Goal: Task Accomplishment & Management: Complete application form

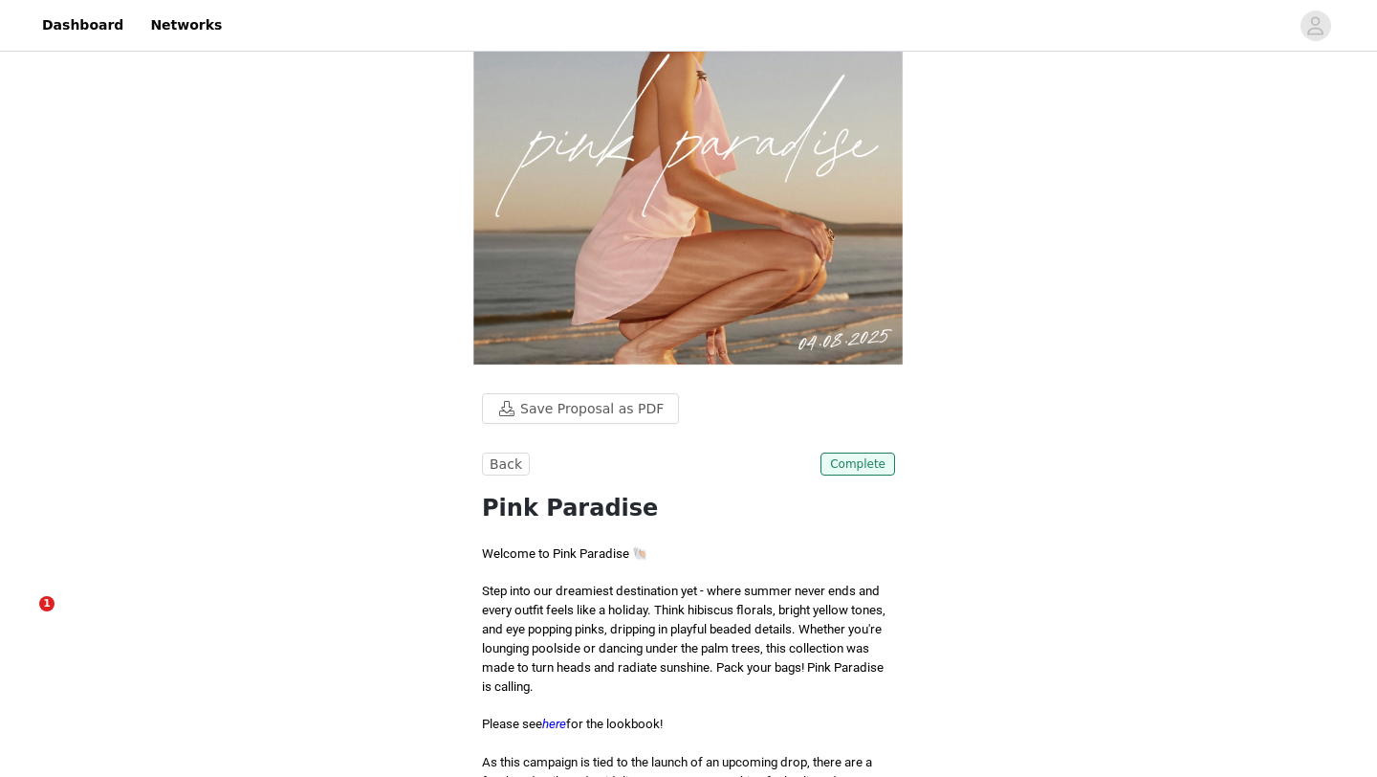
scroll to position [134, 0]
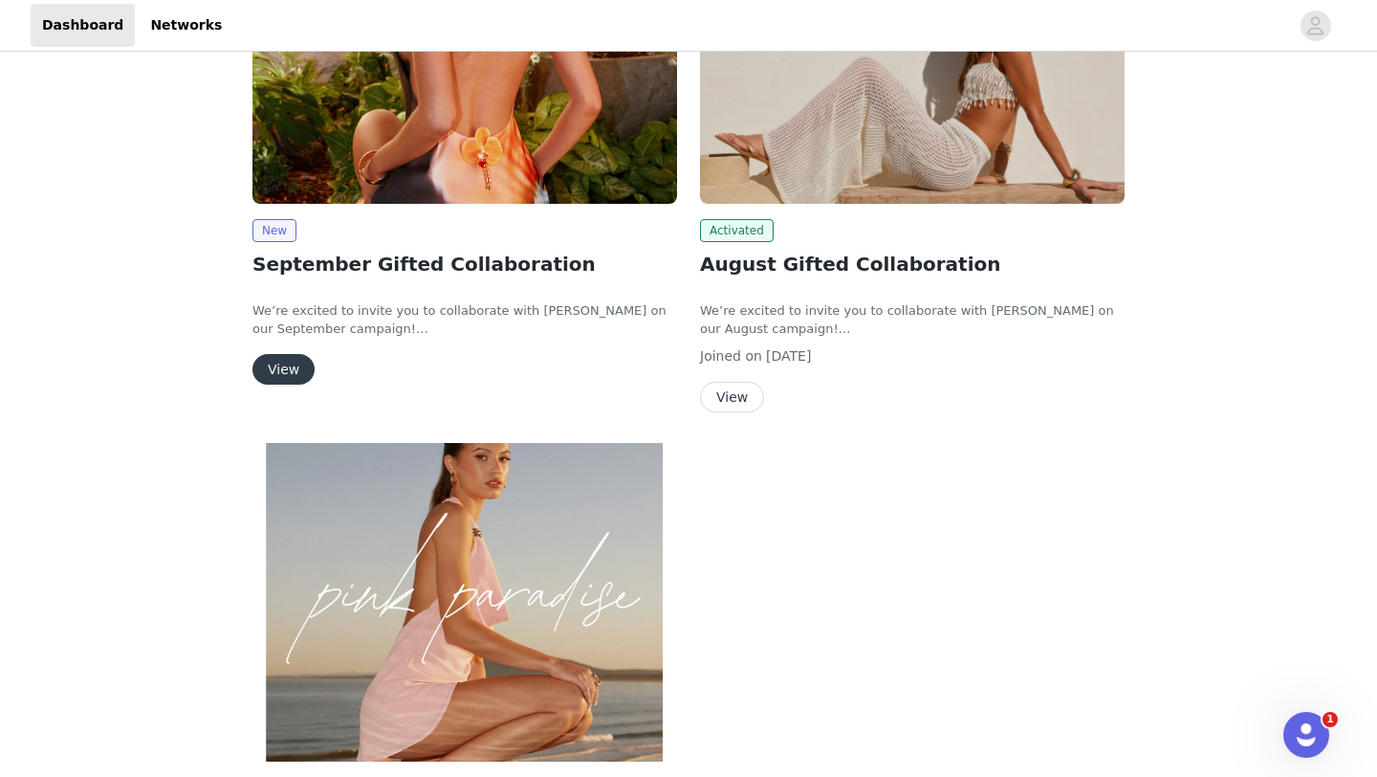
scroll to position [234, 0]
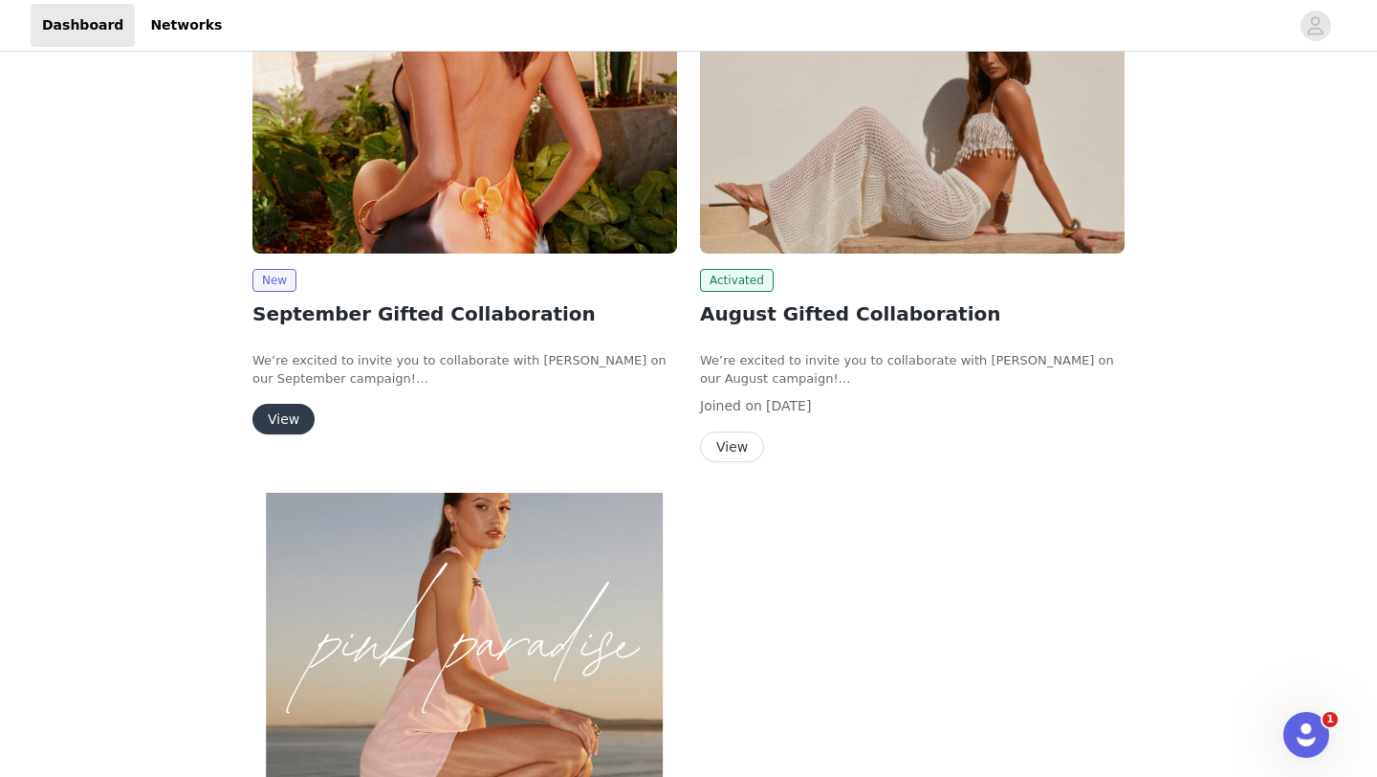
click at [298, 415] on button "View" at bounding box center [283, 419] width 62 height 31
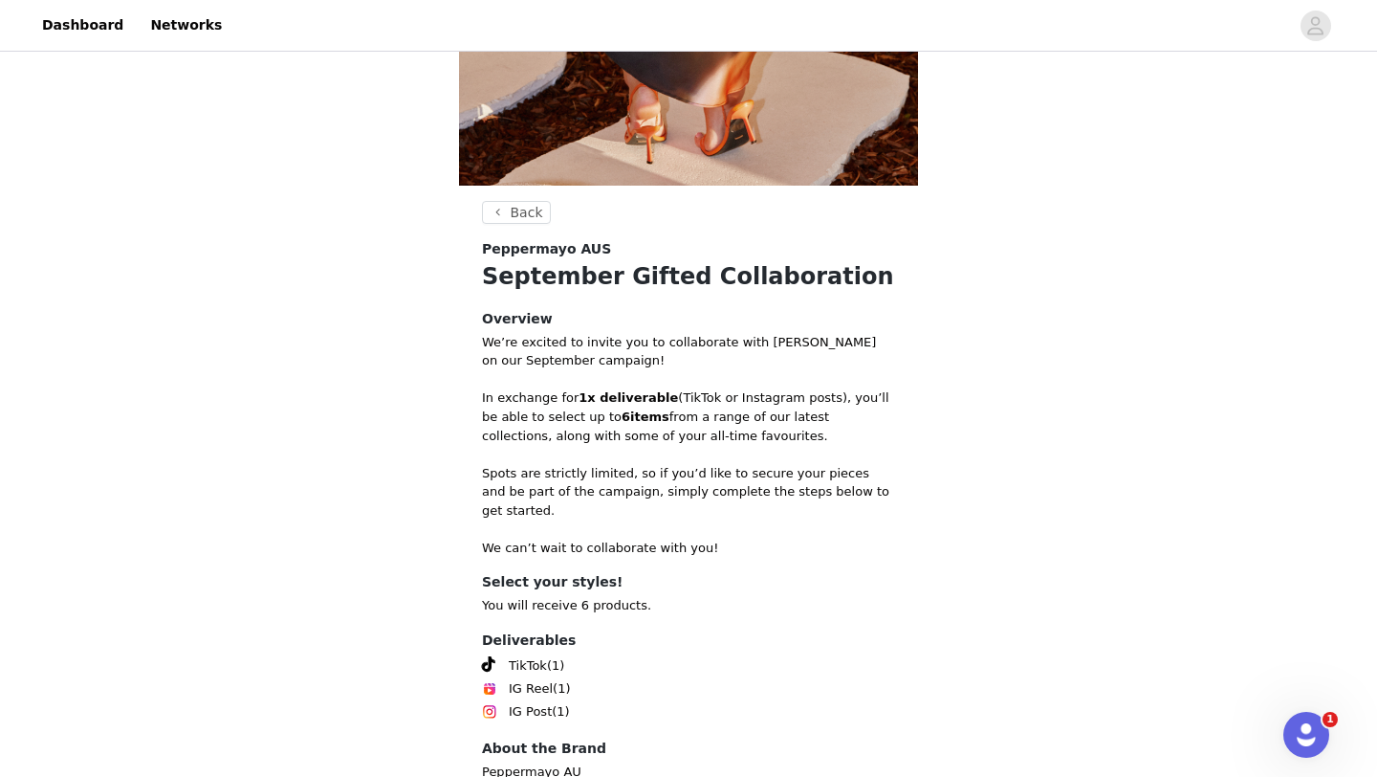
scroll to position [673, 0]
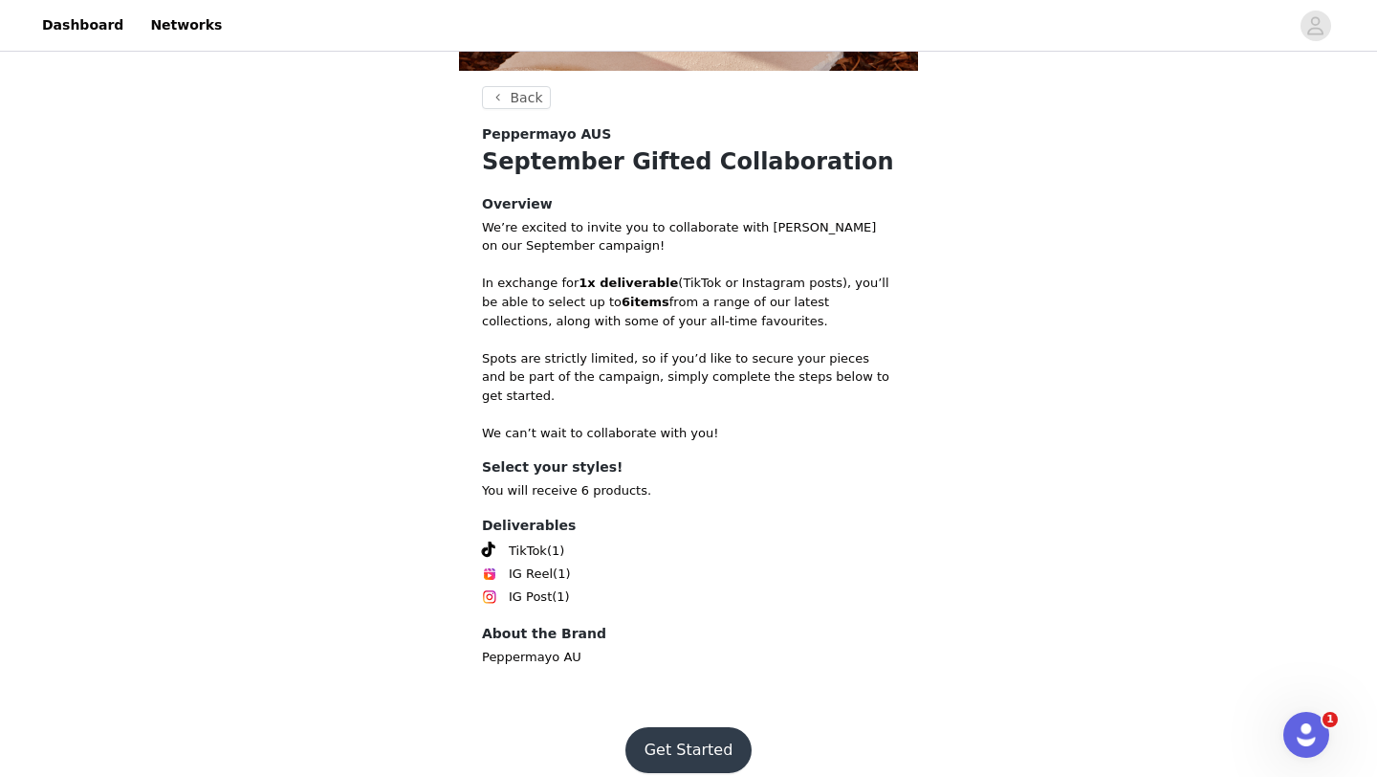
click at [707, 739] on button "Get Started" at bounding box center [688, 750] width 127 height 46
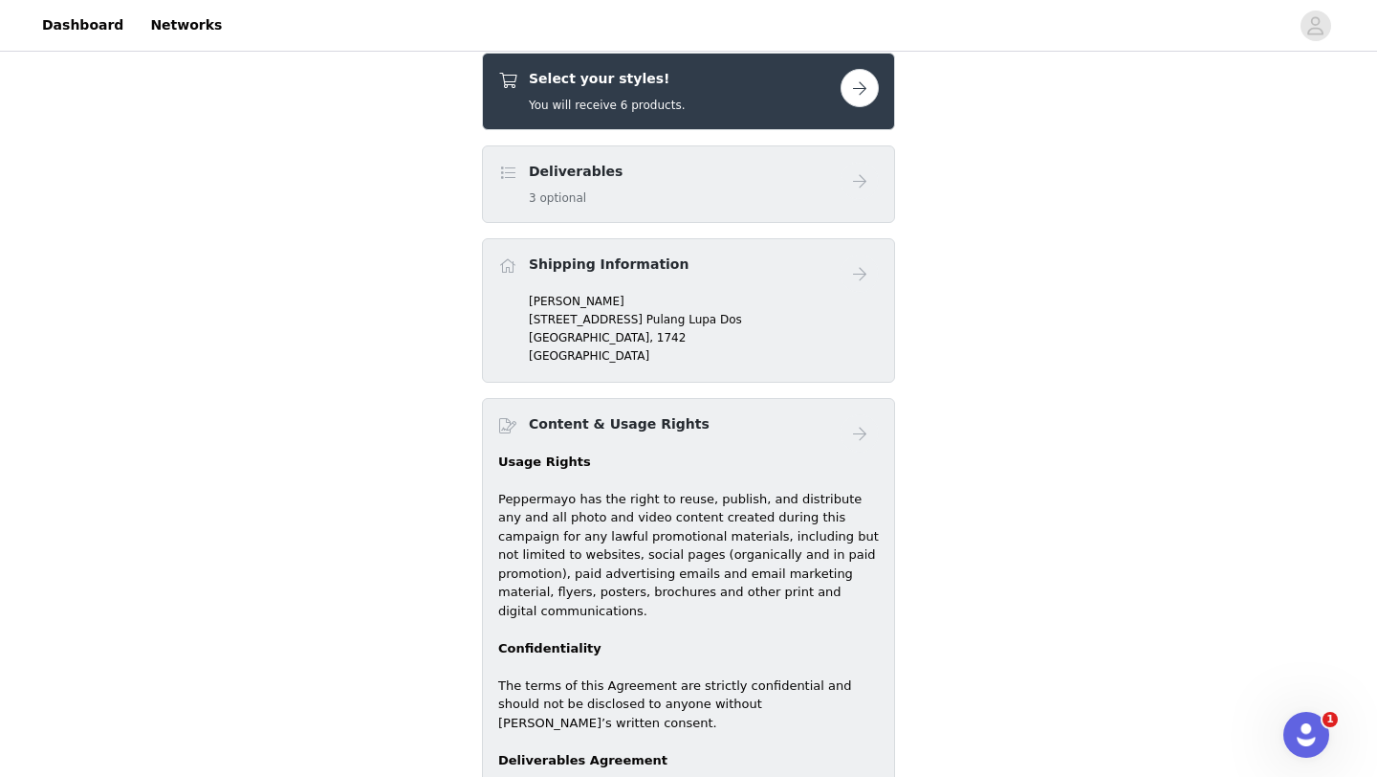
scroll to position [739, 0]
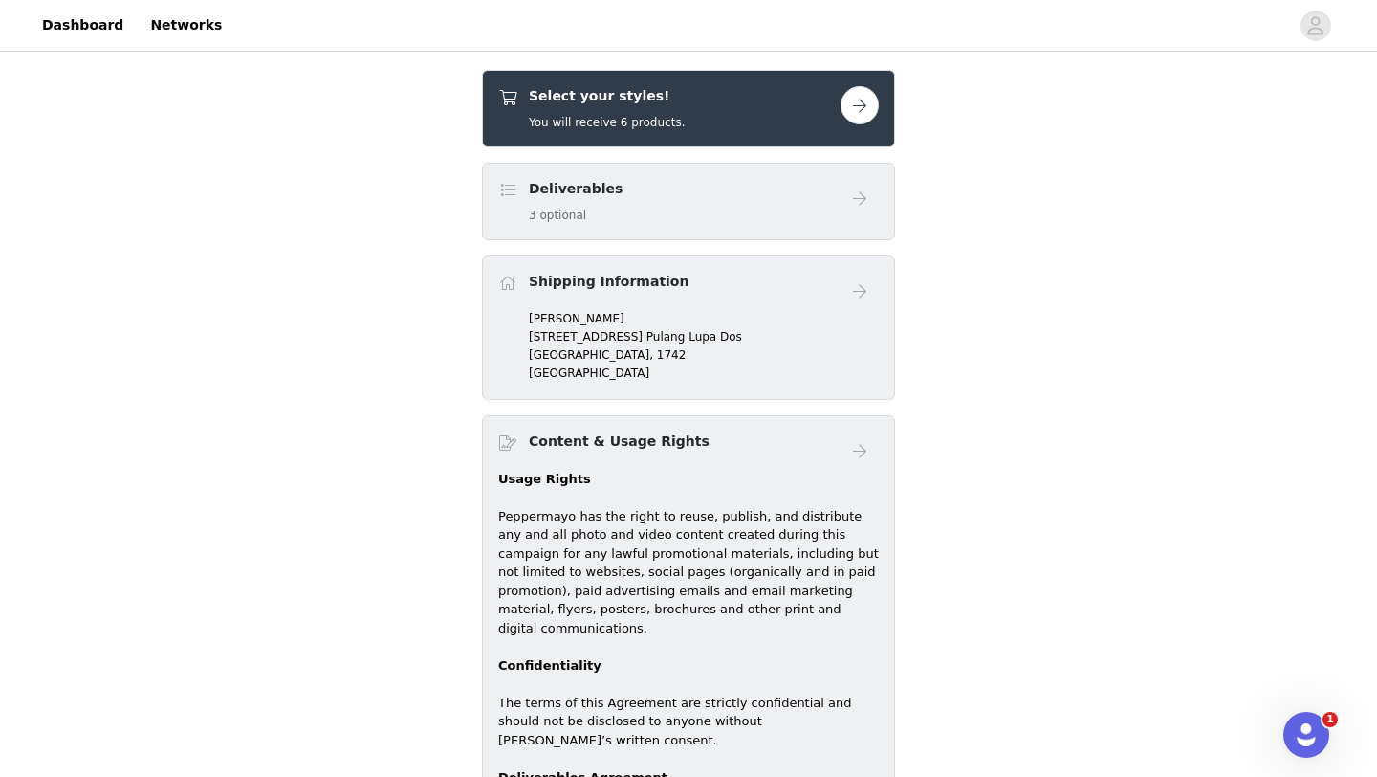
click at [860, 100] on button "button" at bounding box center [860, 105] width 38 height 38
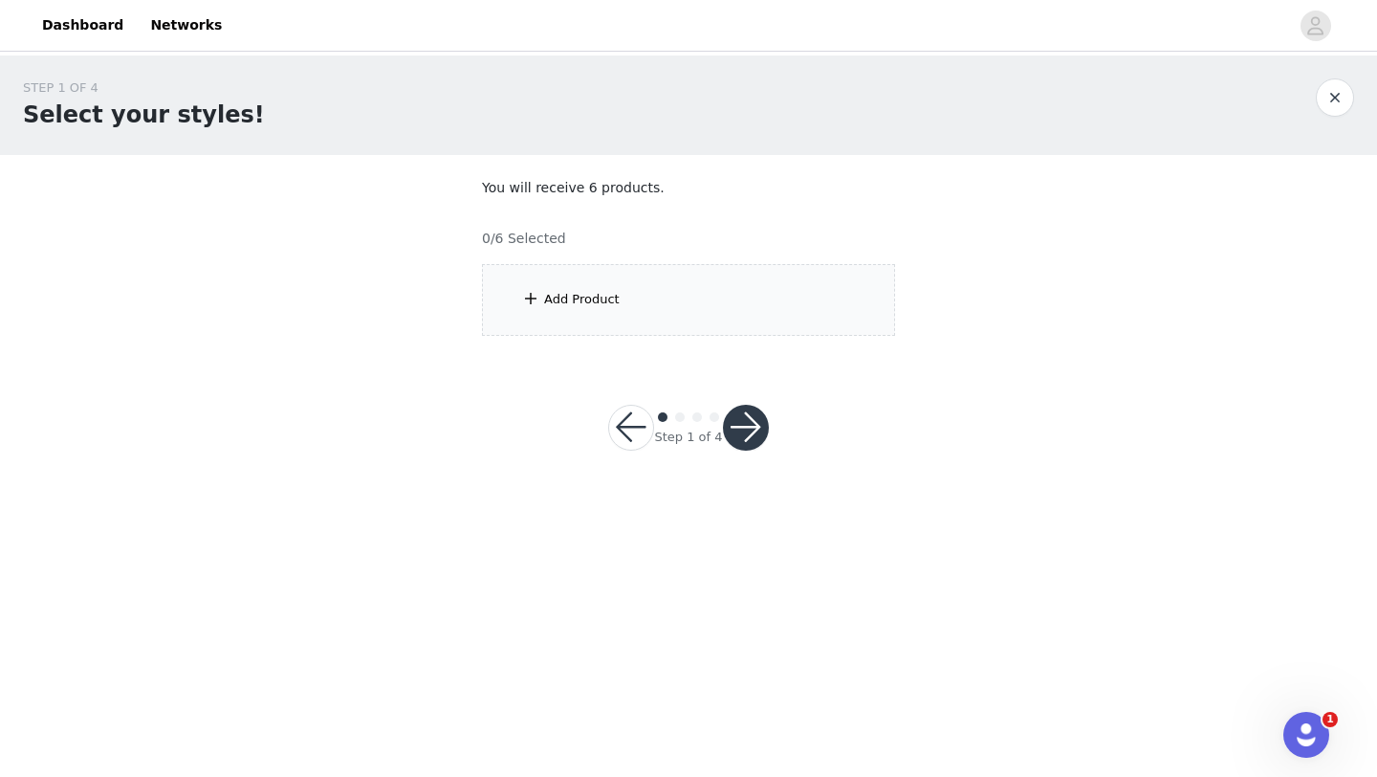
click at [671, 320] on div "Add Product" at bounding box center [688, 300] width 413 height 72
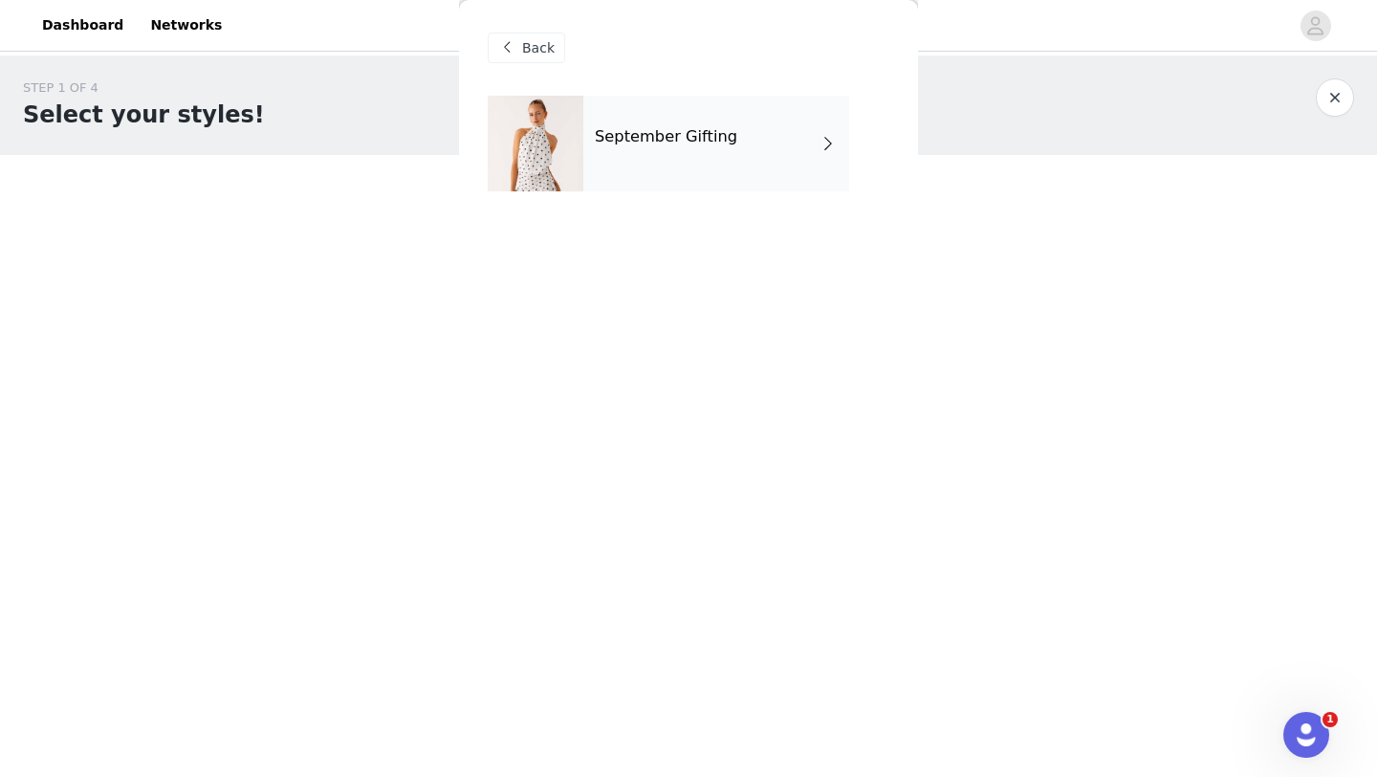
click at [766, 146] on div "September Gifting" at bounding box center [716, 144] width 266 height 96
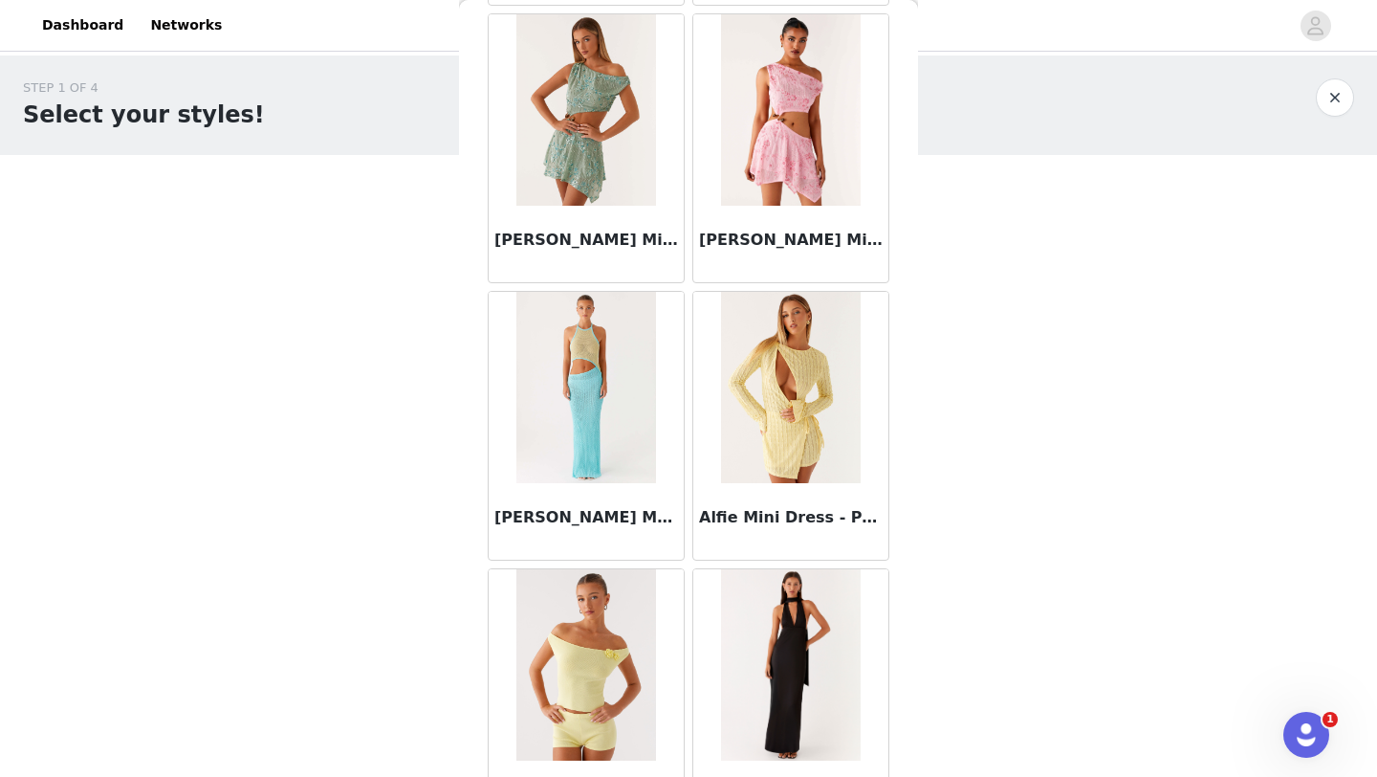
scroll to position [2150, 0]
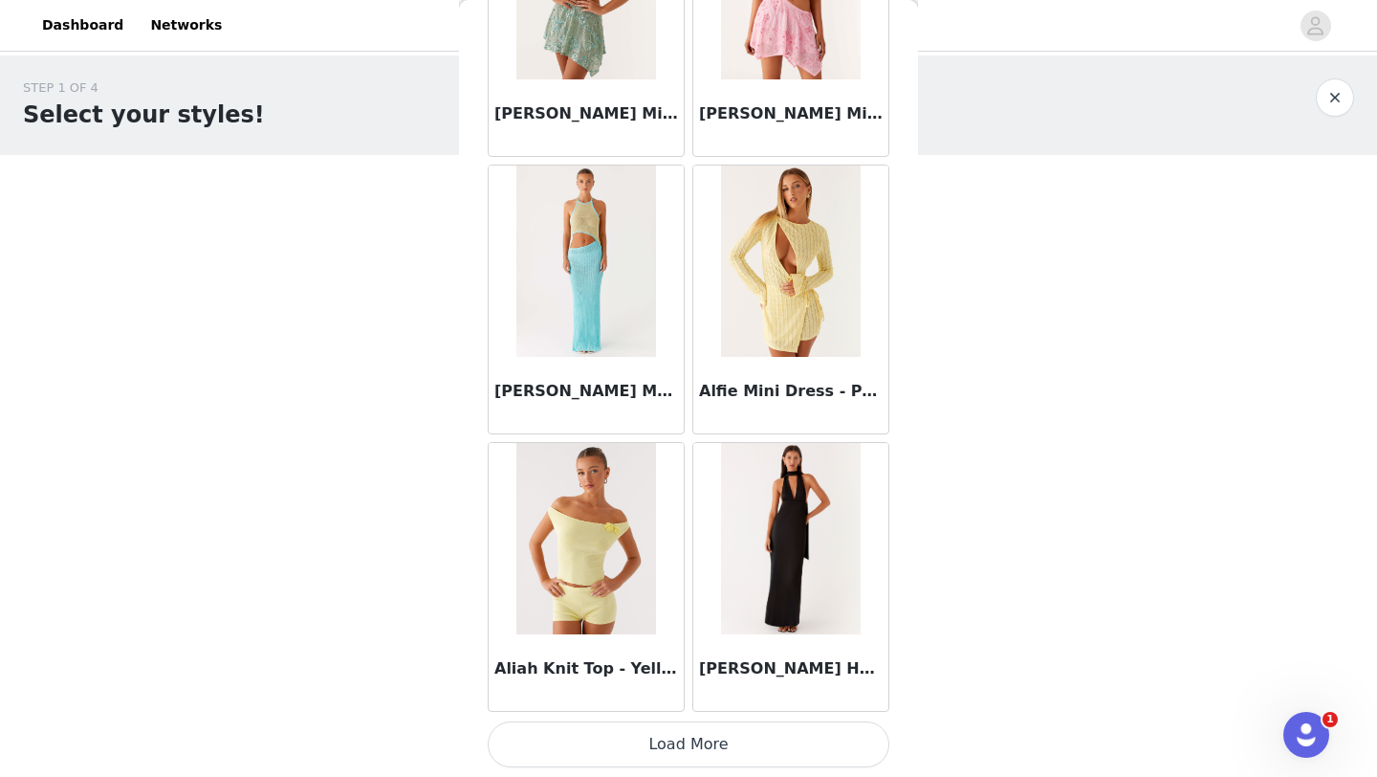
click at [678, 740] on button "Load More" at bounding box center [689, 744] width 402 height 46
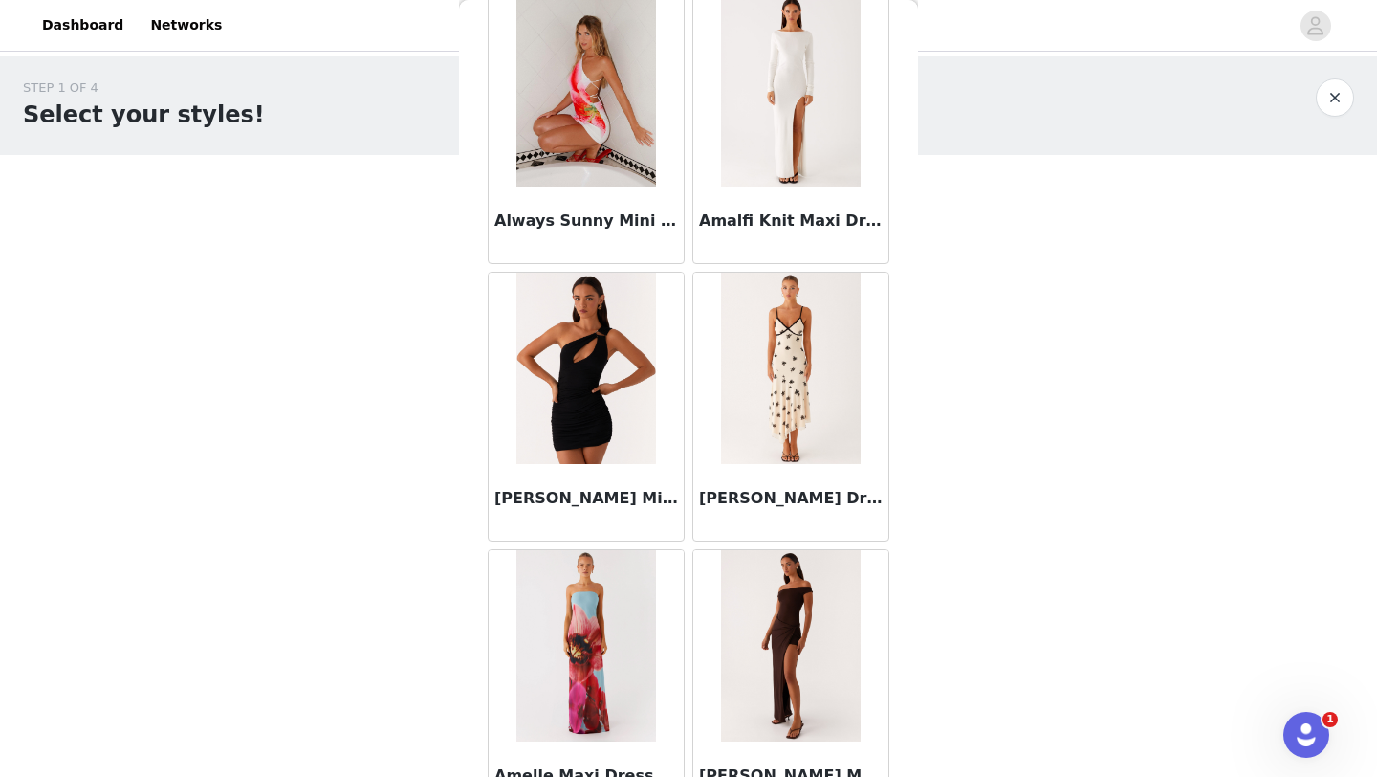
scroll to position [4923, 0]
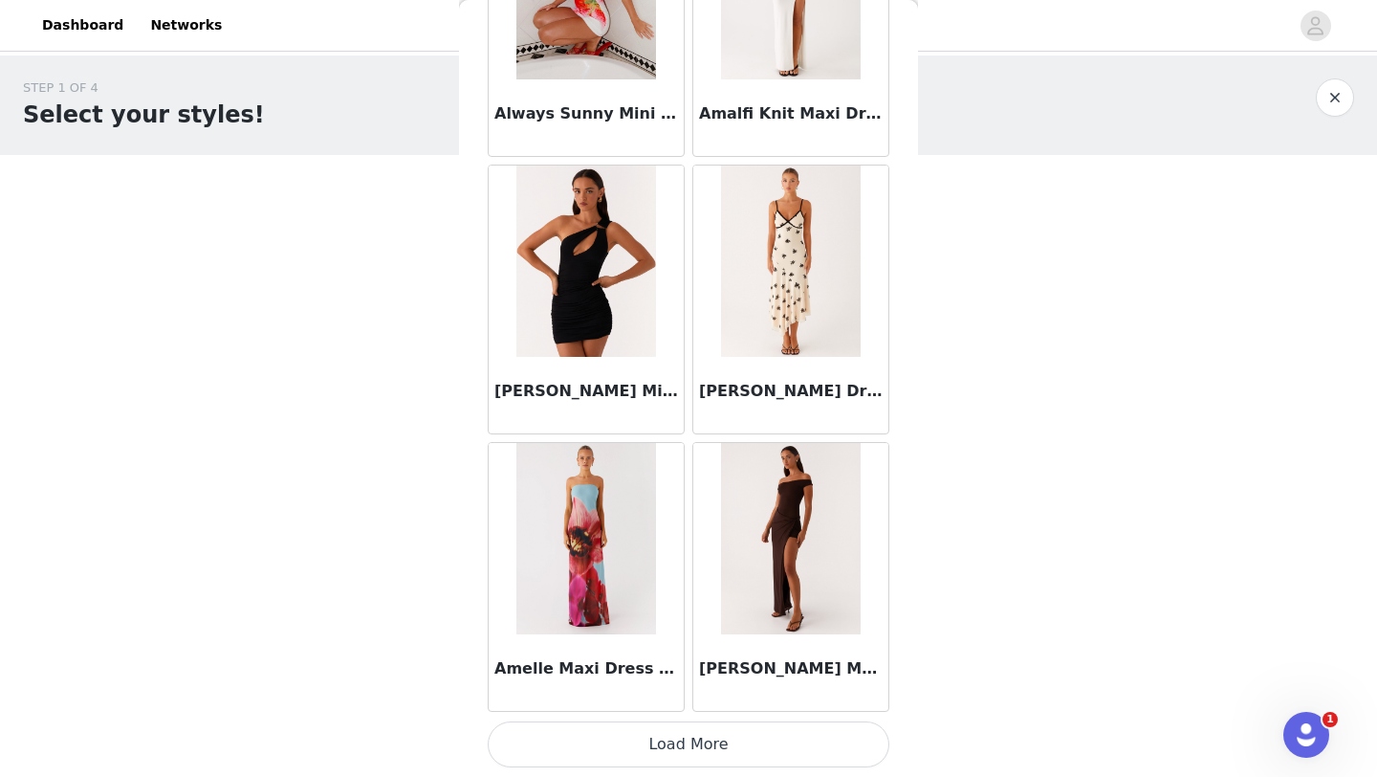
click at [727, 749] on button "Load More" at bounding box center [689, 744] width 402 height 46
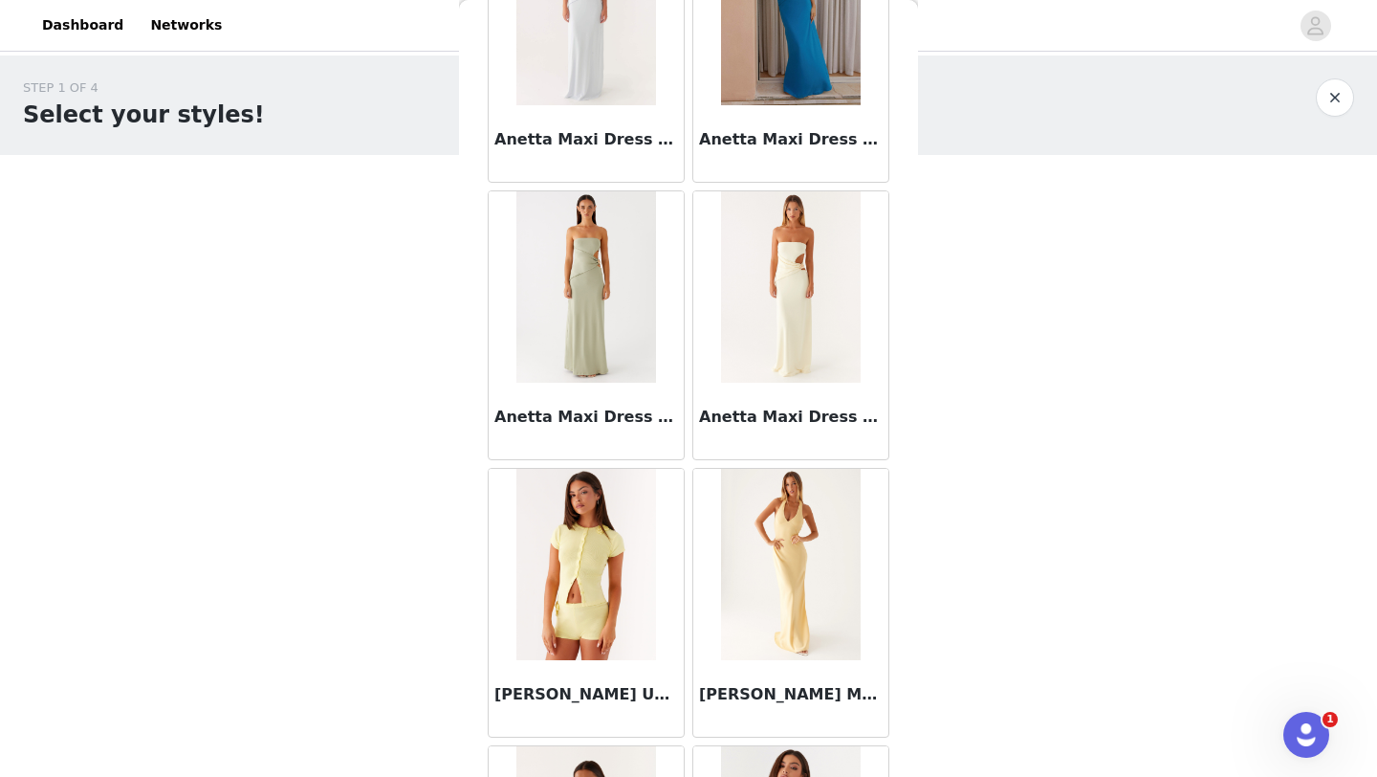
scroll to position [7697, 0]
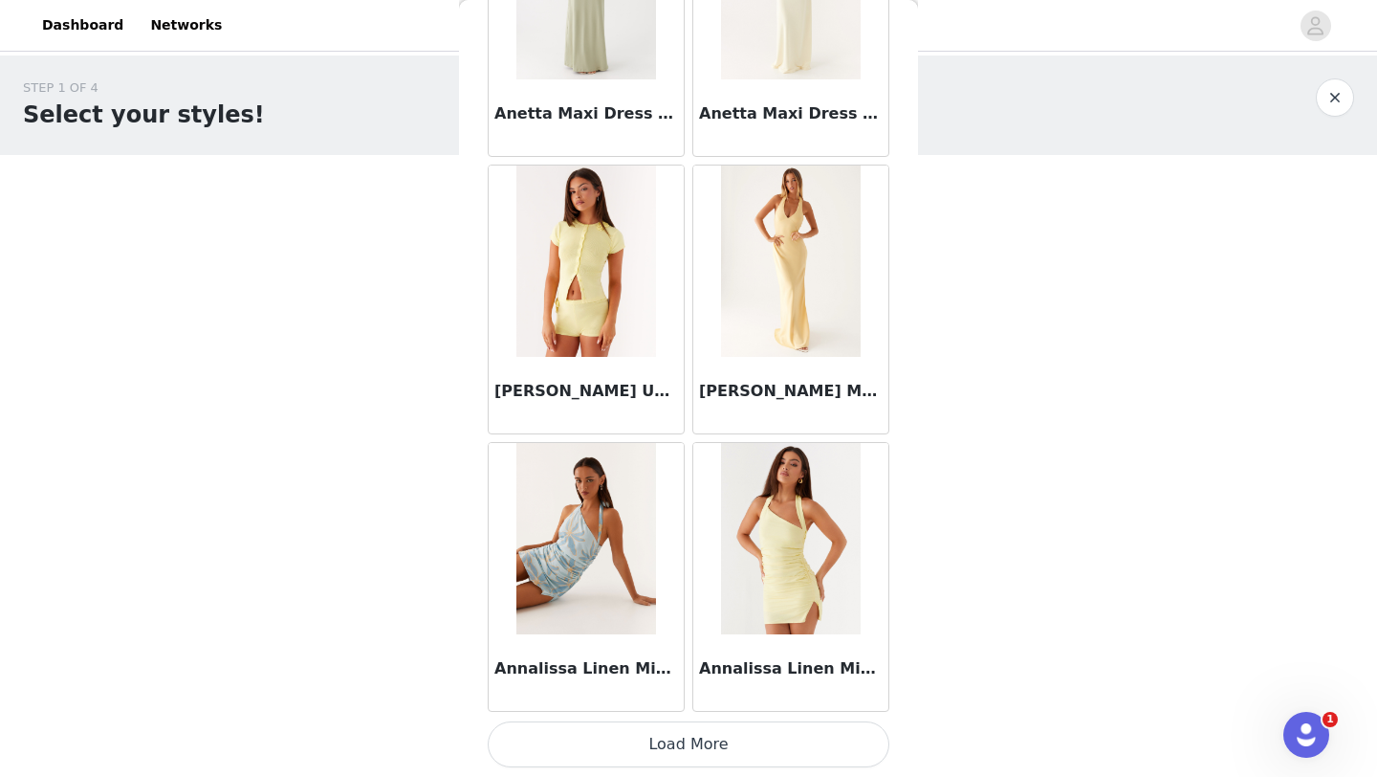
click at [744, 747] on button "Load More" at bounding box center [689, 744] width 402 height 46
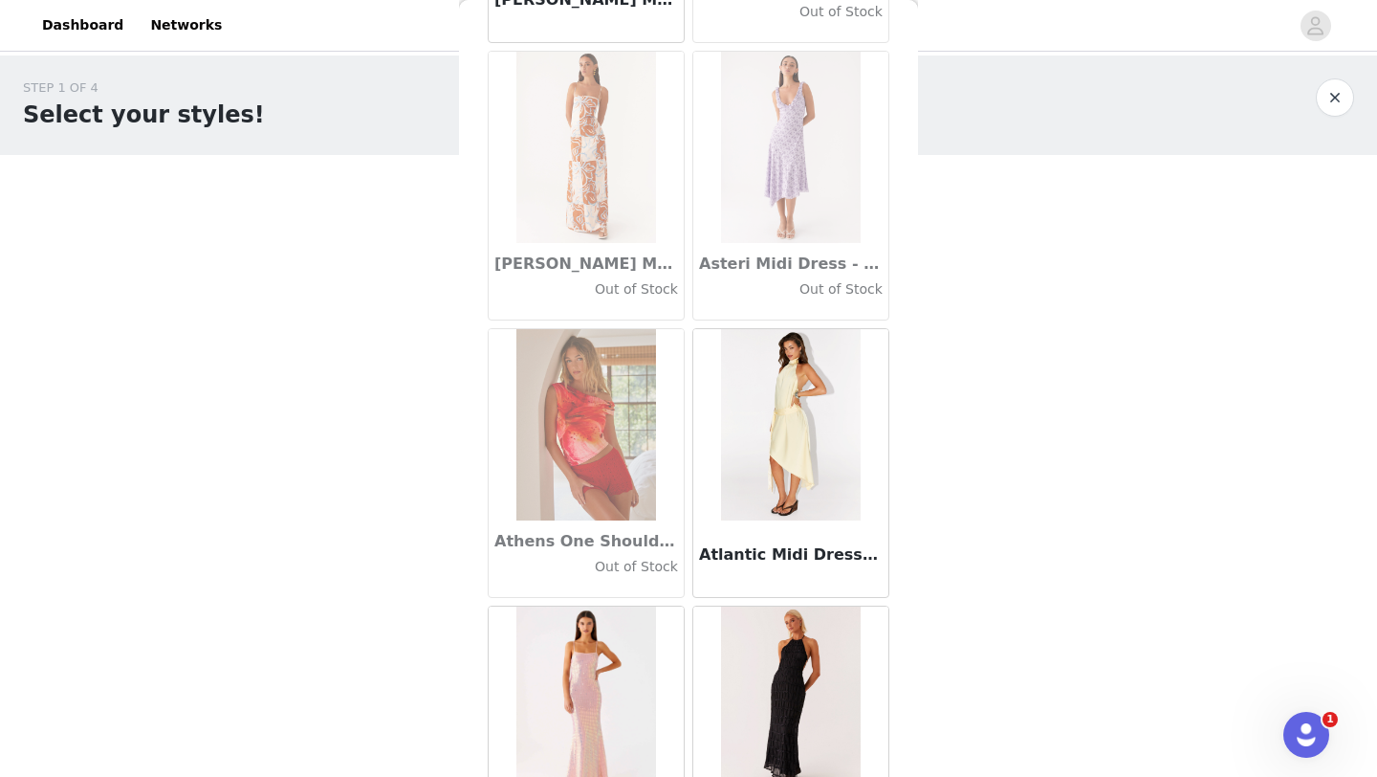
scroll to position [10470, 0]
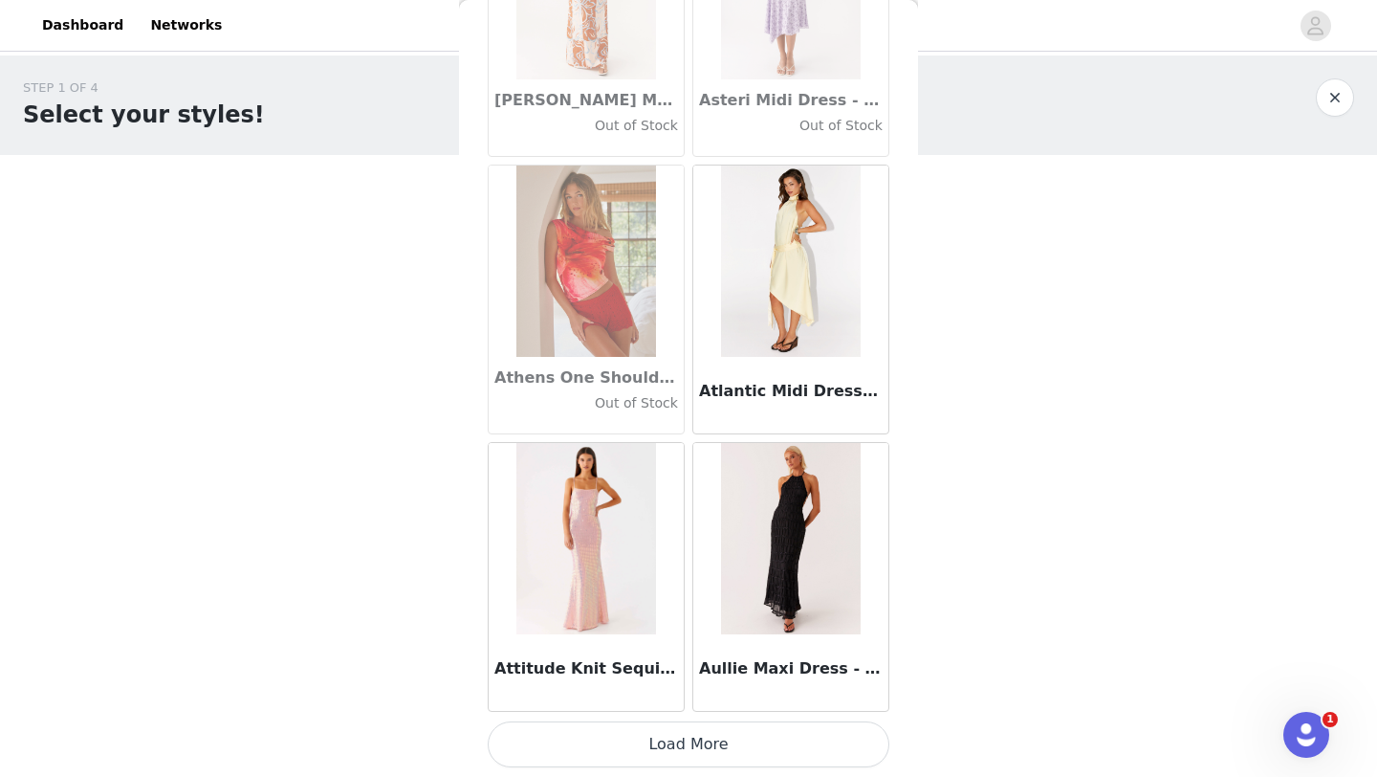
click at [698, 744] on button "Load More" at bounding box center [689, 744] width 402 height 46
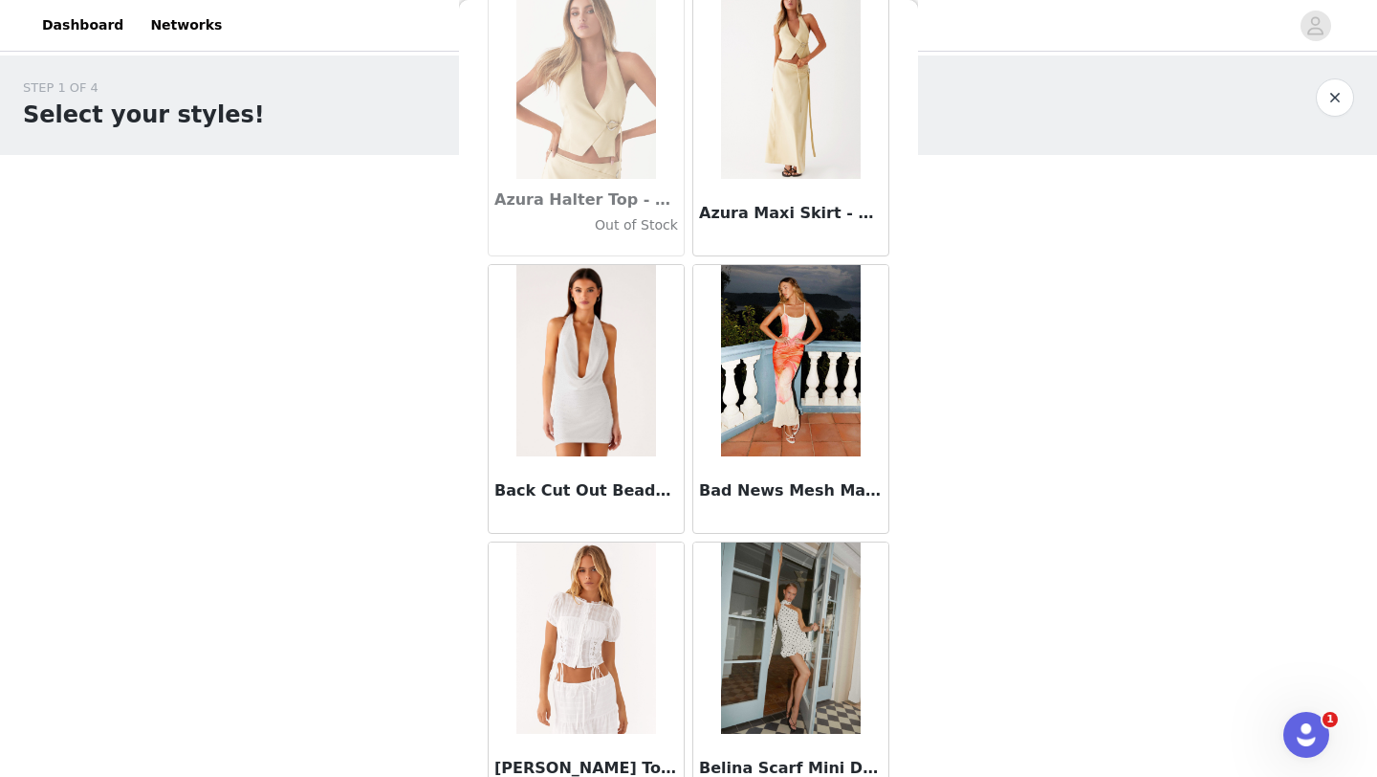
scroll to position [13244, 0]
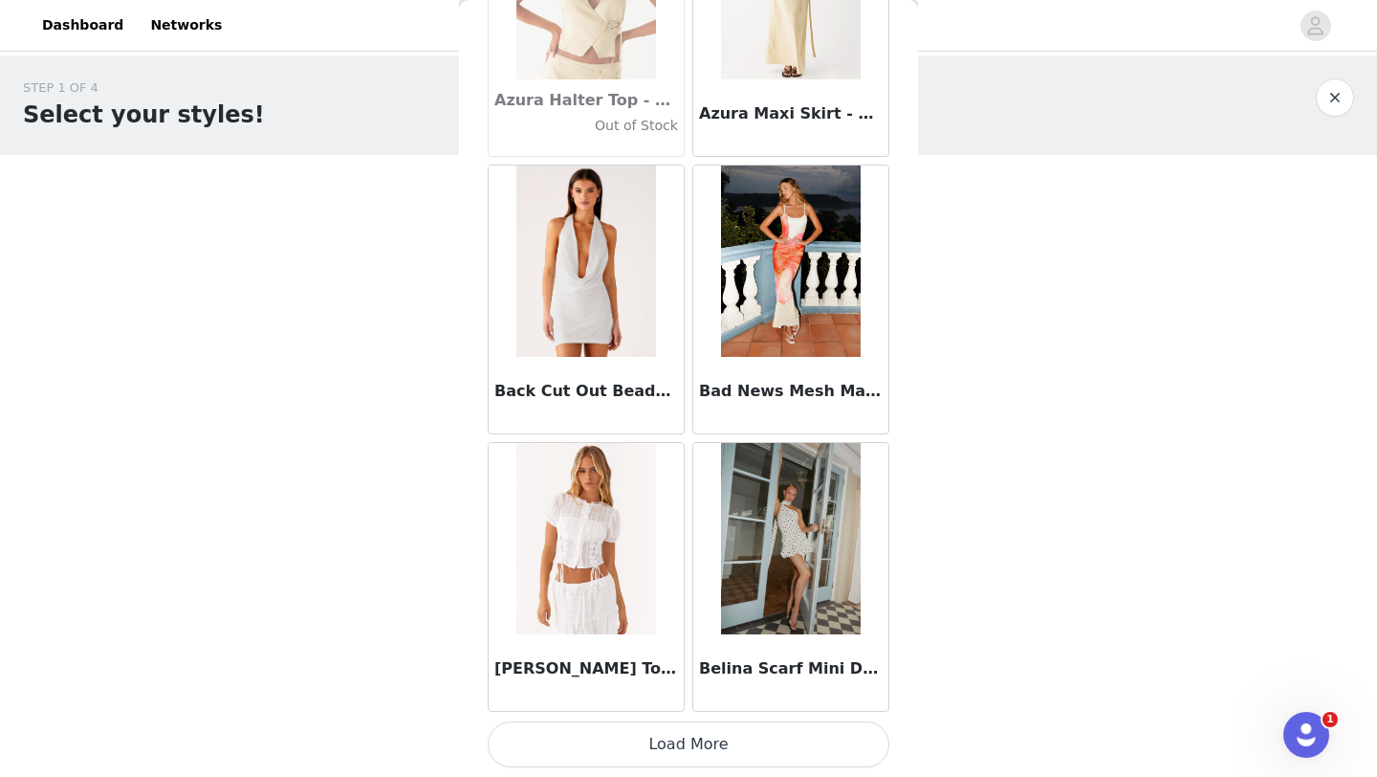
click at [761, 729] on button "Load More" at bounding box center [689, 744] width 402 height 46
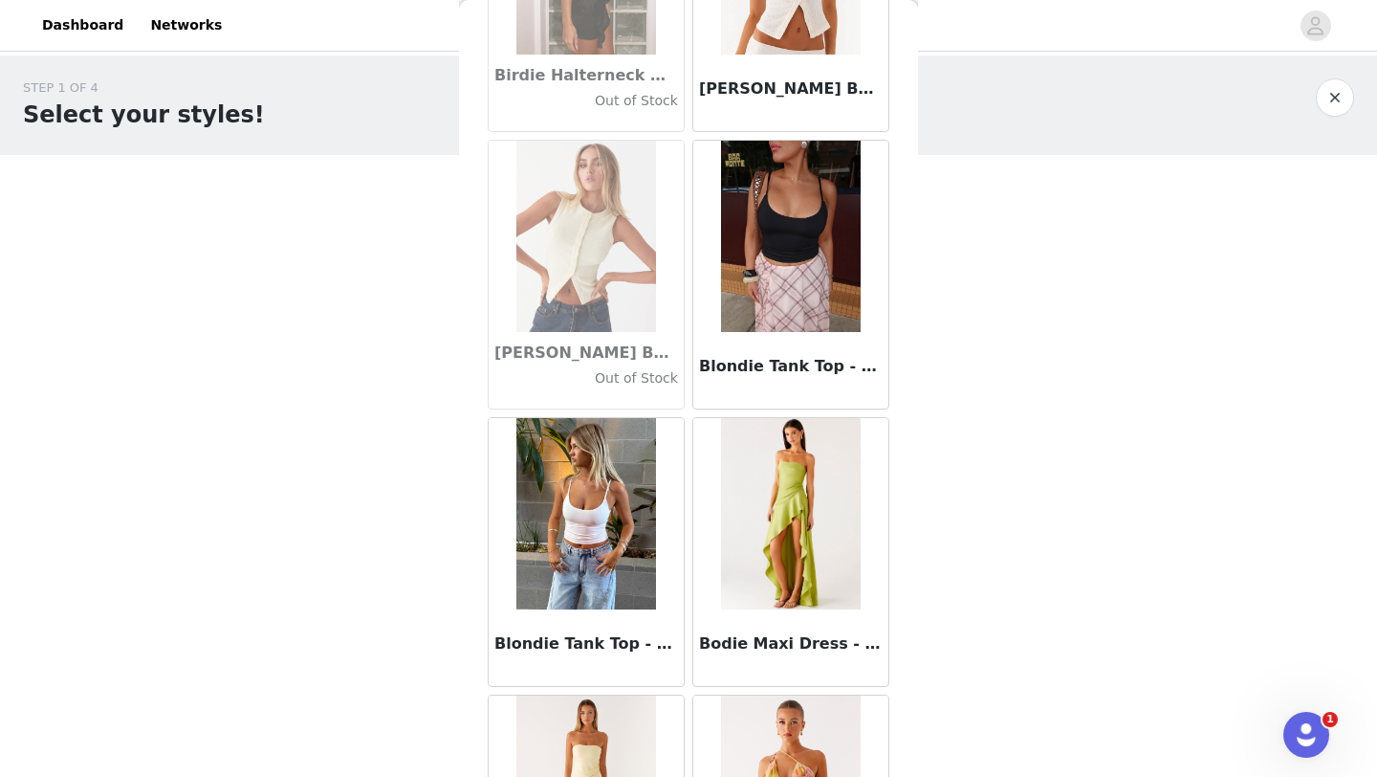
scroll to position [16017, 0]
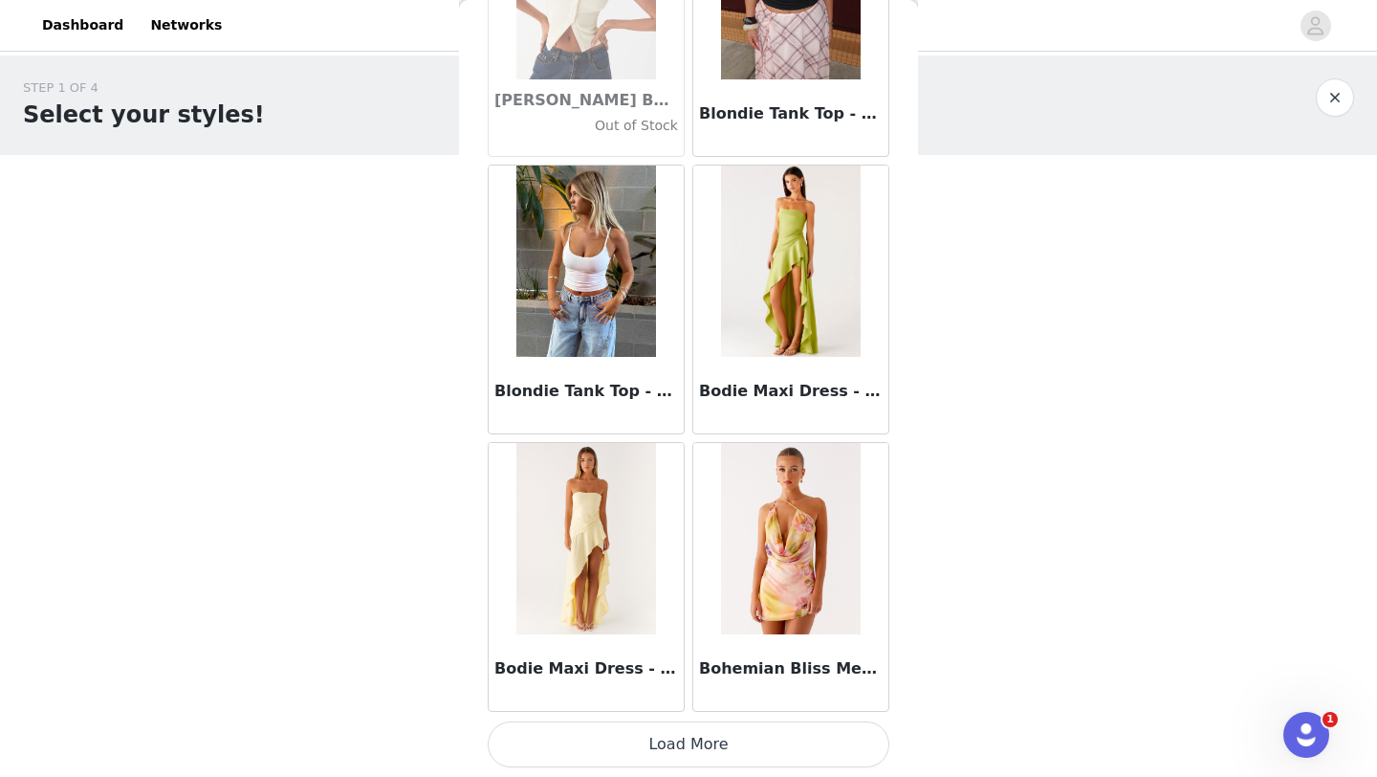
click at [678, 749] on button "Load More" at bounding box center [689, 744] width 402 height 46
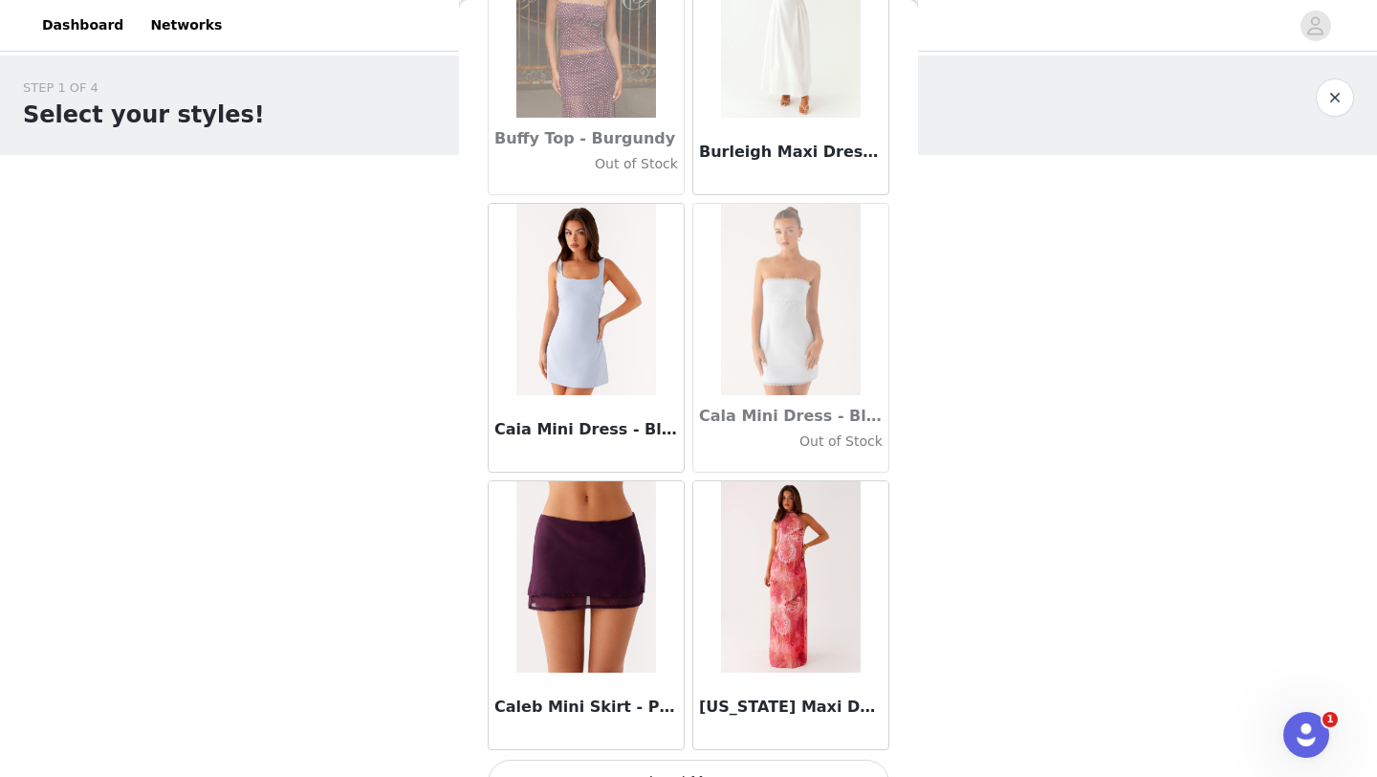
scroll to position [18791, 0]
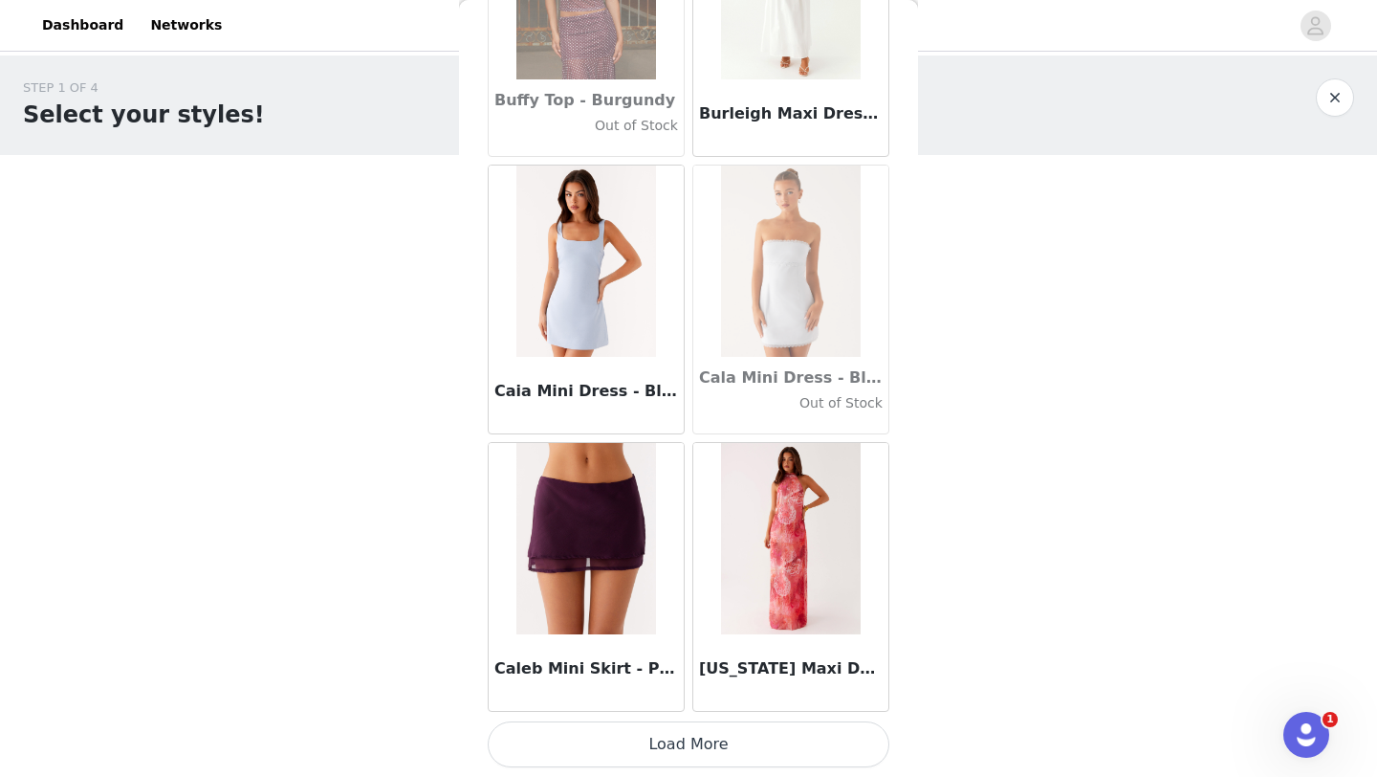
click at [713, 745] on button "Load More" at bounding box center [689, 744] width 402 height 46
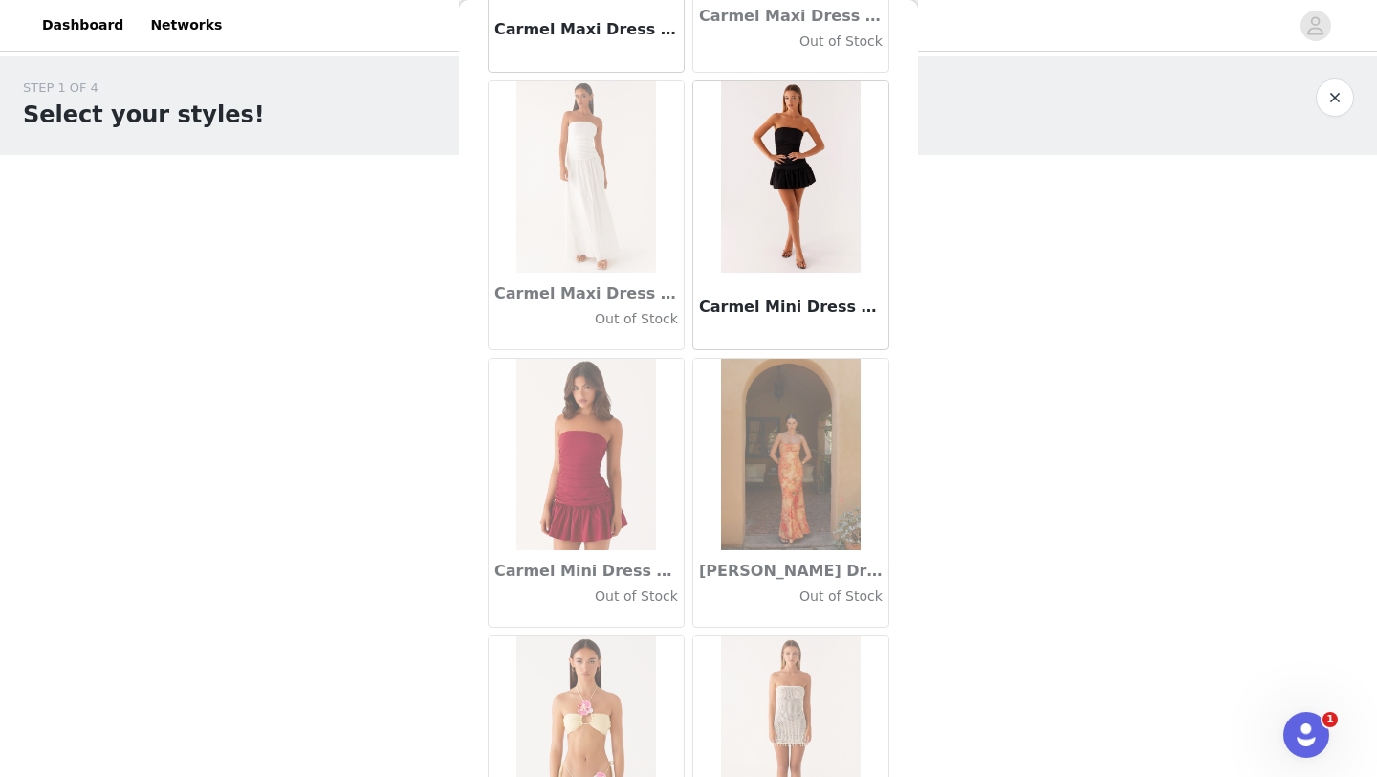
scroll to position [21564, 0]
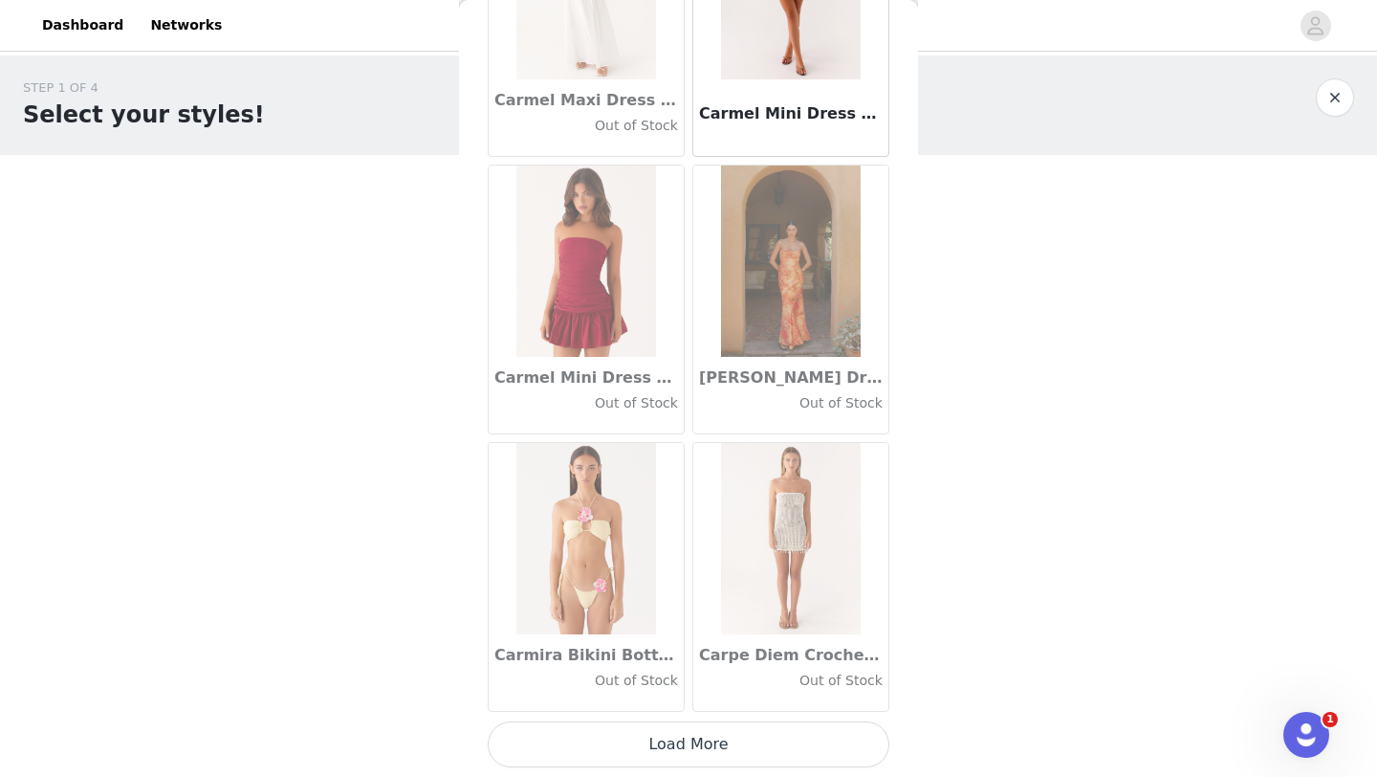
click at [712, 735] on button "Load More" at bounding box center [689, 744] width 402 height 46
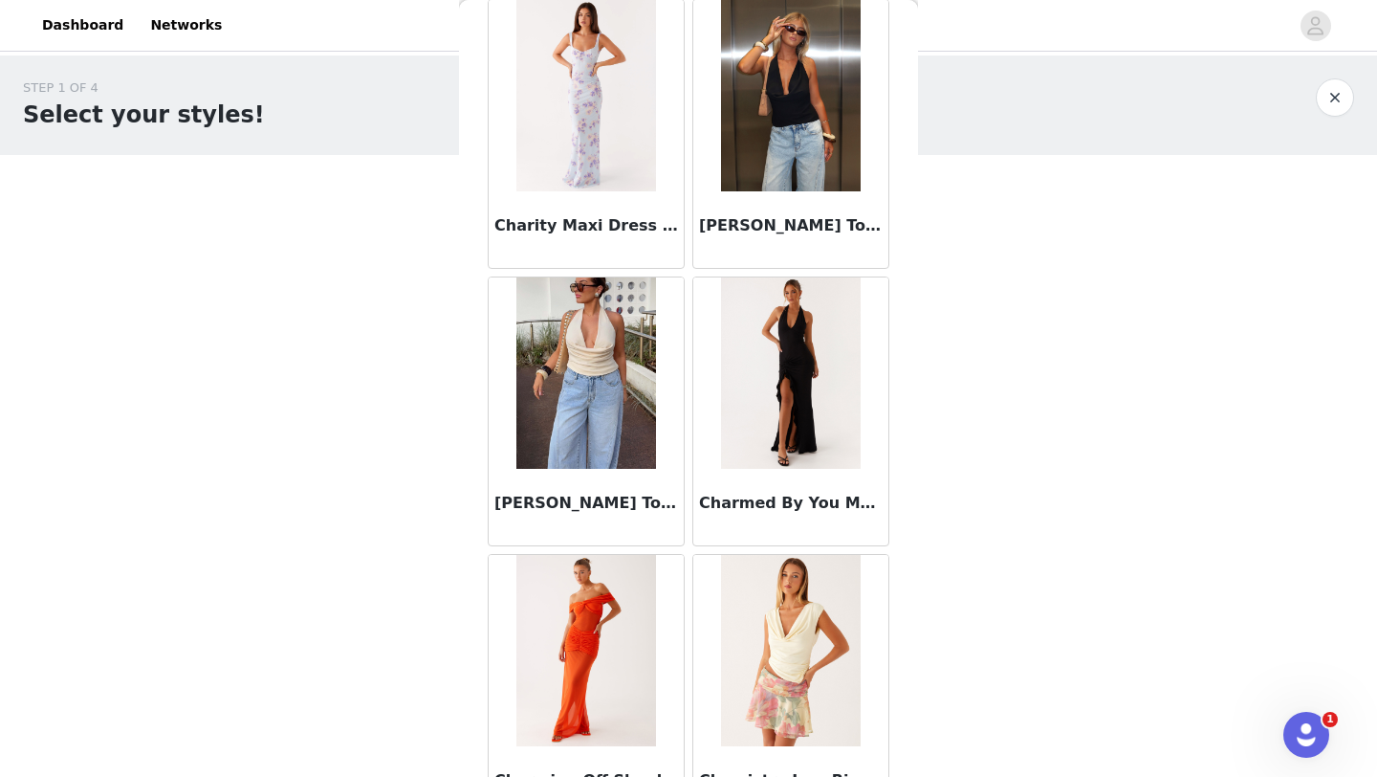
scroll to position [24338, 0]
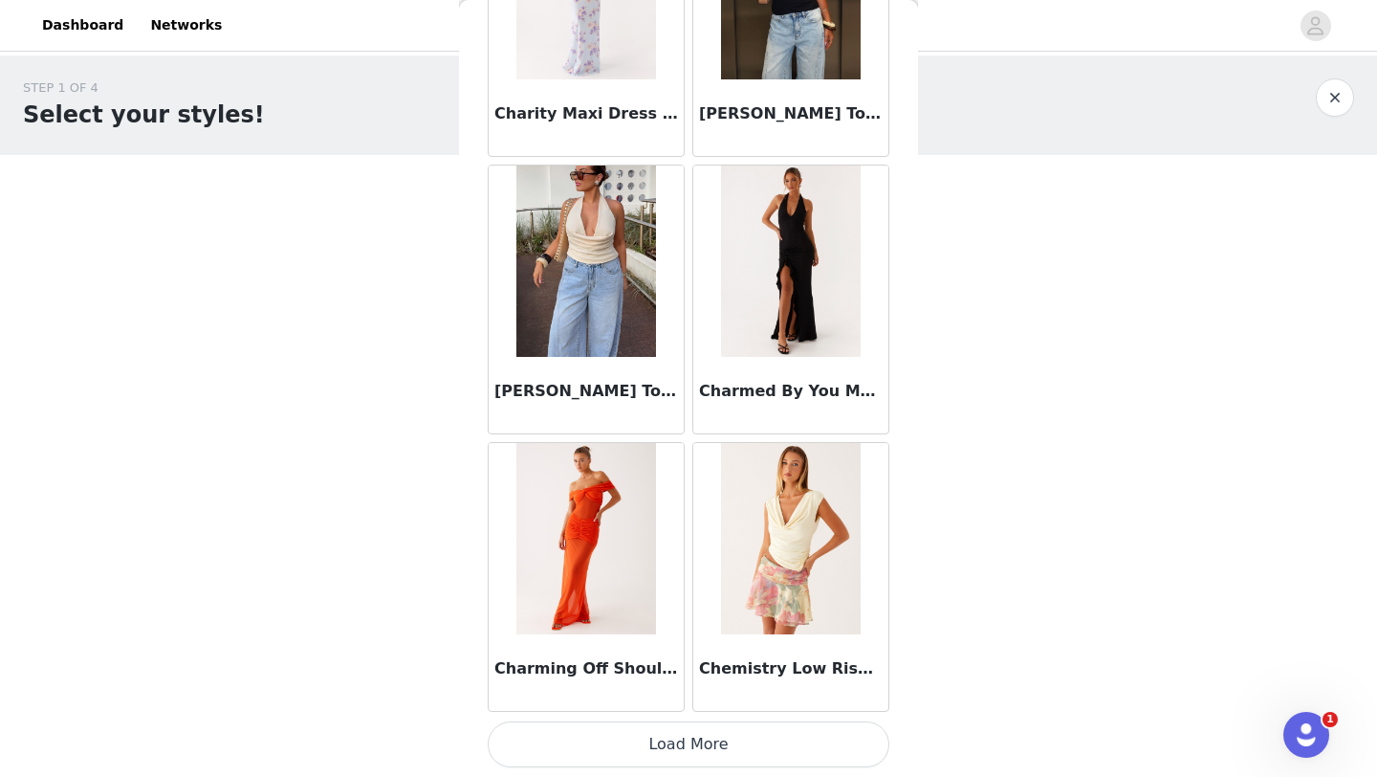
click at [703, 752] on button "Load More" at bounding box center [689, 744] width 402 height 46
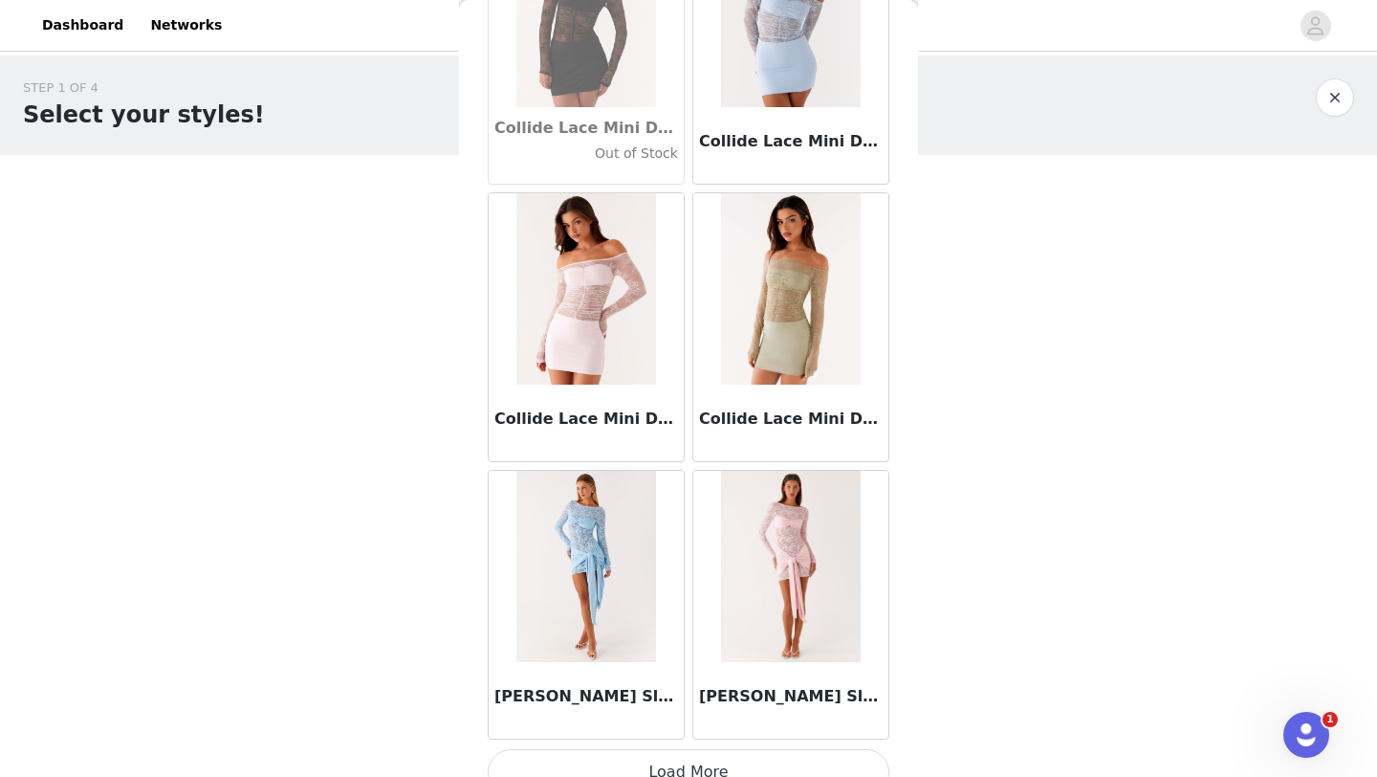
scroll to position [27111, 0]
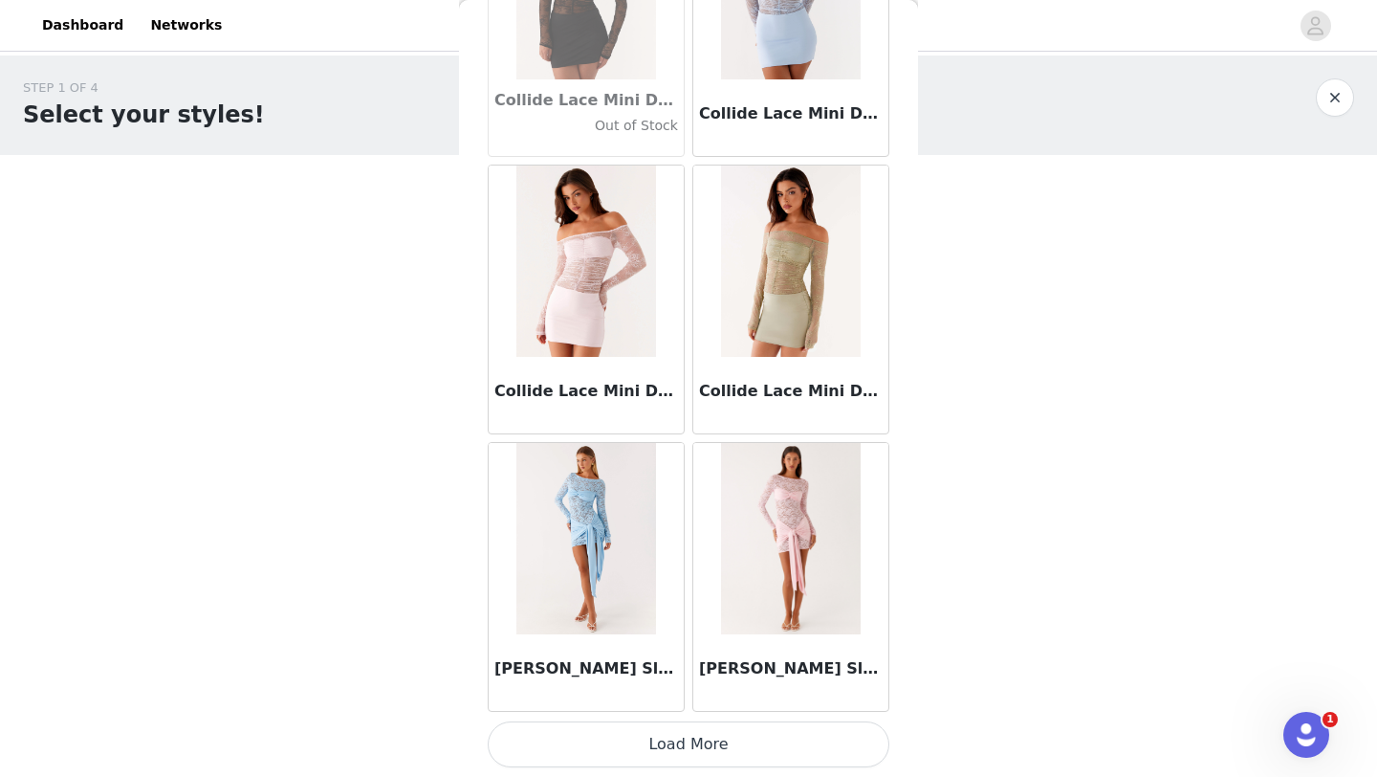
click at [689, 755] on button "Load More" at bounding box center [689, 744] width 402 height 46
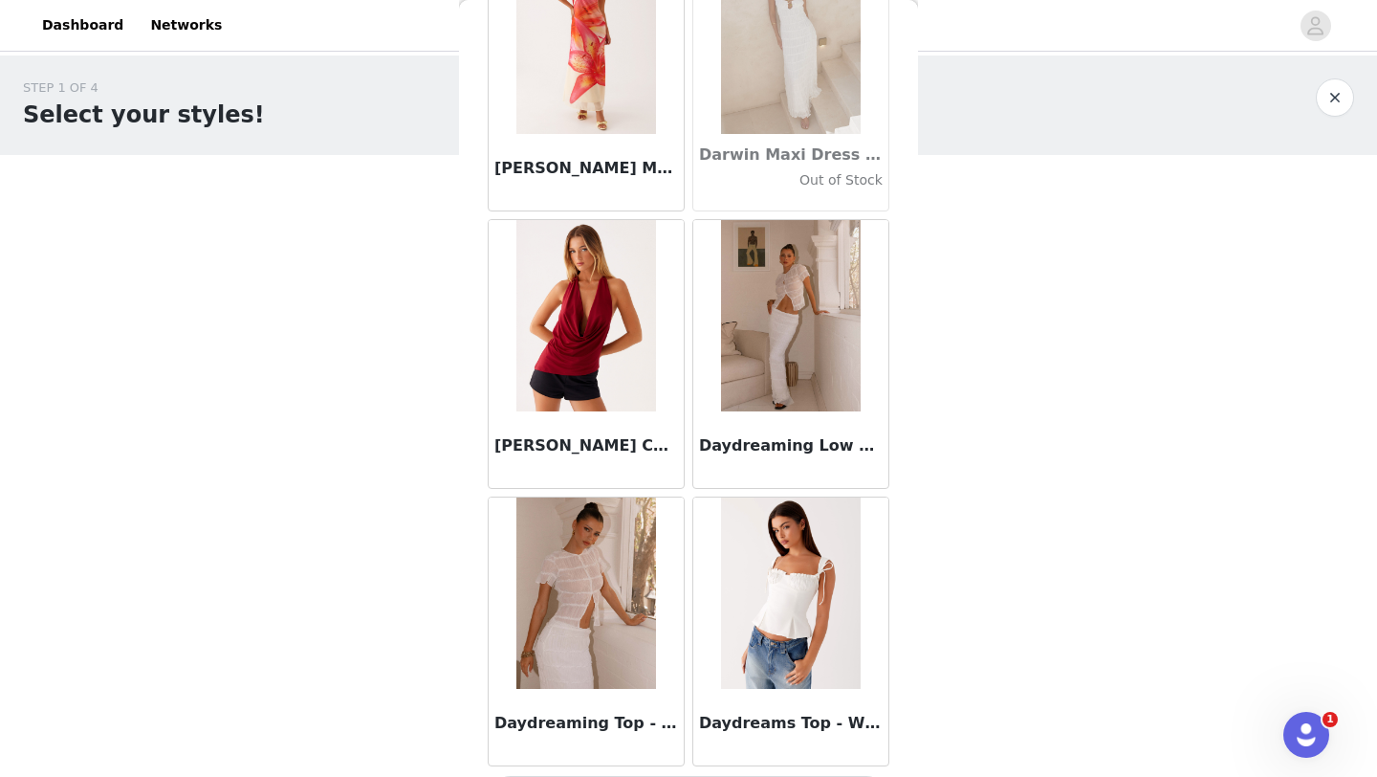
scroll to position [29885, 0]
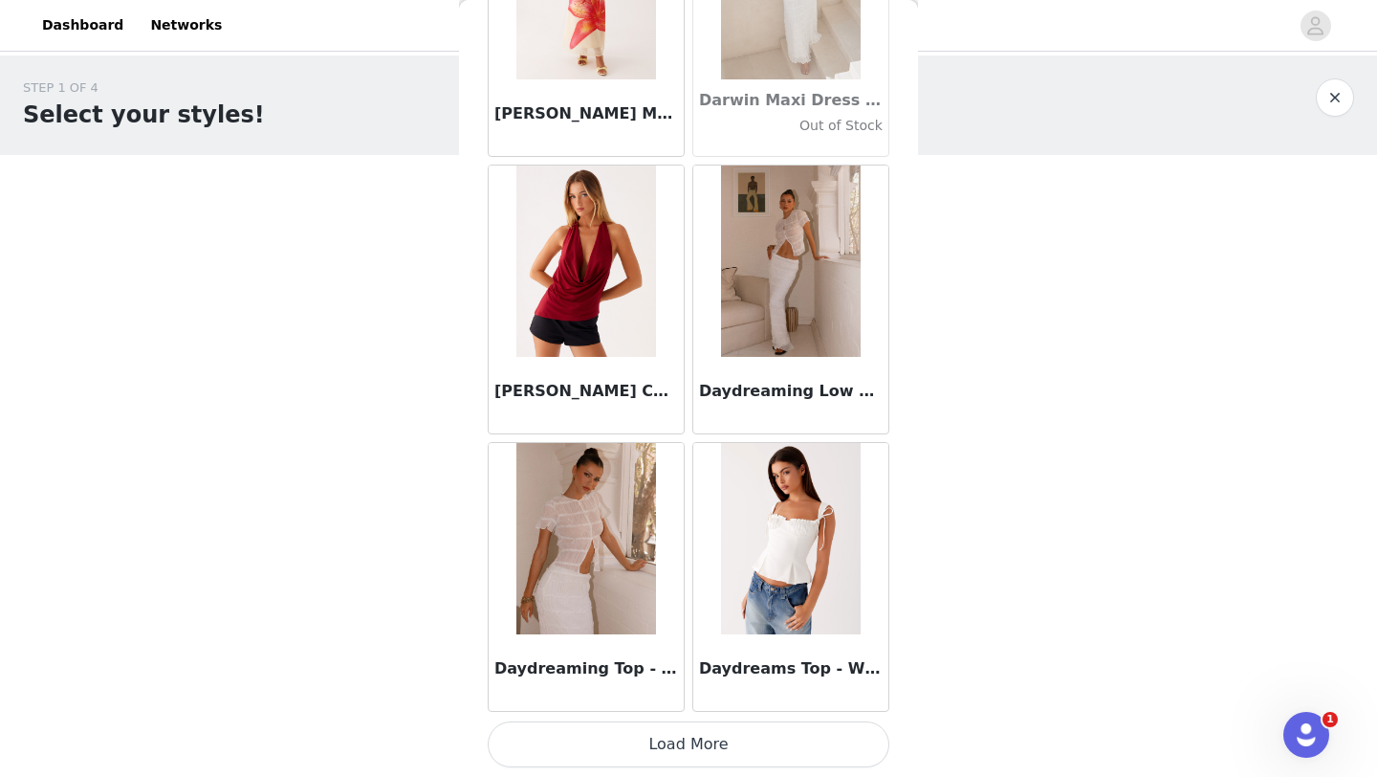
click at [735, 736] on button "Load More" at bounding box center [689, 744] width 402 height 46
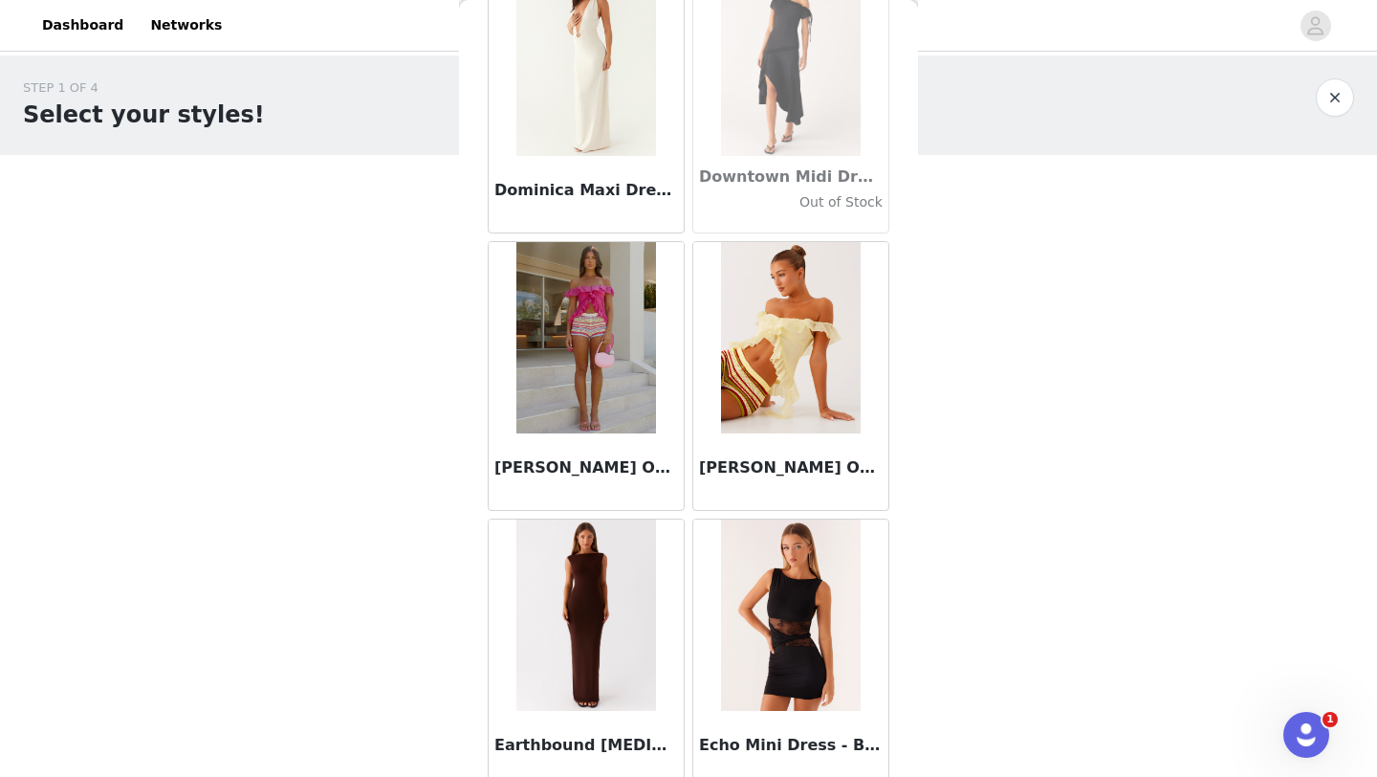
scroll to position [32658, 0]
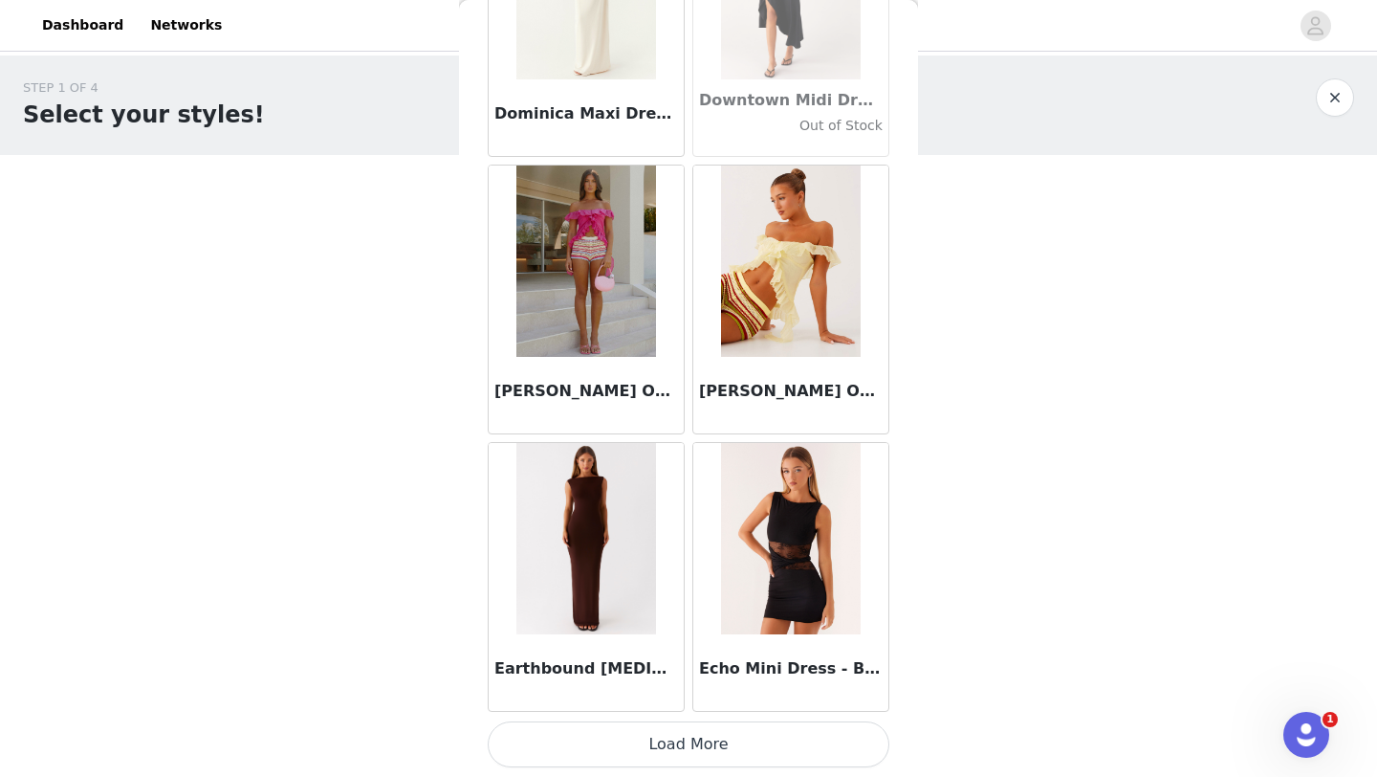
click at [725, 738] on button "Load More" at bounding box center [689, 744] width 402 height 46
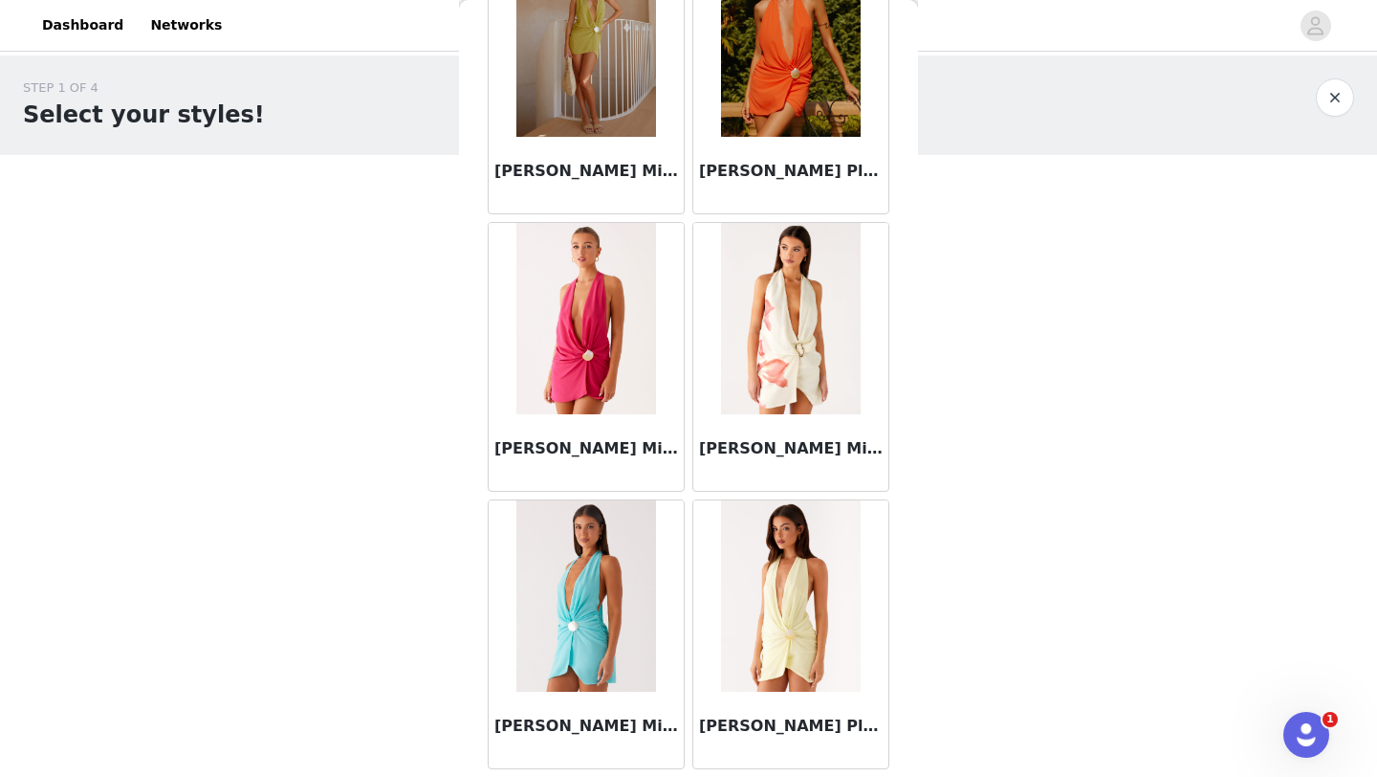
scroll to position [35432, 0]
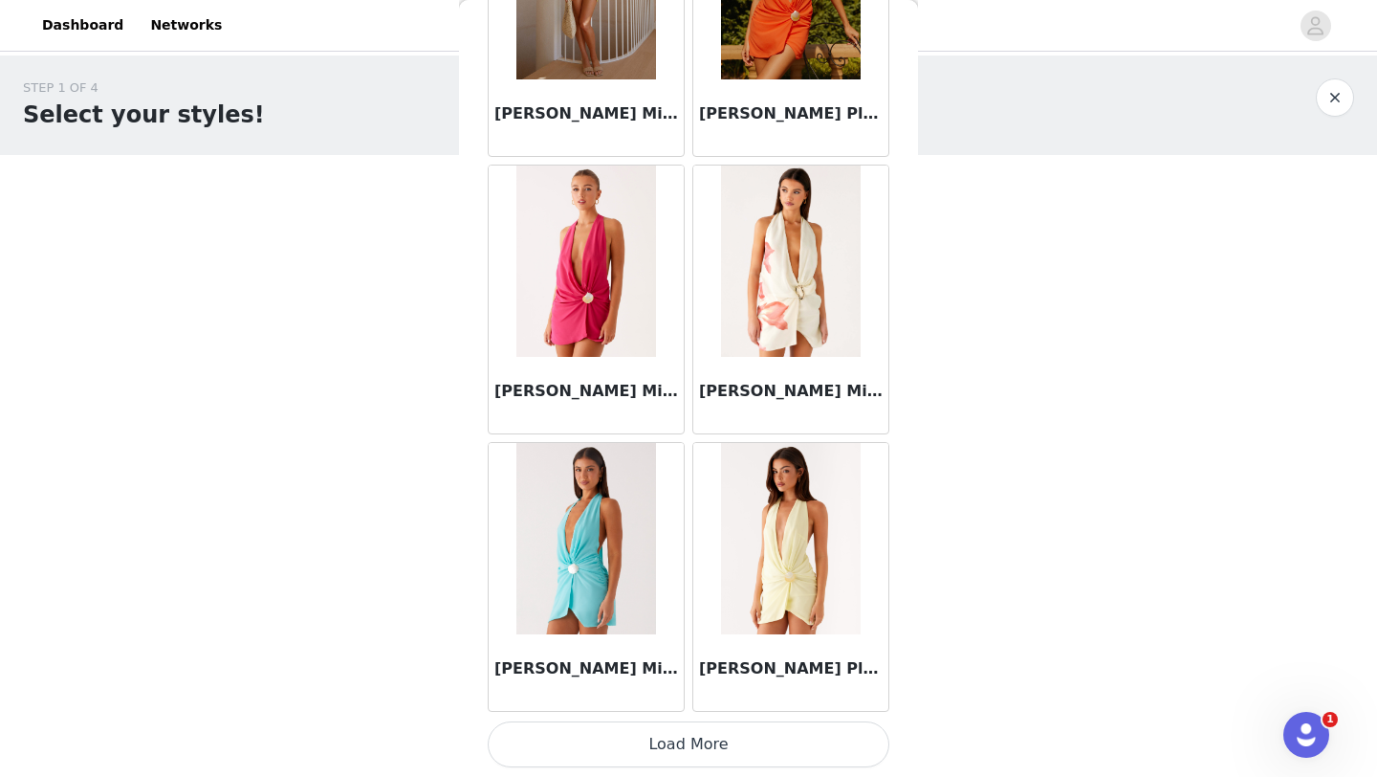
click at [691, 740] on button "Load More" at bounding box center [689, 744] width 402 height 46
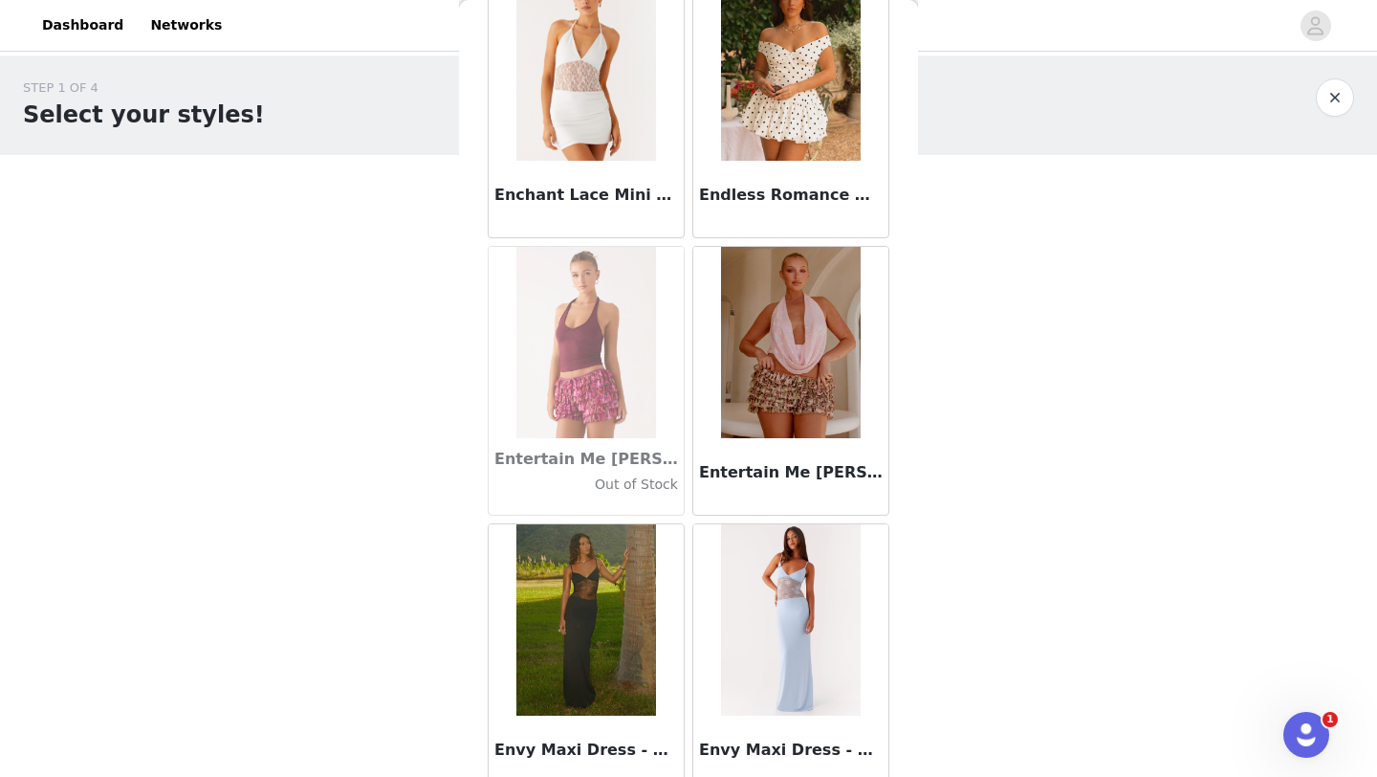
scroll to position [38205, 0]
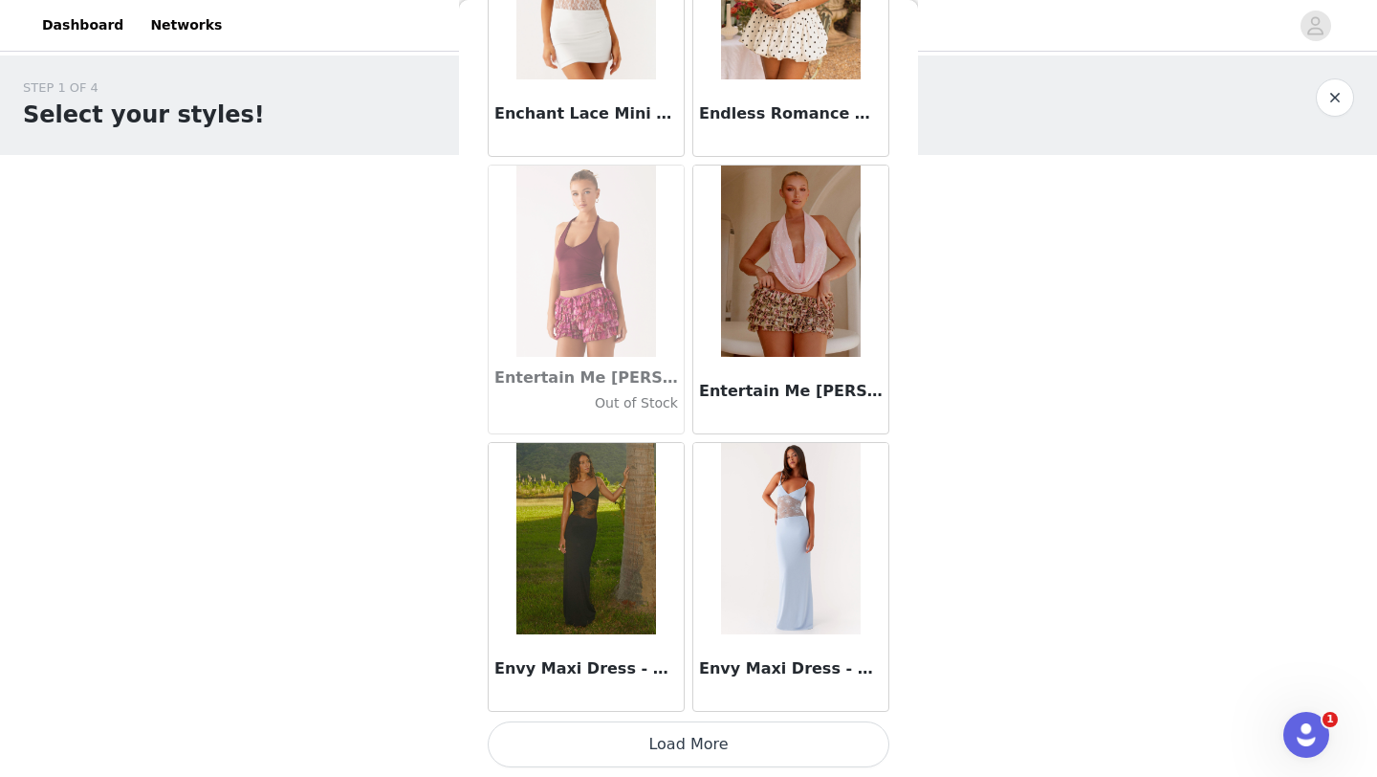
click at [686, 741] on button "Load More" at bounding box center [689, 744] width 402 height 46
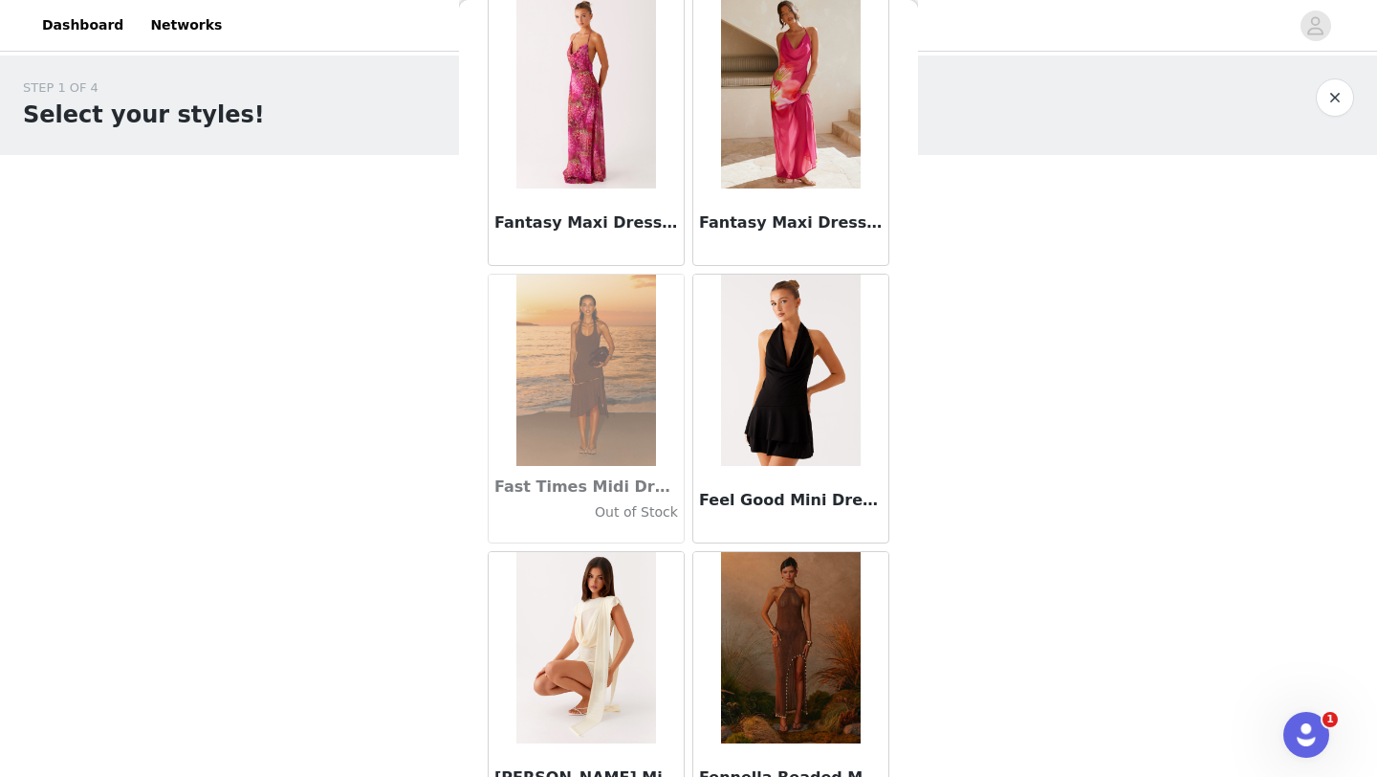
scroll to position [40979, 0]
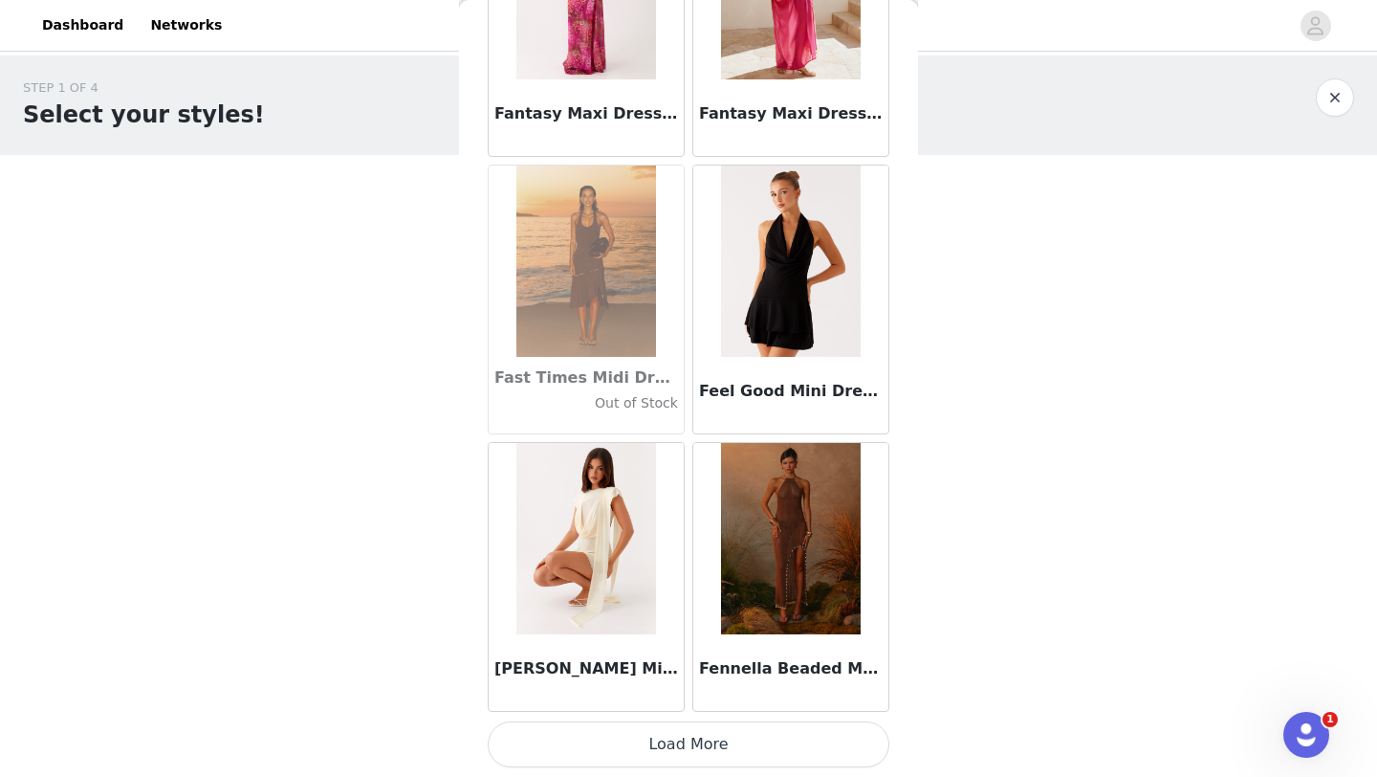
click at [680, 744] on button "Load More" at bounding box center [689, 744] width 402 height 46
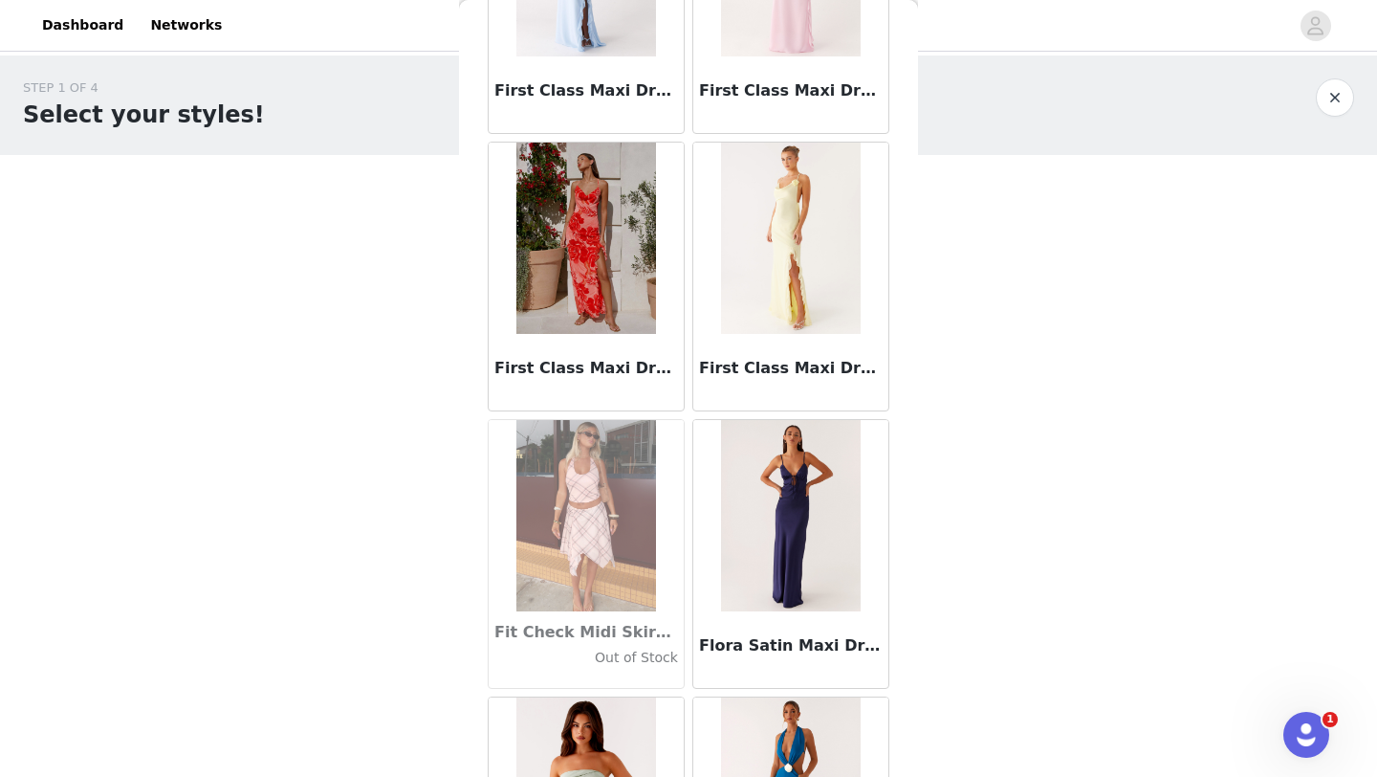
scroll to position [43752, 0]
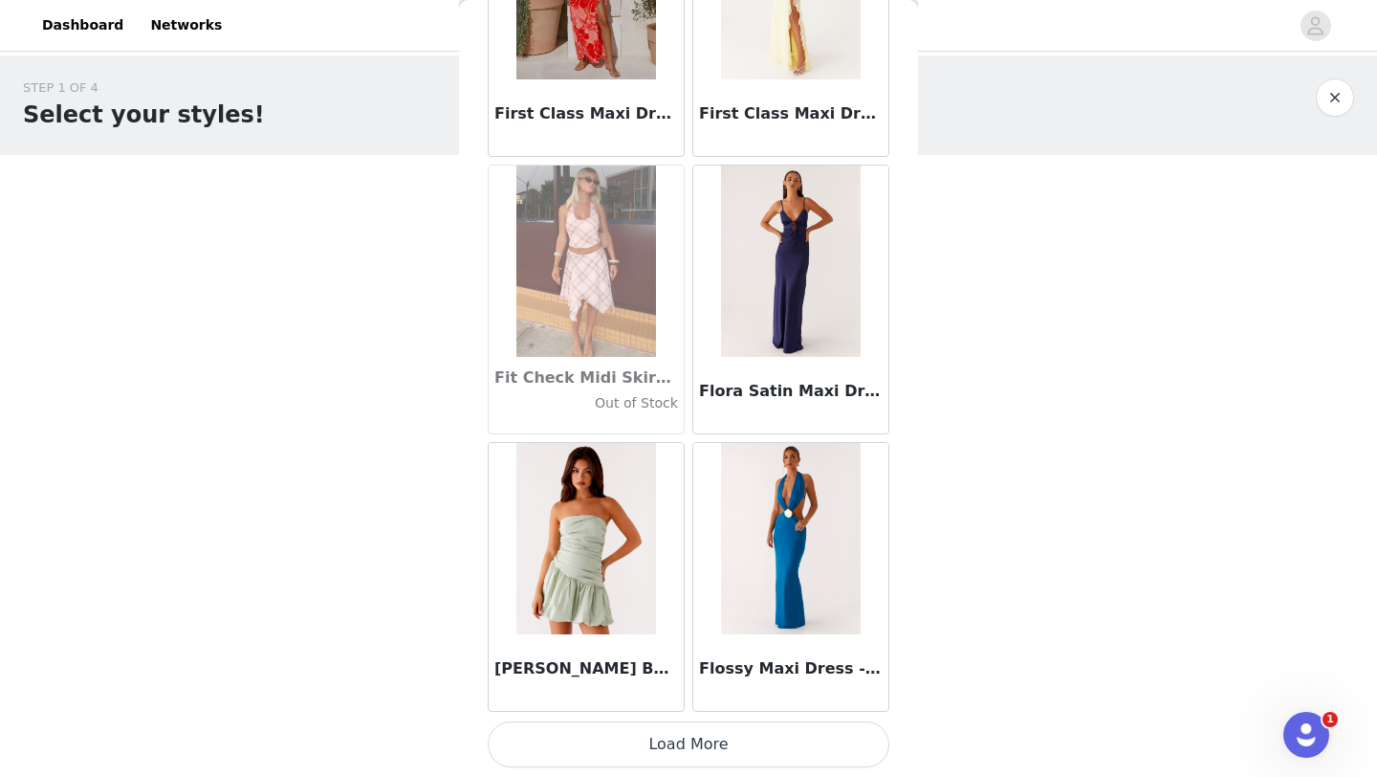
click at [733, 727] on button "Load More" at bounding box center [689, 744] width 402 height 46
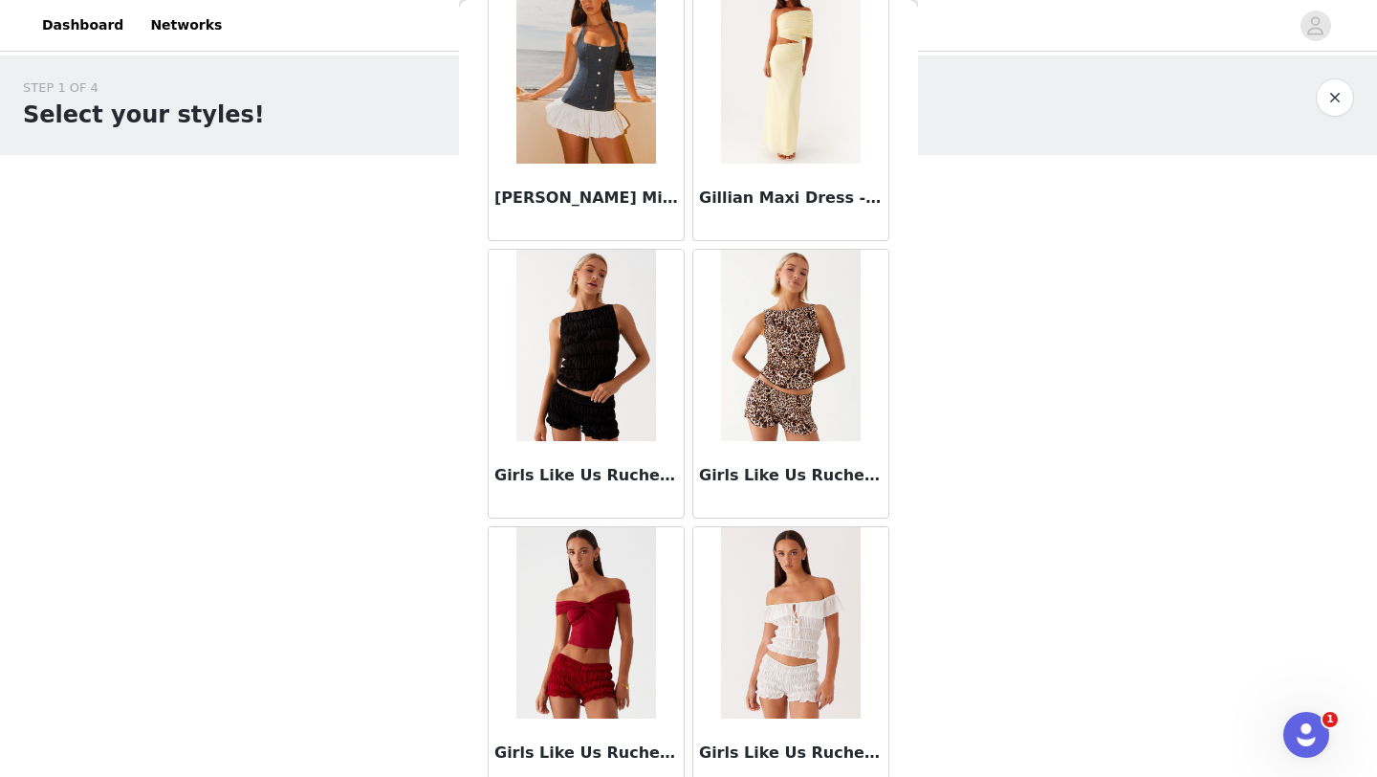
scroll to position [46526, 0]
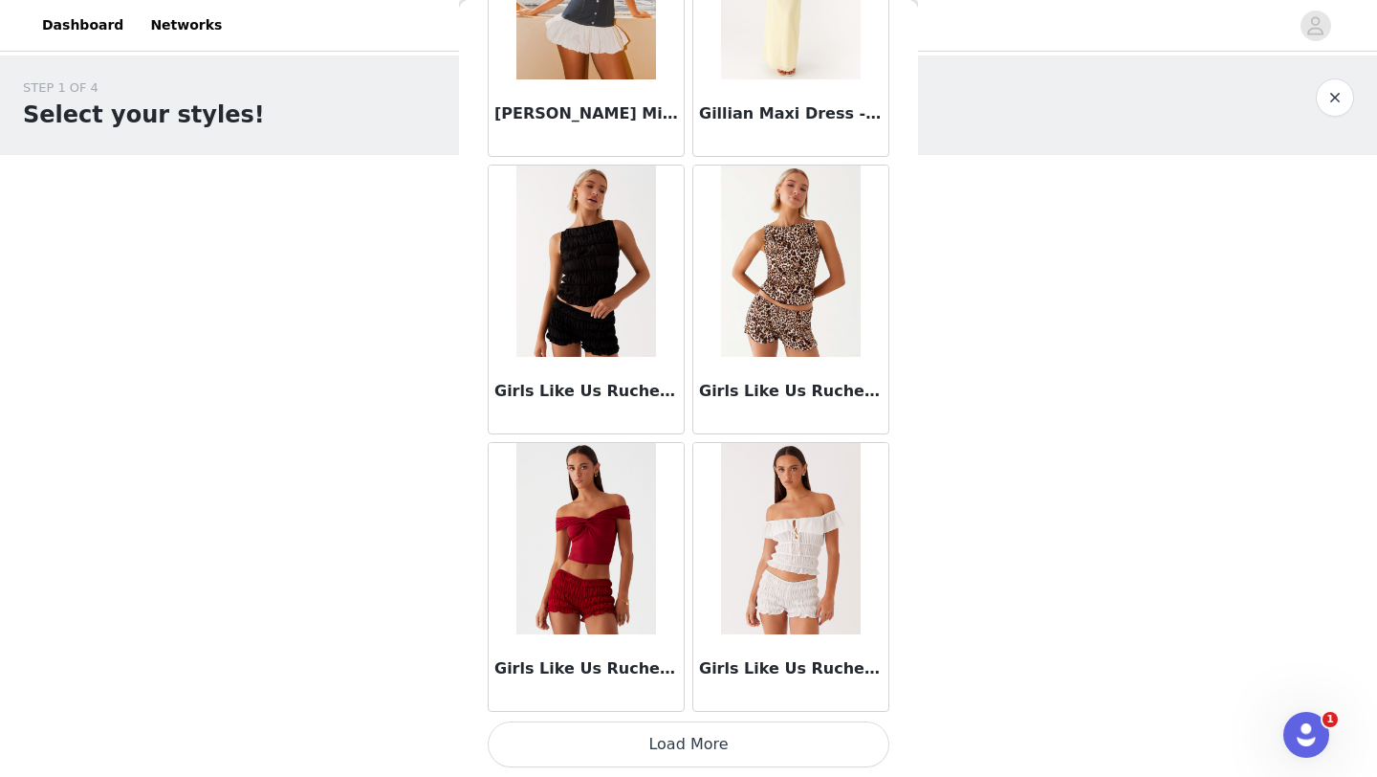
click at [714, 748] on button "Load More" at bounding box center [689, 744] width 402 height 46
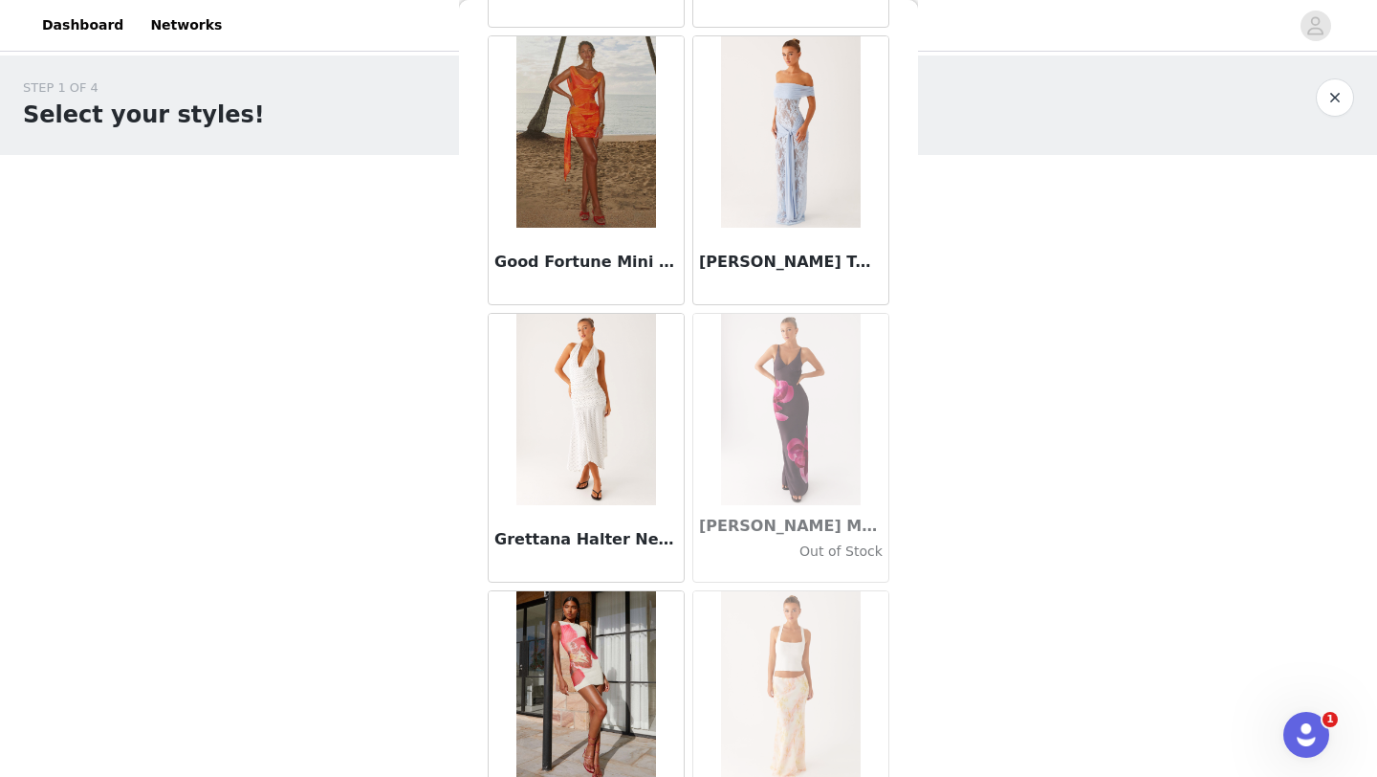
scroll to position [48052, 0]
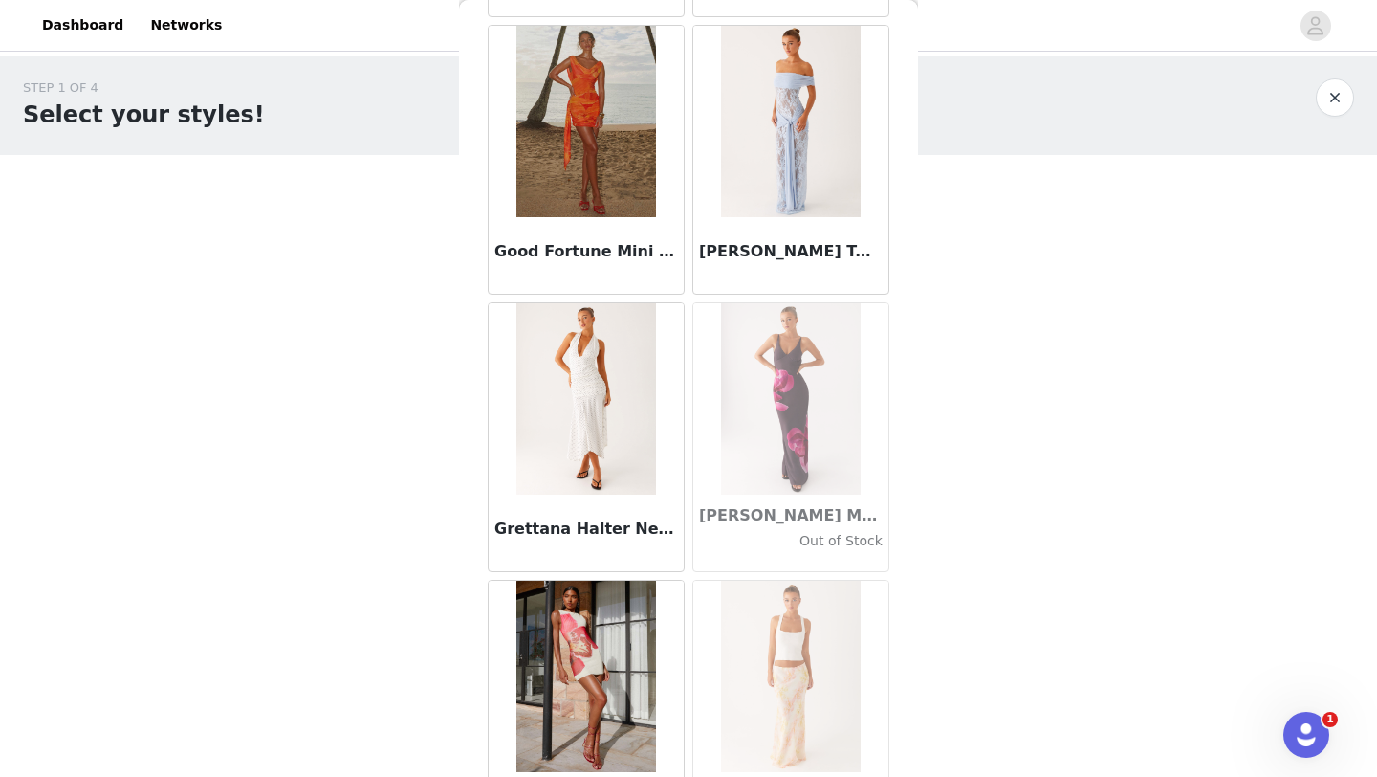
click at [578, 477] on img at bounding box center [585, 398] width 139 height 191
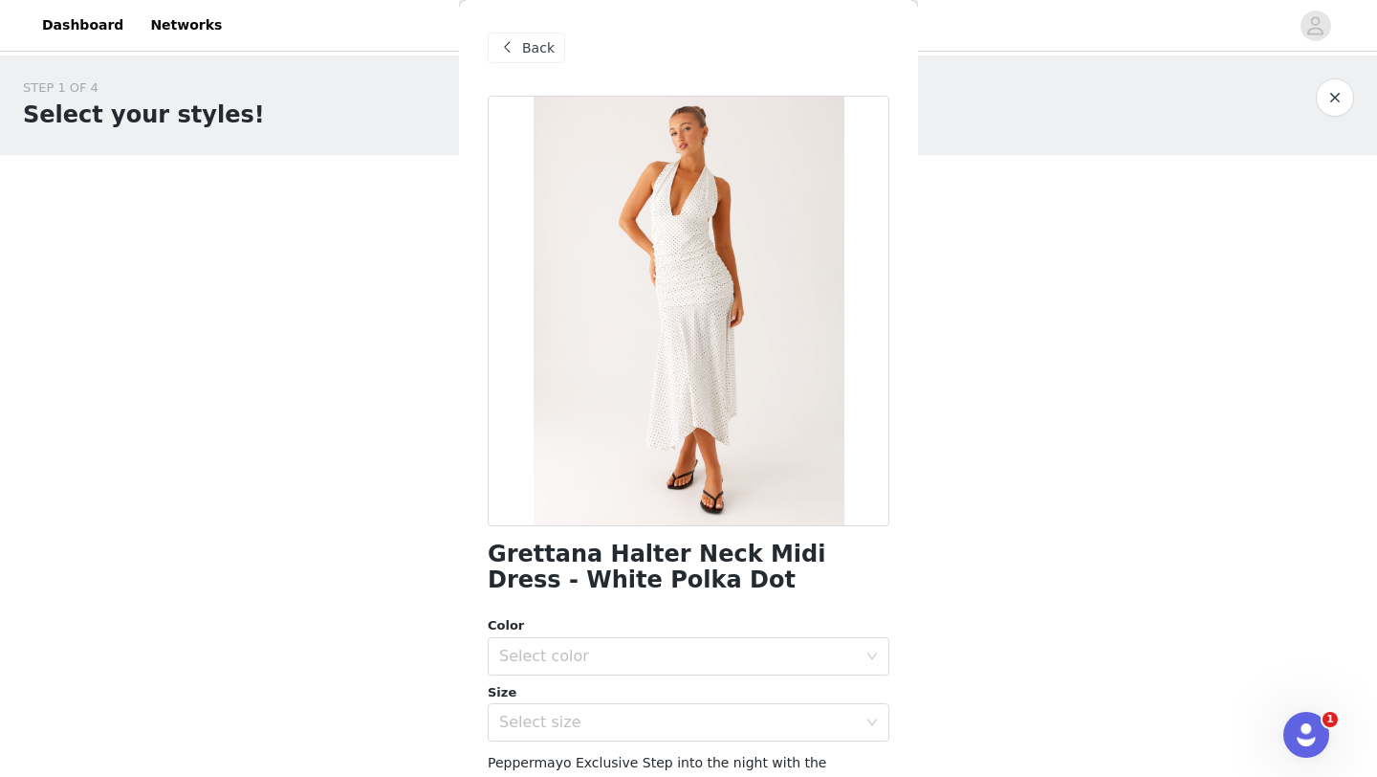
scroll to position [24, 0]
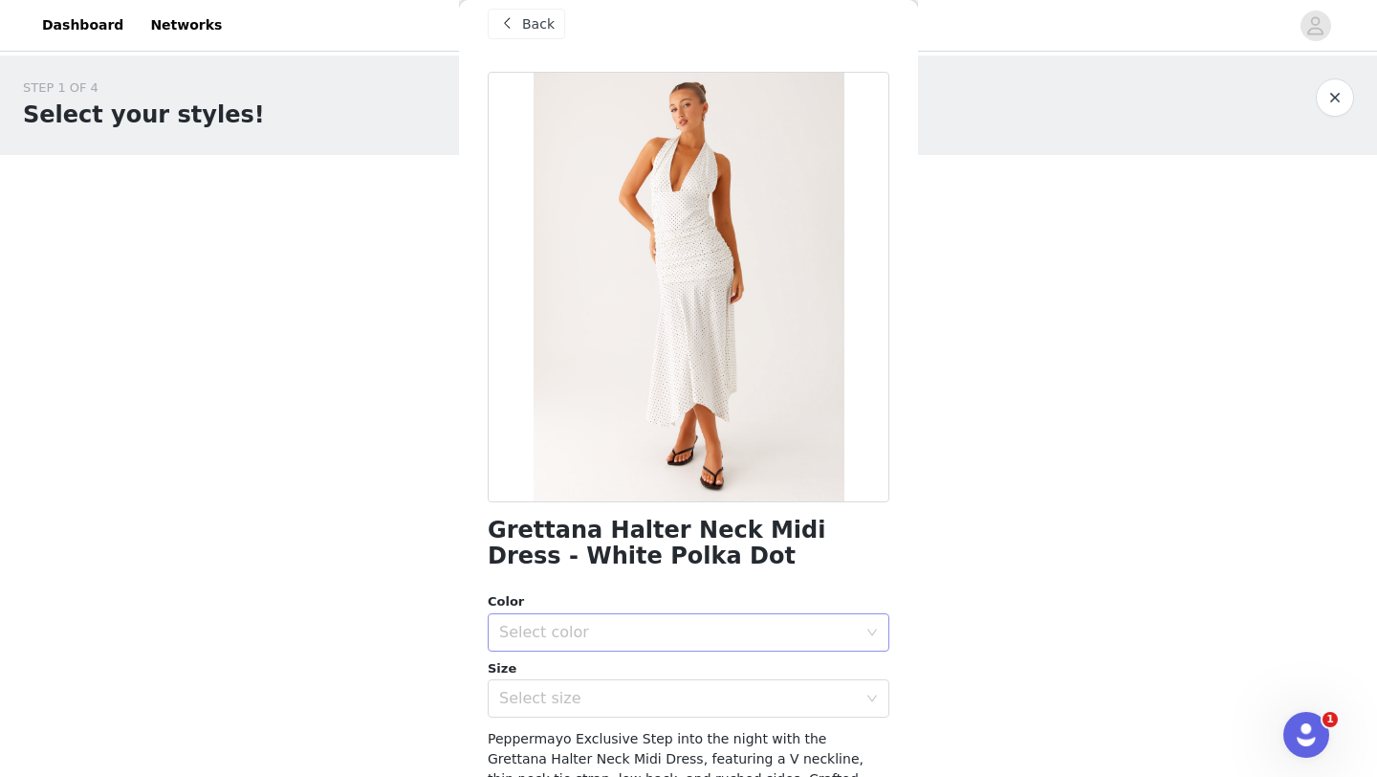
click at [679, 623] on div "Select color" at bounding box center [678, 632] width 358 height 19
click at [603, 678] on li "White Polka Dot" at bounding box center [689, 674] width 402 height 31
click at [591, 704] on div "Select size" at bounding box center [678, 698] width 358 height 19
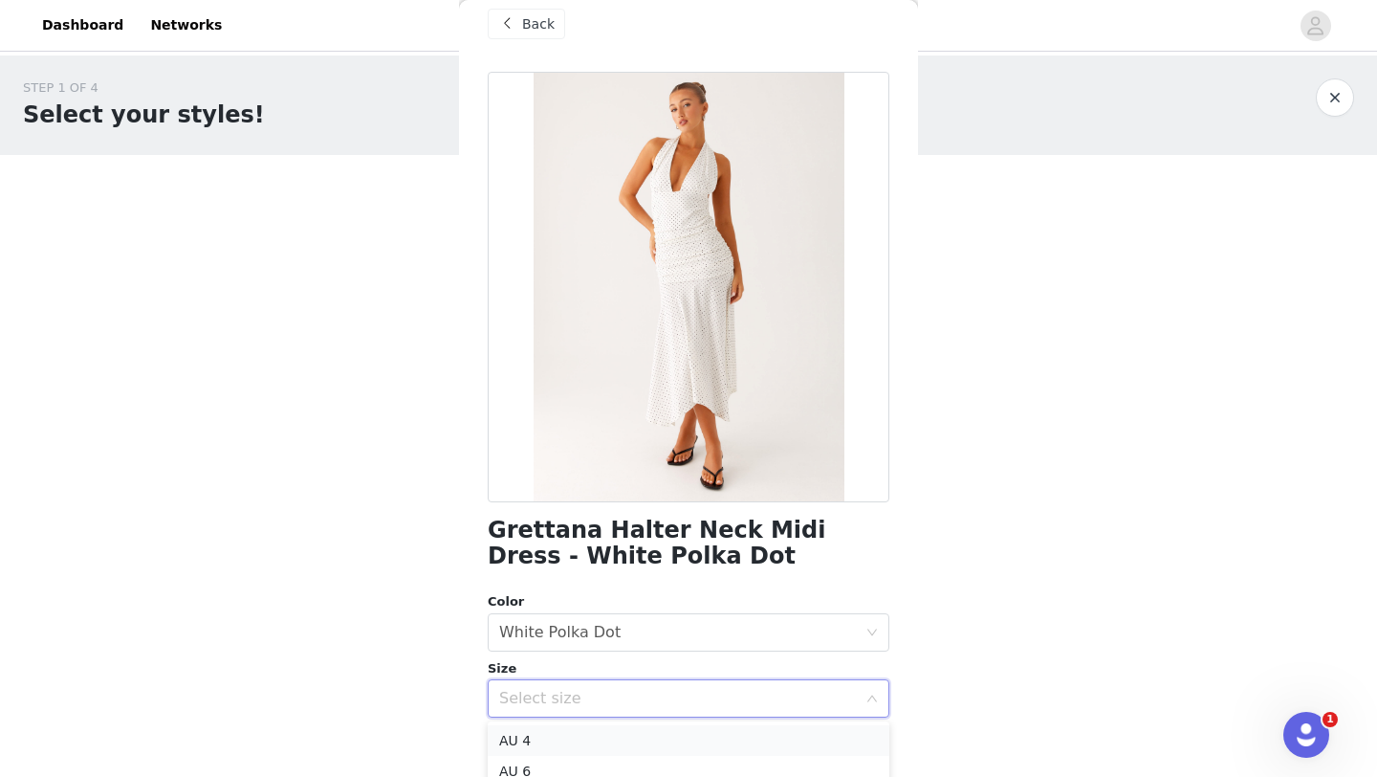
click at [593, 741] on li "AU 4" at bounding box center [689, 740] width 402 height 31
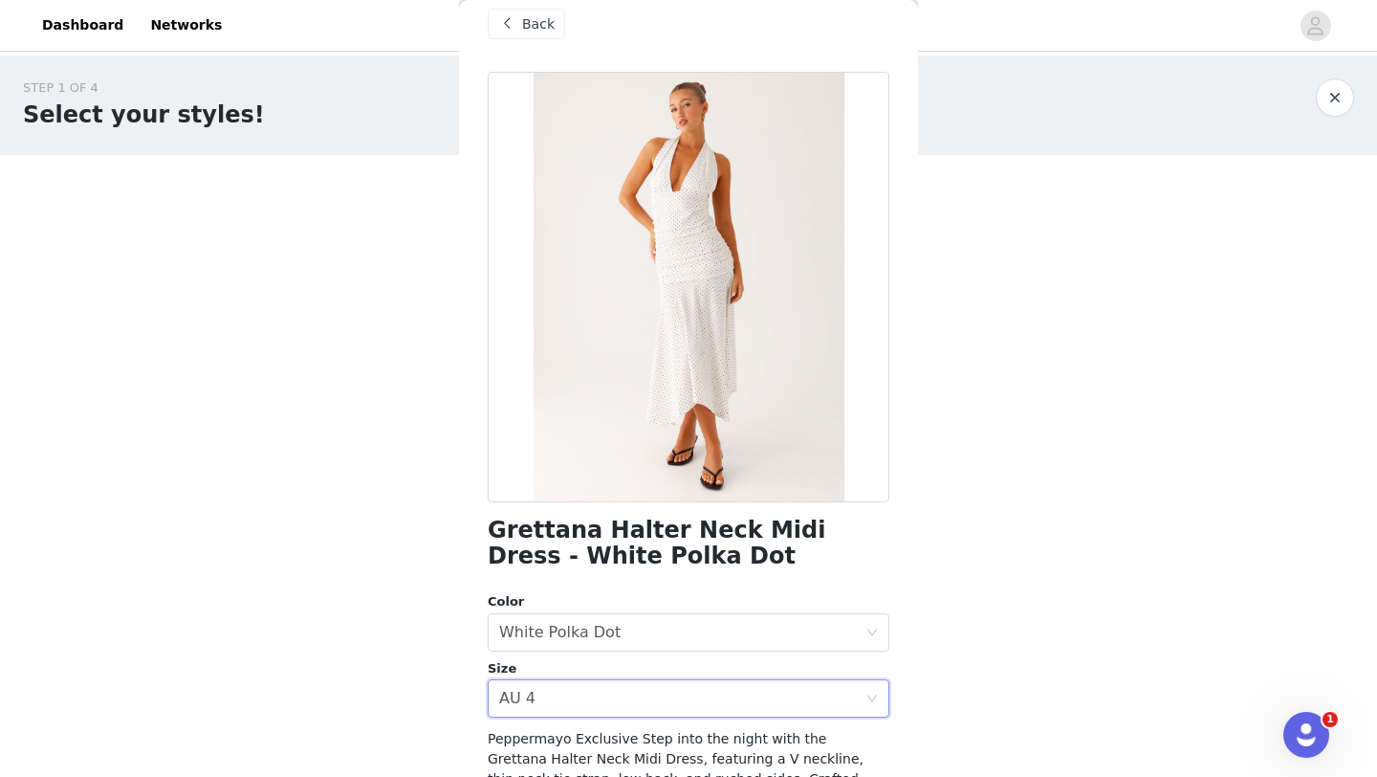
scroll to position [277, 0]
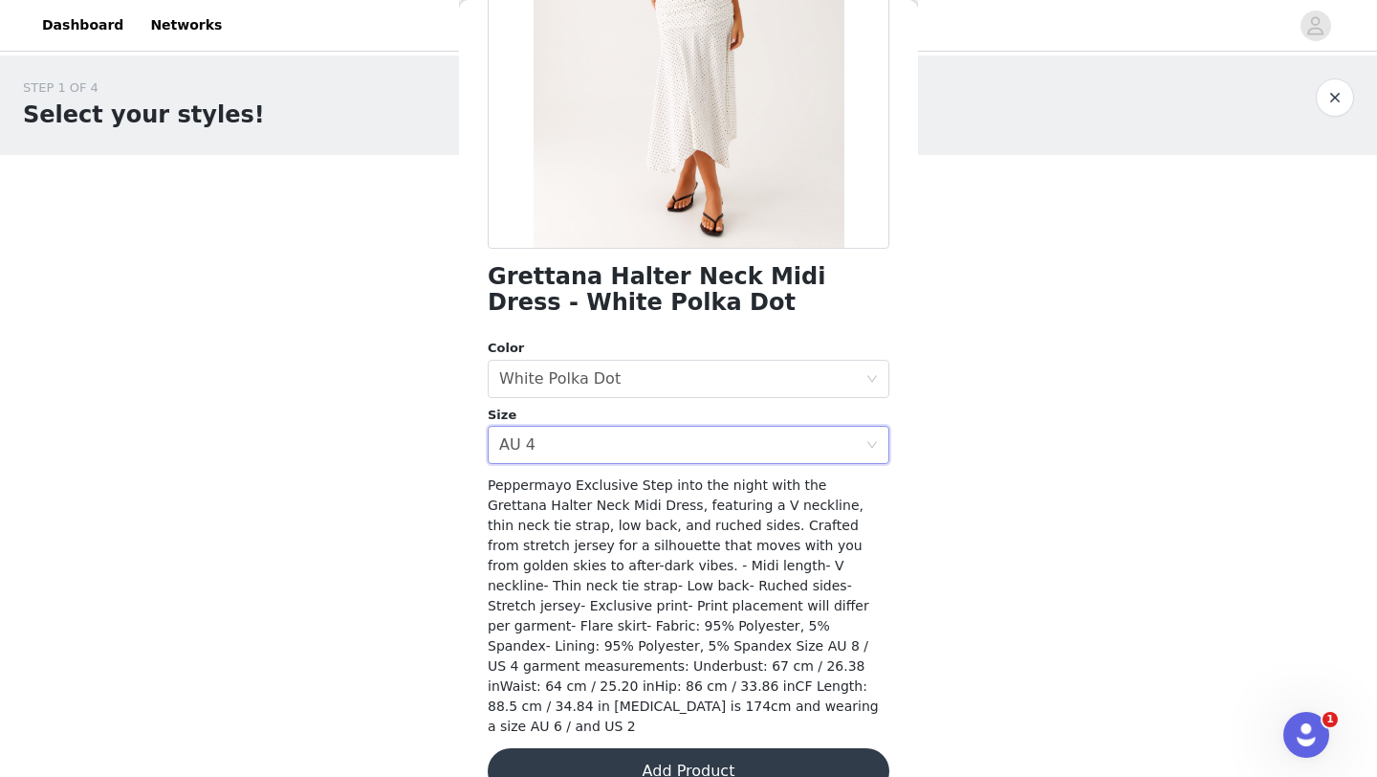
click at [635, 748] on button "Add Product" at bounding box center [689, 771] width 402 height 46
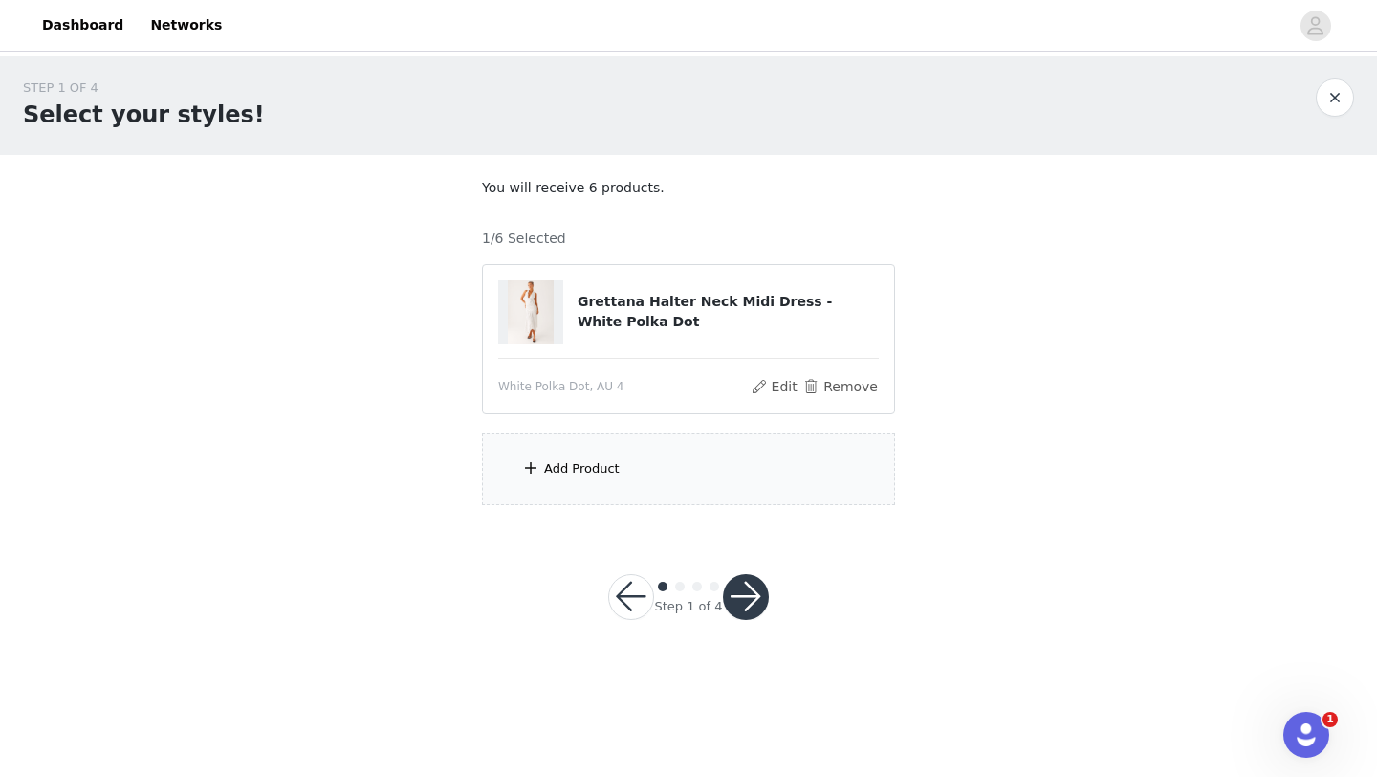
click at [691, 473] on div "Add Product" at bounding box center [688, 469] width 413 height 72
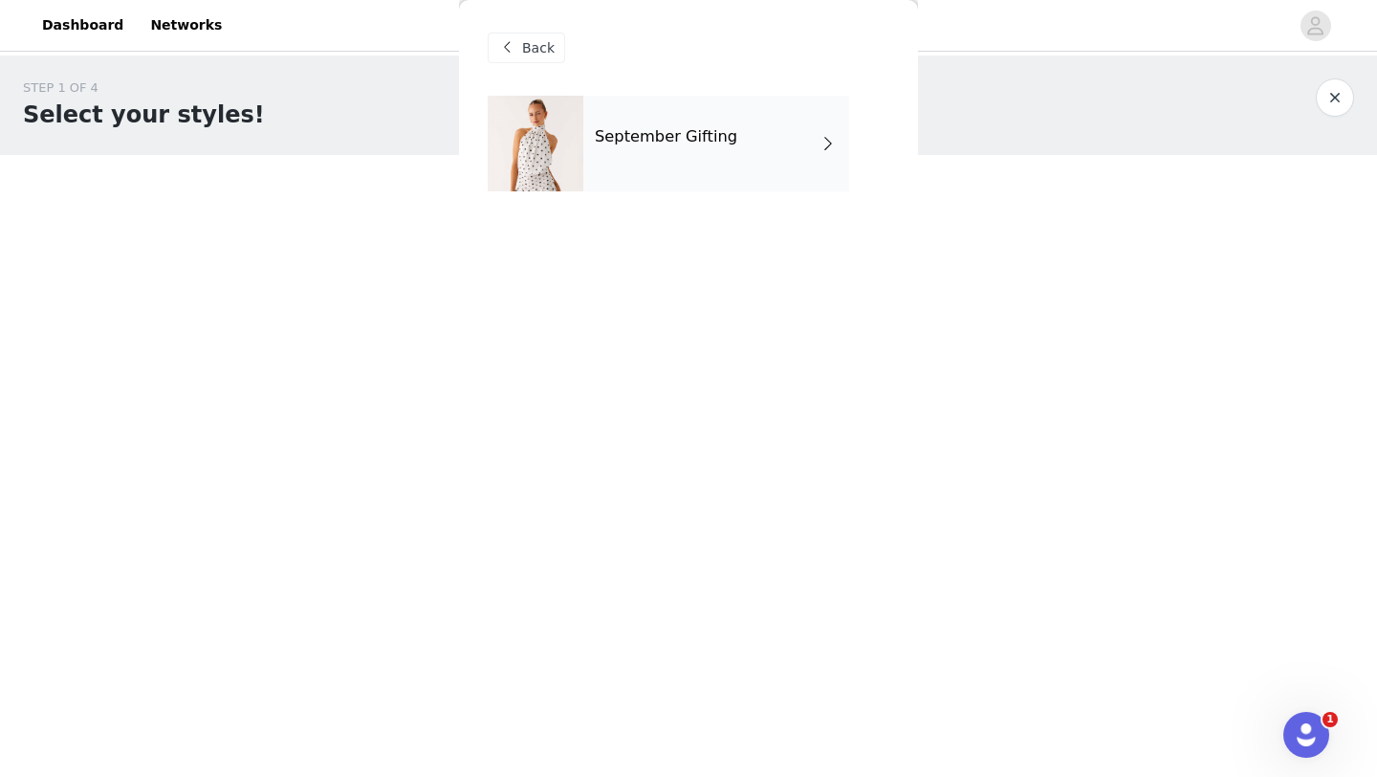
click at [706, 131] on h4 "September Gifting" at bounding box center [666, 136] width 142 height 17
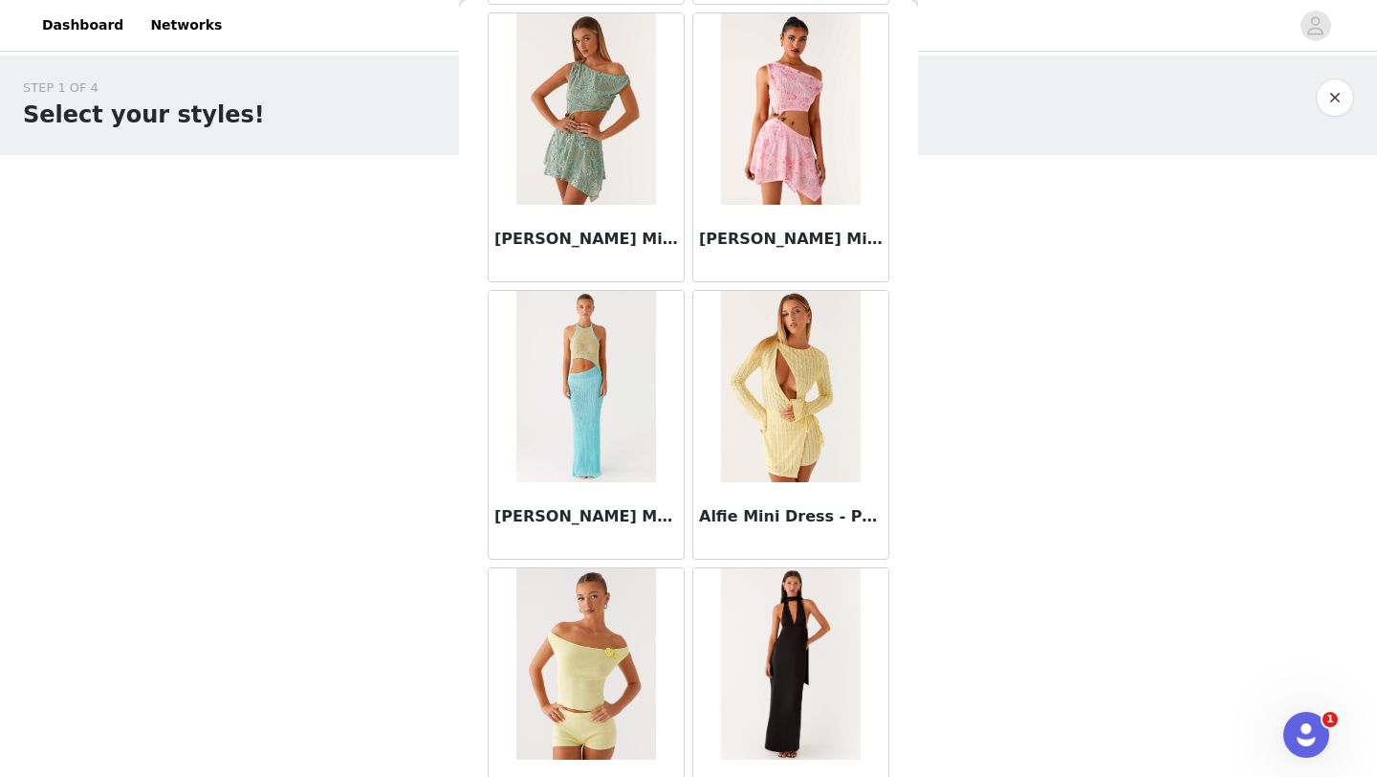
scroll to position [2150, 0]
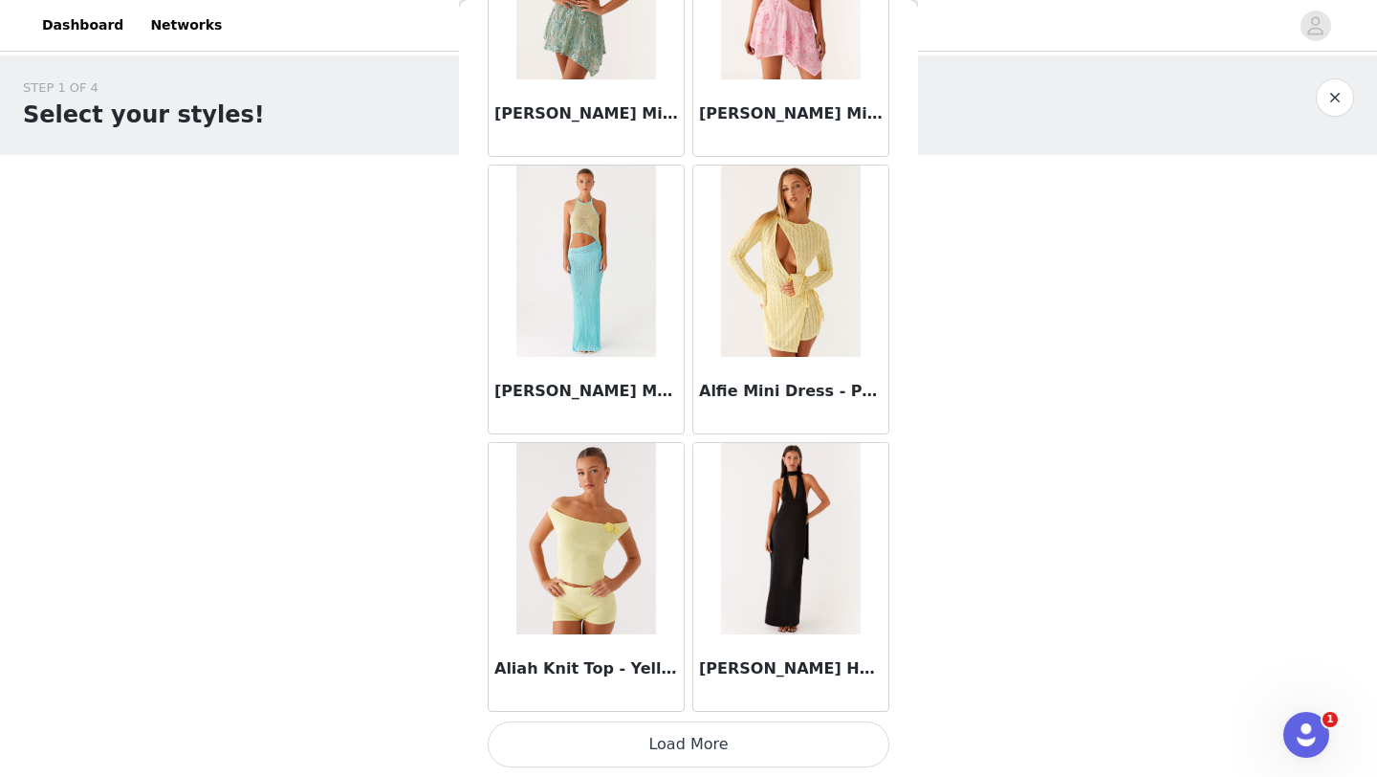
click at [720, 743] on button "Load More" at bounding box center [689, 744] width 402 height 46
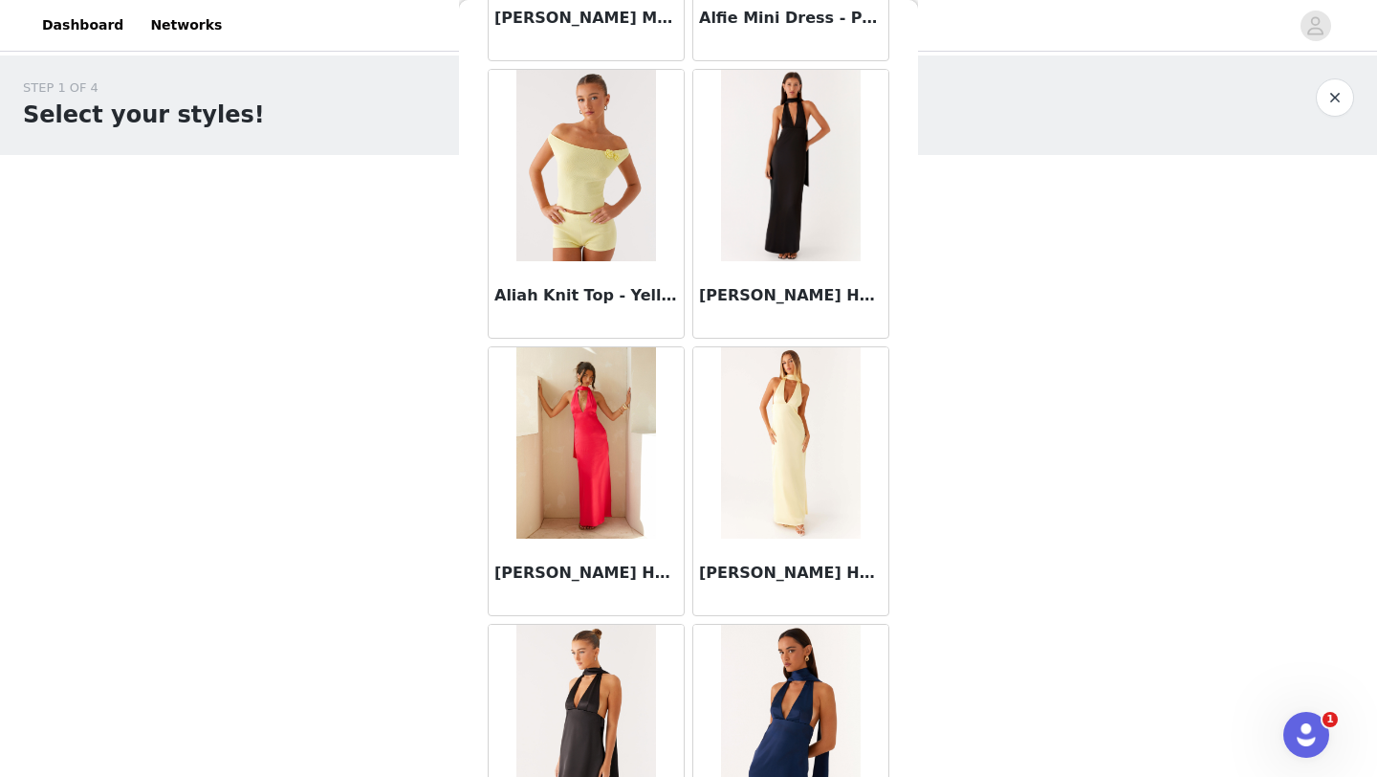
scroll to position [2525, 0]
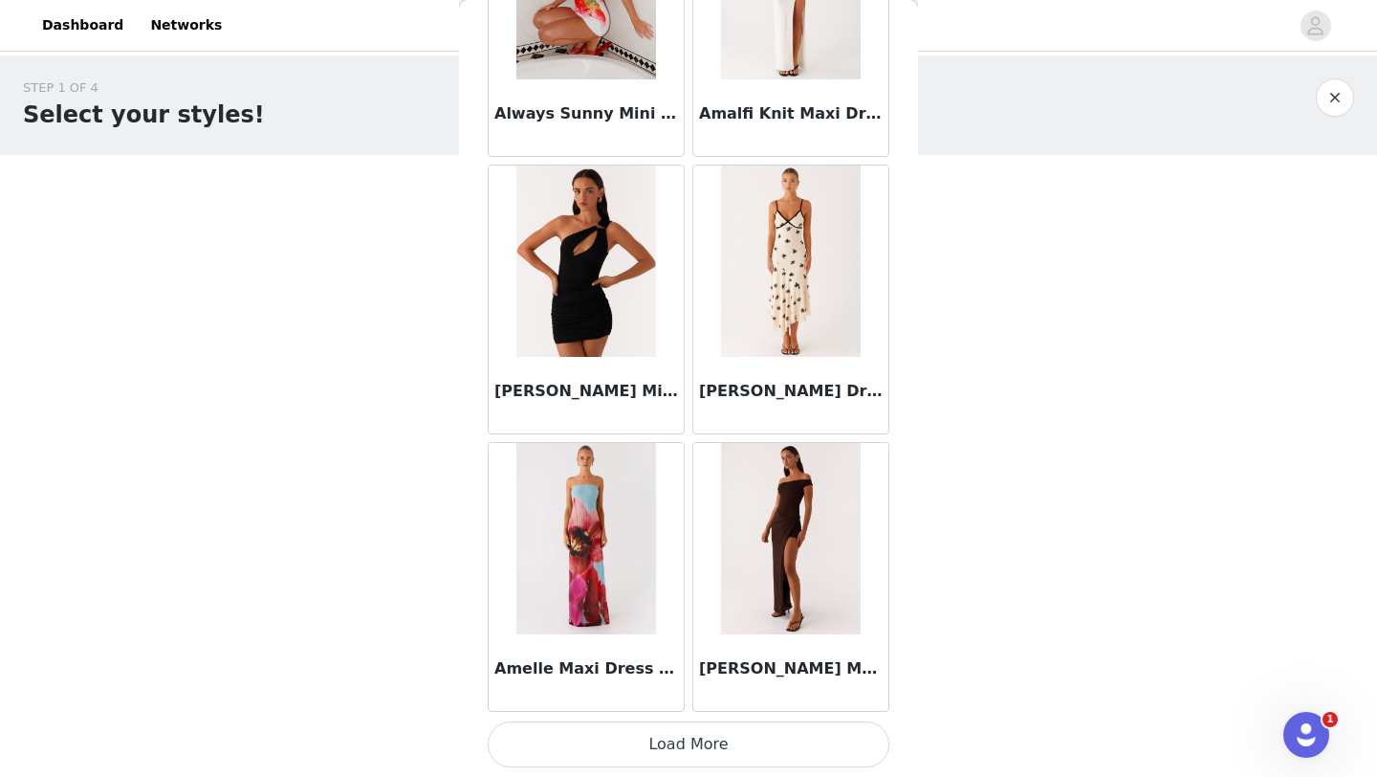
click at [685, 738] on button "Load More" at bounding box center [689, 744] width 402 height 46
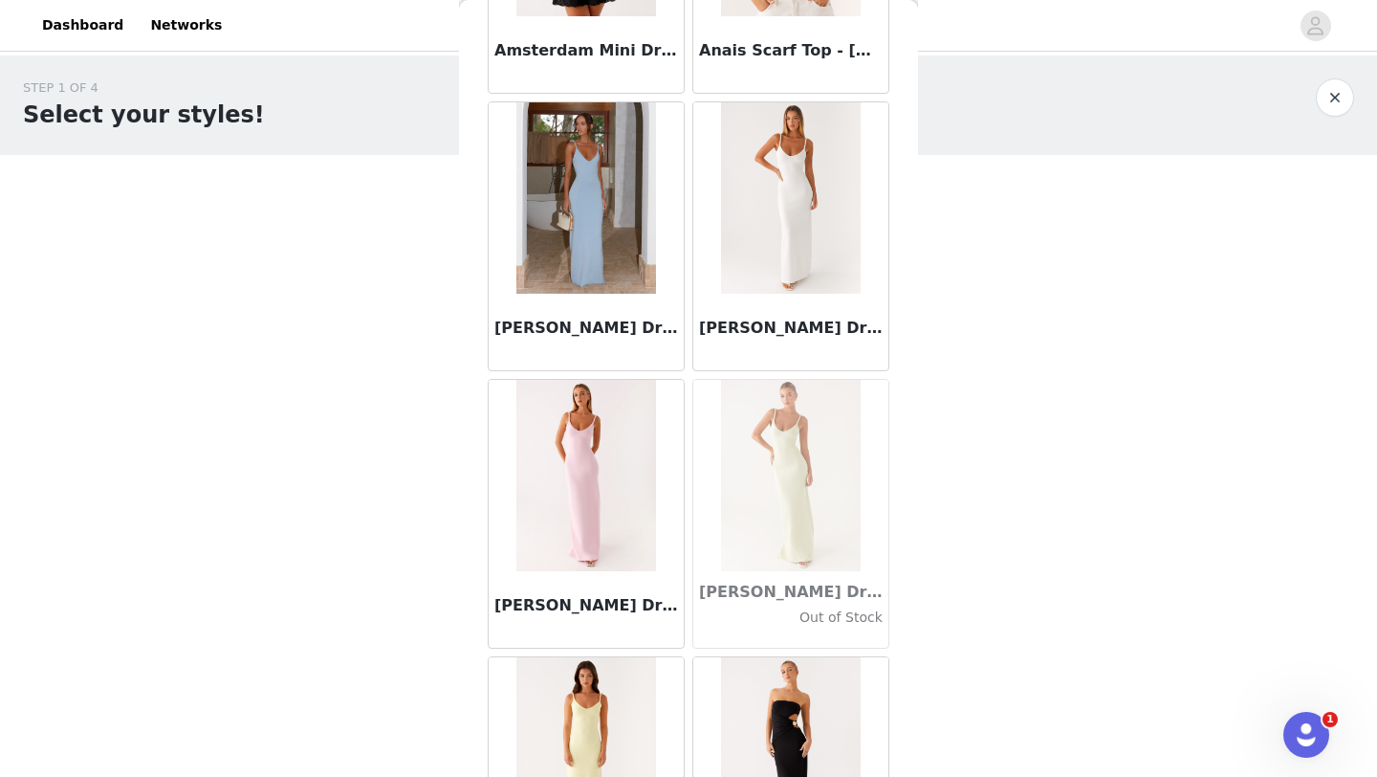
scroll to position [7697, 0]
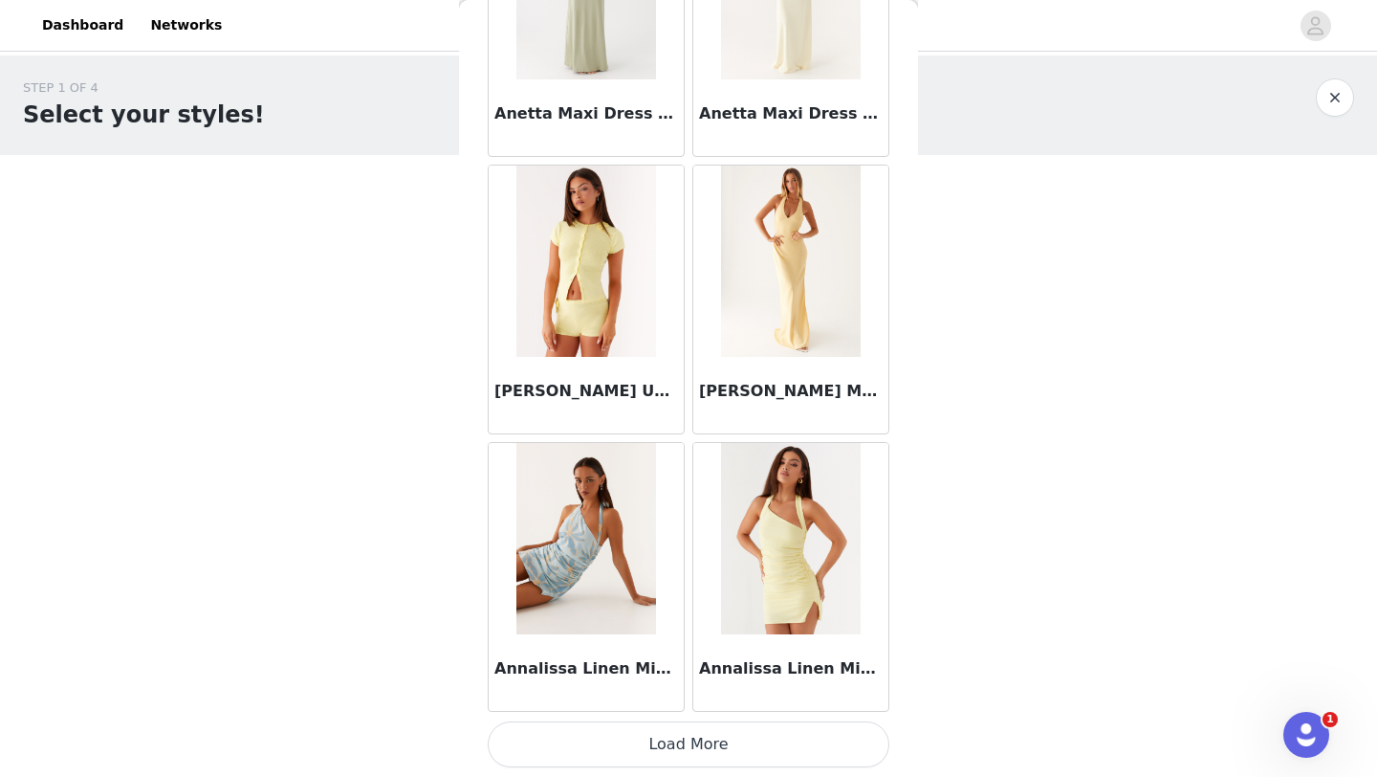
click at [716, 753] on button "Load More" at bounding box center [689, 744] width 402 height 46
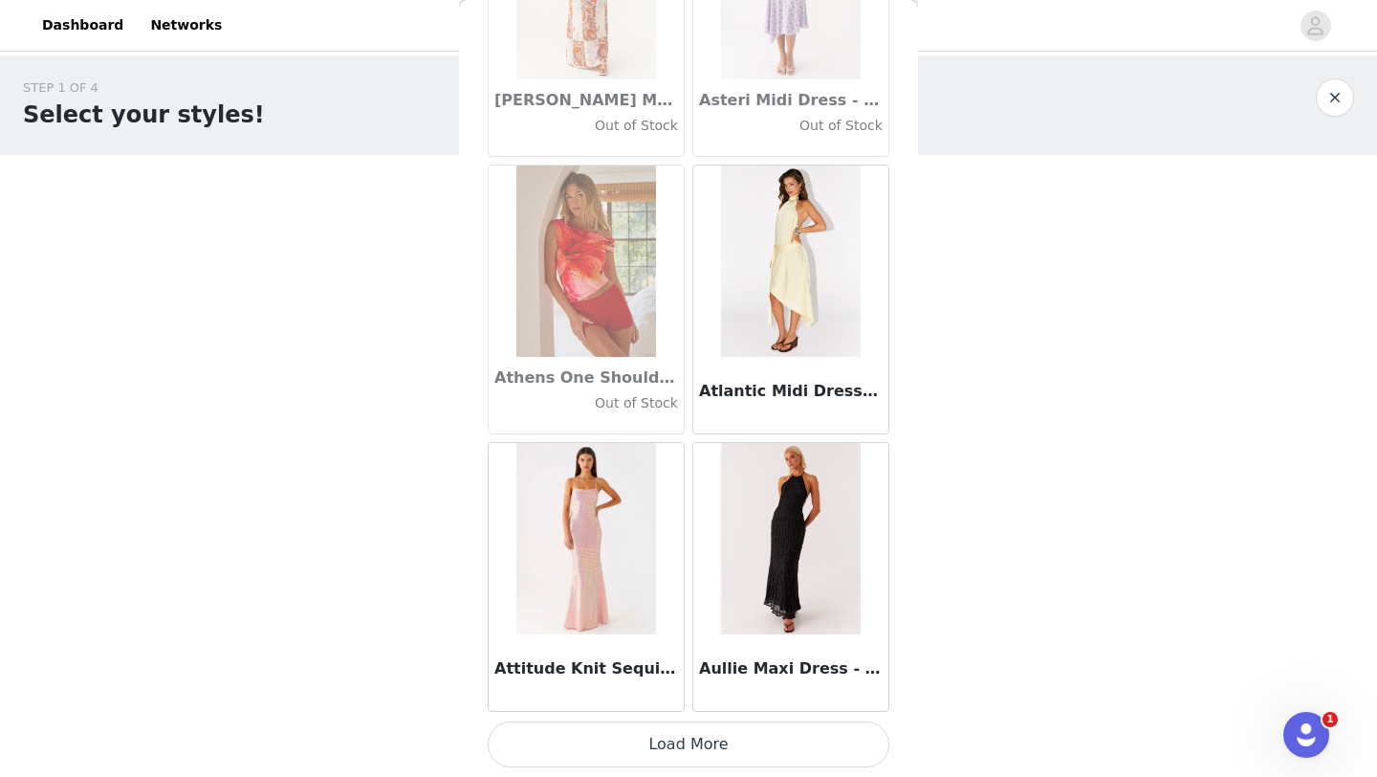
click at [671, 744] on button "Load More" at bounding box center [689, 744] width 402 height 46
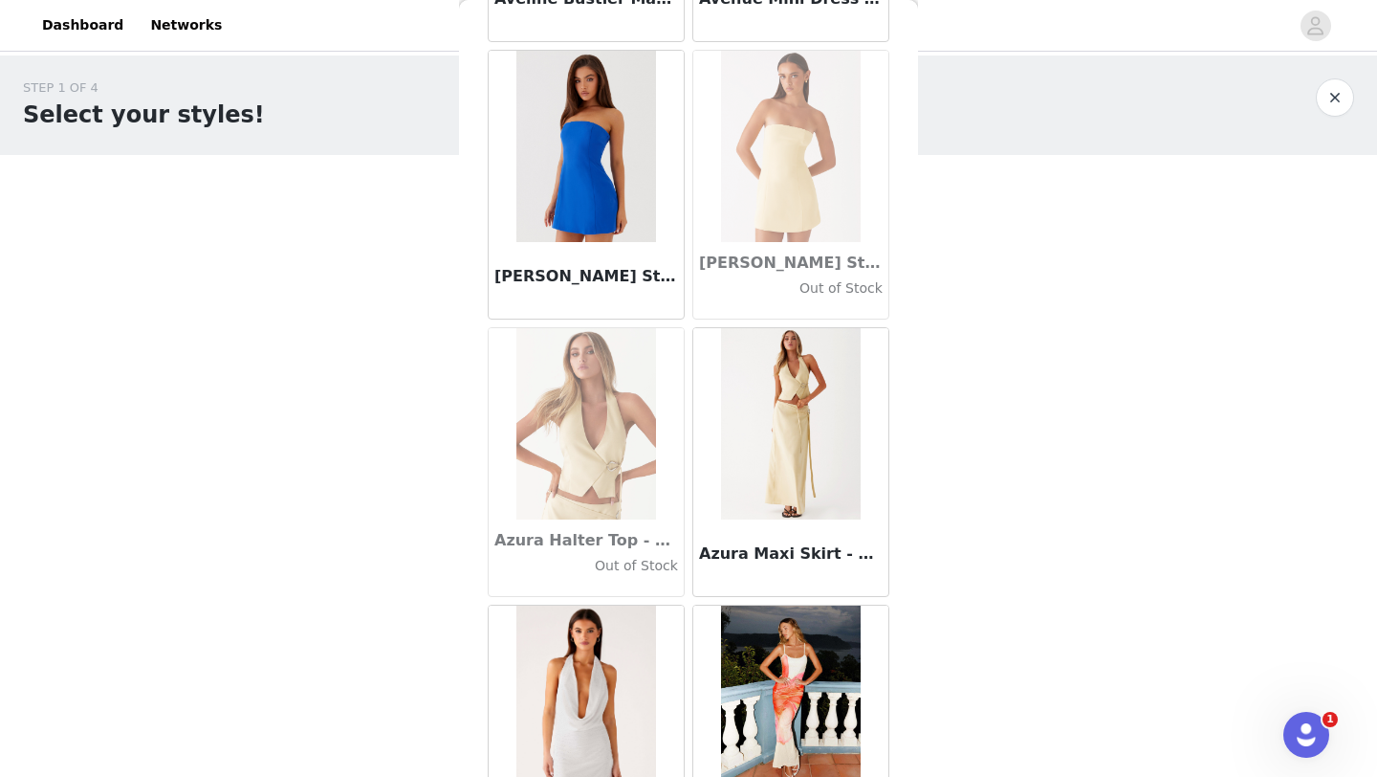
scroll to position [13244, 0]
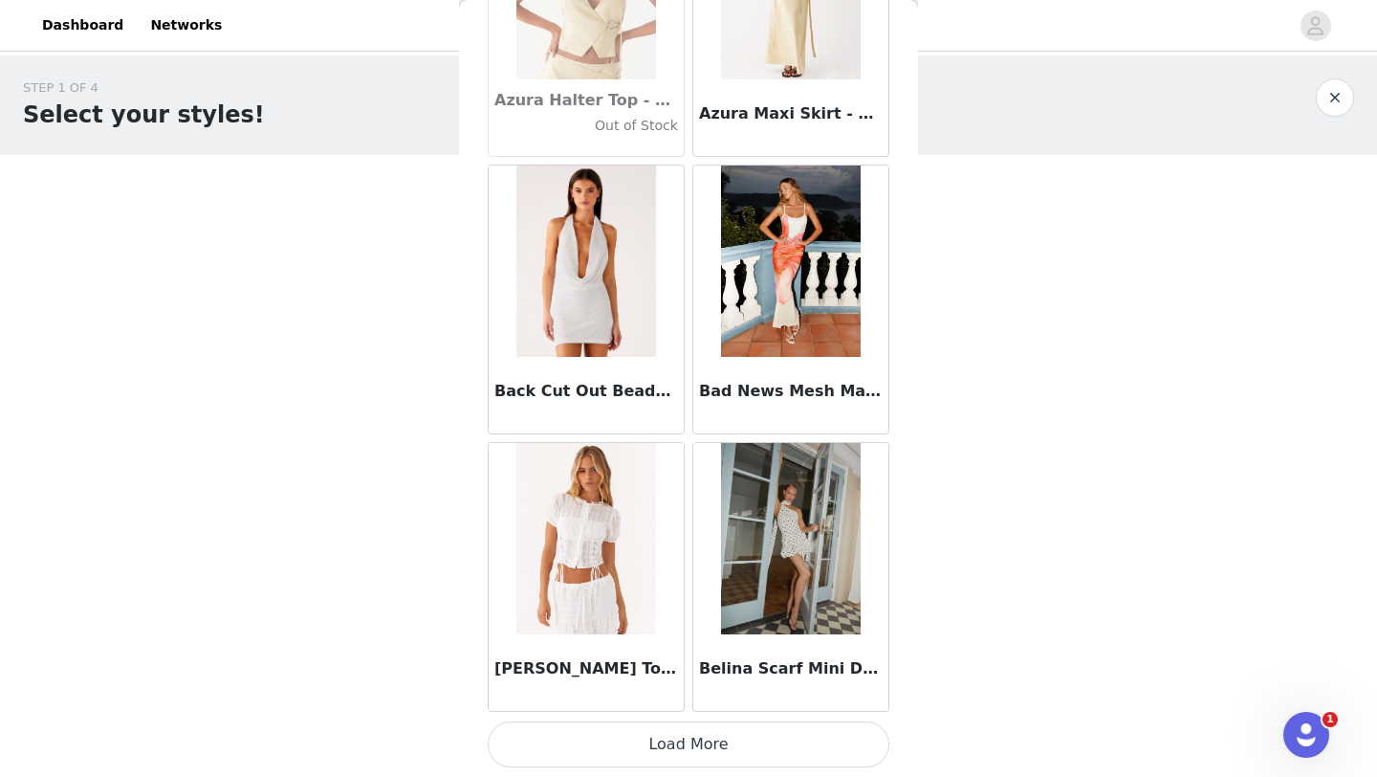
click at [674, 760] on button "Load More" at bounding box center [689, 744] width 402 height 46
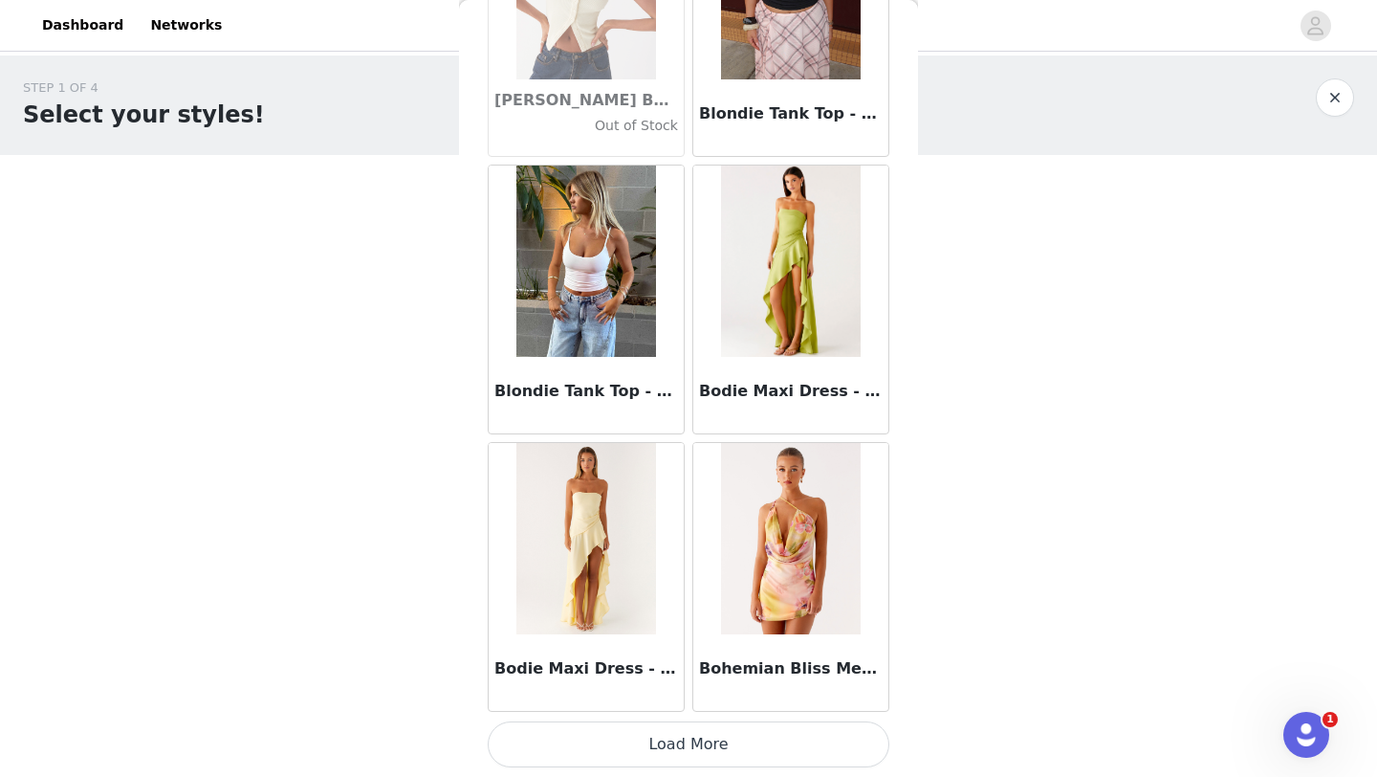
click at [664, 759] on button "Load More" at bounding box center [689, 744] width 402 height 46
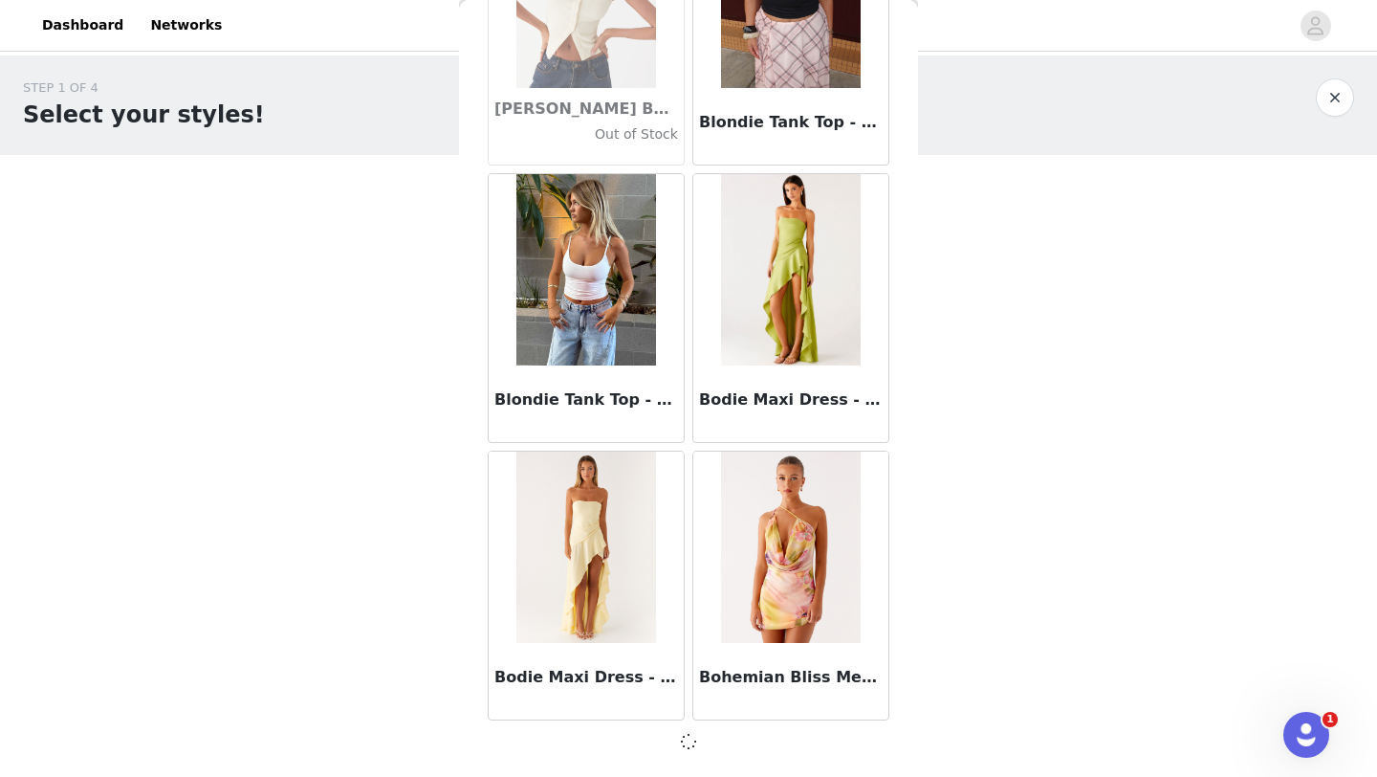
scroll to position [16009, 0]
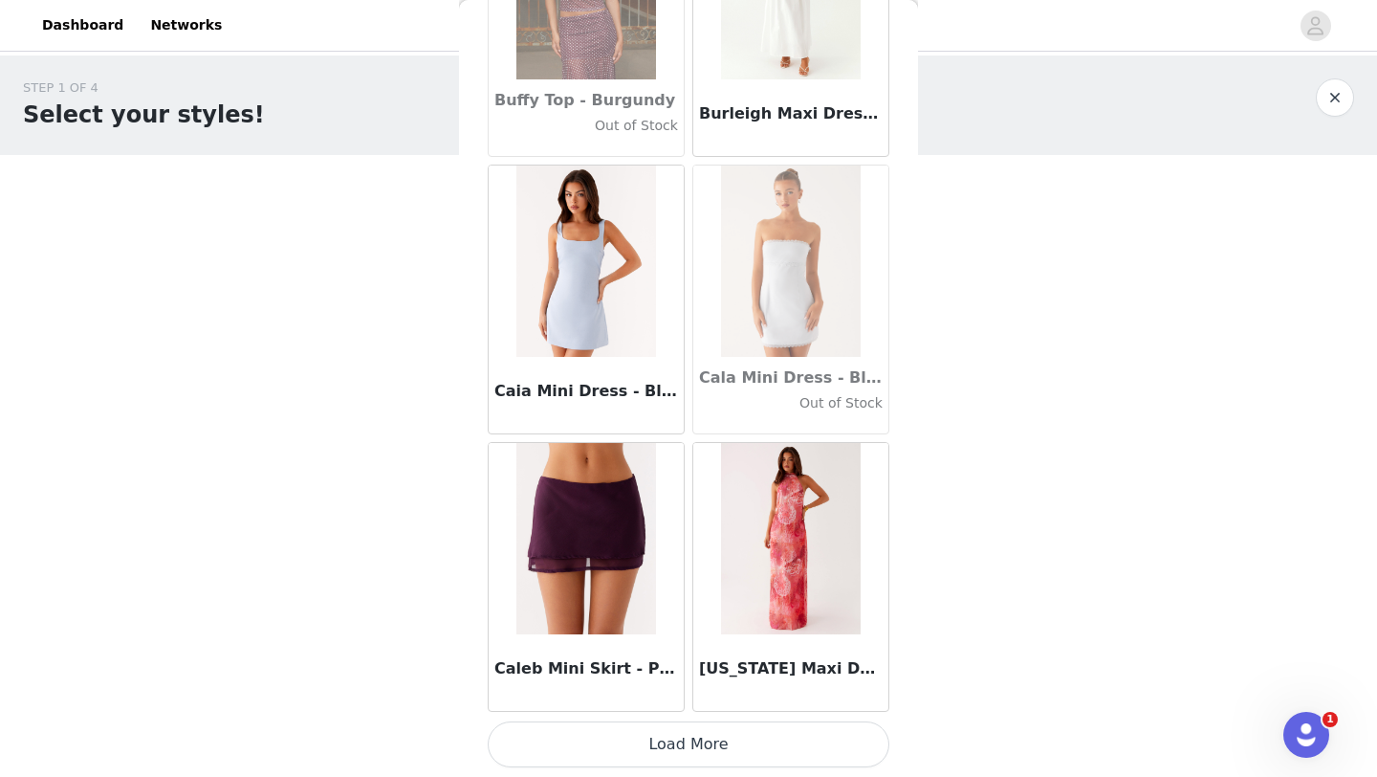
click at [655, 748] on button "Load More" at bounding box center [689, 744] width 402 height 46
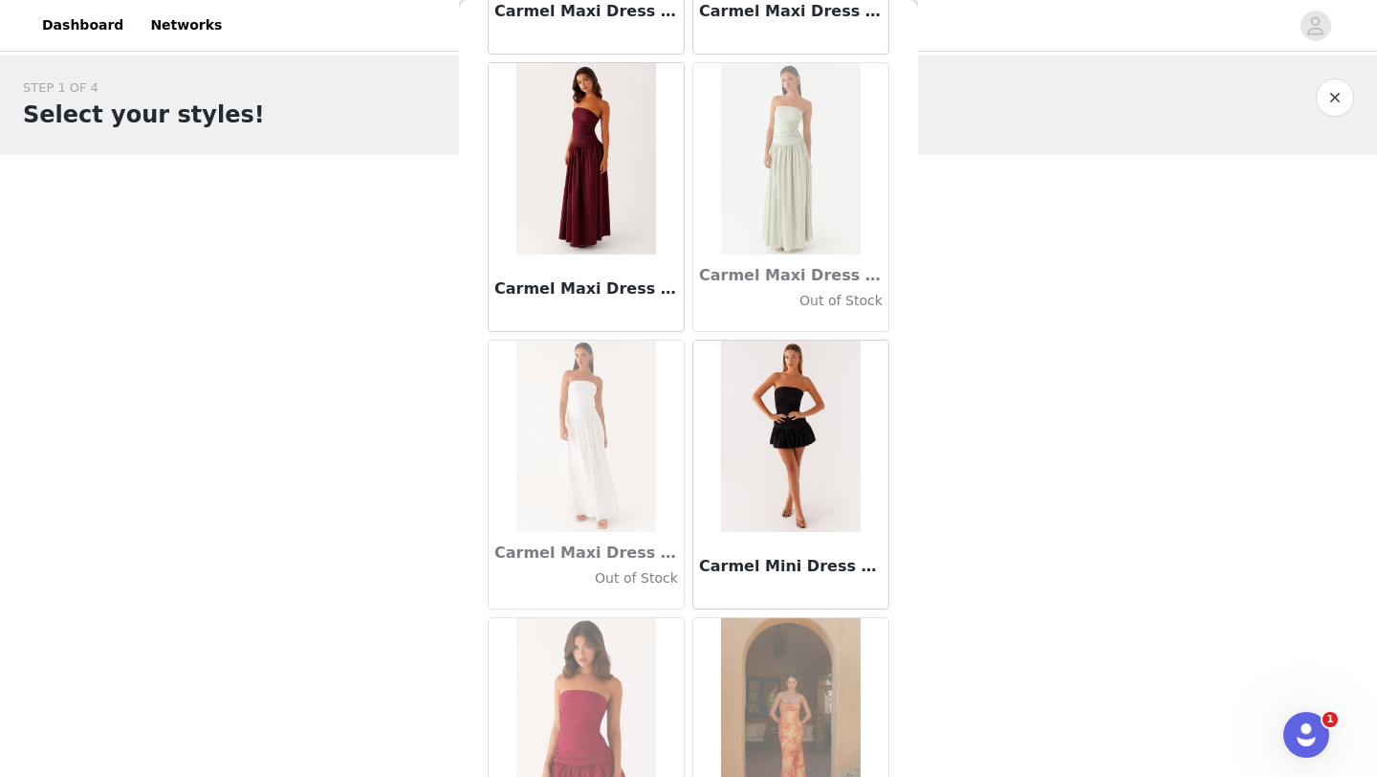
scroll to position [21564, 0]
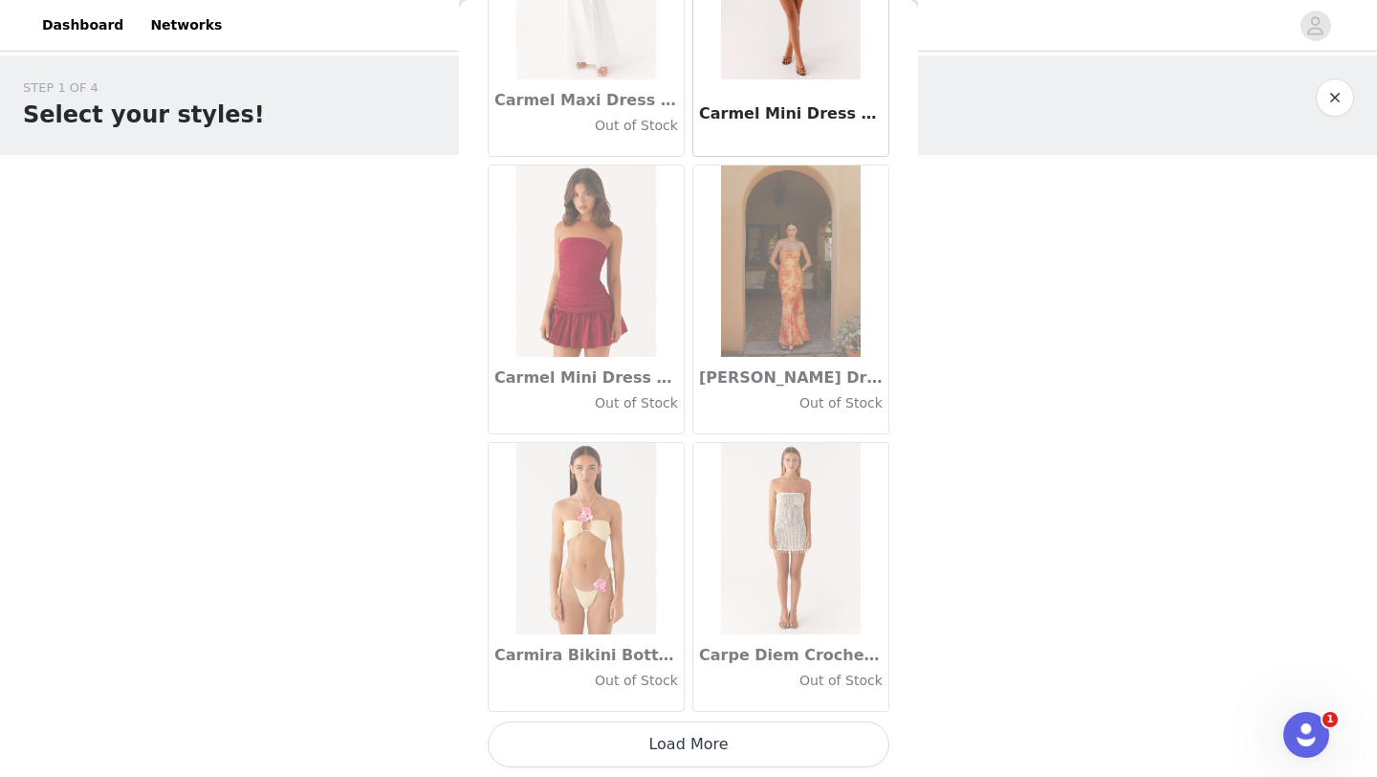
click at [680, 758] on button "Load More" at bounding box center [689, 744] width 402 height 46
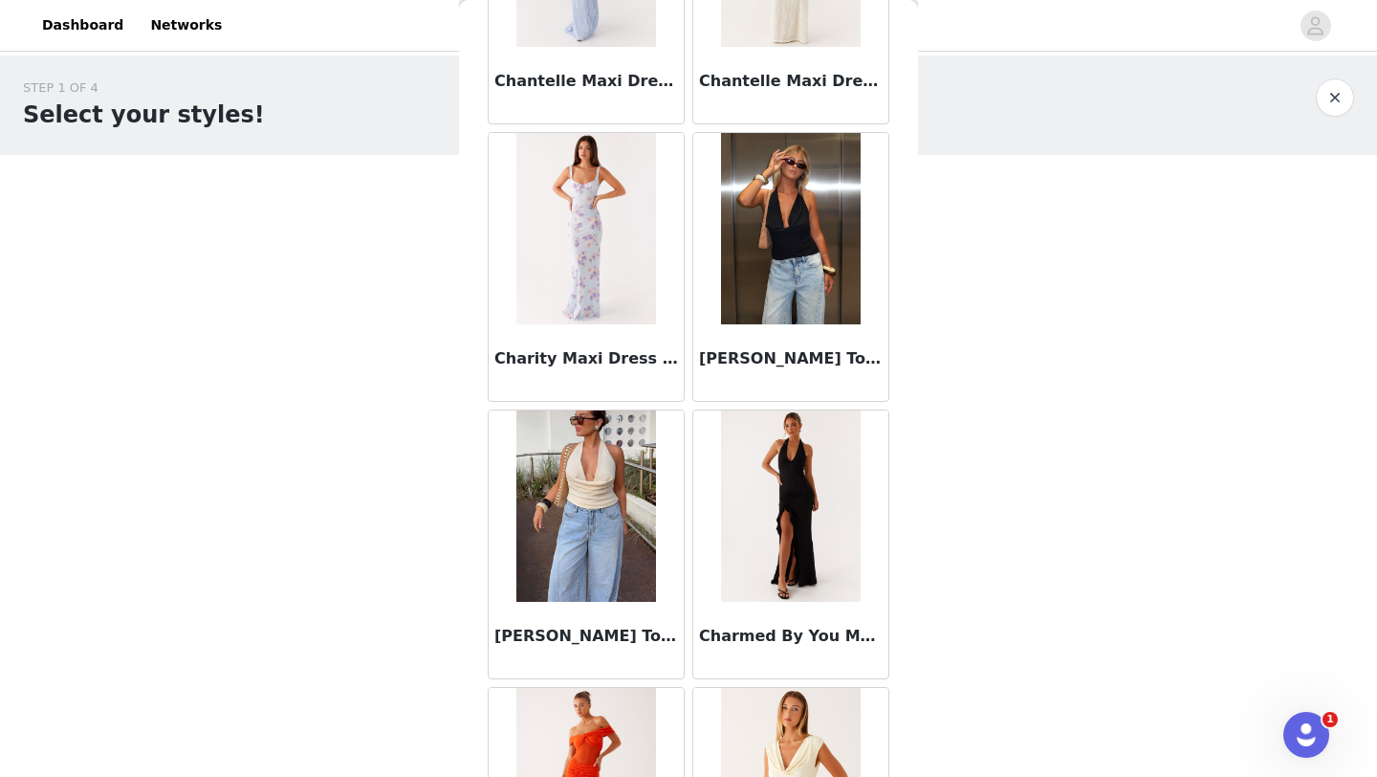
scroll to position [24338, 0]
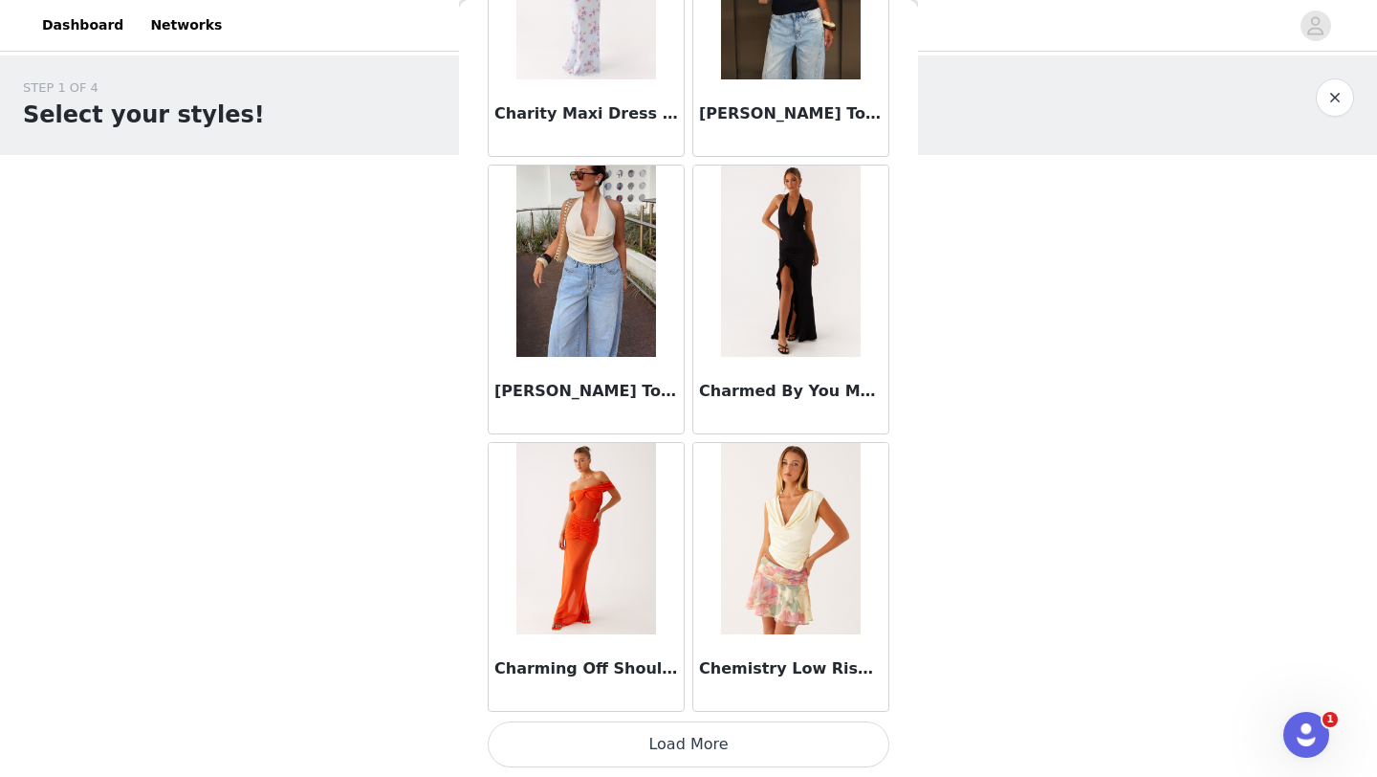
click at [705, 754] on button "Load More" at bounding box center [689, 744] width 402 height 46
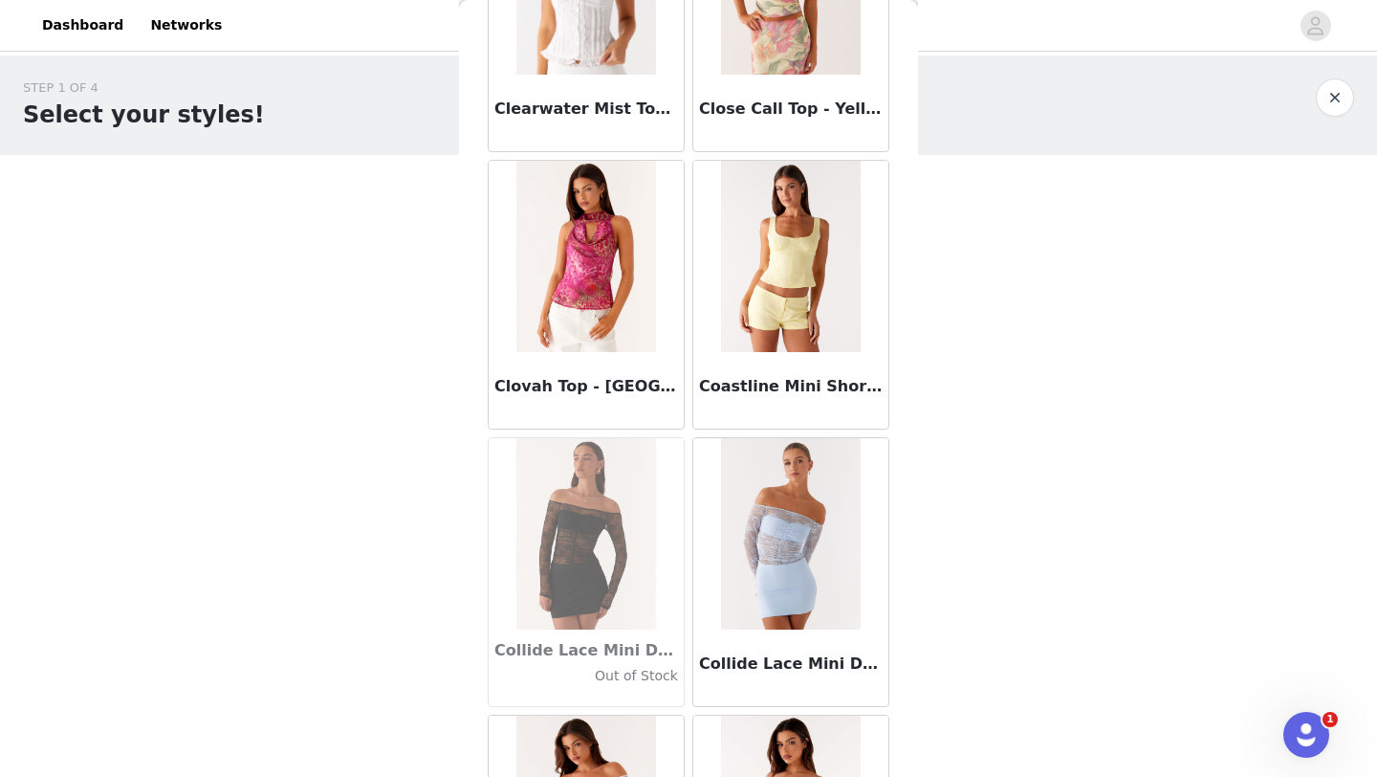
scroll to position [27111, 0]
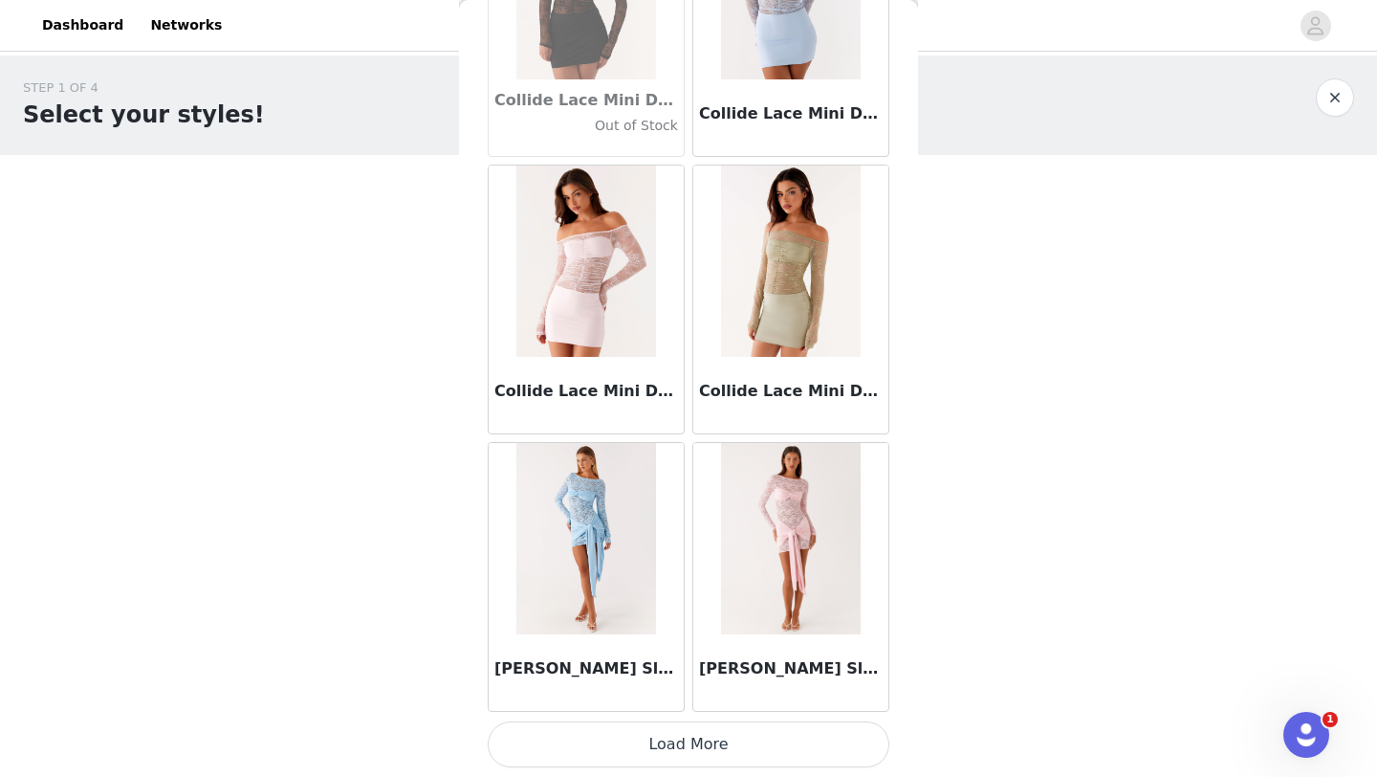
click at [689, 758] on button "Load More" at bounding box center [689, 744] width 402 height 46
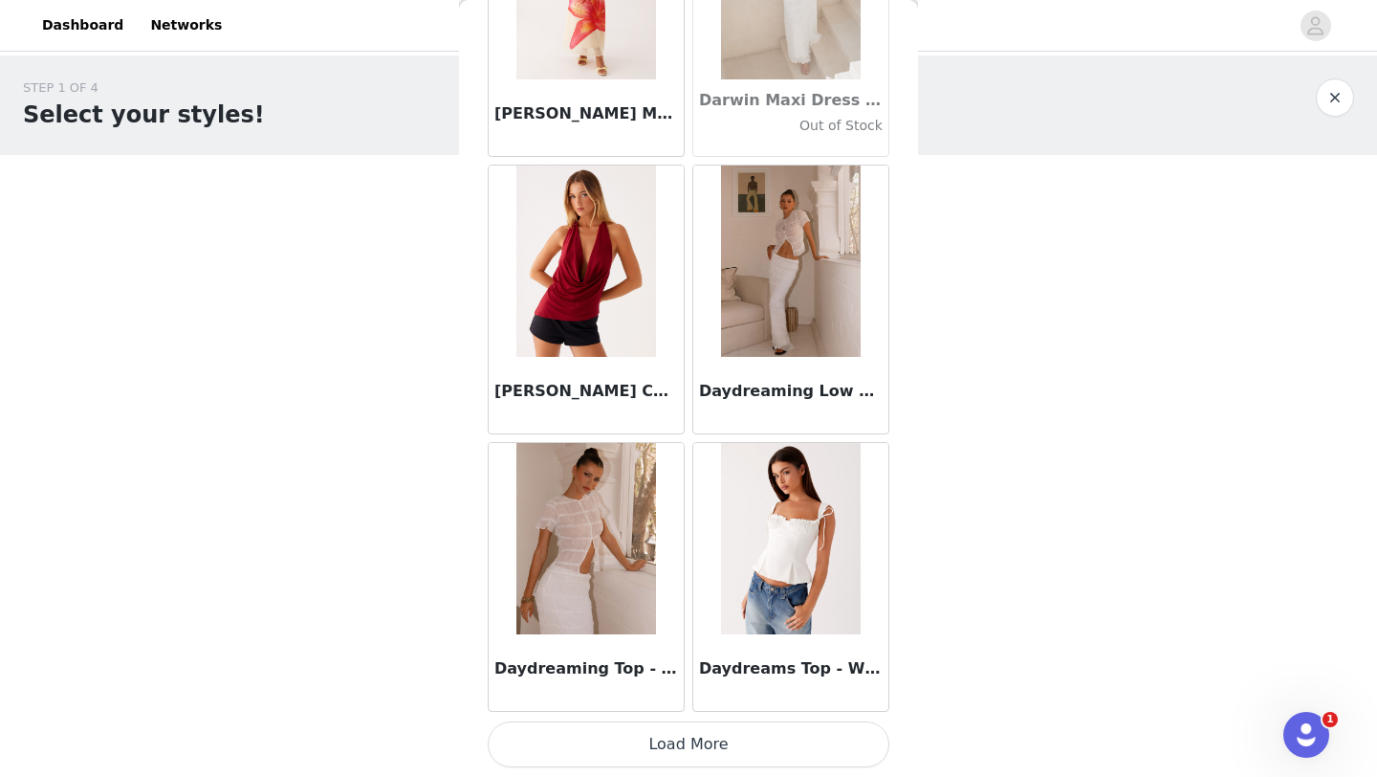
click at [687, 746] on button "Load More" at bounding box center [689, 744] width 402 height 46
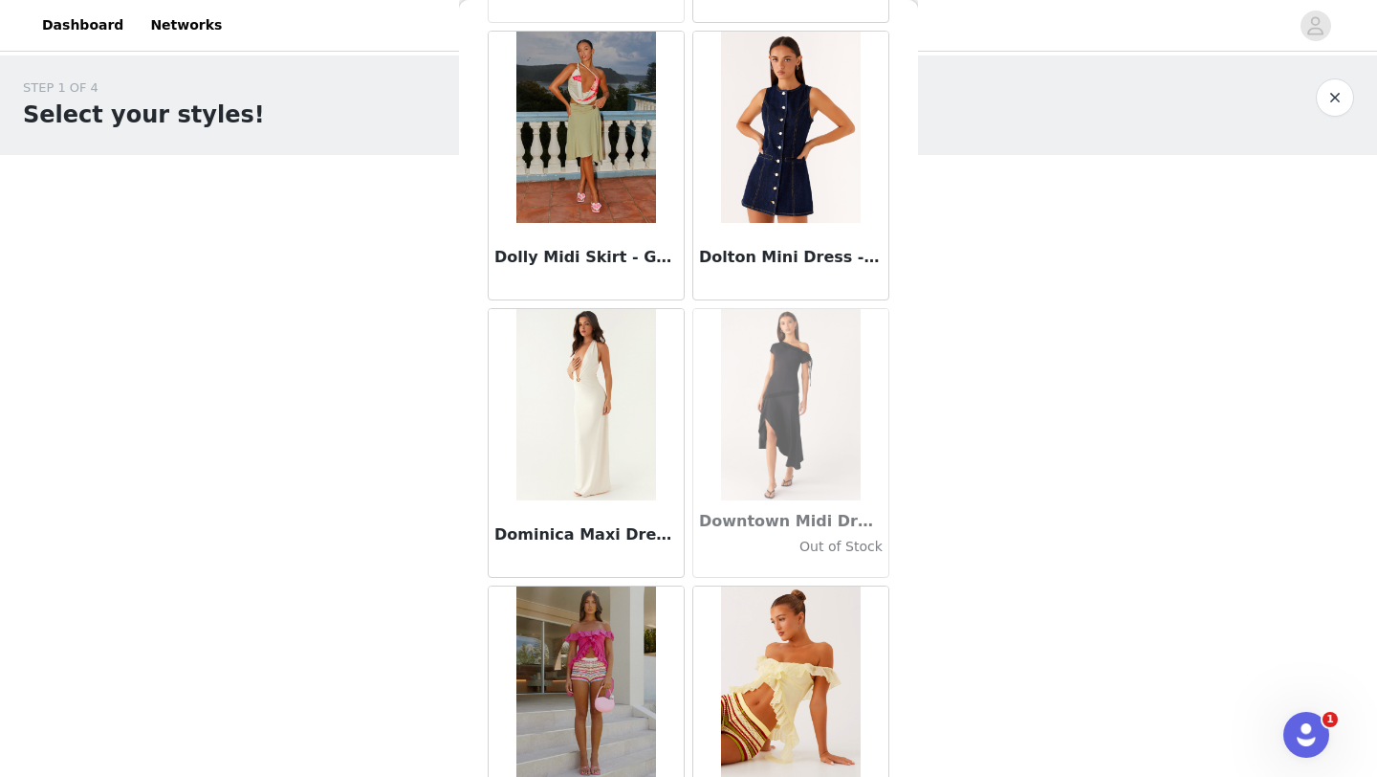
scroll to position [32658, 0]
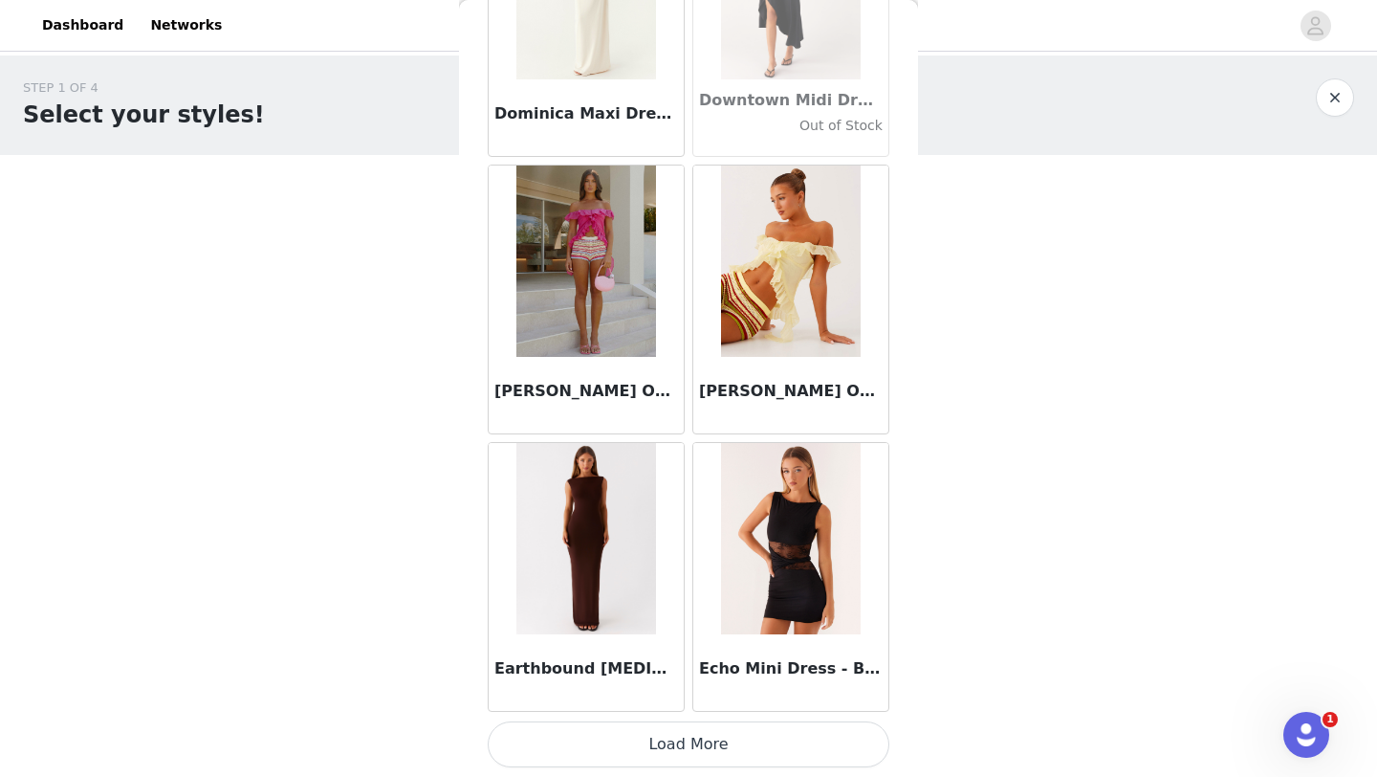
click at [676, 754] on button "Load More" at bounding box center [689, 744] width 402 height 46
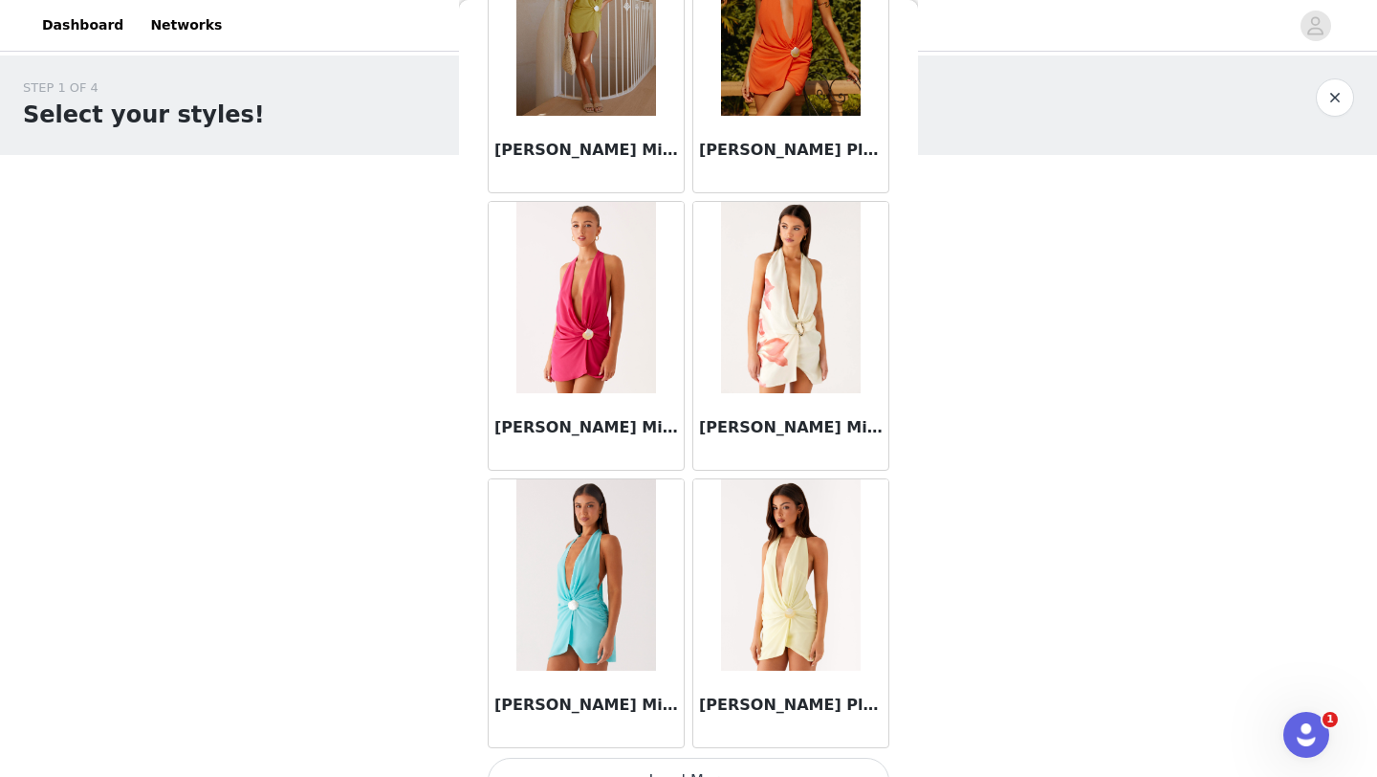
scroll to position [35432, 0]
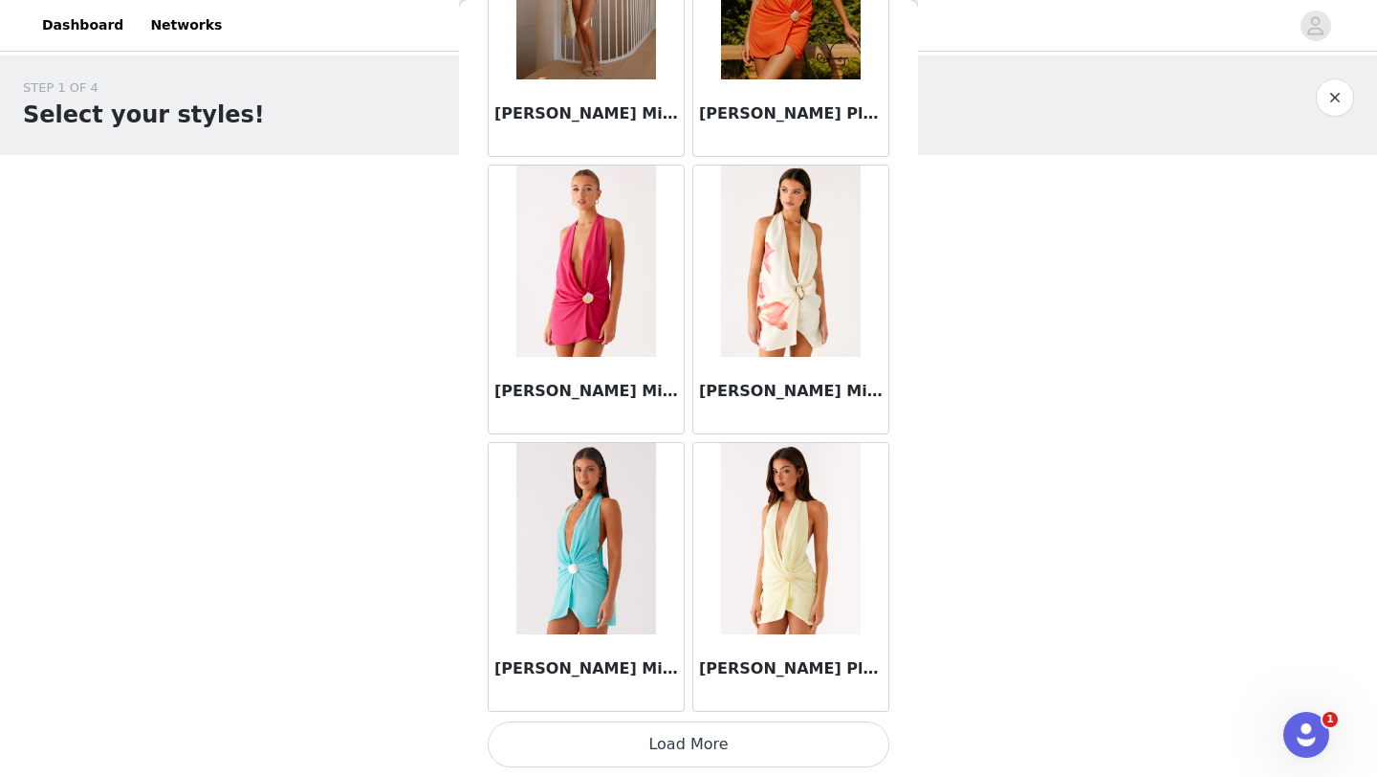
click at [668, 735] on button "Load More" at bounding box center [689, 744] width 402 height 46
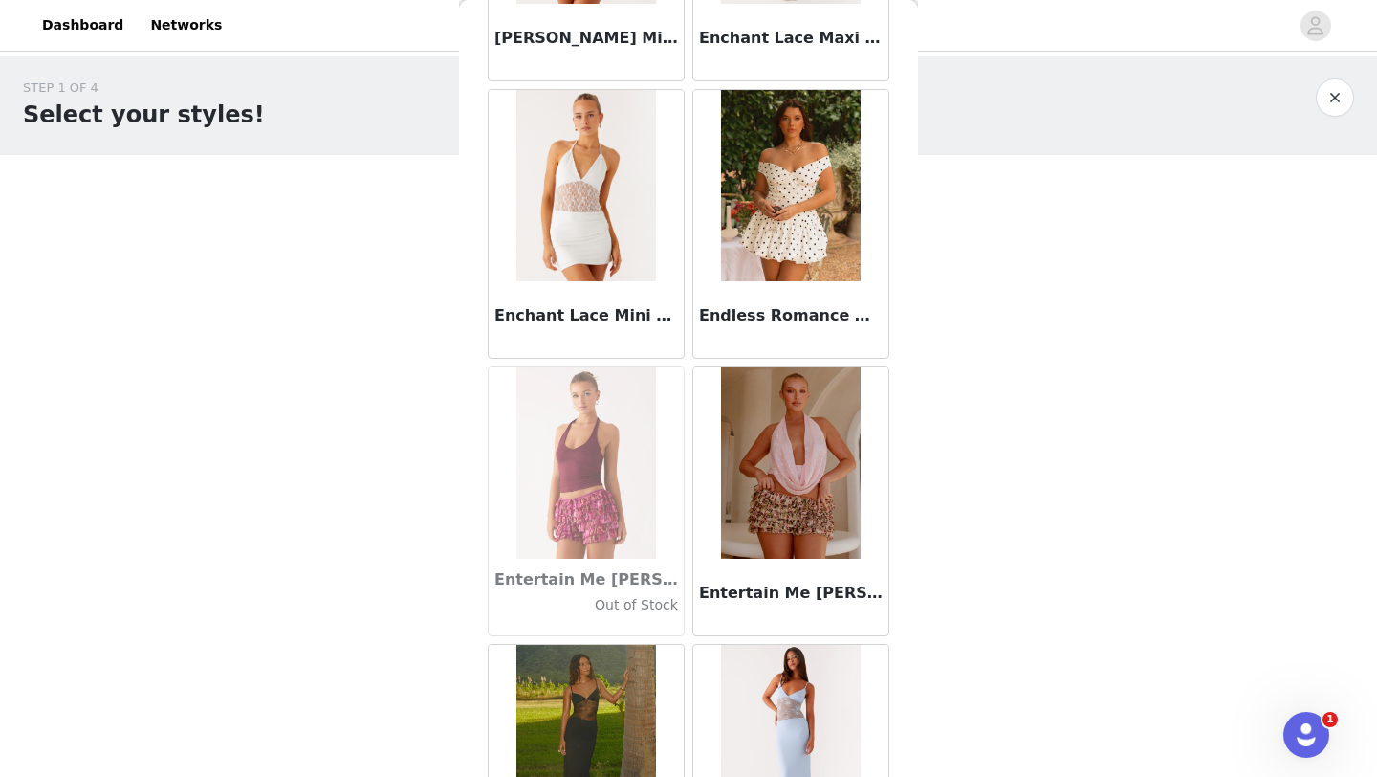
scroll to position [38205, 0]
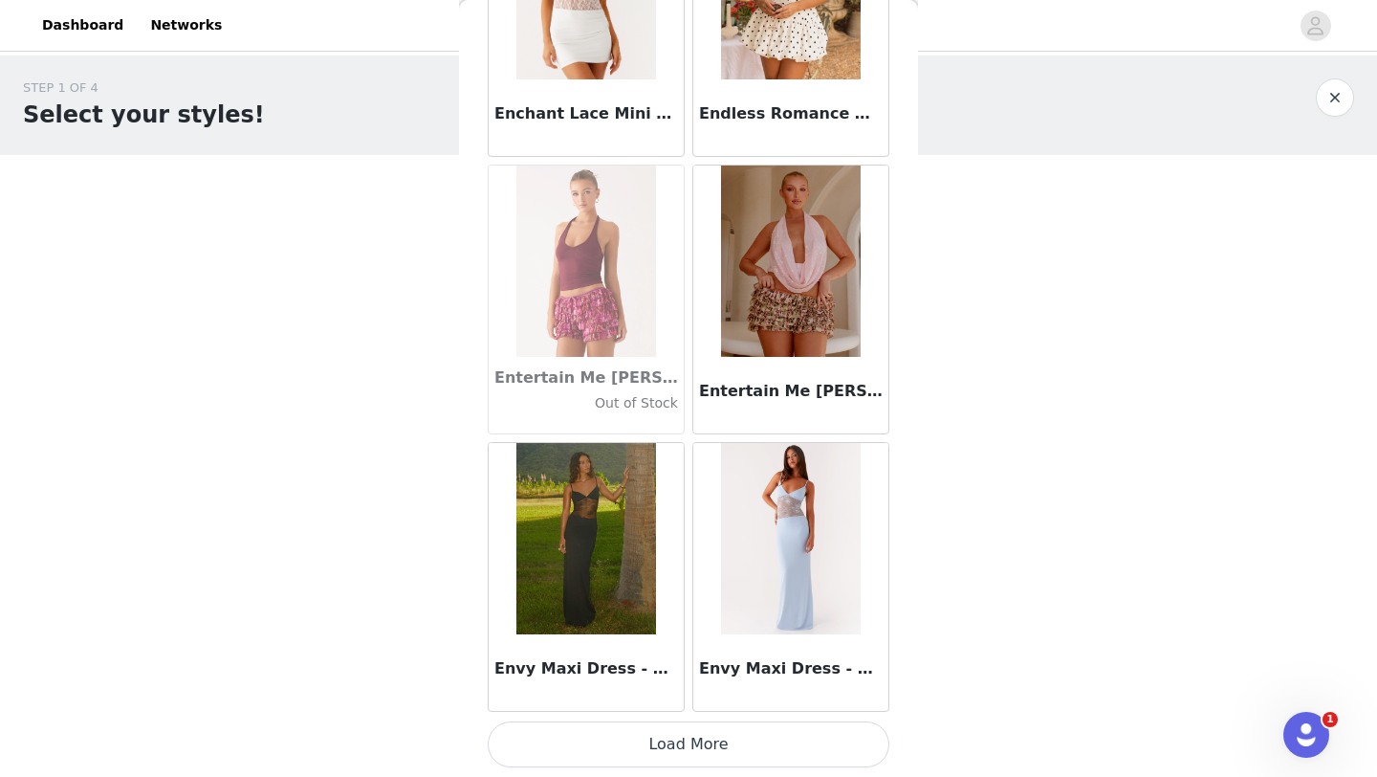
click at [672, 744] on button "Load More" at bounding box center [689, 744] width 402 height 46
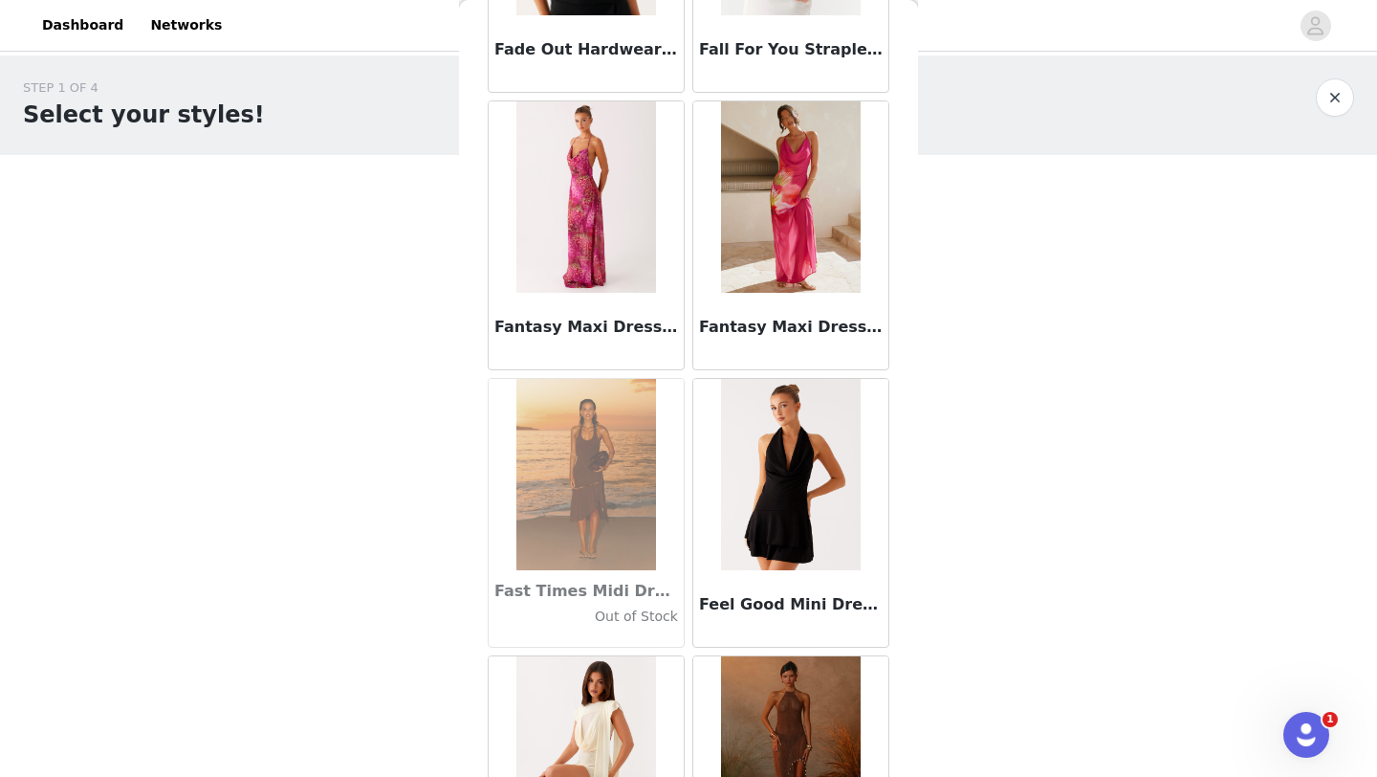
scroll to position [40979, 0]
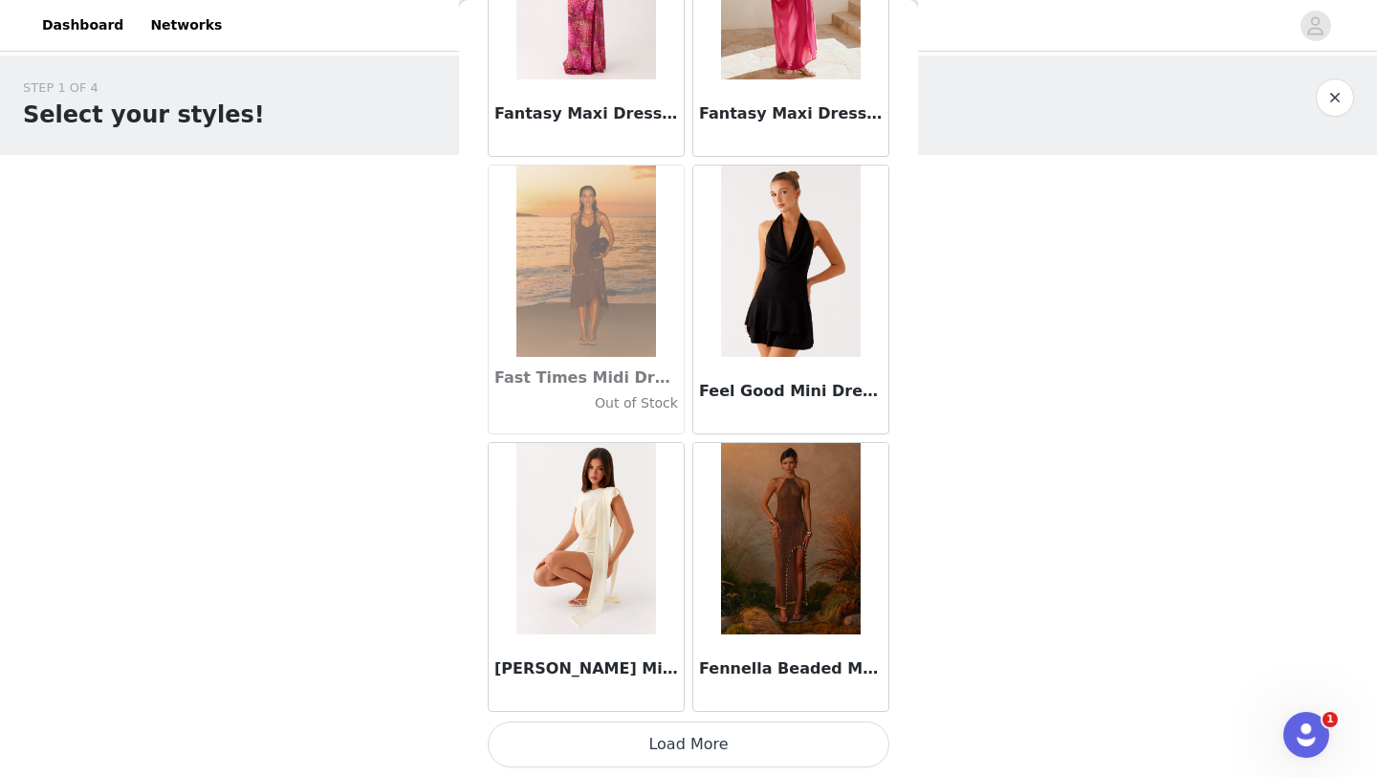
click at [684, 738] on button "Load More" at bounding box center [689, 744] width 402 height 46
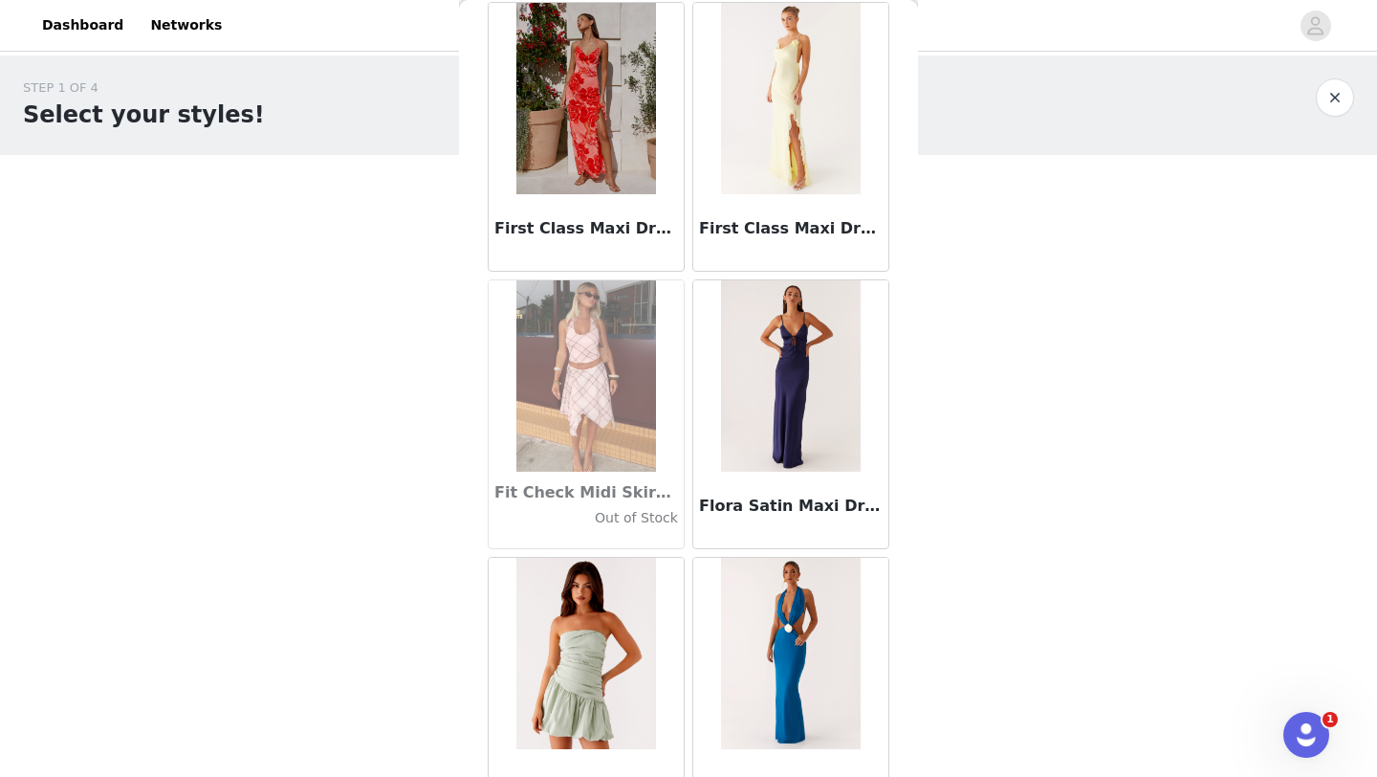
scroll to position [43752, 0]
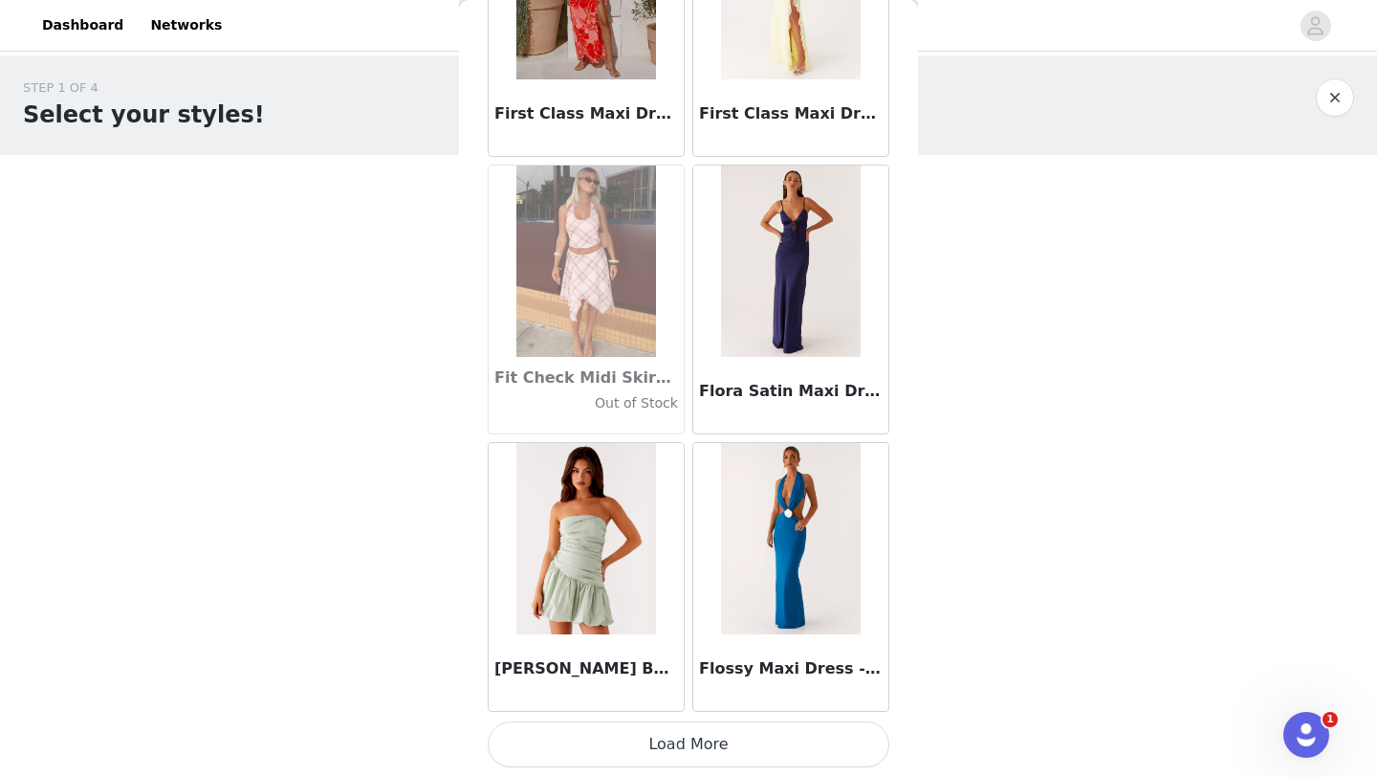
click at [669, 739] on button "Load More" at bounding box center [689, 744] width 402 height 46
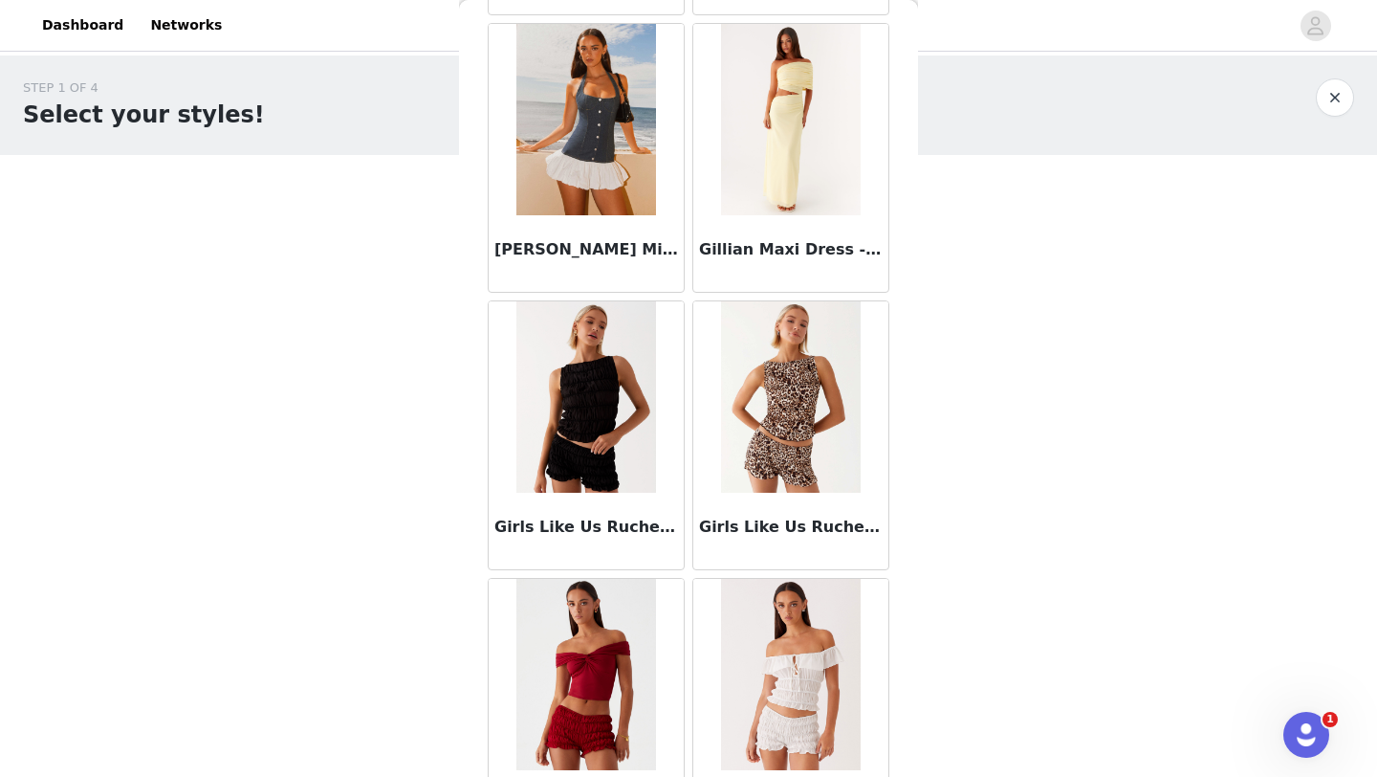
scroll to position [46526, 0]
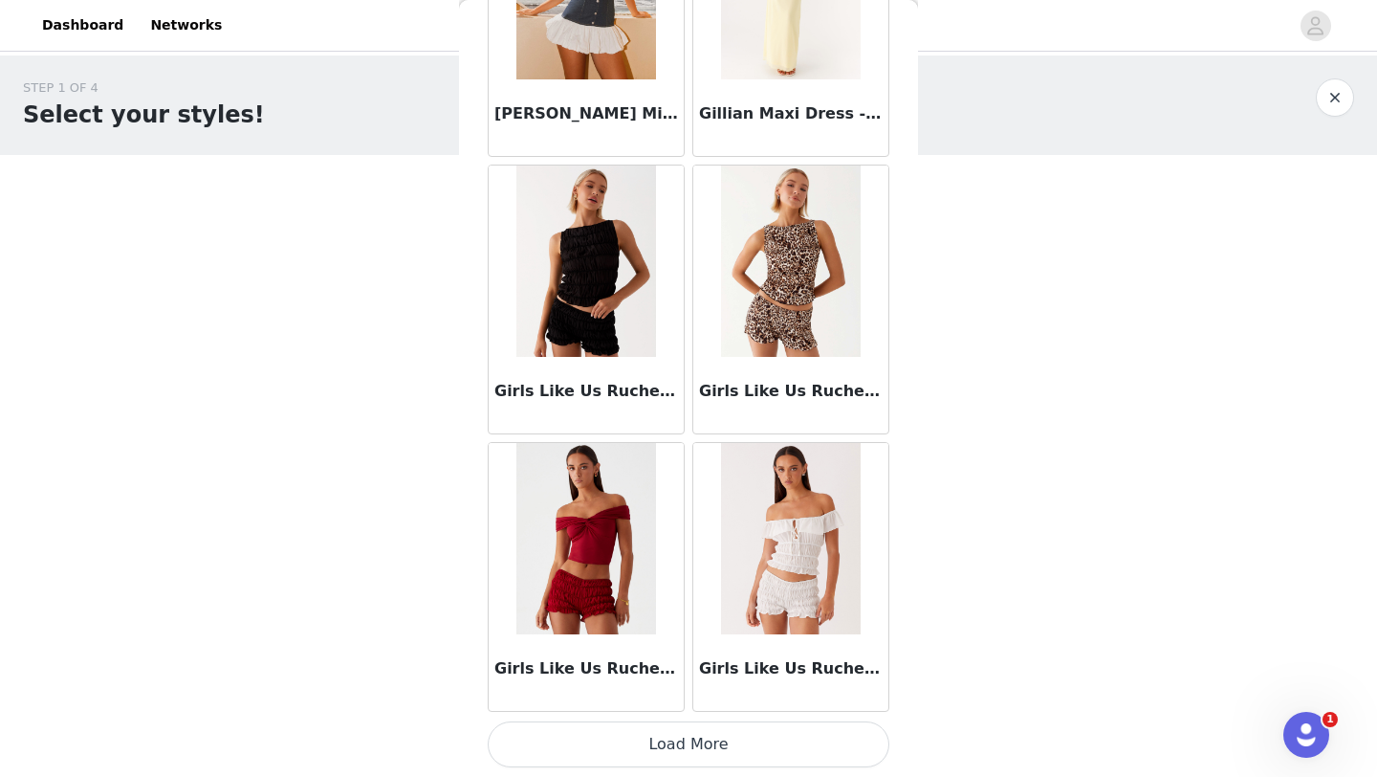
click at [665, 750] on button "Load More" at bounding box center [689, 744] width 402 height 46
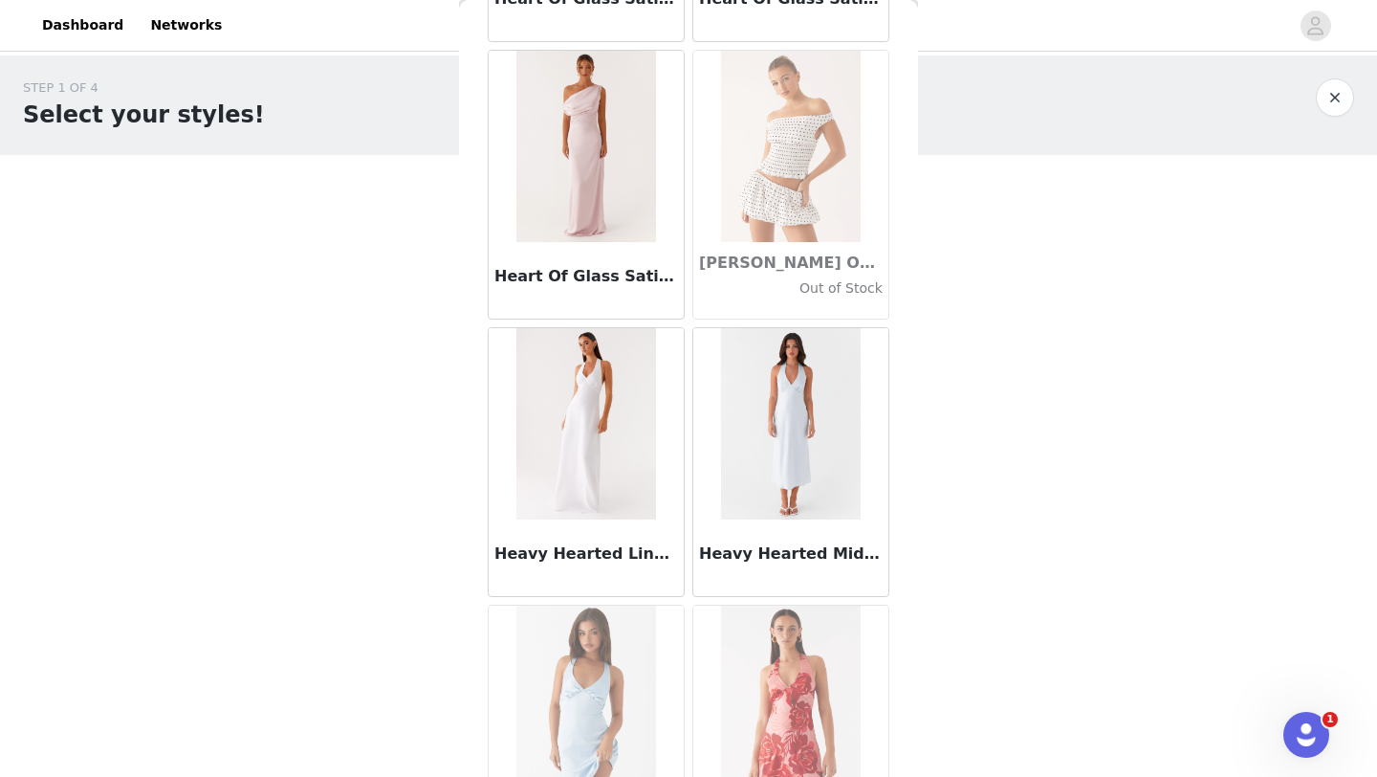
scroll to position [49299, 0]
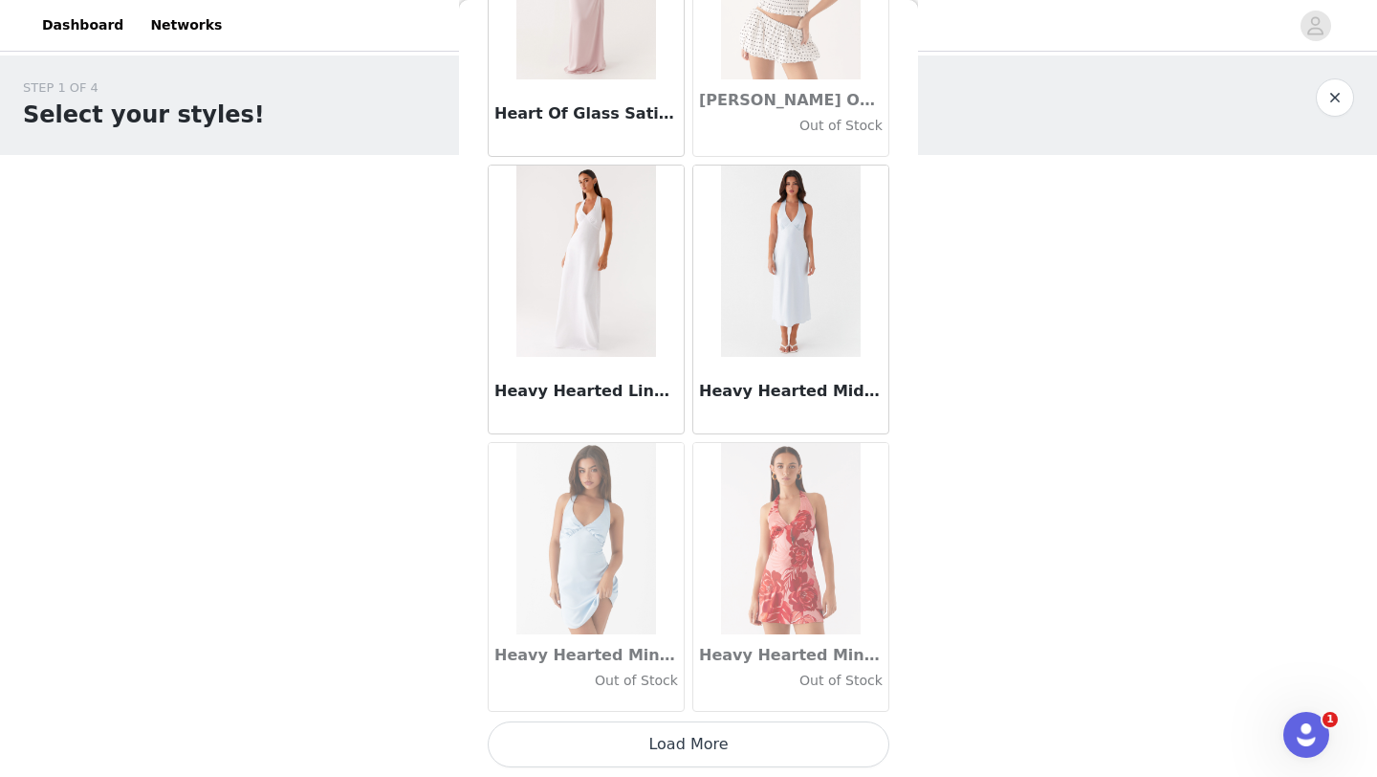
click at [712, 744] on button "Load More" at bounding box center [689, 744] width 402 height 46
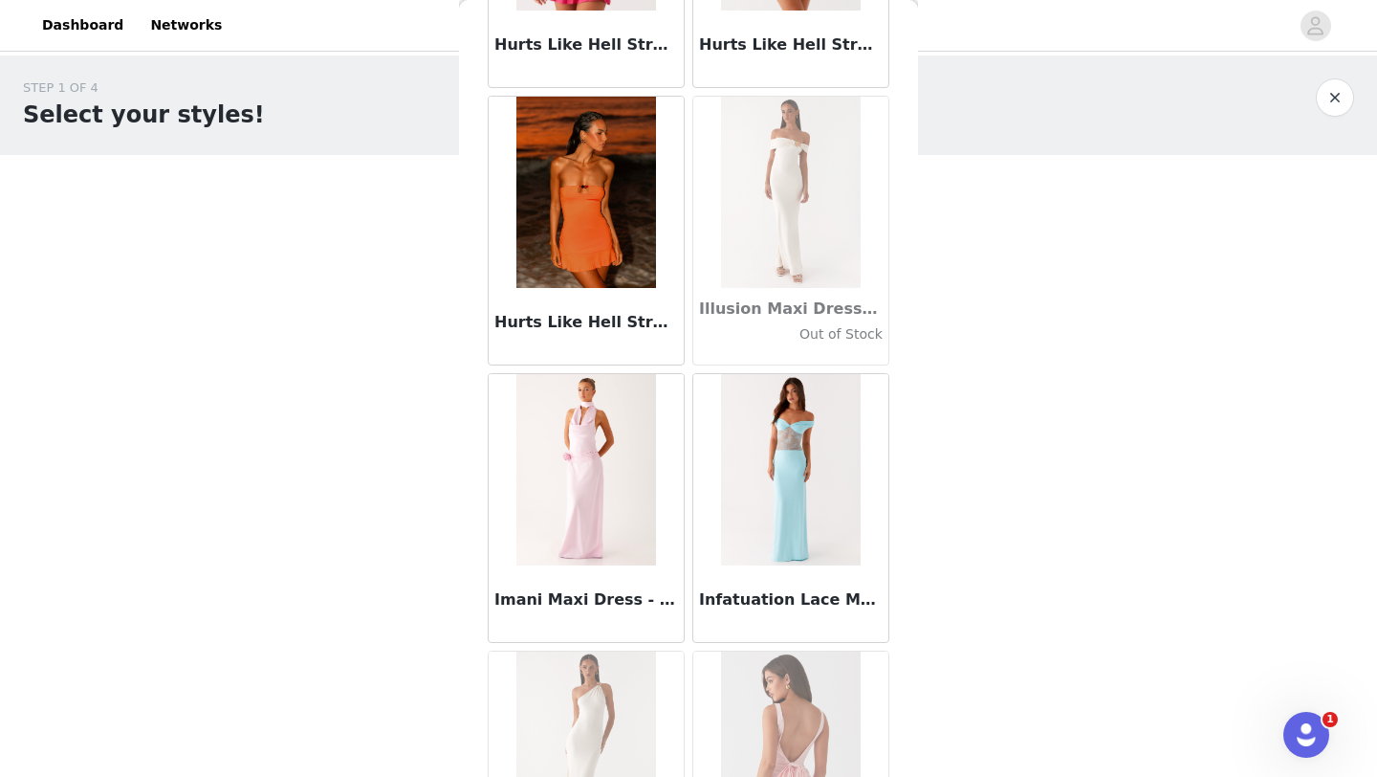
scroll to position [52073, 0]
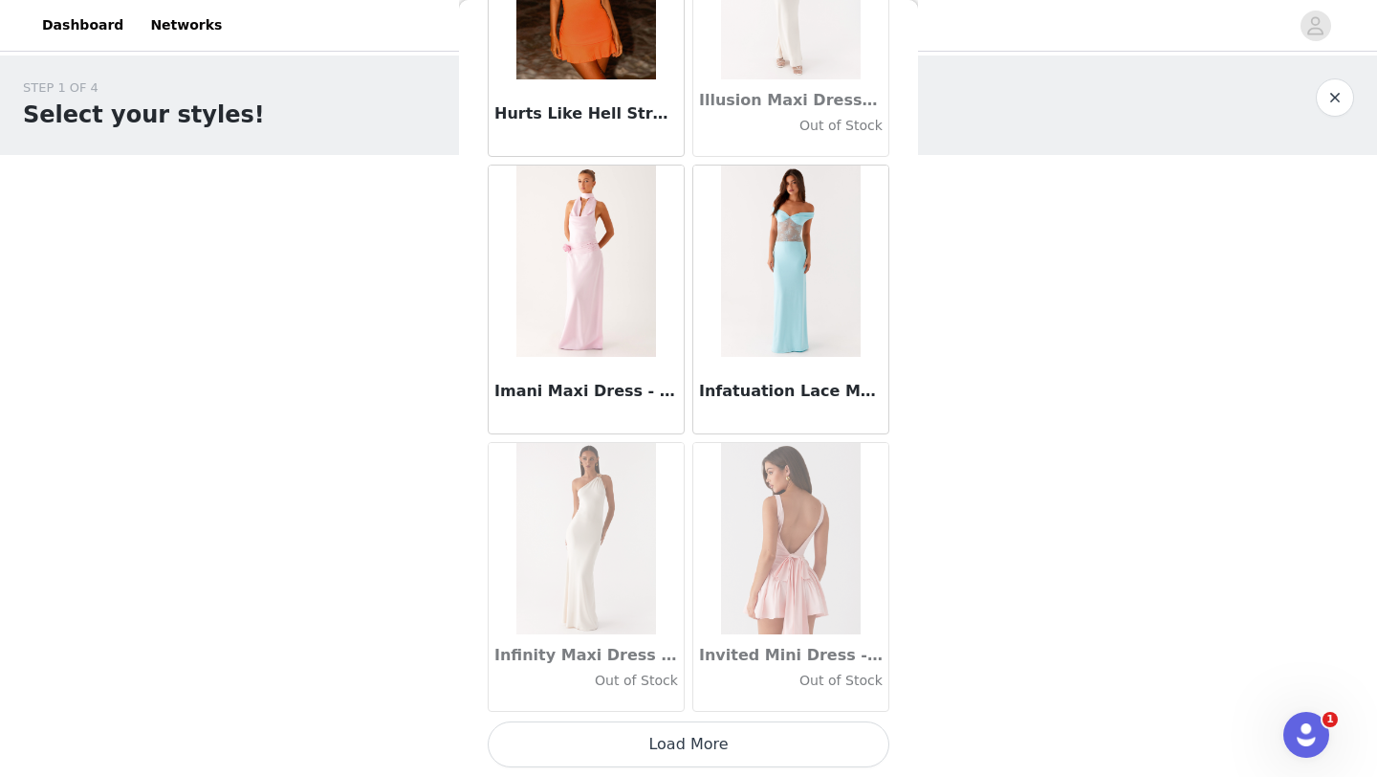
click at [688, 736] on button "Load More" at bounding box center [689, 744] width 402 height 46
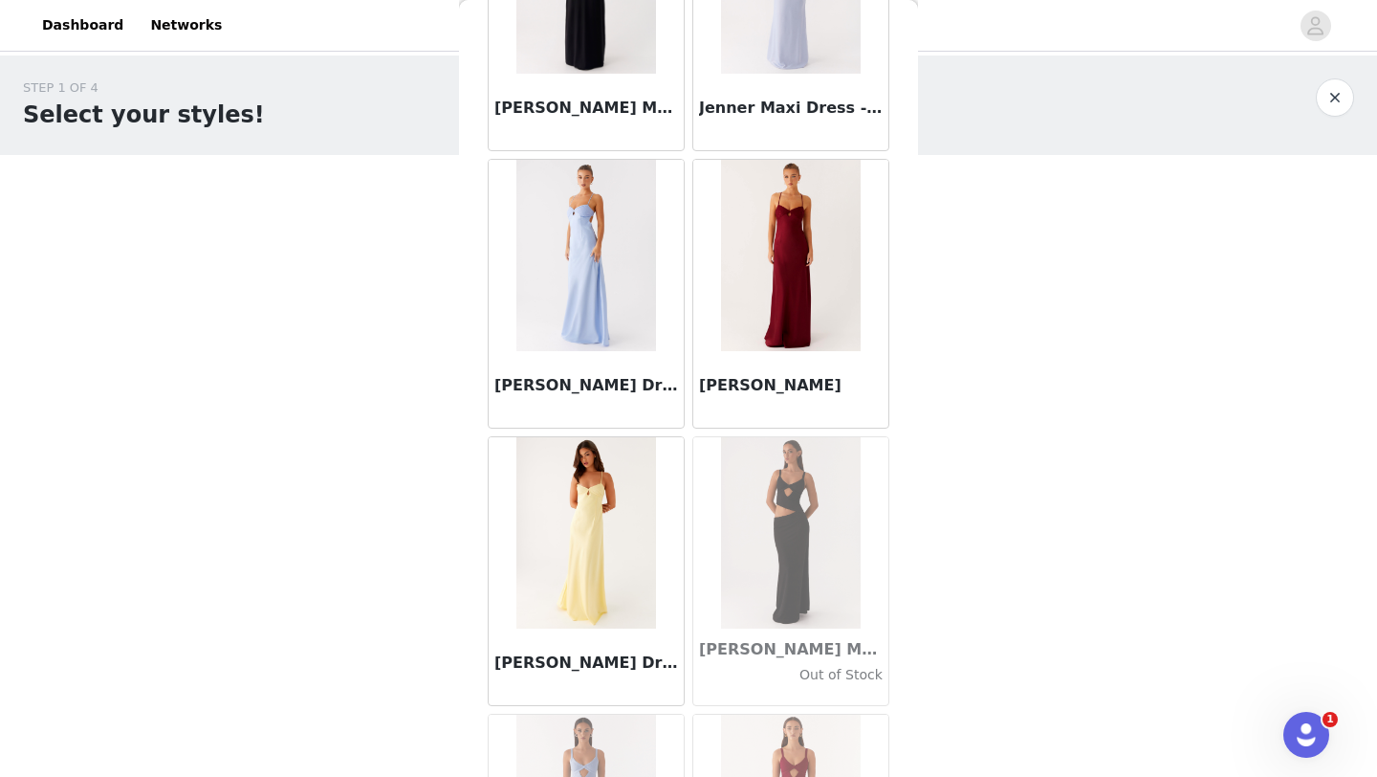
scroll to position [54846, 0]
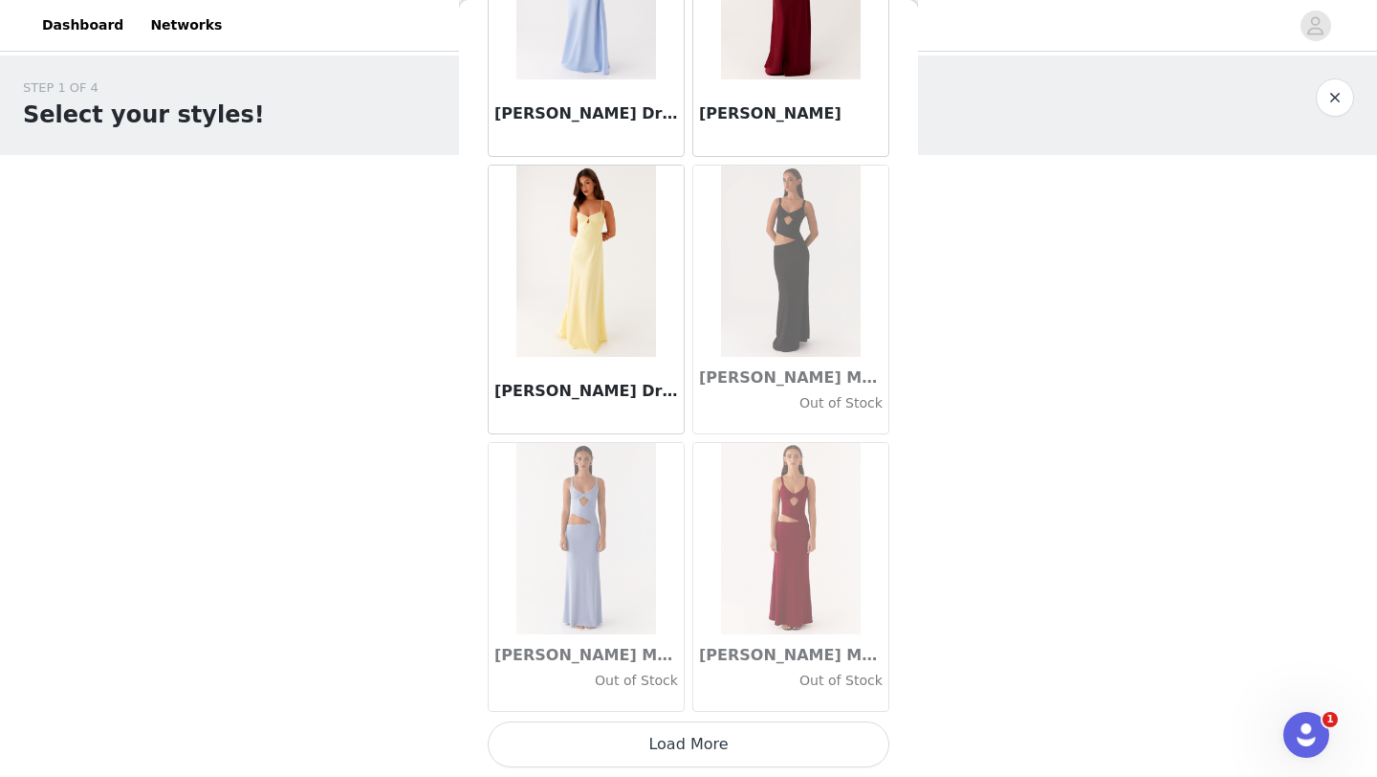
click at [679, 734] on button "Load More" at bounding box center [689, 744] width 402 height 46
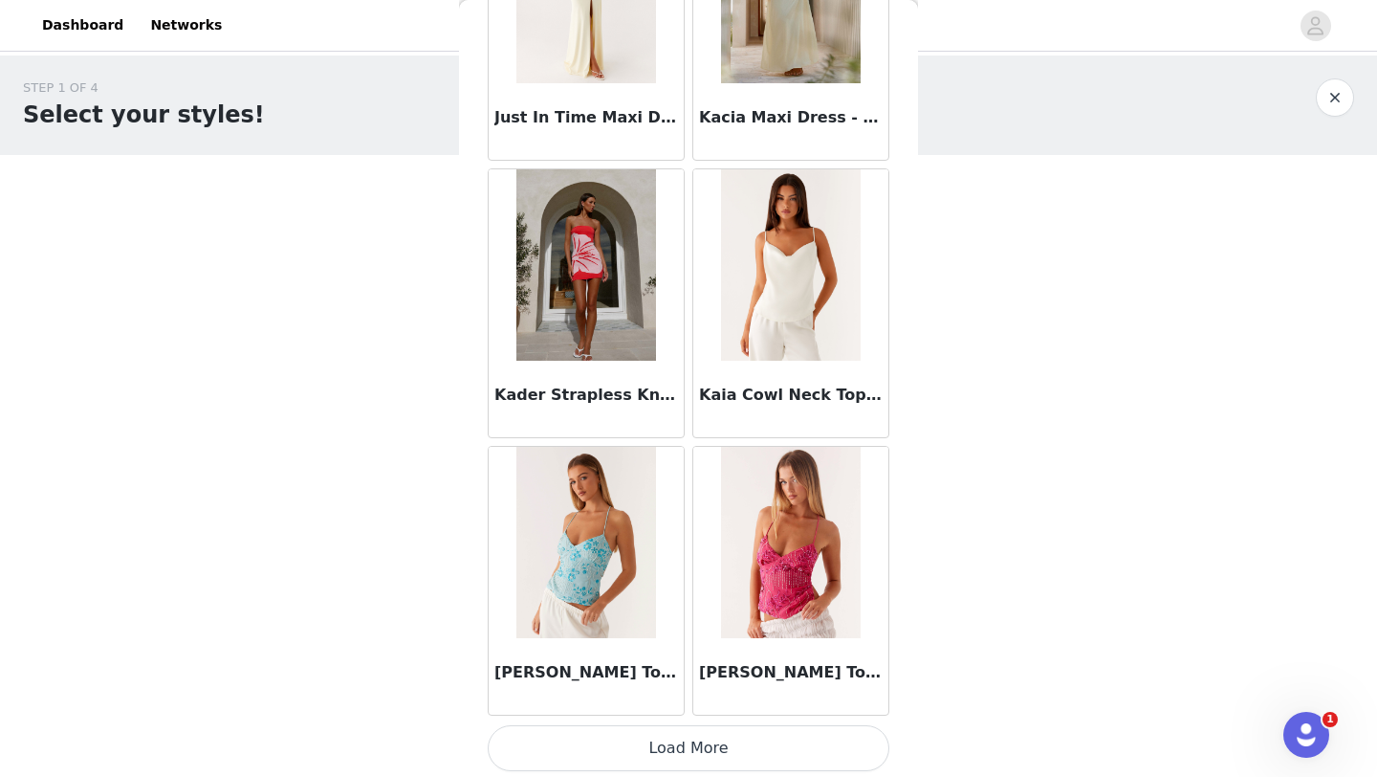
scroll to position [57620, 0]
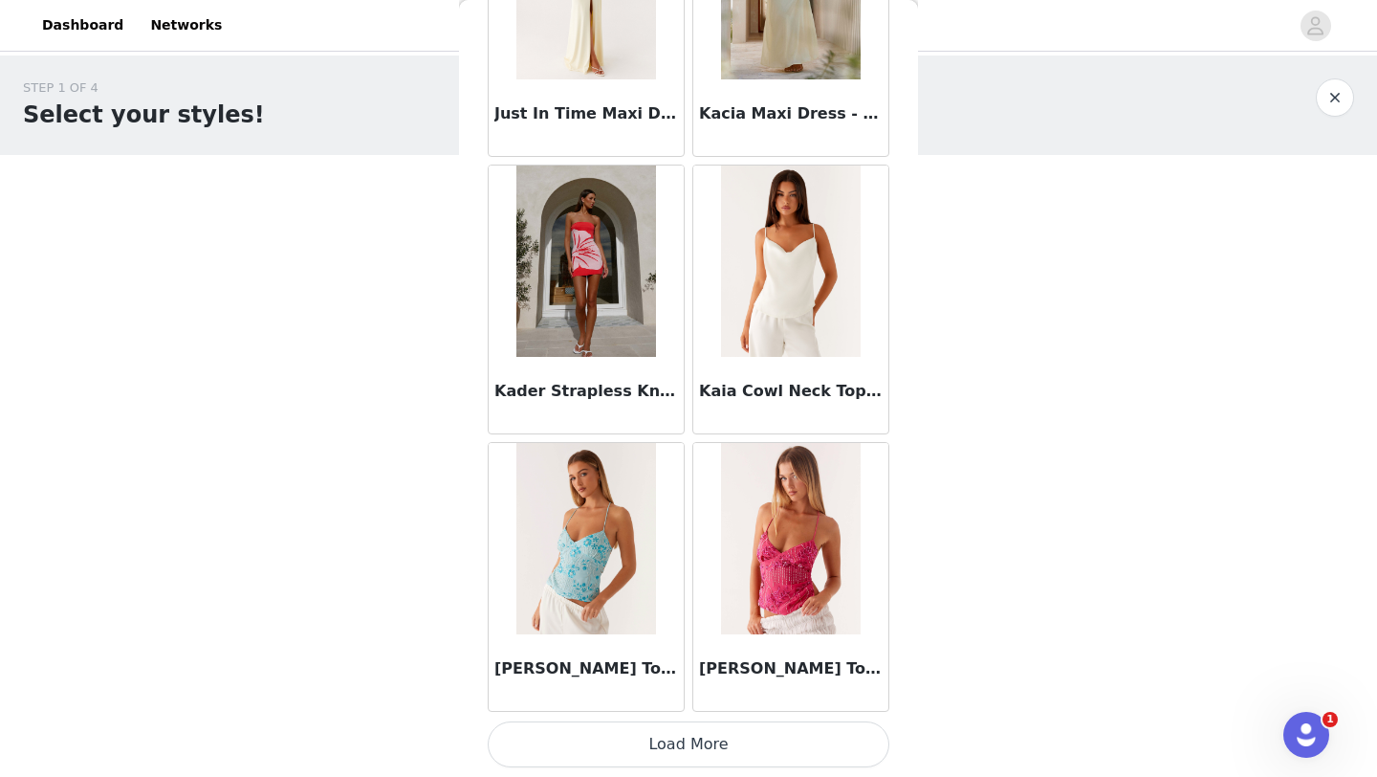
click at [665, 756] on button "Load More" at bounding box center [689, 744] width 402 height 46
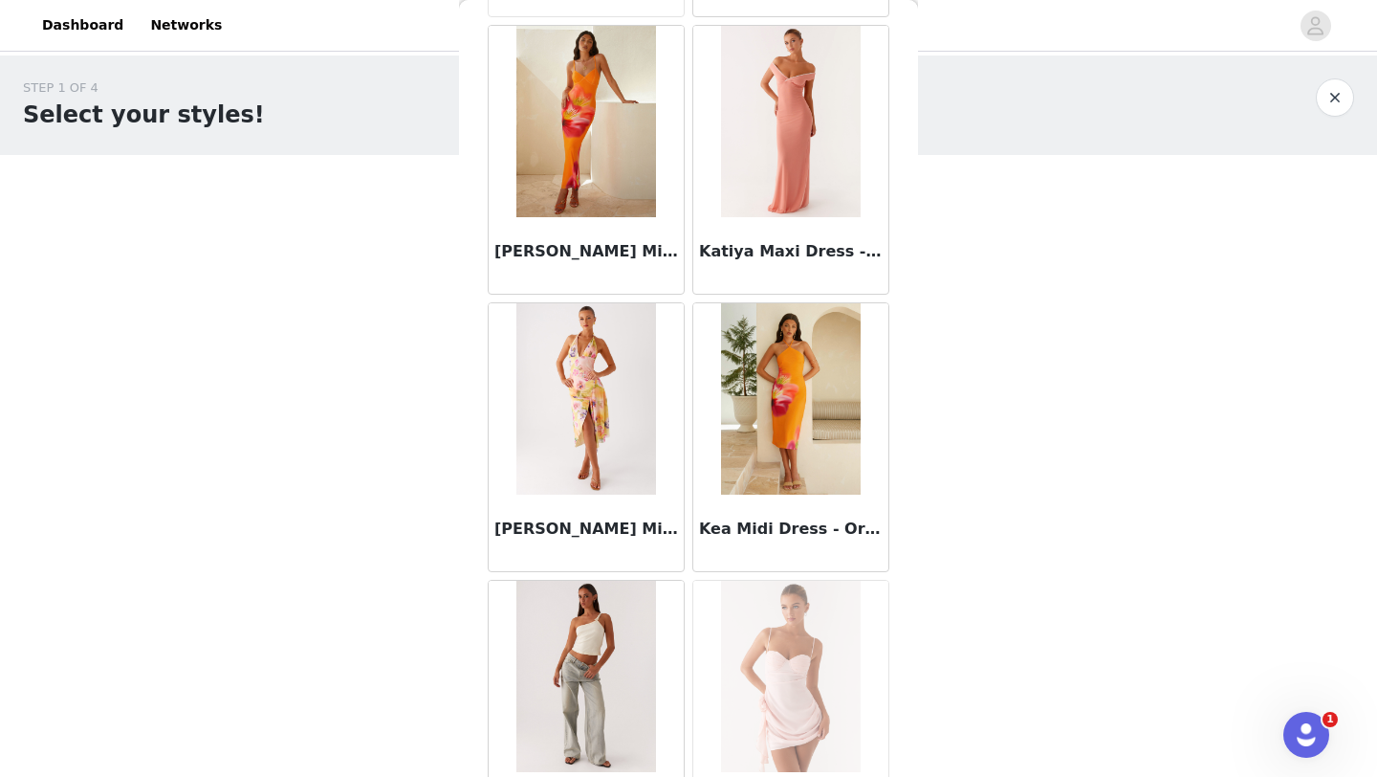
scroll to position [60272, 0]
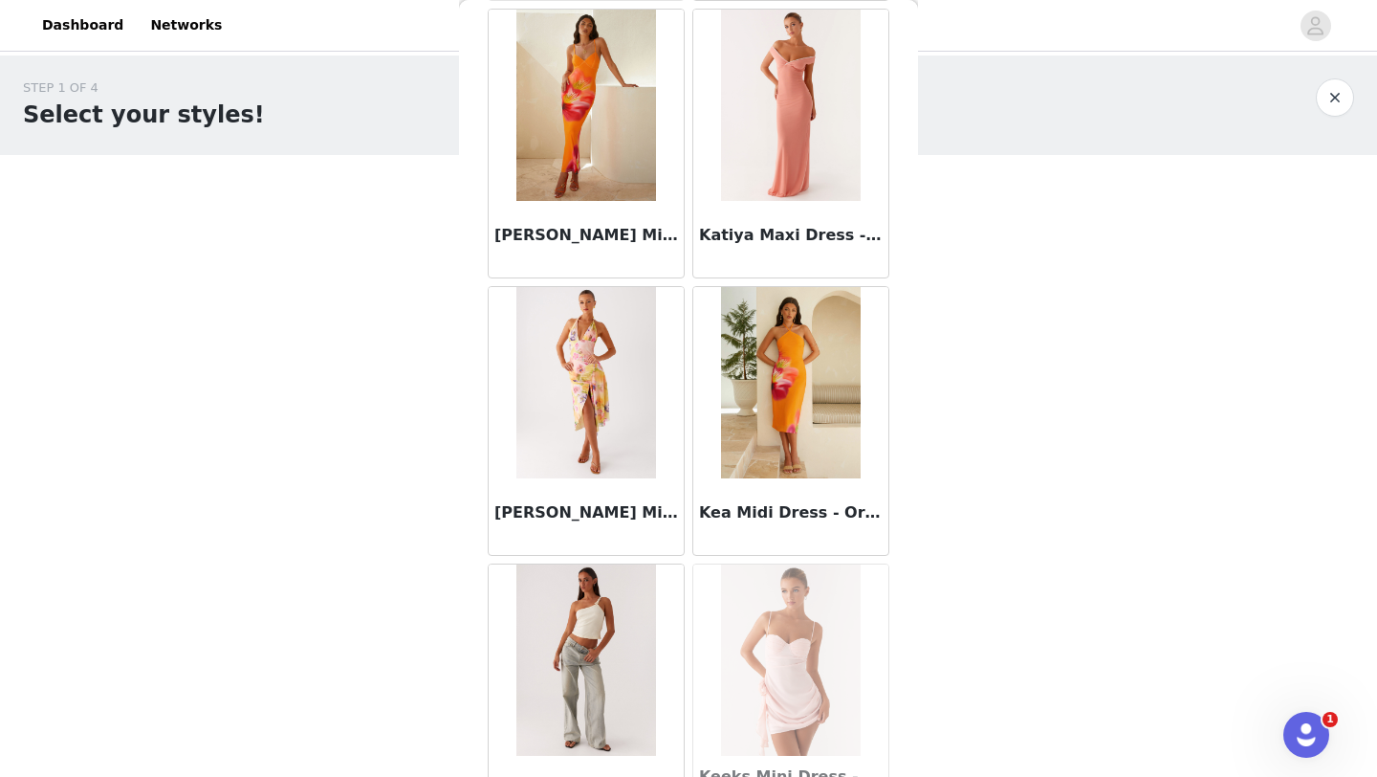
click at [612, 449] on img at bounding box center [585, 382] width 139 height 191
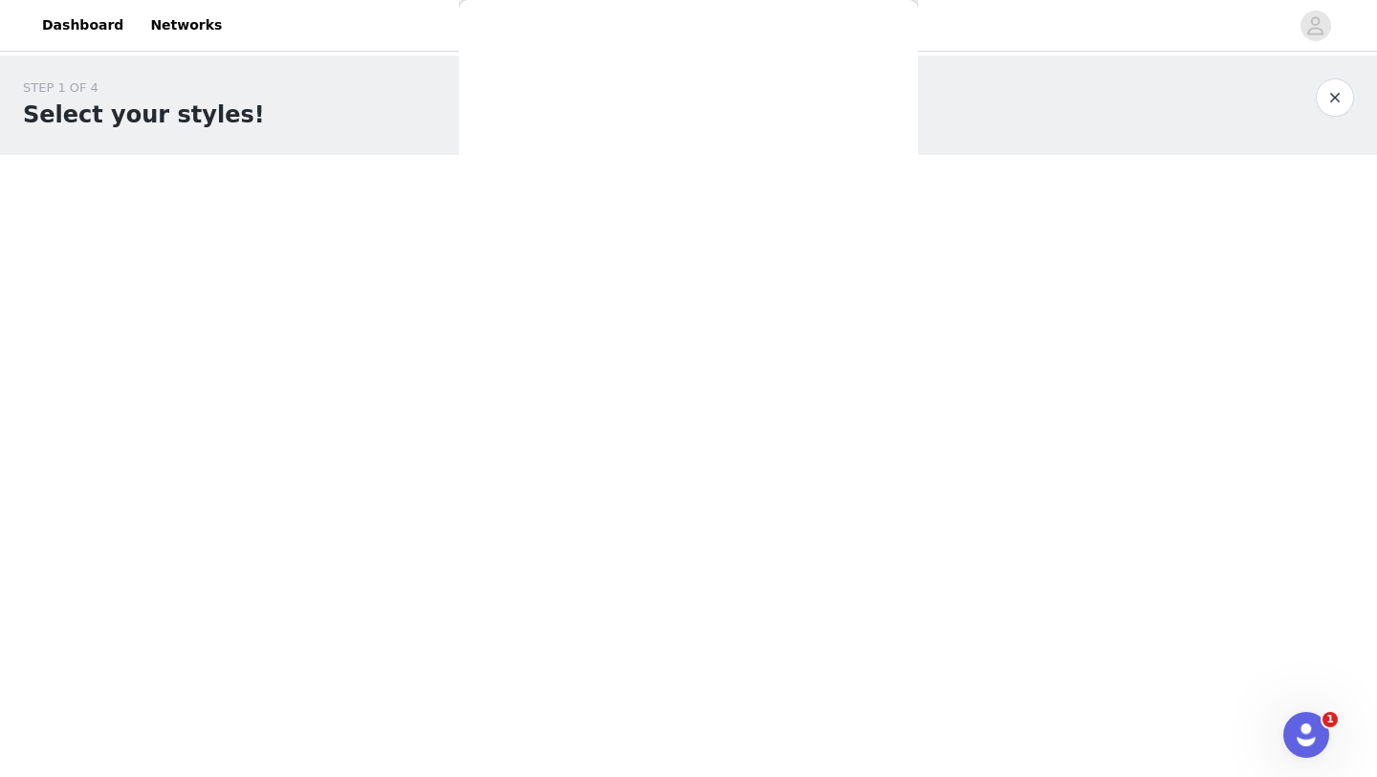
scroll to position [0, 0]
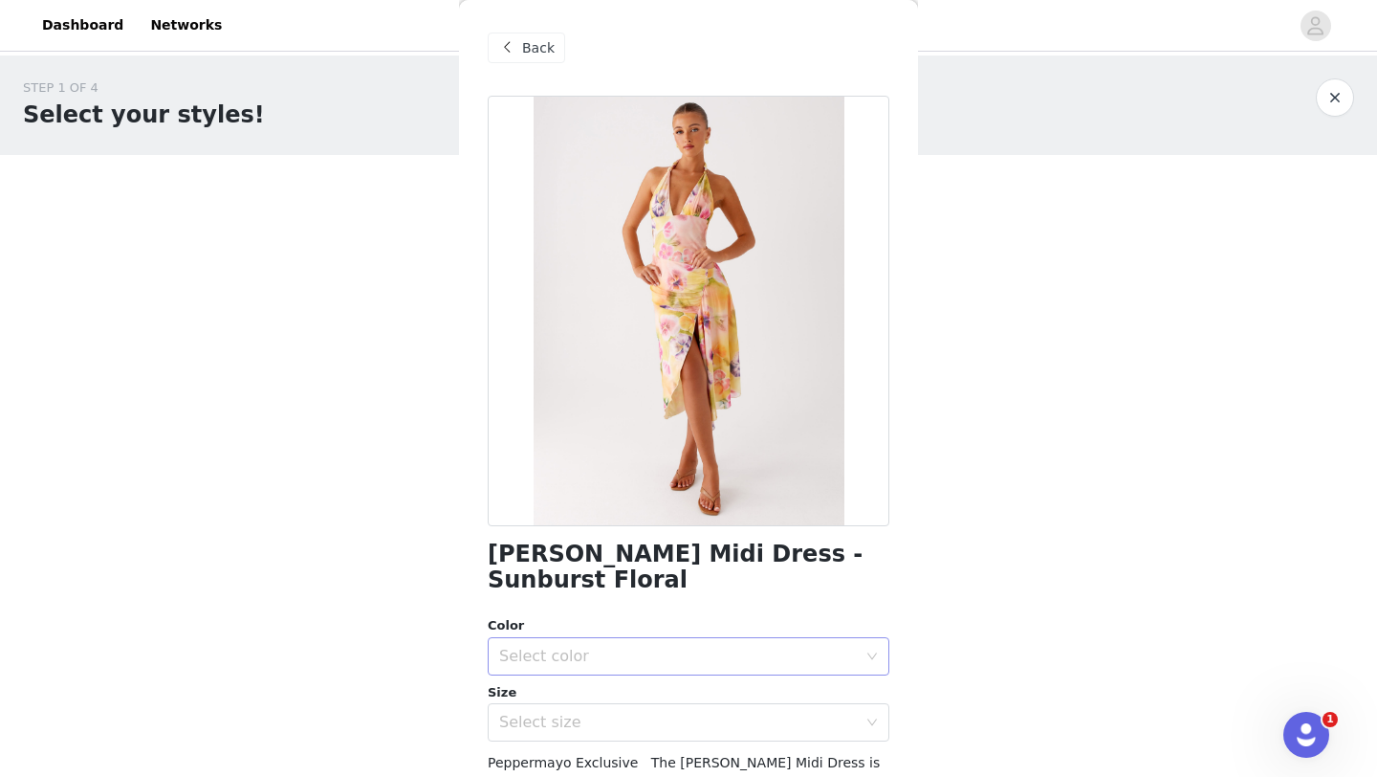
click at [604, 647] on div "Select color" at bounding box center [678, 656] width 358 height 19
click at [581, 669] on li "Sunburst Floral" at bounding box center [689, 672] width 402 height 31
click at [587, 712] on div "Select size" at bounding box center [678, 721] width 358 height 19
click at [592, 738] on li "AU 4" at bounding box center [689, 738] width 402 height 31
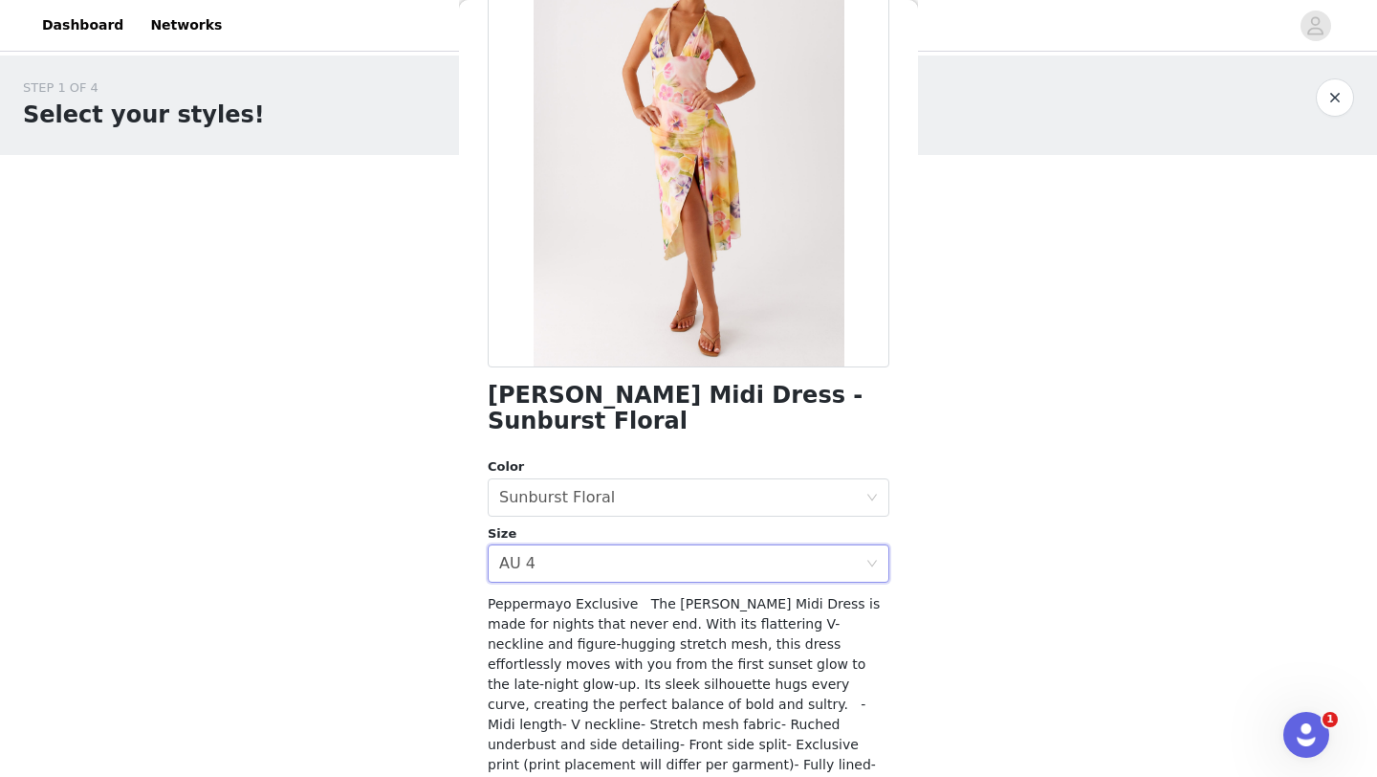
scroll to position [292, 0]
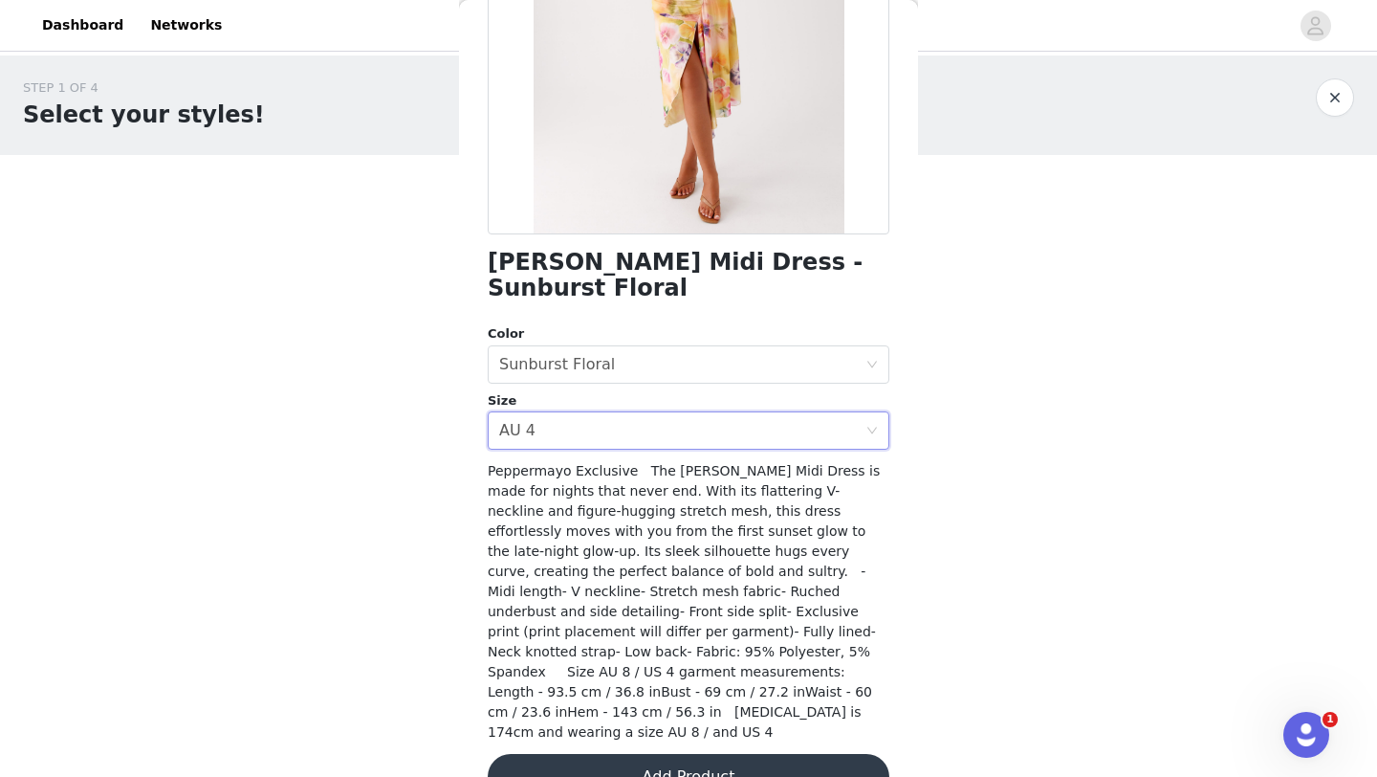
click at [617, 754] on button "Add Product" at bounding box center [689, 777] width 402 height 46
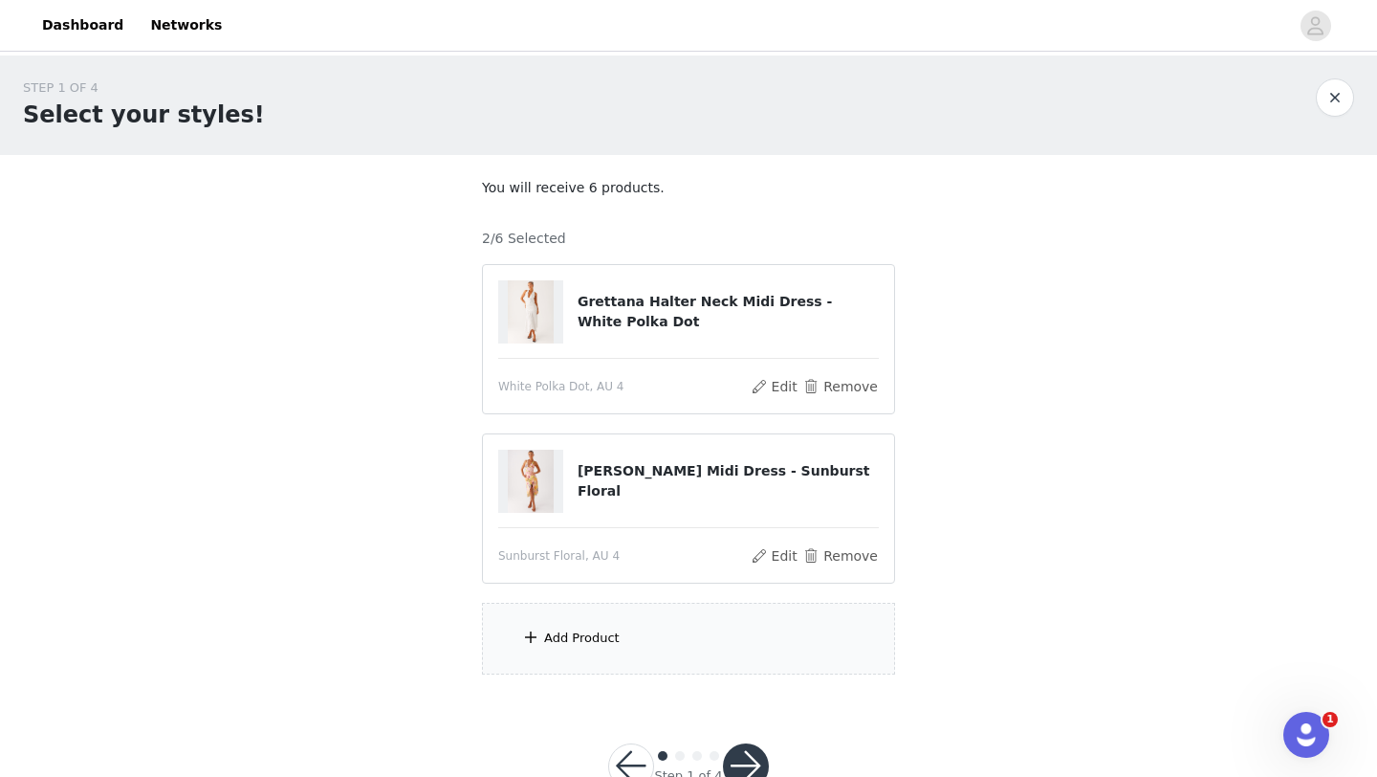
click at [683, 630] on div "Add Product" at bounding box center [688, 639] width 413 height 72
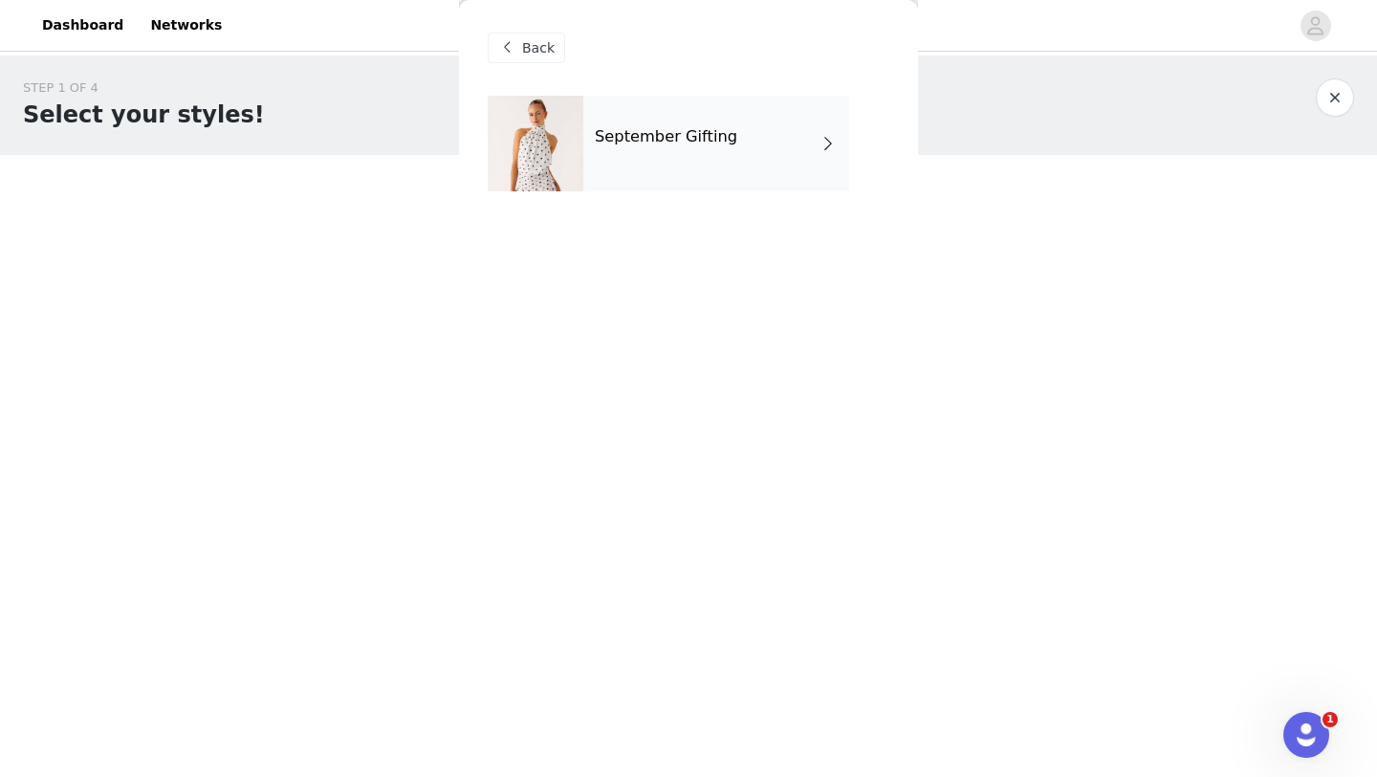
click at [677, 153] on div "September Gifting" at bounding box center [716, 144] width 266 height 96
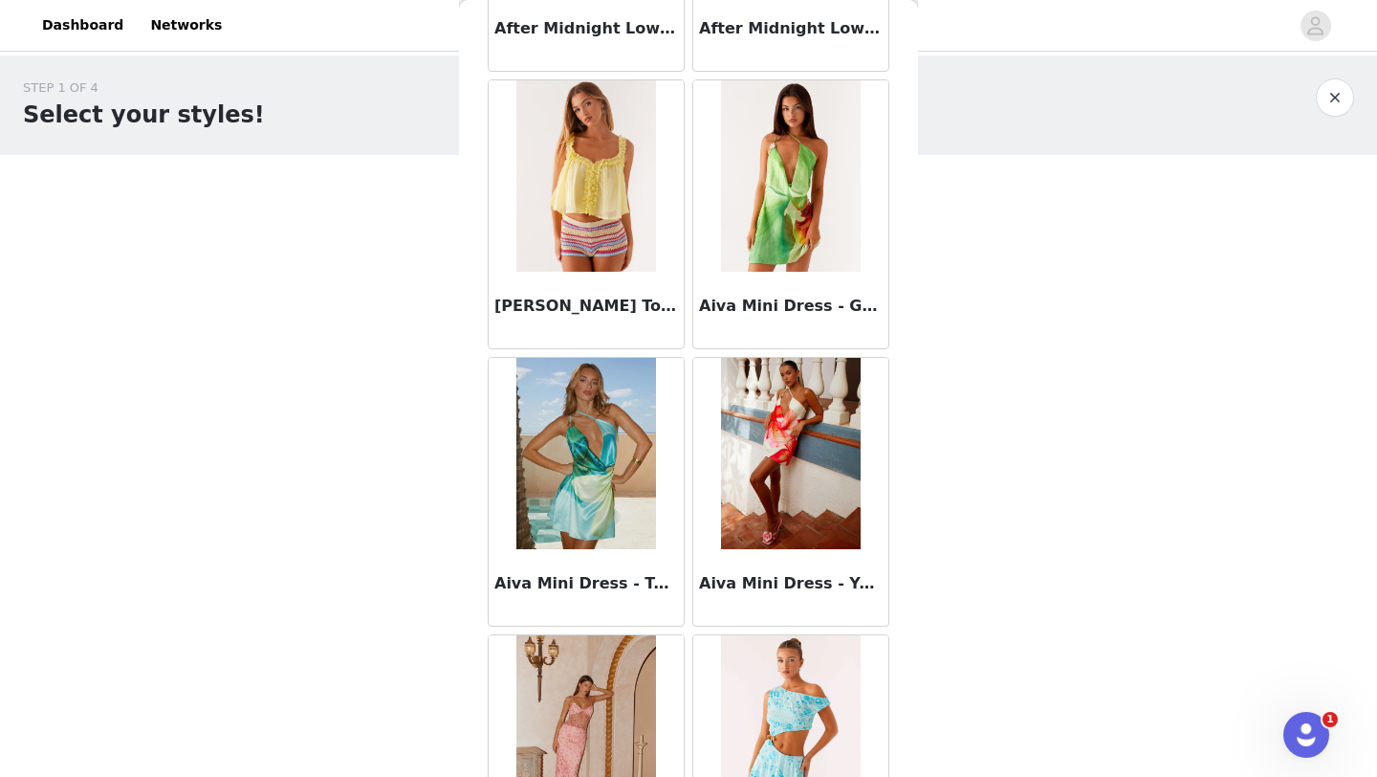
scroll to position [2150, 0]
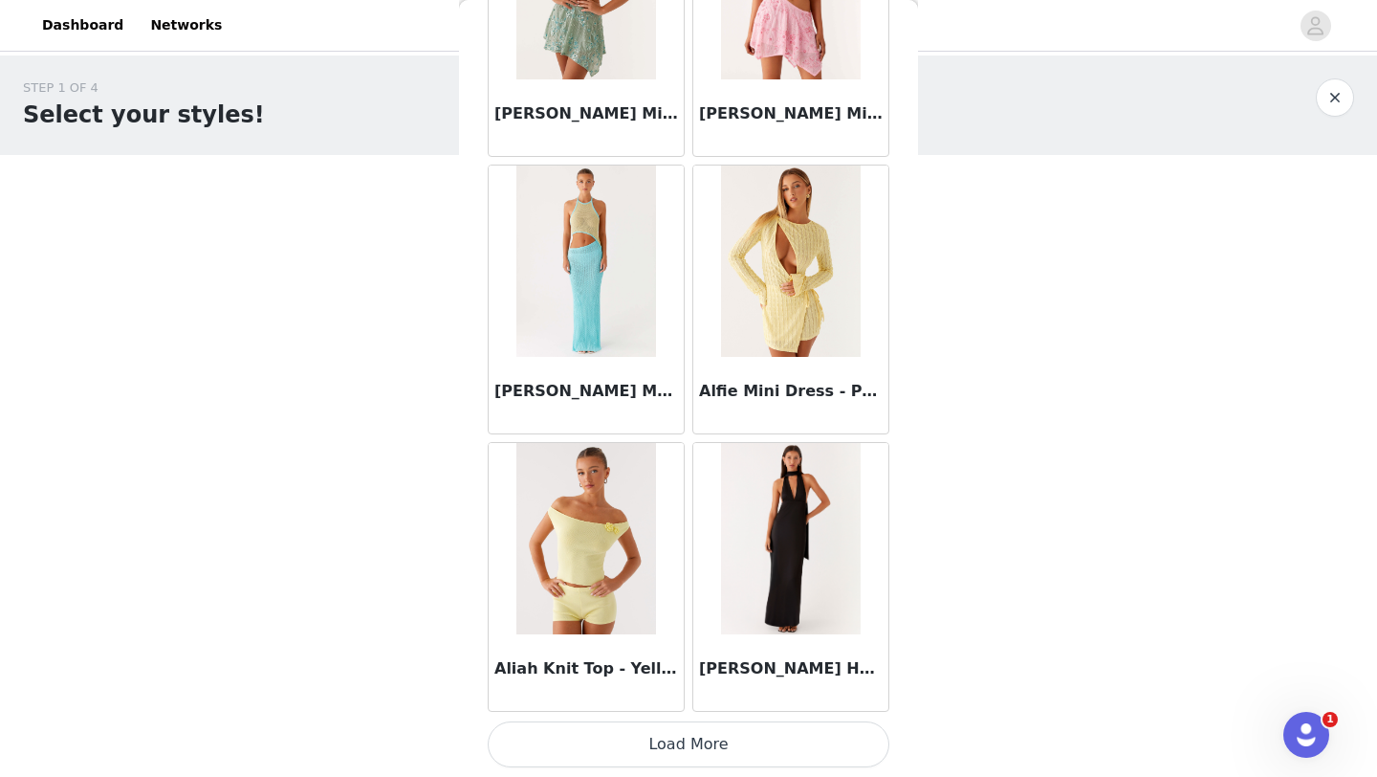
click at [678, 744] on button "Load More" at bounding box center [689, 744] width 402 height 46
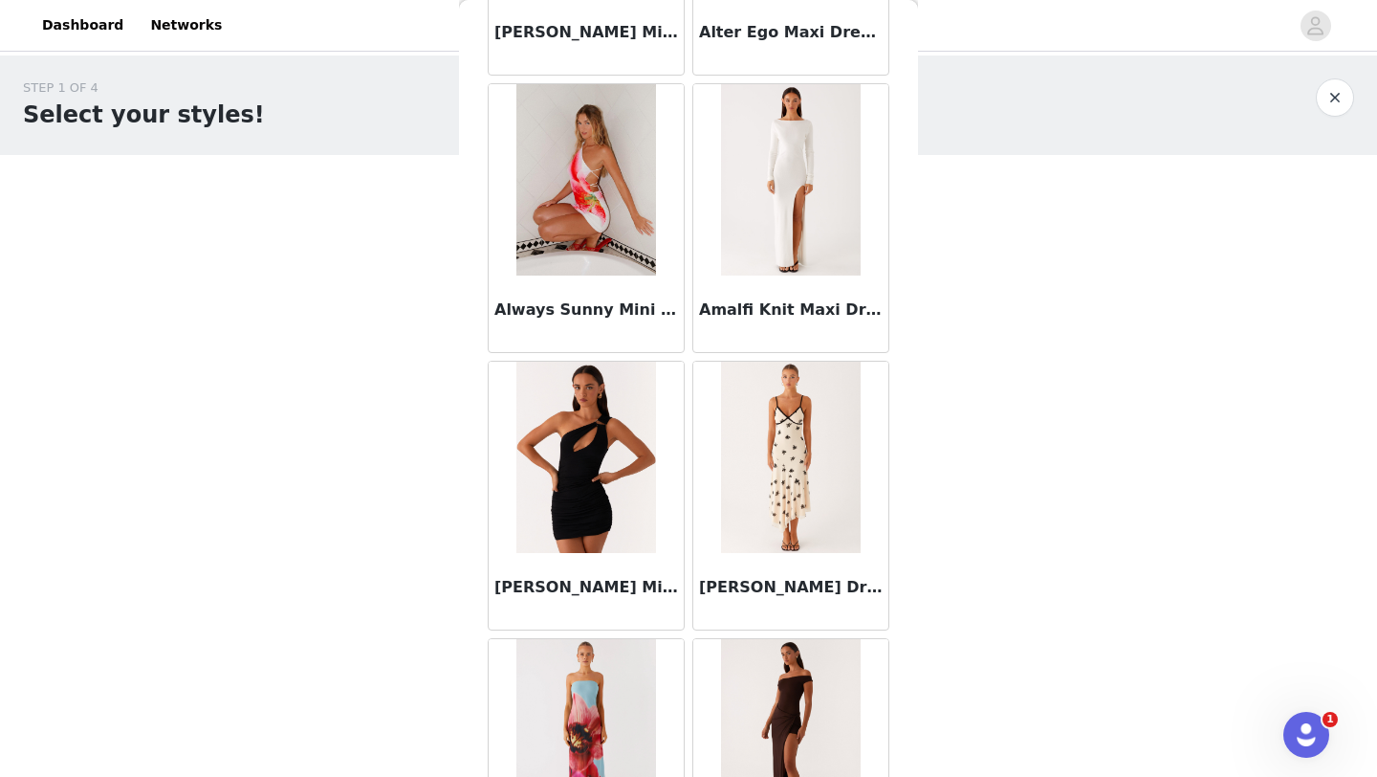
scroll to position [4923, 0]
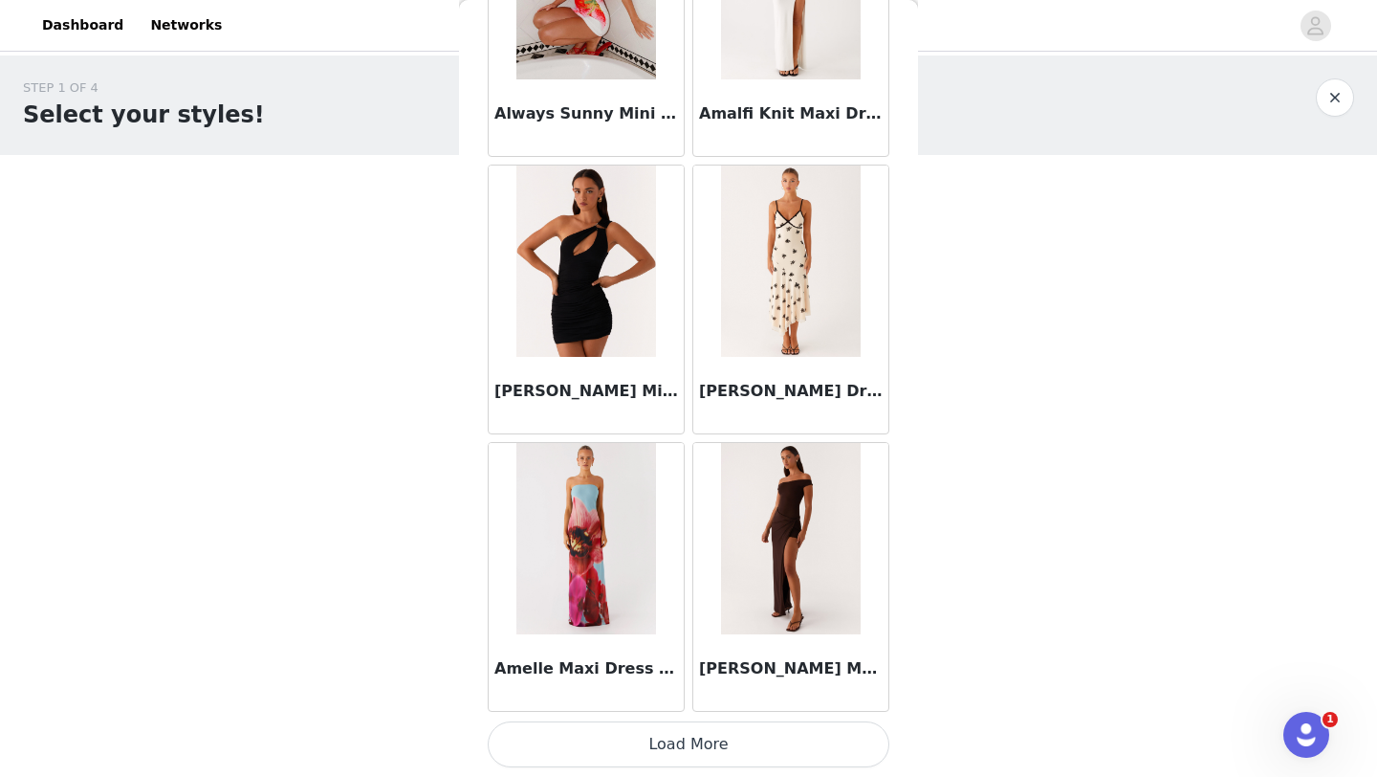
click at [682, 744] on button "Load More" at bounding box center [689, 744] width 402 height 46
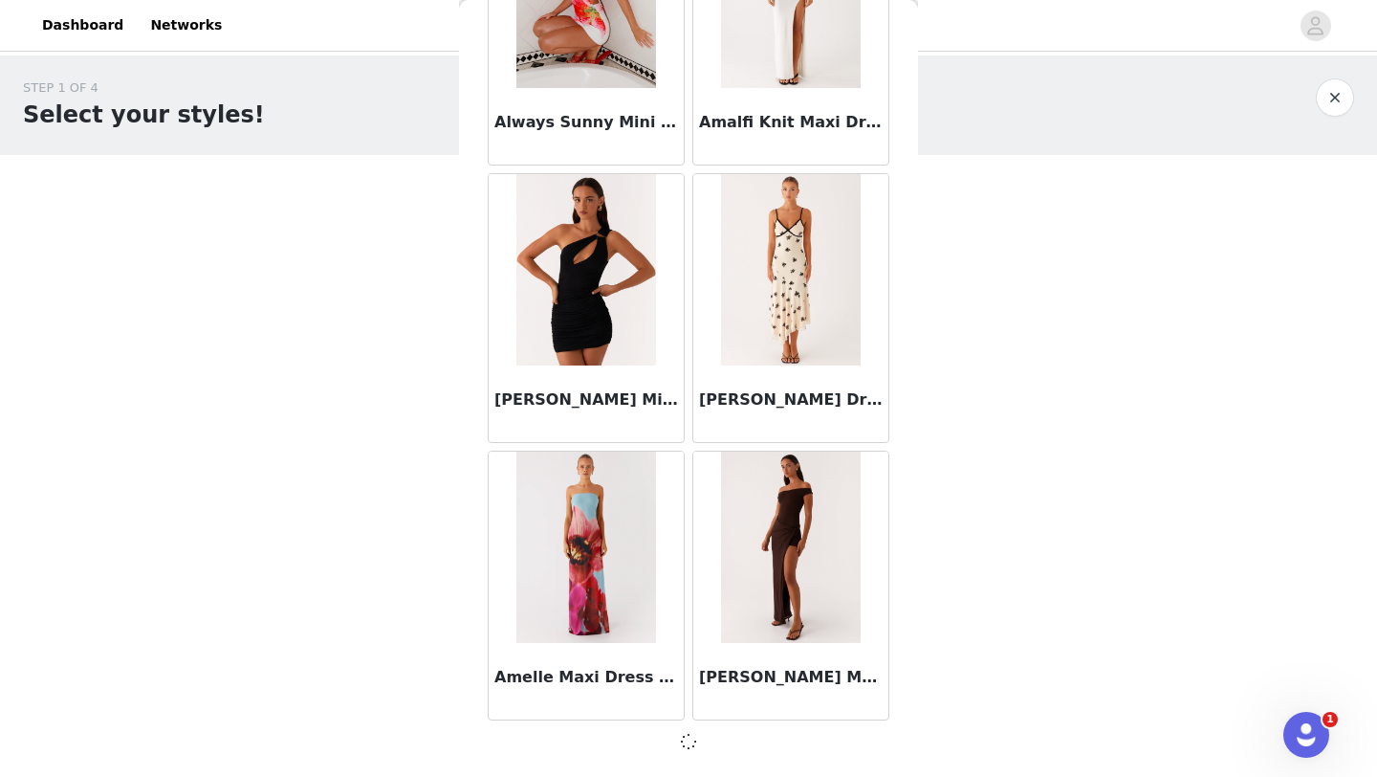
scroll to position [4915, 0]
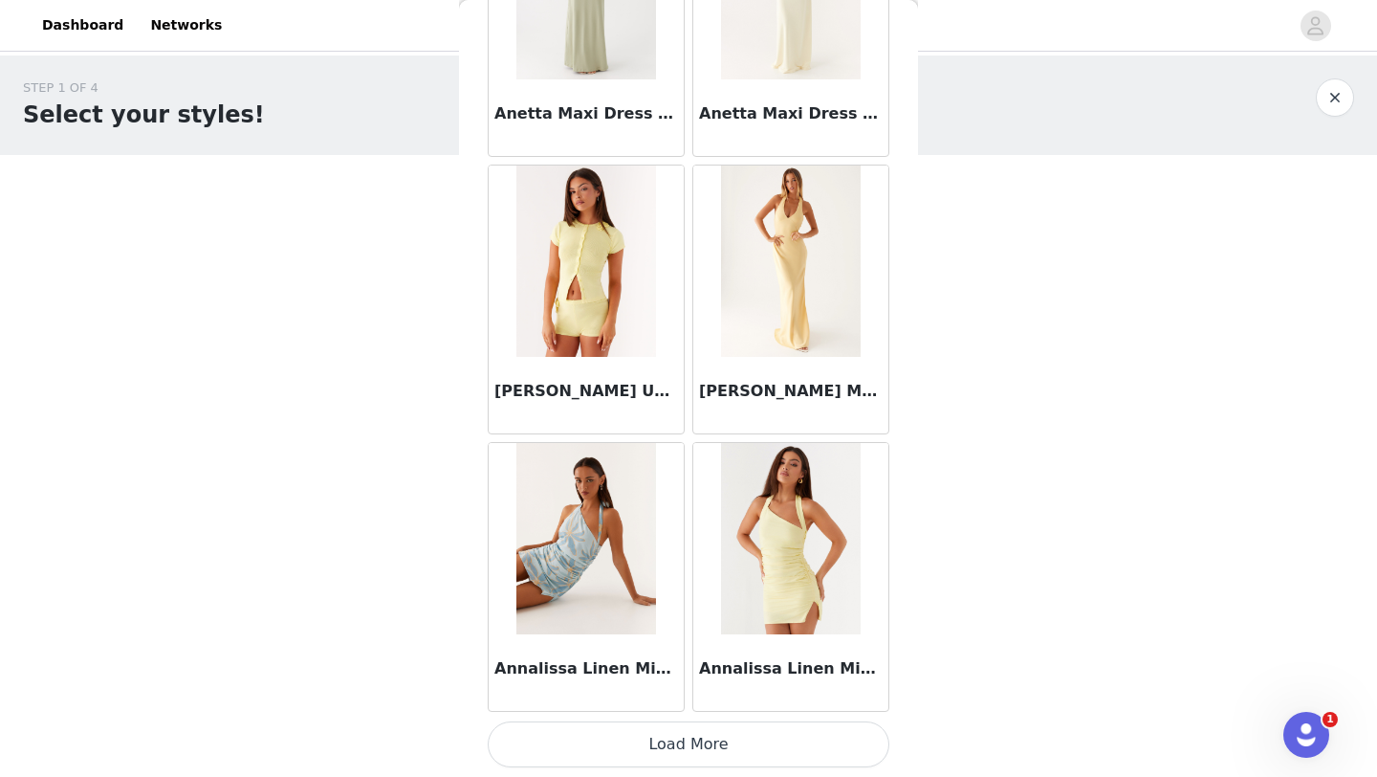
click at [671, 736] on button "Load More" at bounding box center [689, 744] width 402 height 46
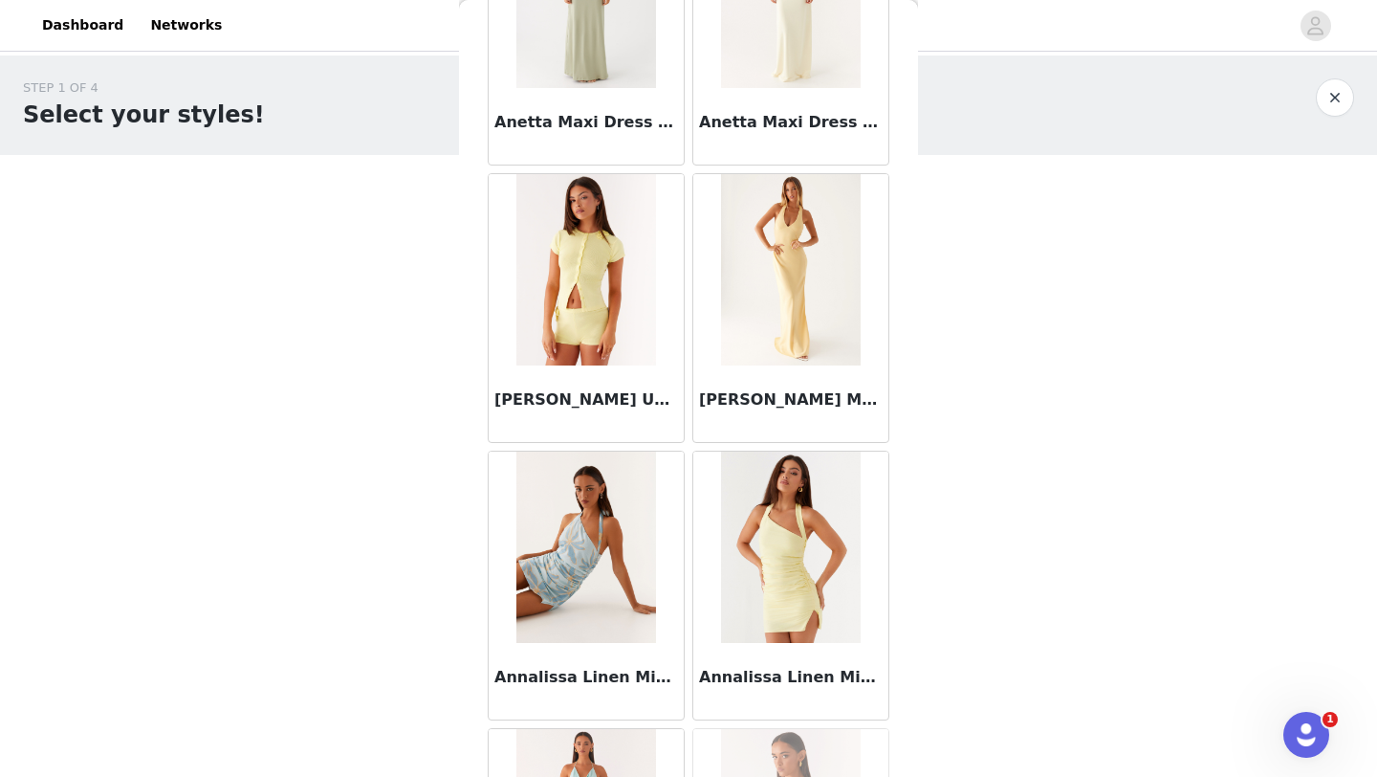
scroll to position [7697, 0]
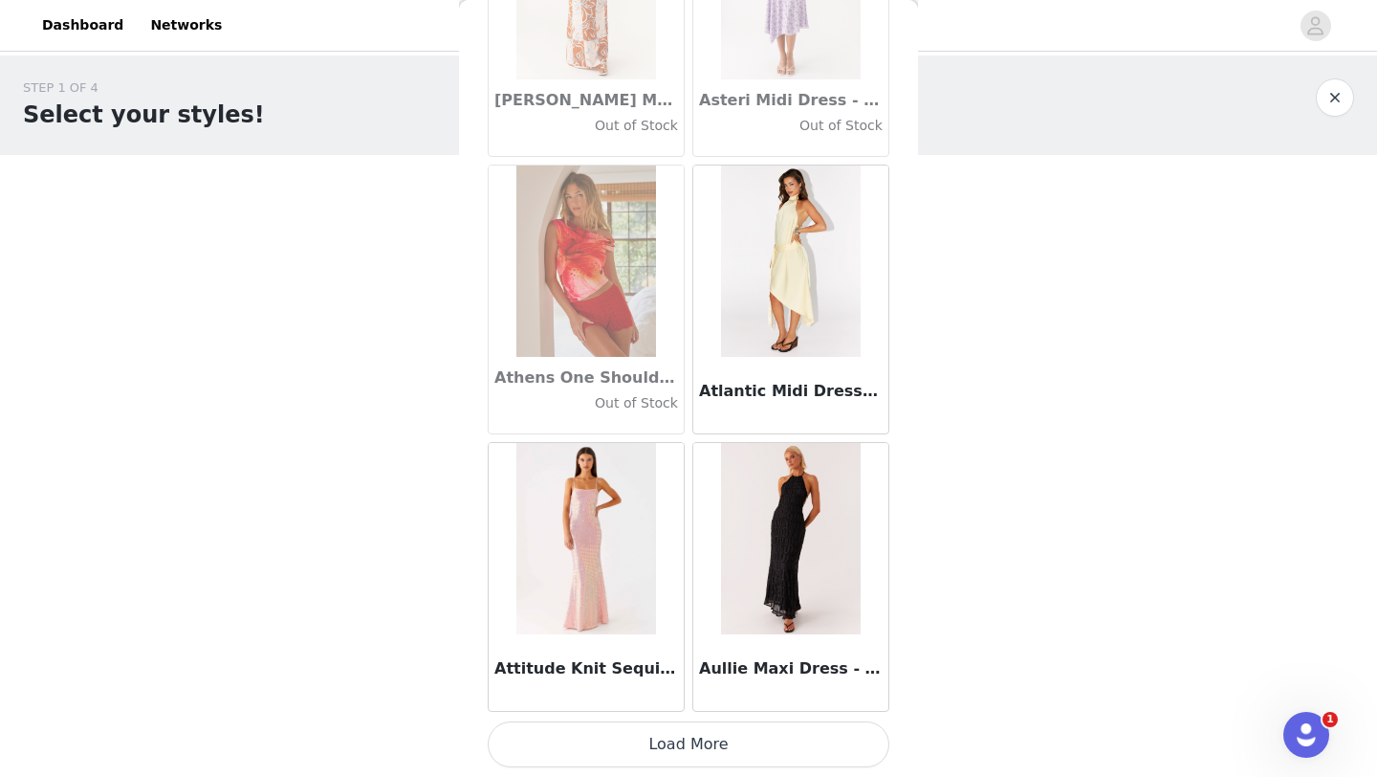
click at [668, 734] on button "Load More" at bounding box center [689, 744] width 402 height 46
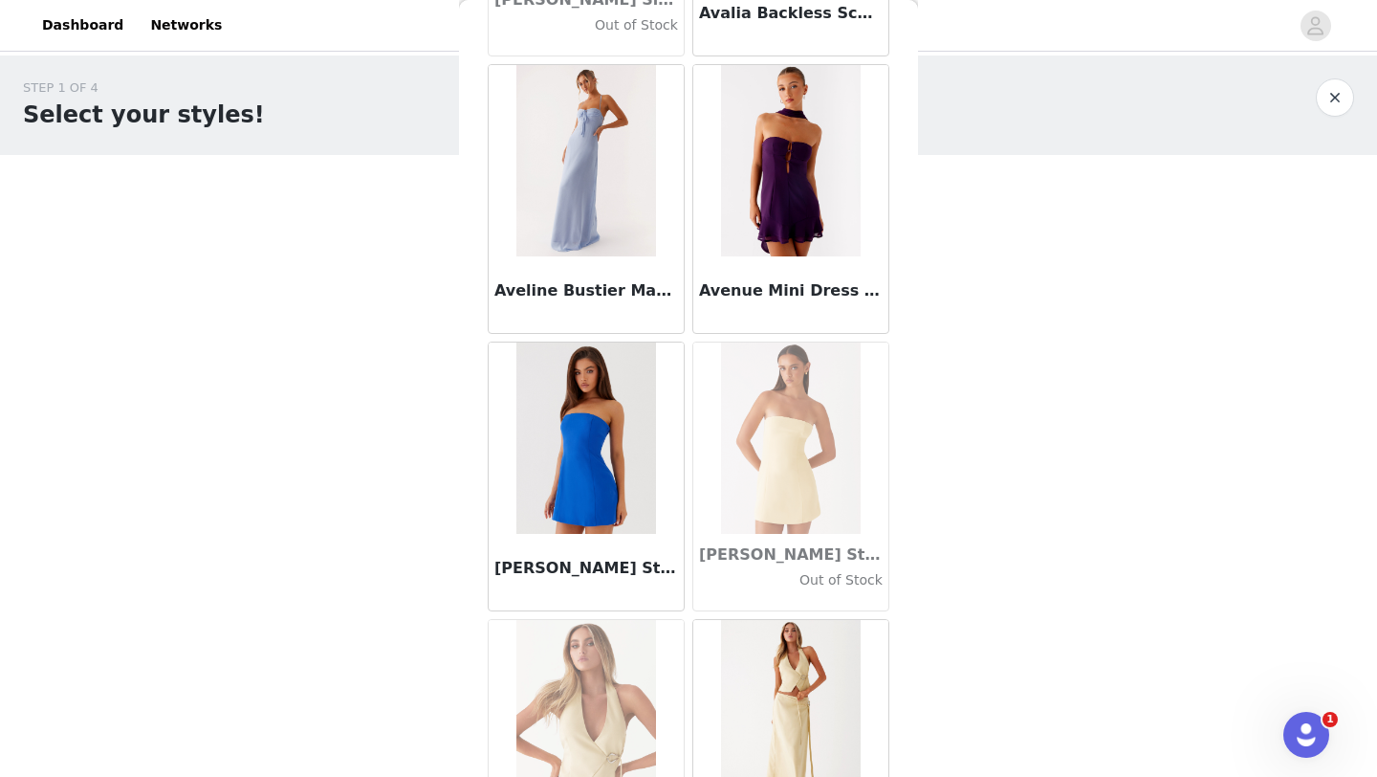
scroll to position [13244, 0]
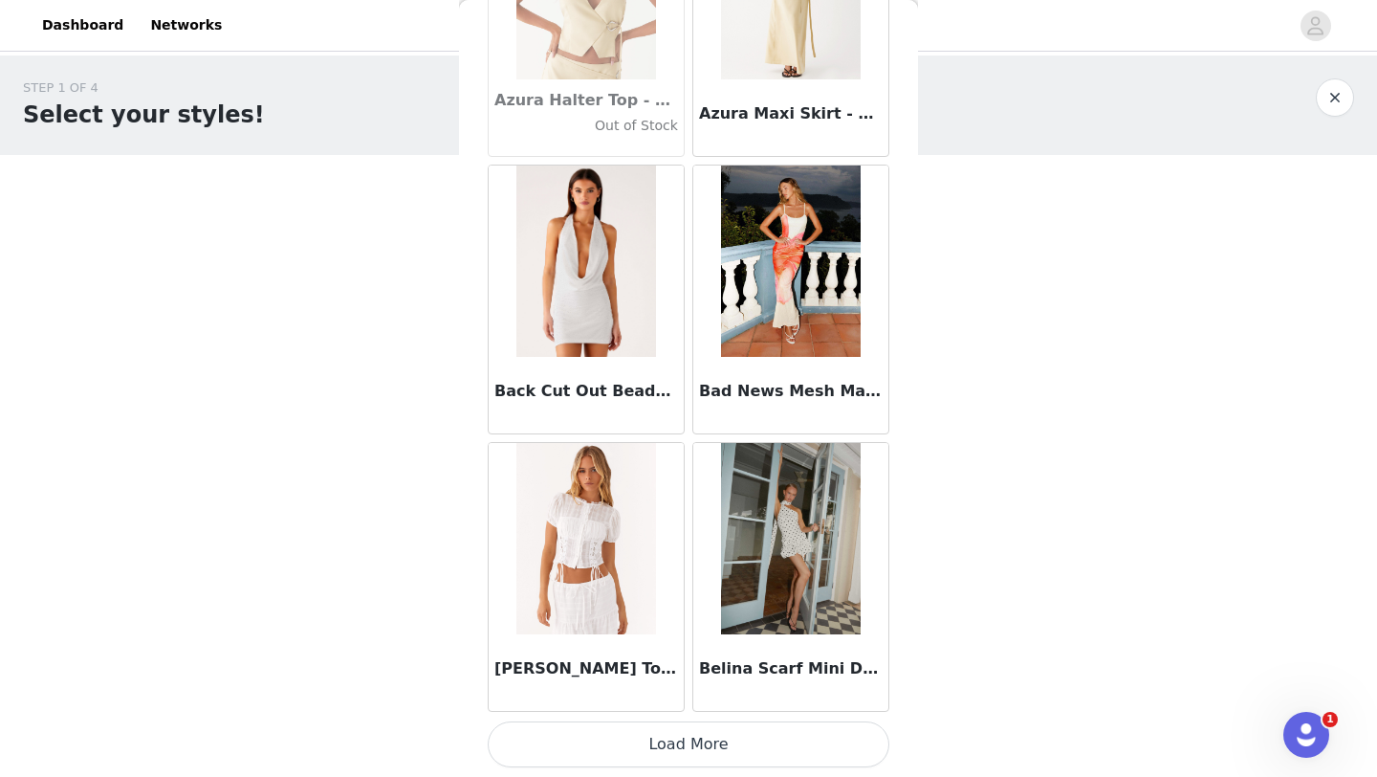
click at [660, 760] on button "Load More" at bounding box center [689, 744] width 402 height 46
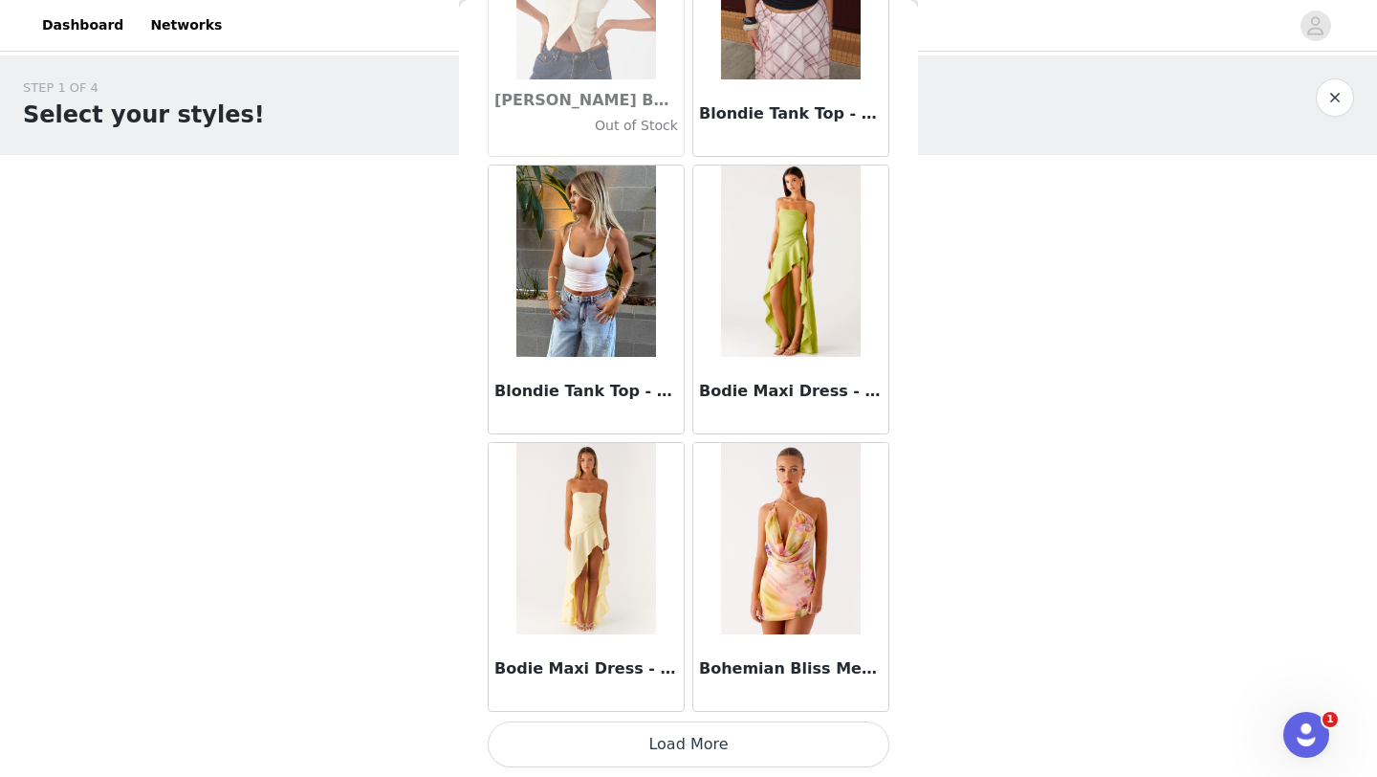
scroll to position [57, 0]
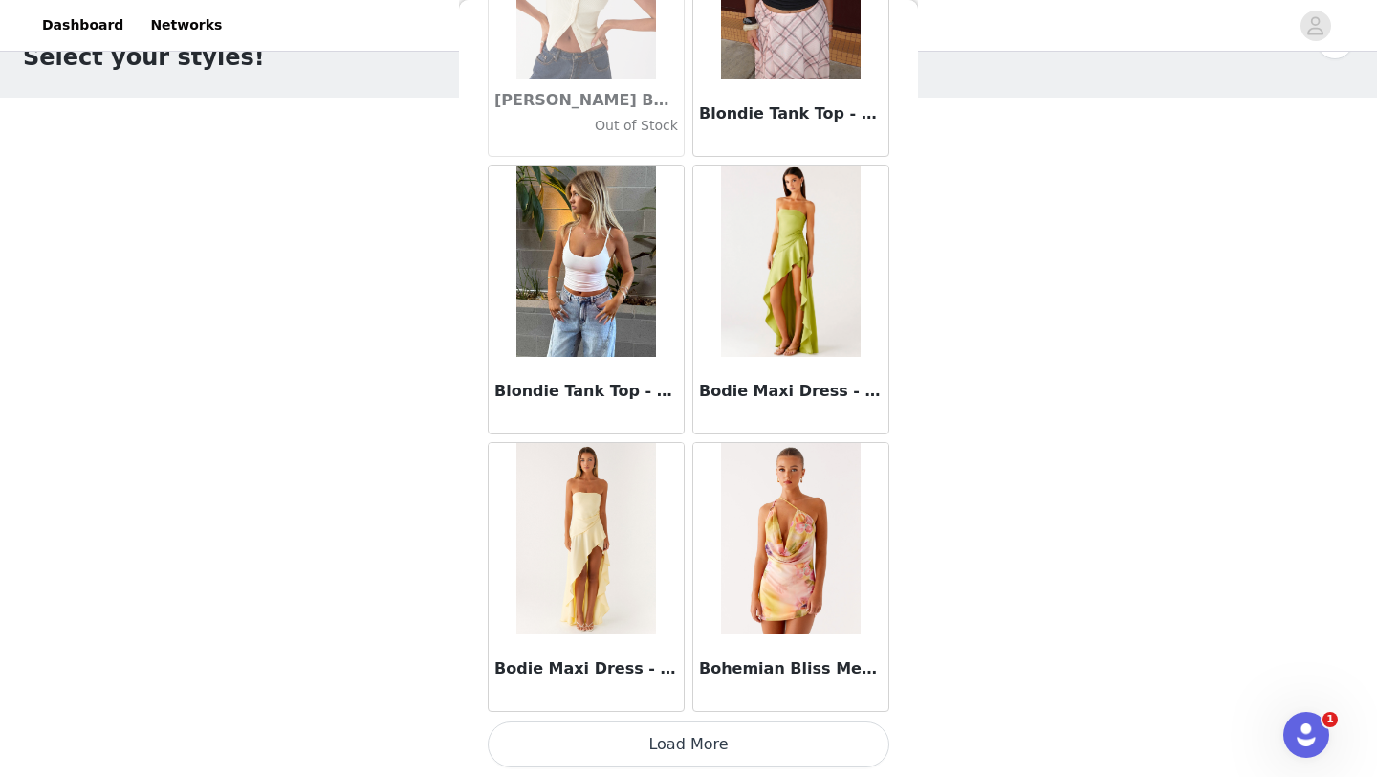
click at [678, 749] on button "Load More" at bounding box center [689, 744] width 402 height 46
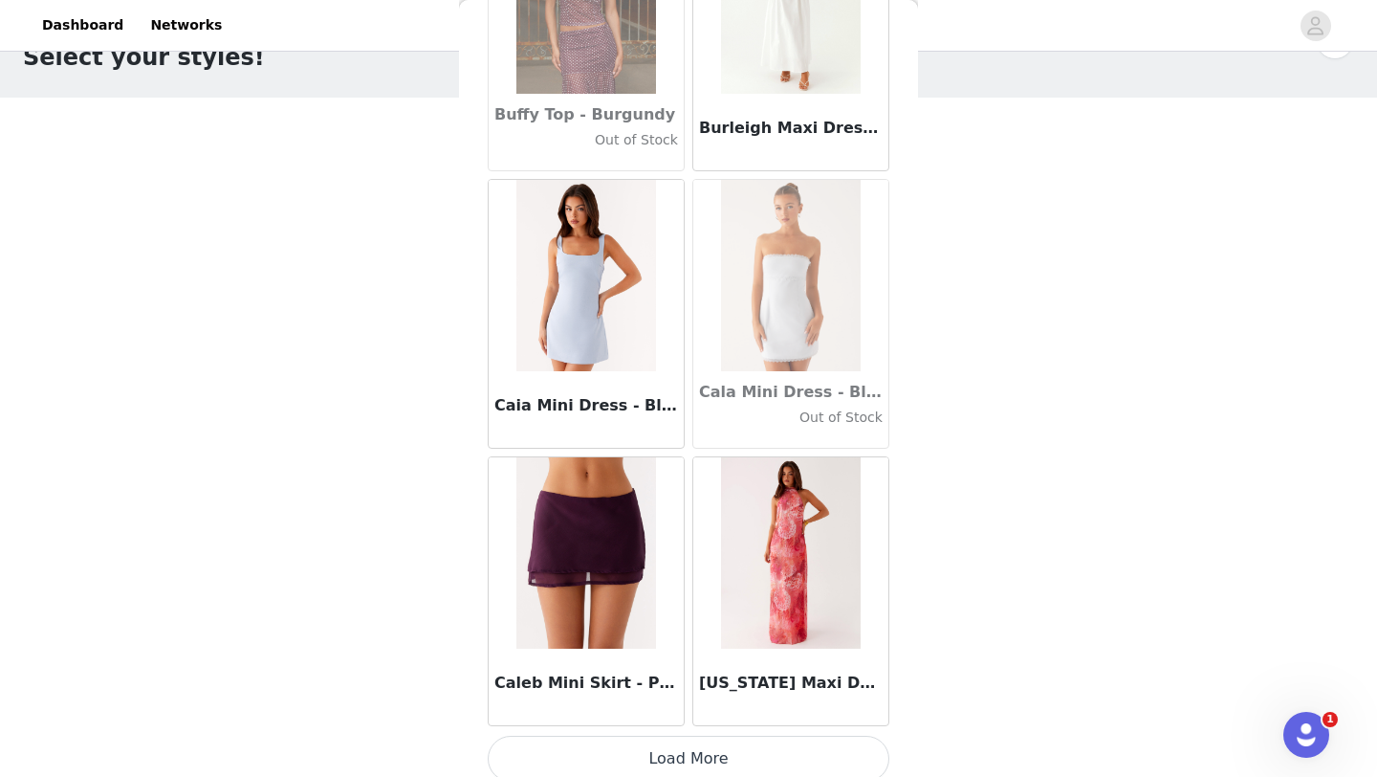
scroll to position [18791, 0]
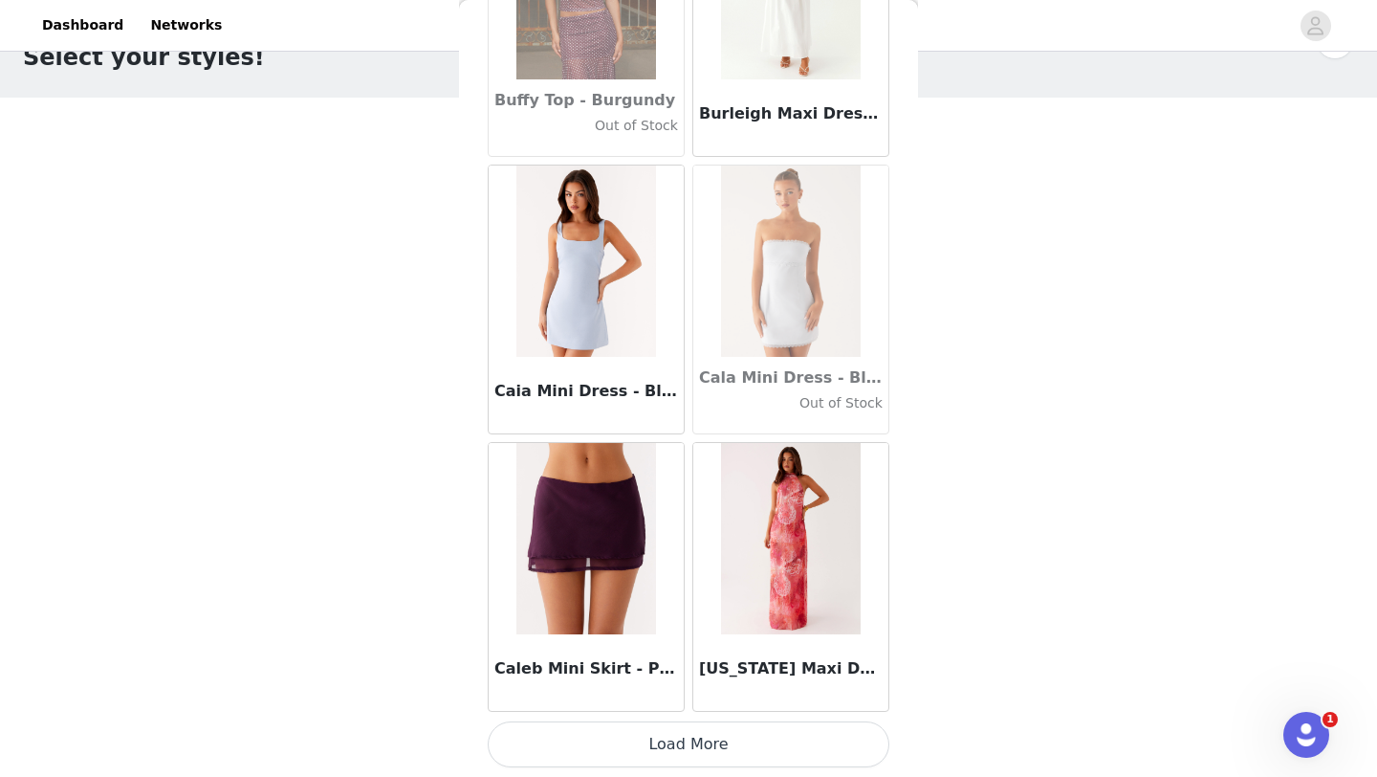
click at [702, 749] on button "Load More" at bounding box center [689, 744] width 402 height 46
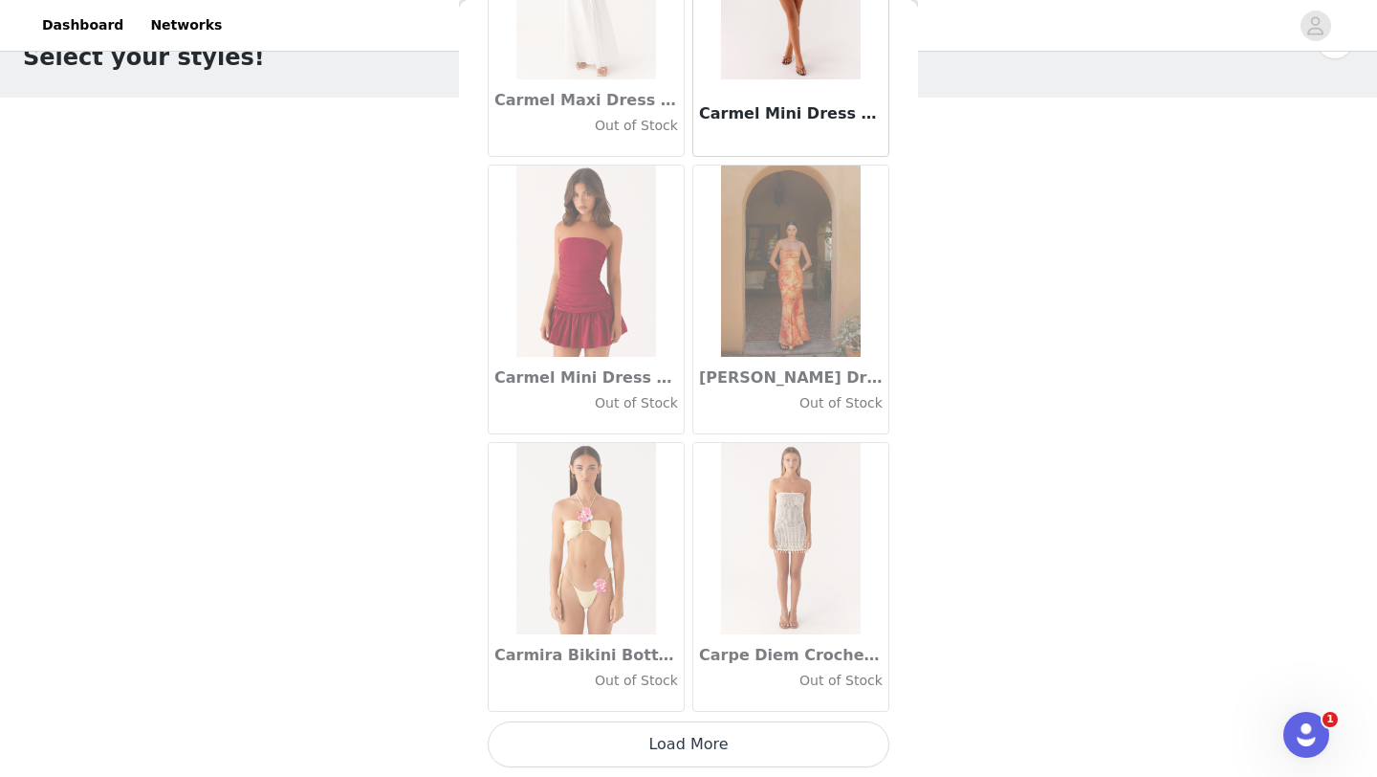
click at [699, 749] on button "Load More" at bounding box center [689, 744] width 402 height 46
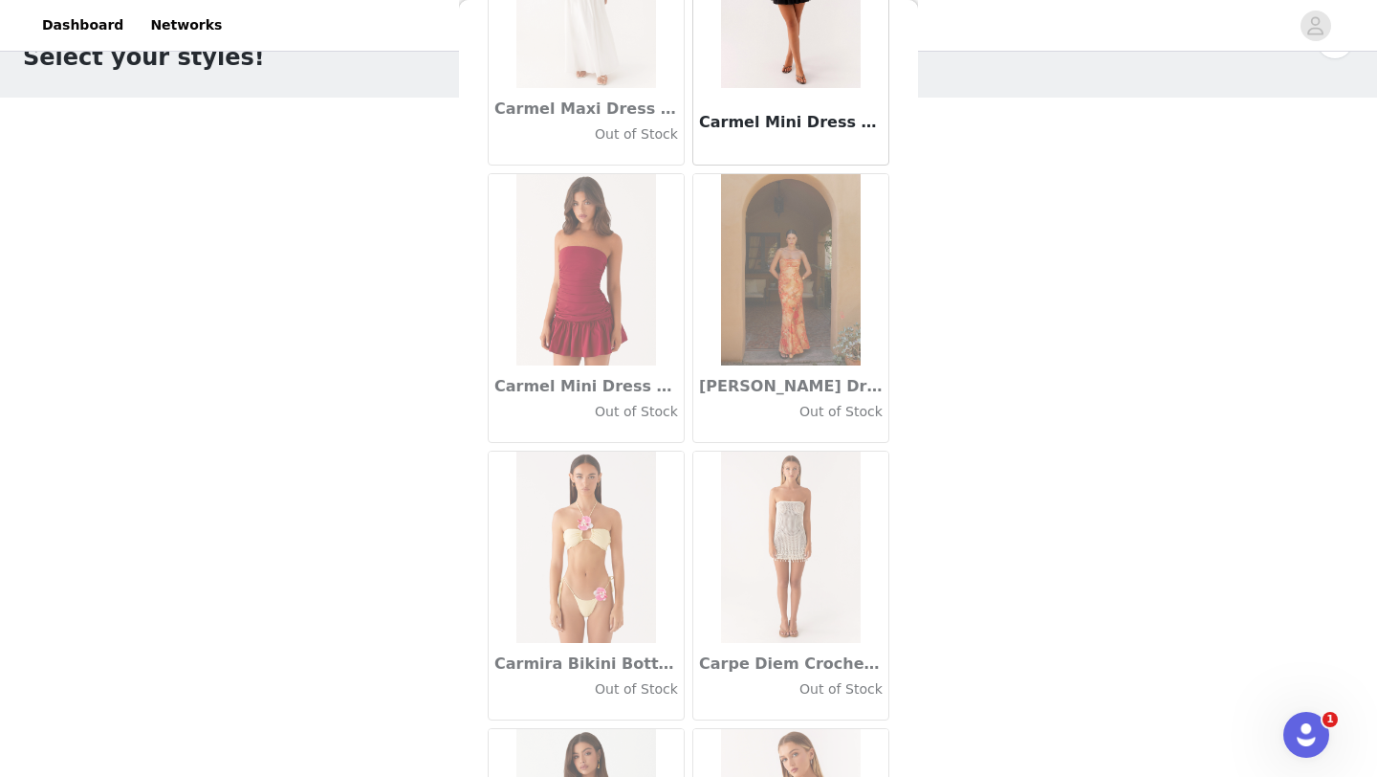
scroll to position [21564, 0]
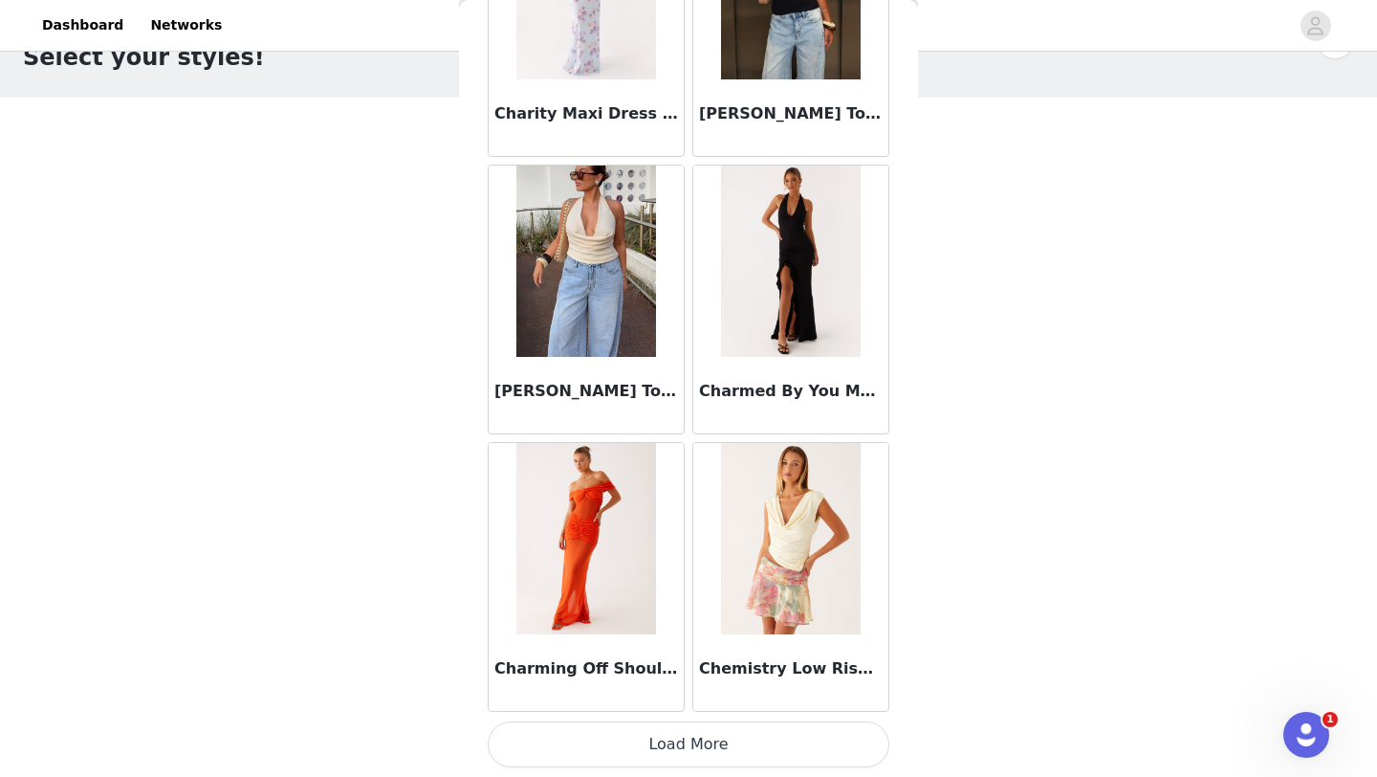
click at [710, 738] on button "Load More" at bounding box center [689, 744] width 402 height 46
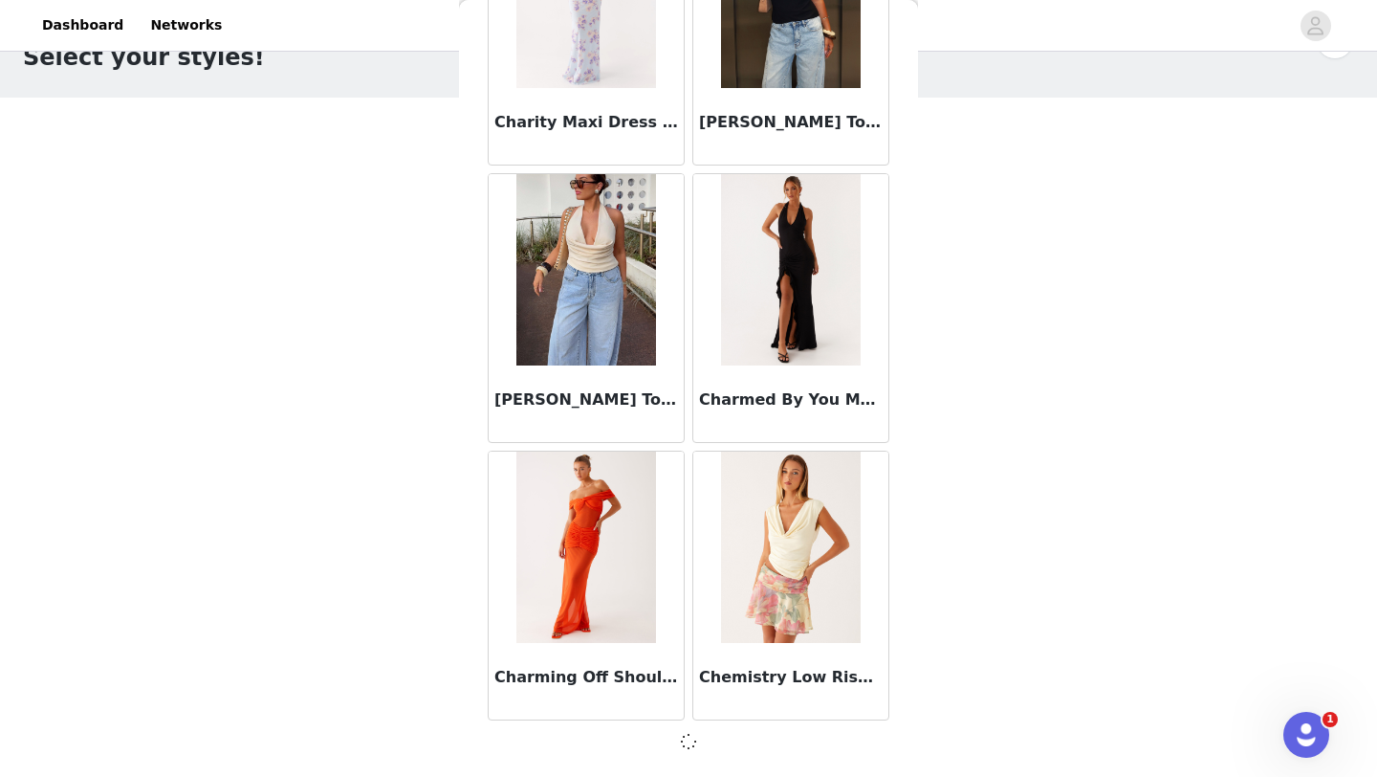
scroll to position [24329, 0]
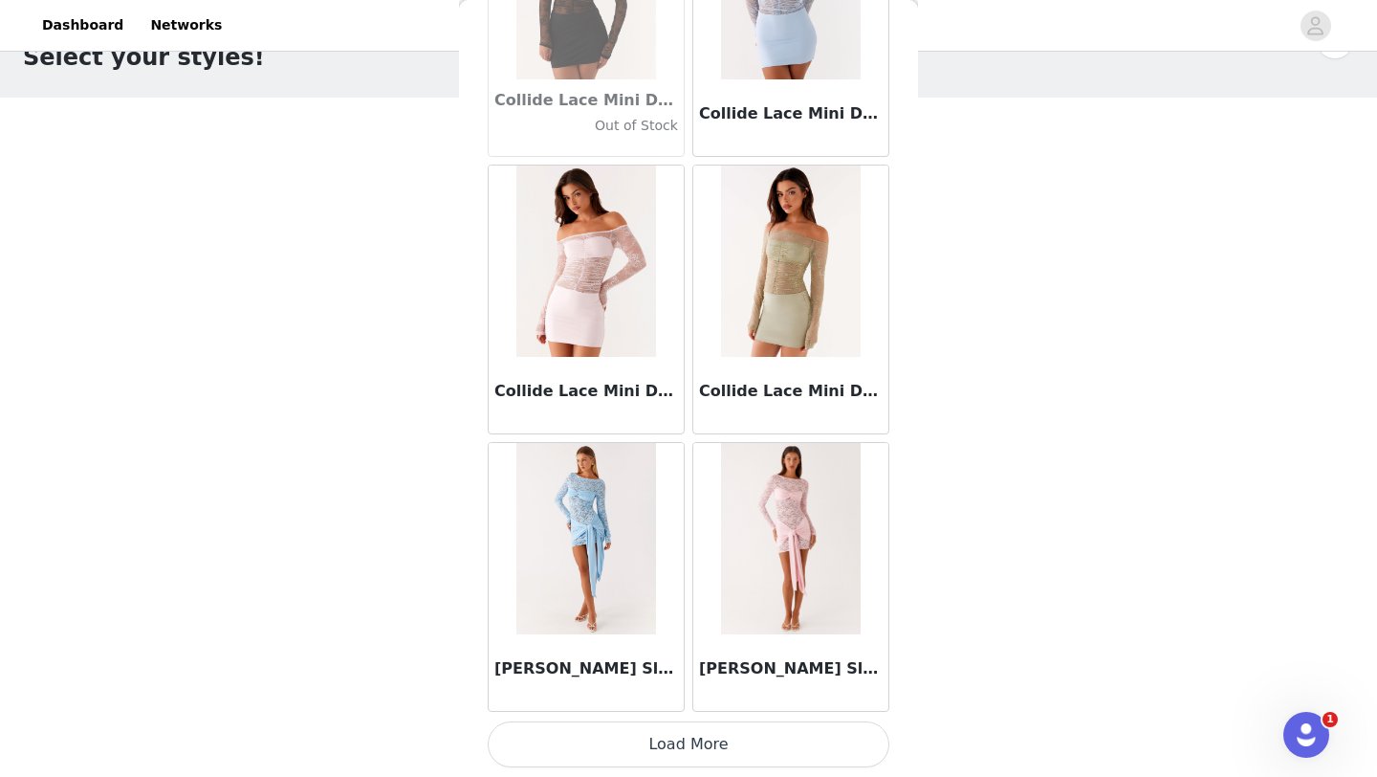
click at [627, 734] on button "Load More" at bounding box center [689, 744] width 402 height 46
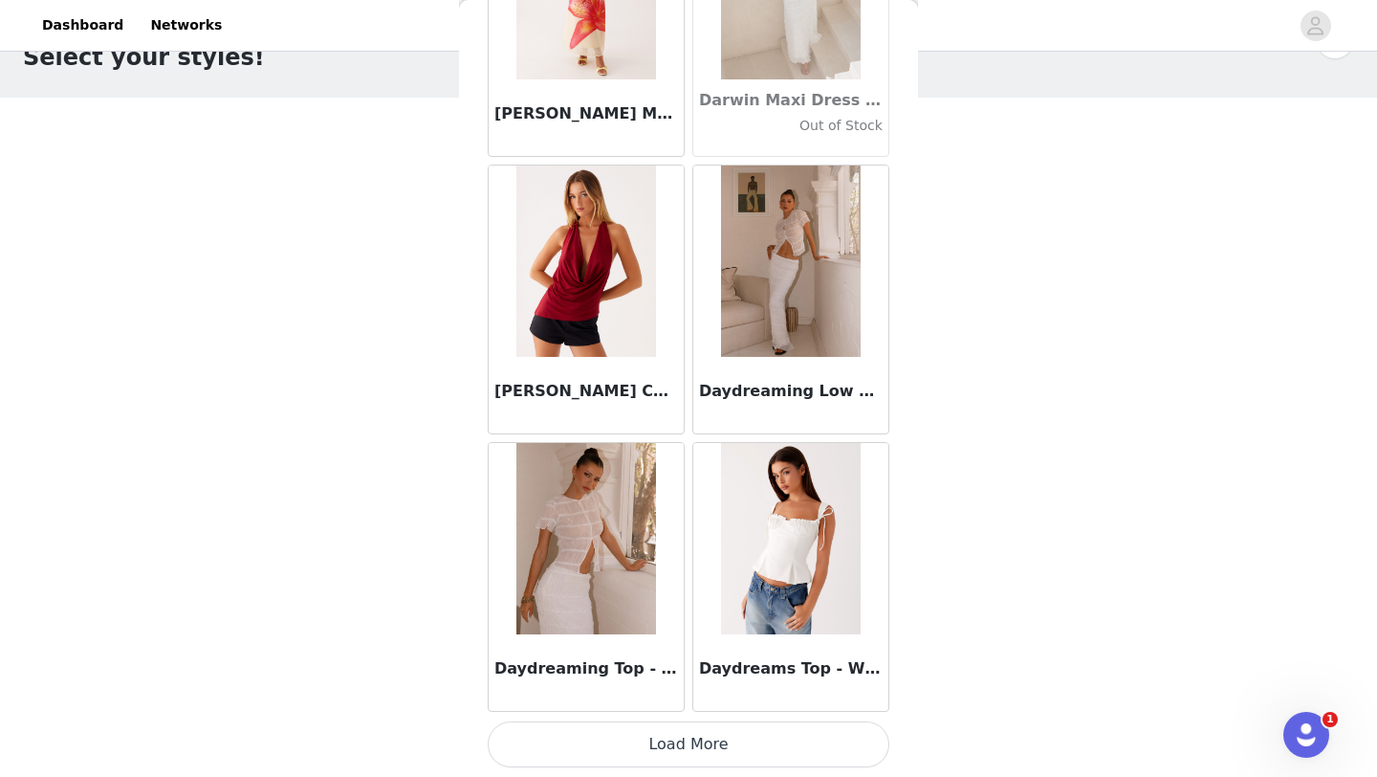
click at [630, 751] on button "Load More" at bounding box center [689, 744] width 402 height 46
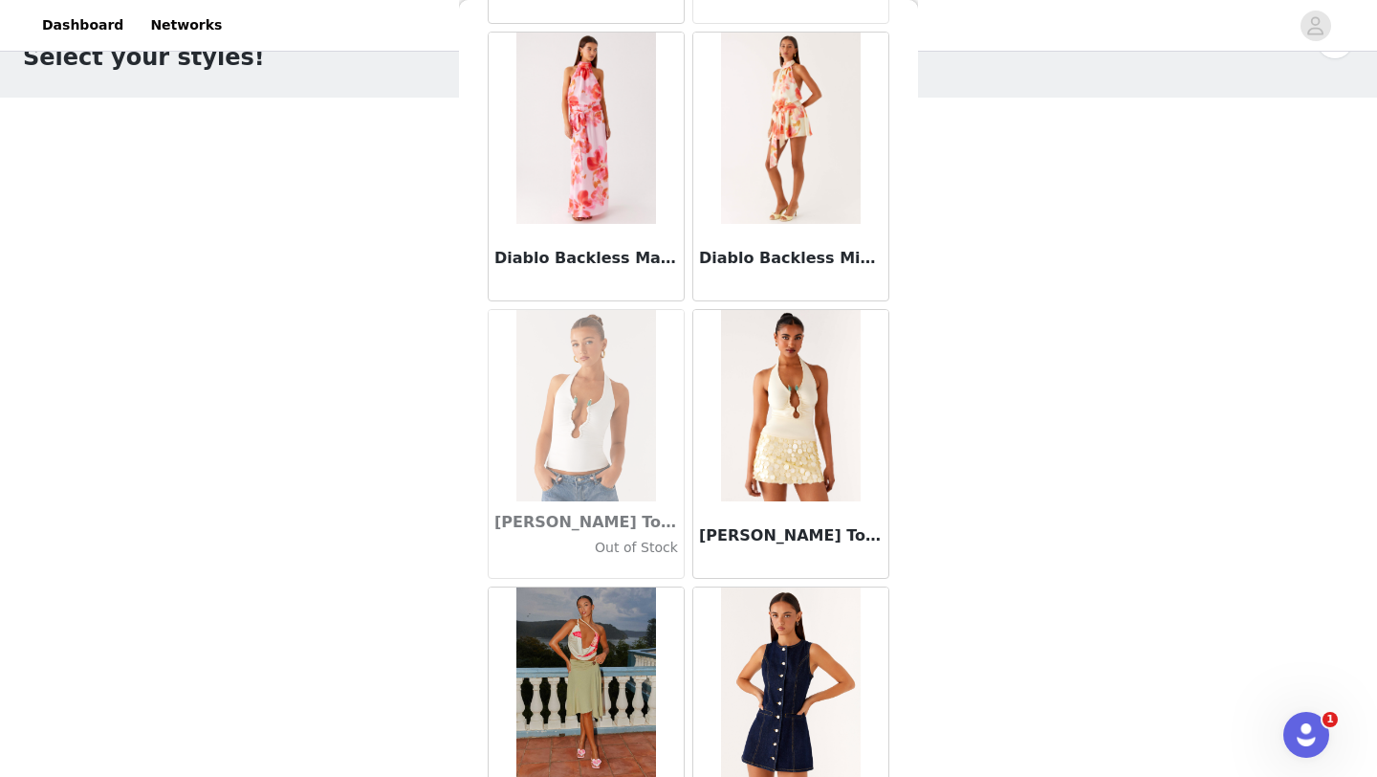
scroll to position [32644, 0]
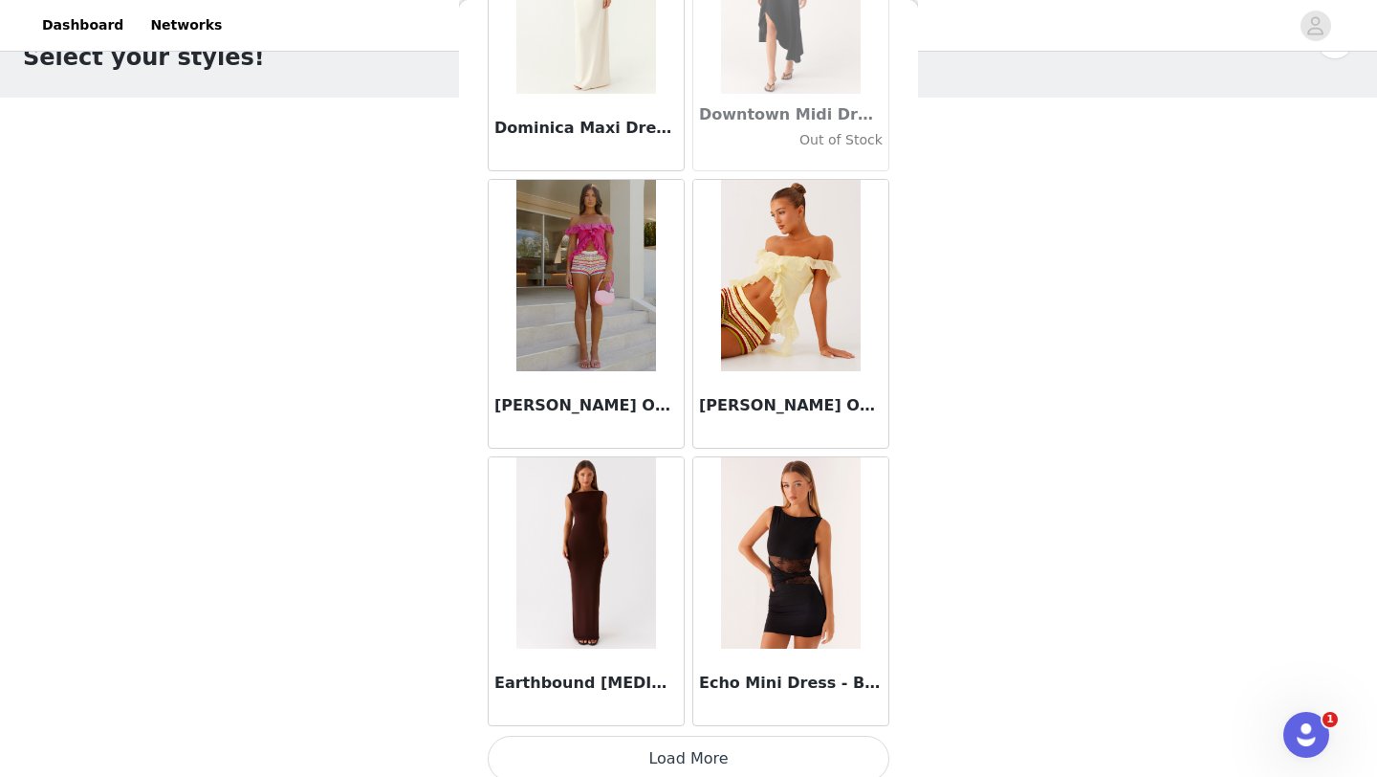
click at [651, 755] on button "Load More" at bounding box center [689, 758] width 402 height 46
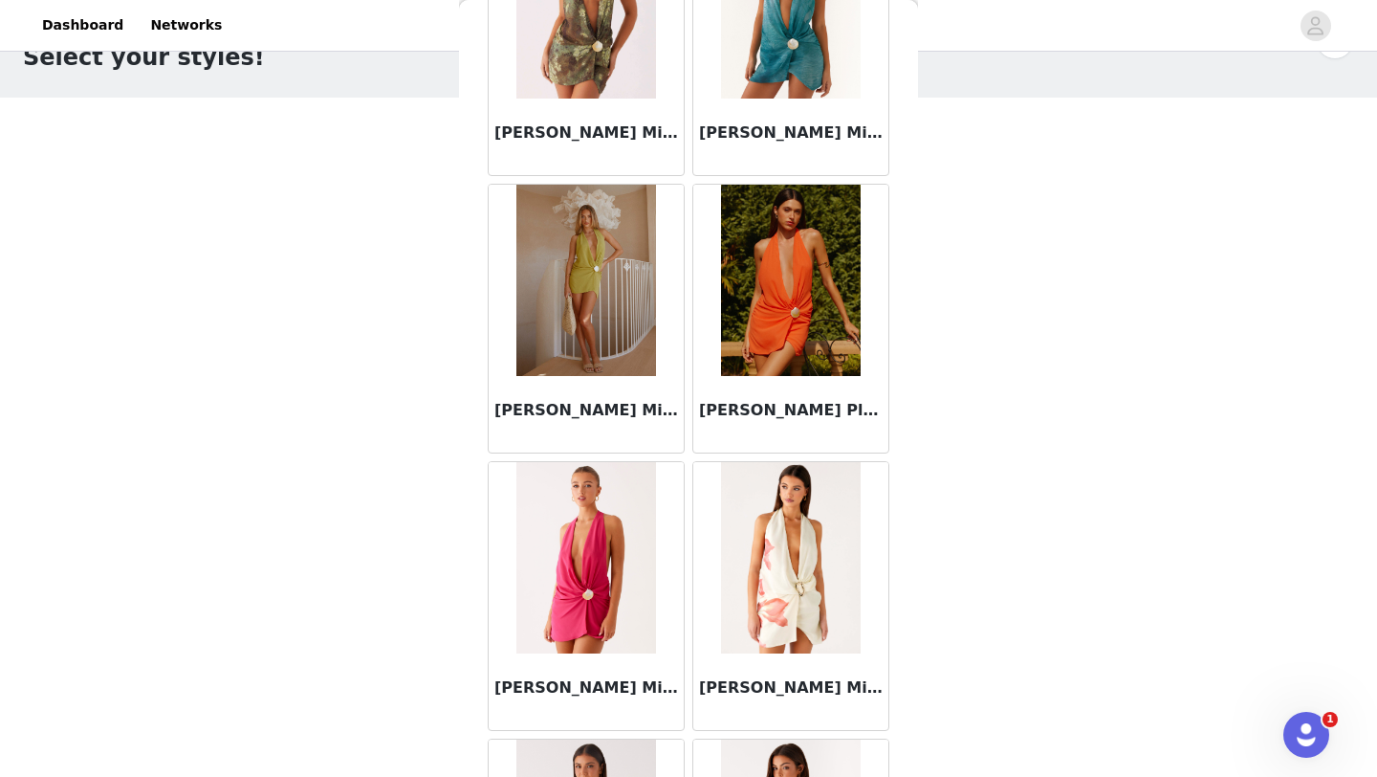
scroll to position [35432, 0]
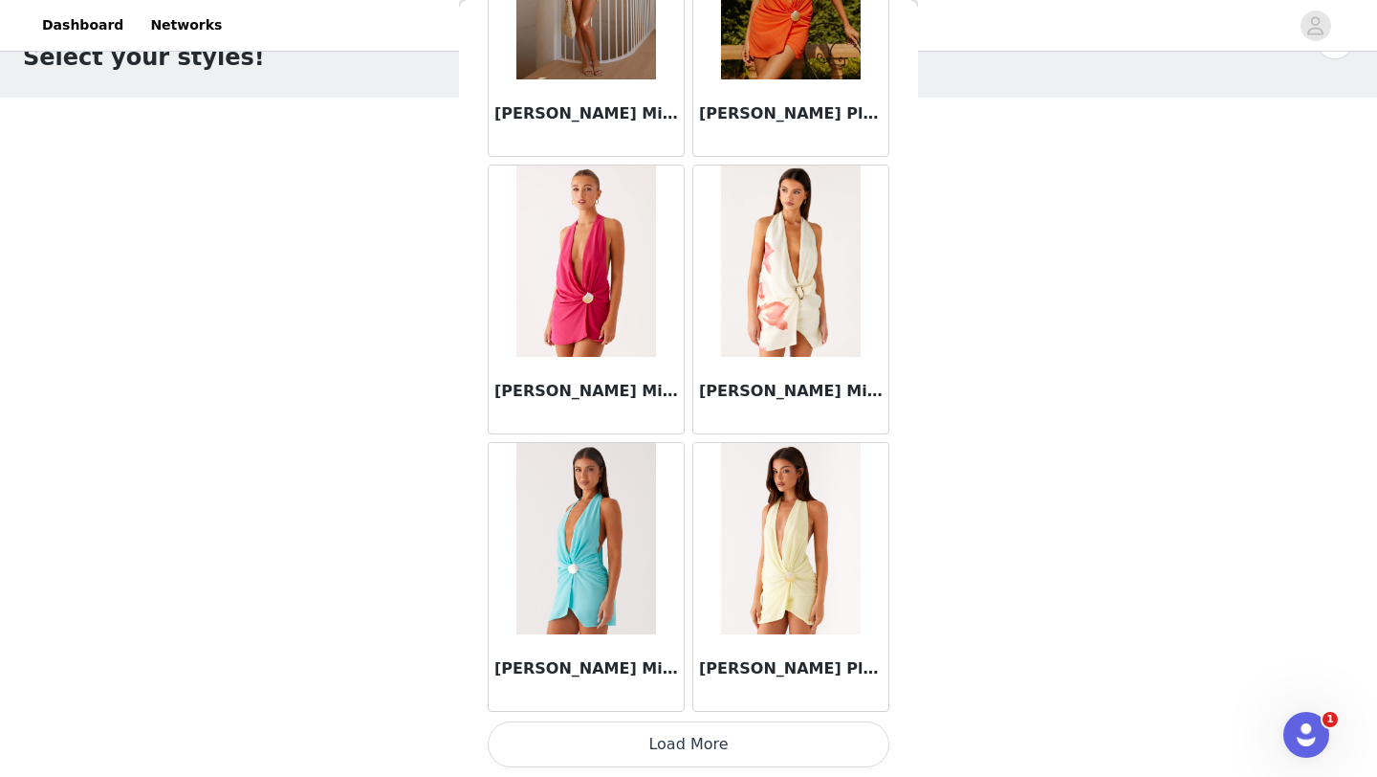
click at [627, 750] on button "Load More" at bounding box center [689, 744] width 402 height 46
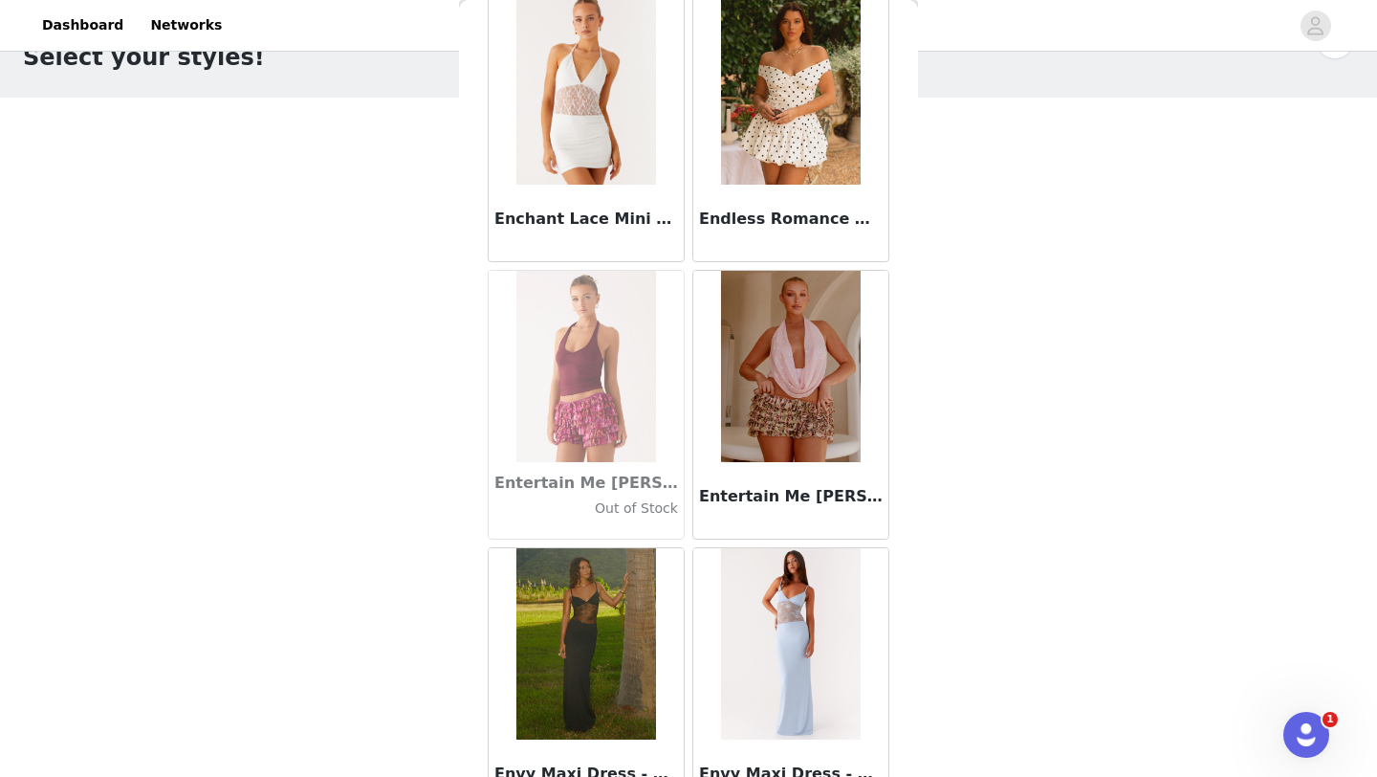
scroll to position [38205, 0]
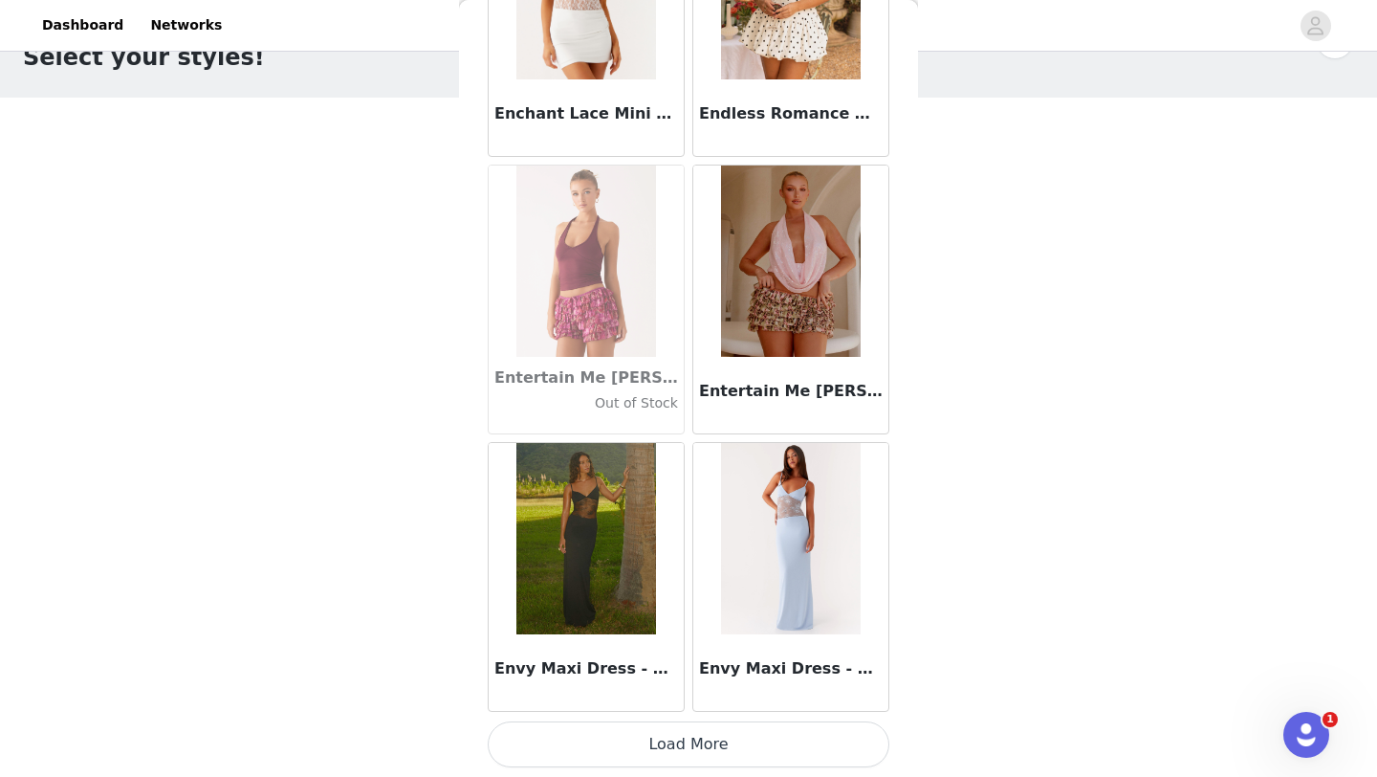
click at [625, 735] on button "Load More" at bounding box center [689, 744] width 402 height 46
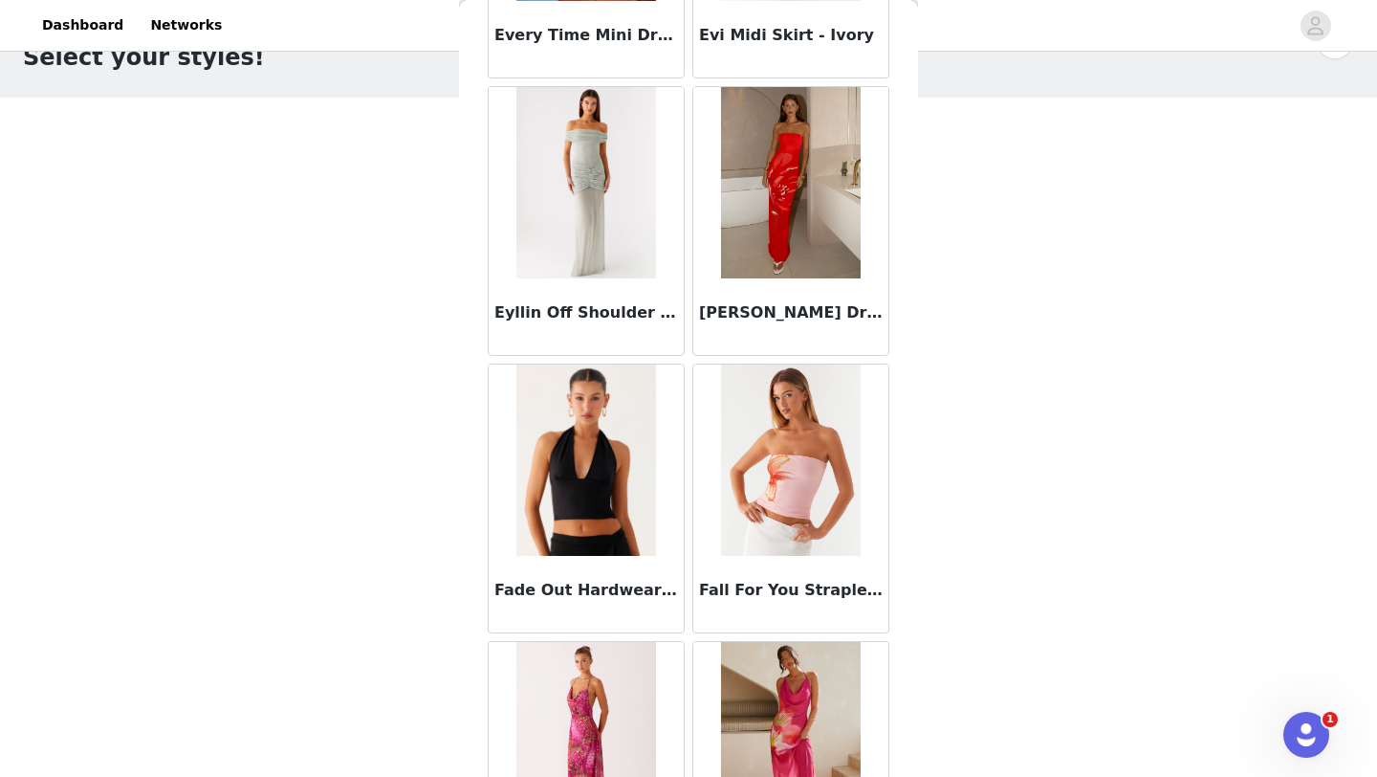
scroll to position [40979, 0]
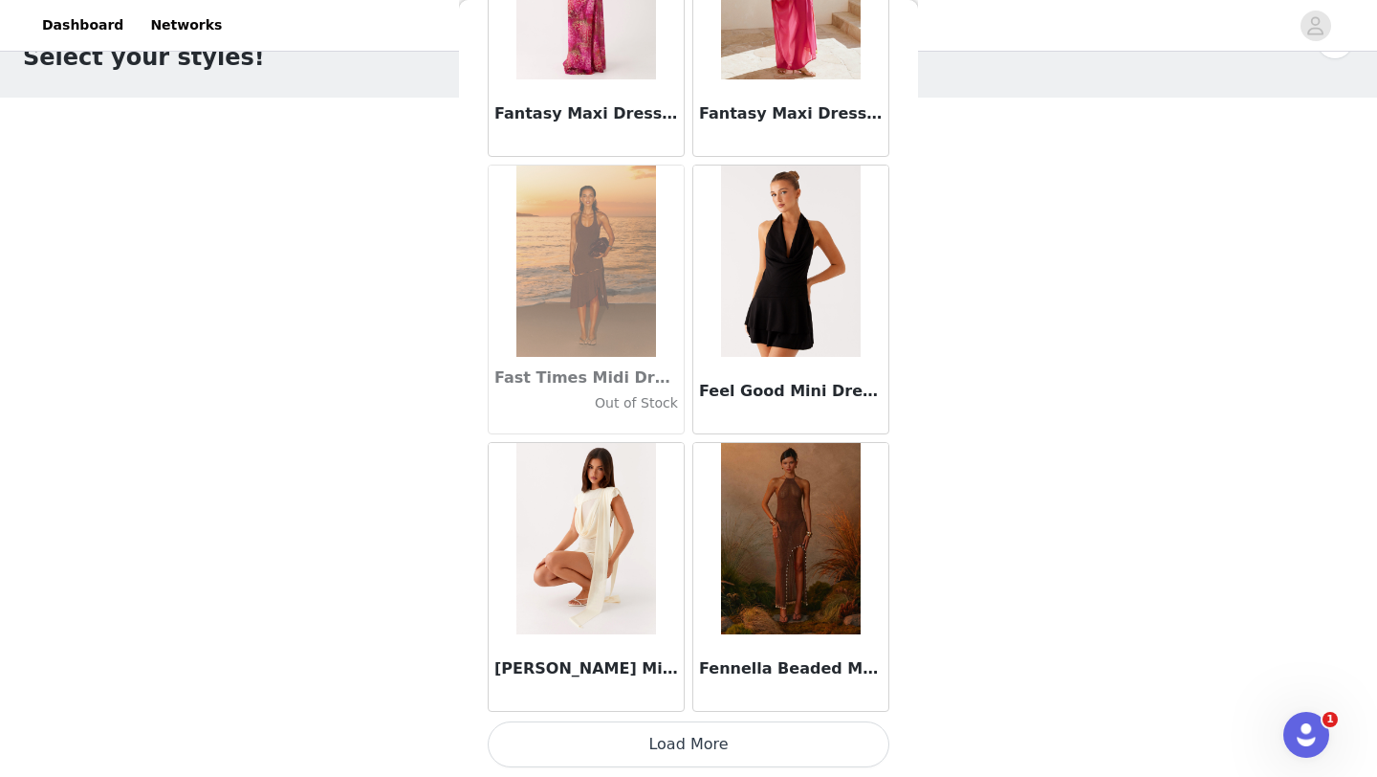
click at [654, 755] on button "Load More" at bounding box center [689, 744] width 402 height 46
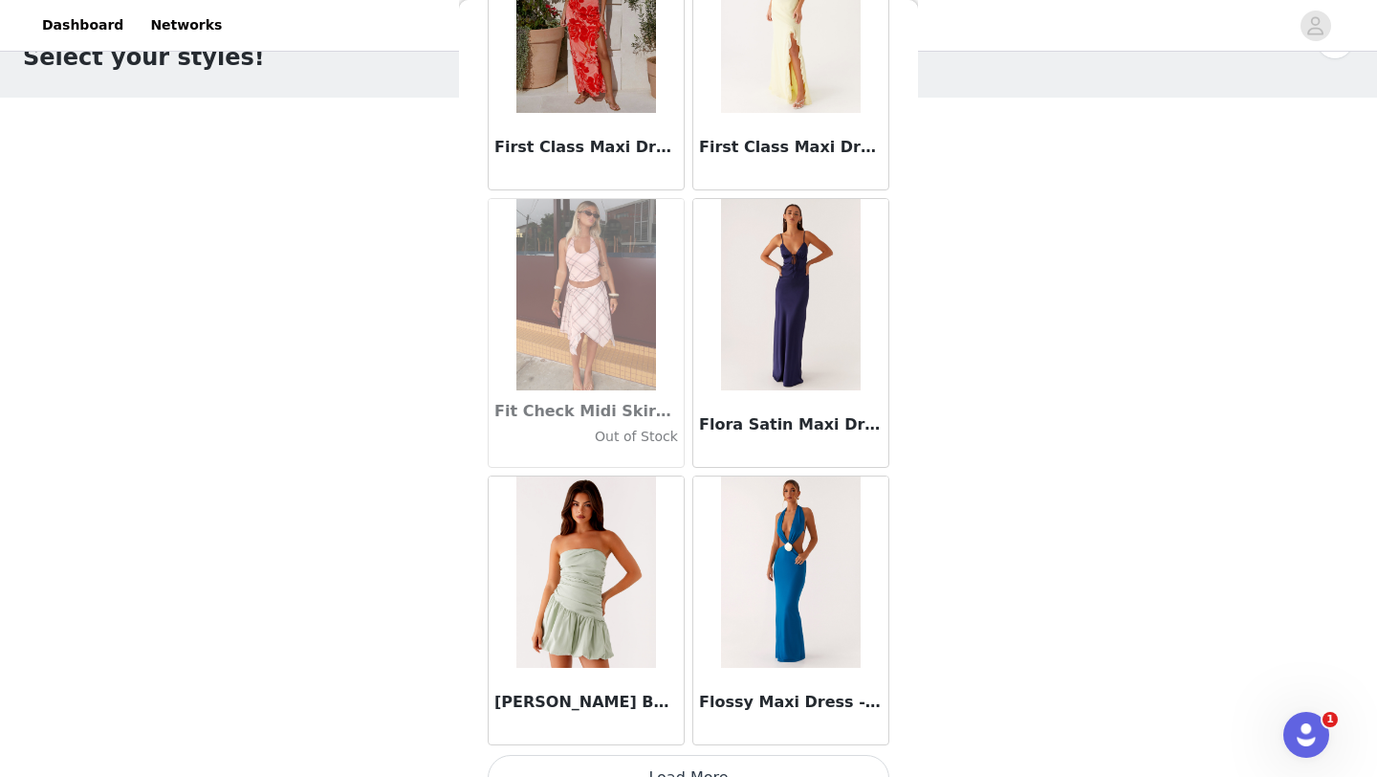
scroll to position [43752, 0]
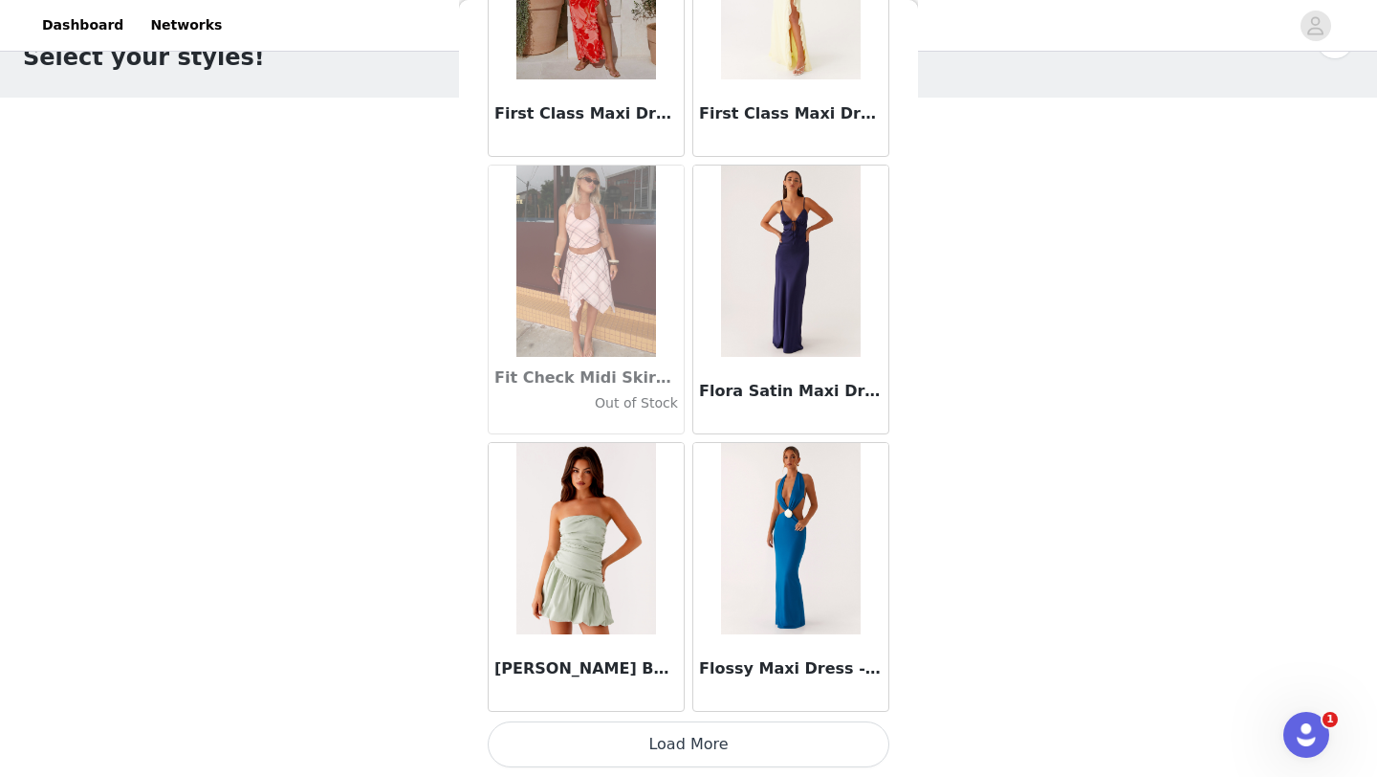
click at [648, 756] on button "Load More" at bounding box center [689, 744] width 402 height 46
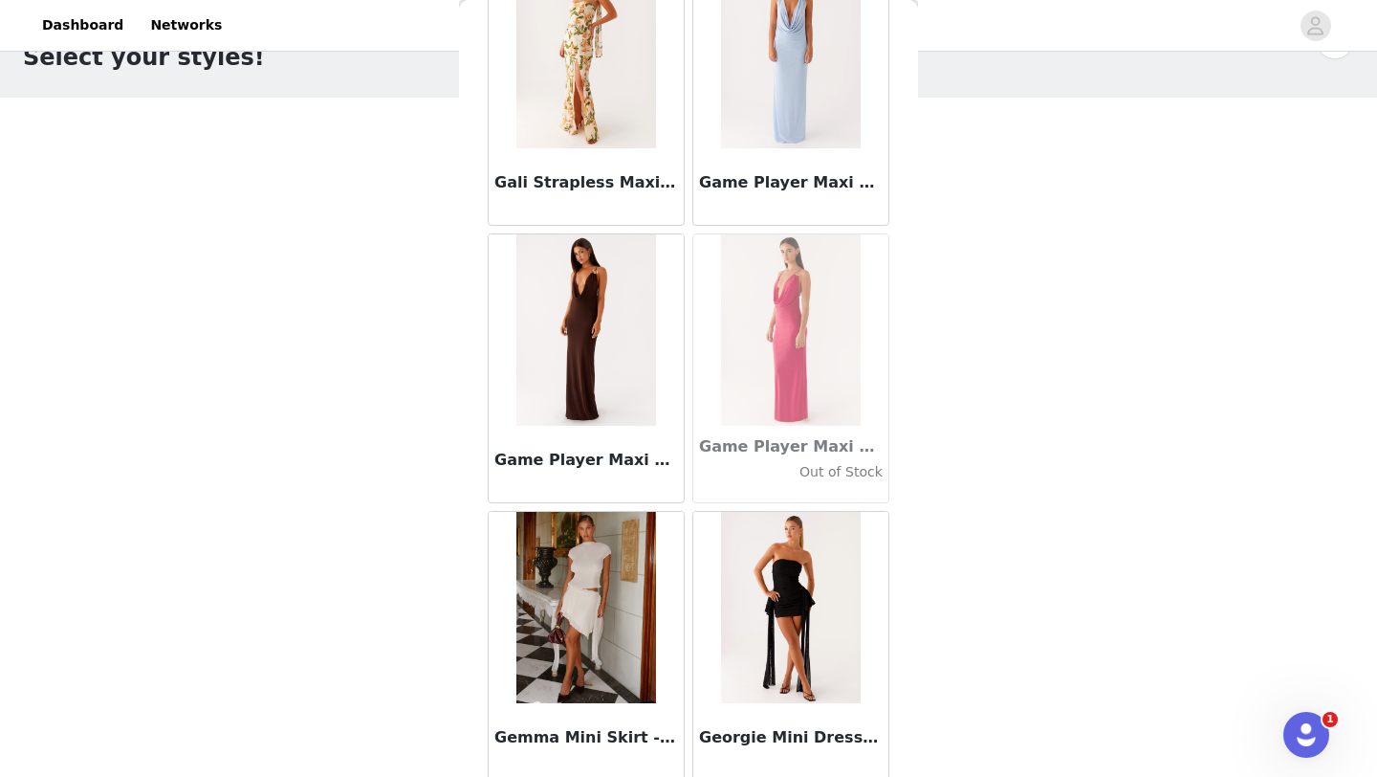
scroll to position [46526, 0]
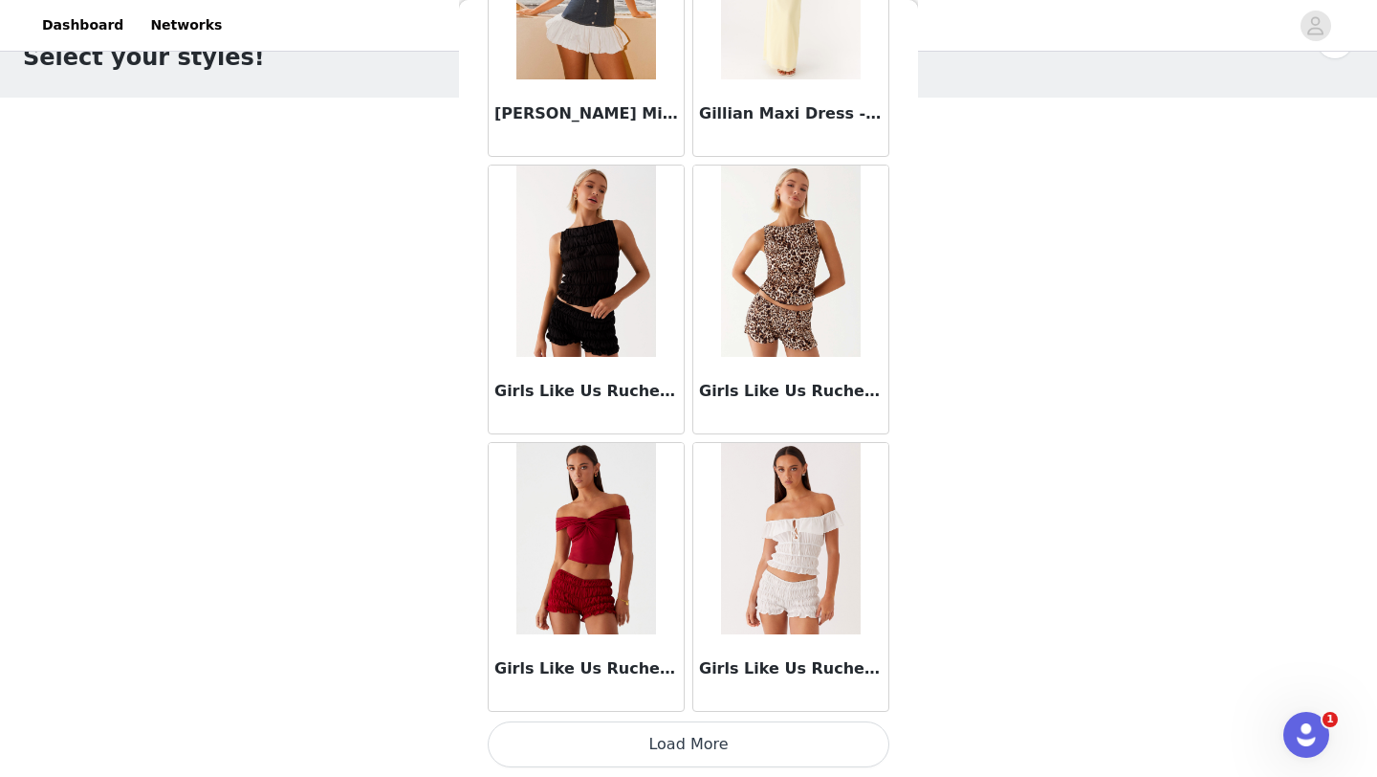
click at [671, 737] on button "Load More" at bounding box center [689, 744] width 402 height 46
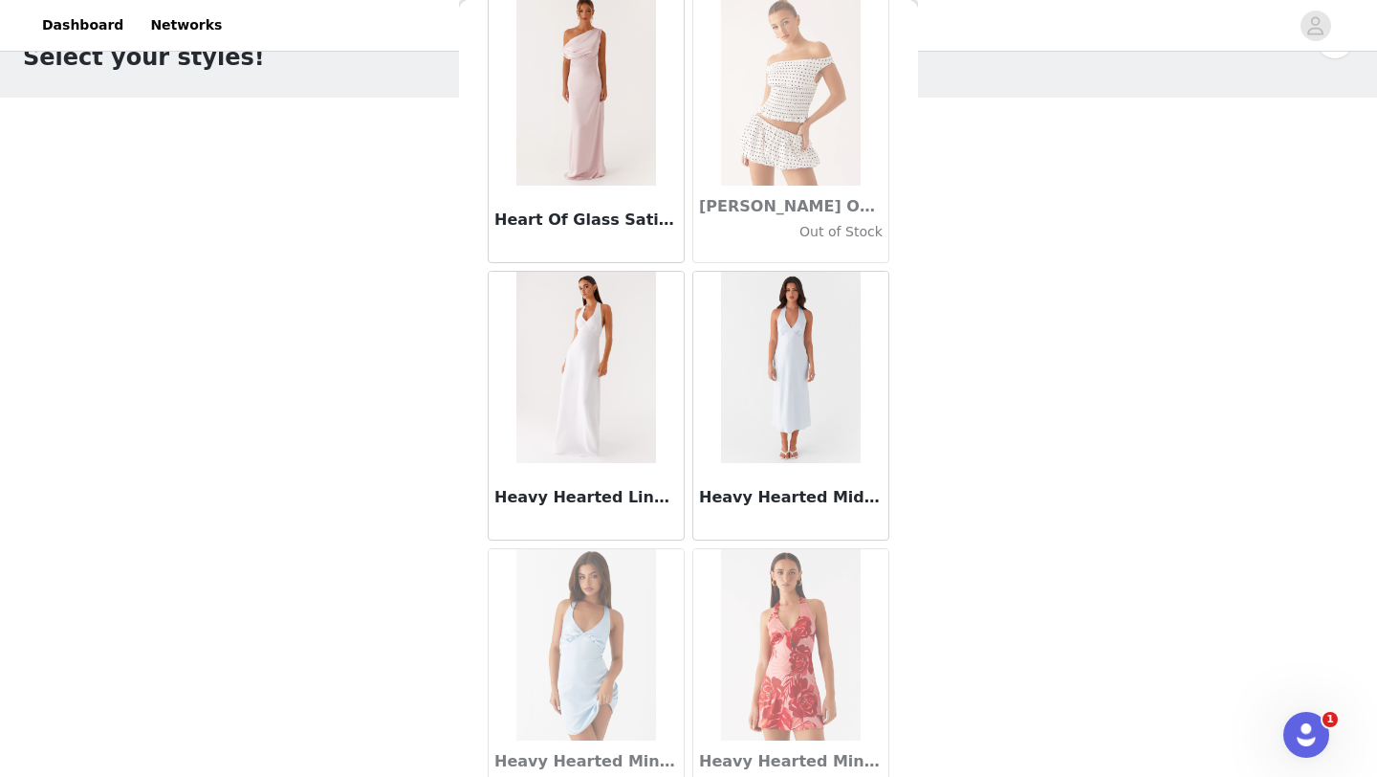
scroll to position [49299, 0]
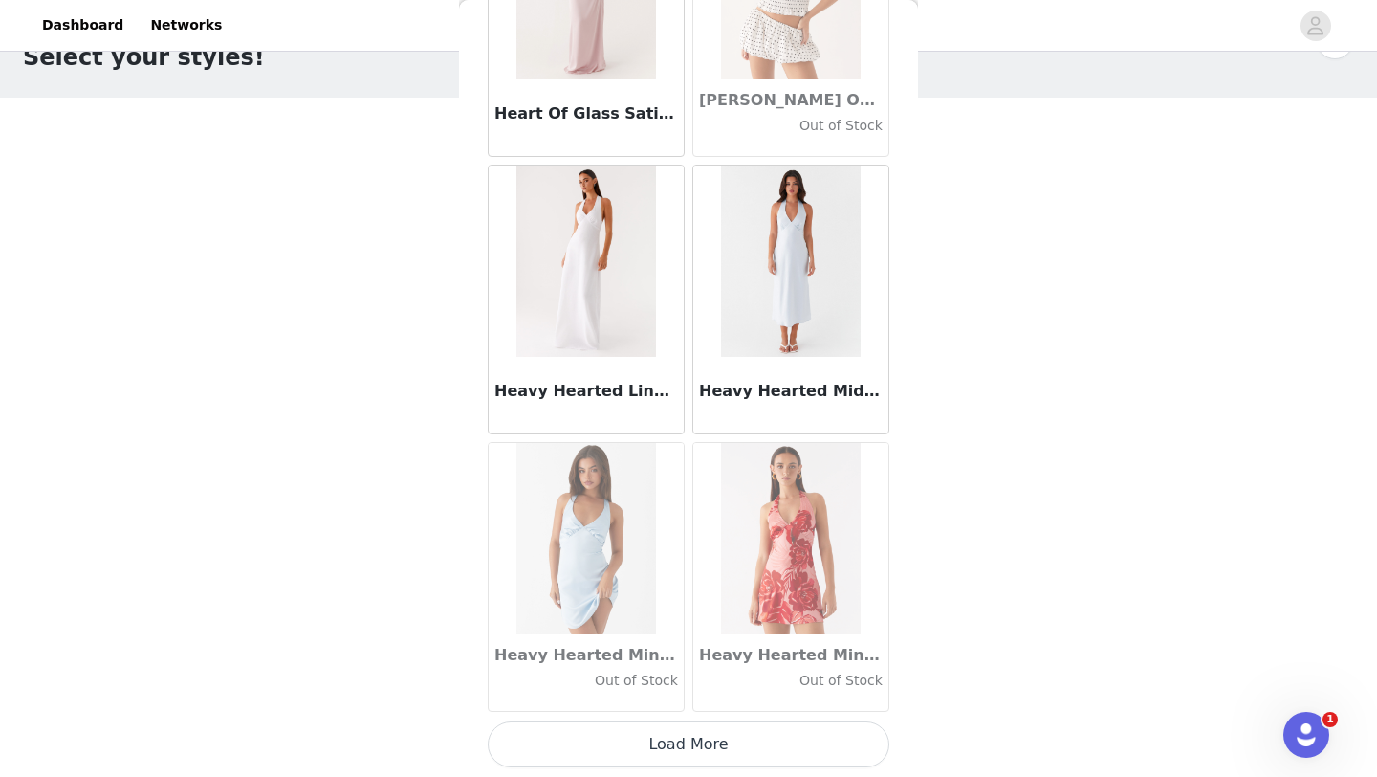
click at [684, 754] on button "Load More" at bounding box center [689, 744] width 402 height 46
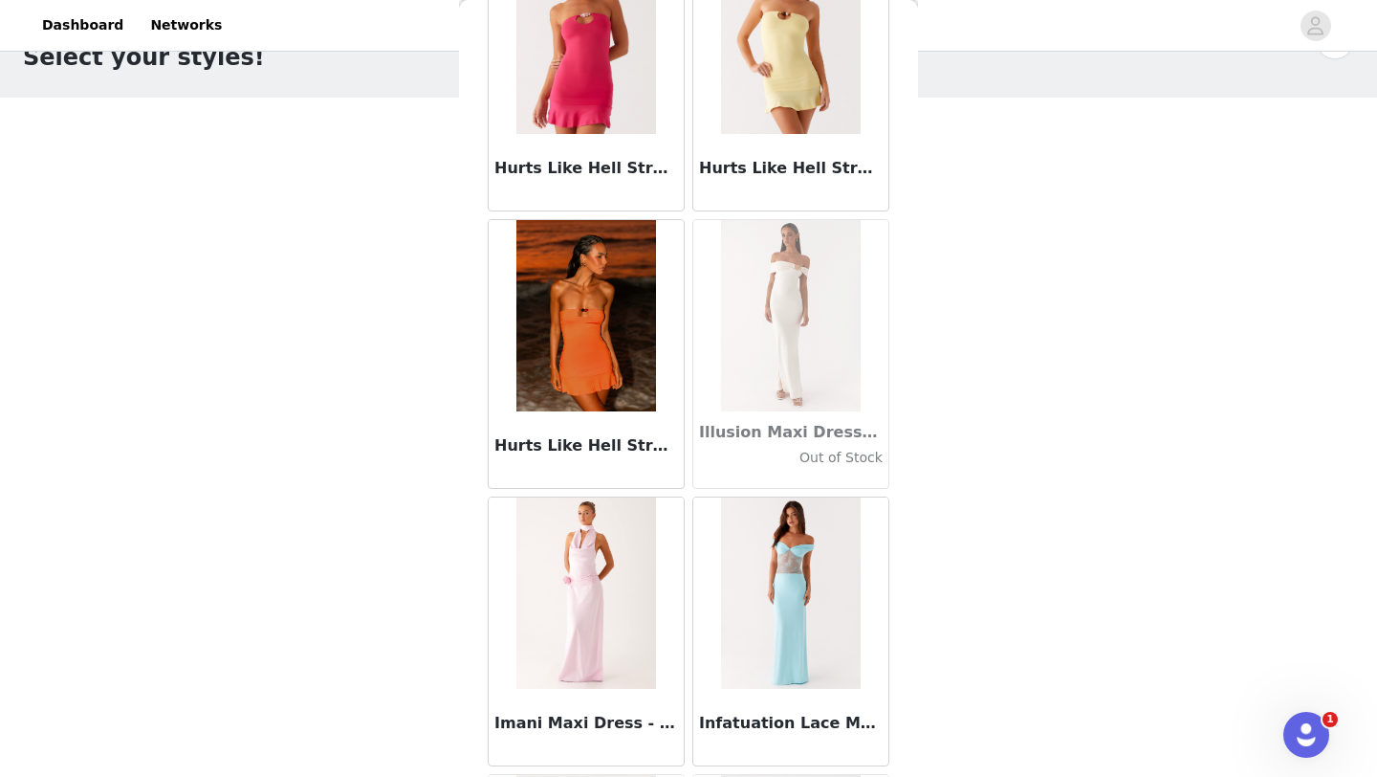
scroll to position [52073, 0]
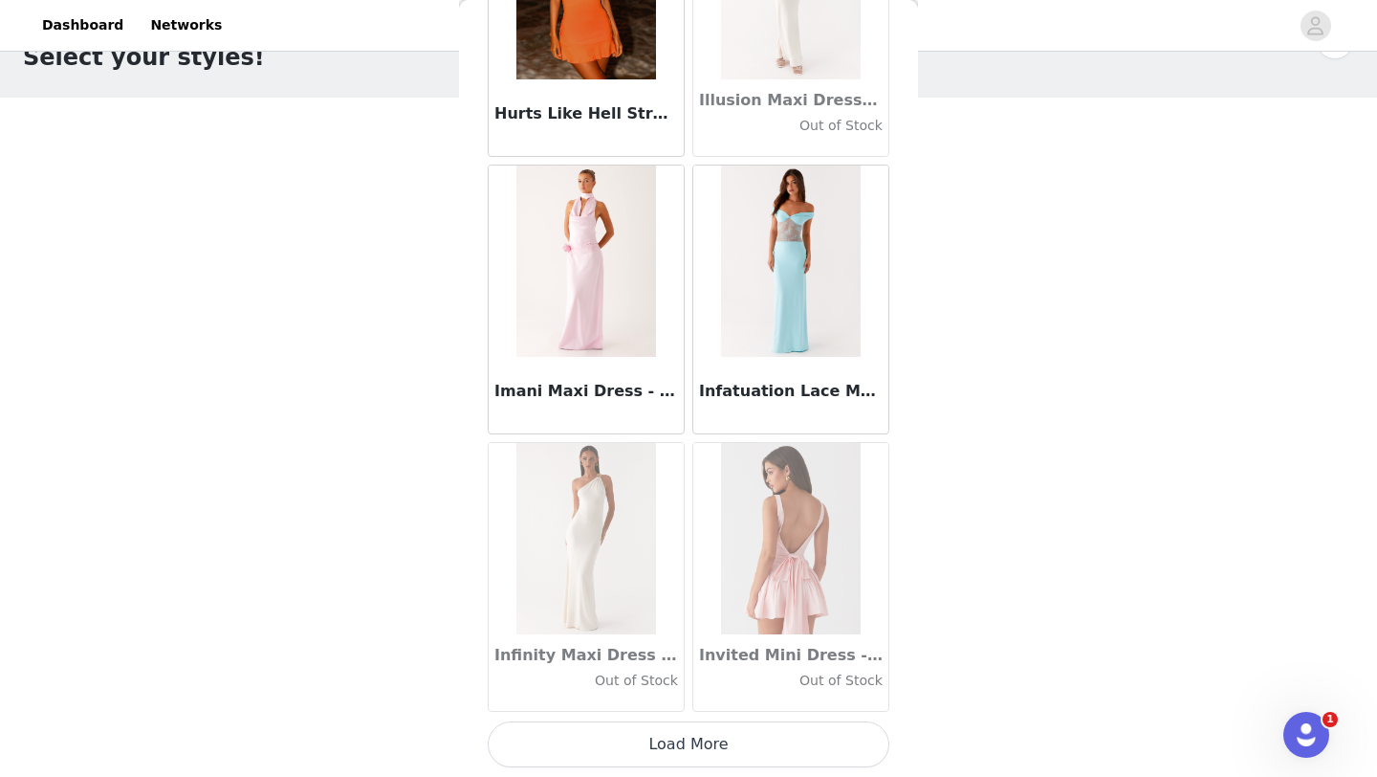
click at [676, 753] on button "Load More" at bounding box center [689, 744] width 402 height 46
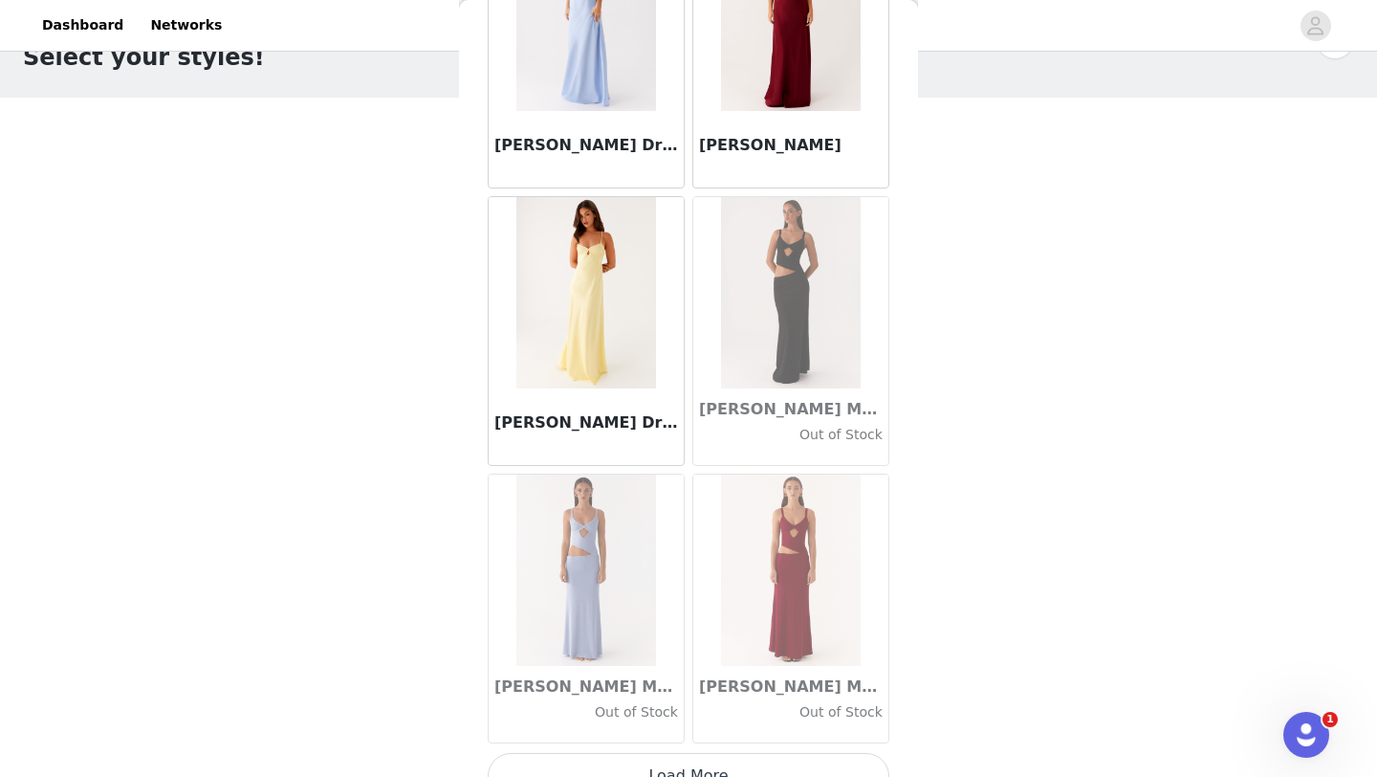
scroll to position [54846, 0]
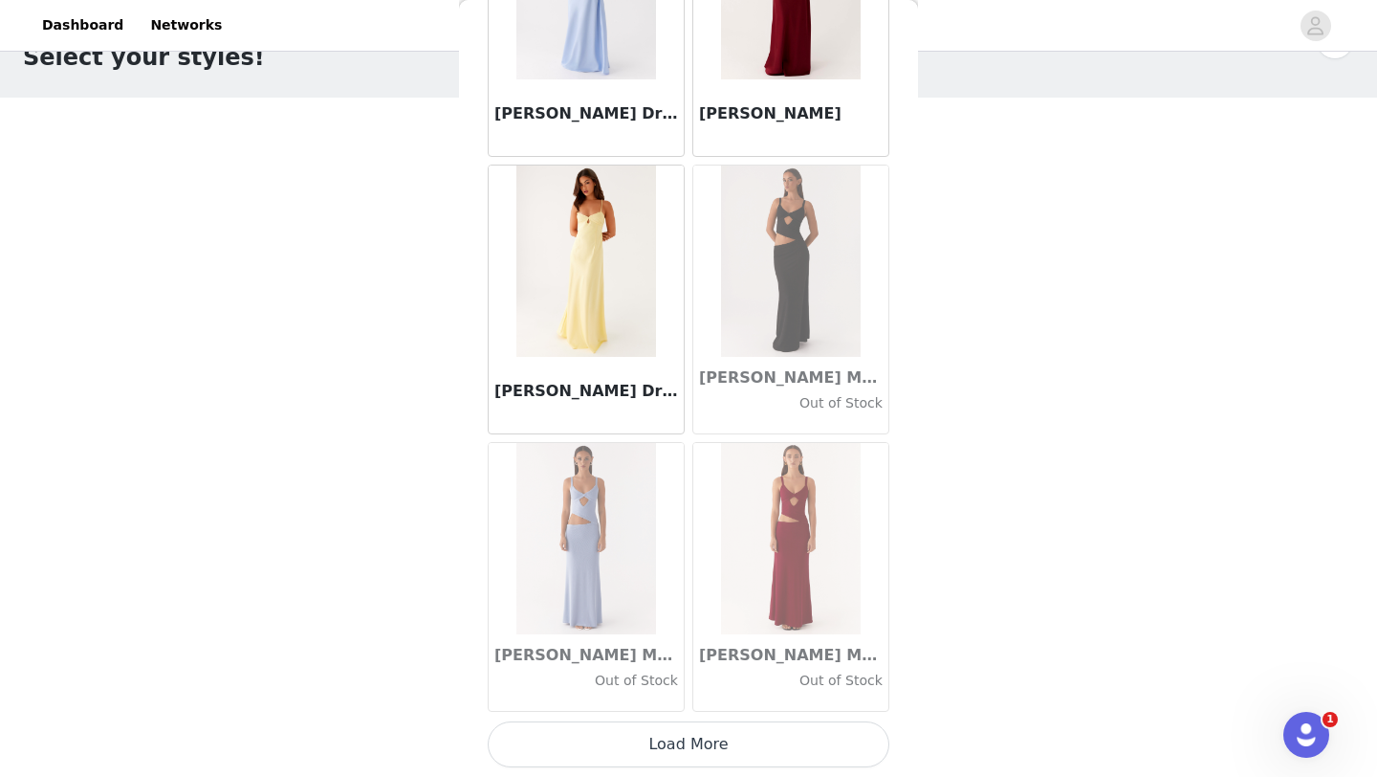
click at [669, 749] on button "Load More" at bounding box center [689, 744] width 402 height 46
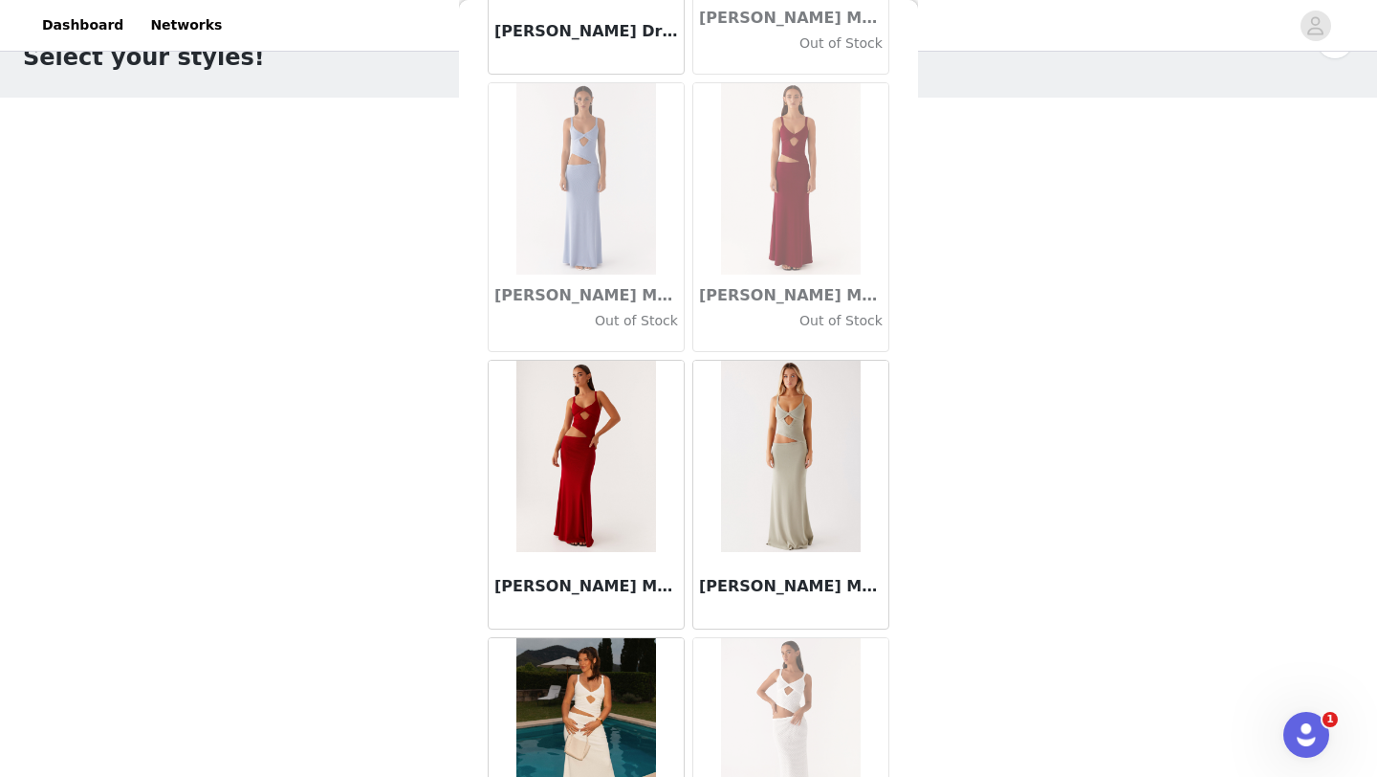
scroll to position [55287, 0]
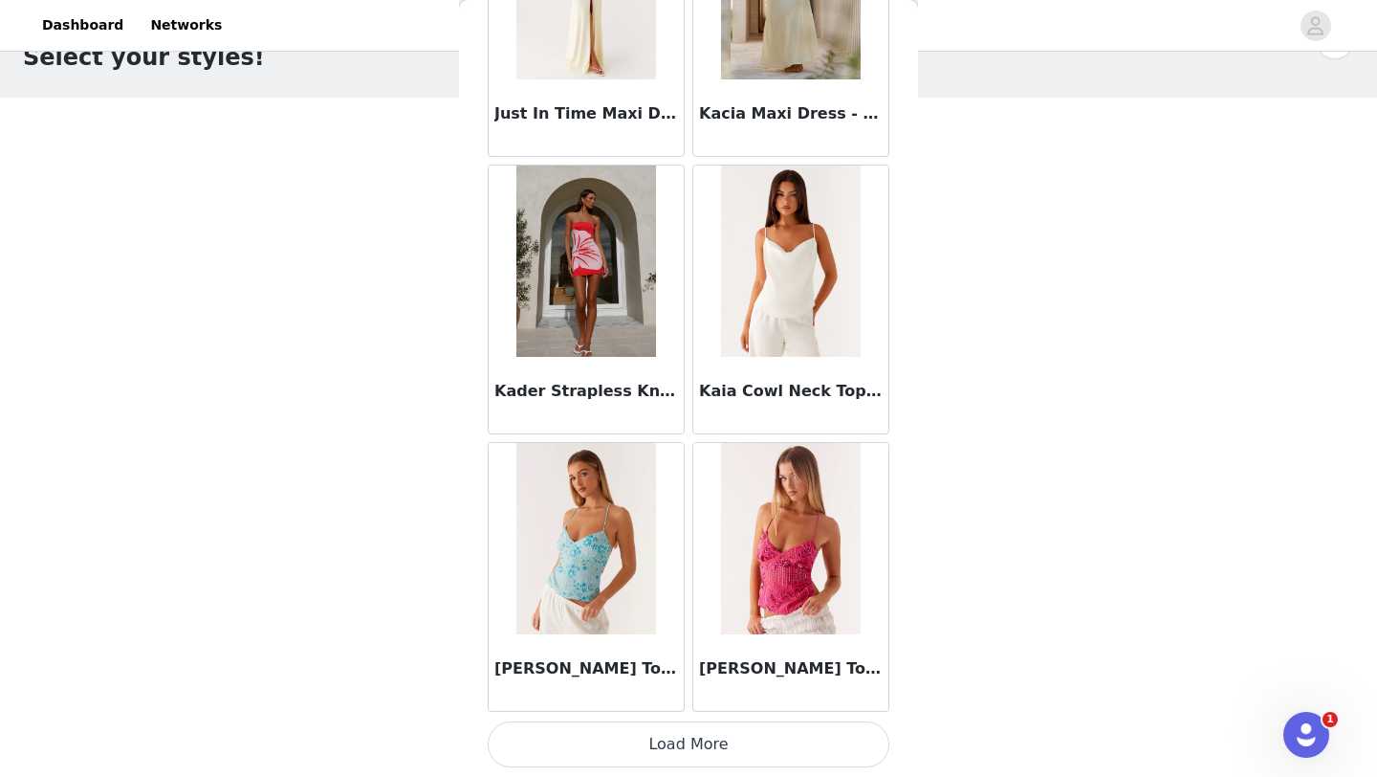
click at [676, 734] on button "Load More" at bounding box center [689, 744] width 402 height 46
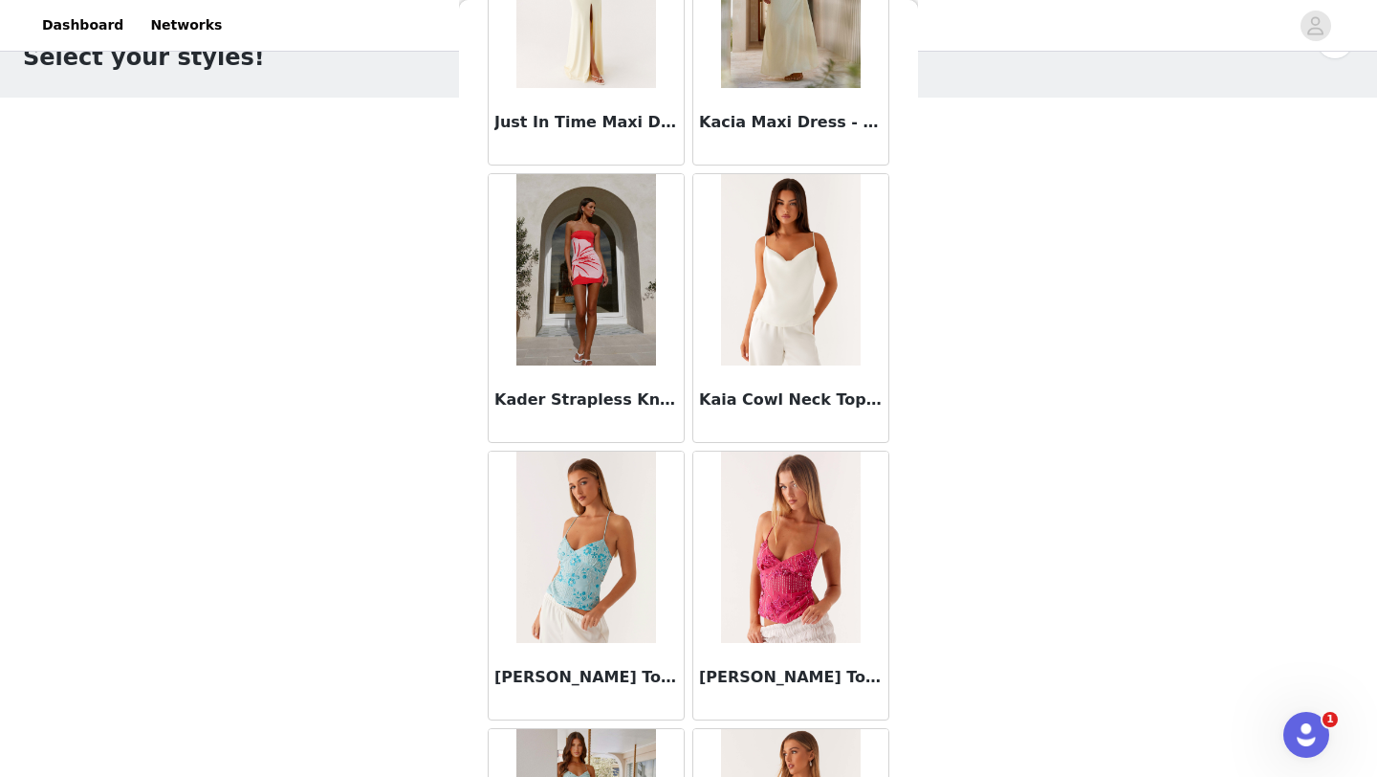
scroll to position [57620, 0]
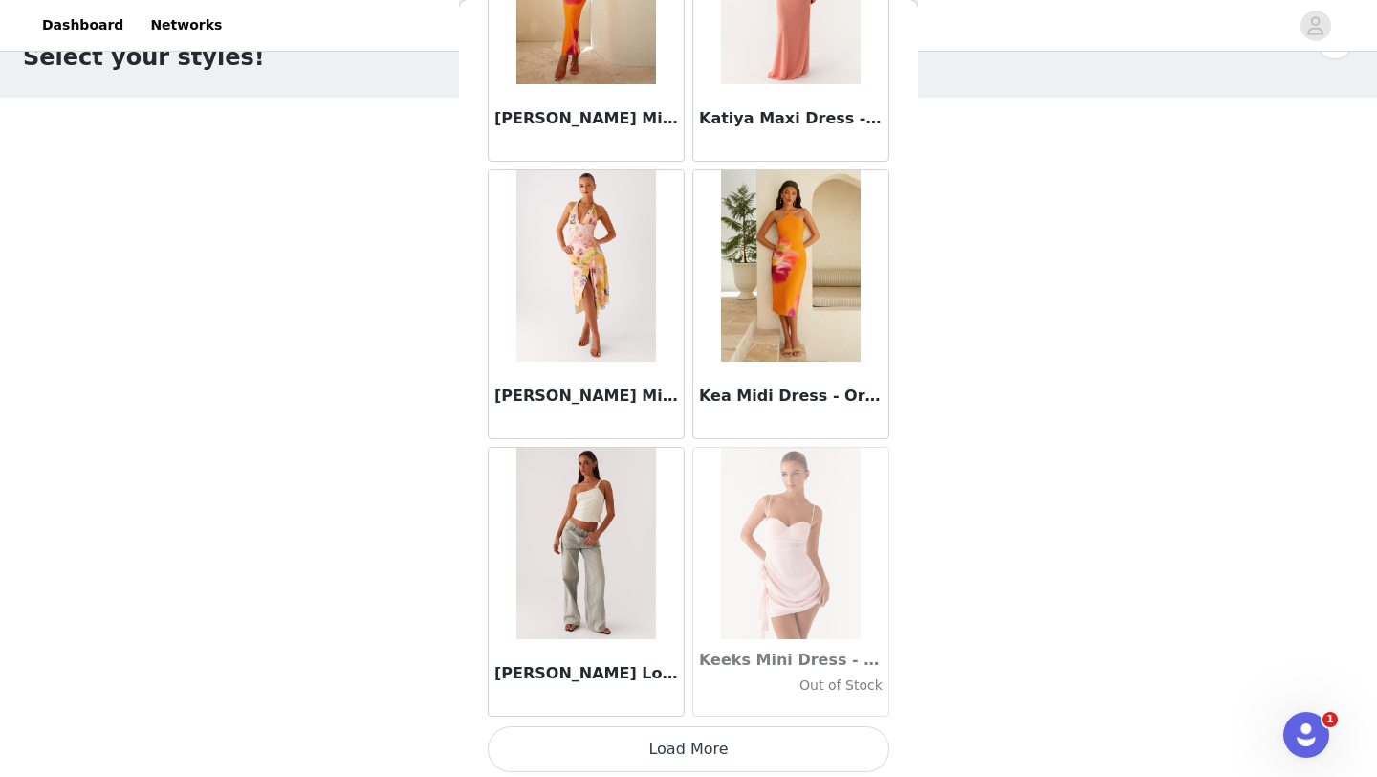
click at [670, 742] on button "Load More" at bounding box center [689, 749] width 402 height 46
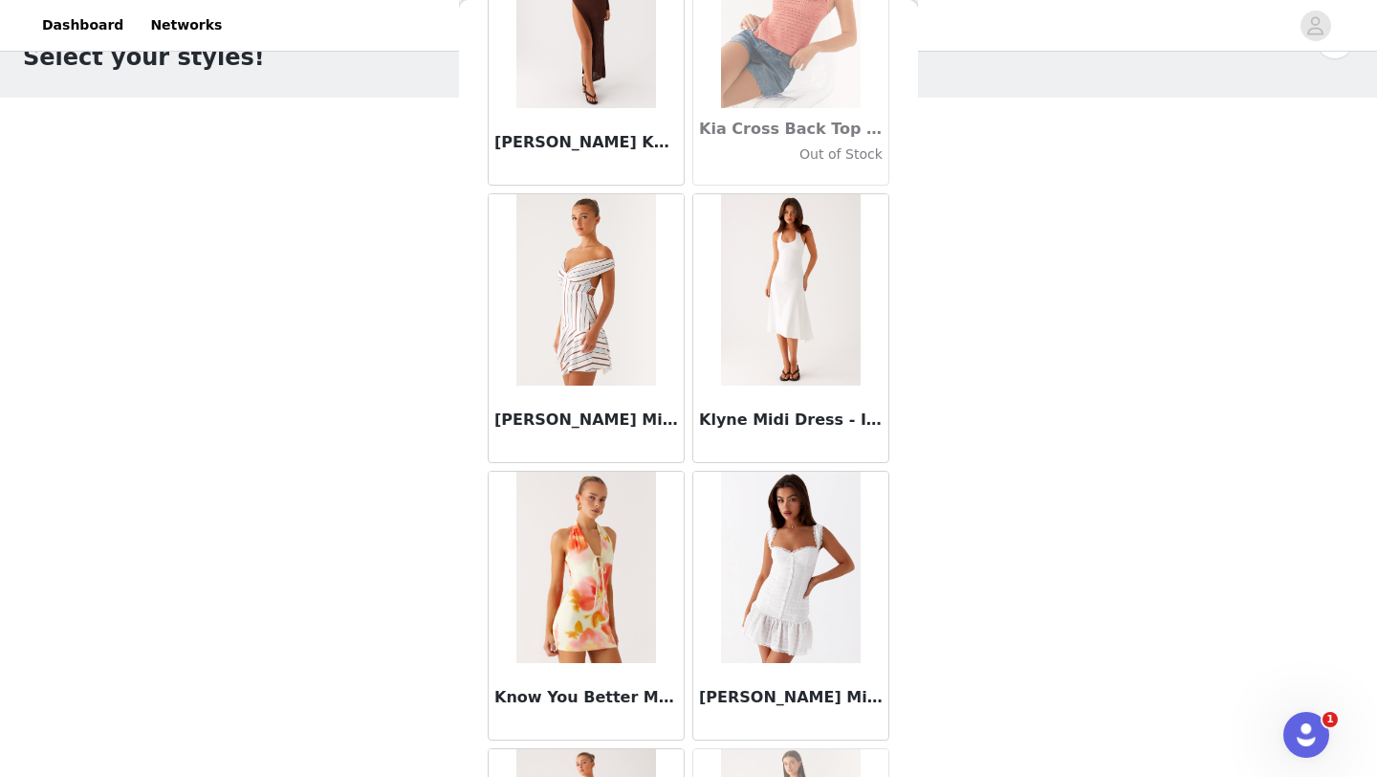
scroll to position [62029, 0]
click at [583, 324] on img at bounding box center [585, 288] width 139 height 191
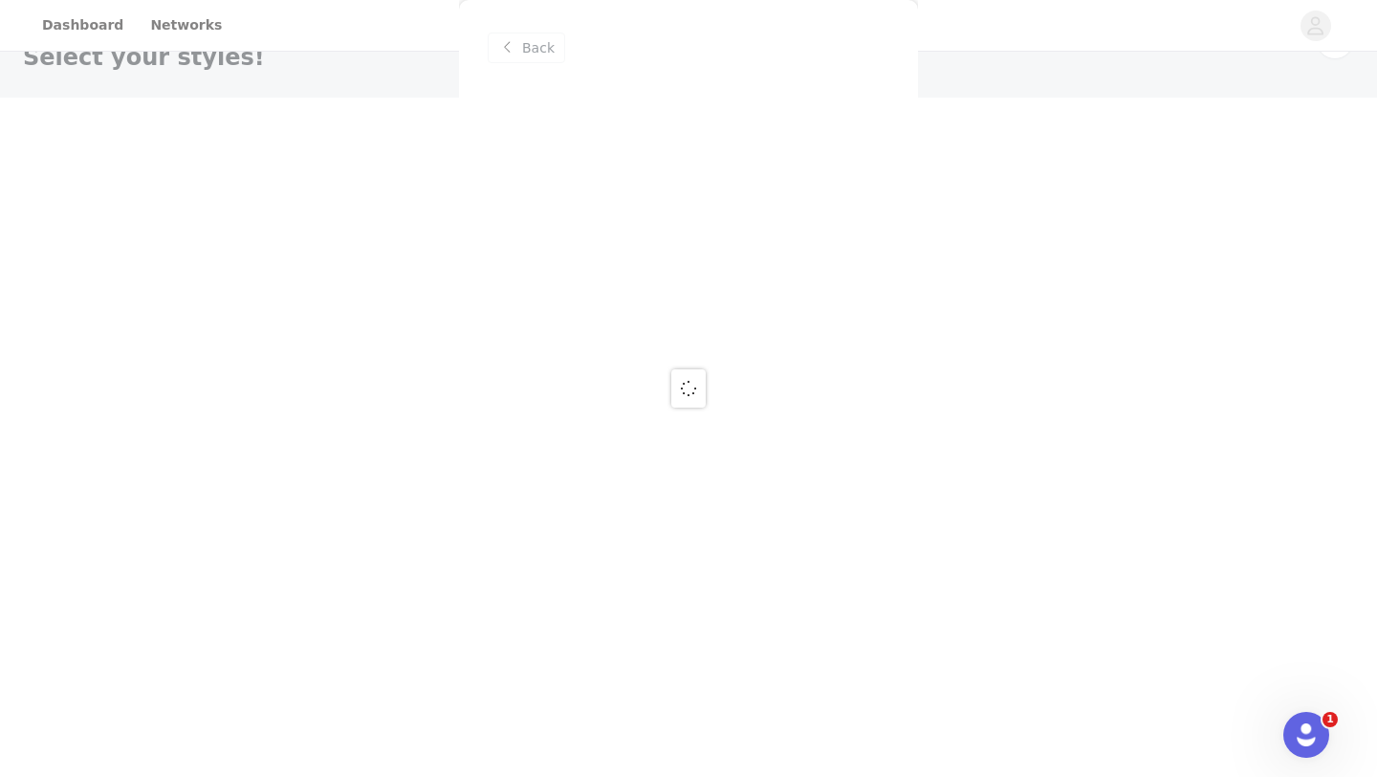
scroll to position [0, 0]
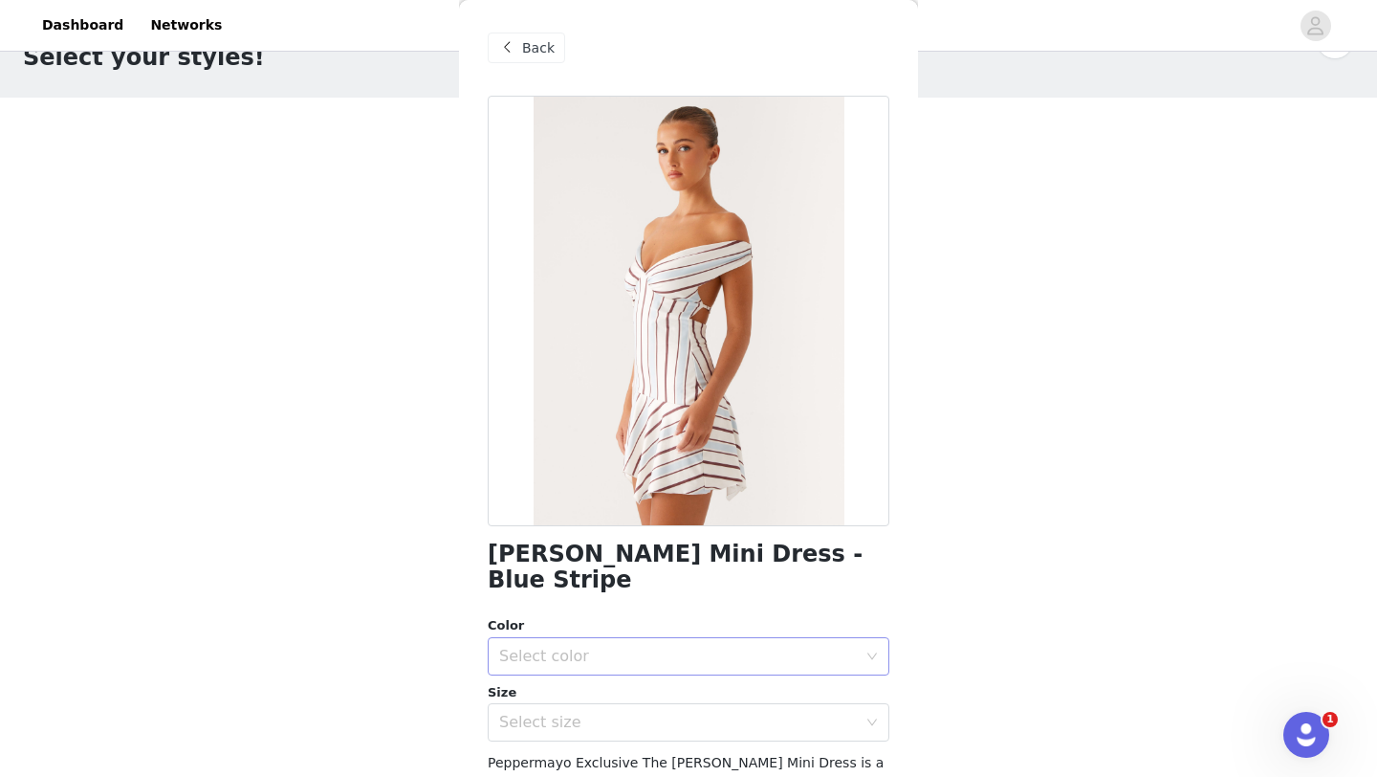
click at [639, 647] on div "Select color" at bounding box center [678, 656] width 358 height 19
click at [614, 679] on li "Blue Stripe" at bounding box center [689, 672] width 402 height 31
click at [614, 712] on div "Select size" at bounding box center [678, 721] width 358 height 19
click at [611, 735] on li "AU 4" at bounding box center [689, 739] width 402 height 31
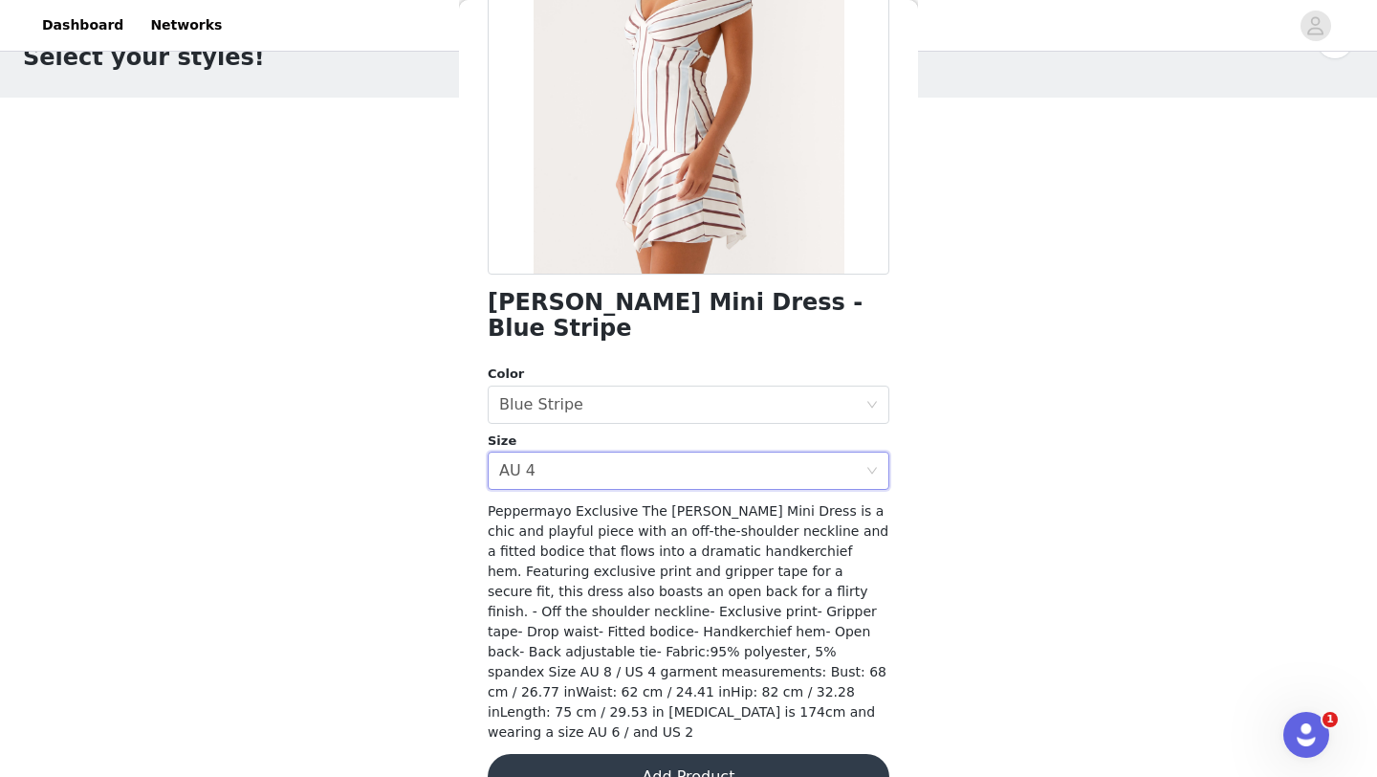
click at [651, 754] on button "Add Product" at bounding box center [689, 777] width 402 height 46
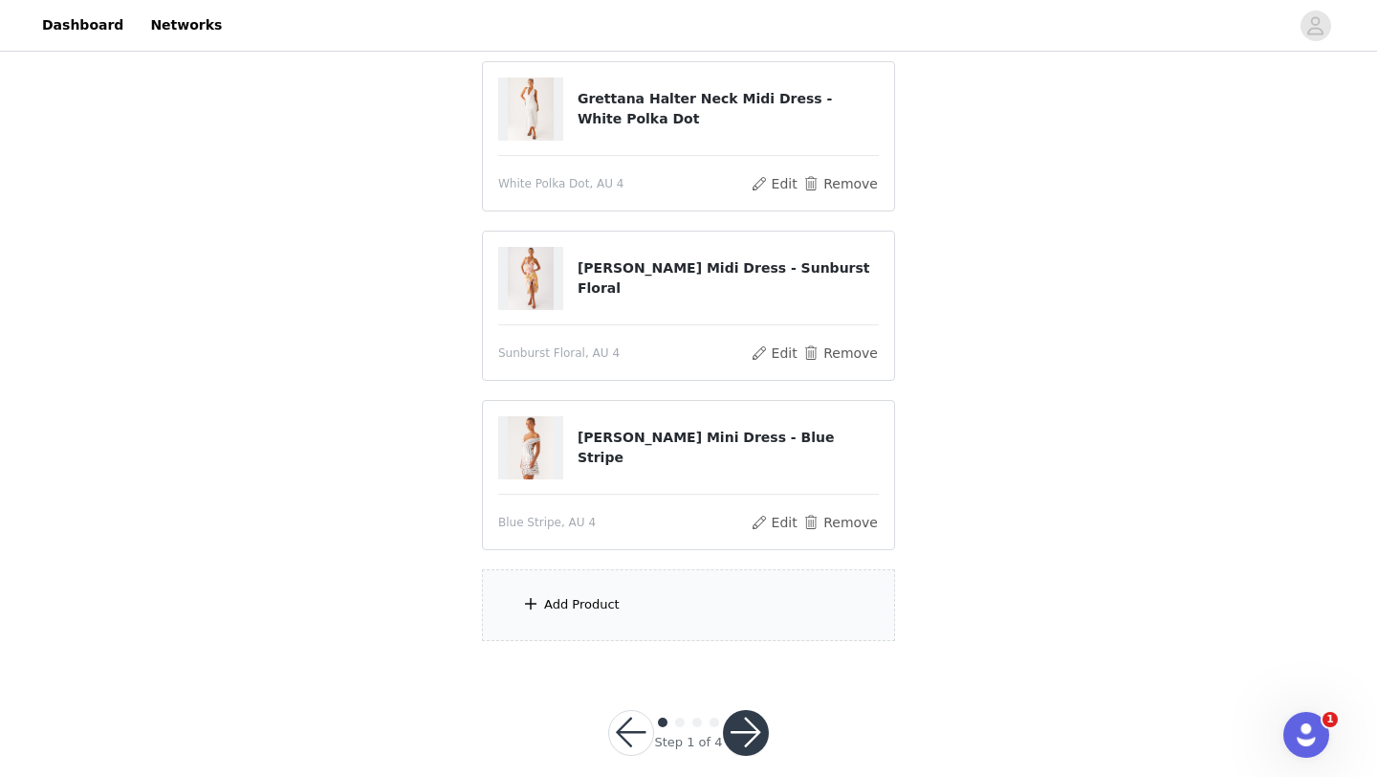
scroll to position [227, 0]
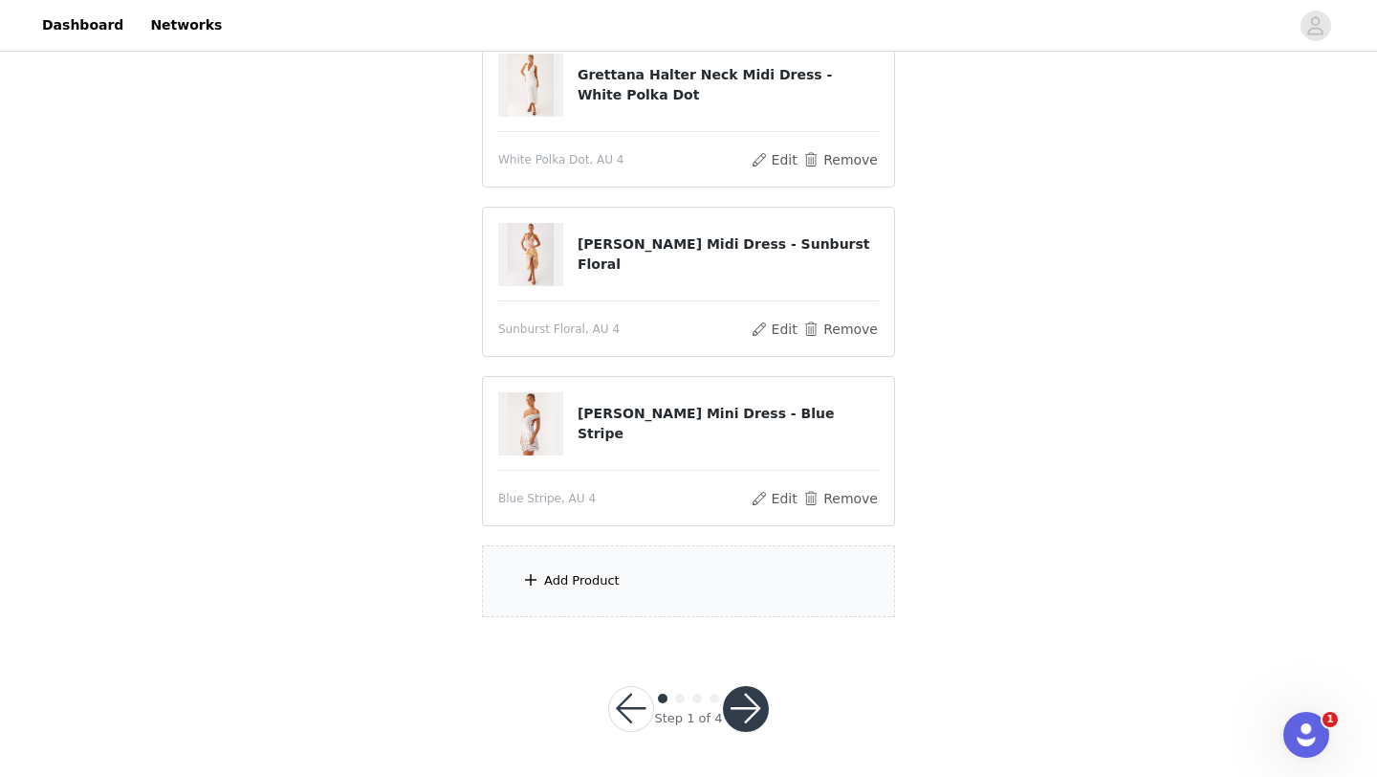
click at [642, 576] on div "Add Product" at bounding box center [688, 581] width 413 height 72
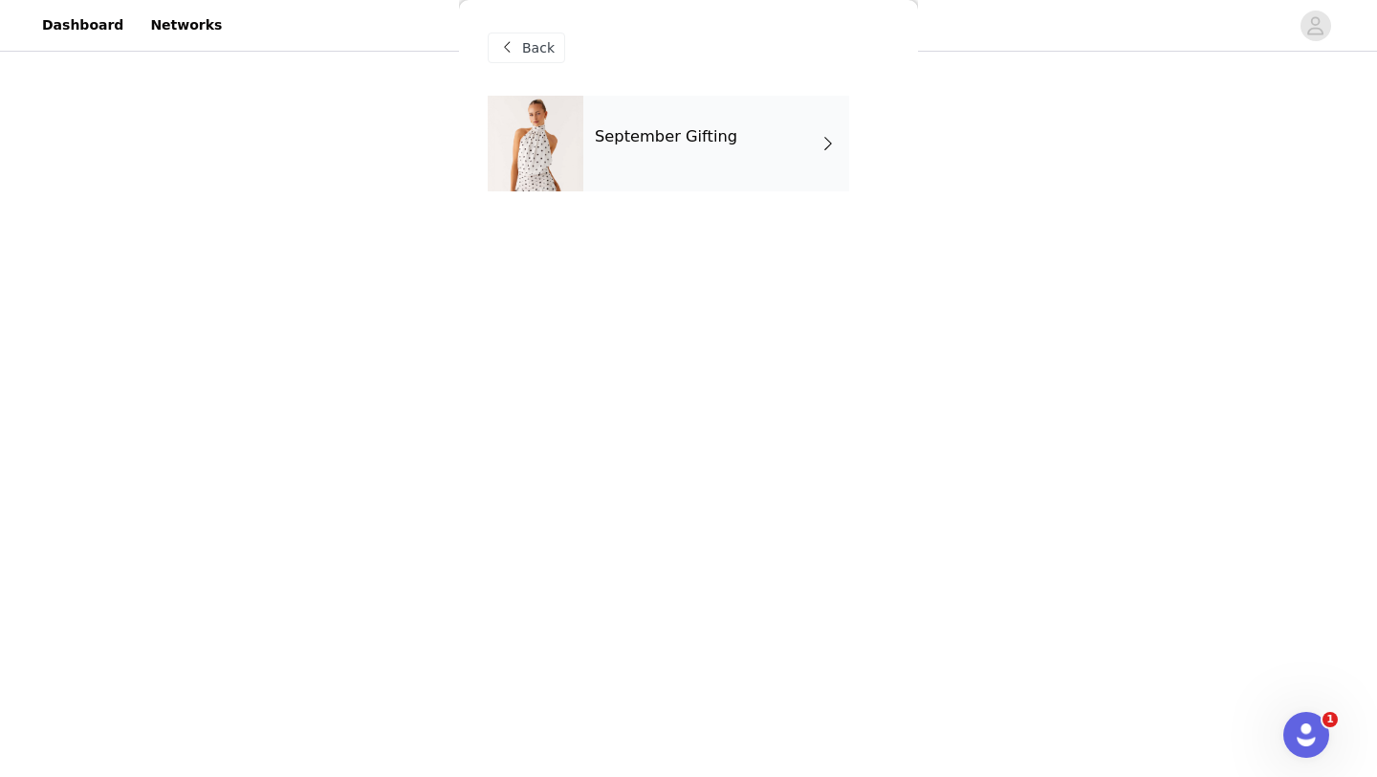
click at [690, 96] on div "September Gifting" at bounding box center [716, 144] width 266 height 96
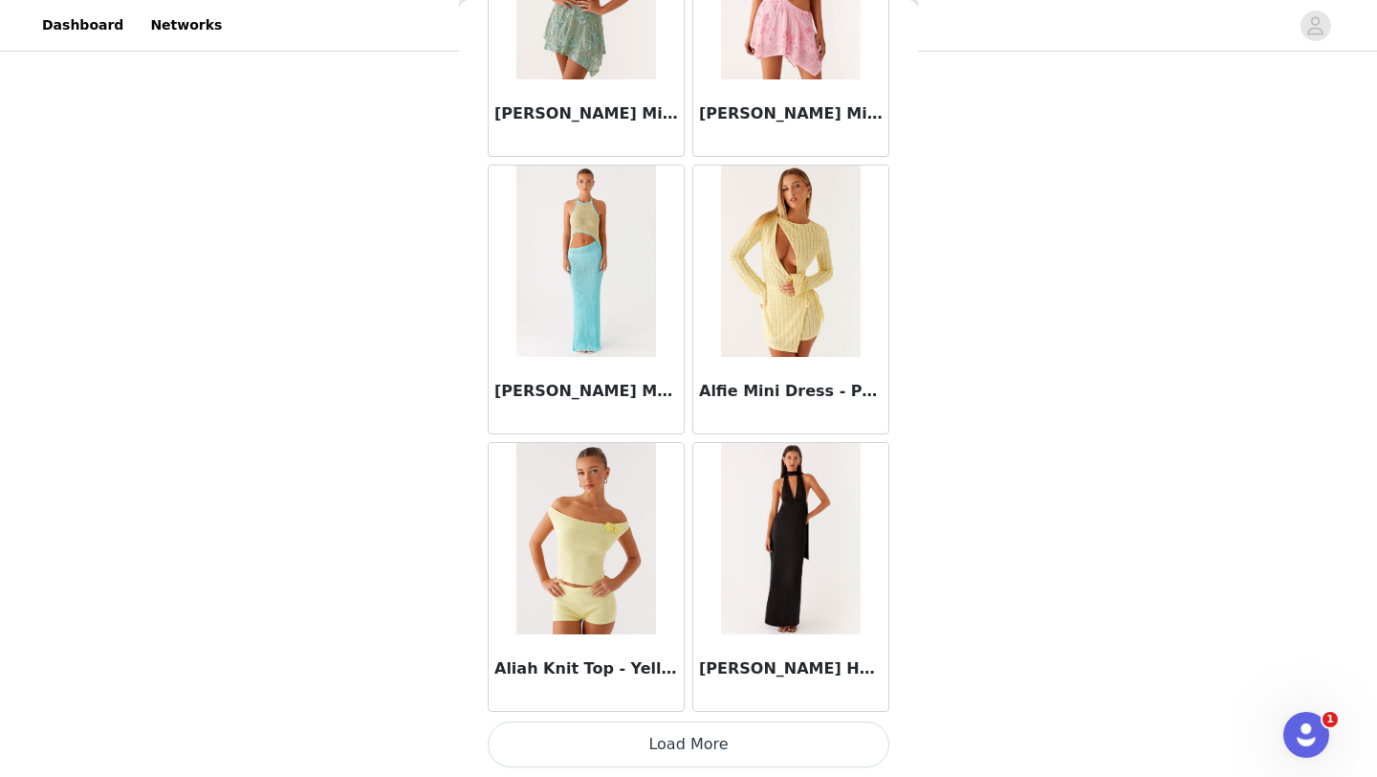
click at [660, 749] on button "Load More" at bounding box center [689, 744] width 402 height 46
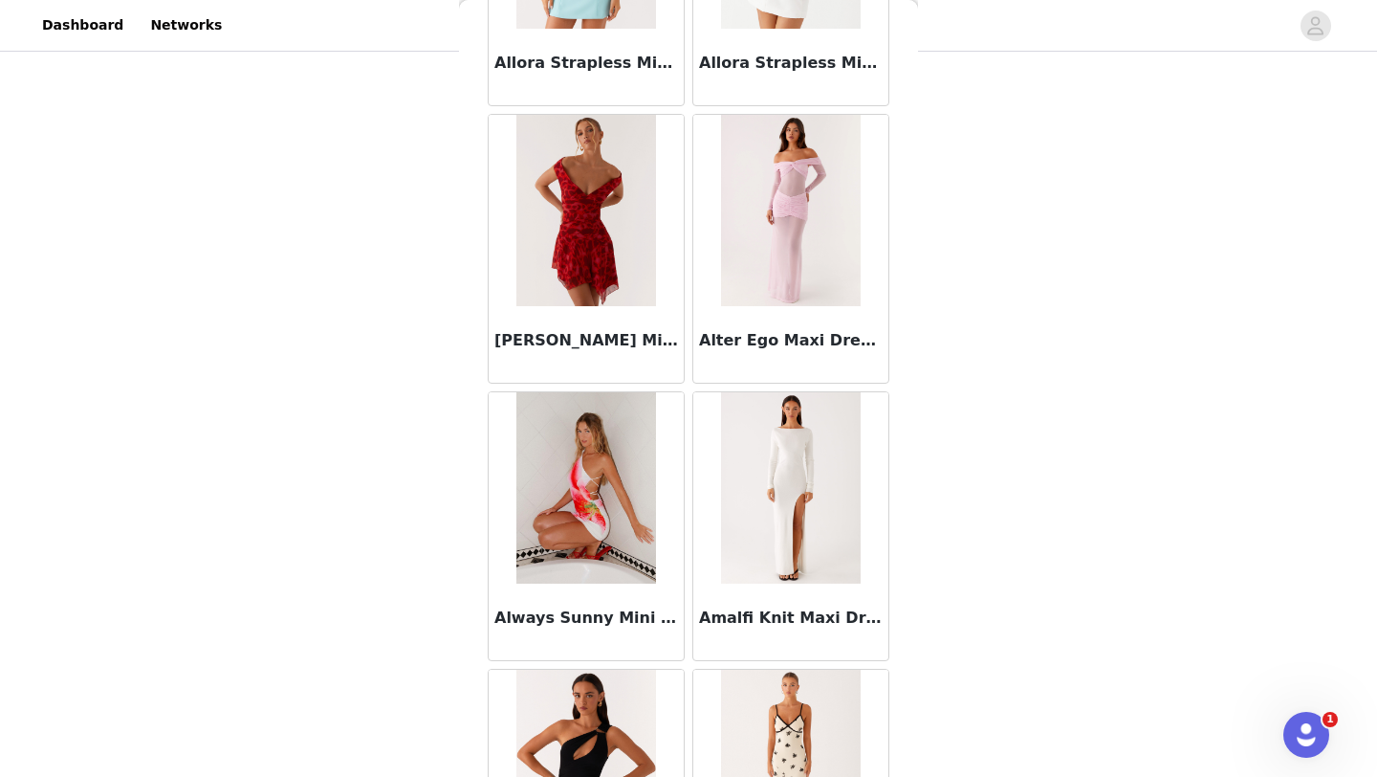
scroll to position [4923, 0]
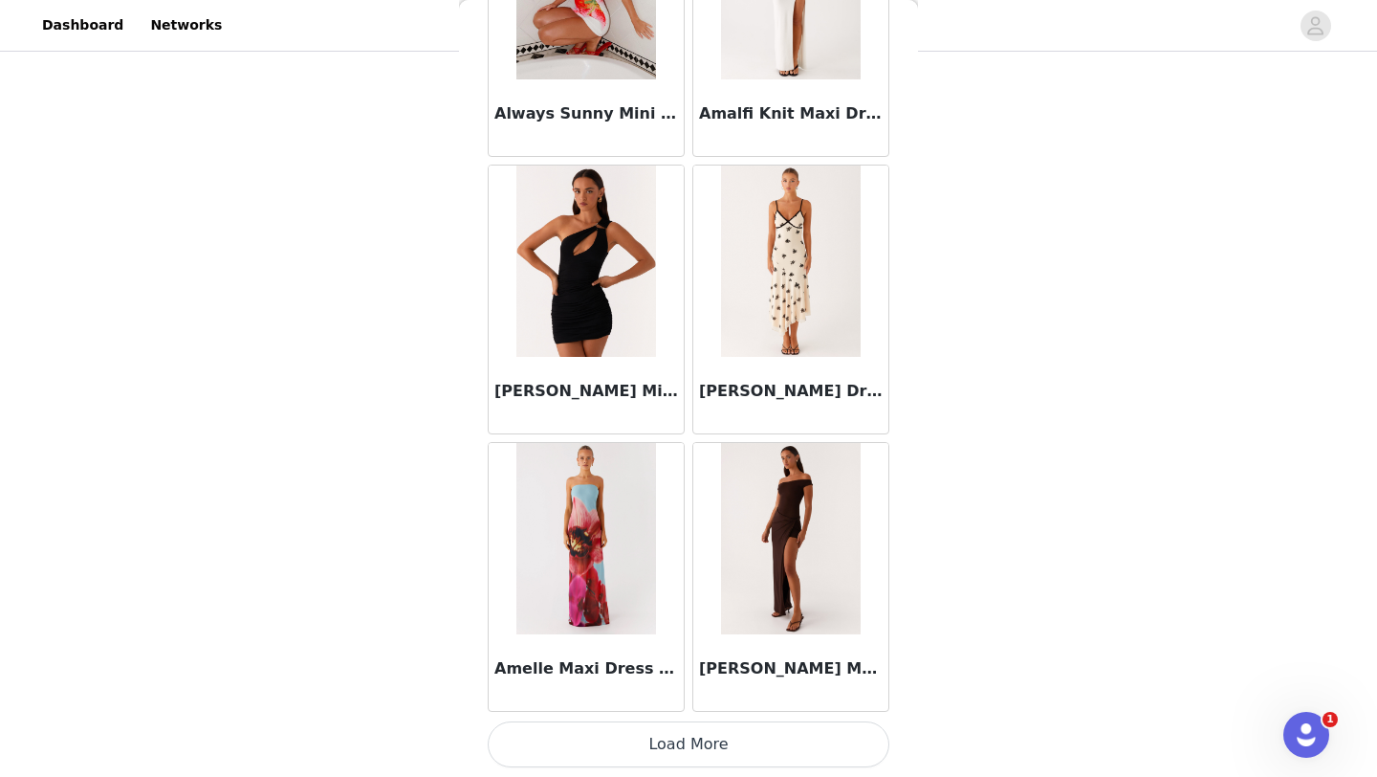
click at [651, 747] on button "Load More" at bounding box center [689, 744] width 402 height 46
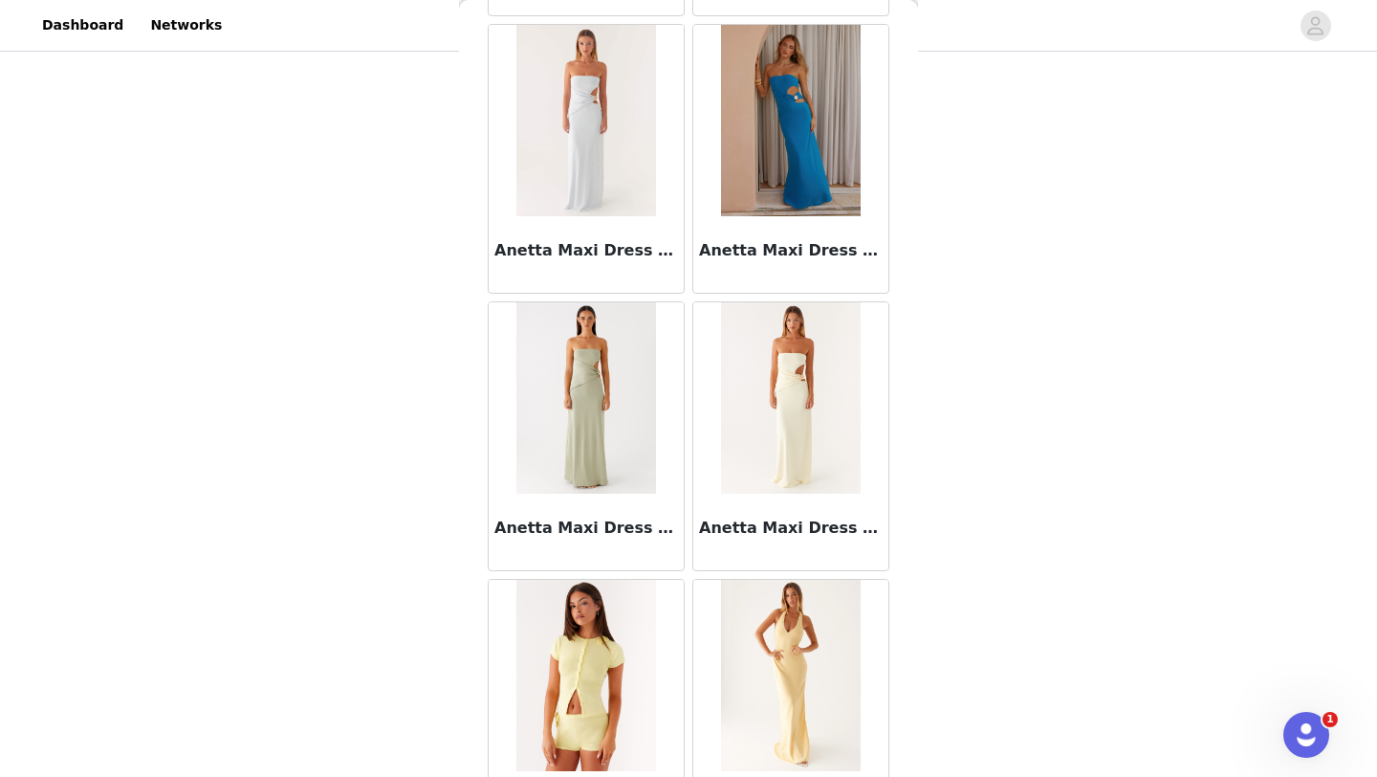
scroll to position [7697, 0]
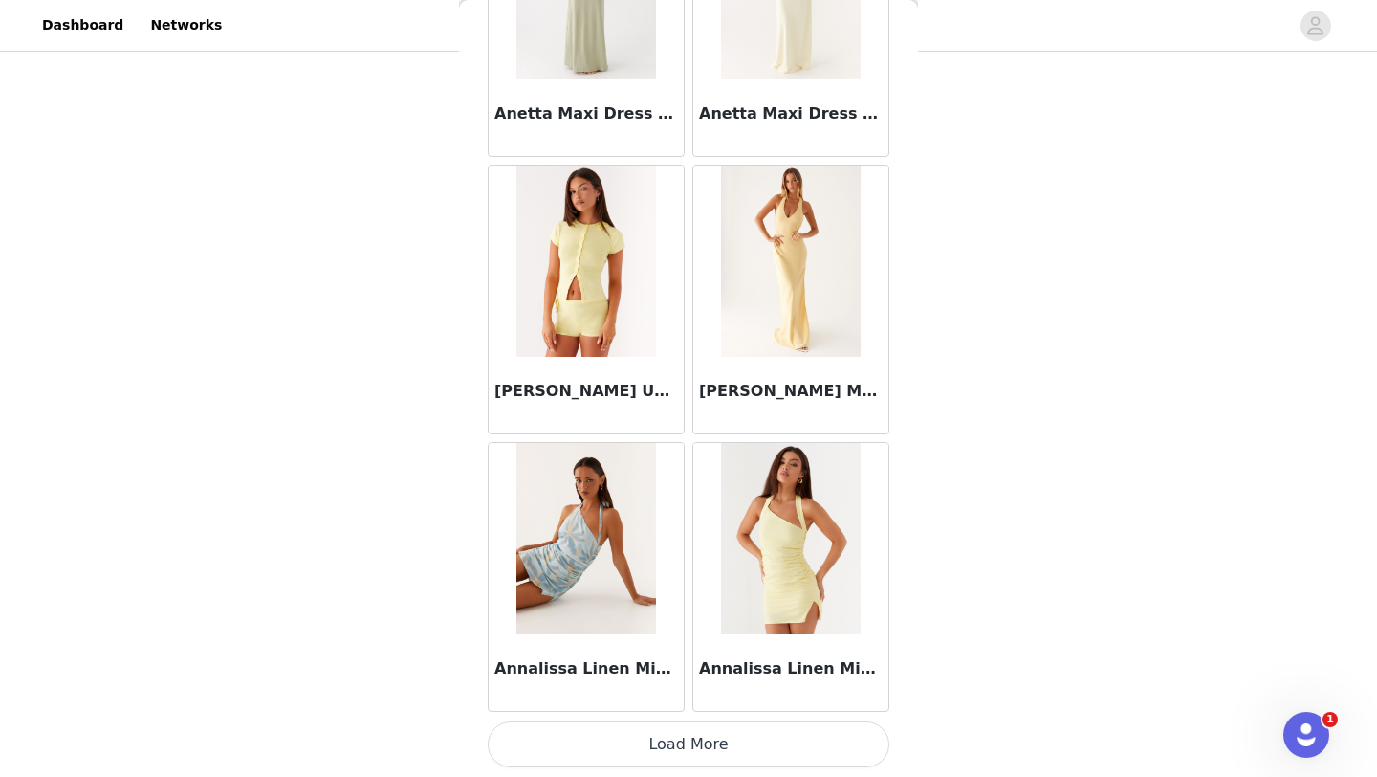
click at [671, 724] on button "Load More" at bounding box center [689, 744] width 402 height 46
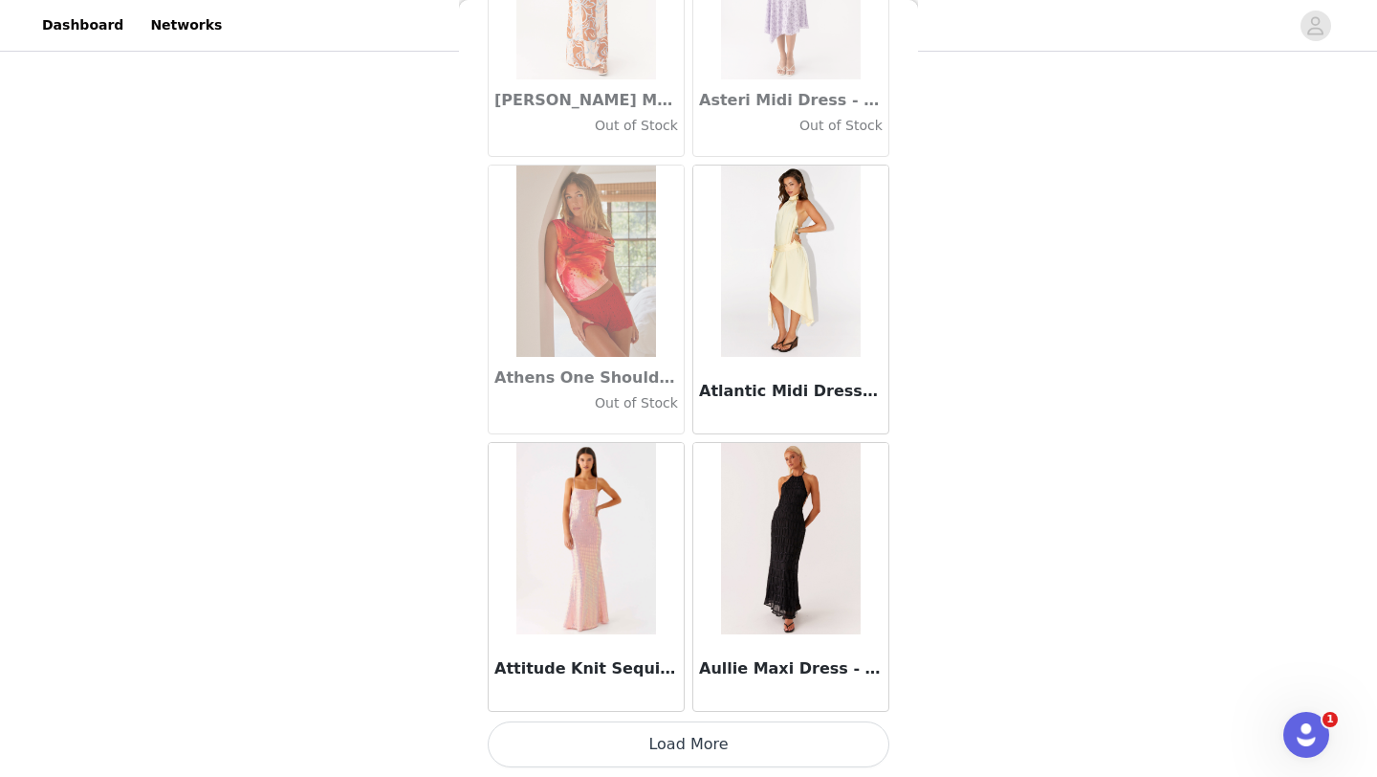
click at [661, 744] on button "Load More" at bounding box center [689, 744] width 402 height 46
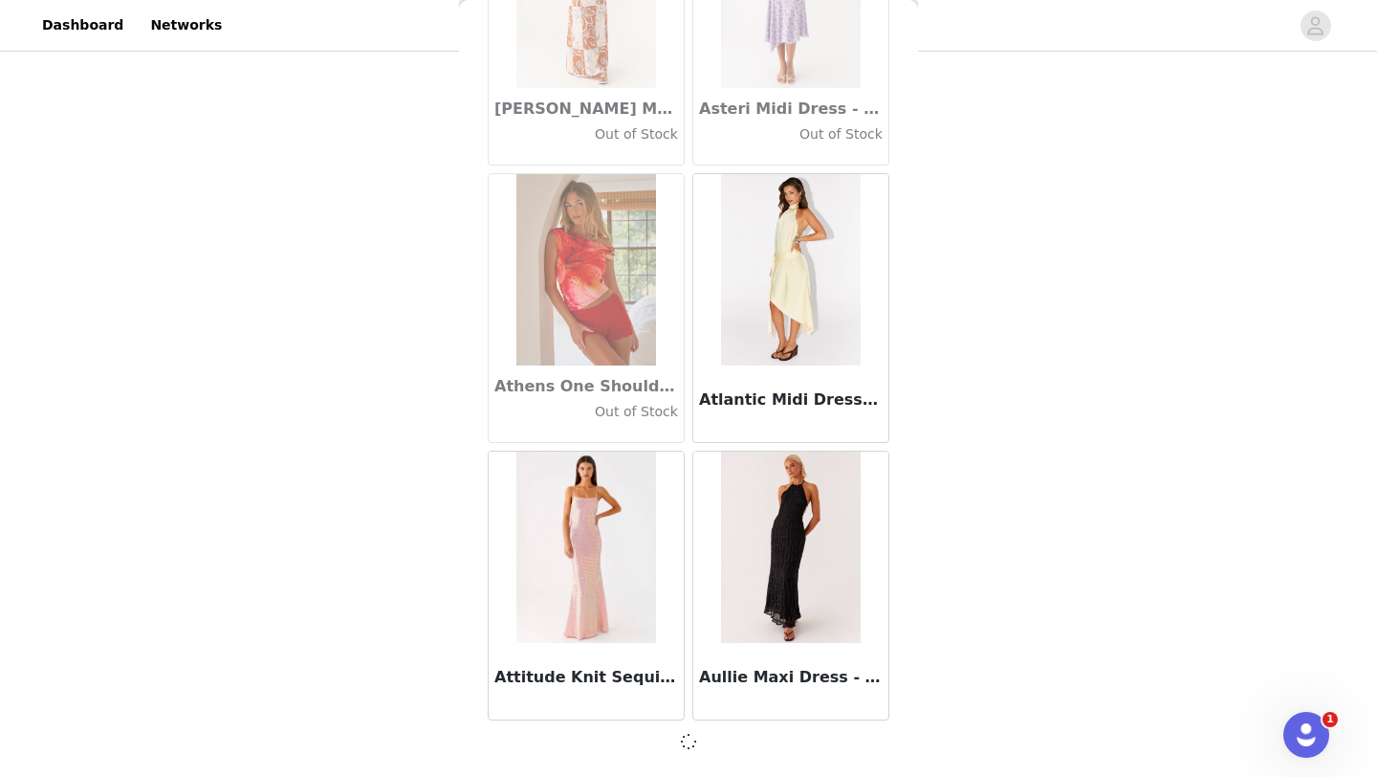
scroll to position [10462, 0]
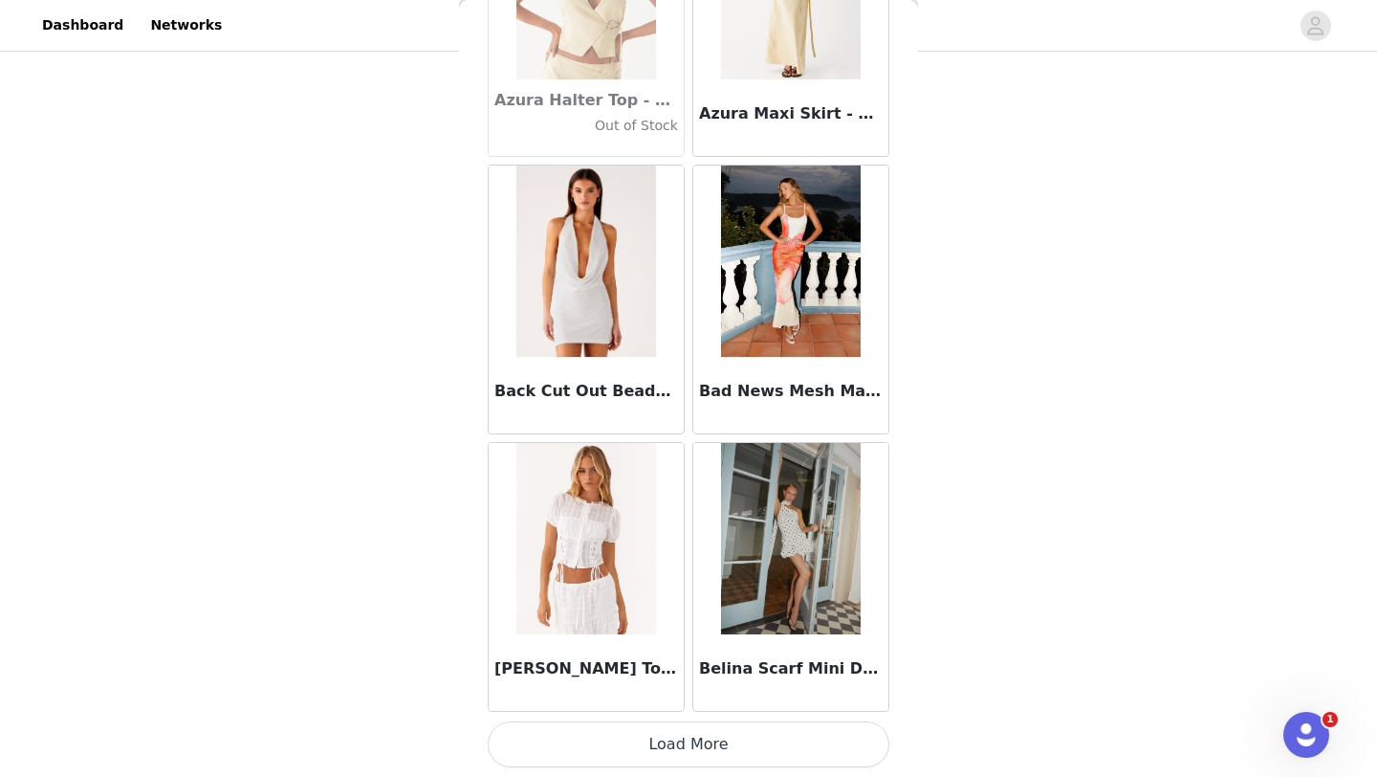
click at [680, 759] on button "Load More" at bounding box center [689, 744] width 402 height 46
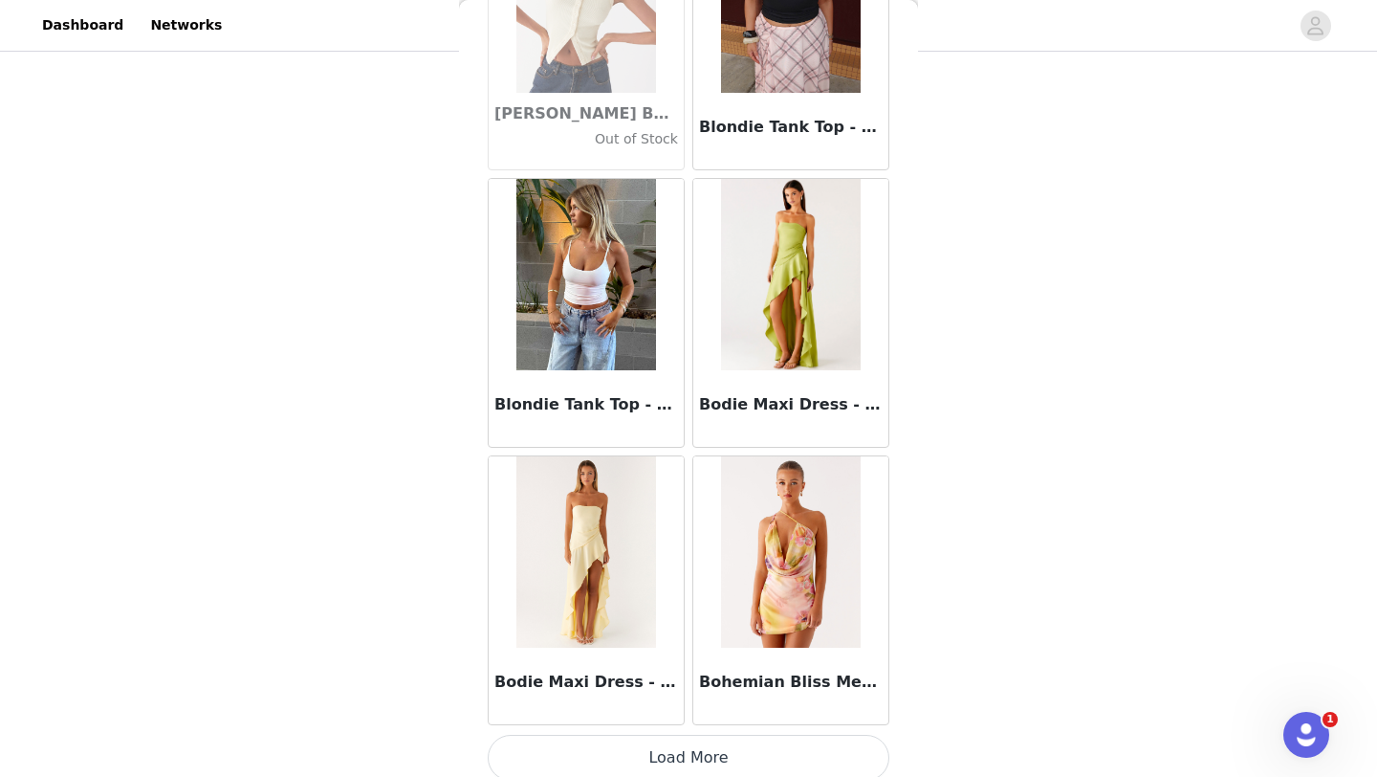
scroll to position [16005, 0]
click at [693, 771] on button "Load More" at bounding box center [689, 757] width 402 height 46
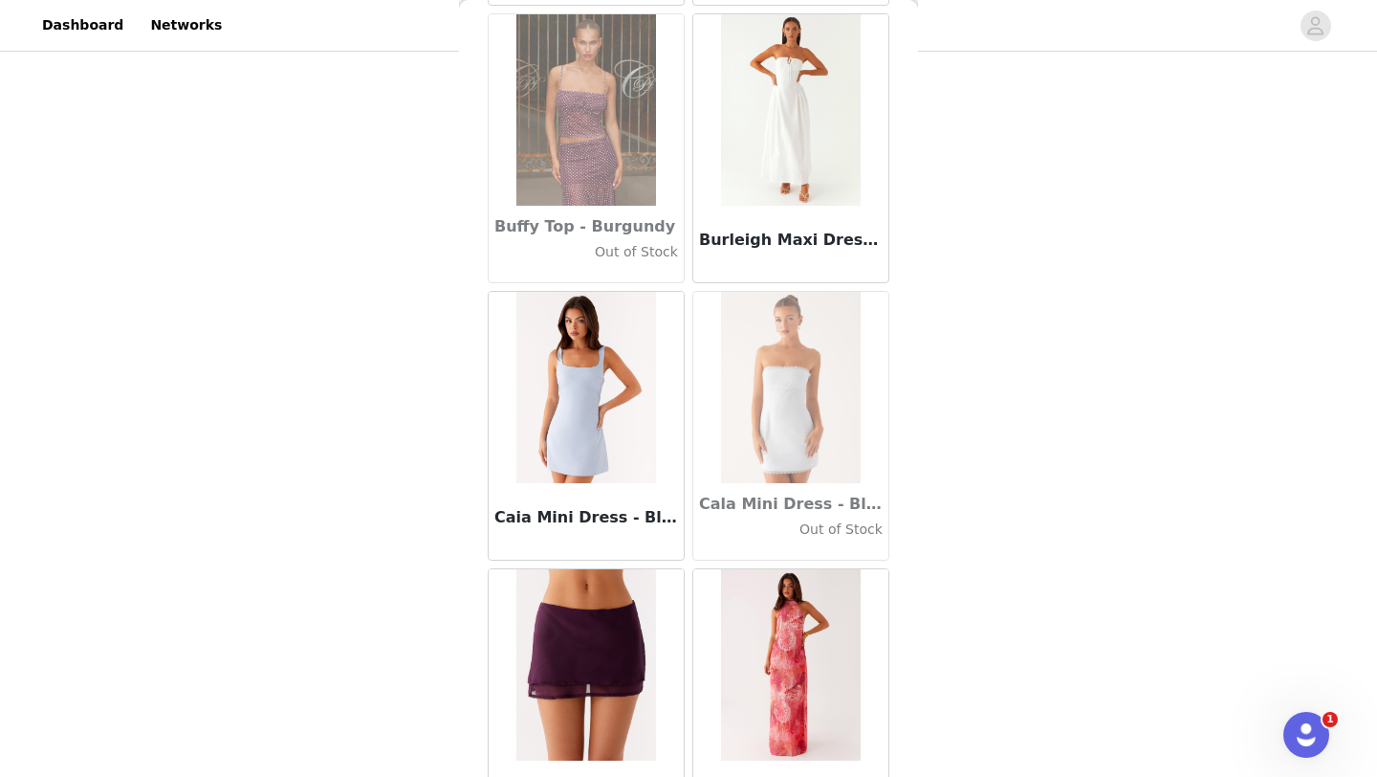
scroll to position [18791, 0]
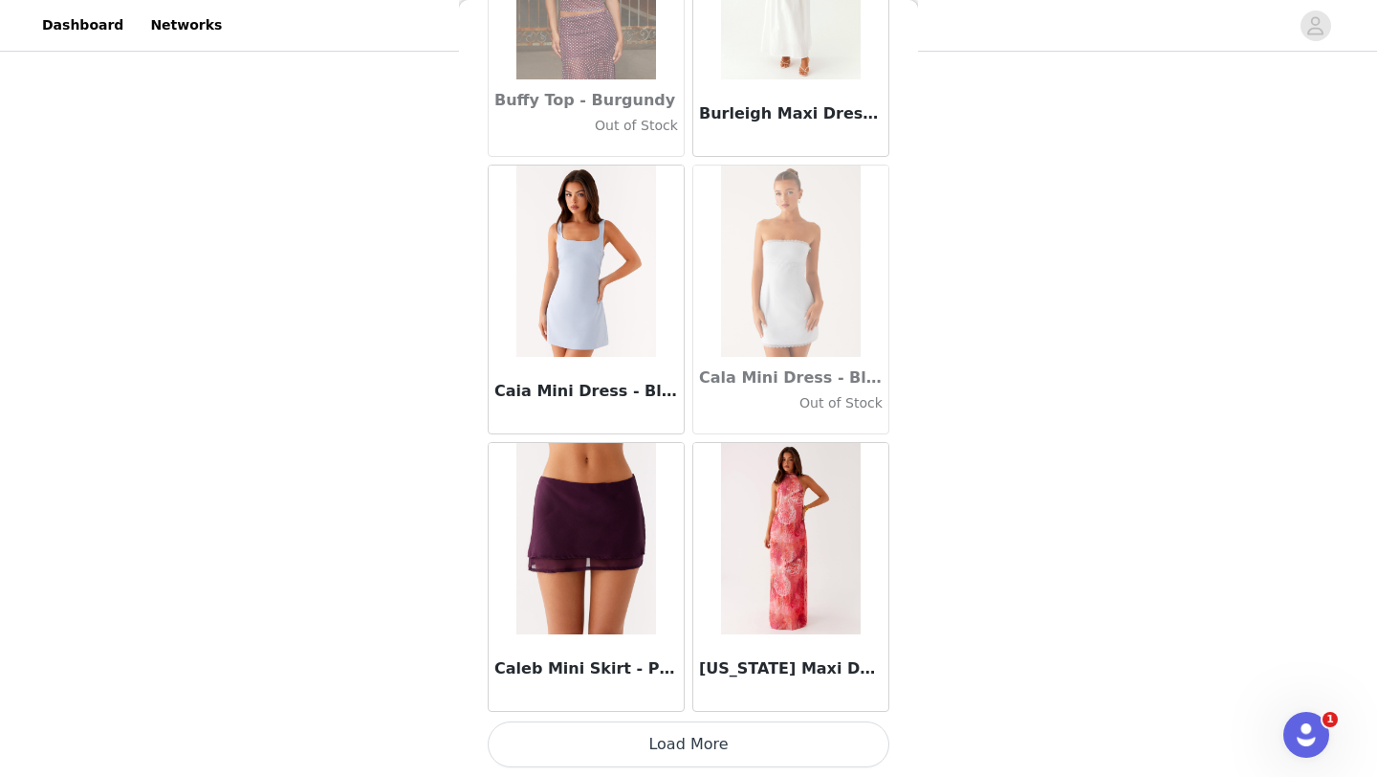
click at [666, 756] on button "Load More" at bounding box center [689, 744] width 402 height 46
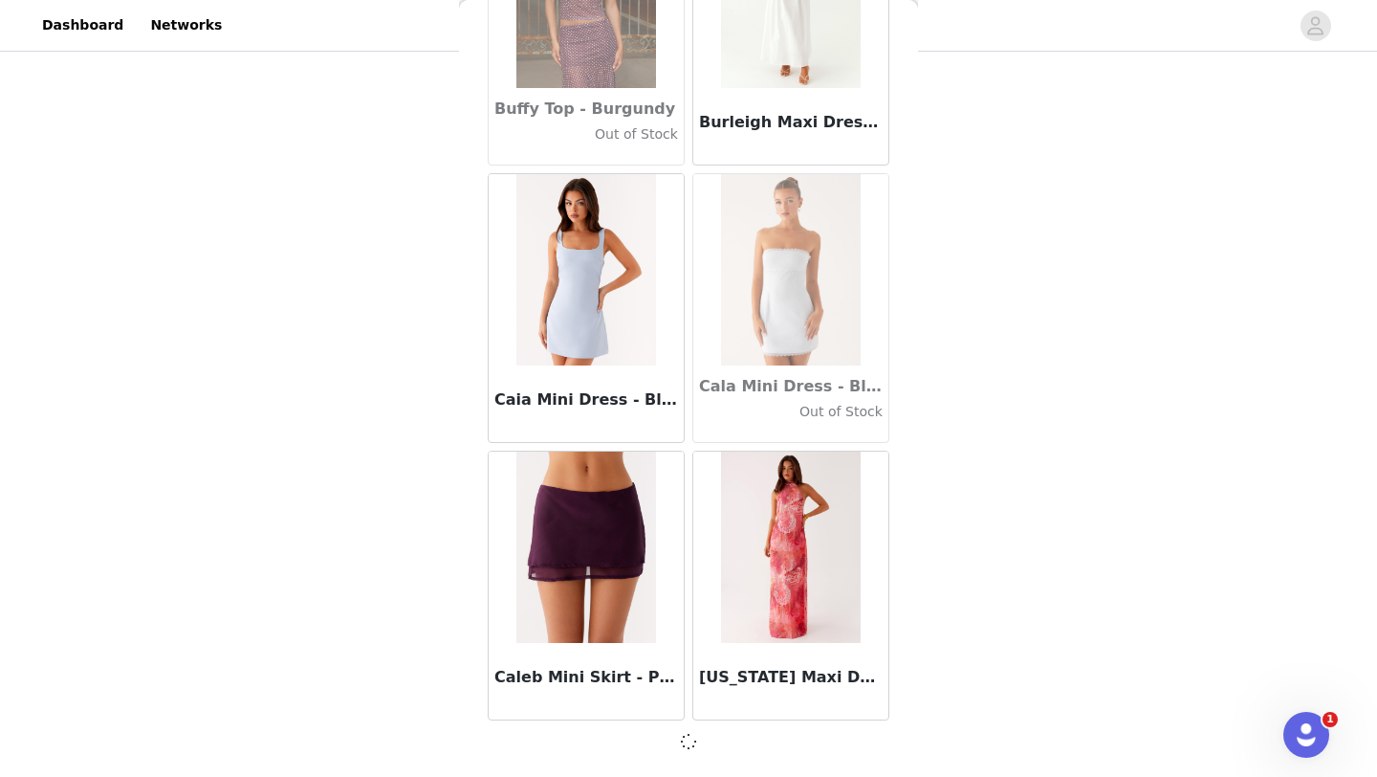
scroll to position [18782, 0]
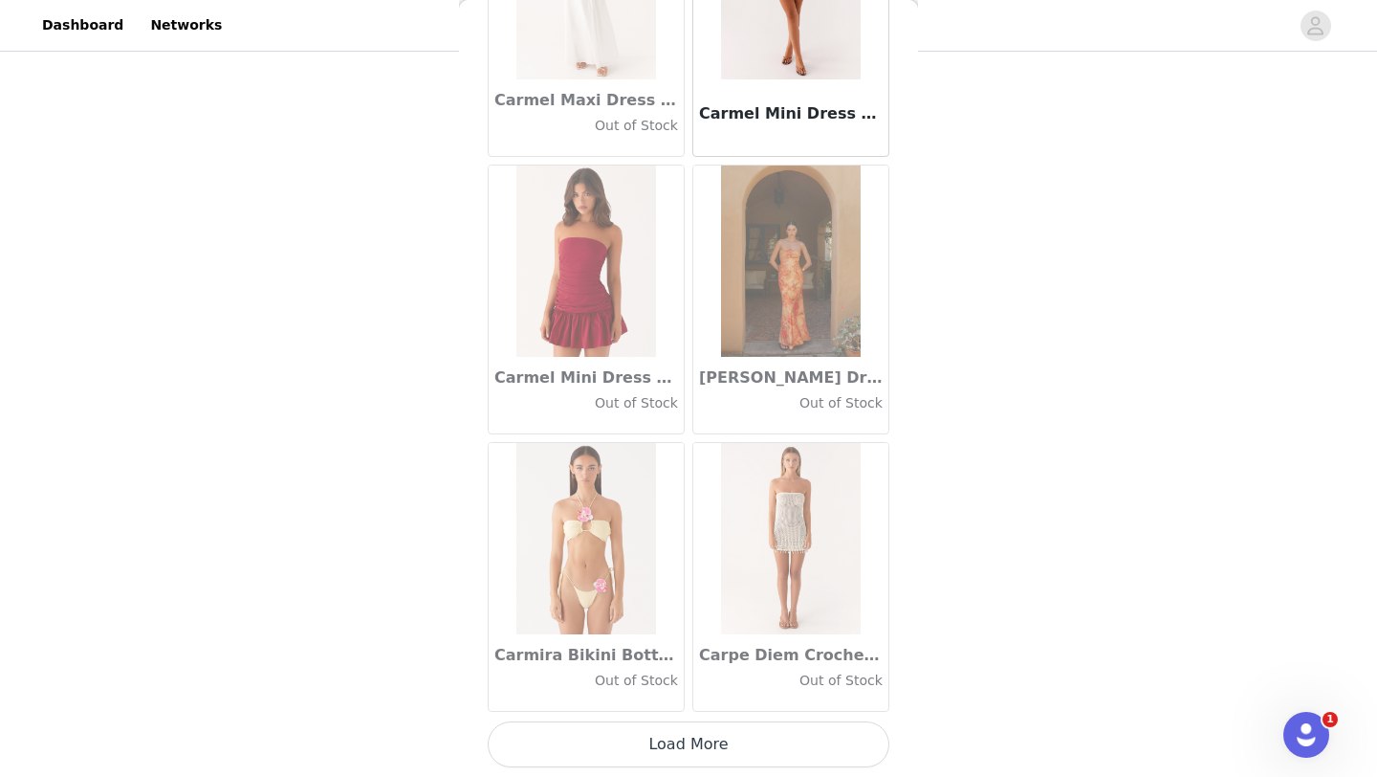
click at [666, 751] on button "Load More" at bounding box center [689, 744] width 402 height 46
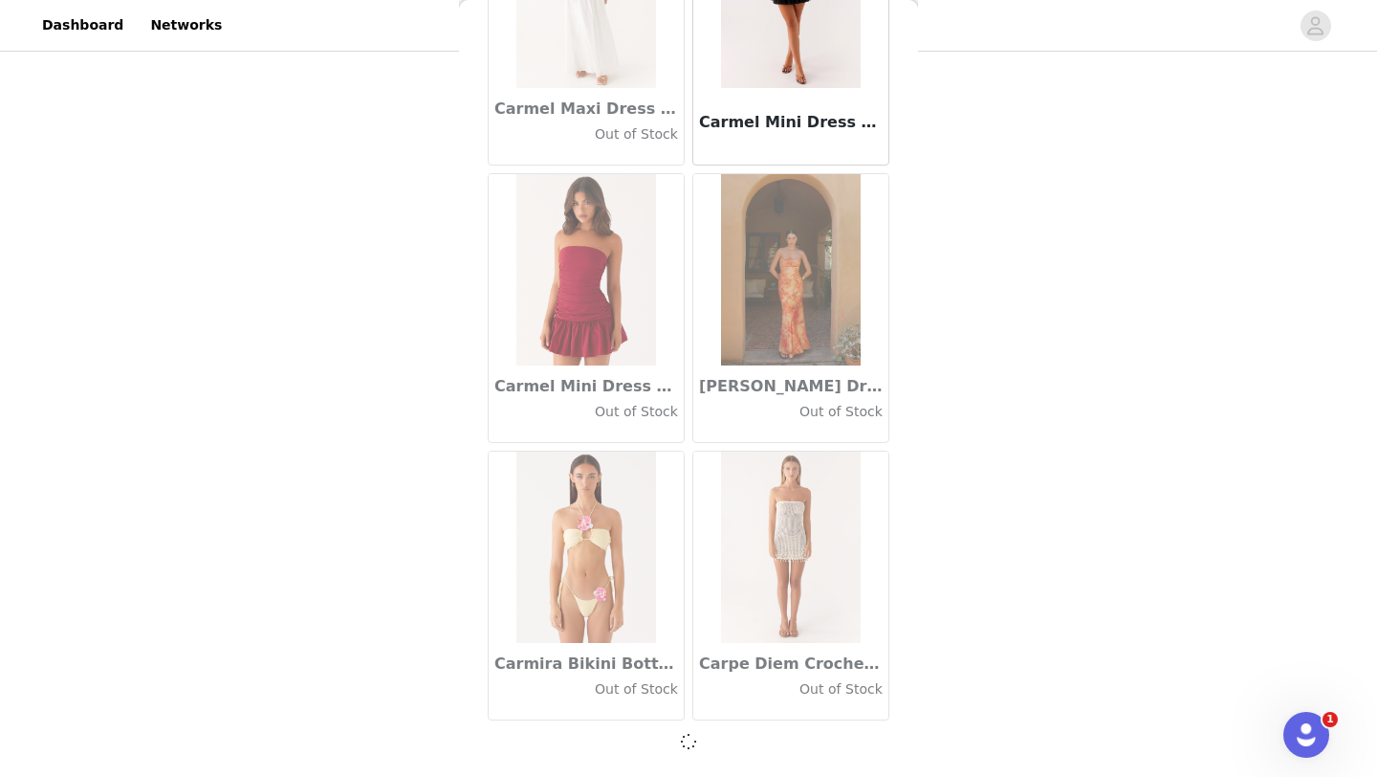
scroll to position [21556, 0]
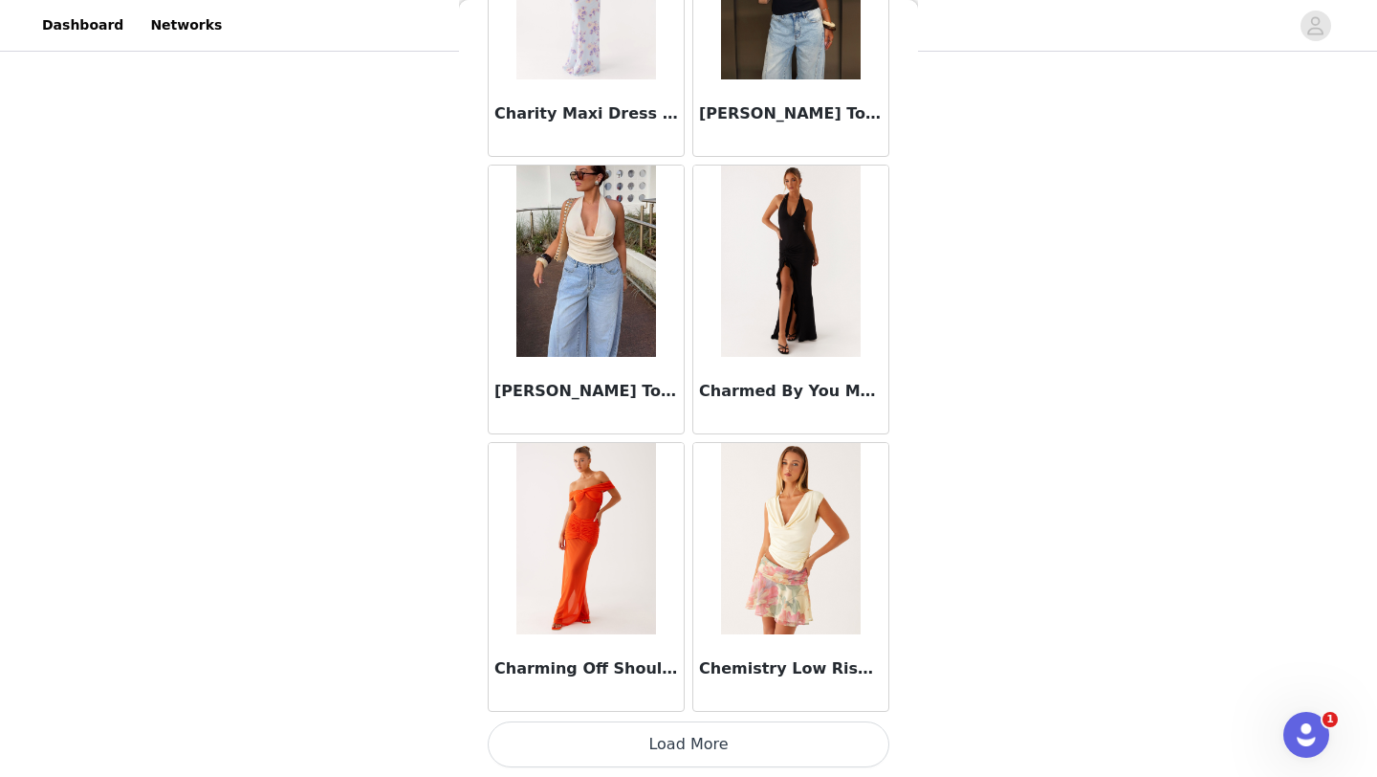
click at [673, 751] on button "Load More" at bounding box center [689, 744] width 402 height 46
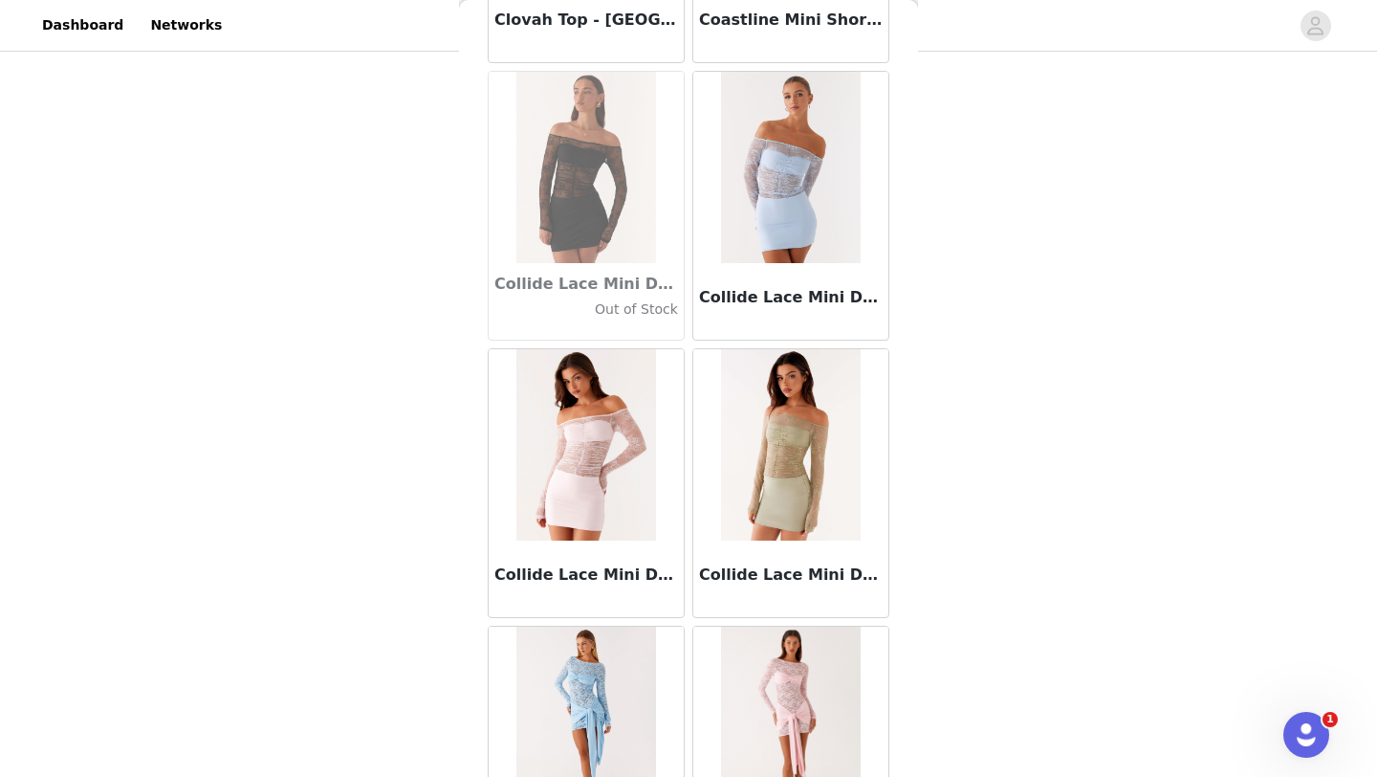
scroll to position [27111, 0]
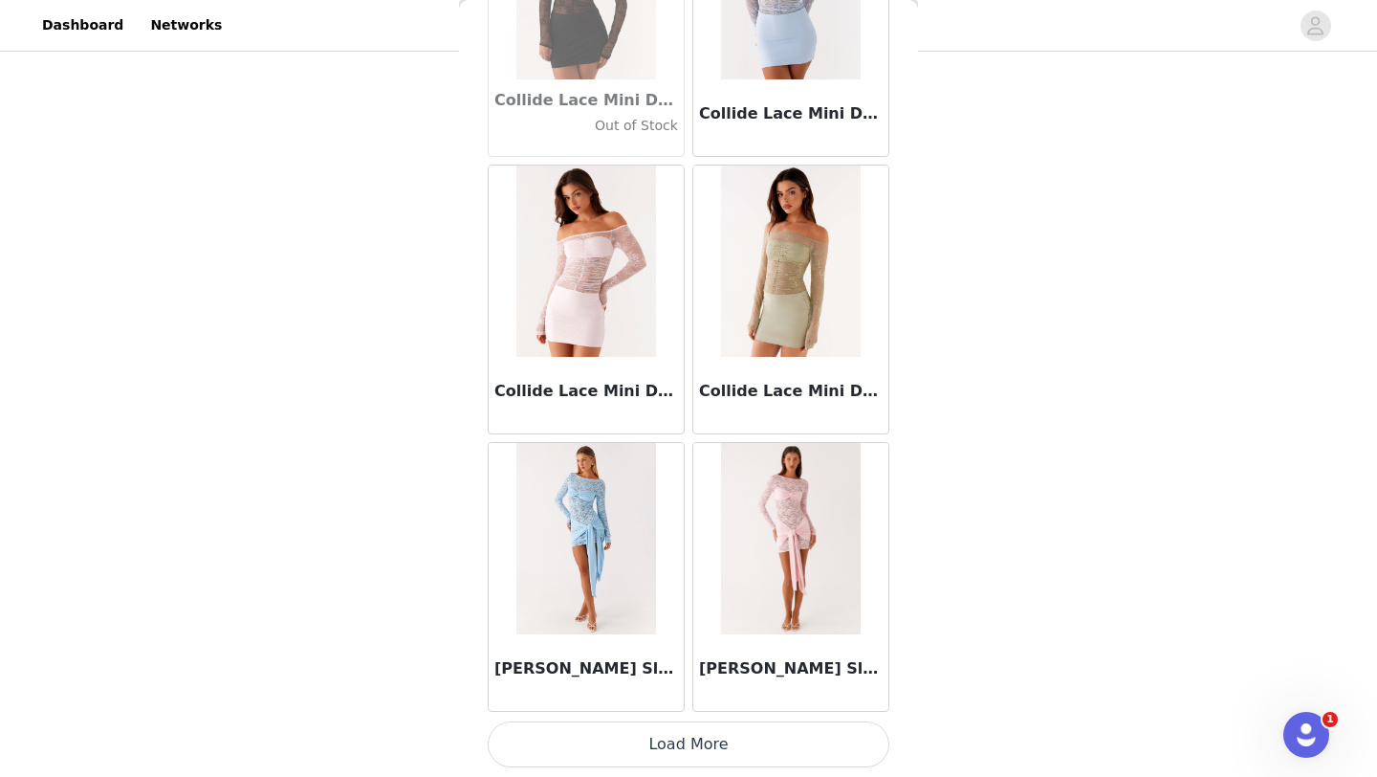
click at [697, 751] on button "Load More" at bounding box center [689, 744] width 402 height 46
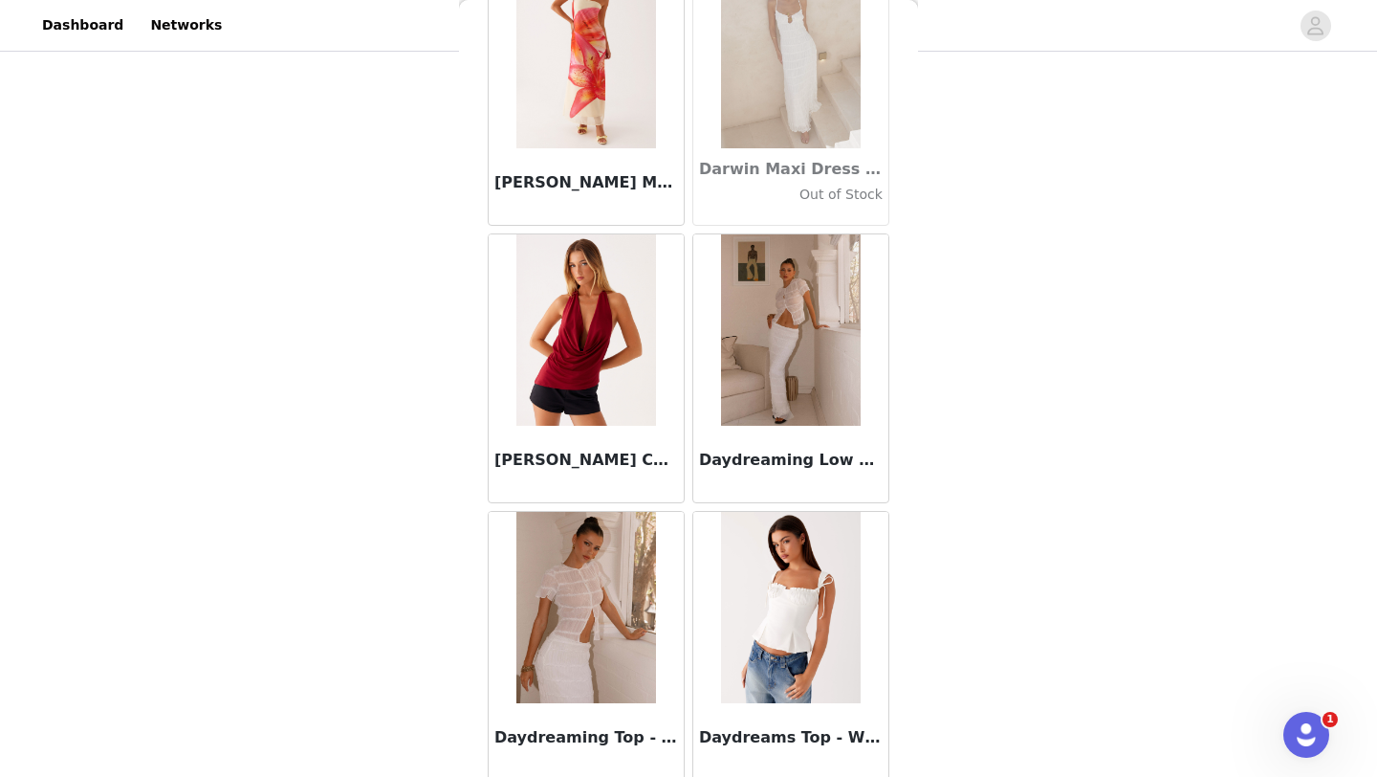
scroll to position [29885, 0]
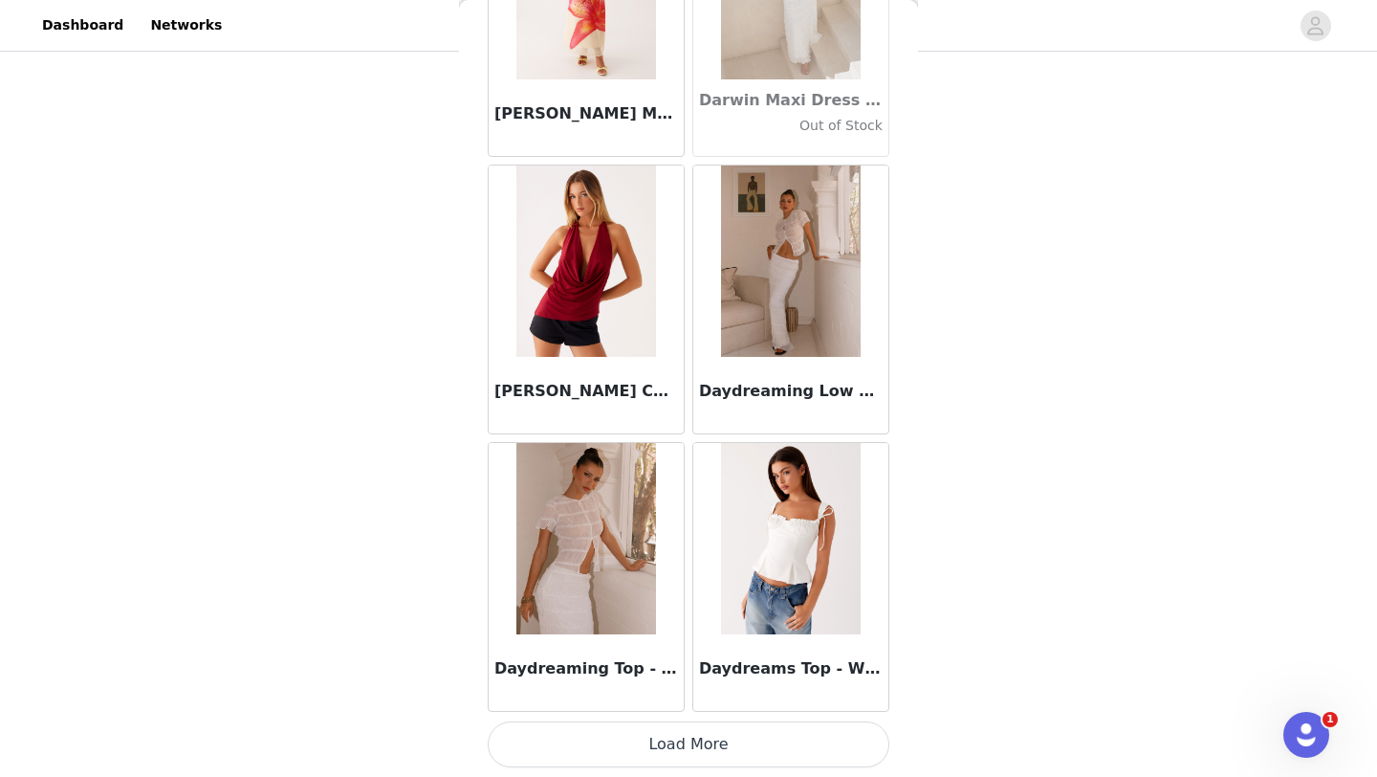
click at [662, 746] on button "Load More" at bounding box center [689, 744] width 402 height 46
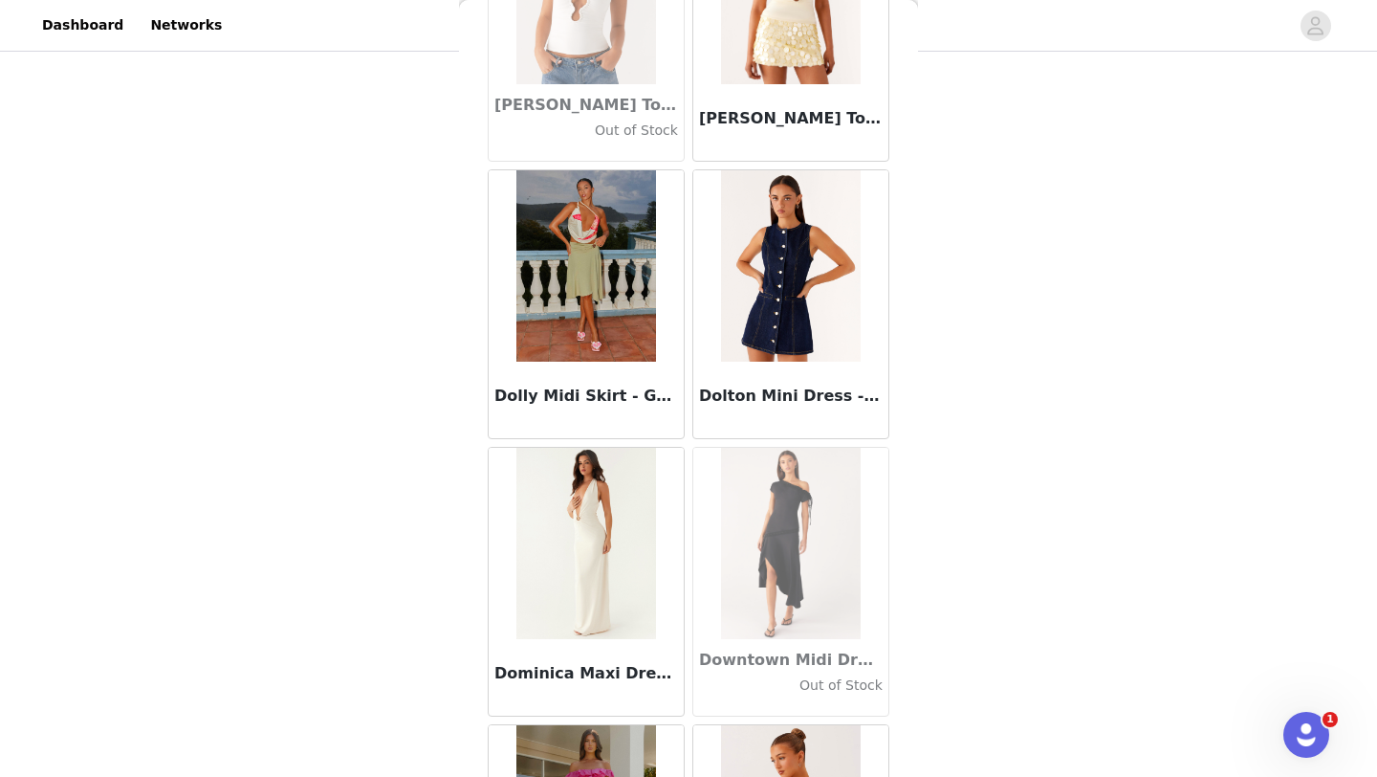
scroll to position [32658, 0]
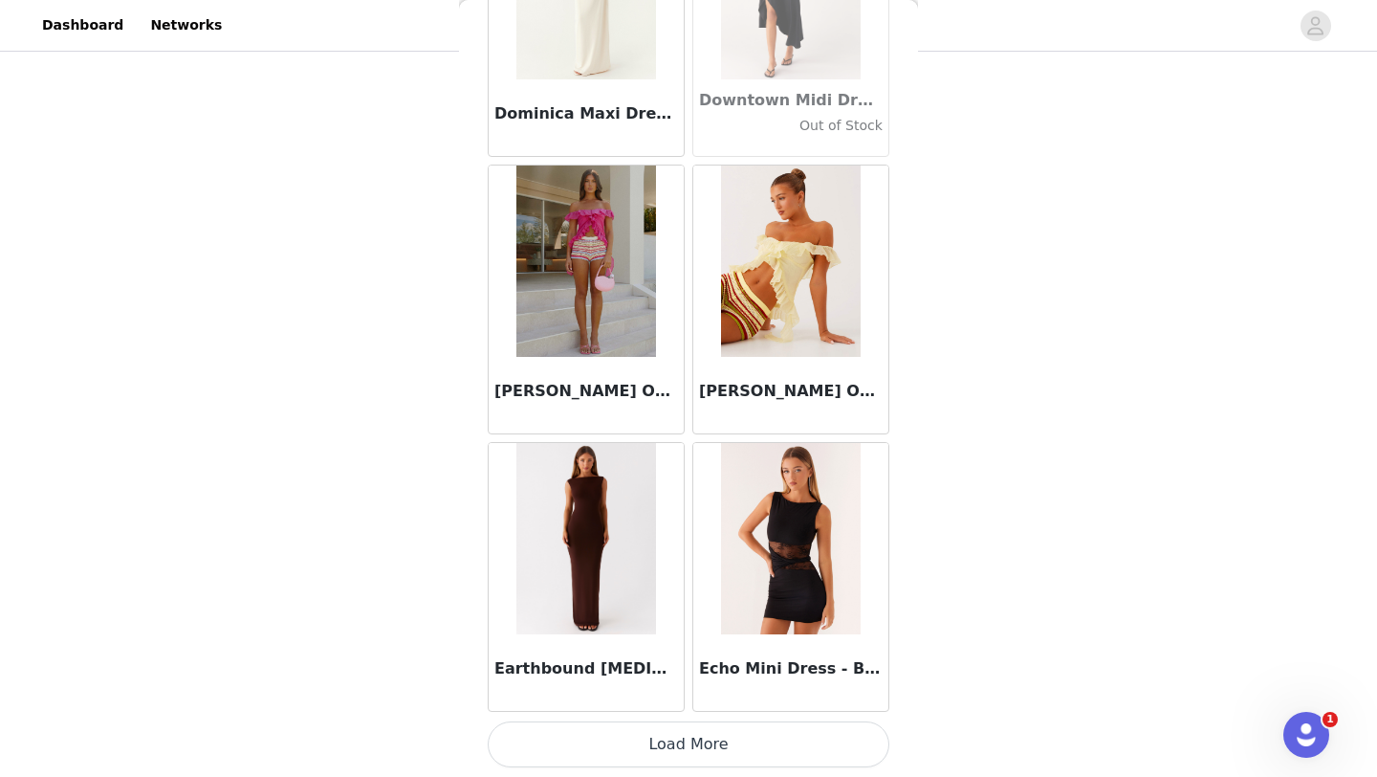
click at [662, 756] on button "Load More" at bounding box center [689, 744] width 402 height 46
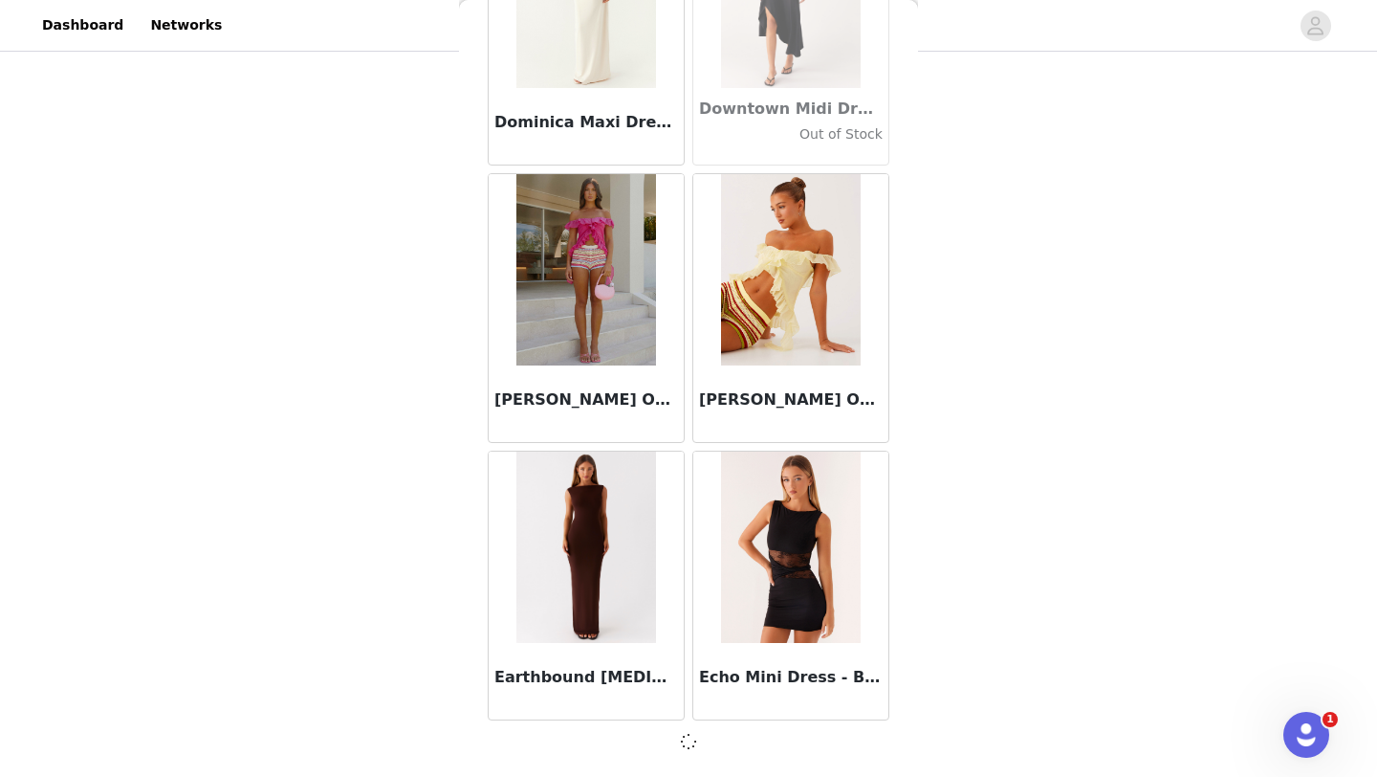
scroll to position [32650, 0]
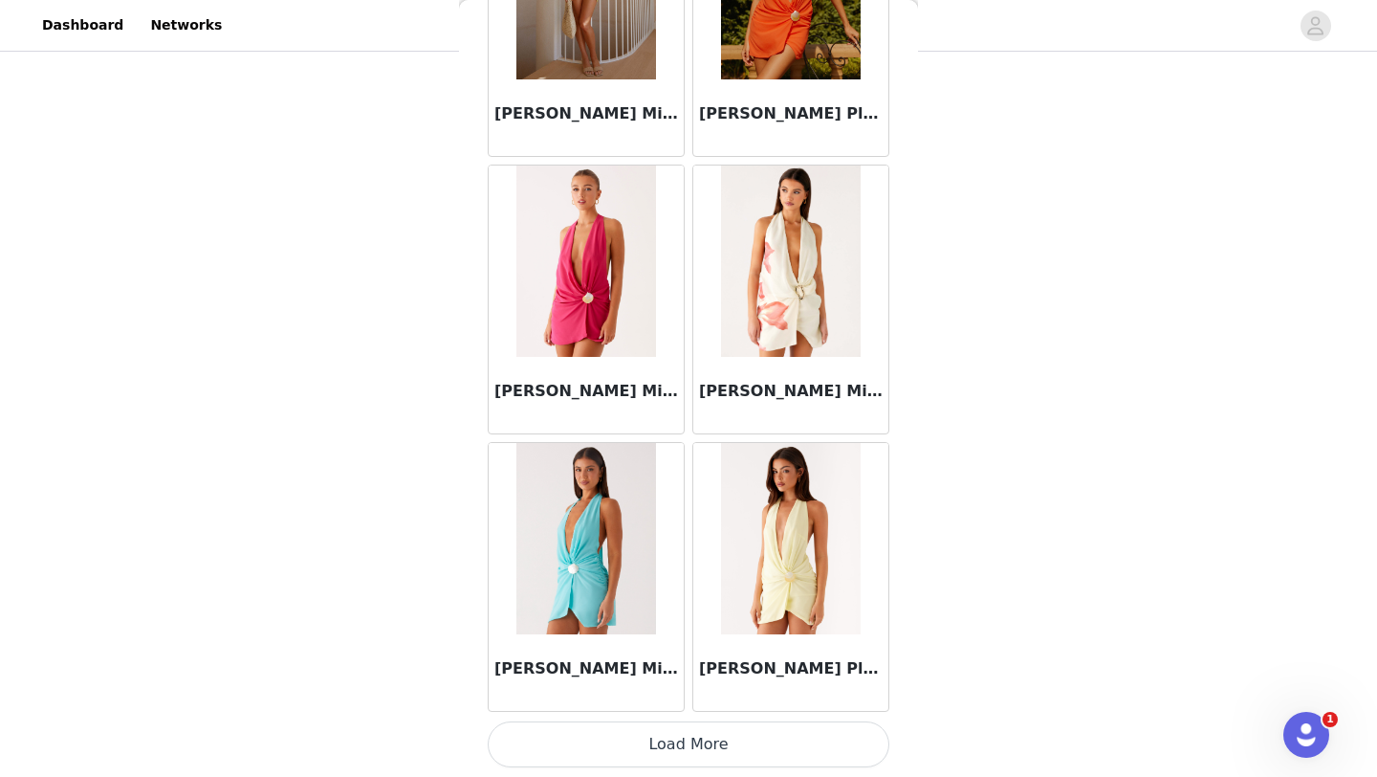
click at [698, 727] on button "Load More" at bounding box center [689, 744] width 402 height 46
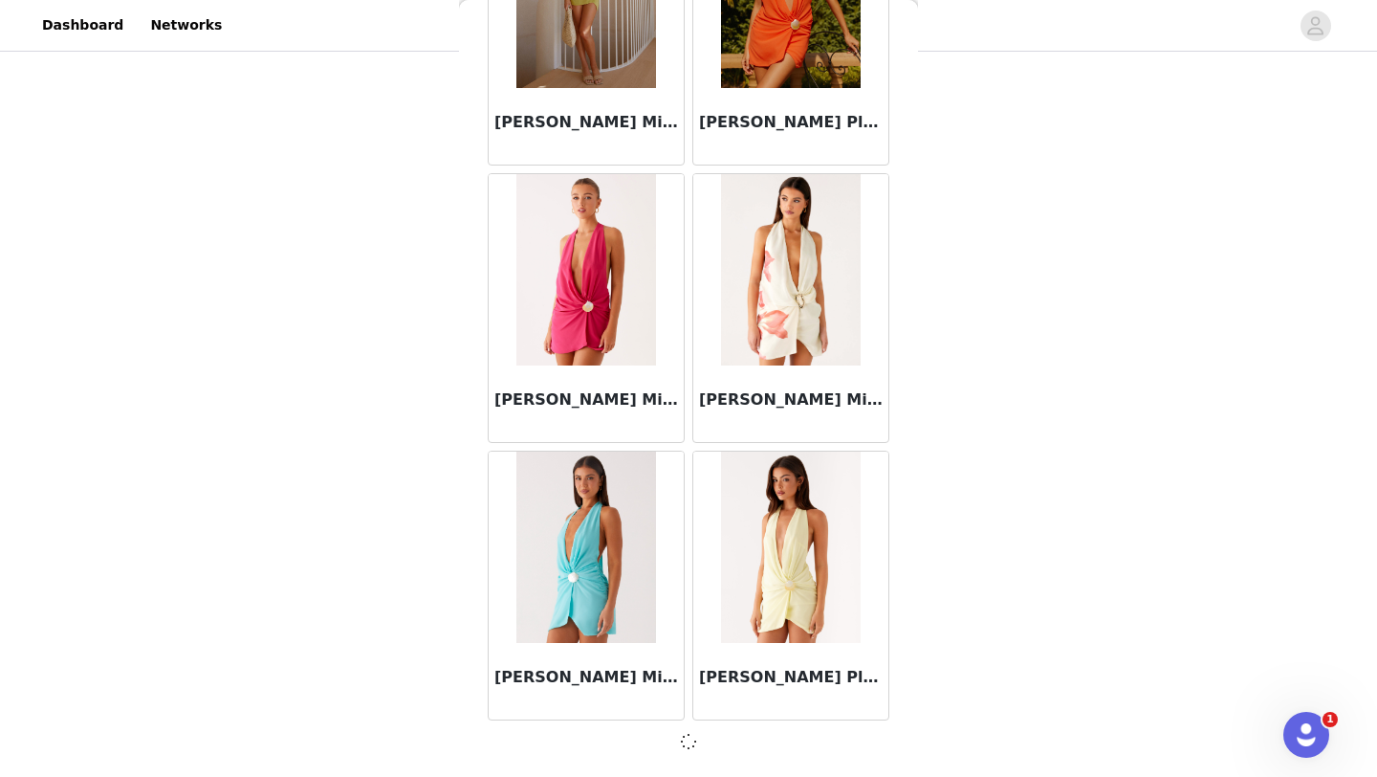
scroll to position [35423, 0]
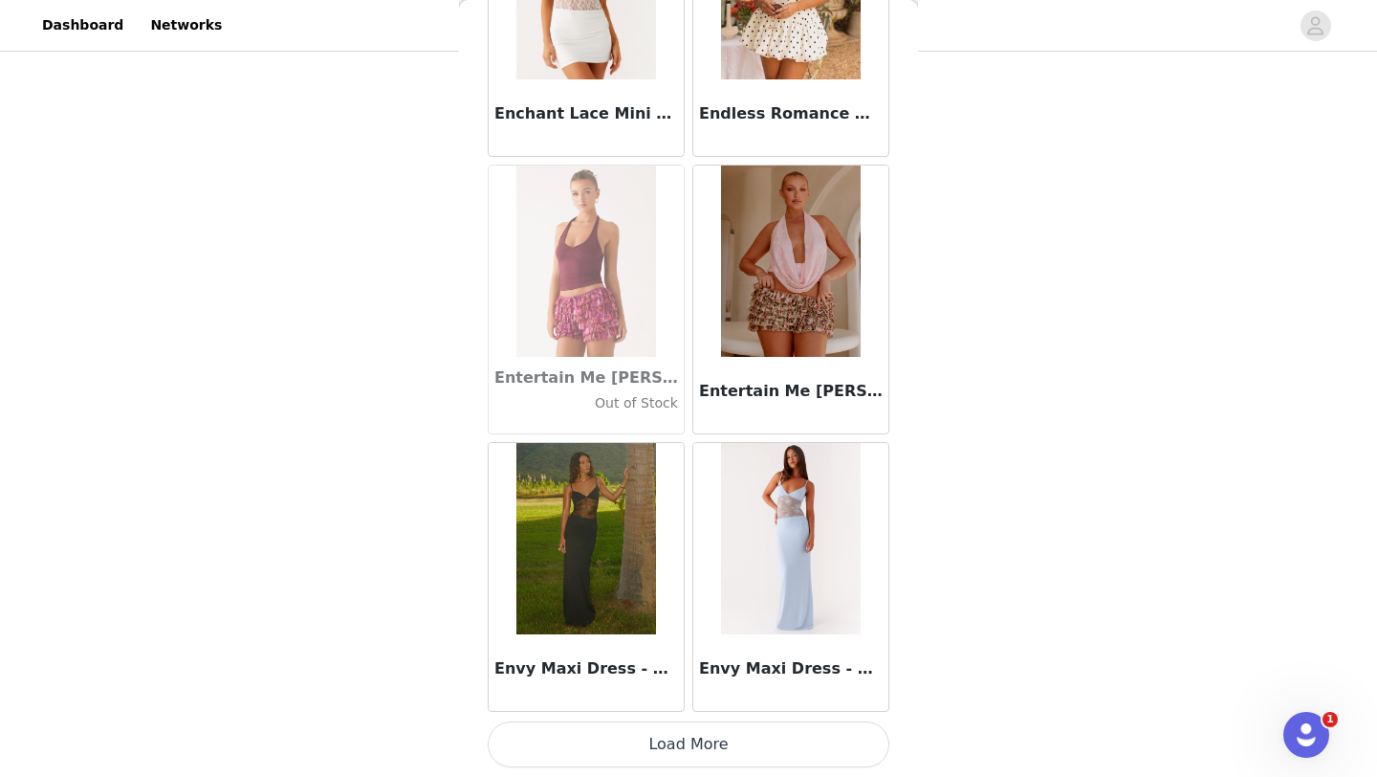
click at [704, 725] on button "Load More" at bounding box center [689, 744] width 402 height 46
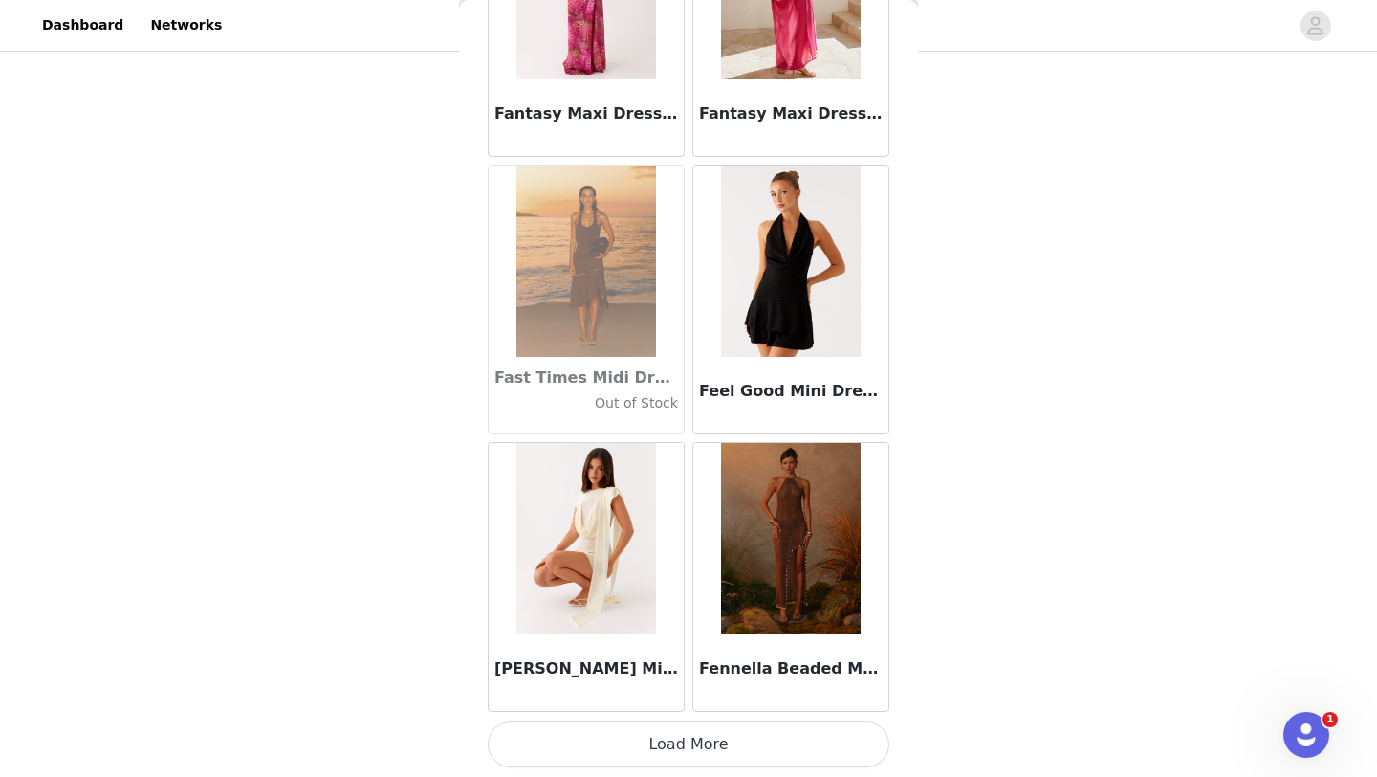
click at [699, 754] on button "Load More" at bounding box center [689, 744] width 402 height 46
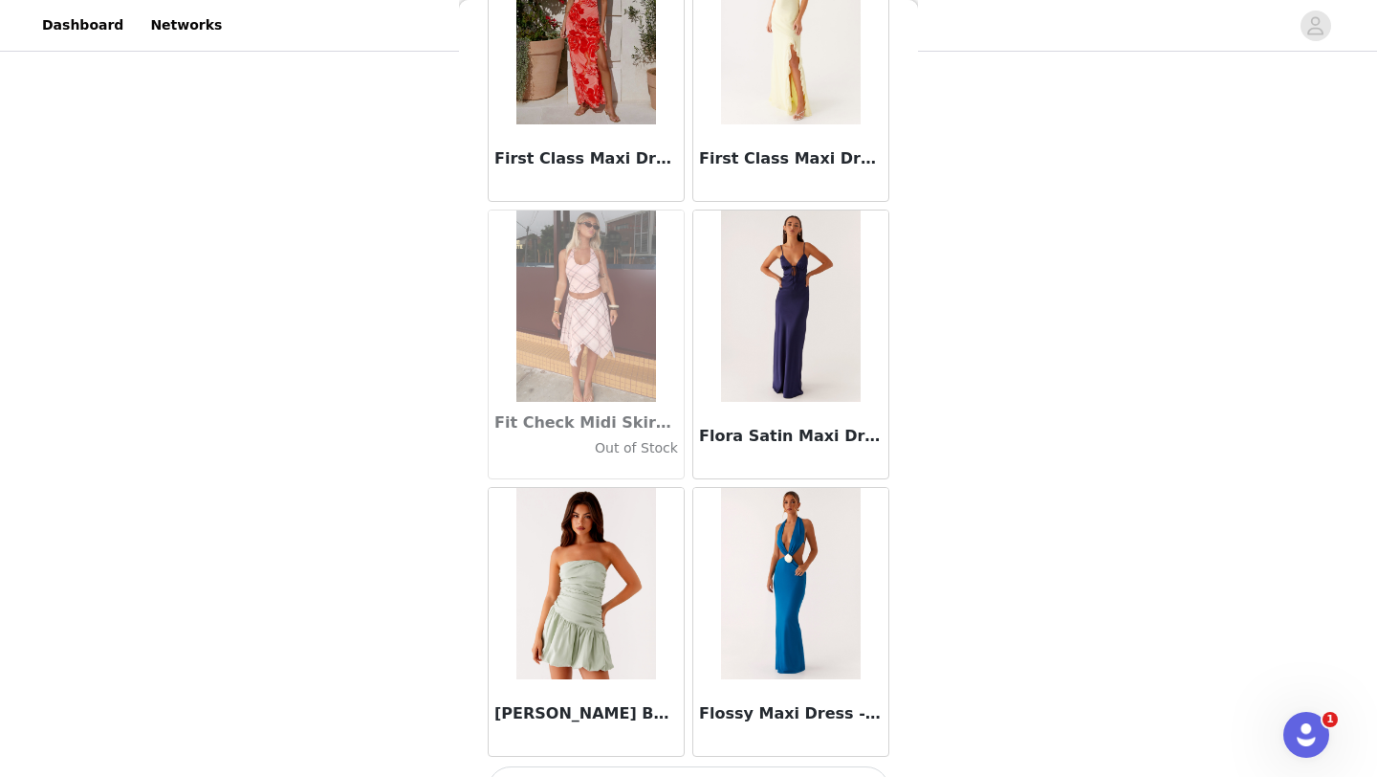
scroll to position [43752, 0]
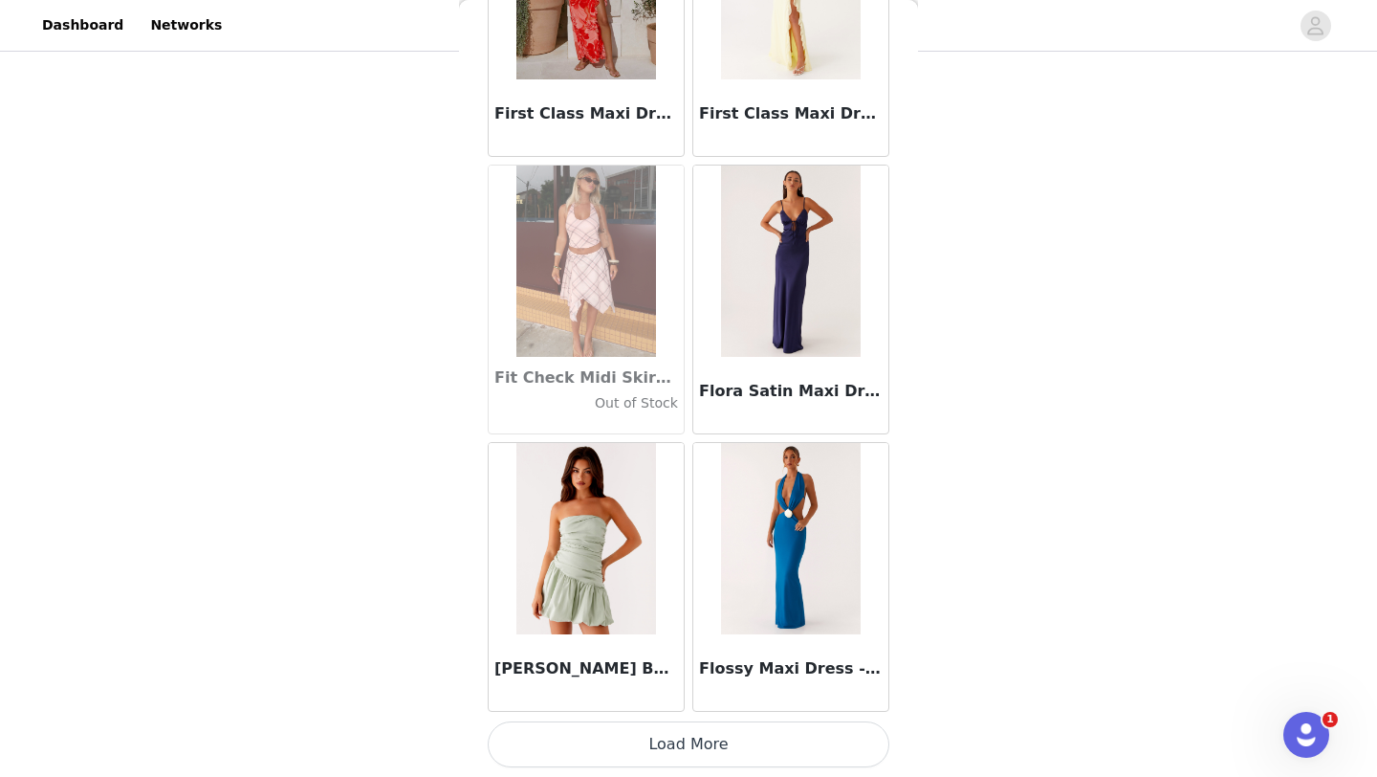
click at [707, 734] on button "Load More" at bounding box center [689, 744] width 402 height 46
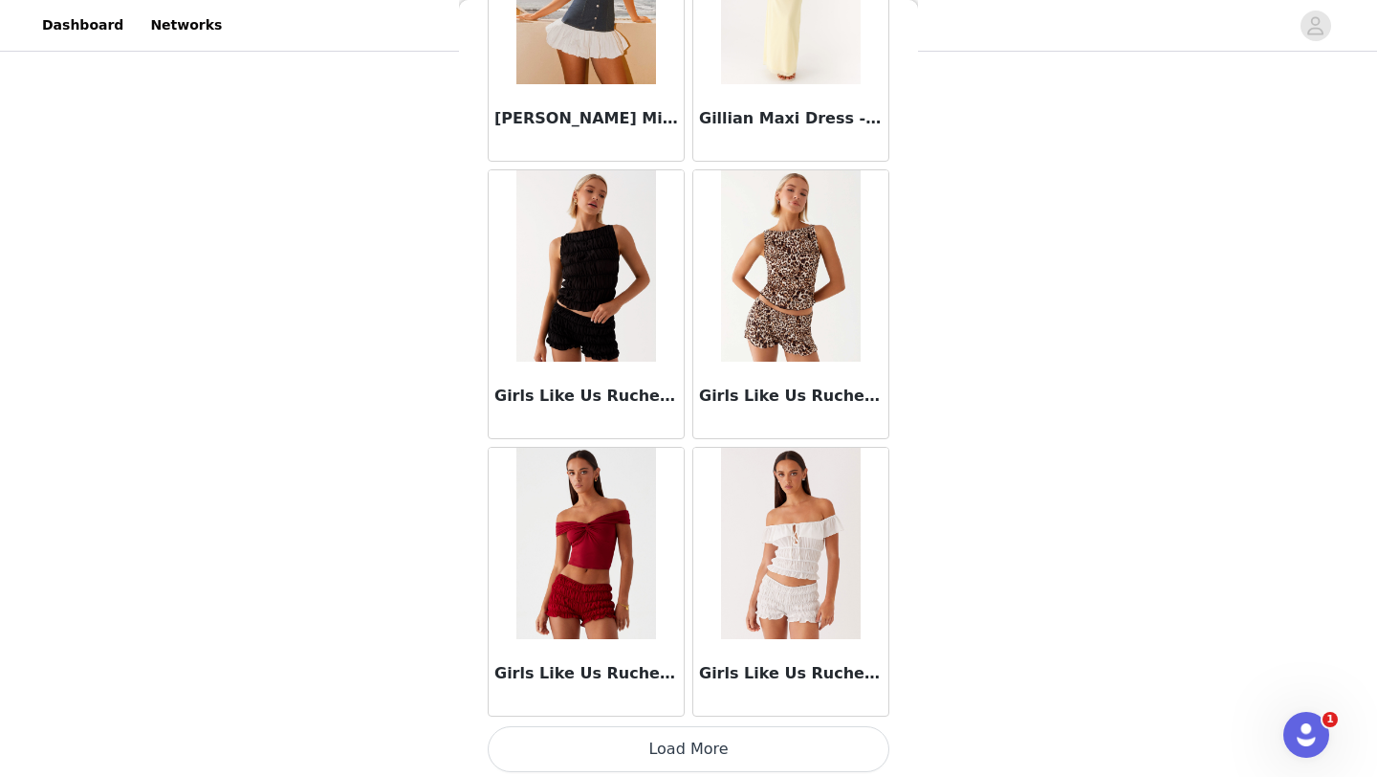
scroll to position [46526, 0]
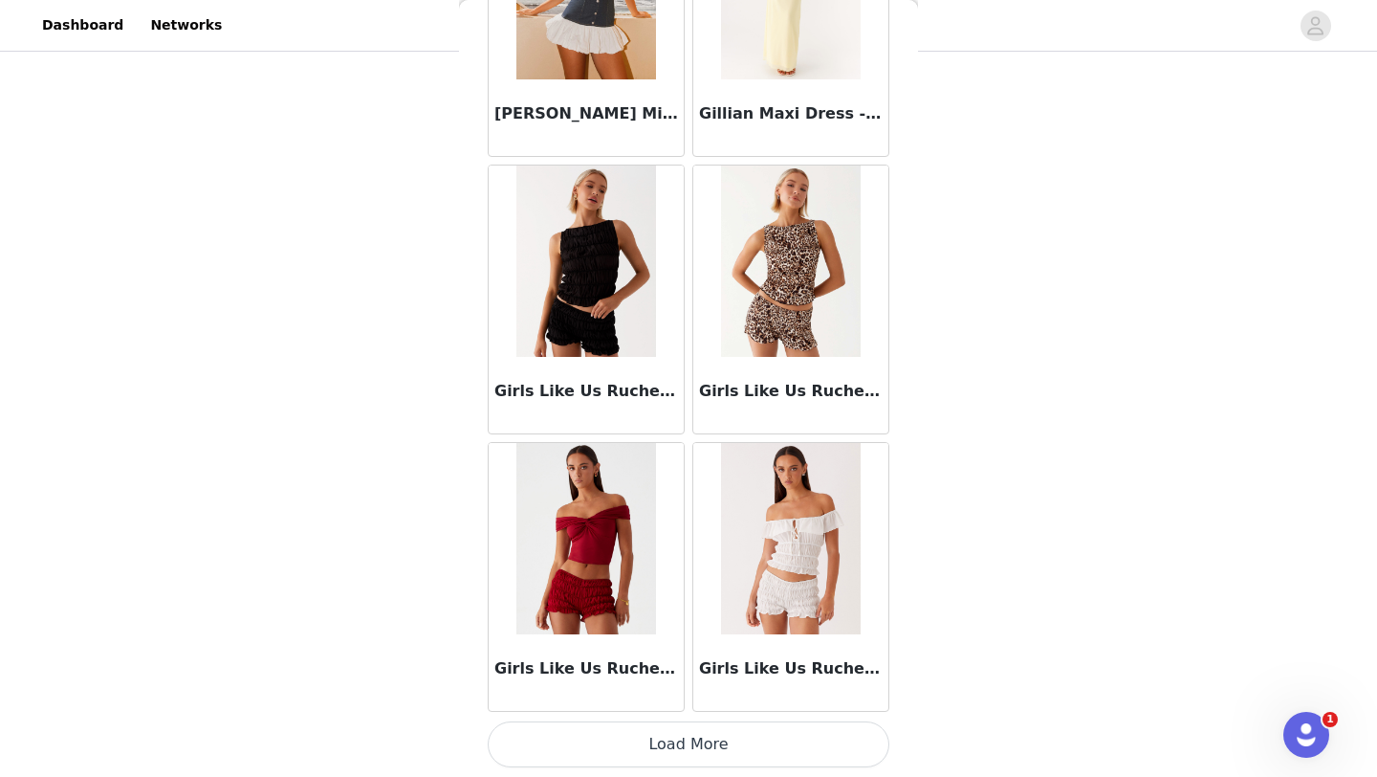
click at [707, 734] on button "Load More" at bounding box center [689, 744] width 402 height 46
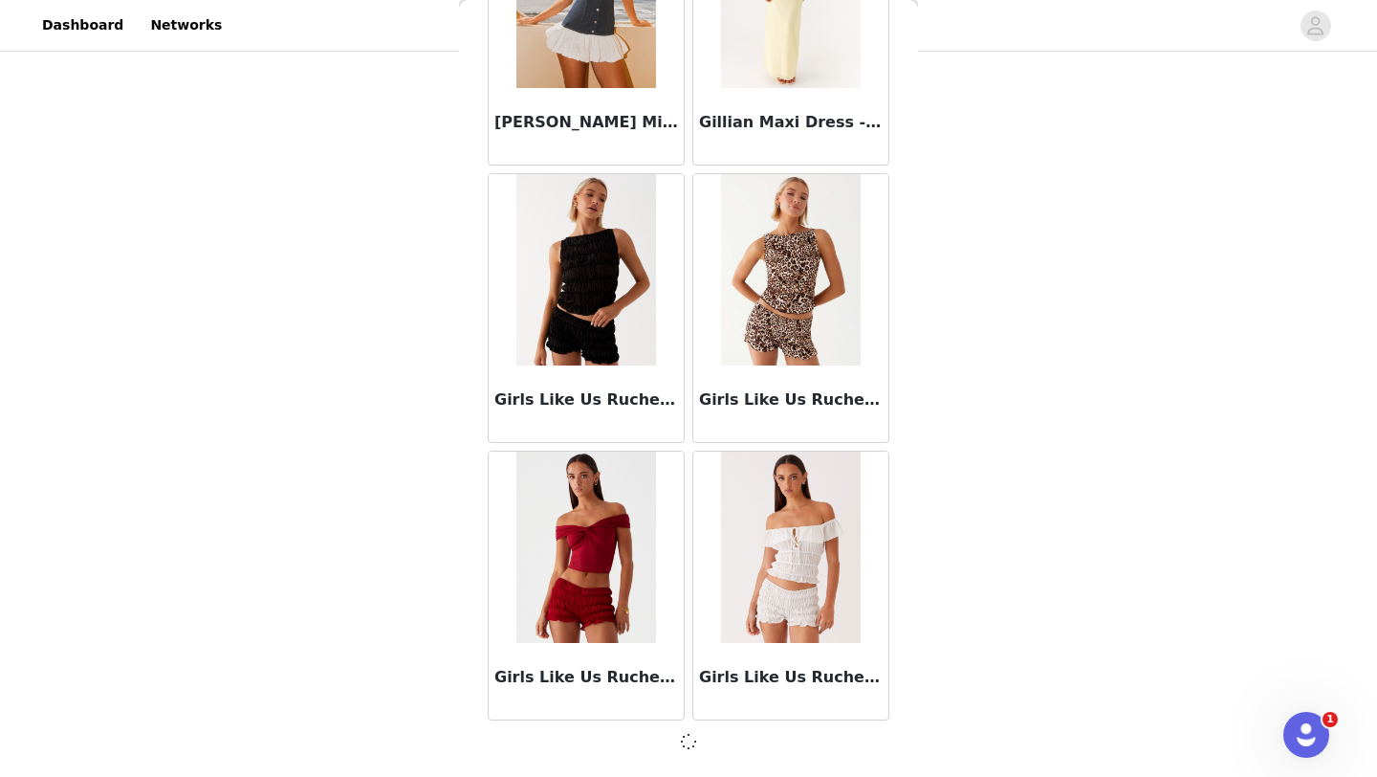
scroll to position [46517, 0]
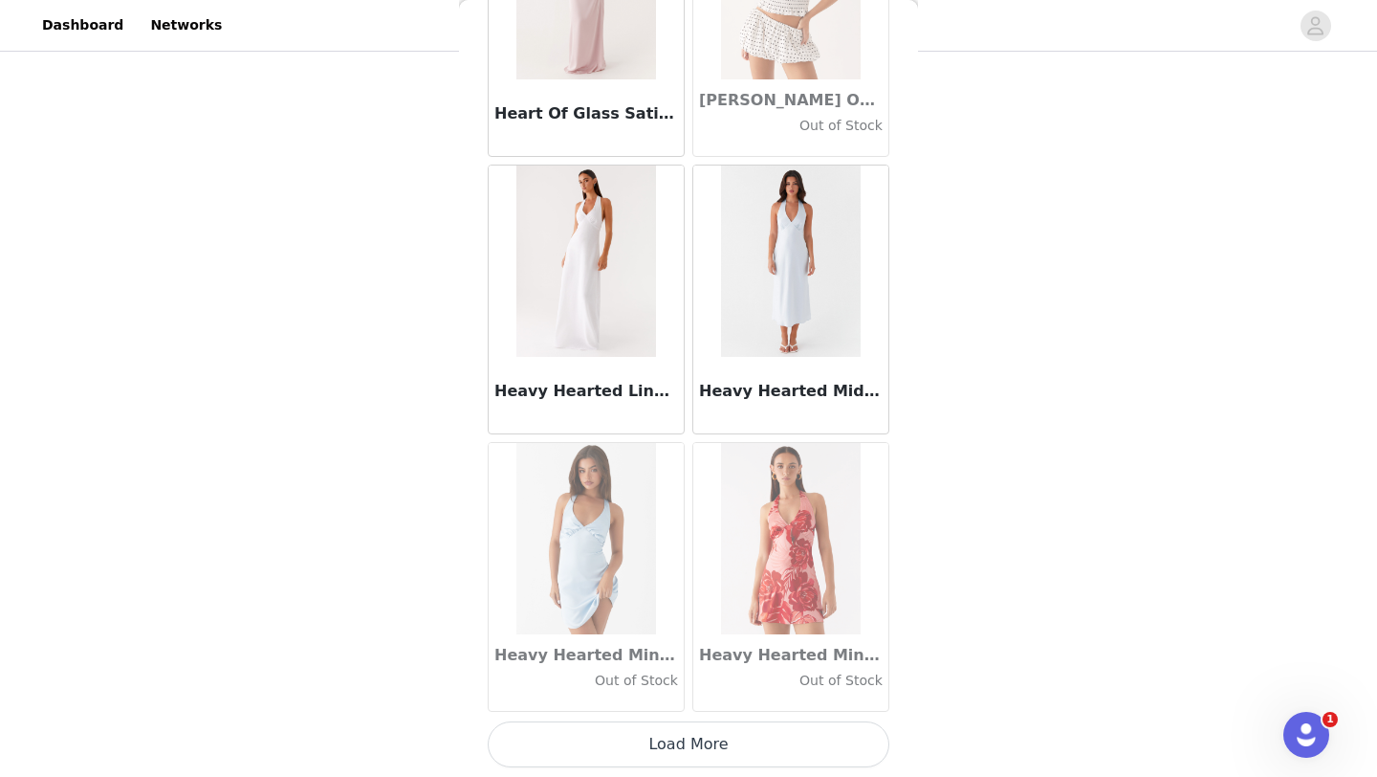
click at [712, 738] on button "Load More" at bounding box center [689, 744] width 402 height 46
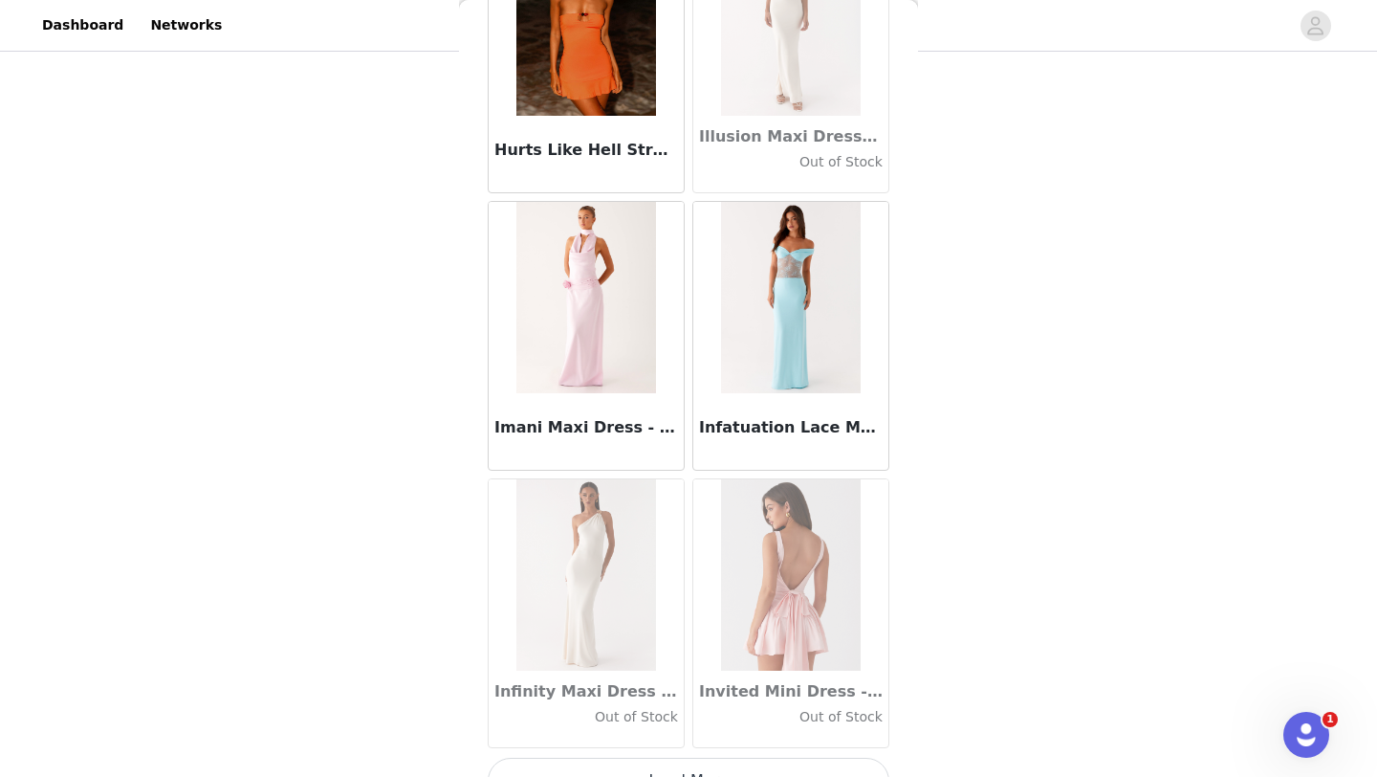
scroll to position [52073, 0]
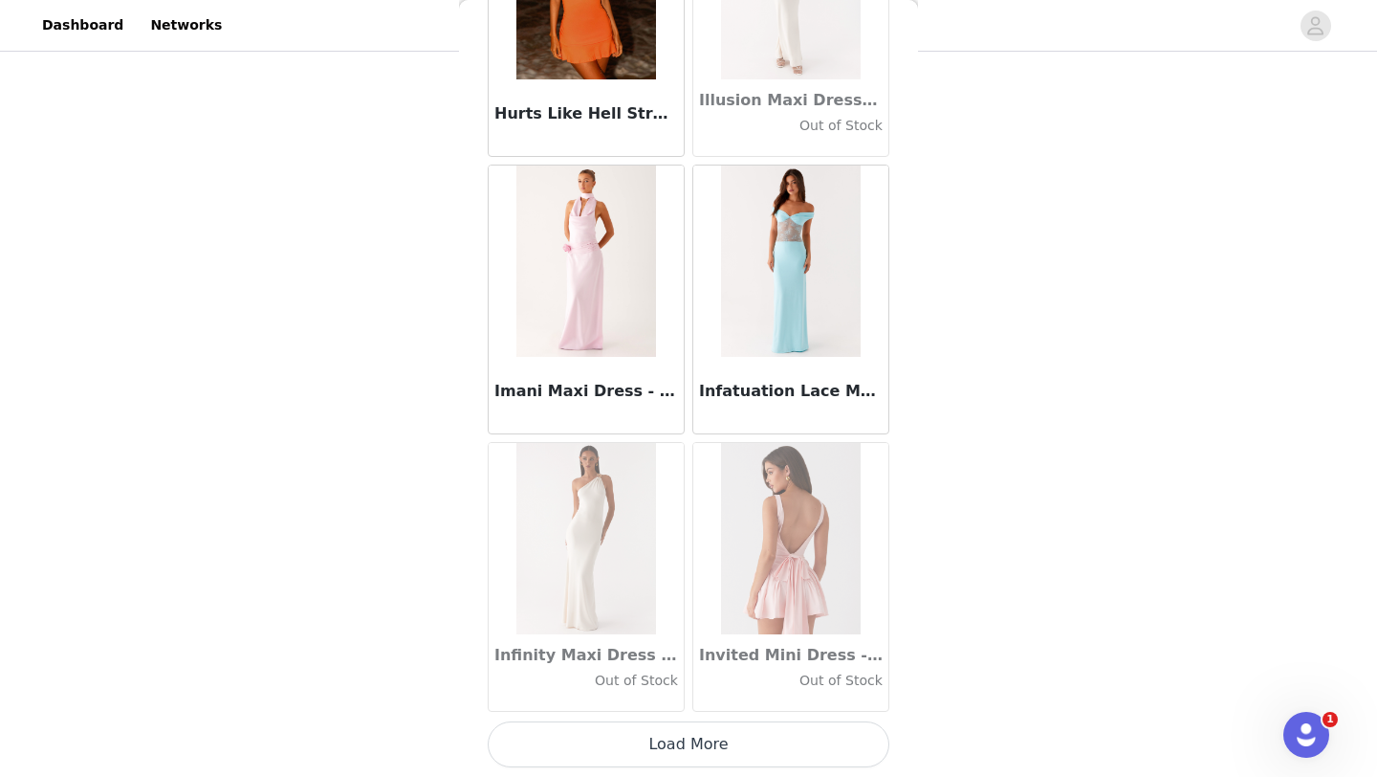
click at [719, 754] on button "Load More" at bounding box center [689, 744] width 402 height 46
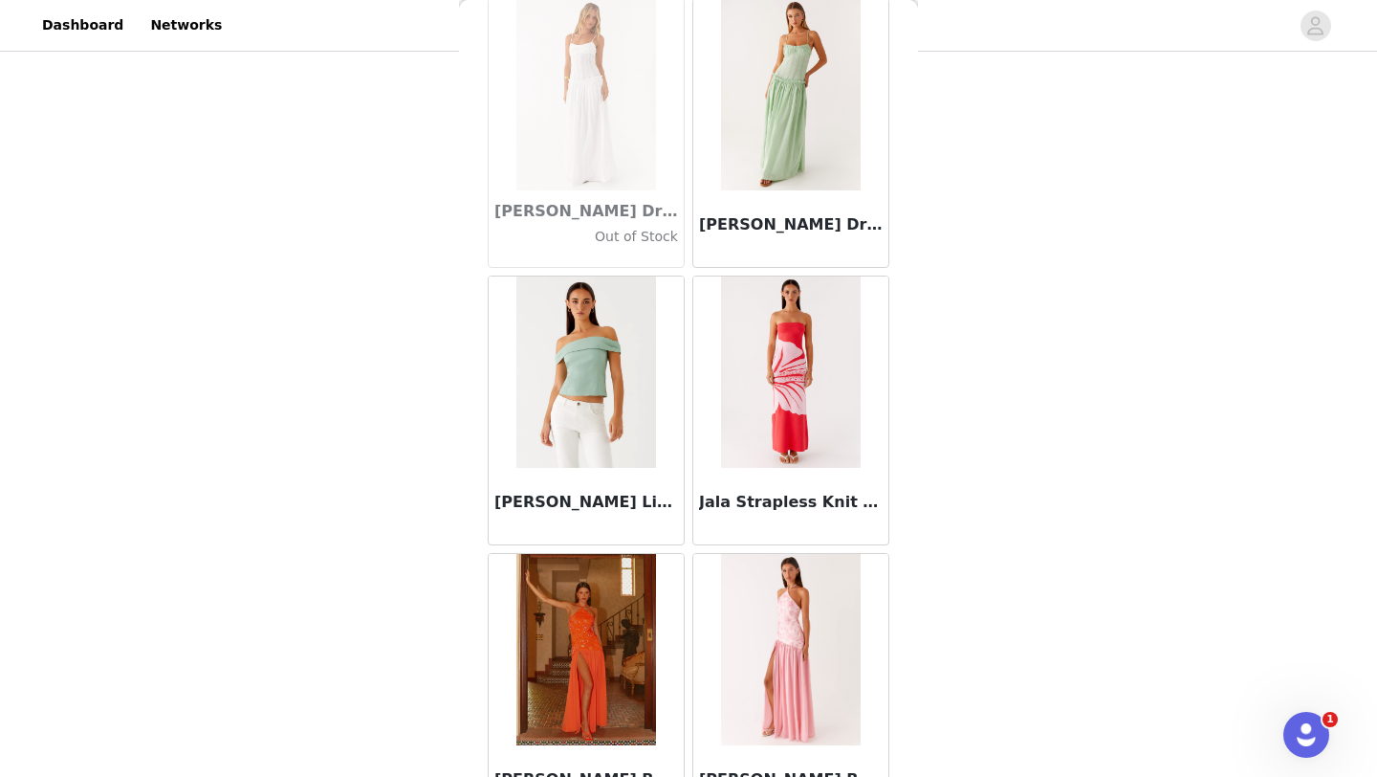
scroll to position [54846, 0]
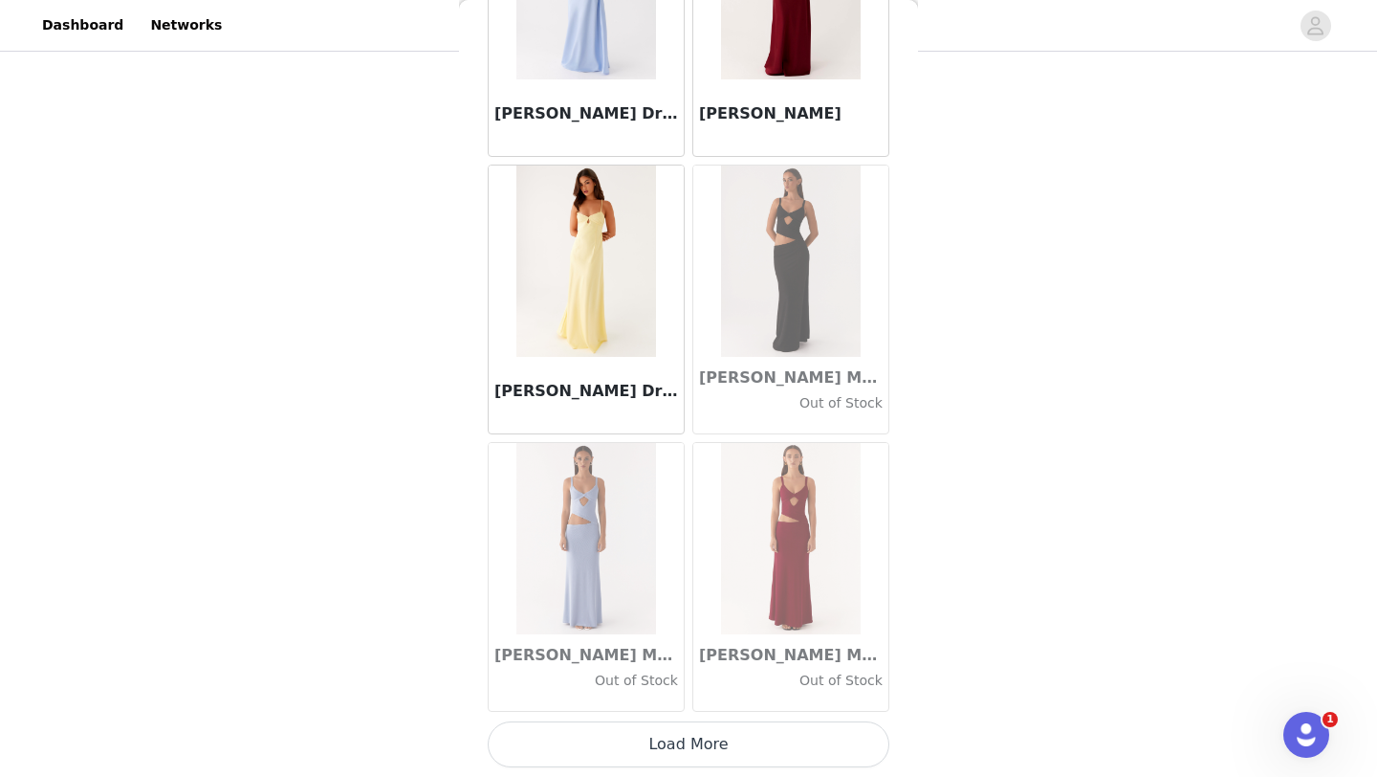
click at [742, 736] on button "Load More" at bounding box center [689, 744] width 402 height 46
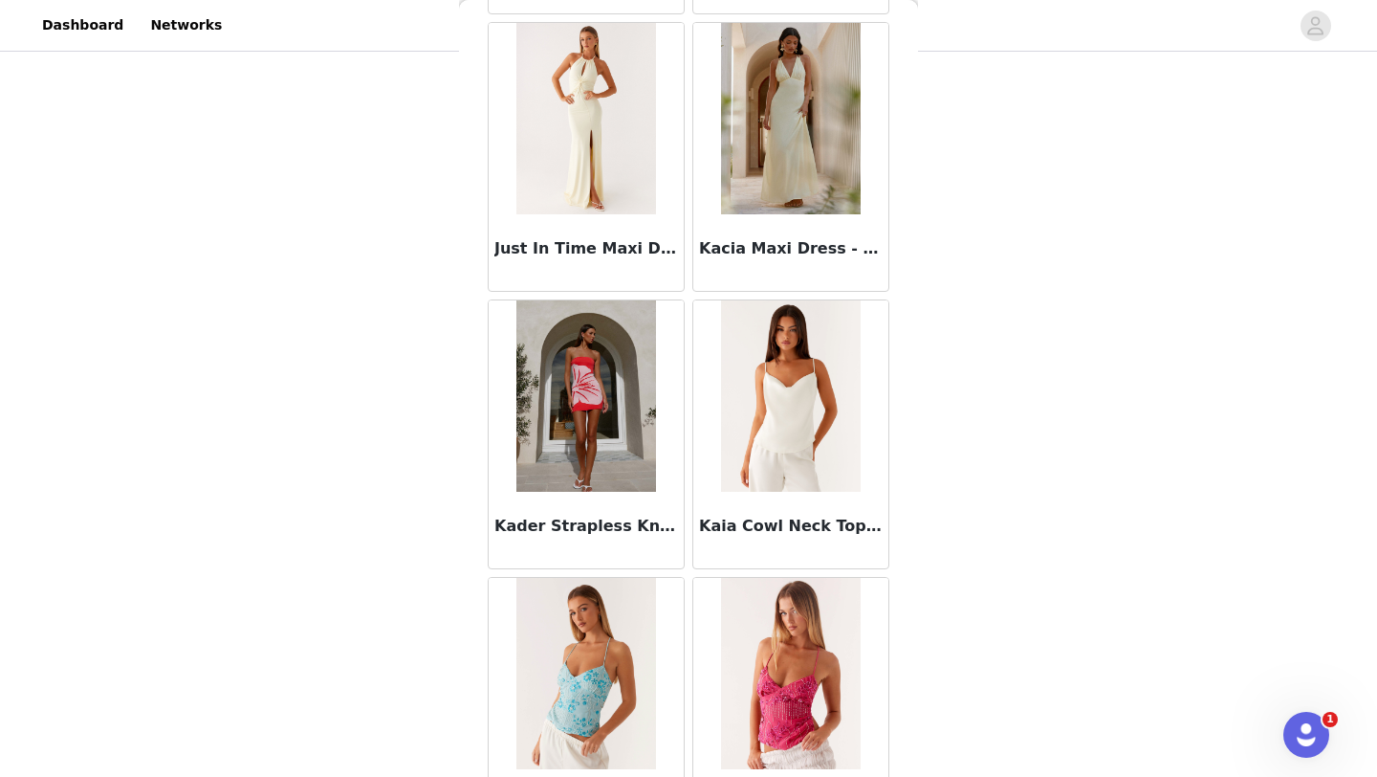
scroll to position [57620, 0]
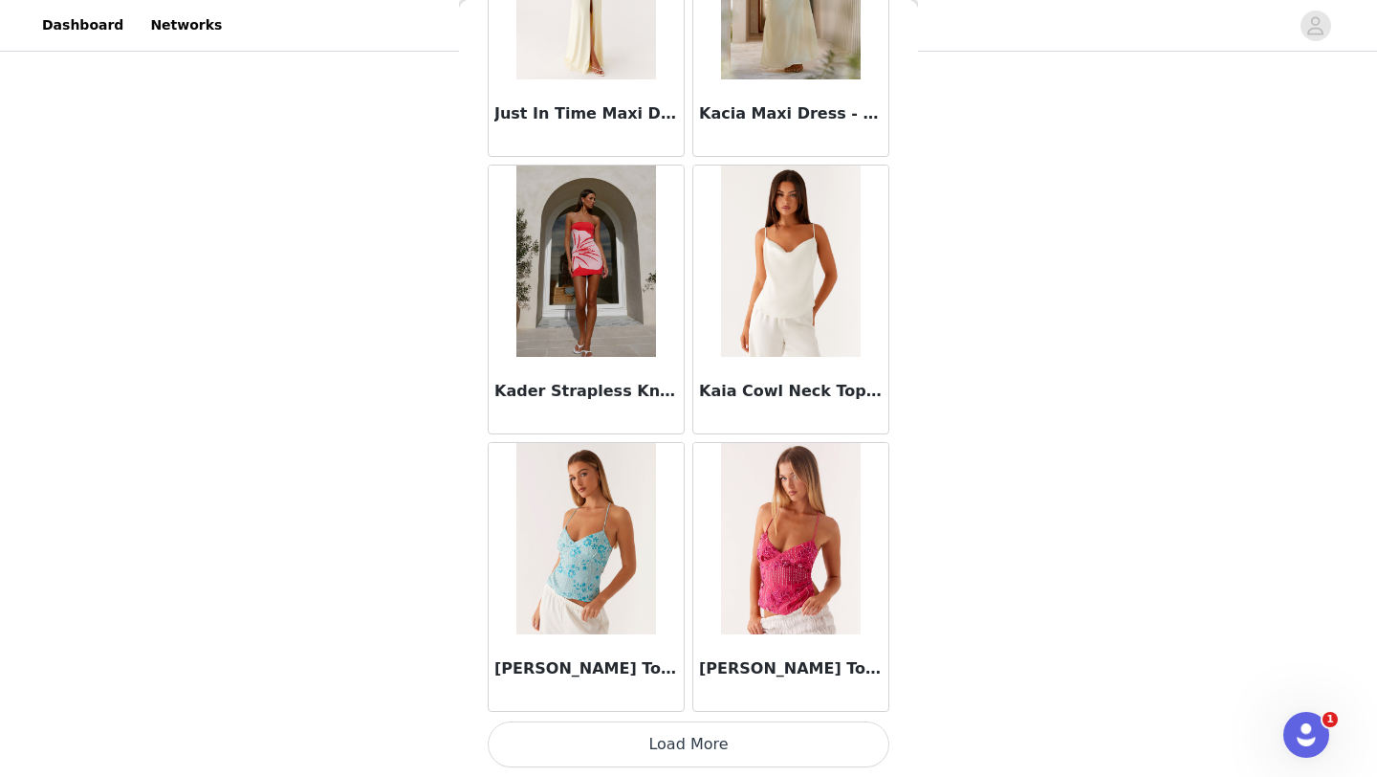
click at [699, 742] on button "Load More" at bounding box center [689, 744] width 402 height 46
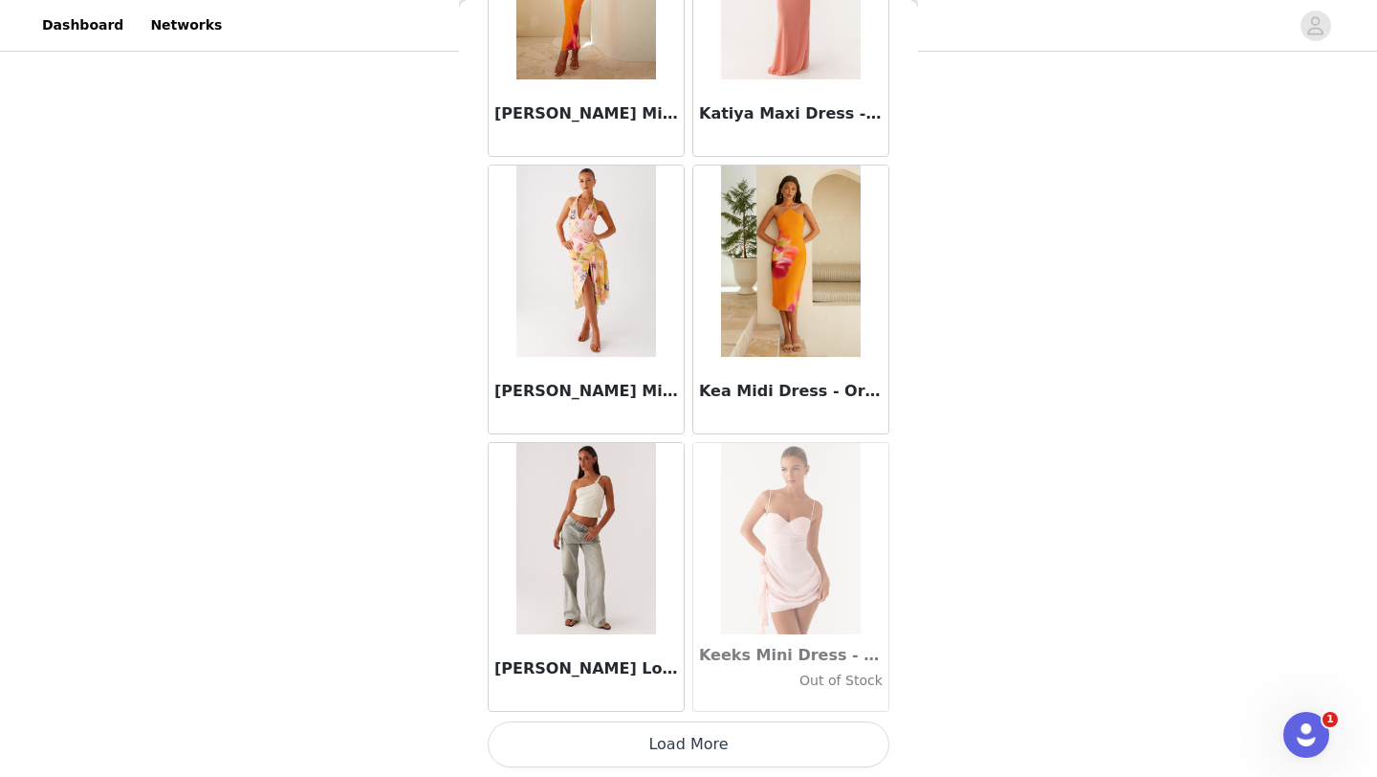
click at [691, 743] on button "Load More" at bounding box center [689, 744] width 402 height 46
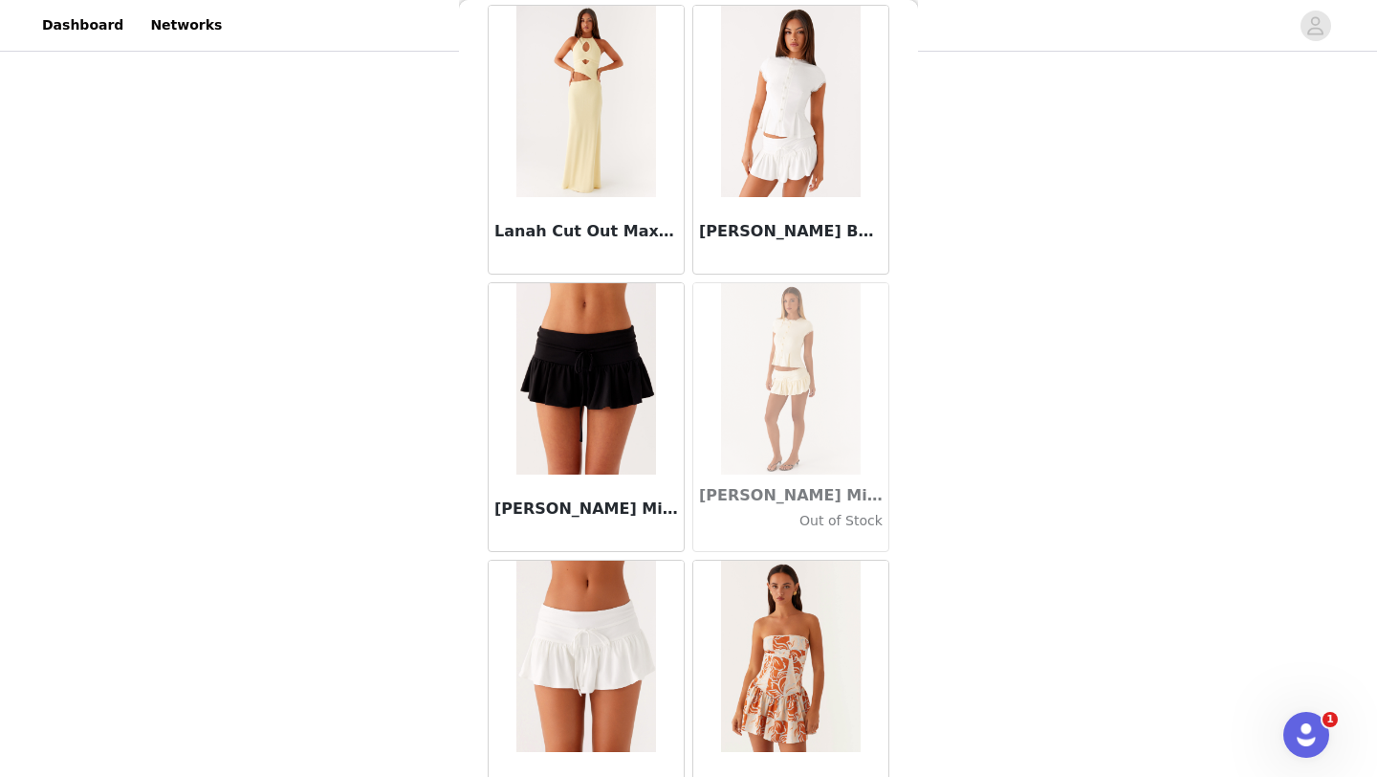
scroll to position [63167, 0]
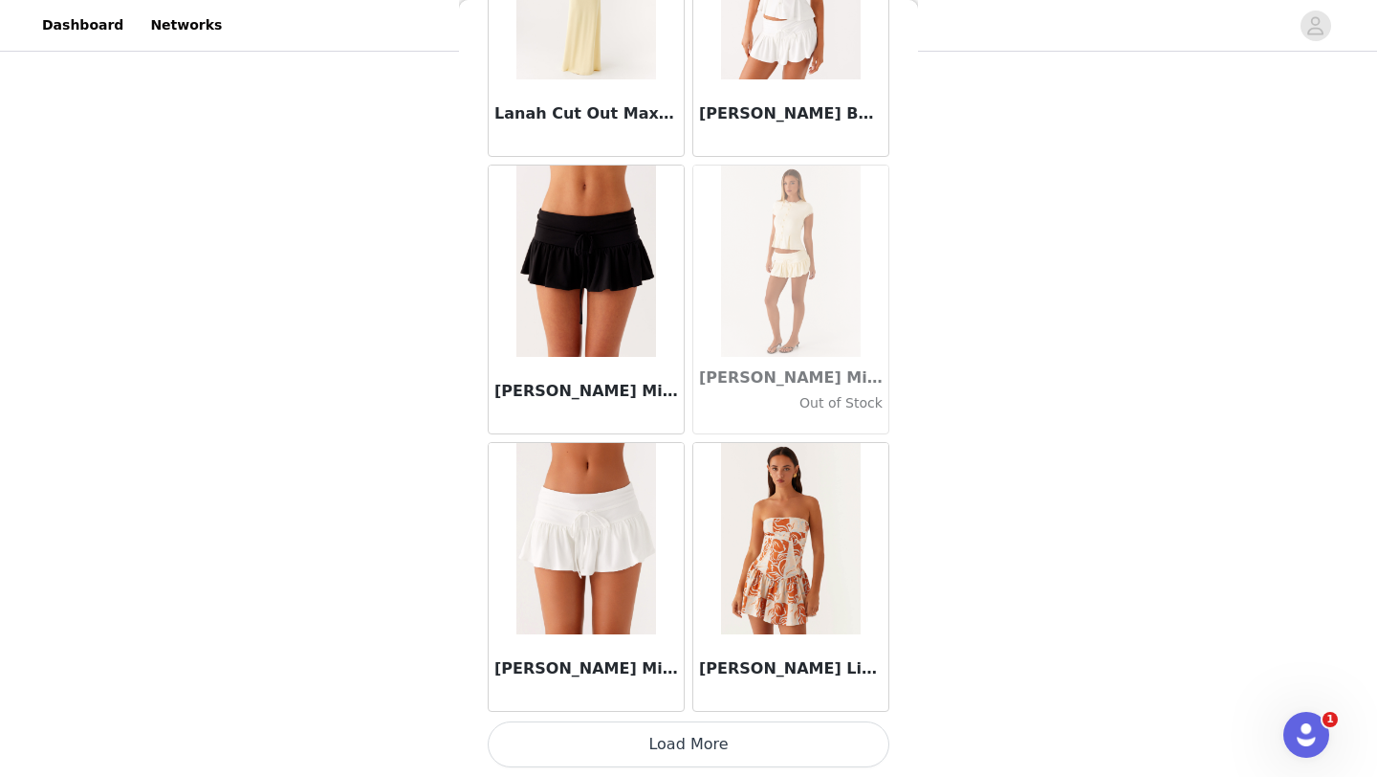
click at [700, 739] on button "Load More" at bounding box center [689, 744] width 402 height 46
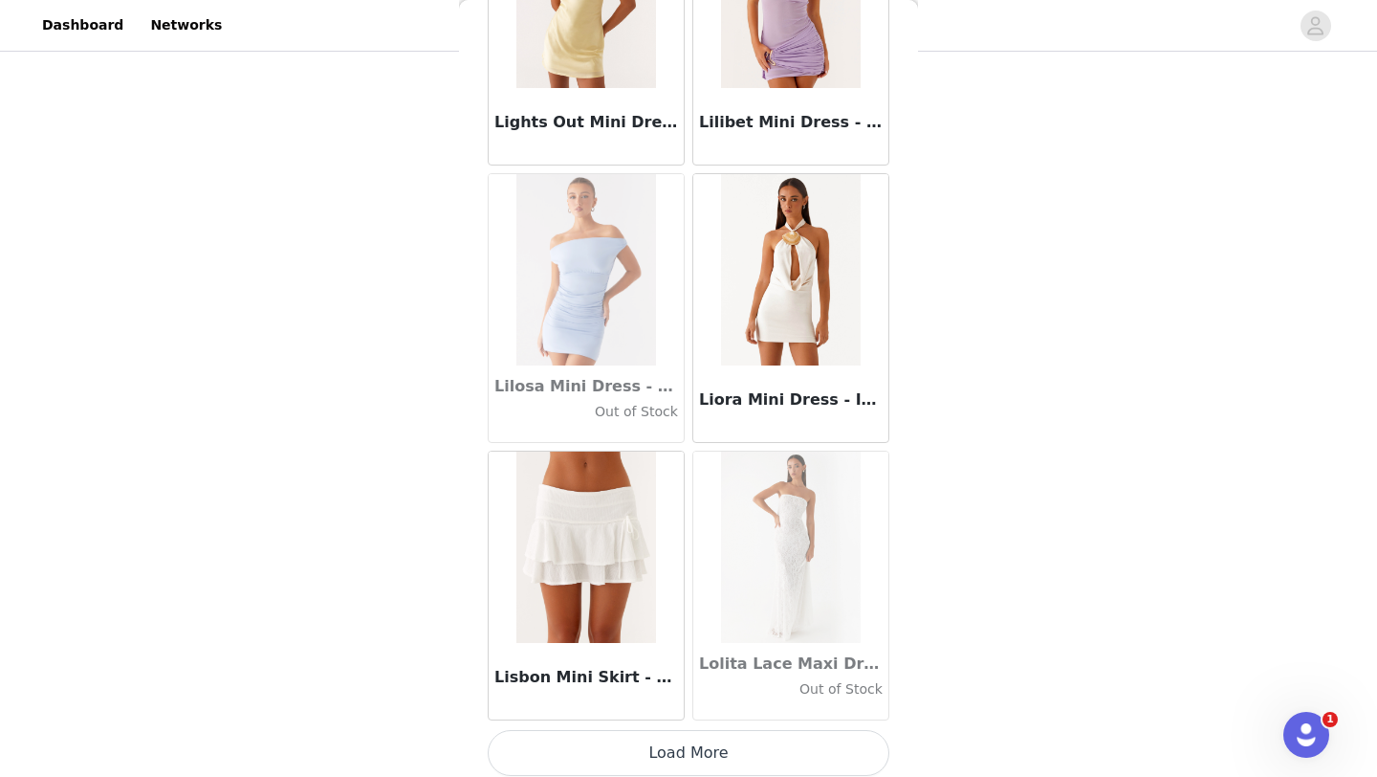
scroll to position [65940, 0]
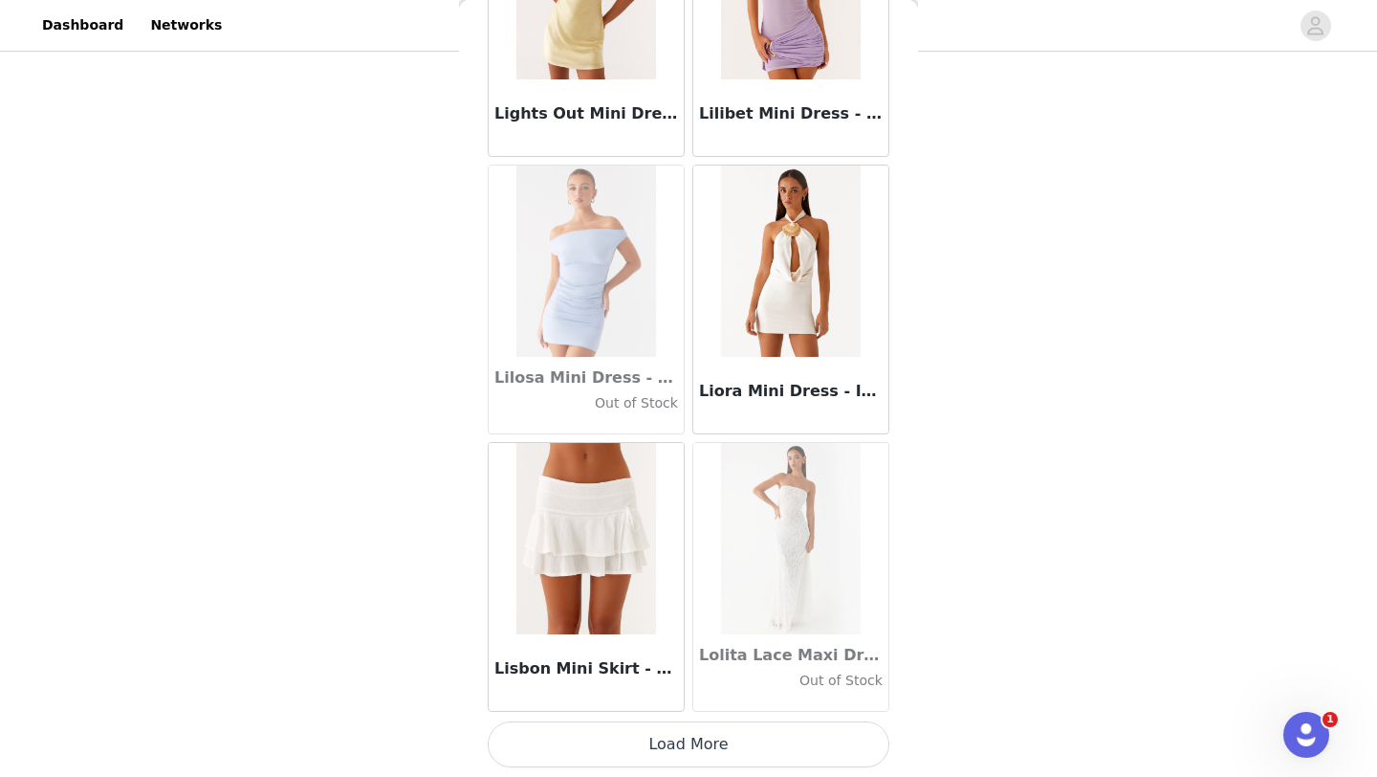
click at [718, 737] on button "Load More" at bounding box center [689, 744] width 402 height 46
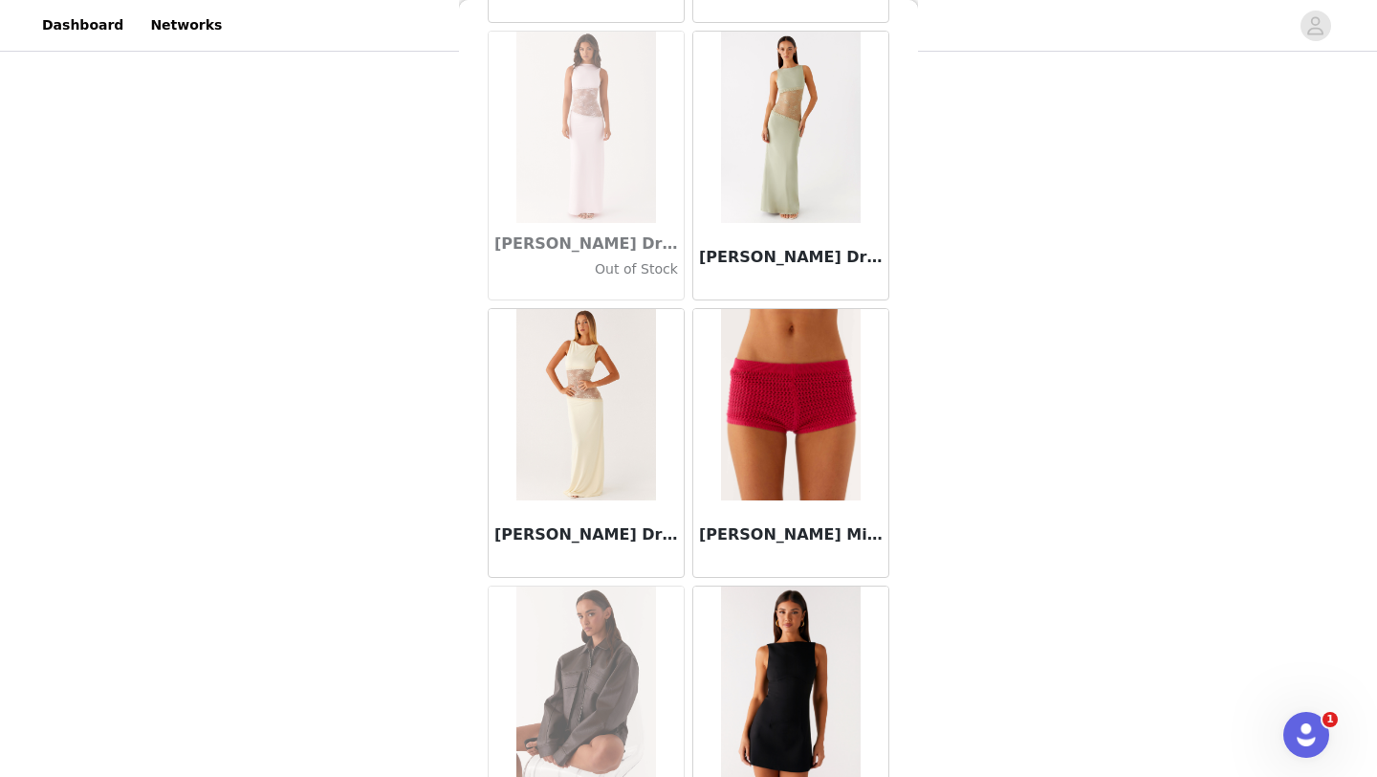
scroll to position [68714, 0]
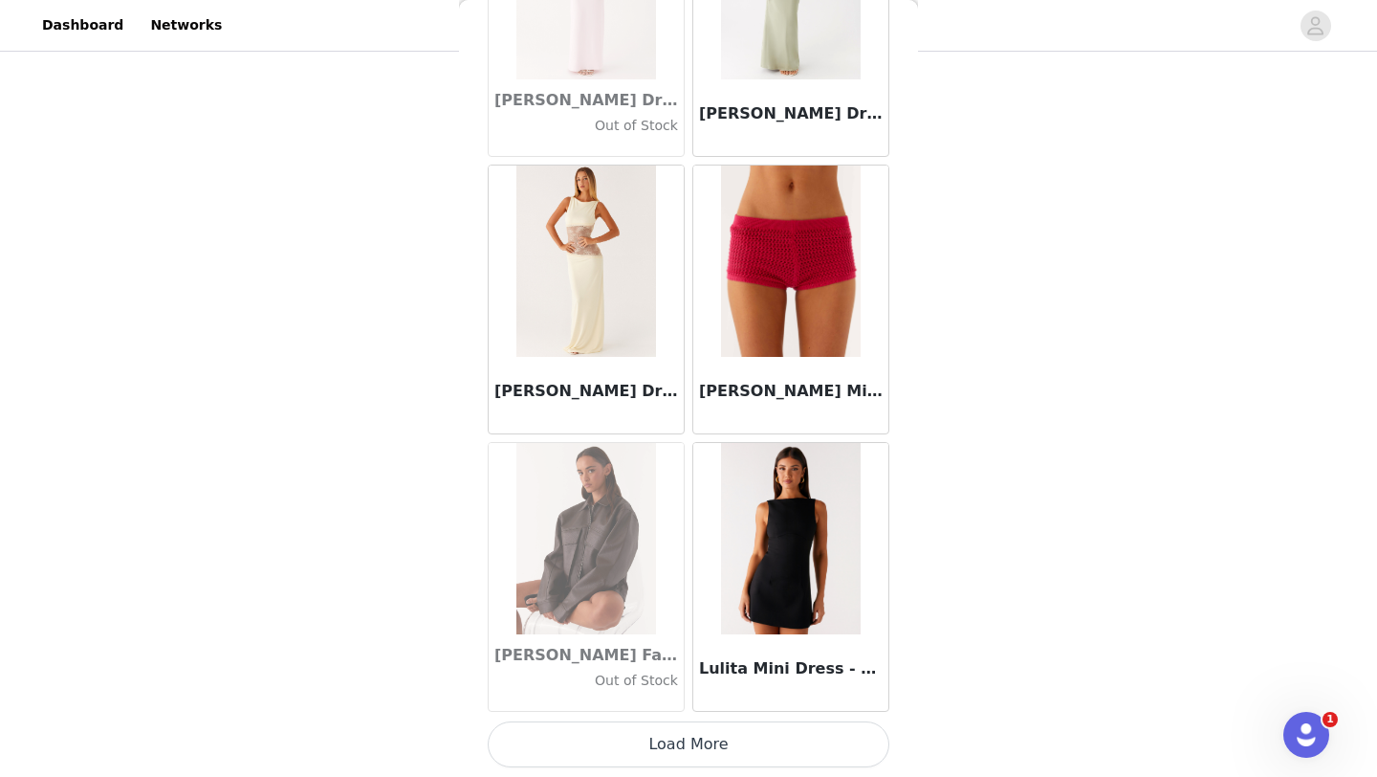
click at [739, 753] on button "Load More" at bounding box center [689, 744] width 402 height 46
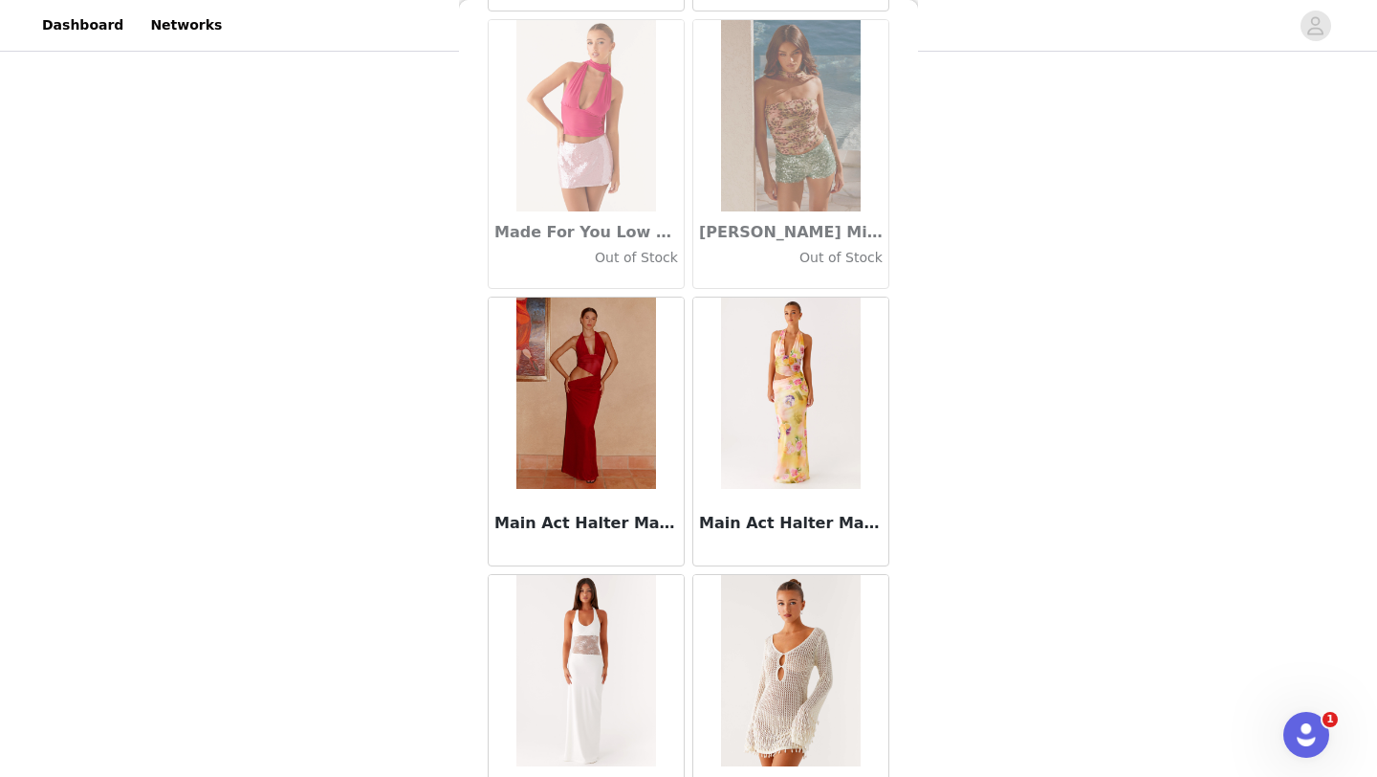
scroll to position [71487, 0]
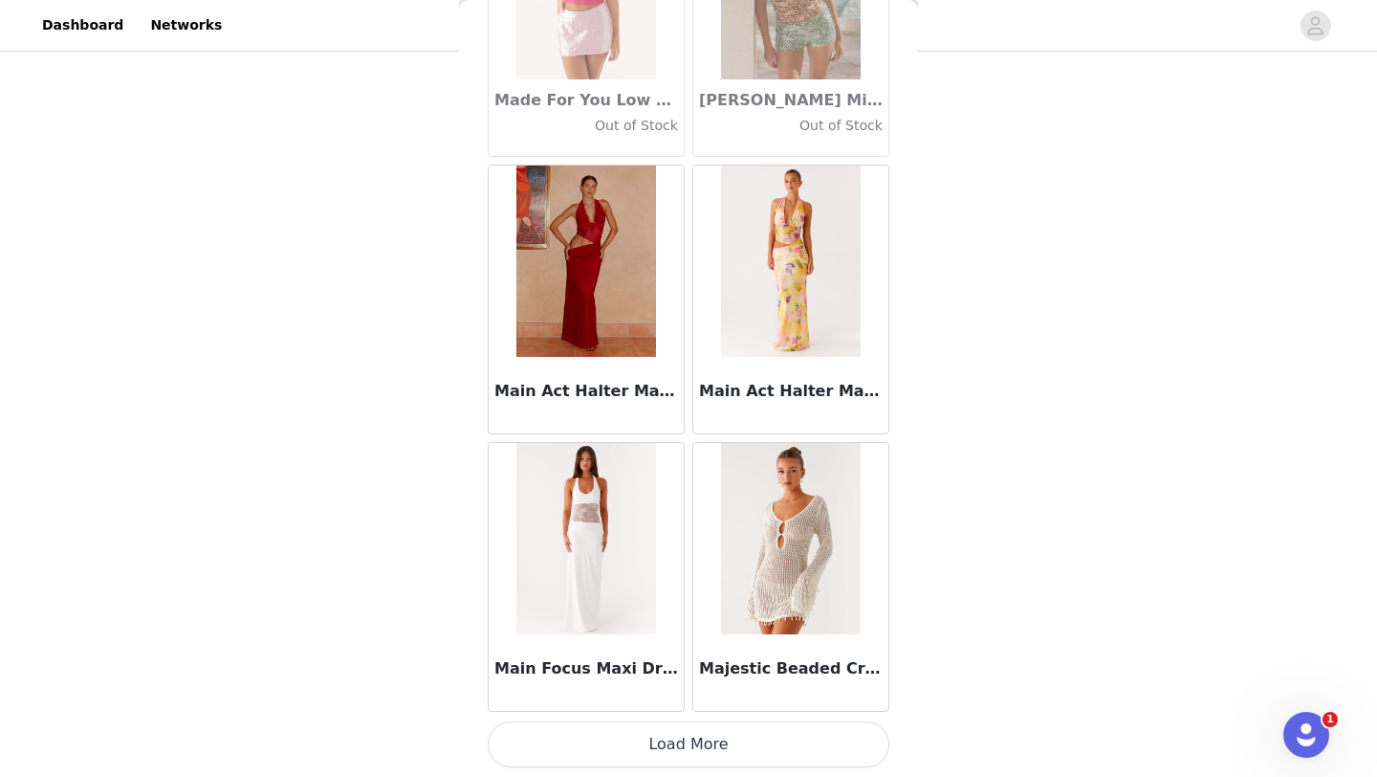
click at [732, 736] on button "Load More" at bounding box center [689, 744] width 402 height 46
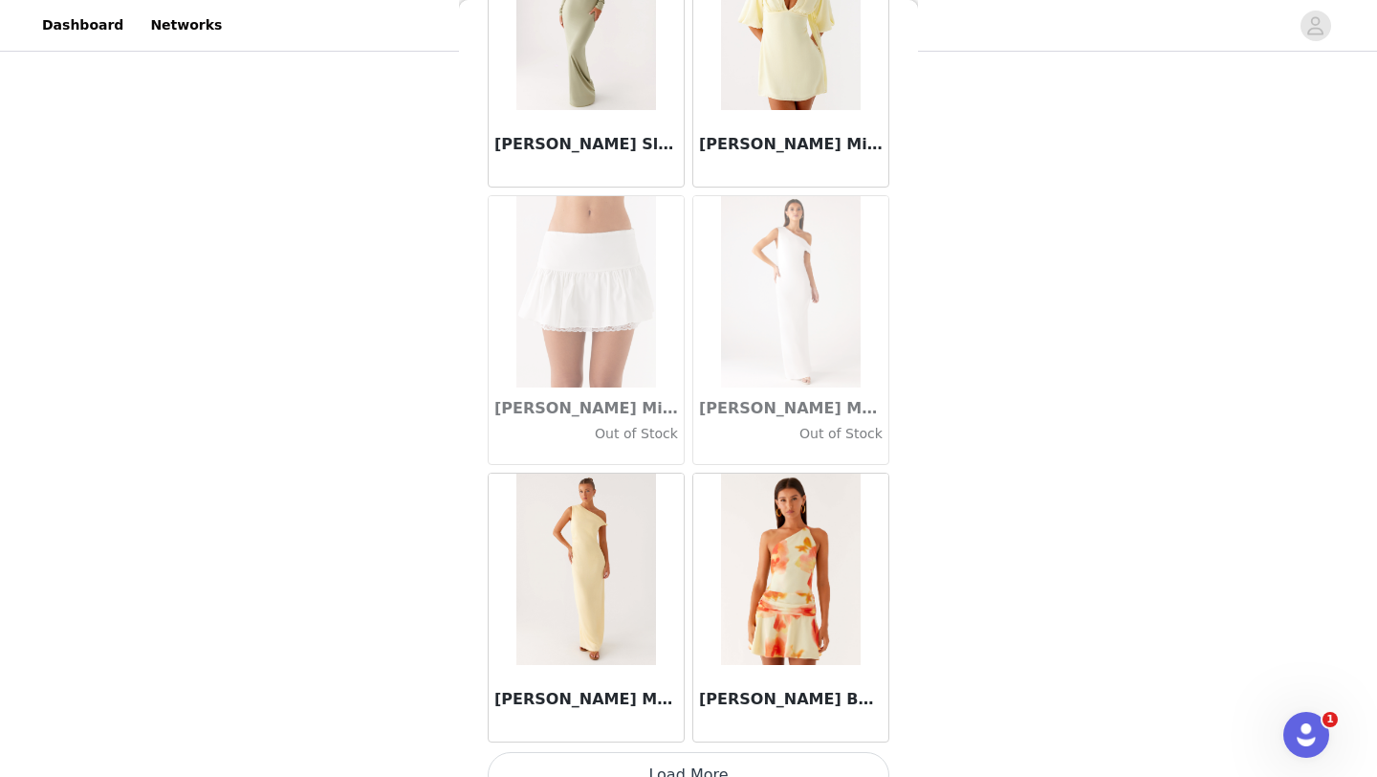
scroll to position [74260, 0]
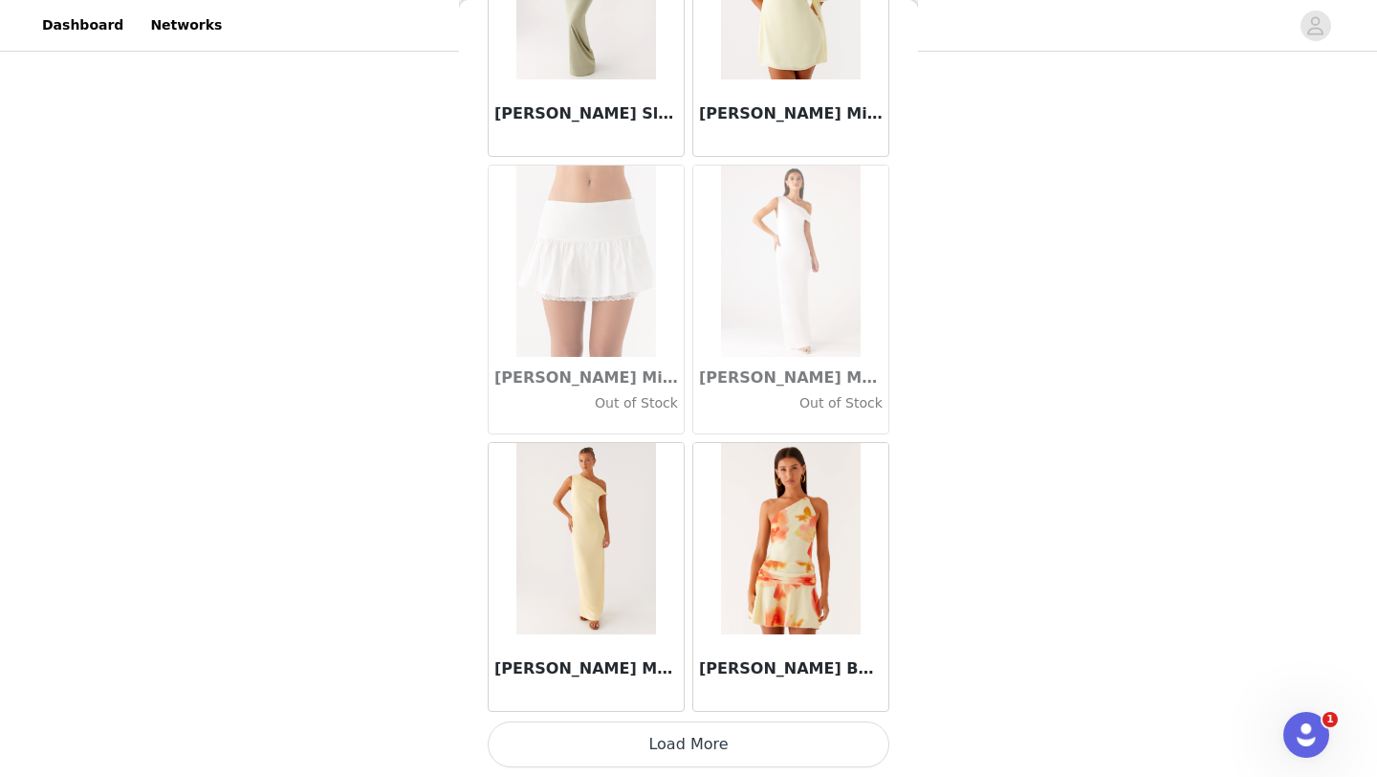
click at [730, 733] on button "Load More" at bounding box center [689, 744] width 402 height 46
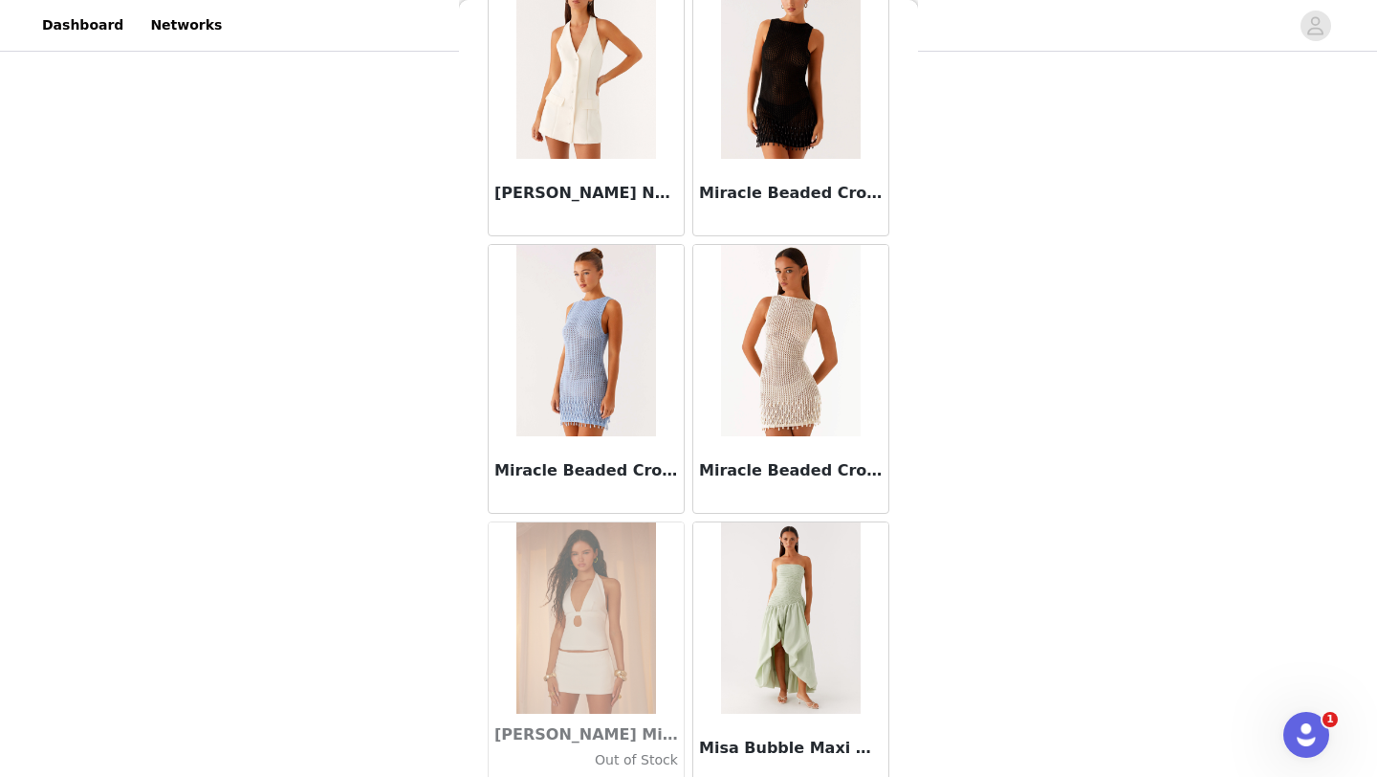
scroll to position [77034, 0]
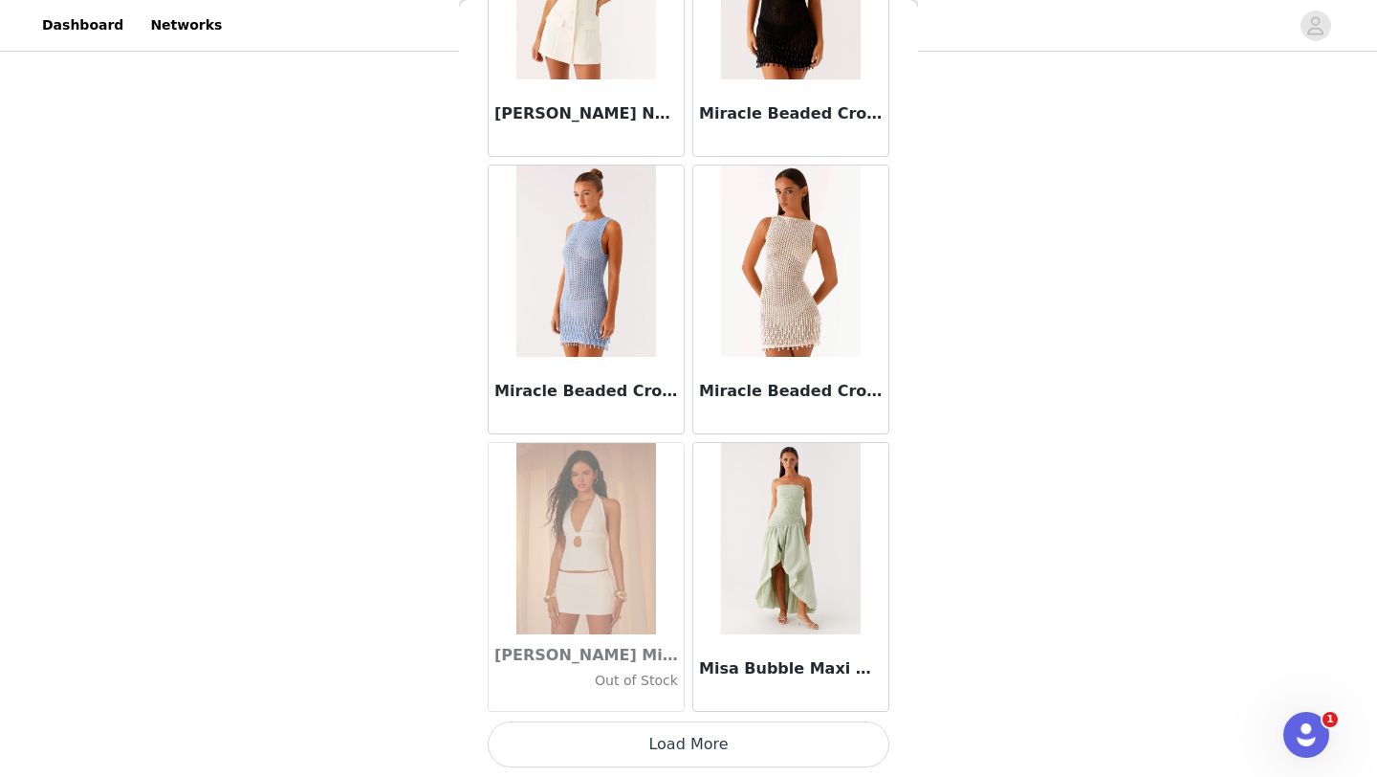
click at [725, 744] on button "Load More" at bounding box center [689, 744] width 402 height 46
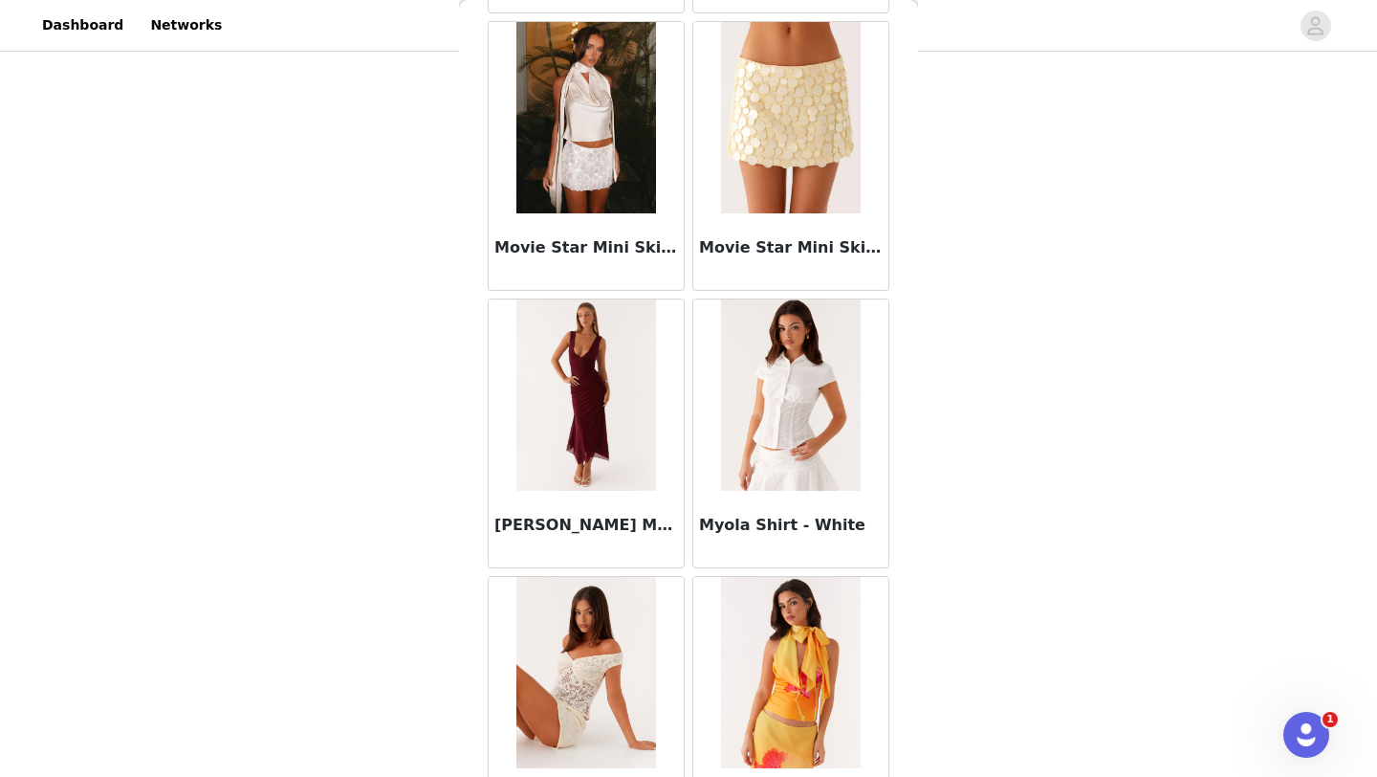
scroll to position [79807, 0]
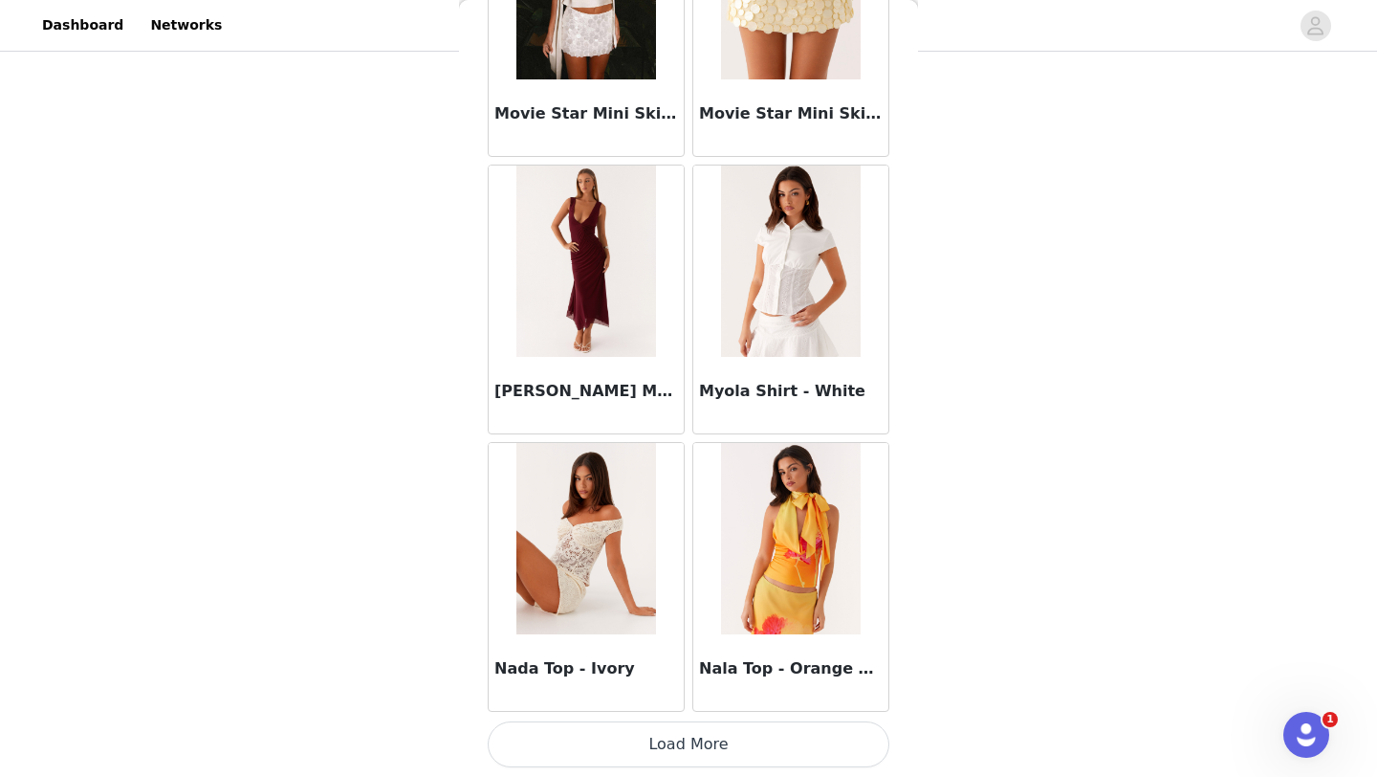
click at [739, 749] on button "Load More" at bounding box center [689, 744] width 402 height 46
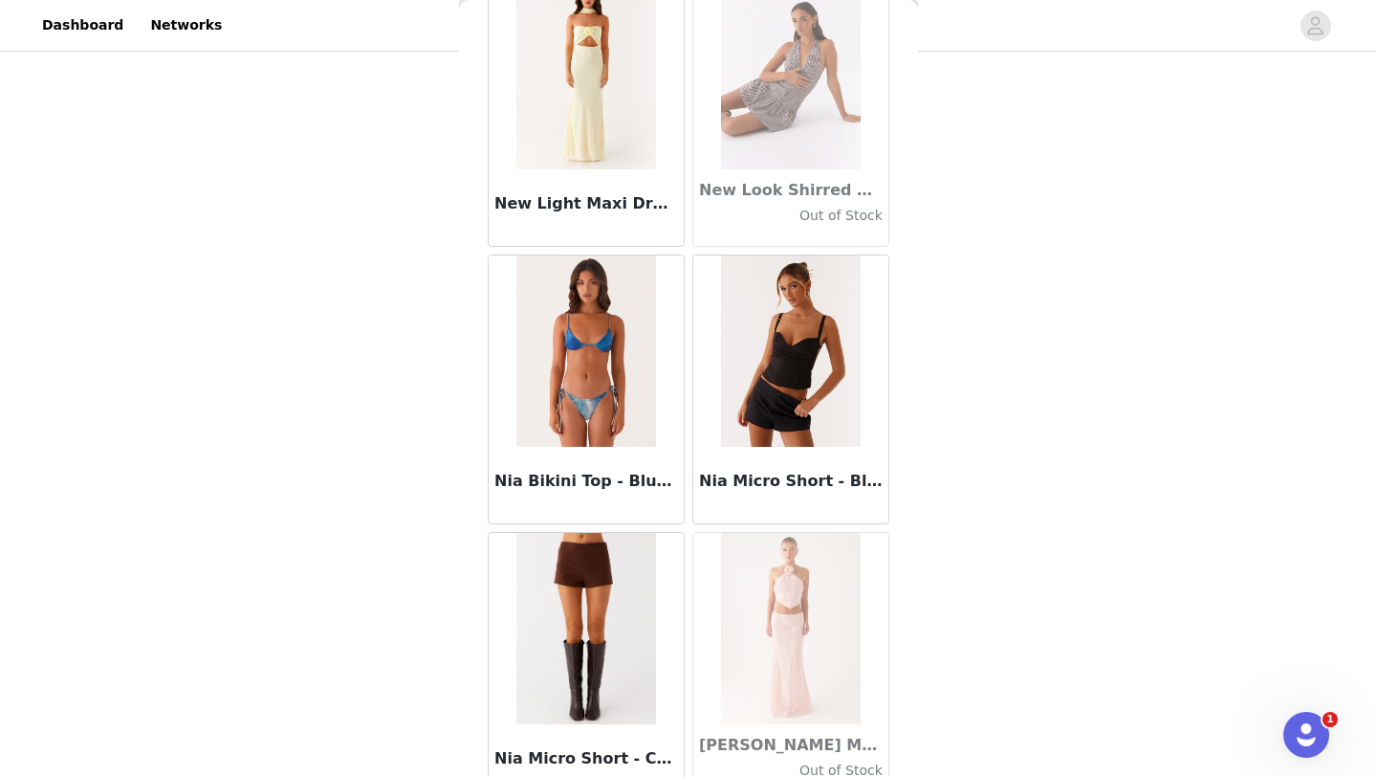
scroll to position [81457, 0]
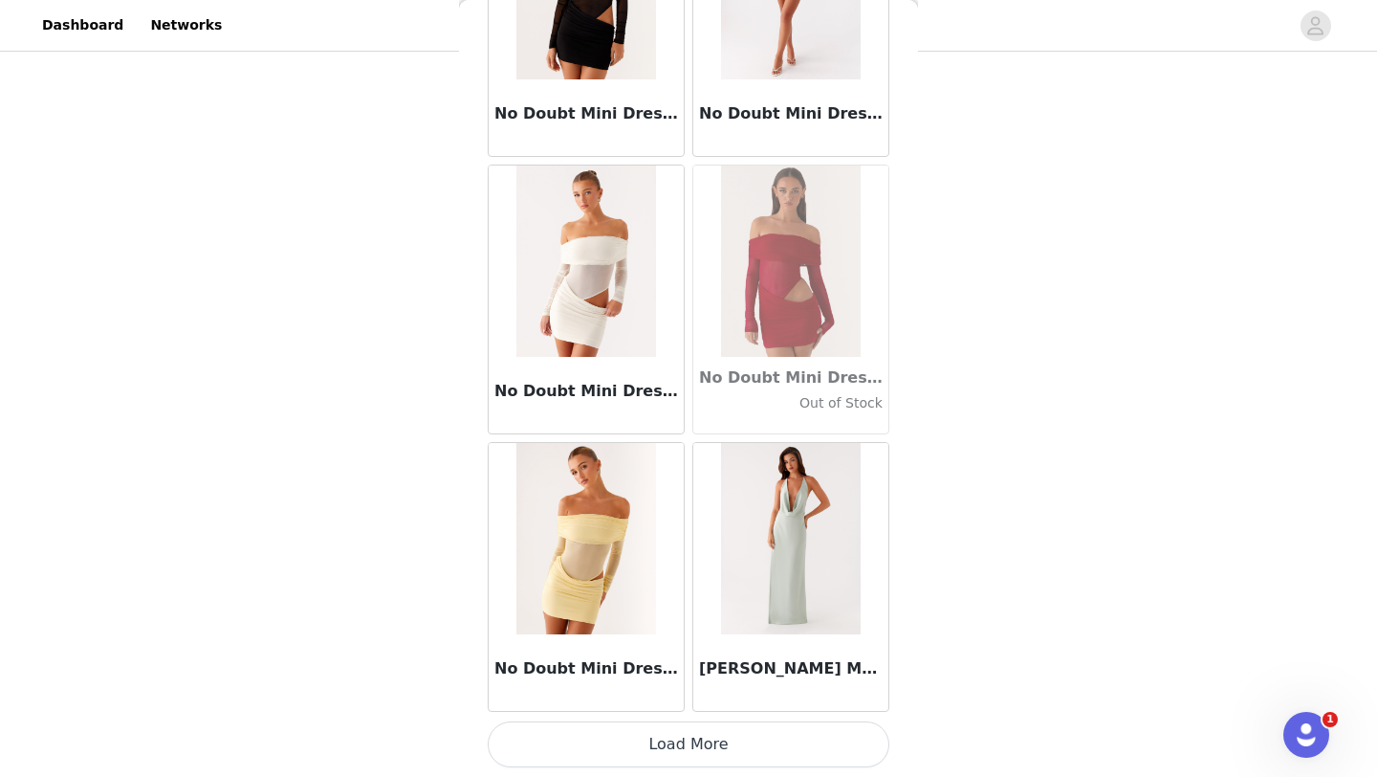
click at [745, 735] on button "Load More" at bounding box center [689, 744] width 402 height 46
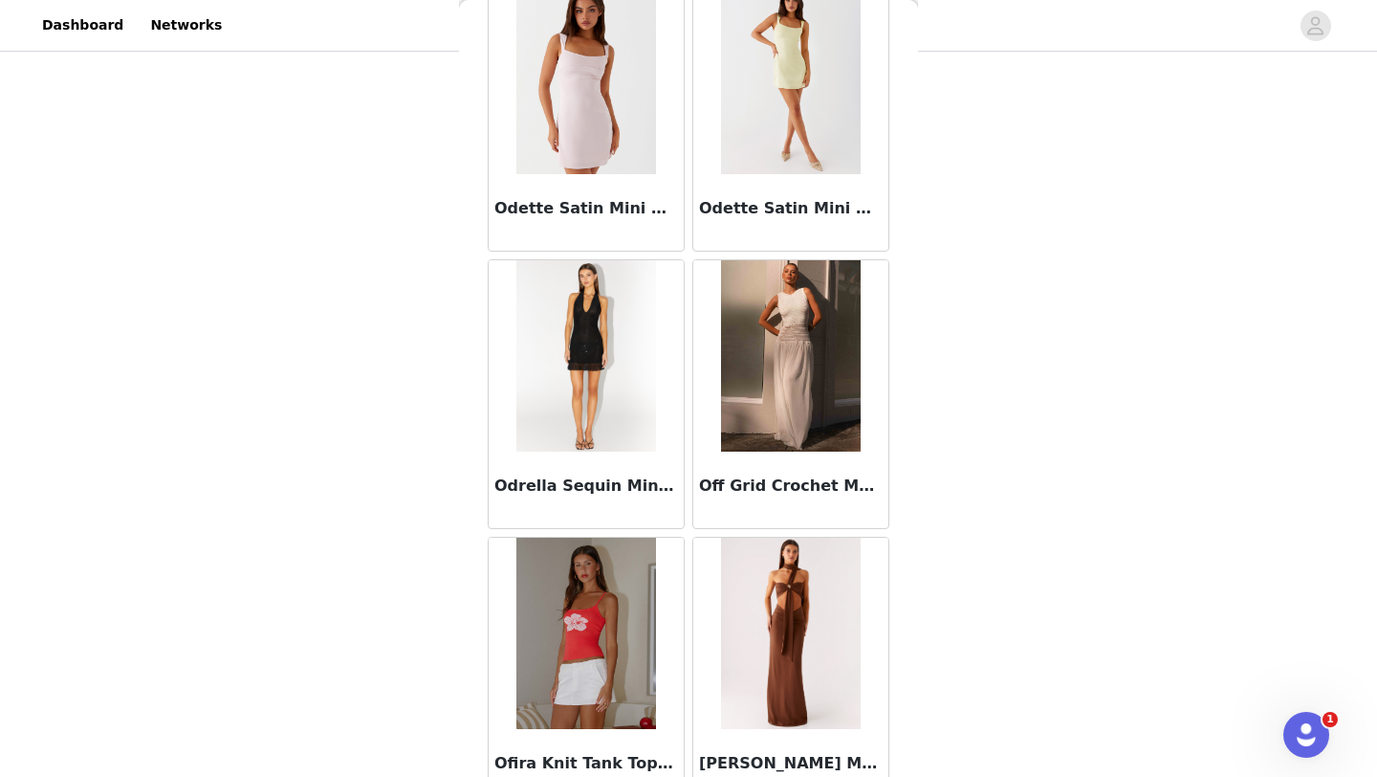
scroll to position [85354, 0]
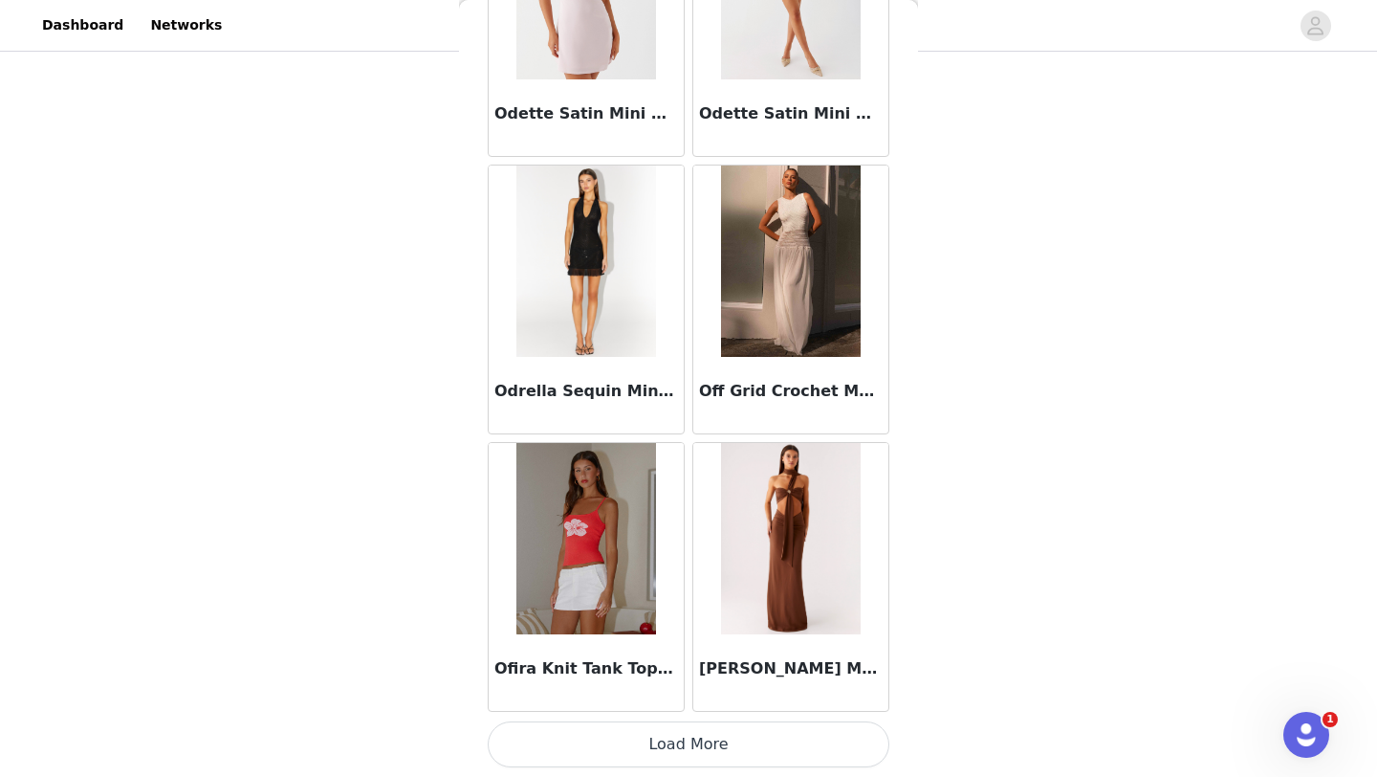
click at [699, 760] on button "Load More" at bounding box center [689, 744] width 402 height 46
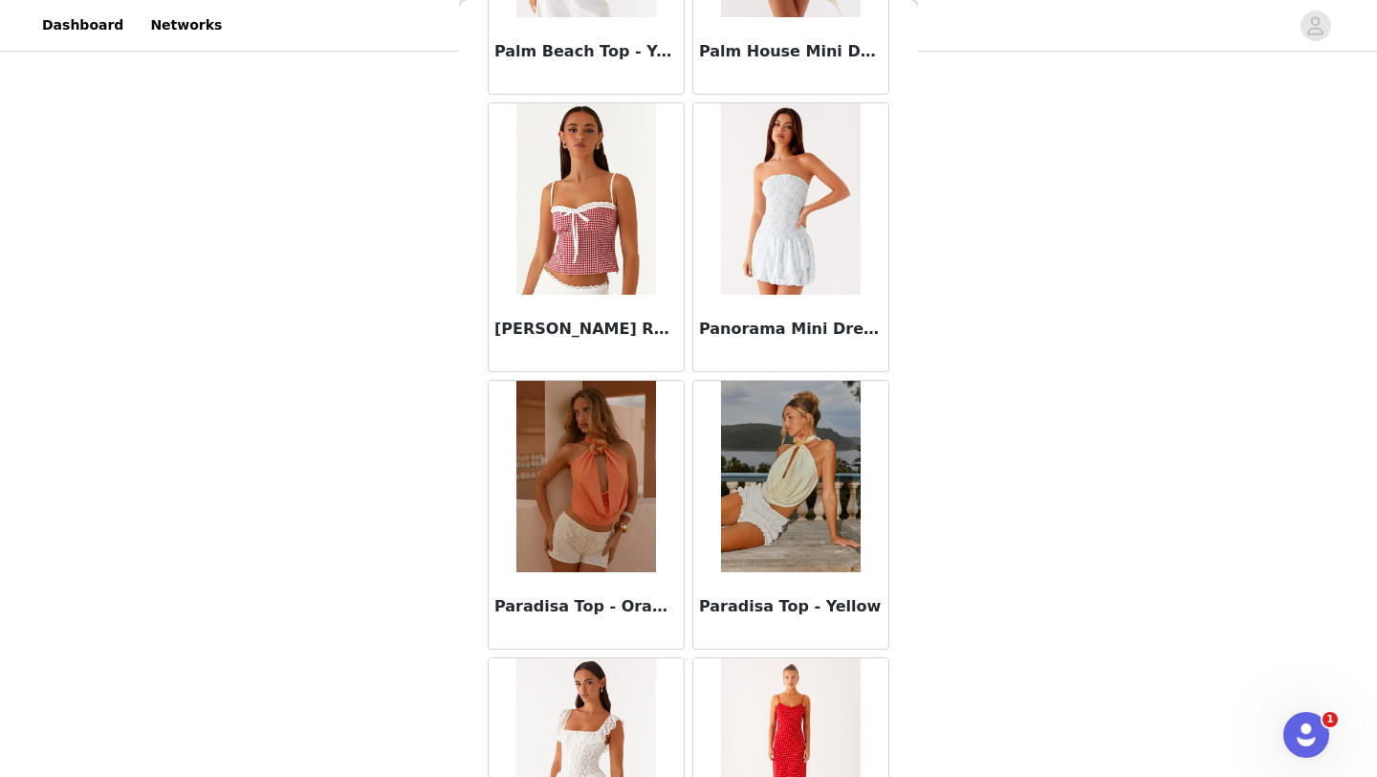
scroll to position [87625, 0]
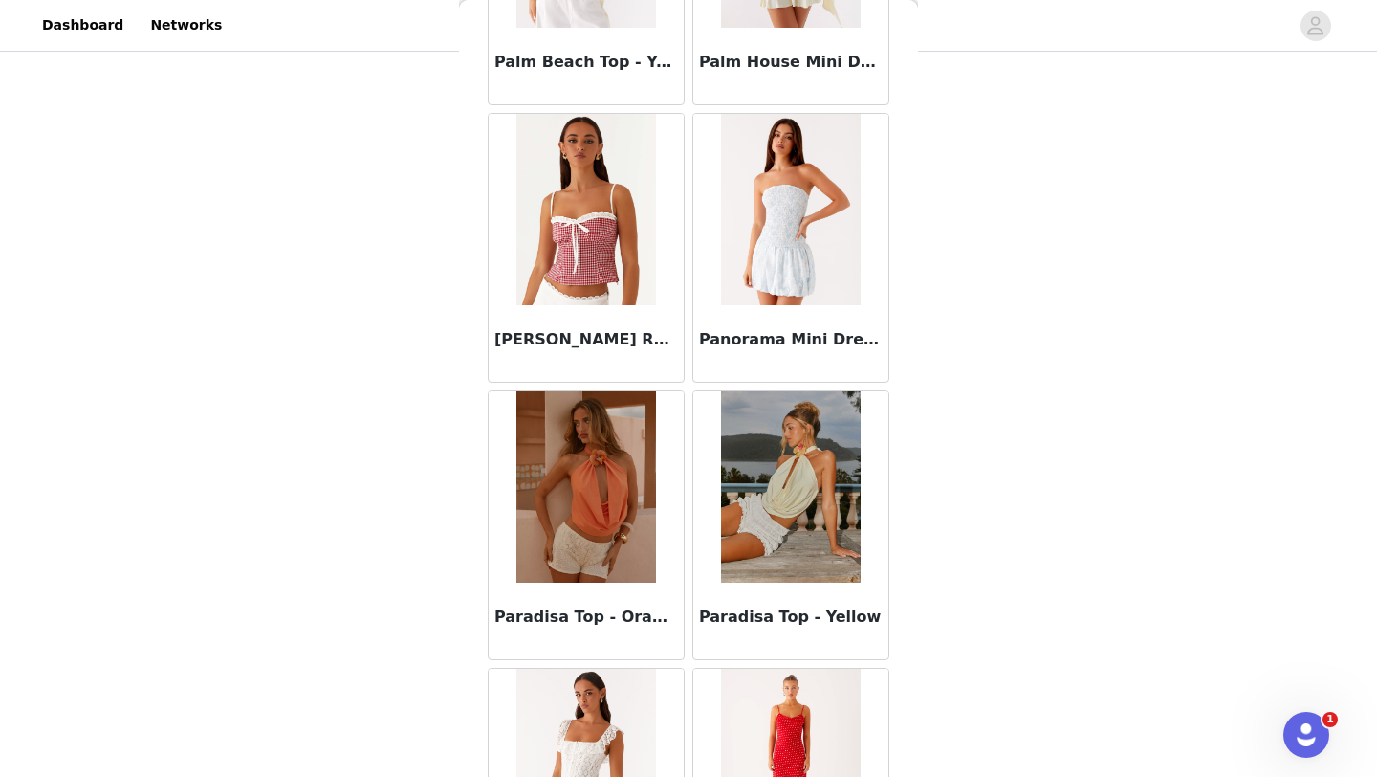
click at [625, 271] on img at bounding box center [585, 209] width 139 height 191
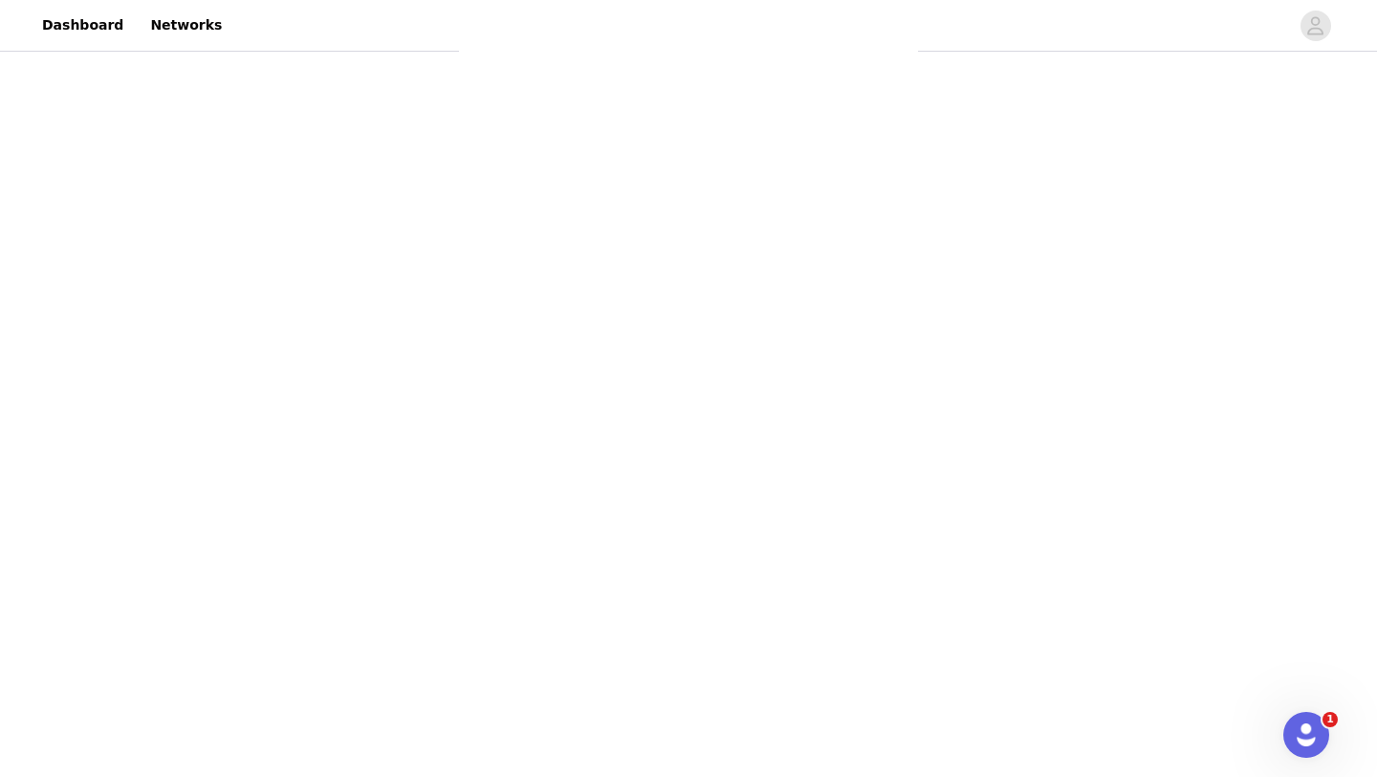
scroll to position [0, 0]
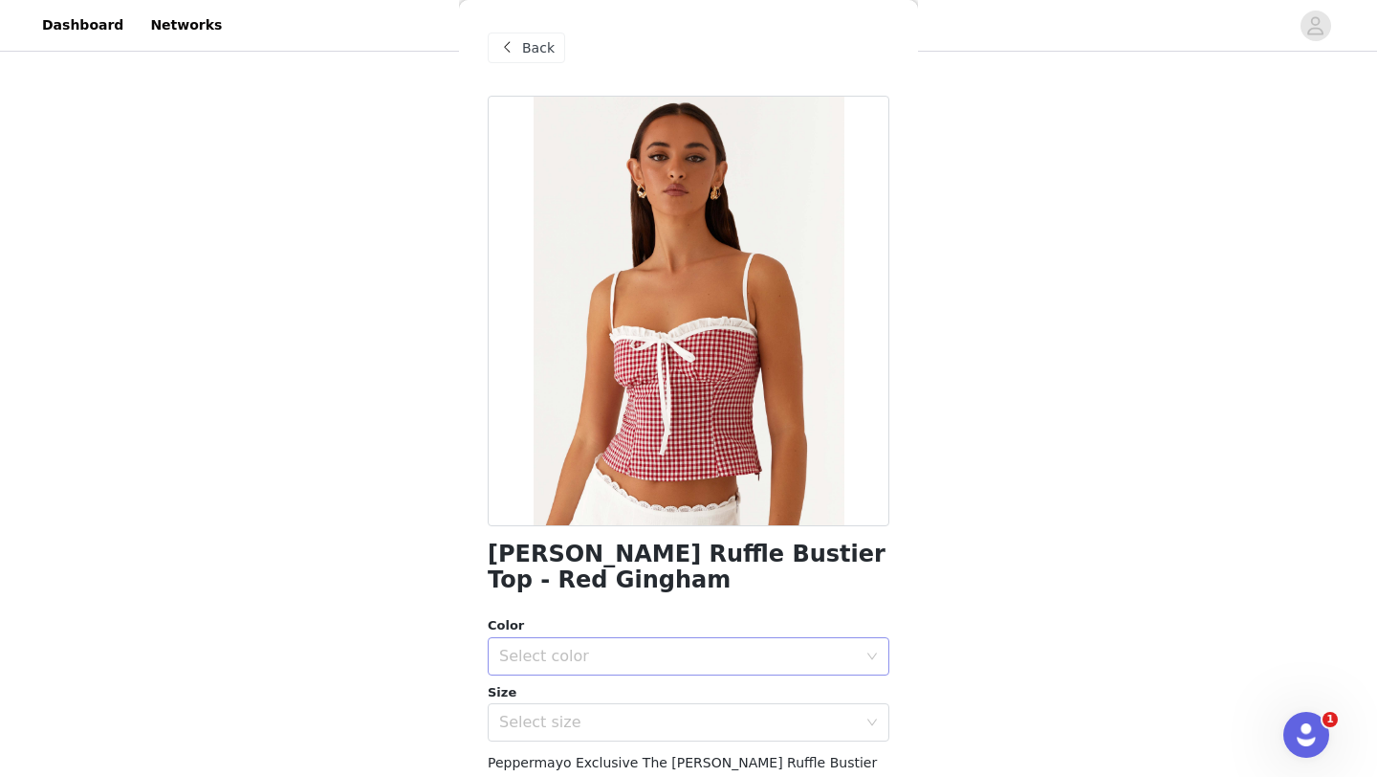
click at [670, 648] on div "Select color" at bounding box center [678, 656] width 358 height 19
click at [629, 692] on li "Red Gingham" at bounding box center [689, 698] width 402 height 31
click at [625, 720] on div "Select size" at bounding box center [678, 721] width 358 height 19
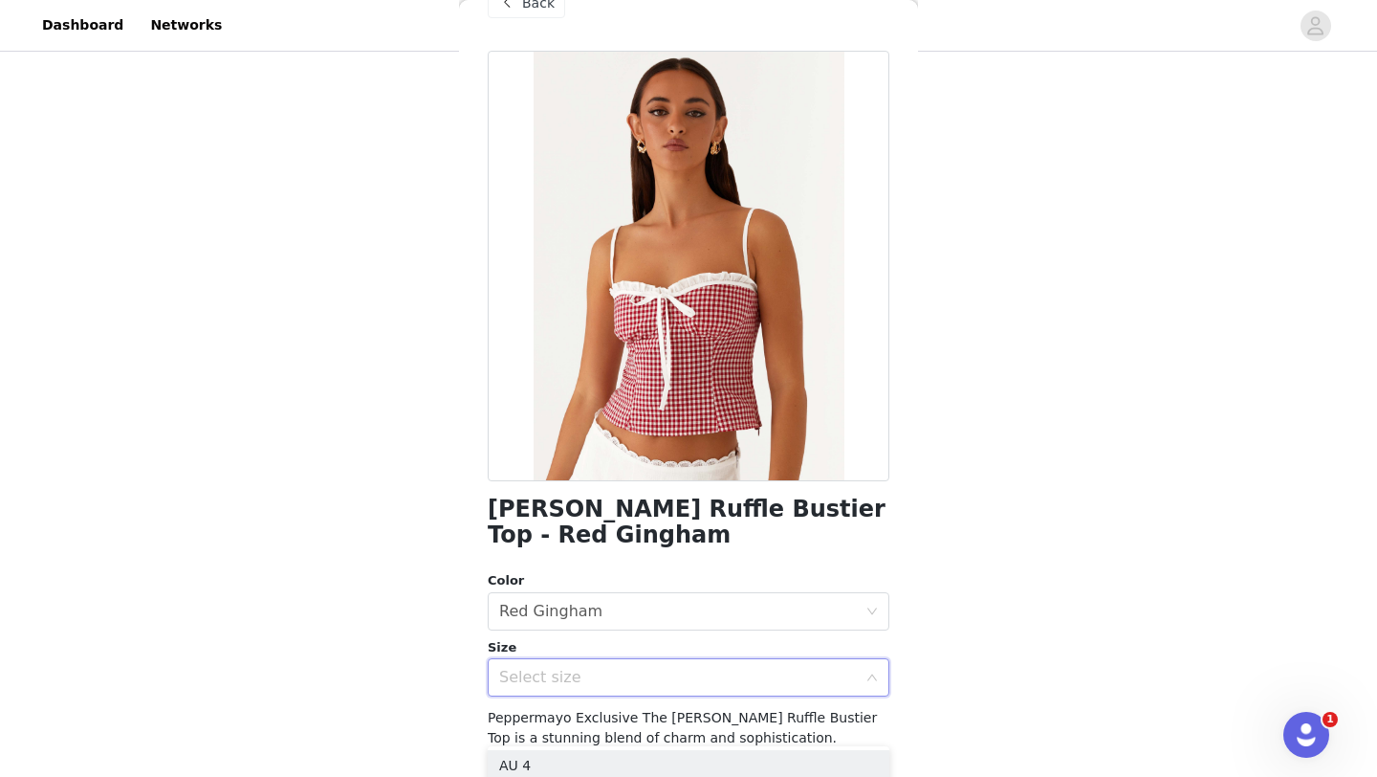
scroll to position [124, 0]
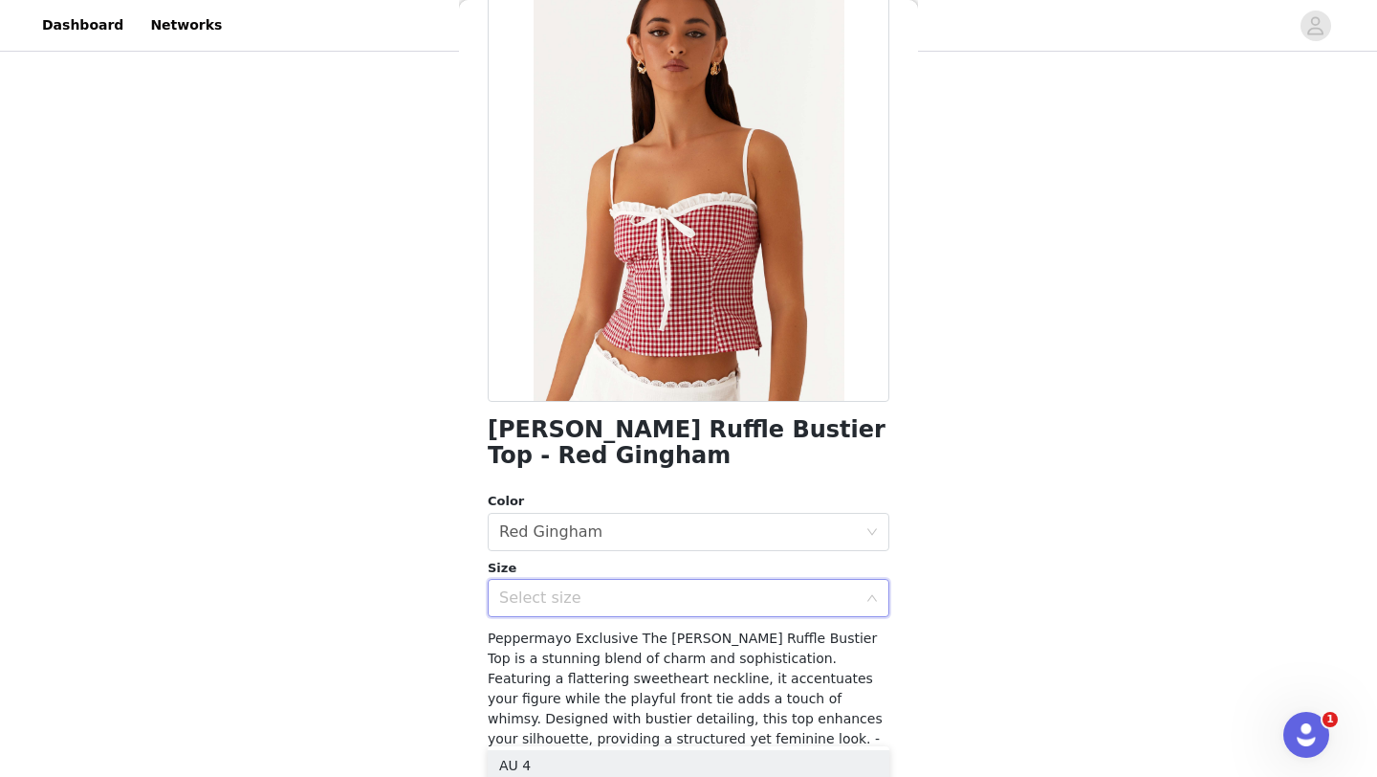
click at [618, 599] on div "Select size" at bounding box center [678, 597] width 358 height 19
click at [618, 603] on div "Select size" at bounding box center [678, 597] width 358 height 19
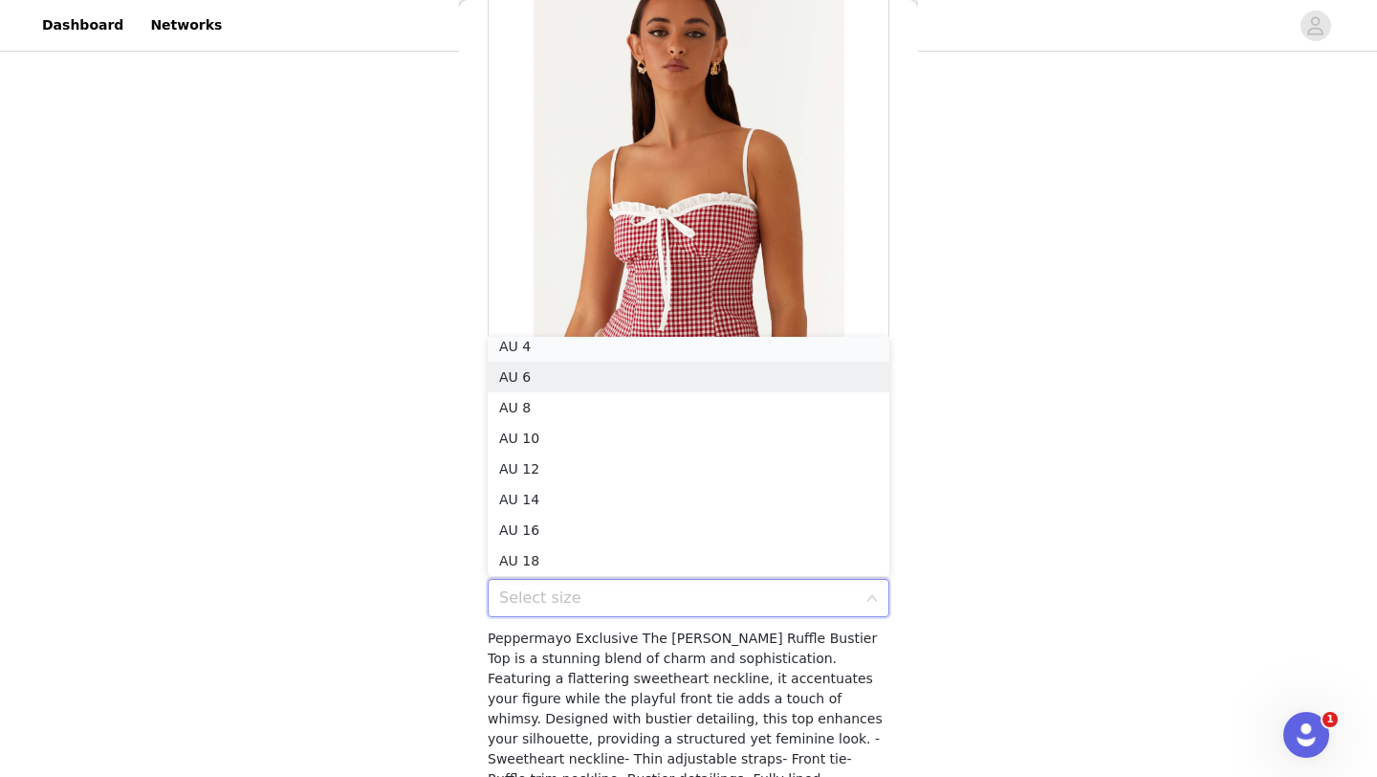
scroll to position [4, 0]
click at [641, 349] on li "AU 4" at bounding box center [689, 352] width 402 height 31
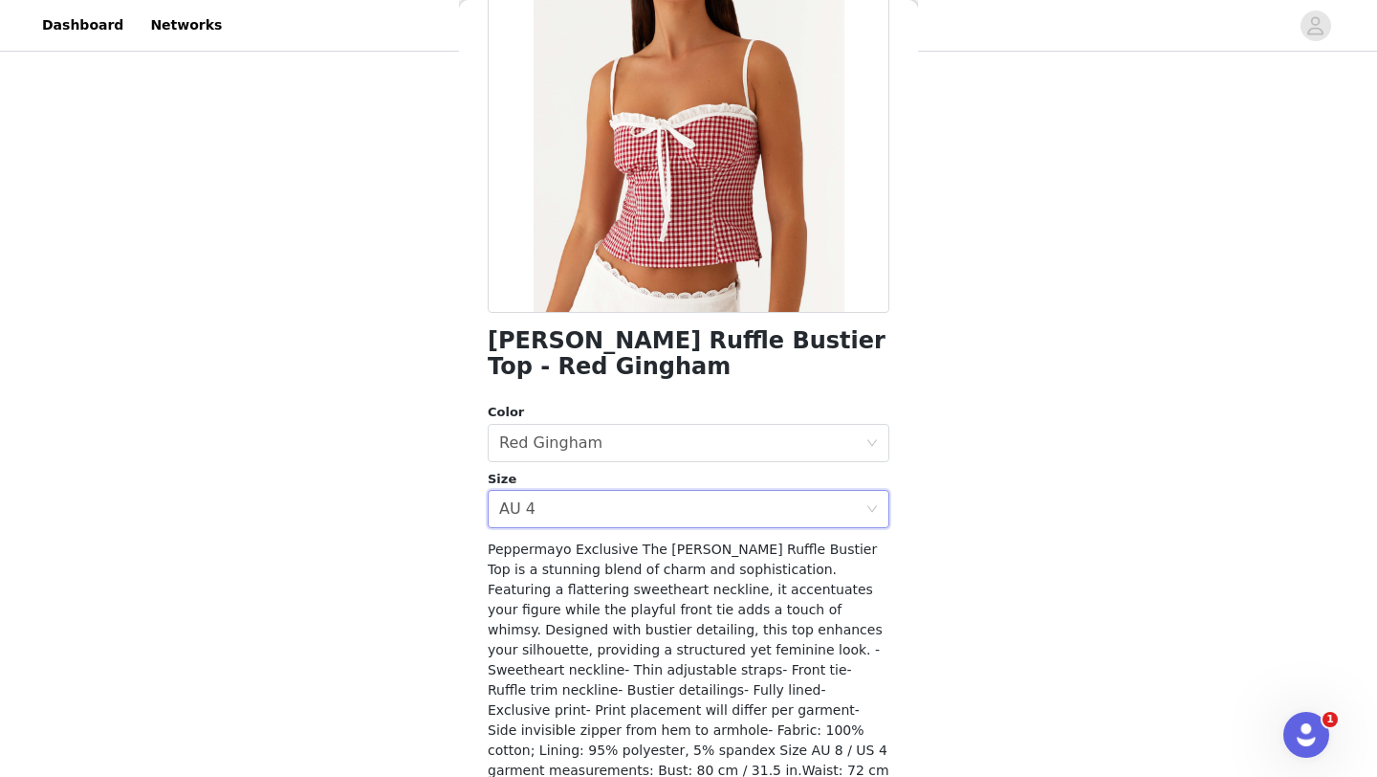
scroll to position [318, 0]
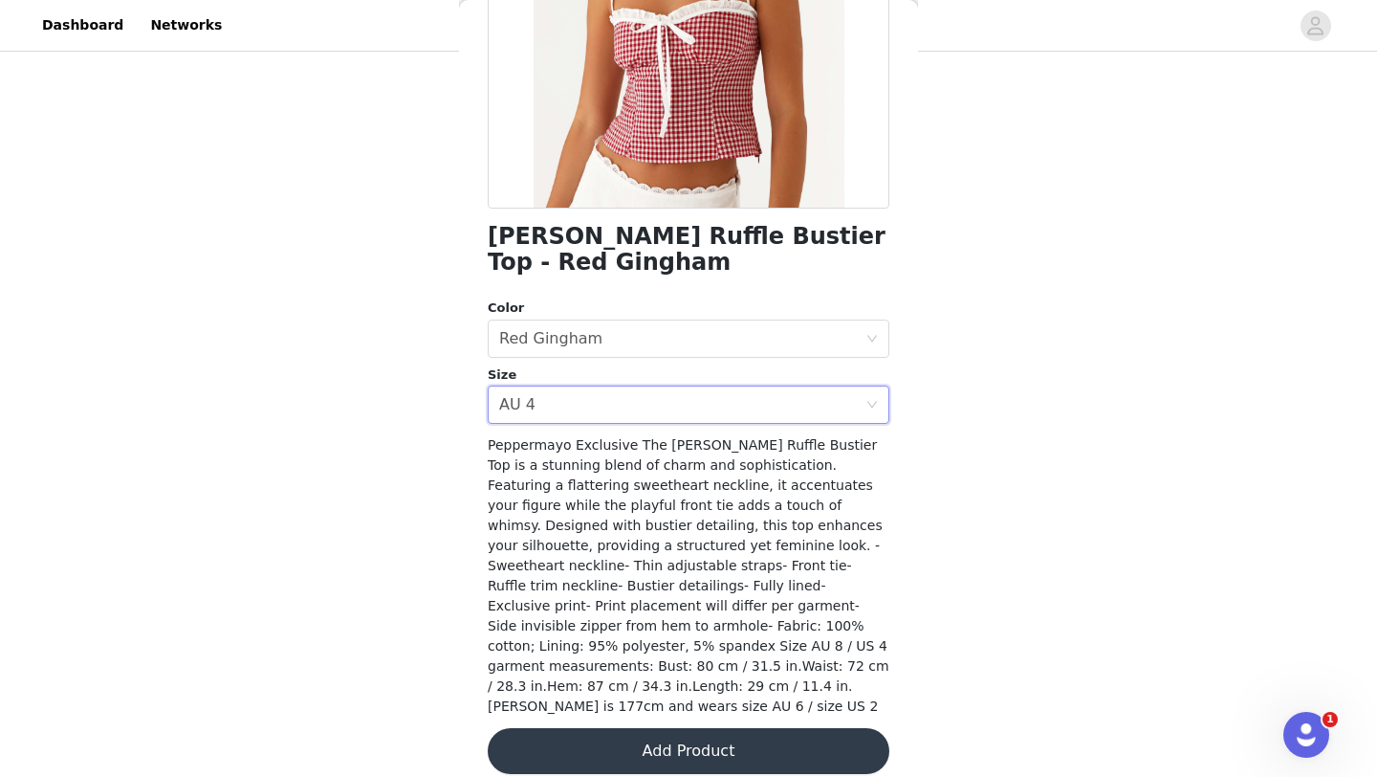
click at [620, 735] on button "Add Product" at bounding box center [689, 751] width 402 height 46
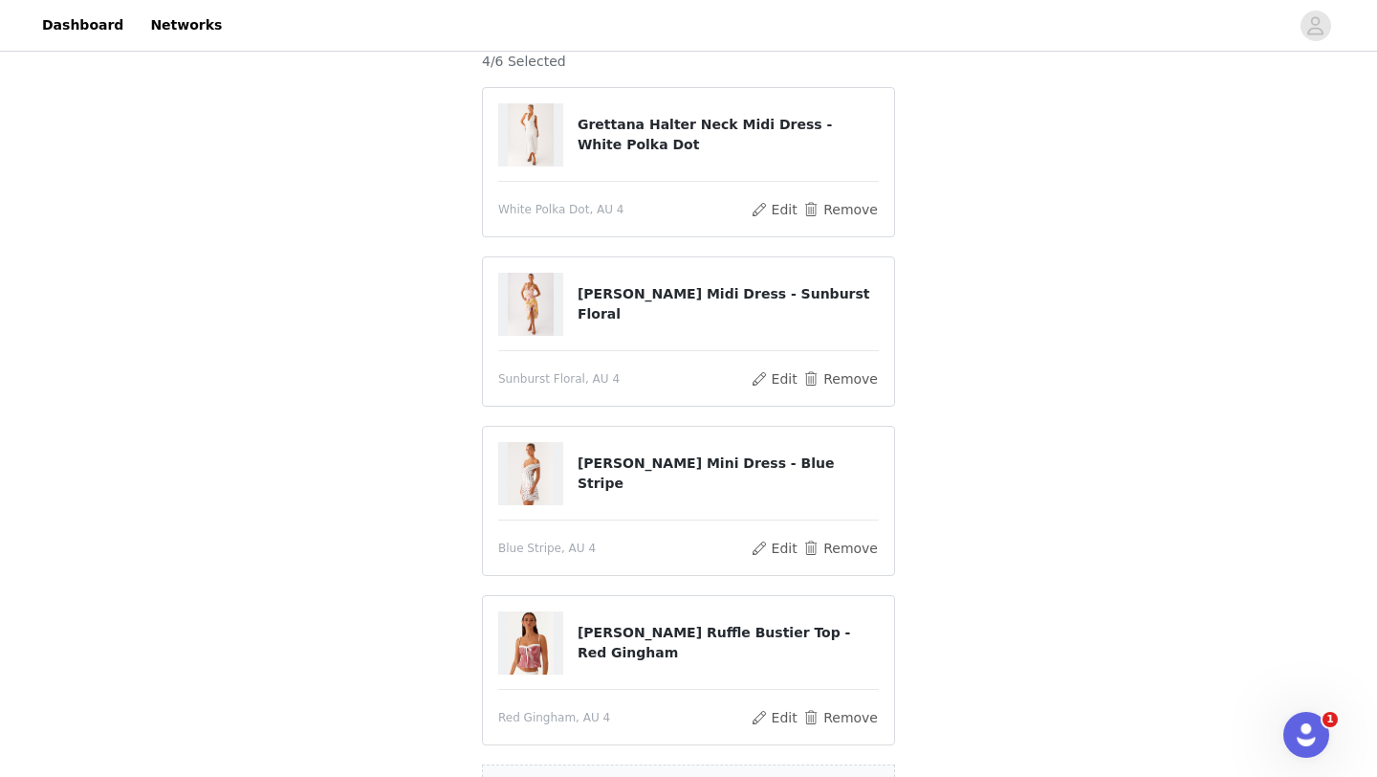
scroll to position [396, 0]
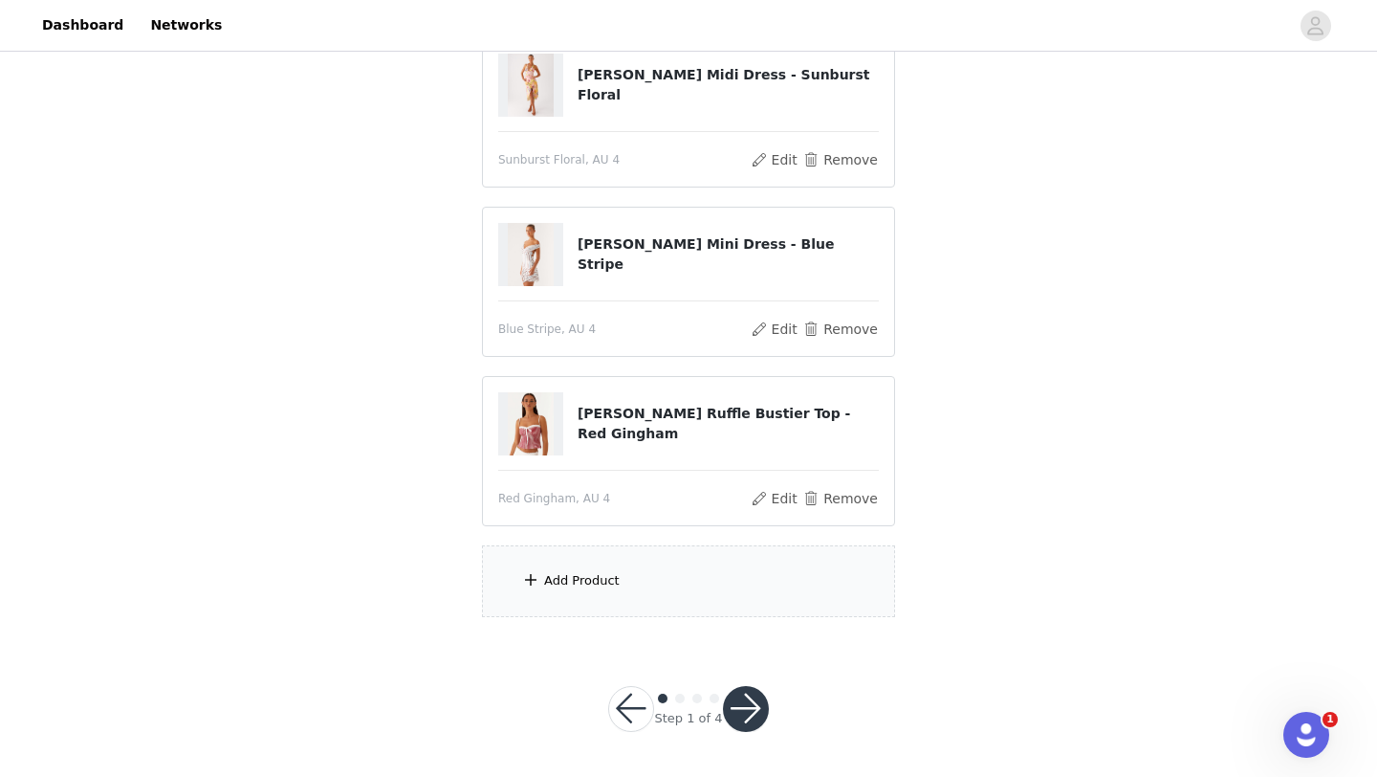
click at [655, 584] on div "Add Product" at bounding box center [688, 581] width 413 height 72
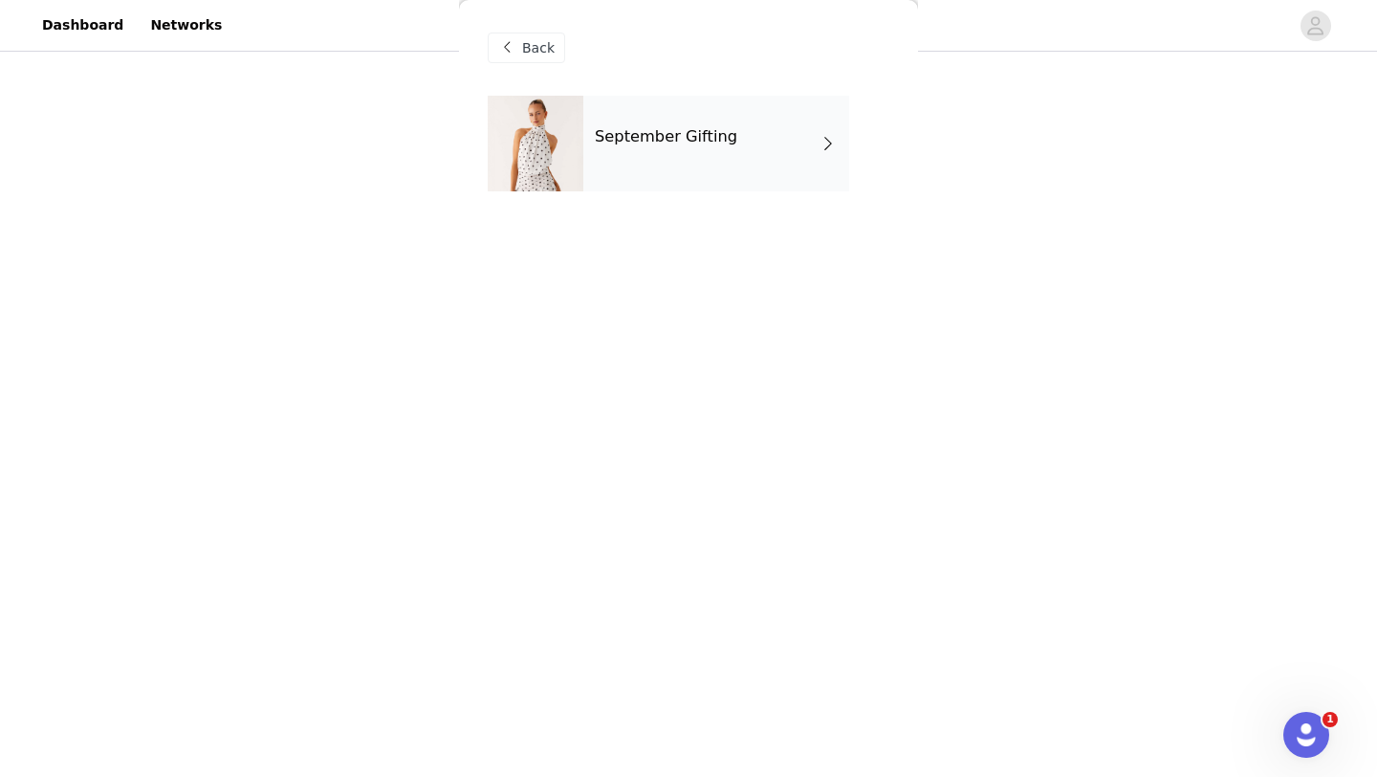
click at [654, 146] on div "September Gifting" at bounding box center [716, 144] width 266 height 96
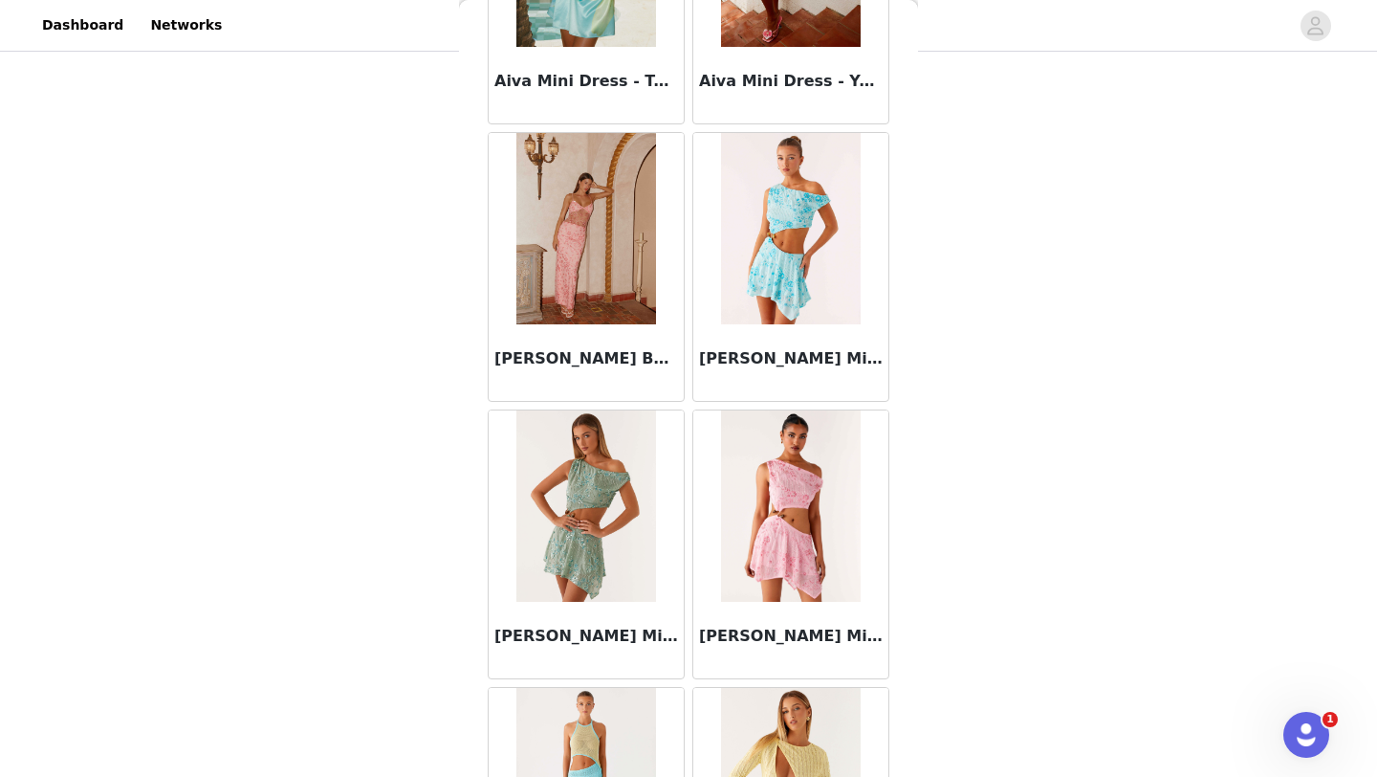
scroll to position [2150, 0]
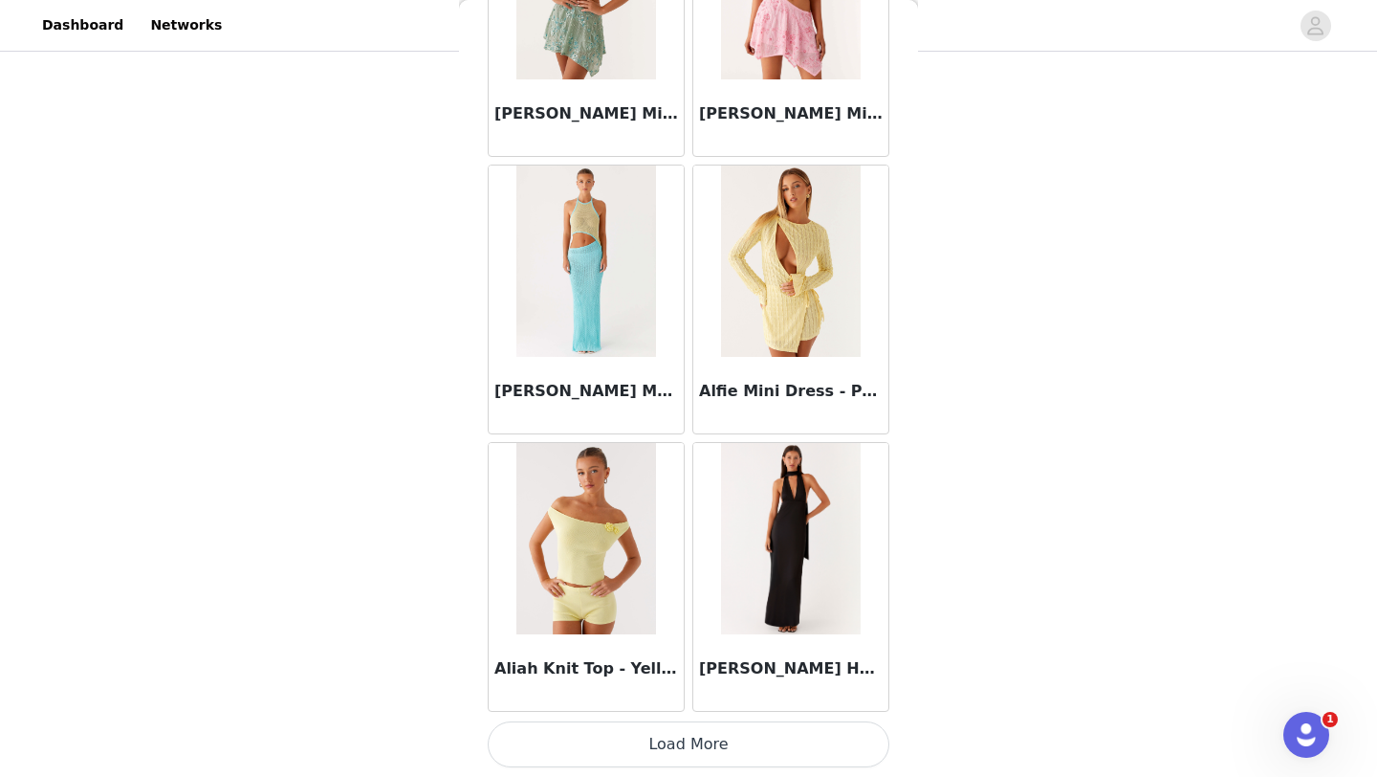
click at [625, 739] on button "Load More" at bounding box center [689, 744] width 402 height 46
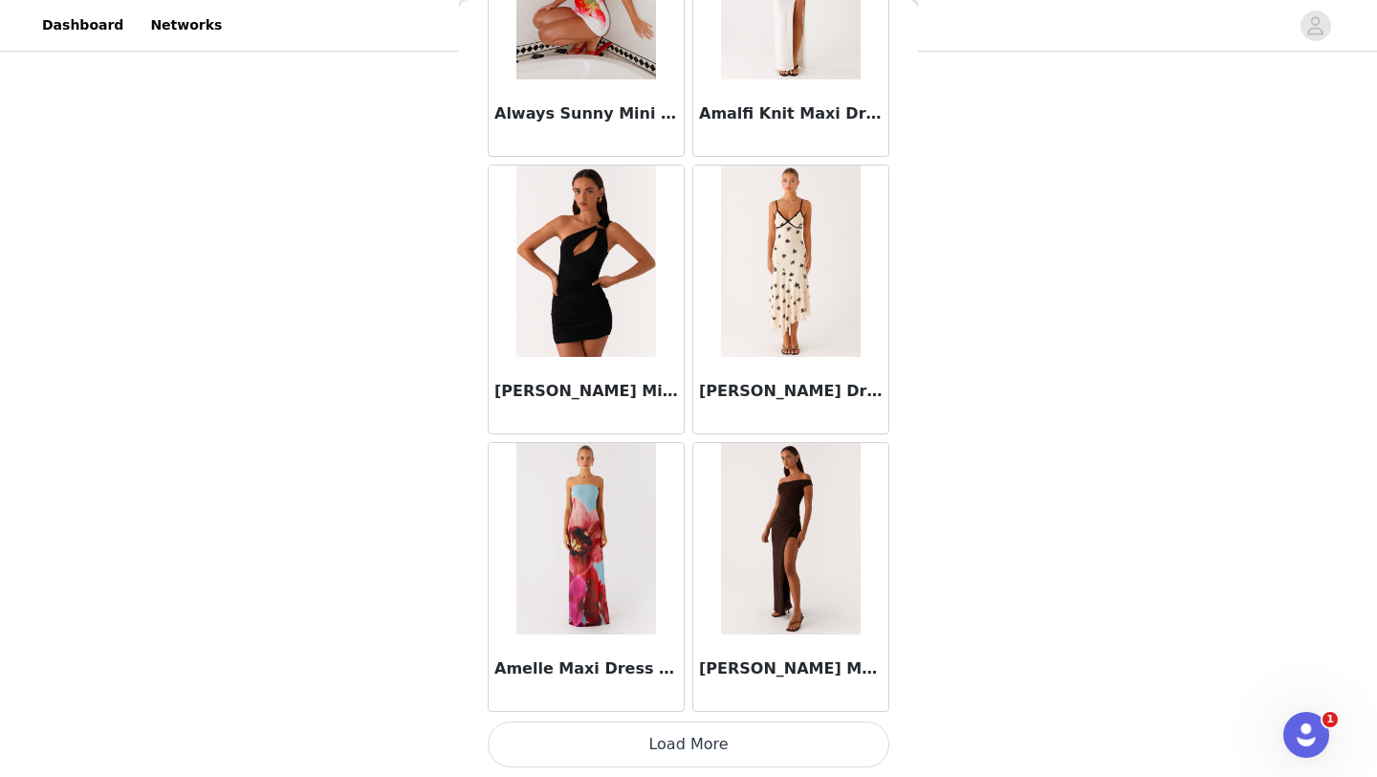
click at [637, 751] on button "Load More" at bounding box center [689, 744] width 402 height 46
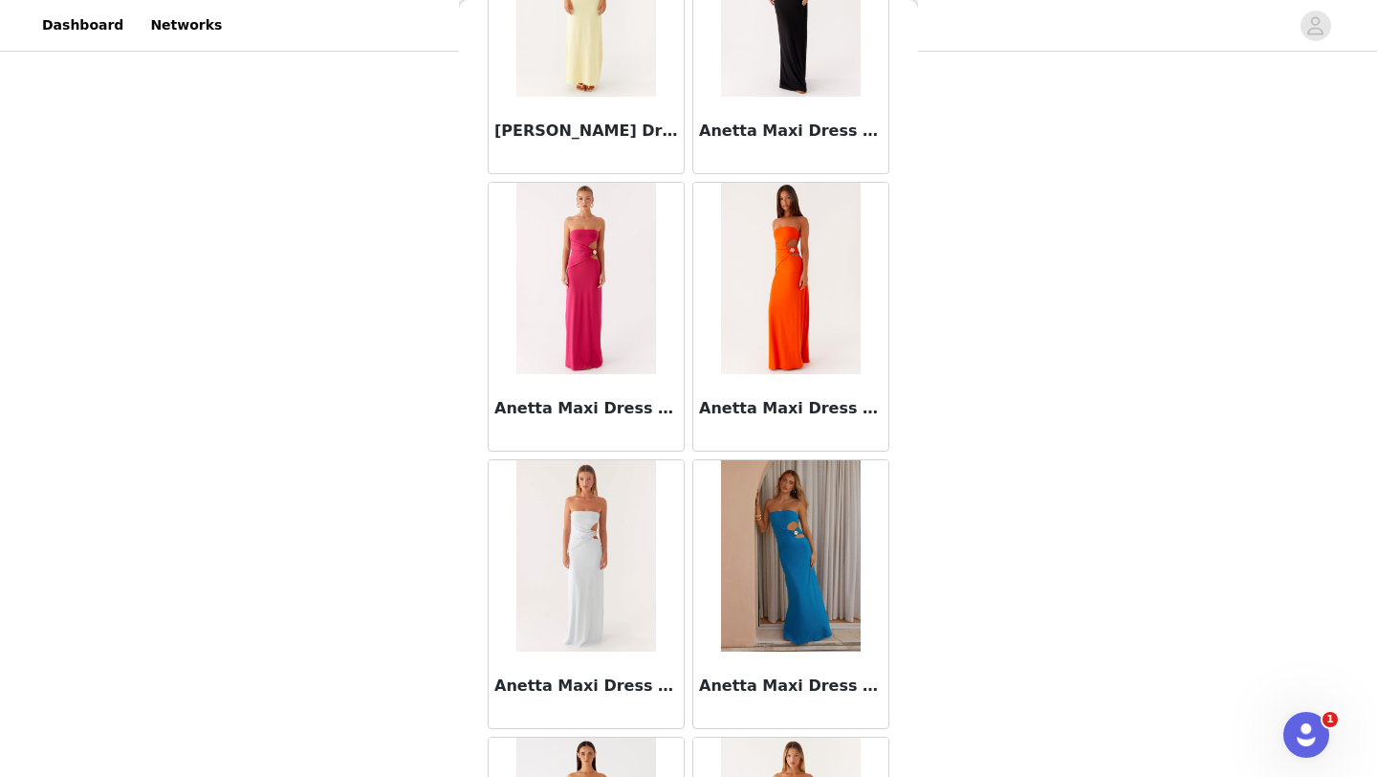
scroll to position [7671, 0]
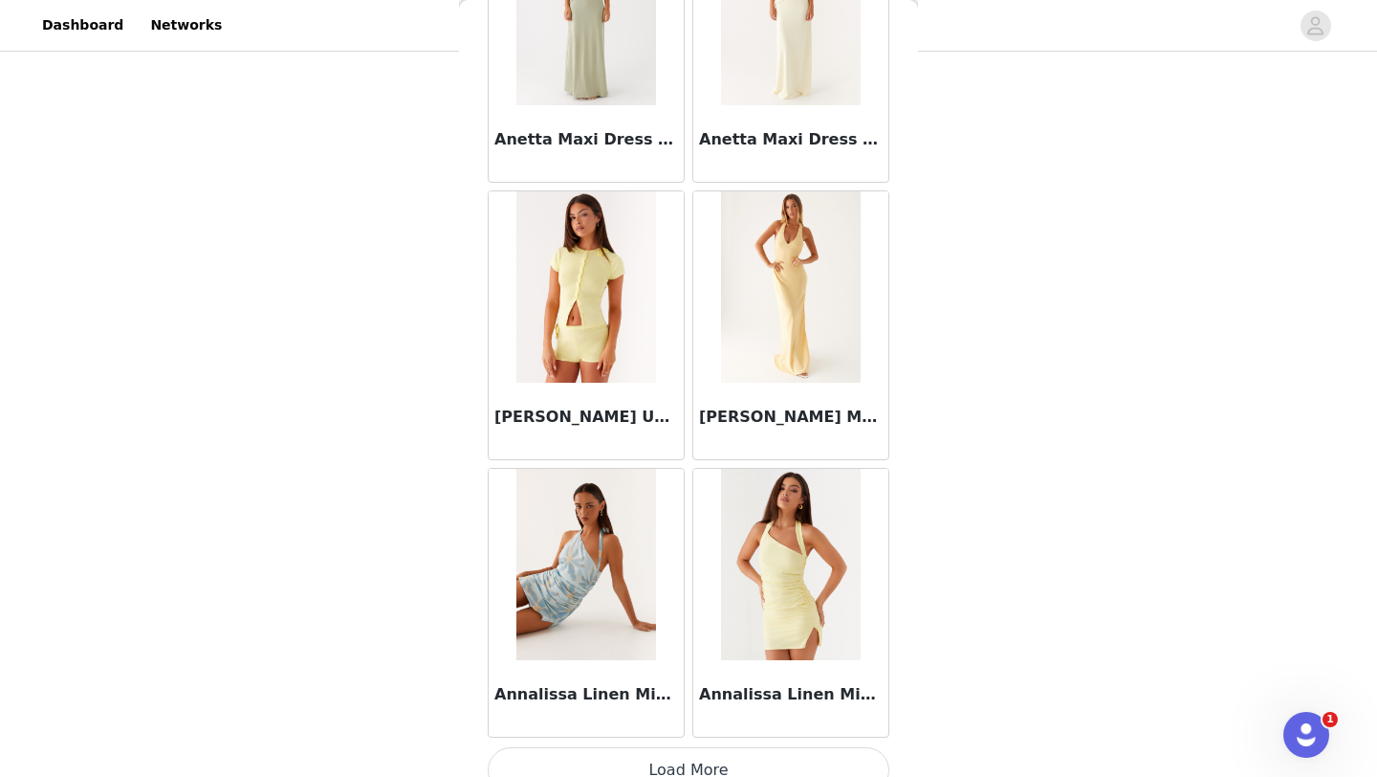
click at [633, 763] on button "Load More" at bounding box center [689, 770] width 402 height 46
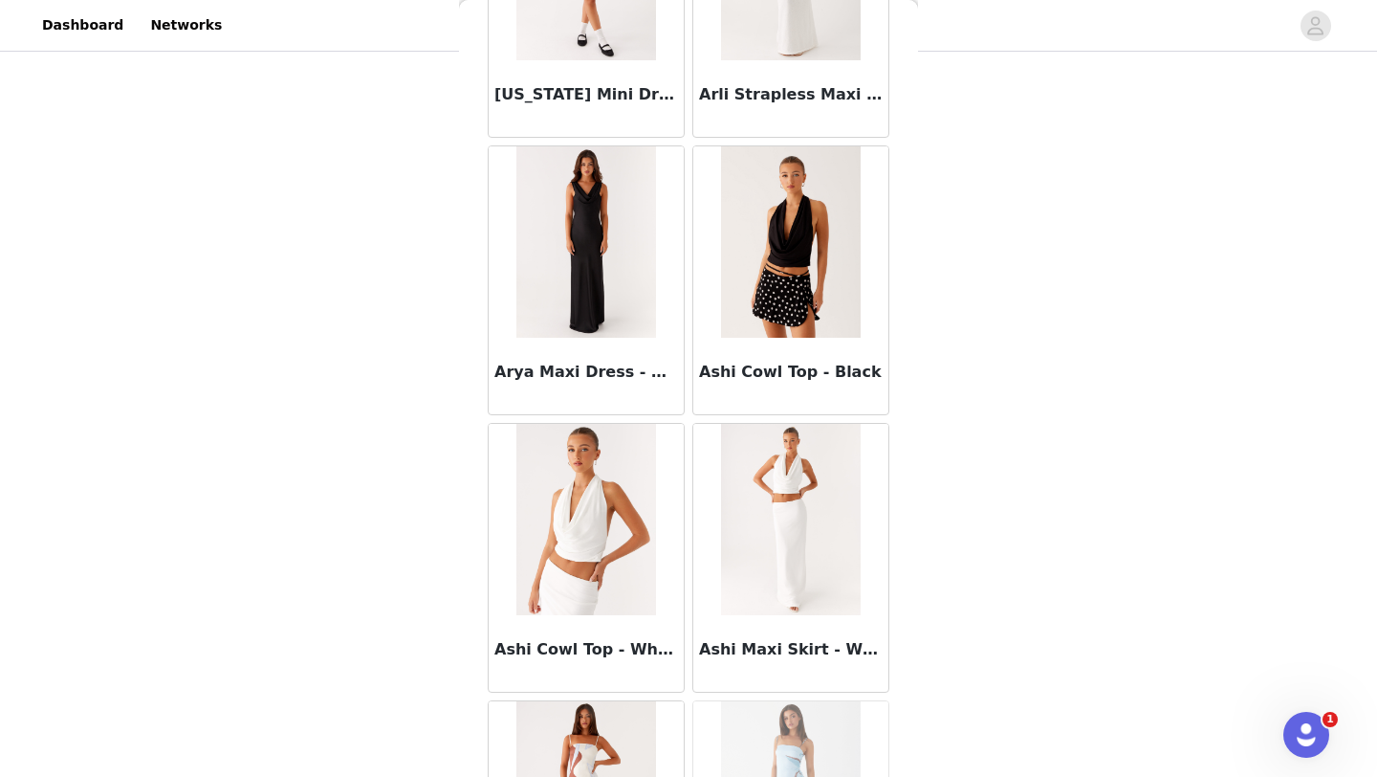
scroll to position [10470, 0]
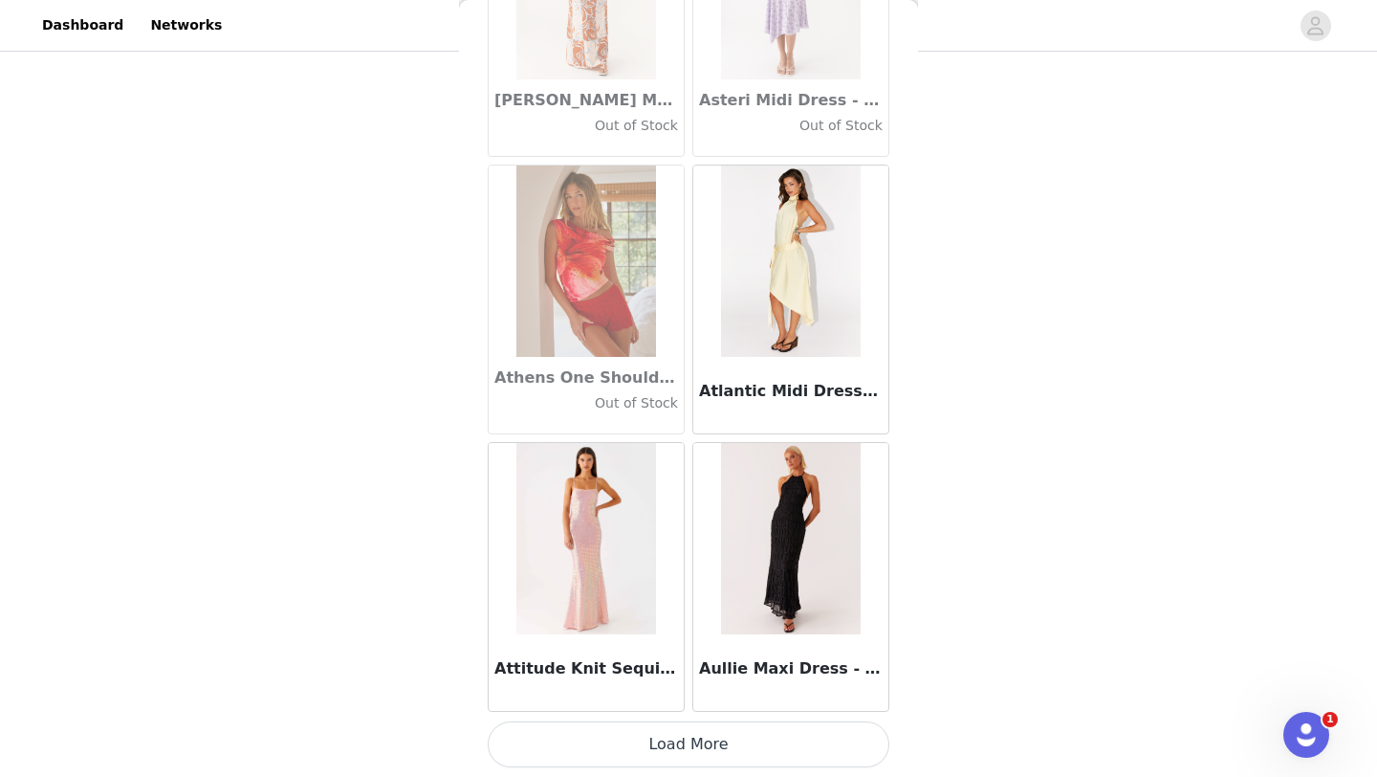
click at [663, 752] on button "Load More" at bounding box center [689, 744] width 402 height 46
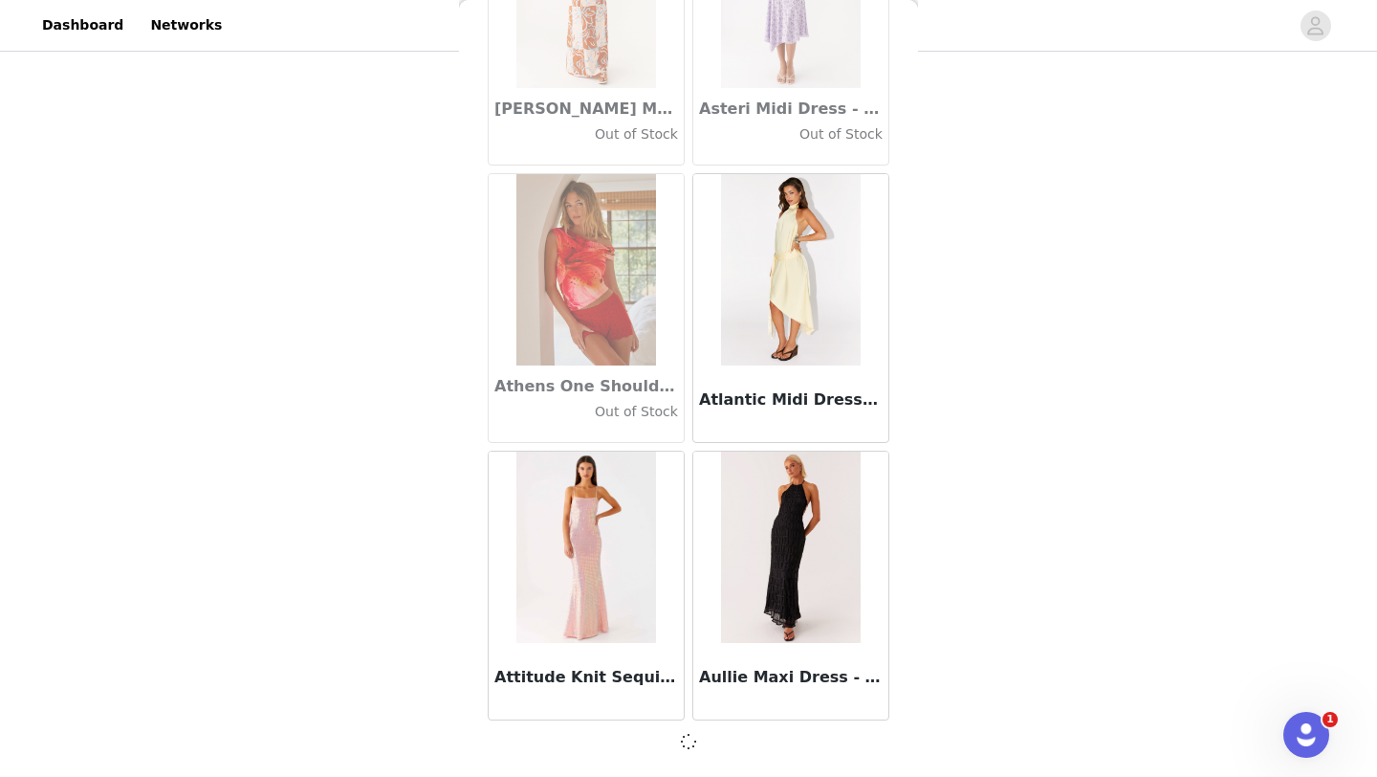
scroll to position [10462, 0]
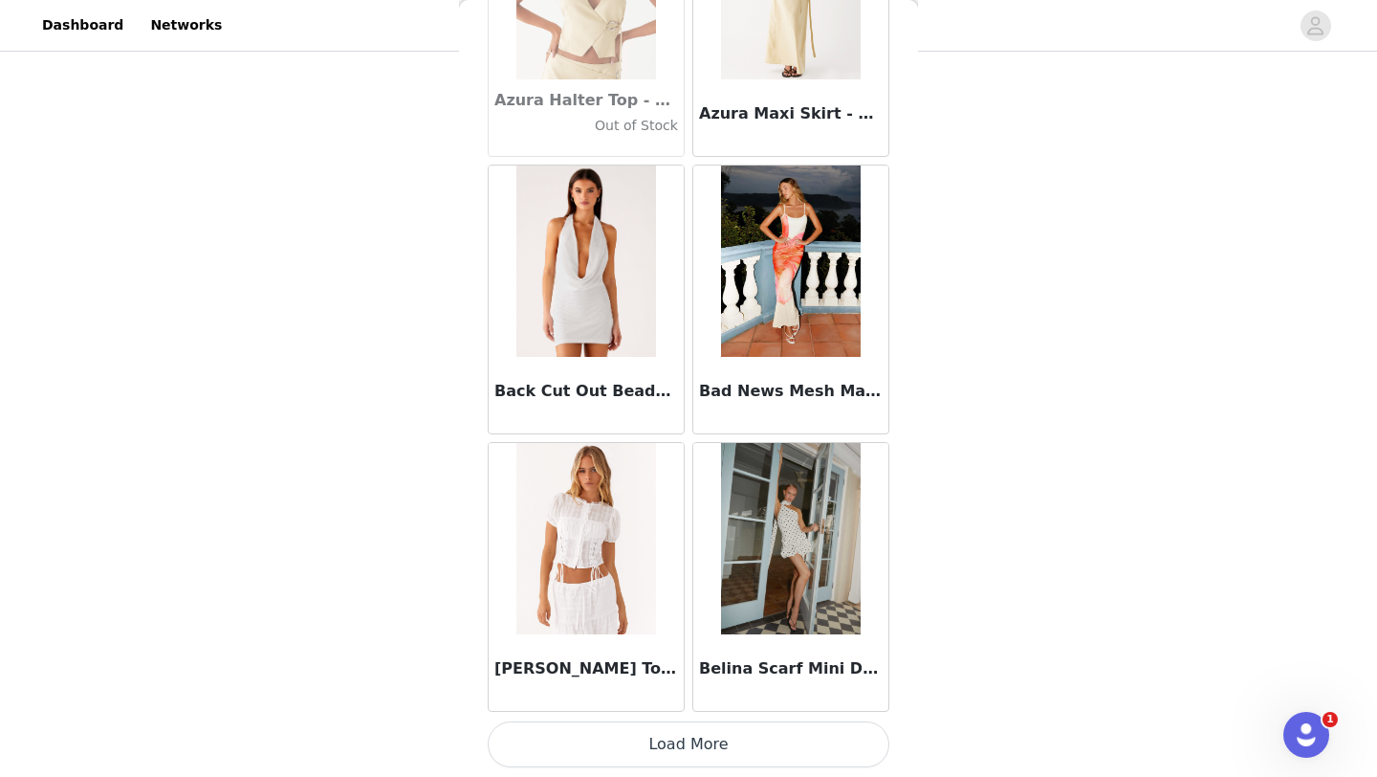
click at [664, 757] on button "Load More" at bounding box center [689, 744] width 402 height 46
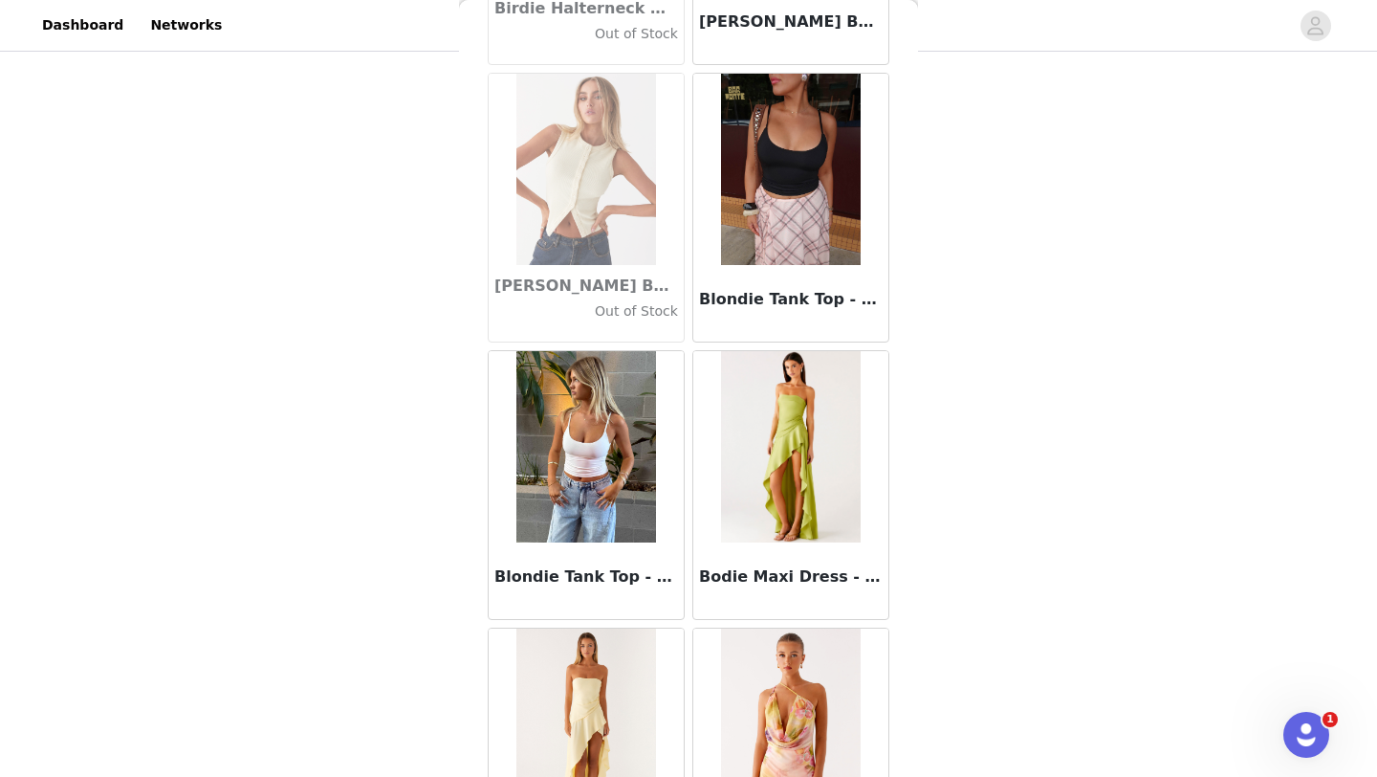
scroll to position [16017, 0]
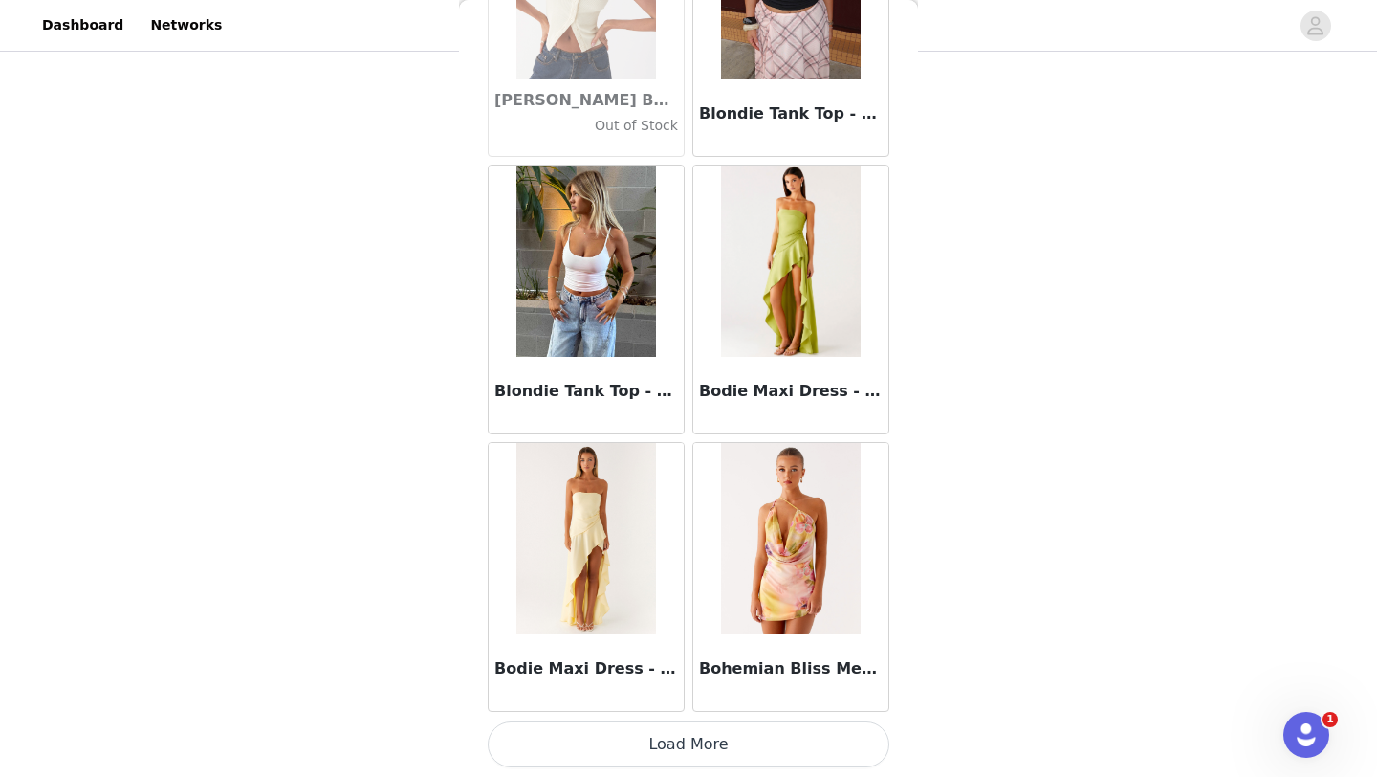
click at [704, 738] on button "Load More" at bounding box center [689, 744] width 402 height 46
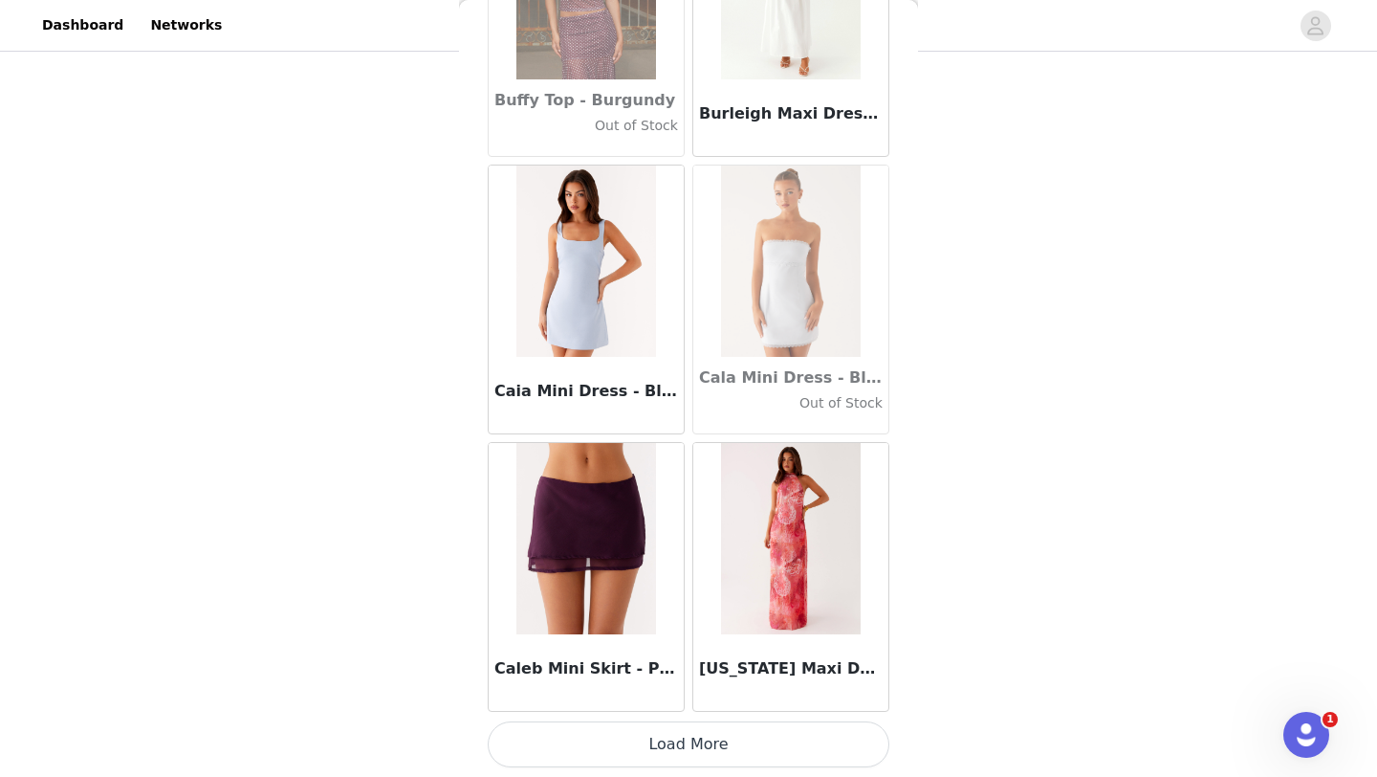
click at [651, 738] on button "Load More" at bounding box center [689, 744] width 402 height 46
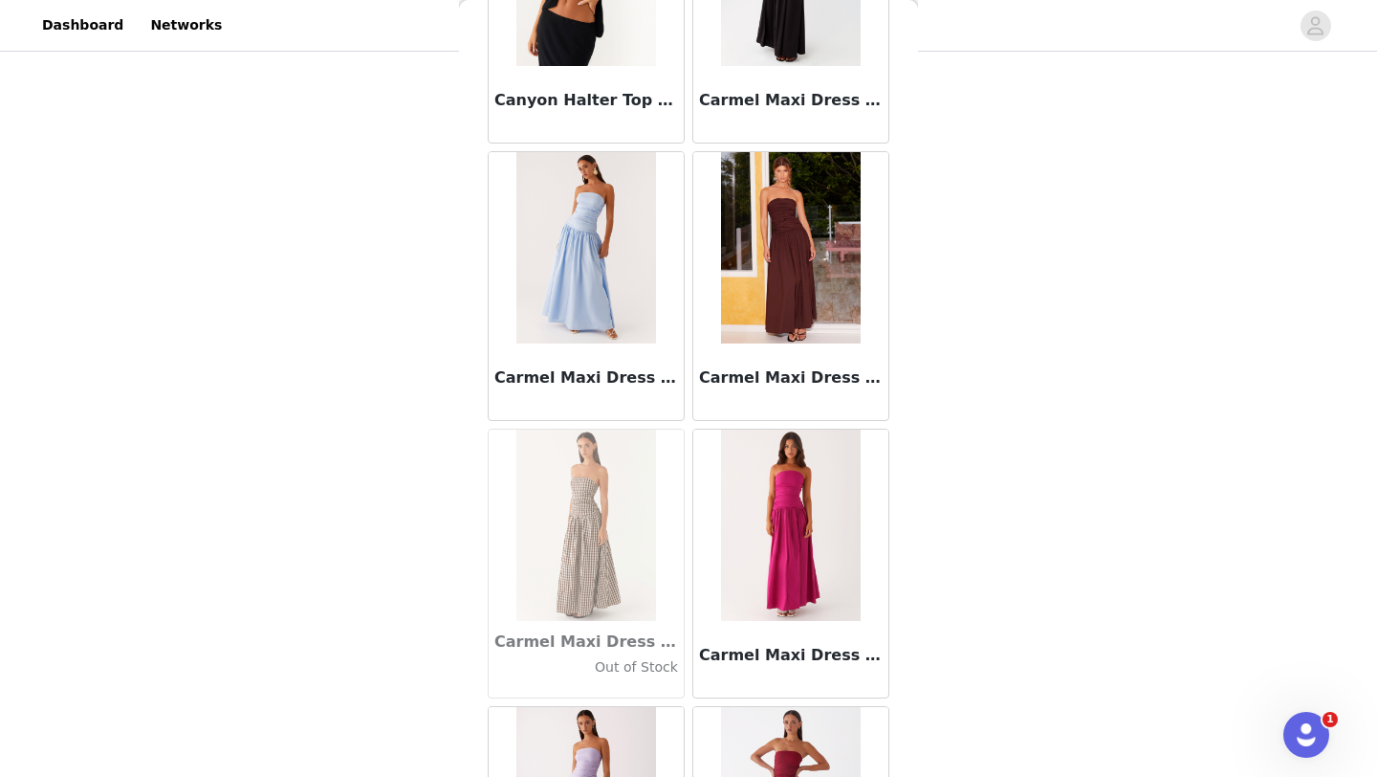
scroll to position [21564, 0]
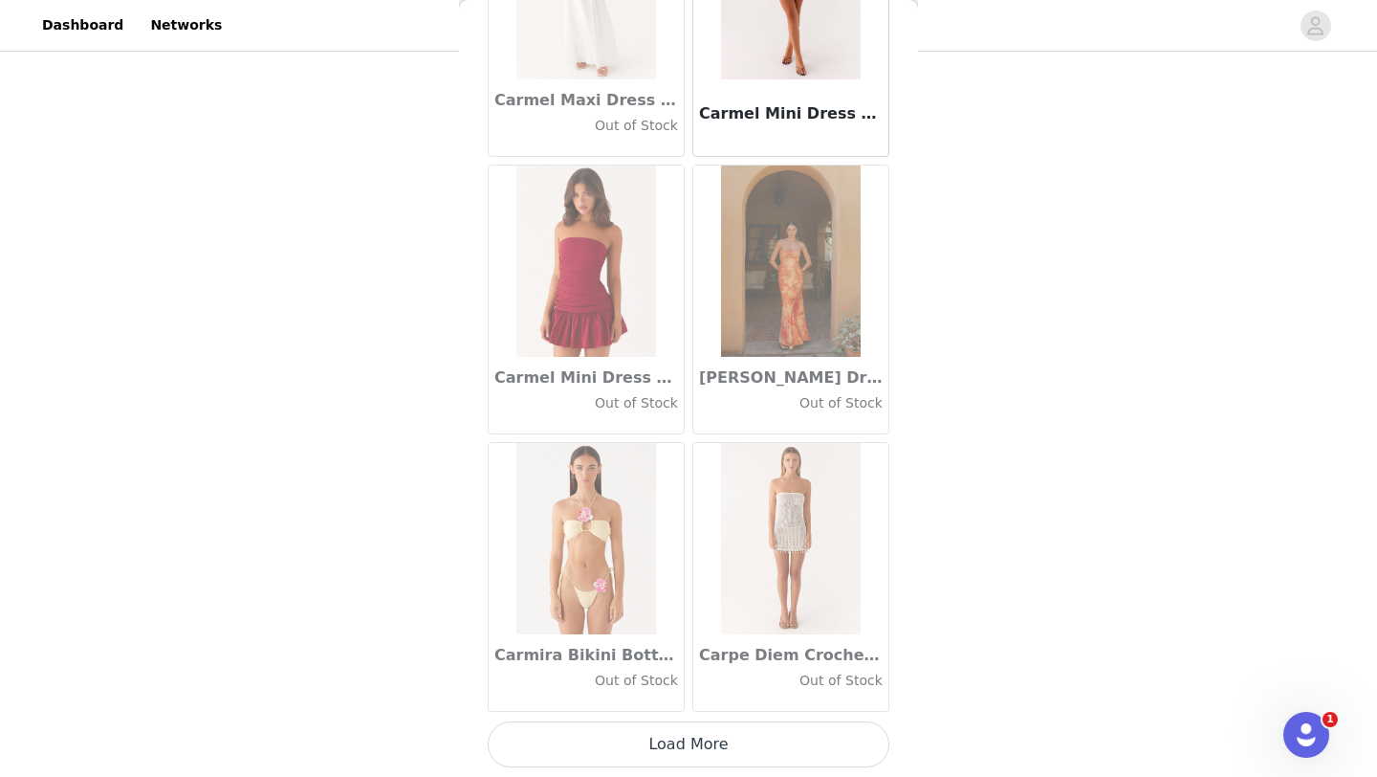
click at [724, 738] on button "Load More" at bounding box center [689, 744] width 402 height 46
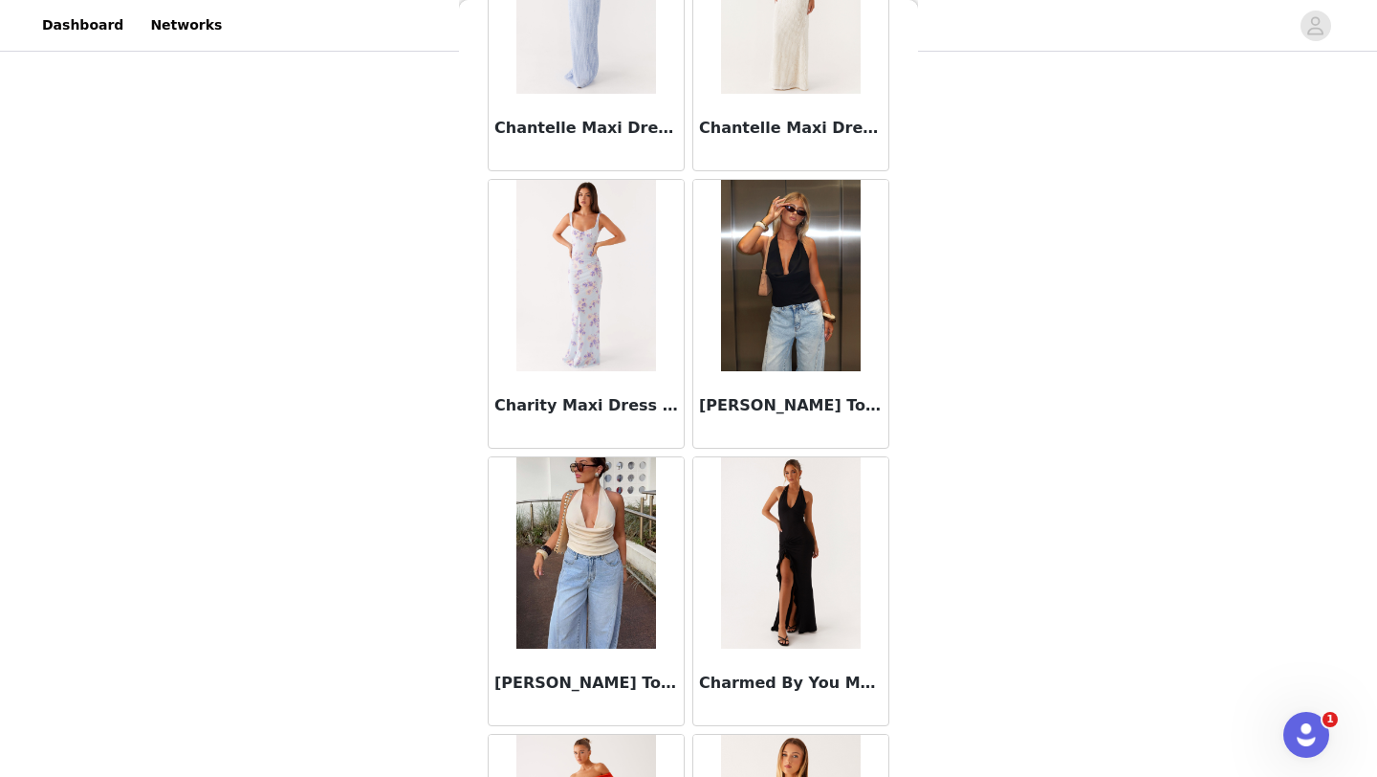
scroll to position [24338, 0]
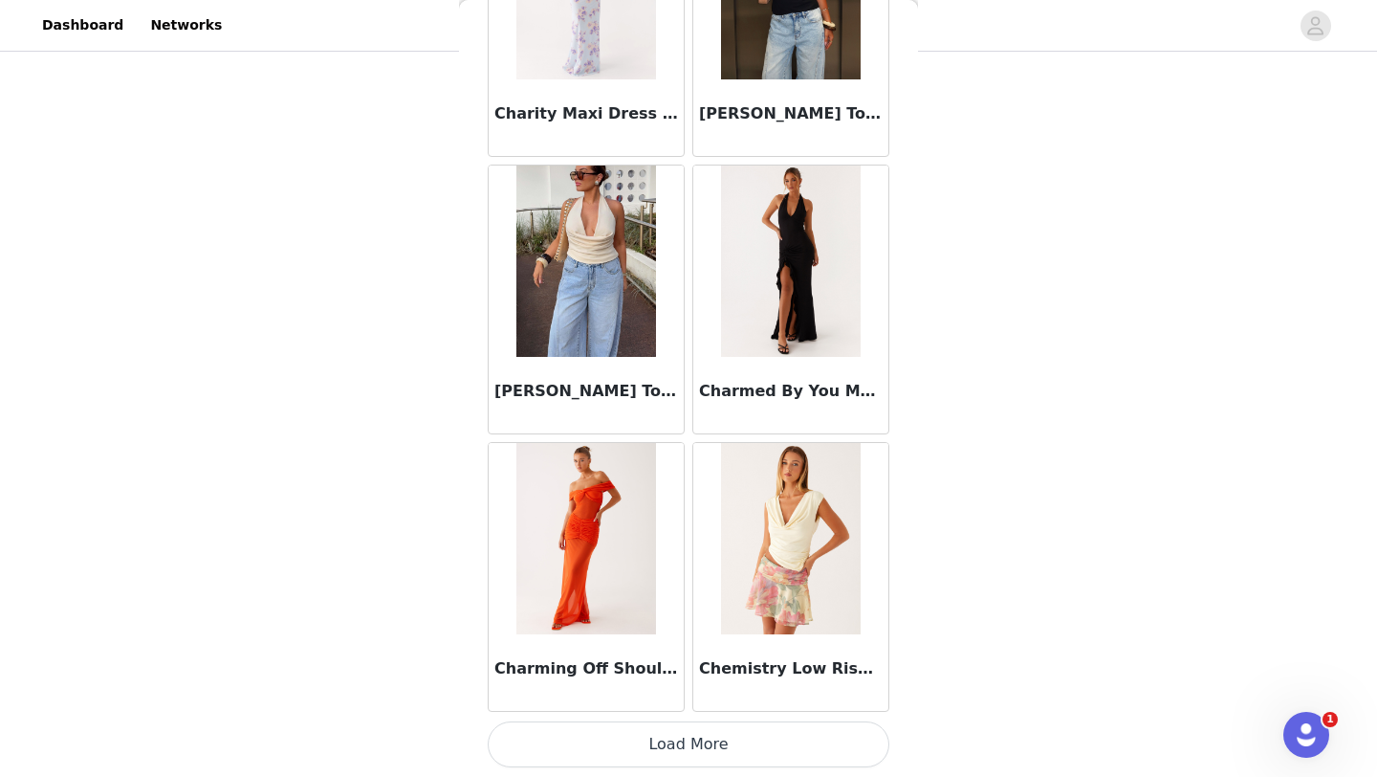
click at [715, 734] on button "Load More" at bounding box center [689, 744] width 402 height 46
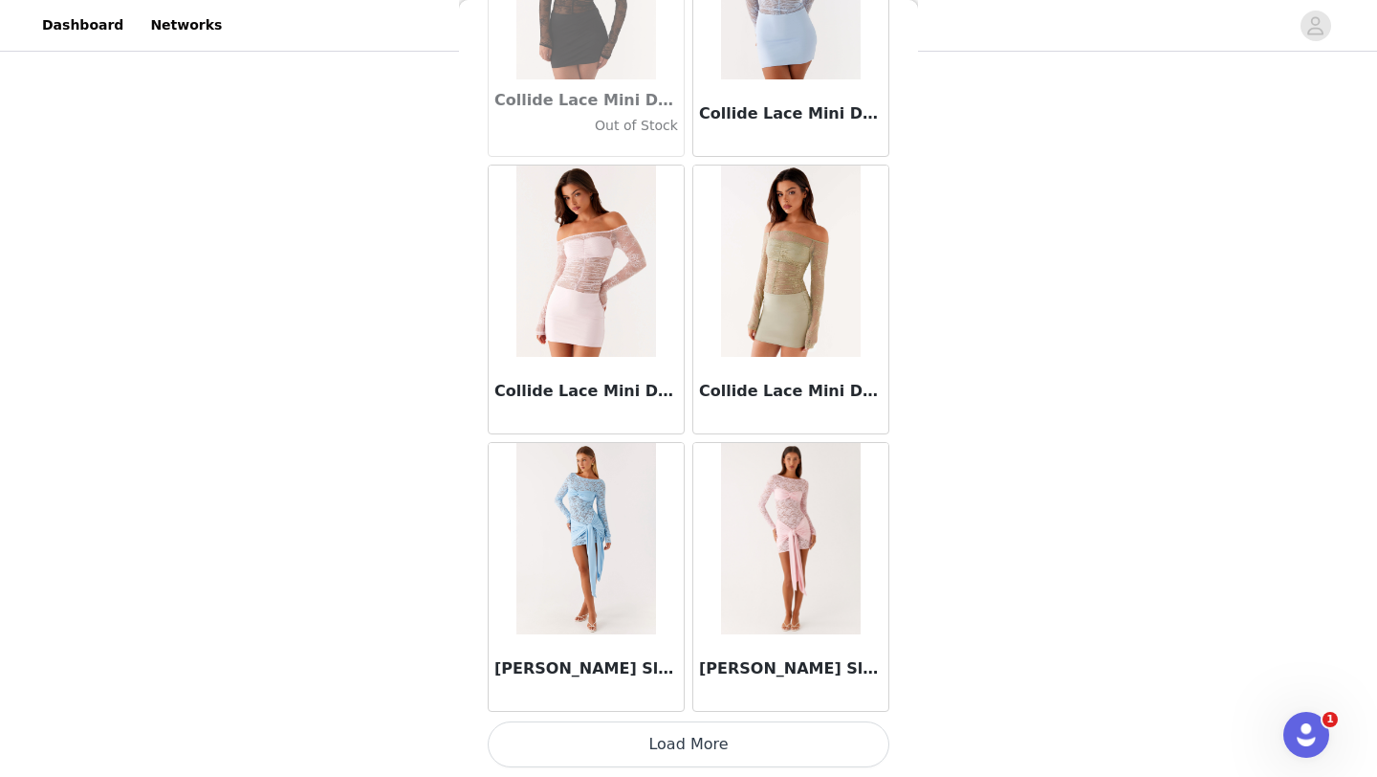
scroll to position [27082, 0]
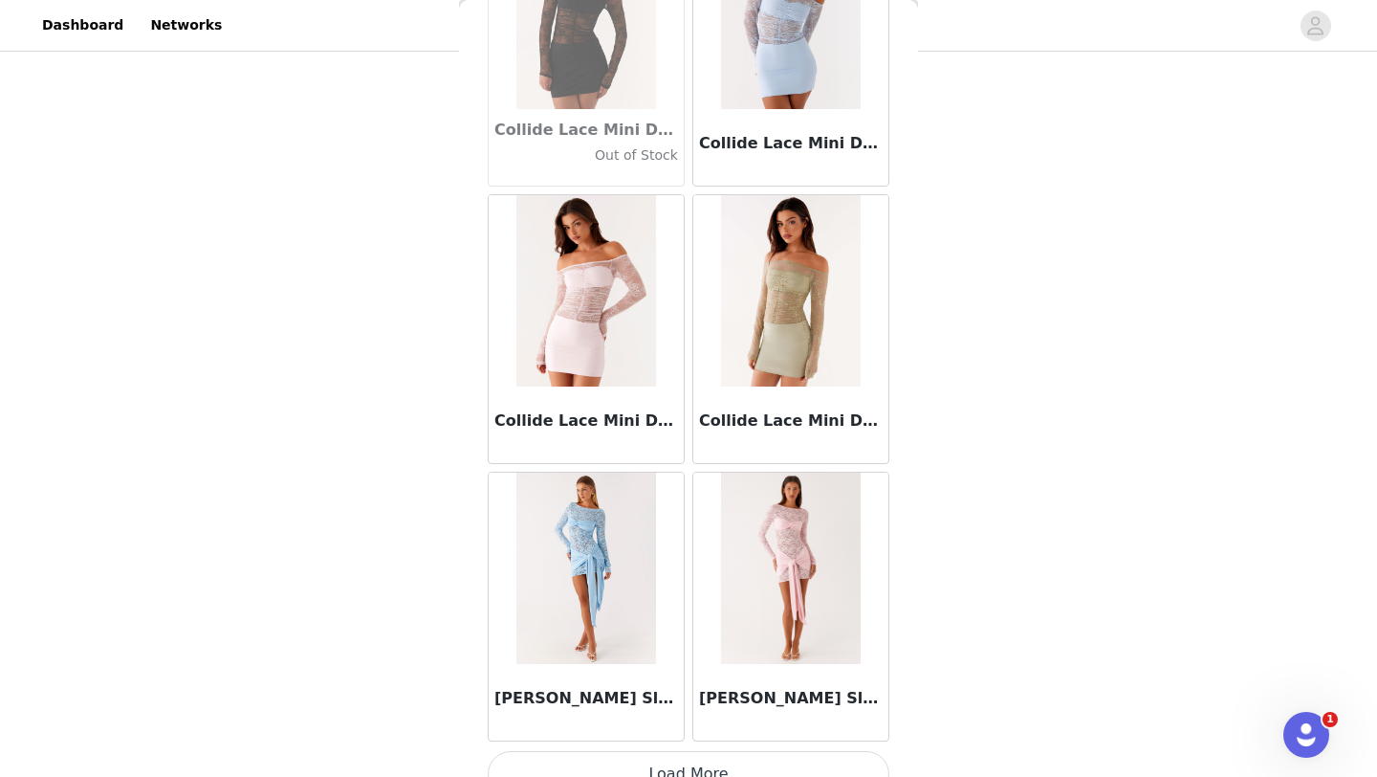
click at [636, 767] on button "Load More" at bounding box center [689, 774] width 402 height 46
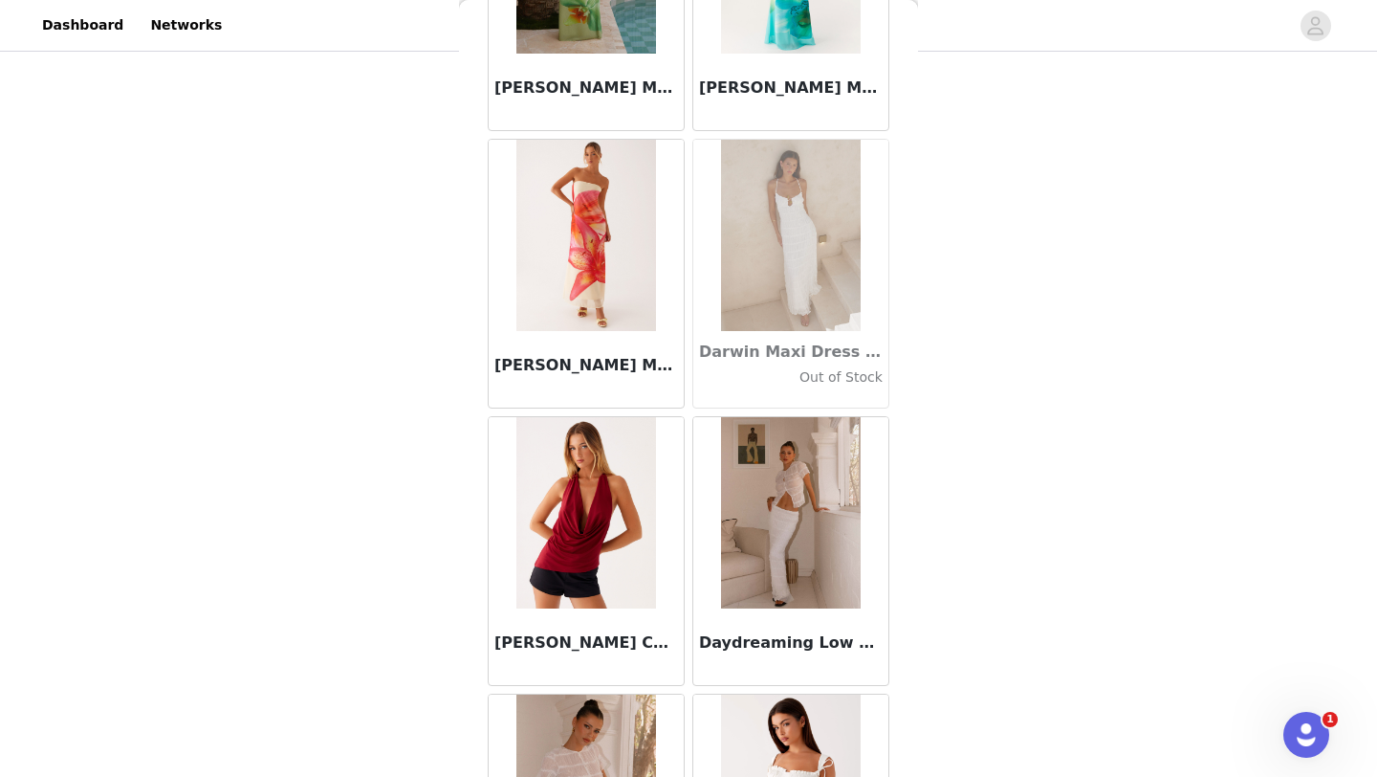
scroll to position [29885, 0]
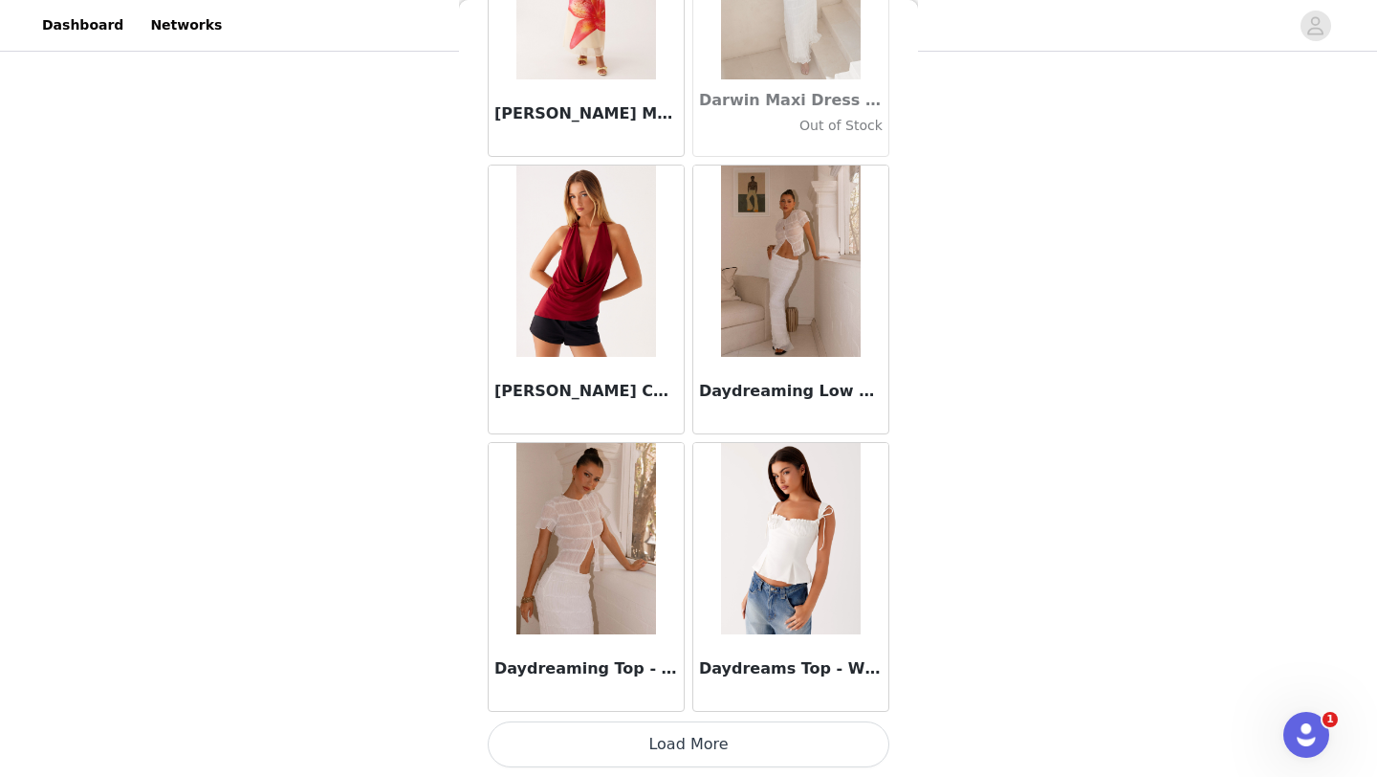
click at [677, 738] on button "Load More" at bounding box center [689, 744] width 402 height 46
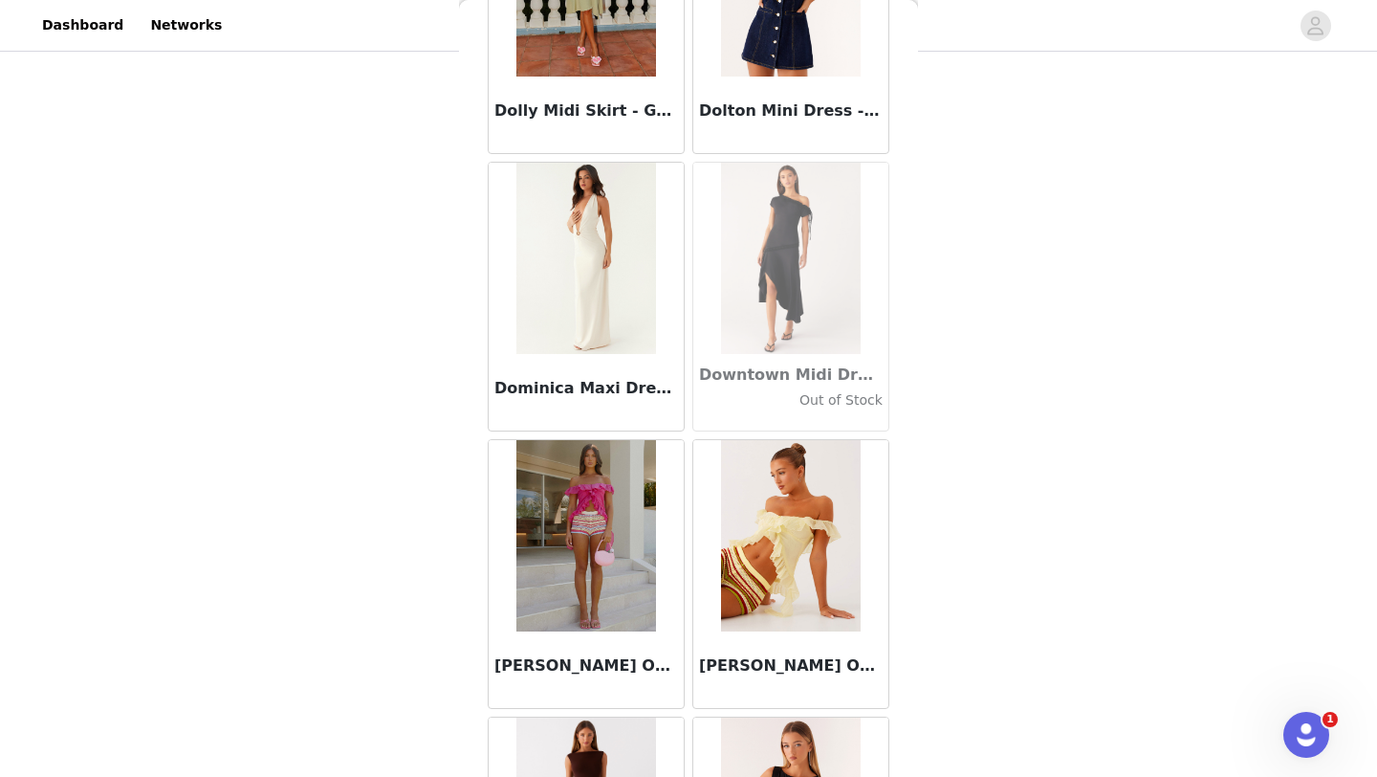
scroll to position [32654, 0]
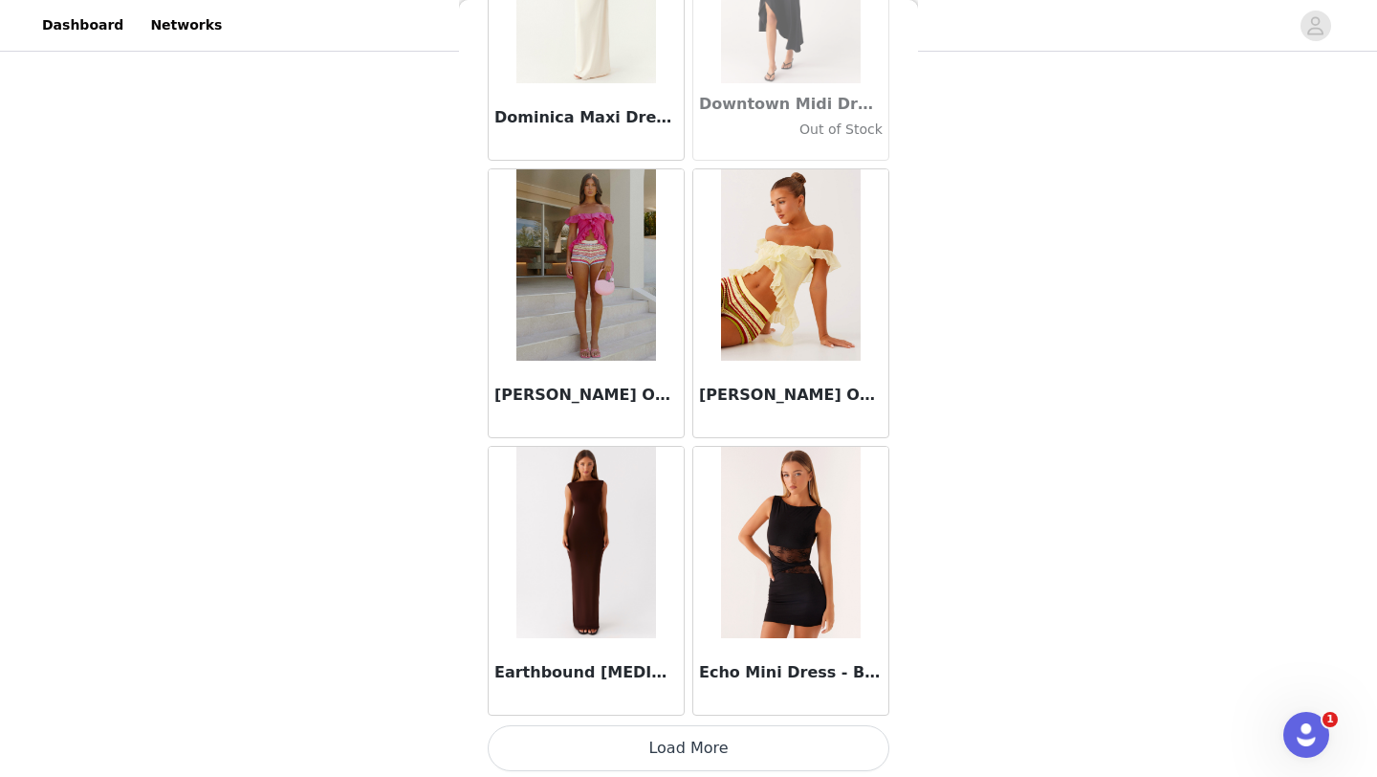
click at [689, 745] on button "Load More" at bounding box center [689, 748] width 402 height 46
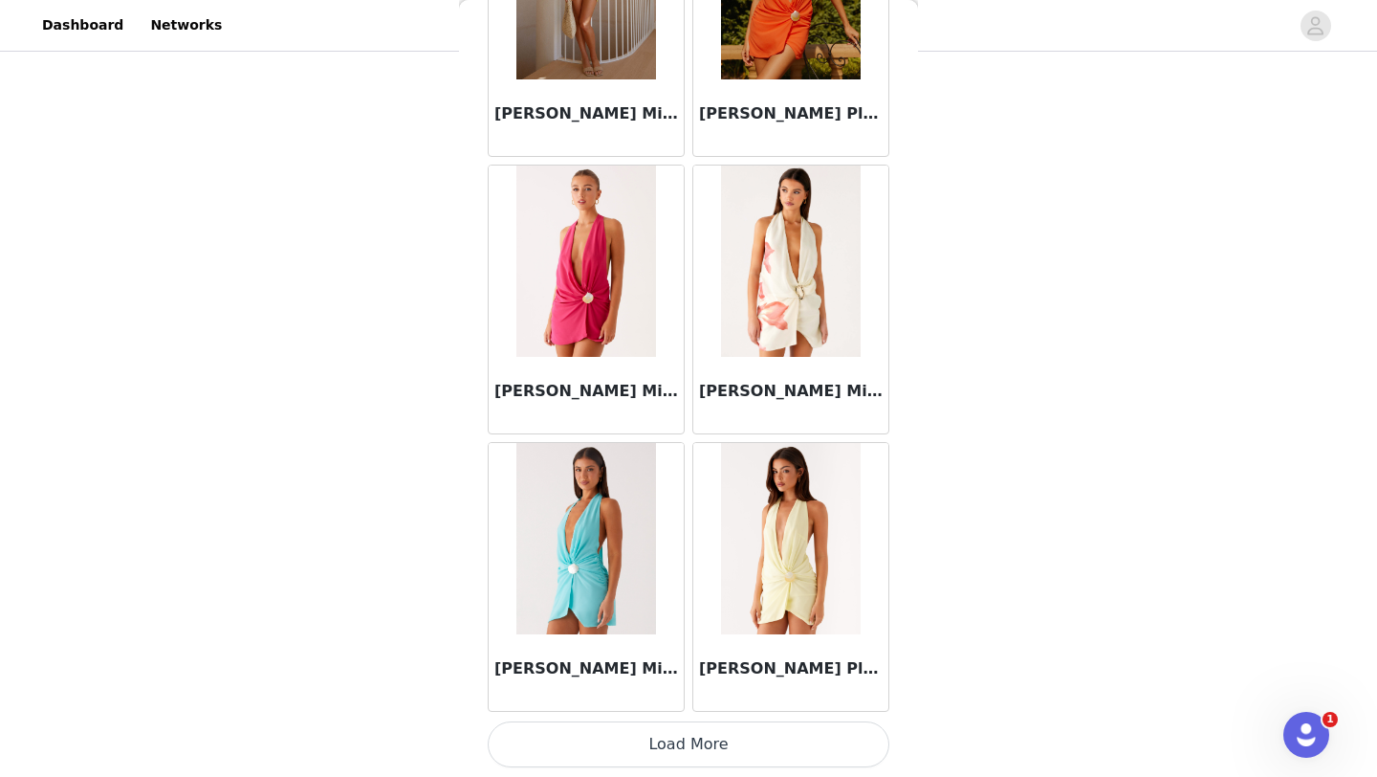
scroll to position [396, 0]
click at [696, 743] on button "Load More" at bounding box center [689, 744] width 402 height 46
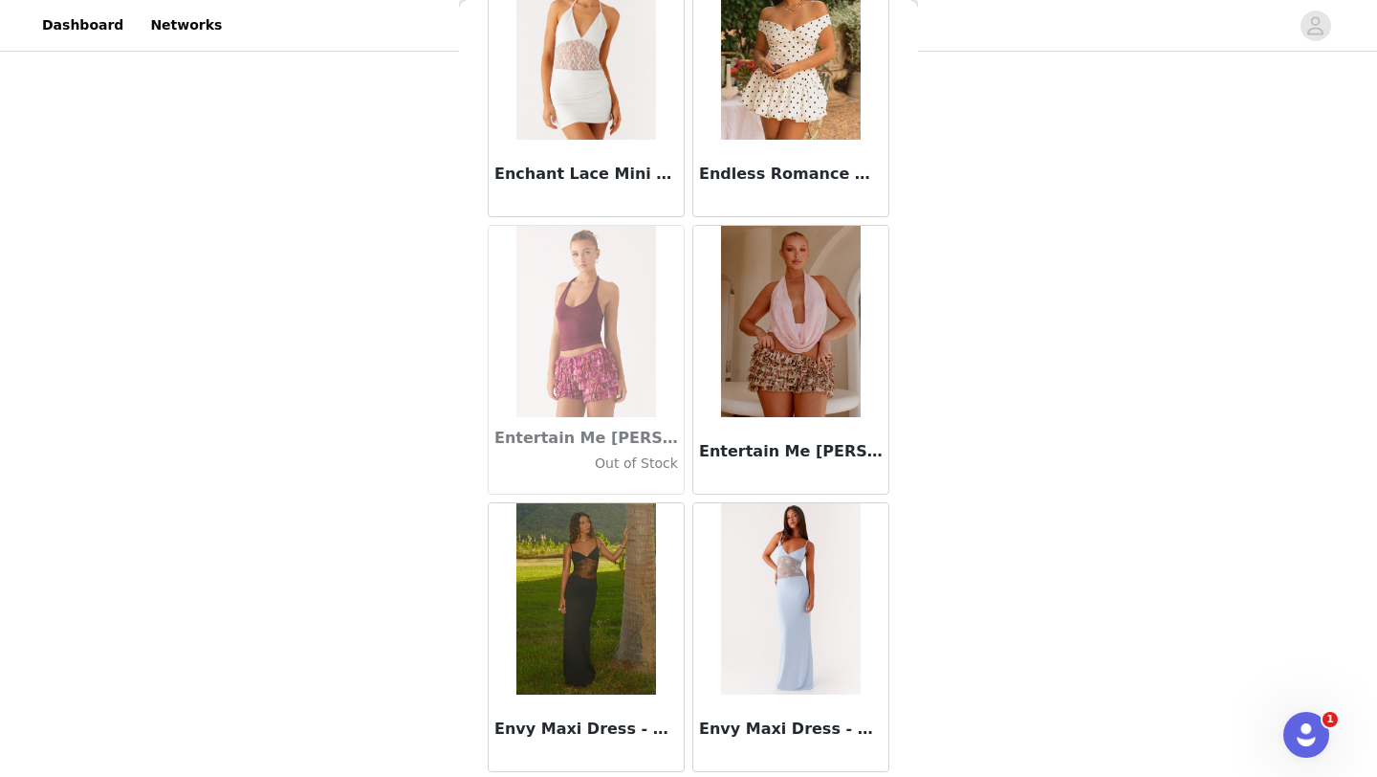
scroll to position [38205, 0]
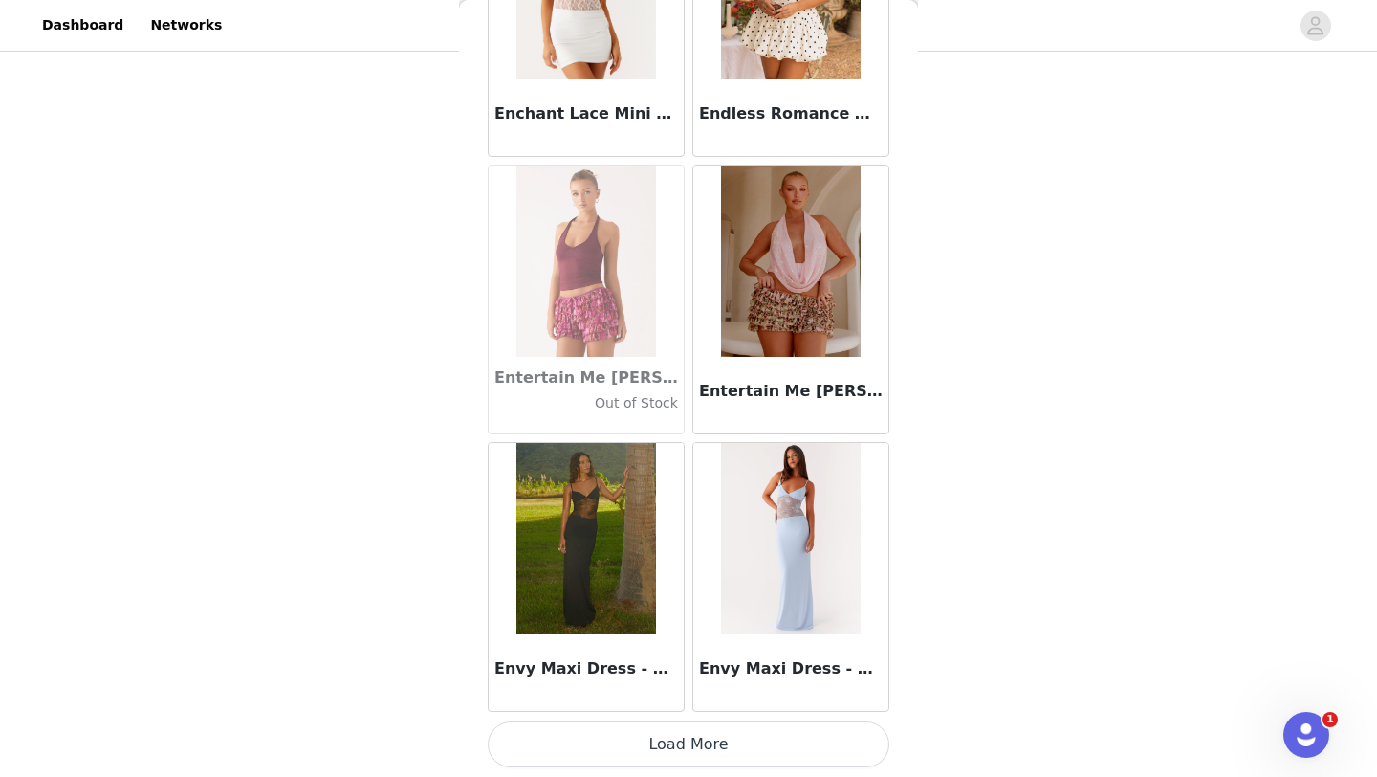
click at [692, 743] on button "Load More" at bounding box center [689, 744] width 402 height 46
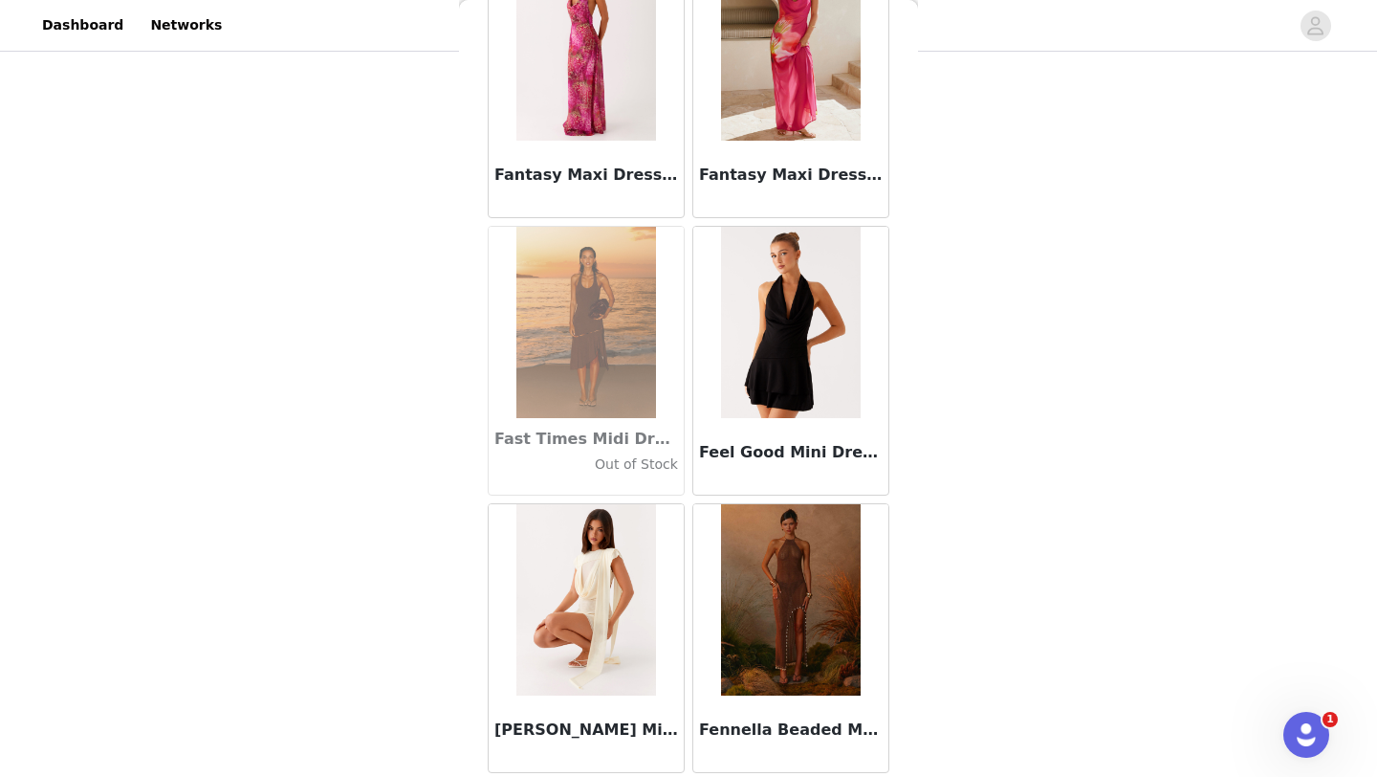
scroll to position [40979, 0]
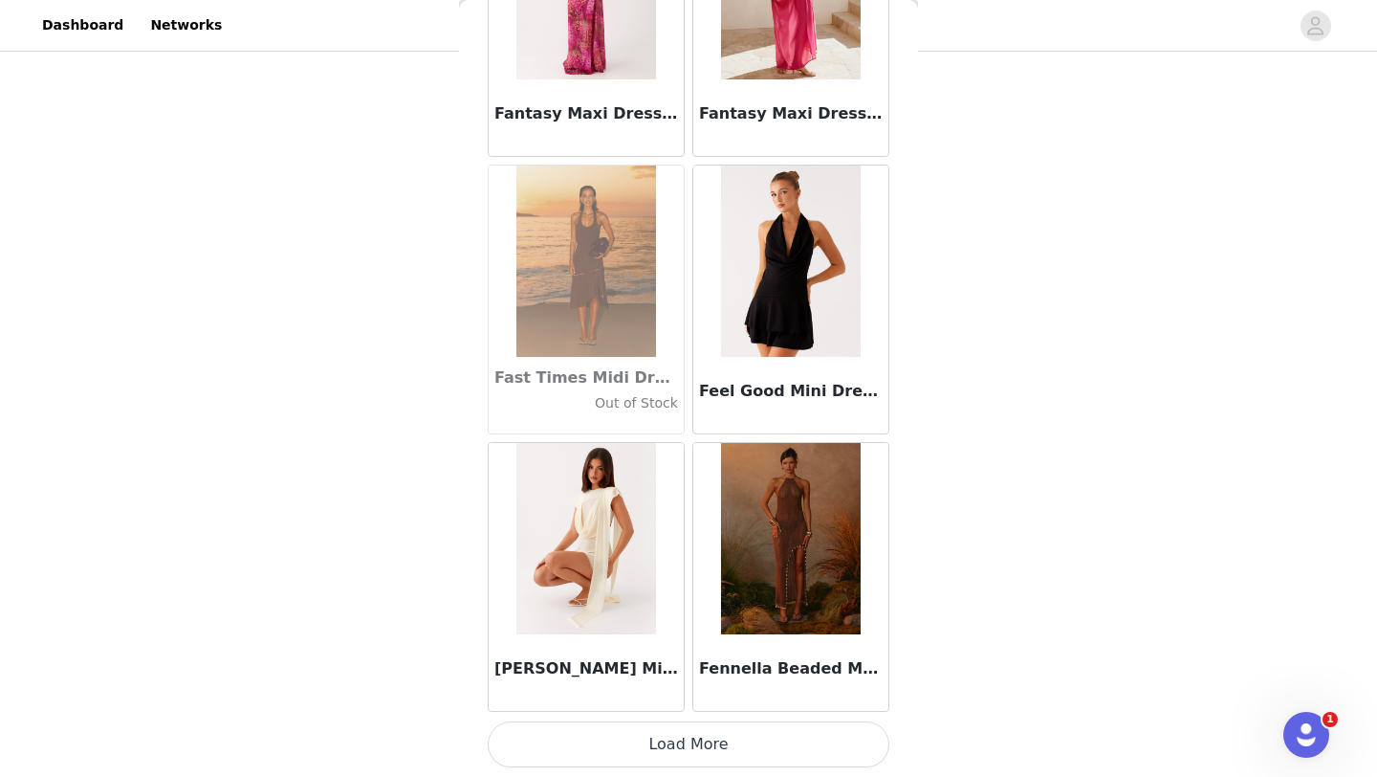
click at [674, 737] on button "Load More" at bounding box center [689, 744] width 402 height 46
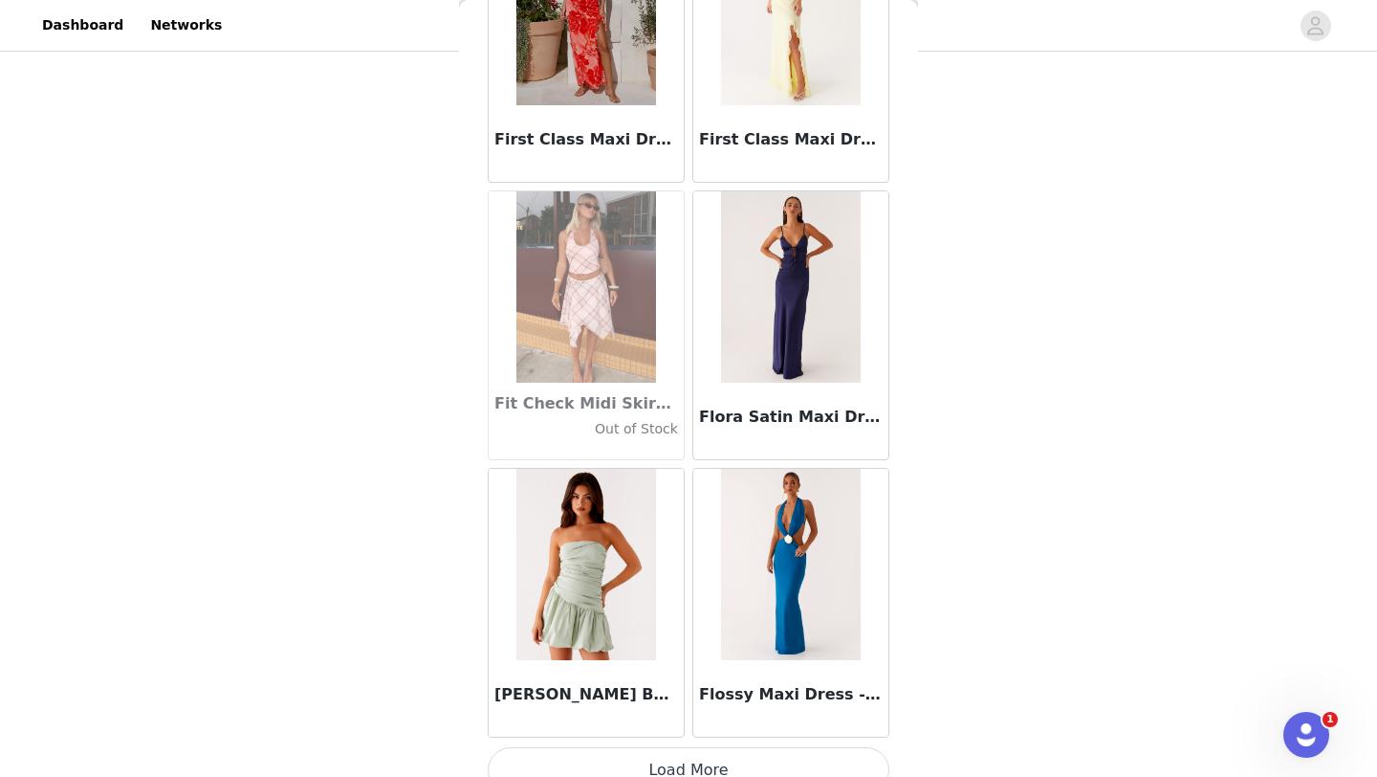
scroll to position [43752, 0]
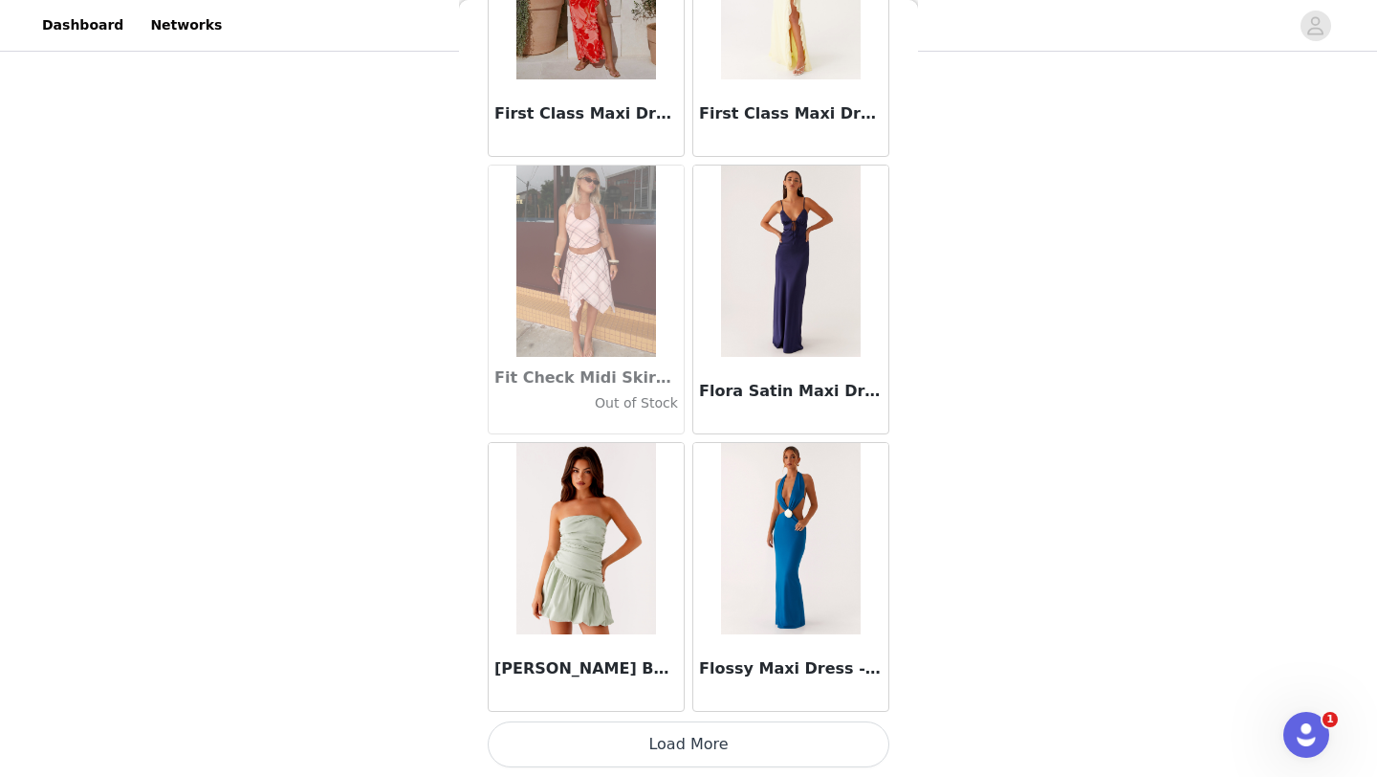
click at [686, 732] on button "Load More" at bounding box center [689, 744] width 402 height 46
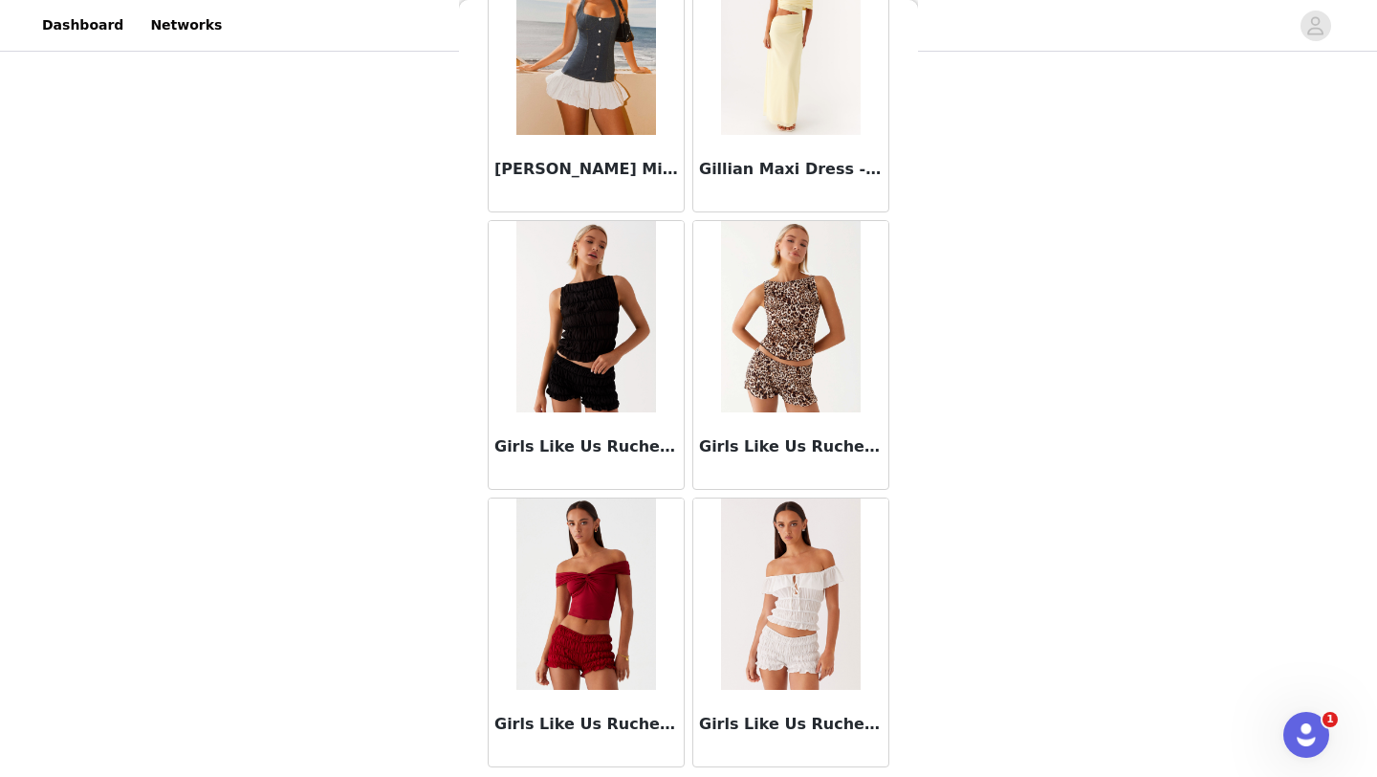
scroll to position [46508, 0]
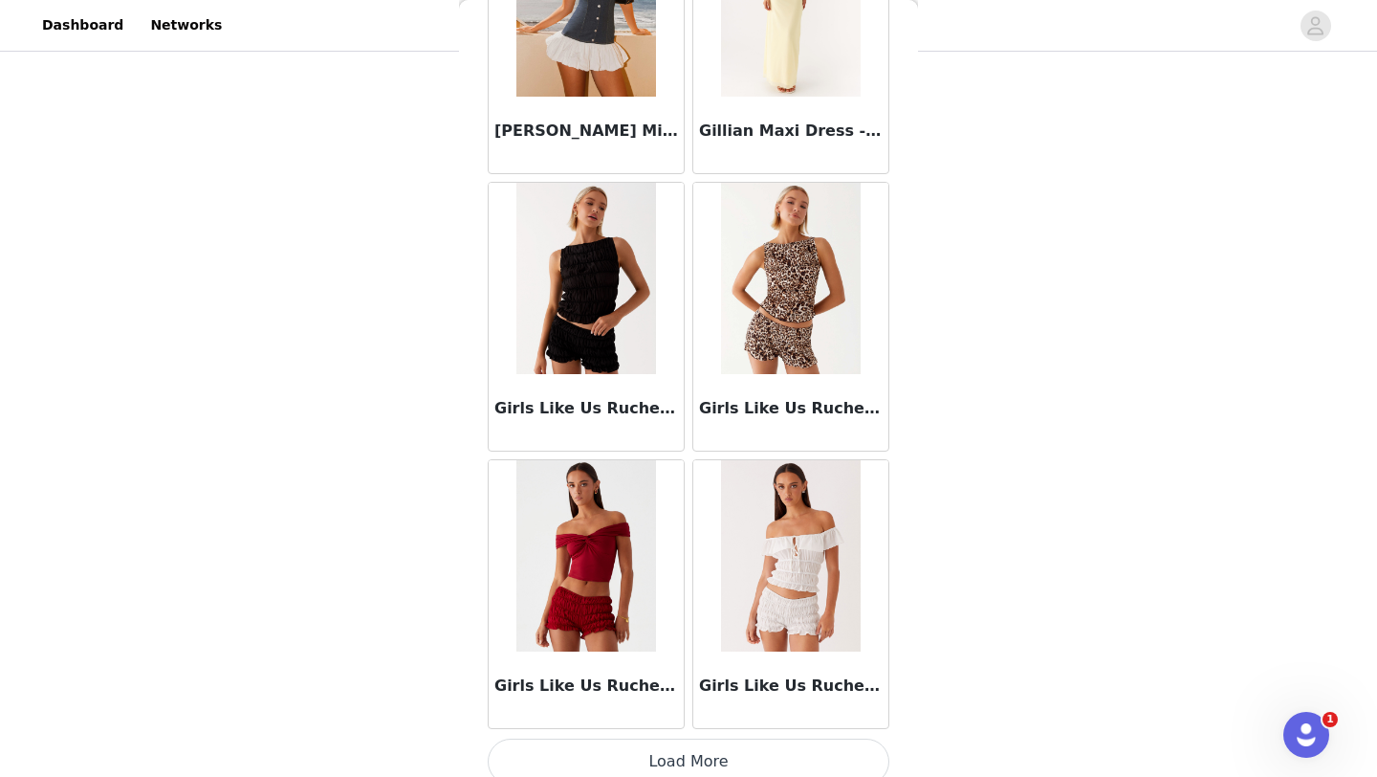
click at [667, 750] on button "Load More" at bounding box center [689, 761] width 402 height 46
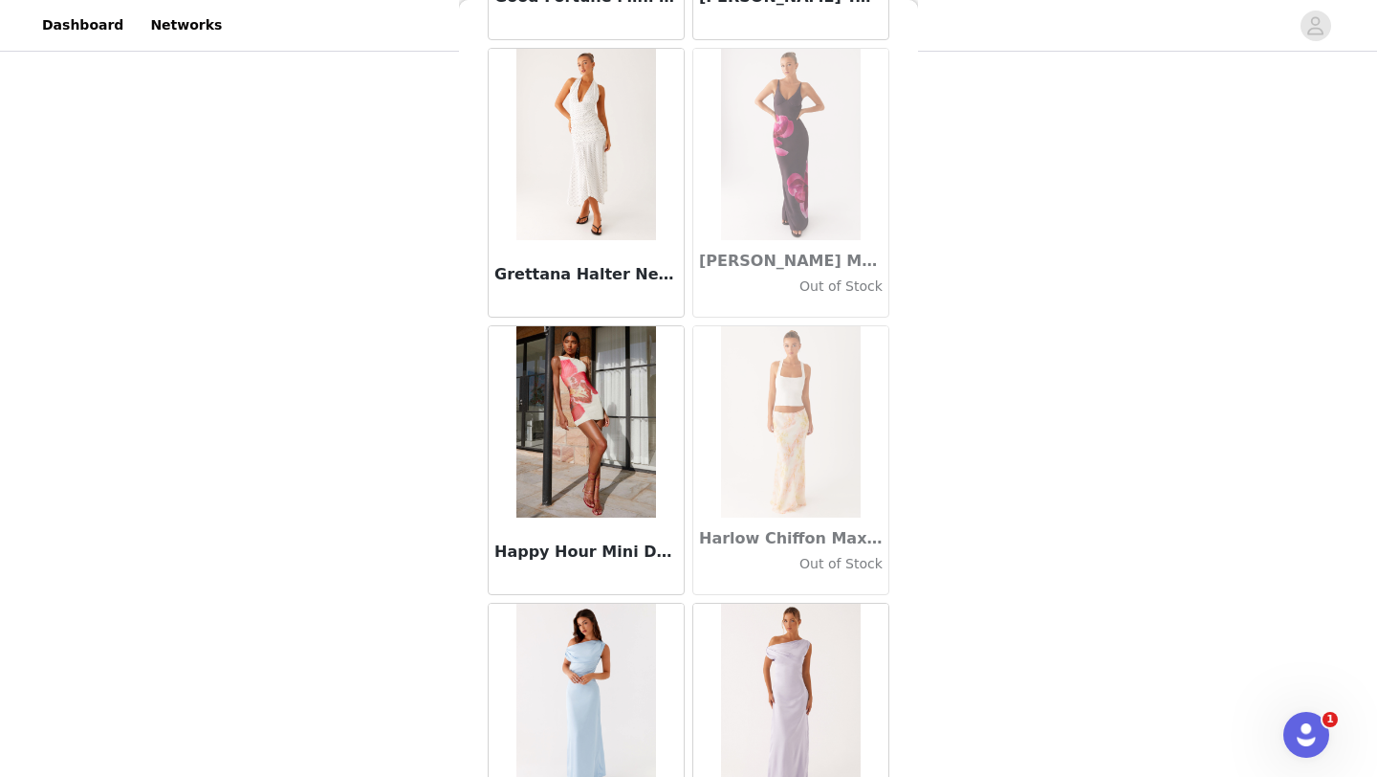
scroll to position [49299, 0]
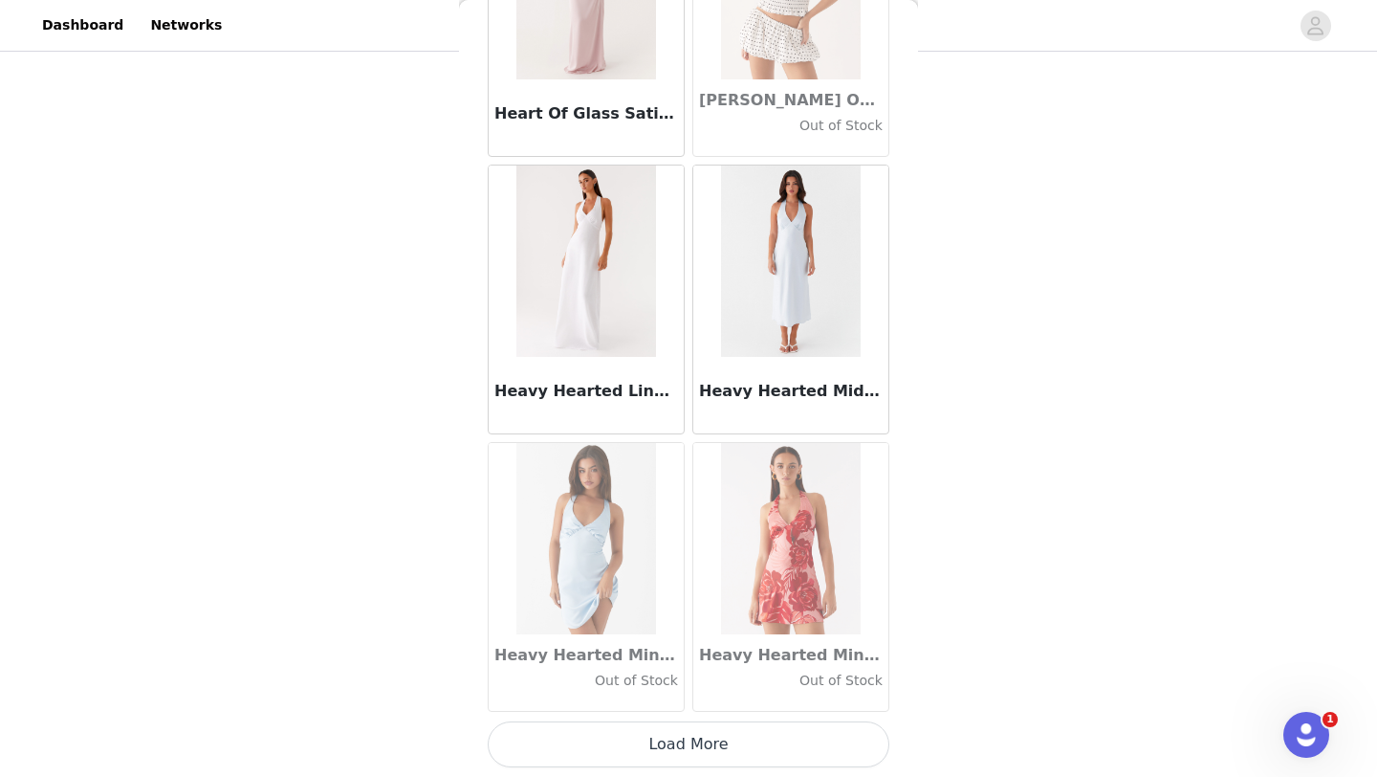
click at [667, 759] on button "Load More" at bounding box center [689, 744] width 402 height 46
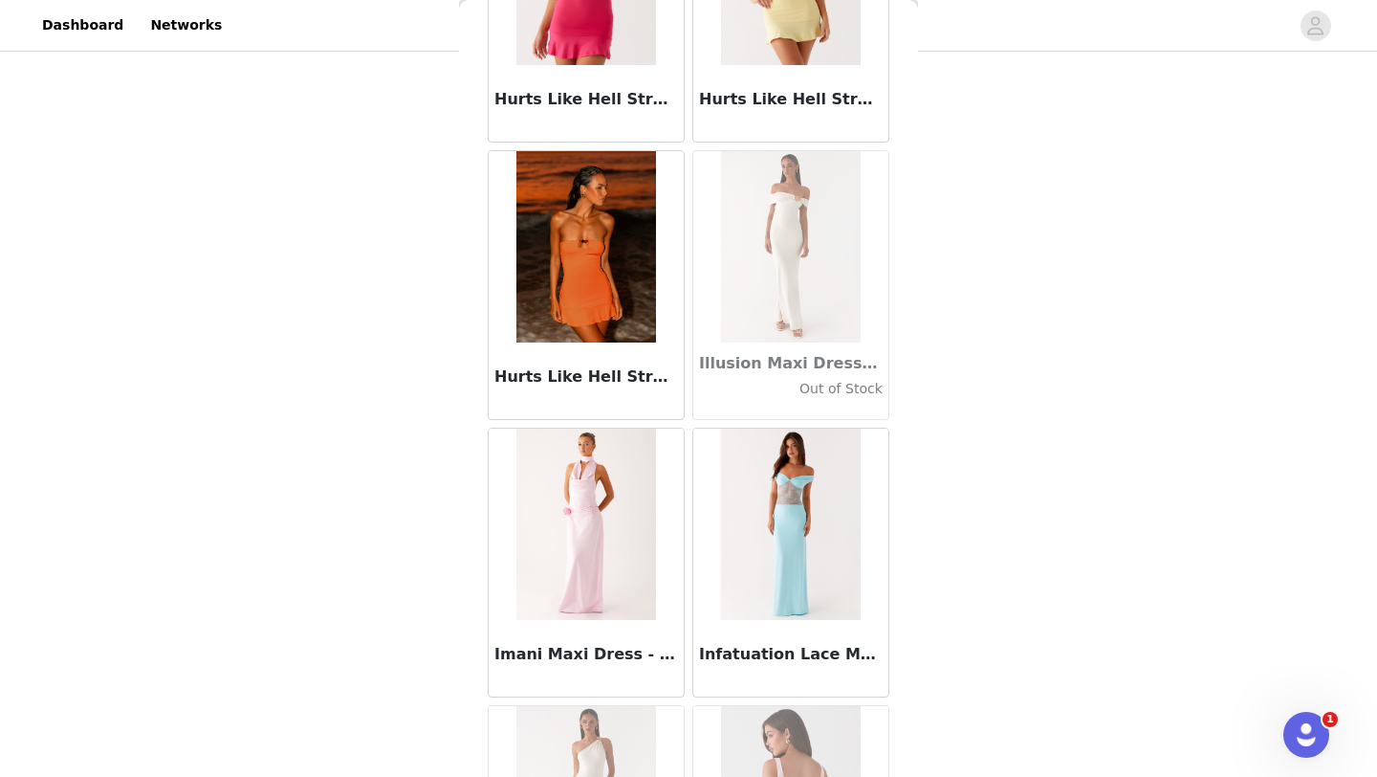
scroll to position [52073, 0]
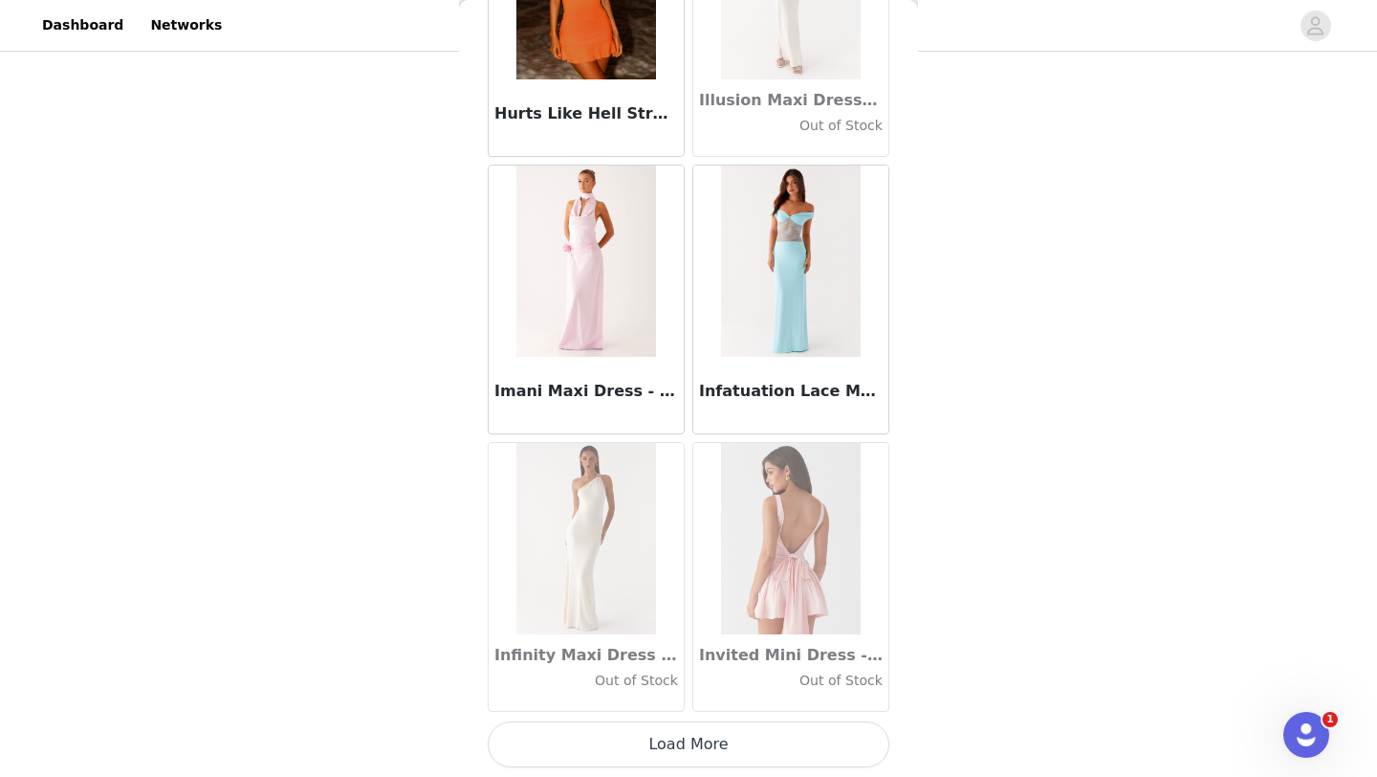
click at [641, 755] on button "Load More" at bounding box center [689, 744] width 402 height 46
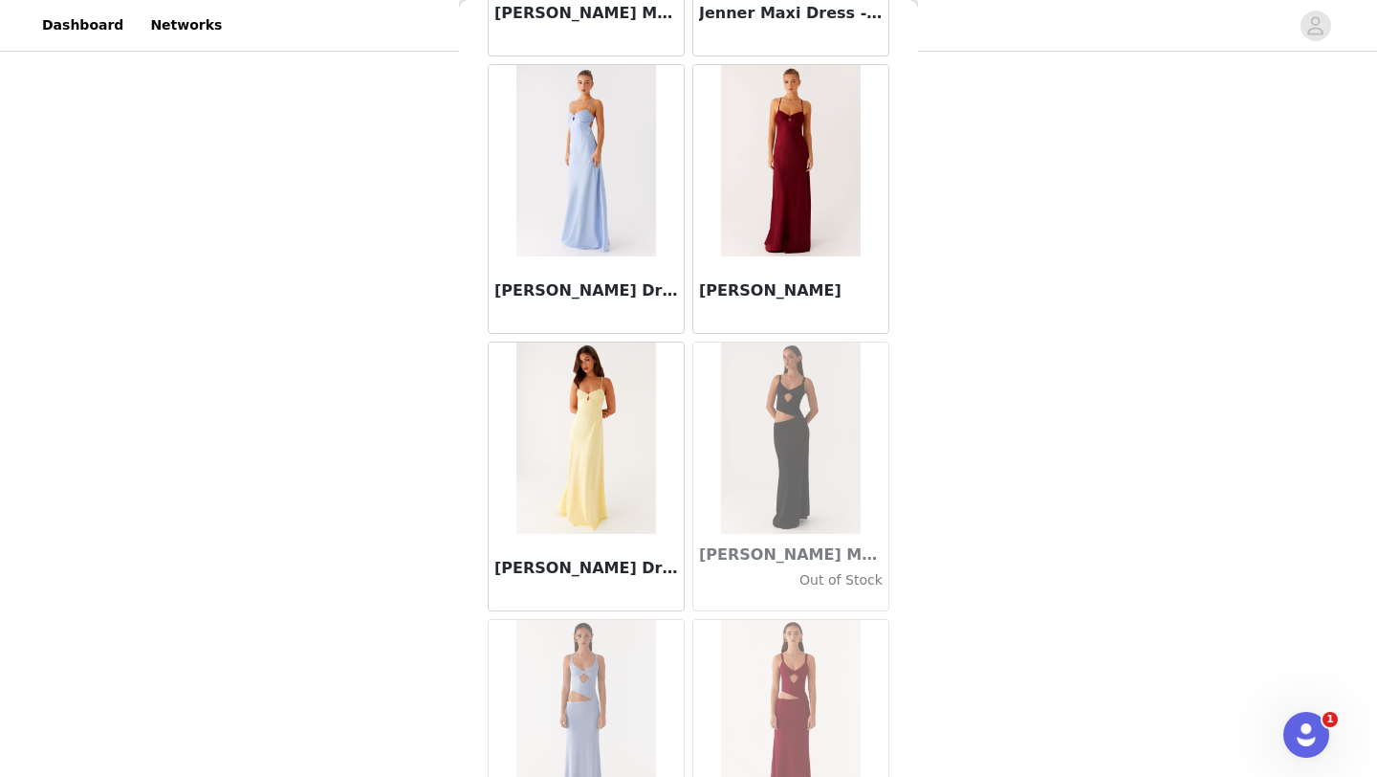
scroll to position [54846, 0]
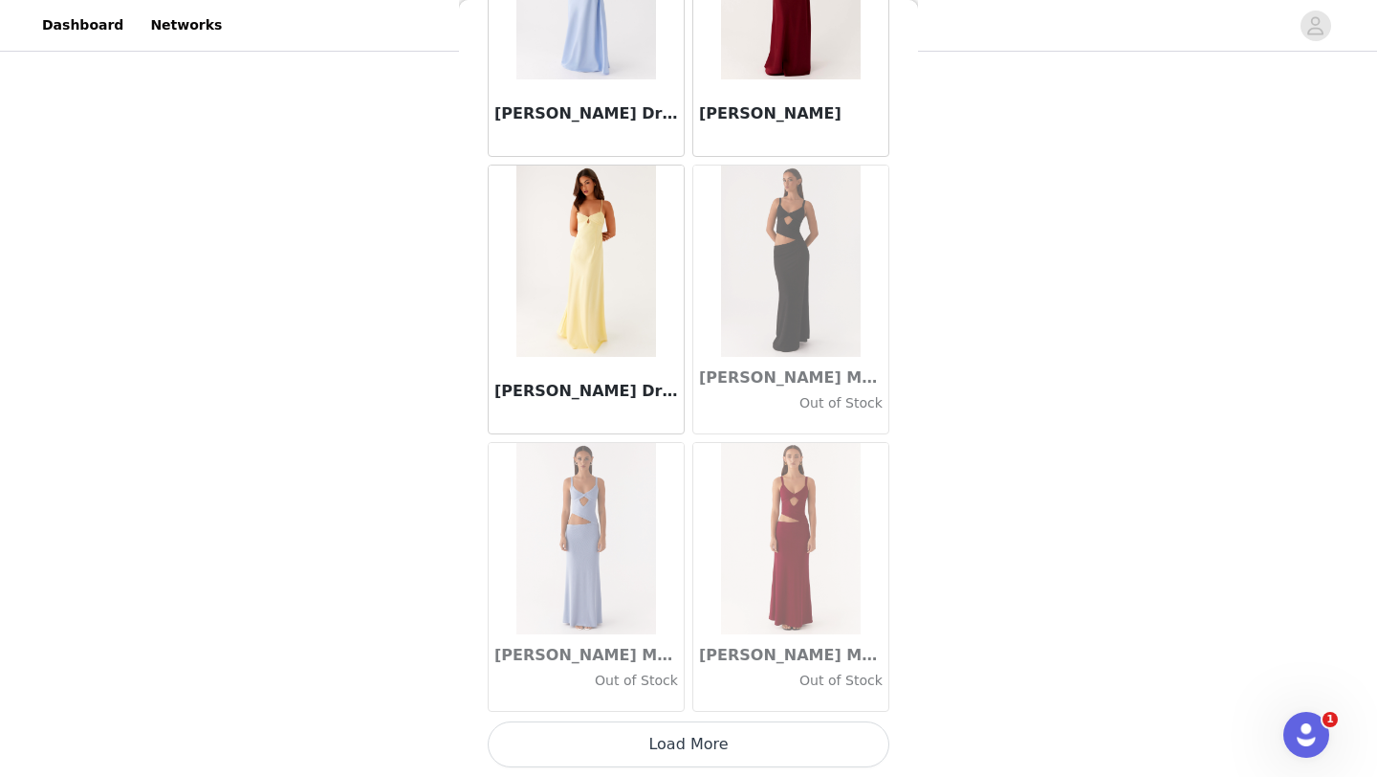
click at [656, 750] on button "Load More" at bounding box center [689, 744] width 402 height 46
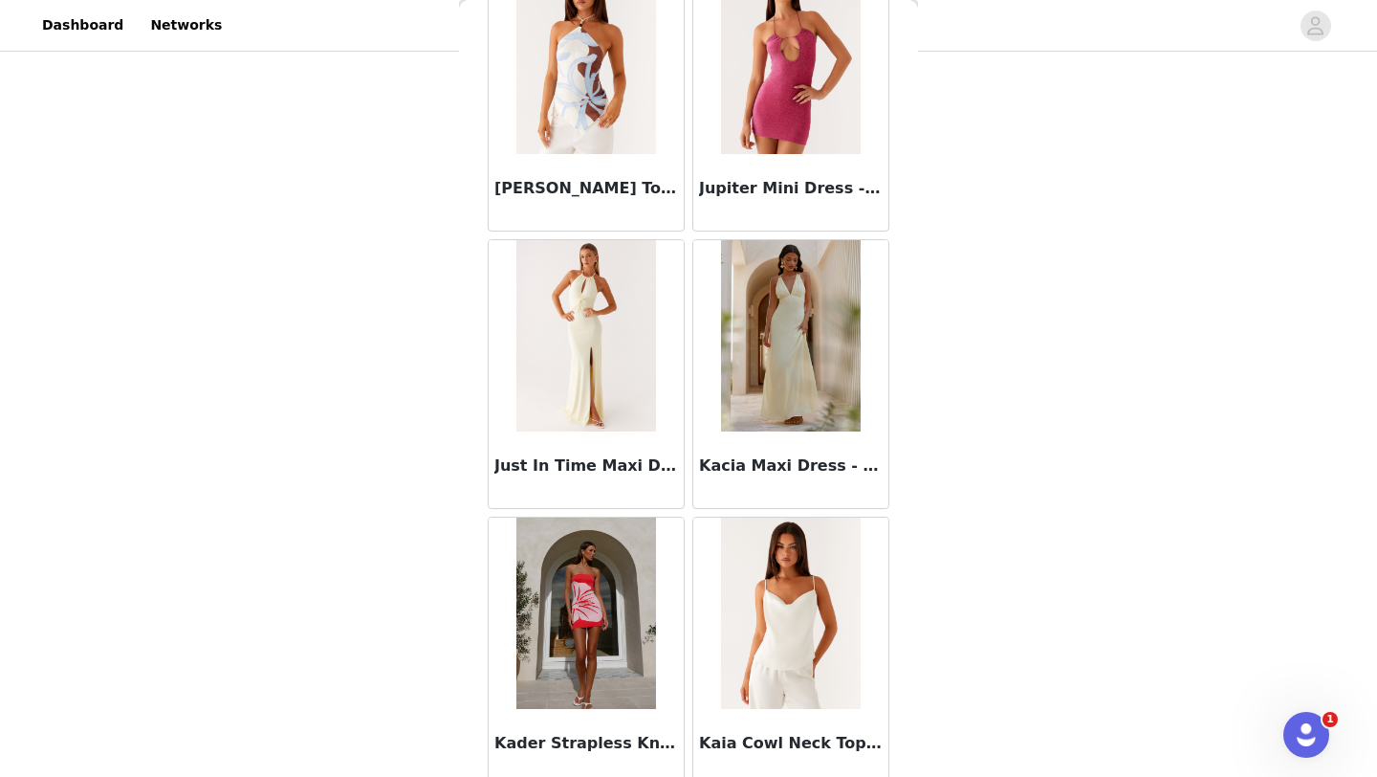
scroll to position [57620, 0]
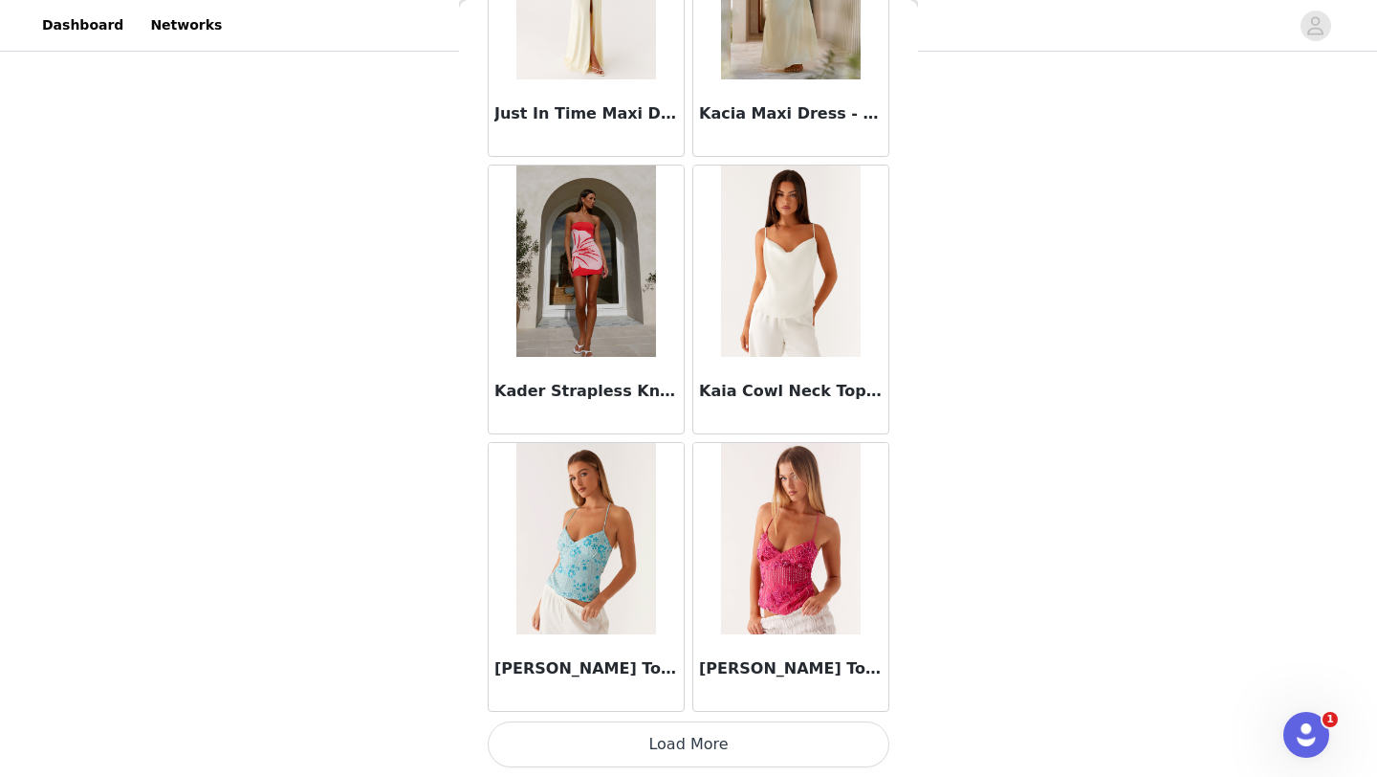
click at [666, 739] on button "Load More" at bounding box center [689, 744] width 402 height 46
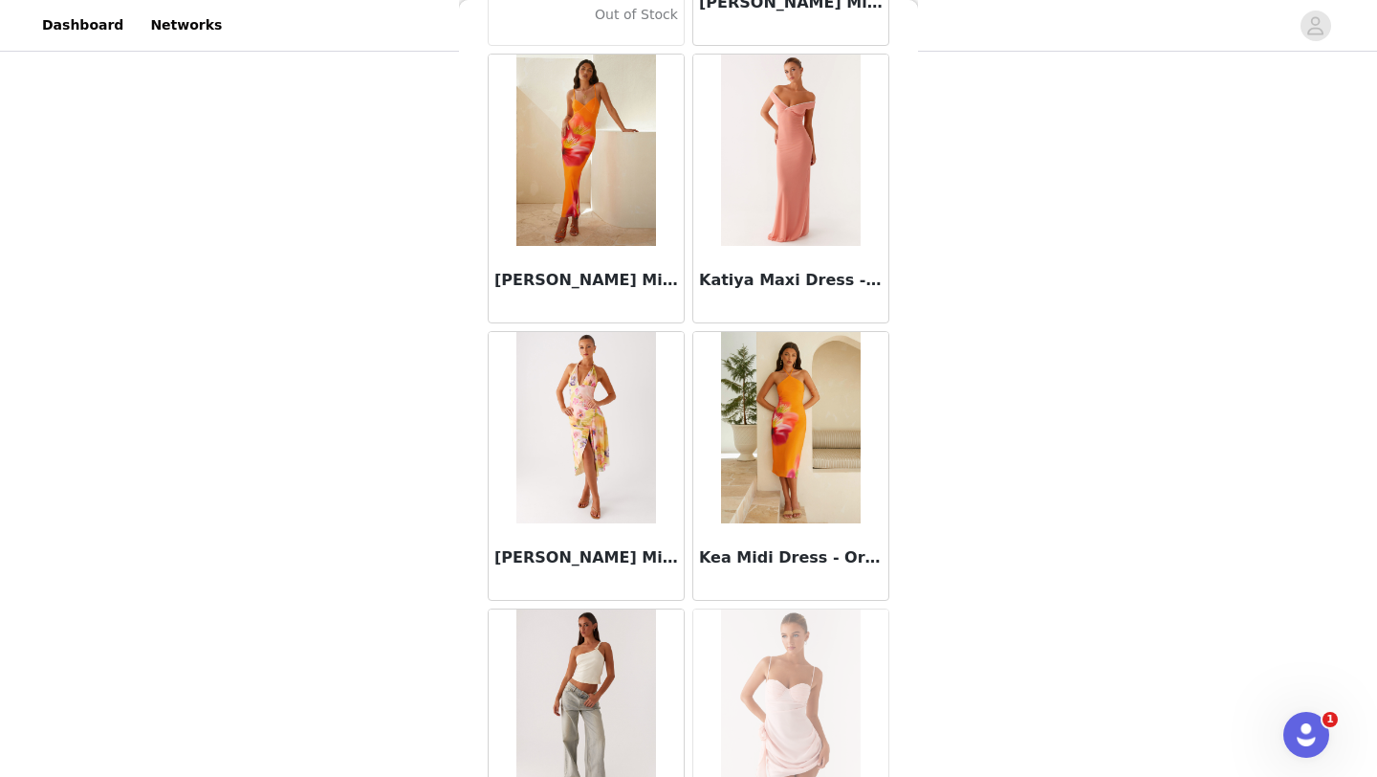
scroll to position [60393, 0]
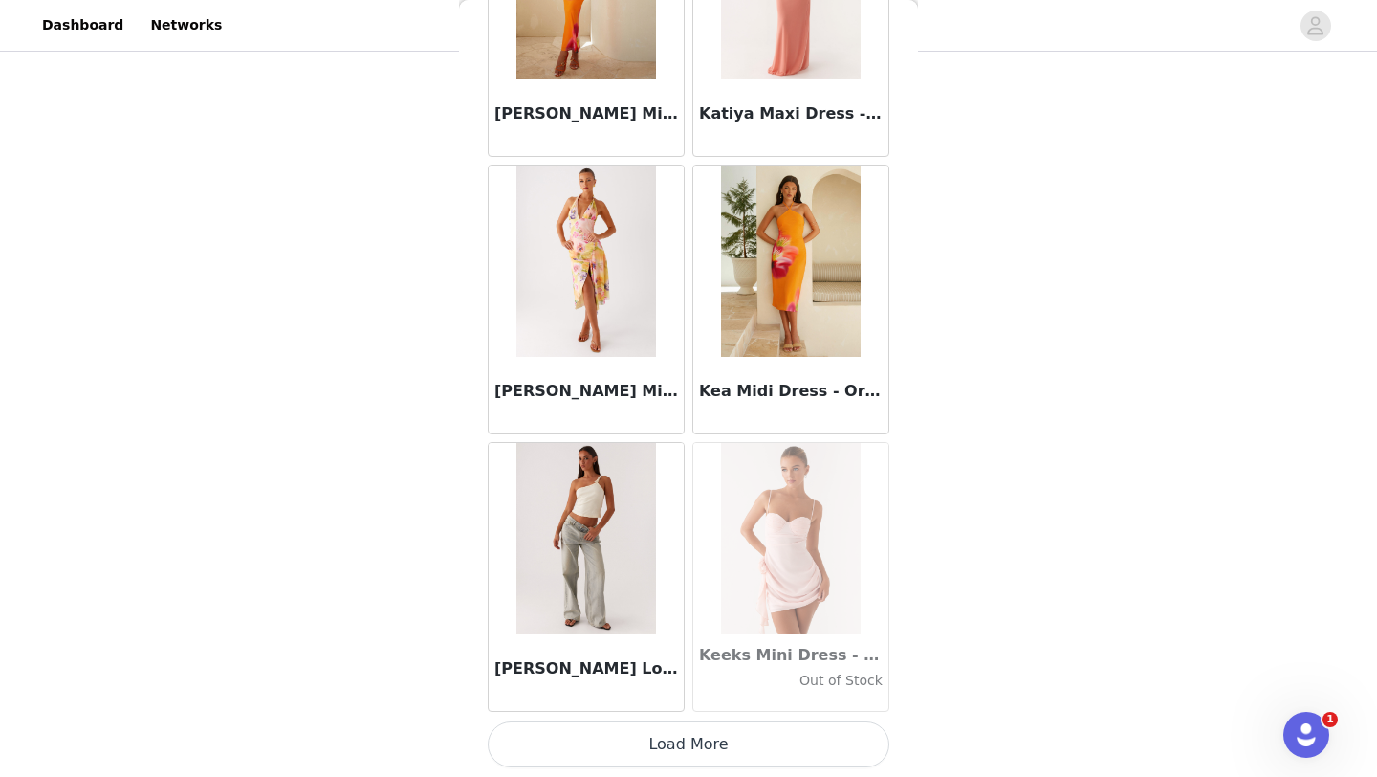
click at [665, 735] on button "Load More" at bounding box center [689, 744] width 402 height 46
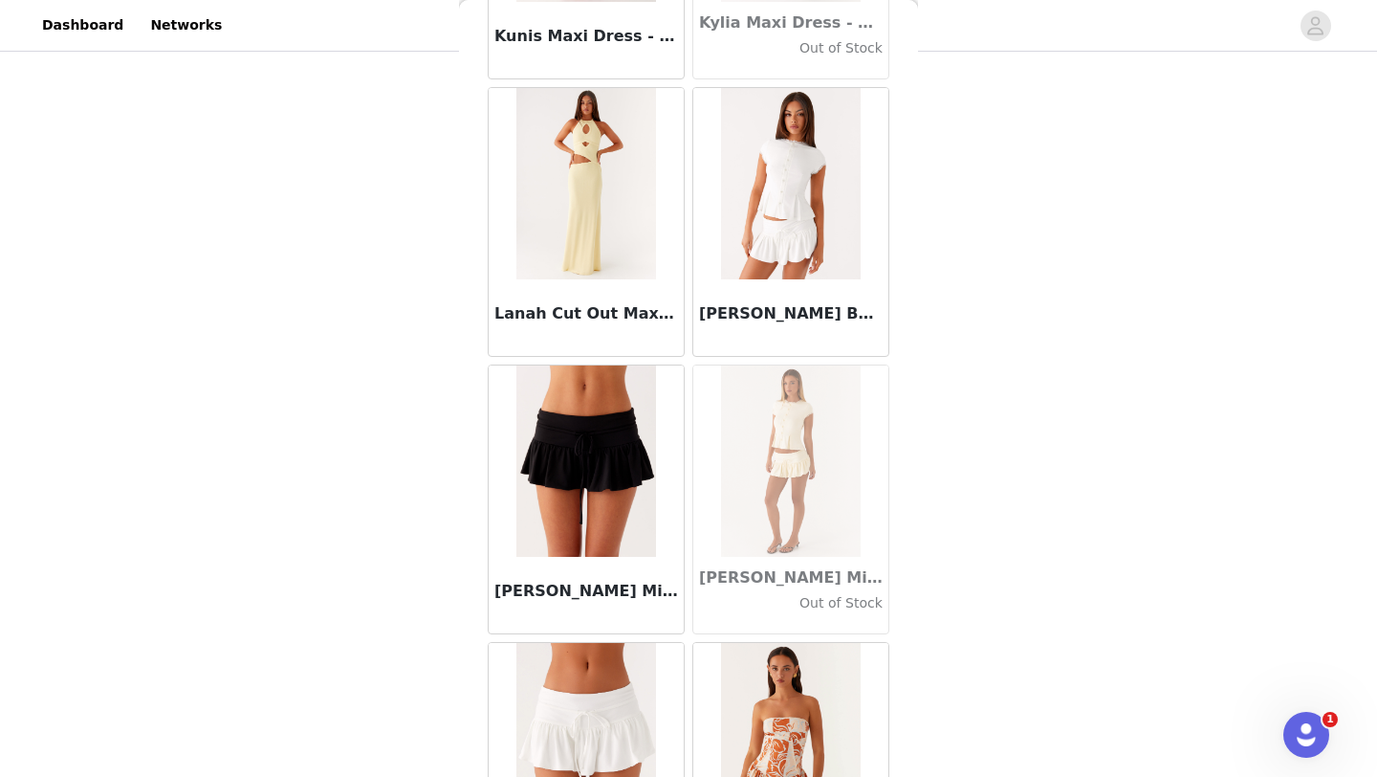
scroll to position [63167, 0]
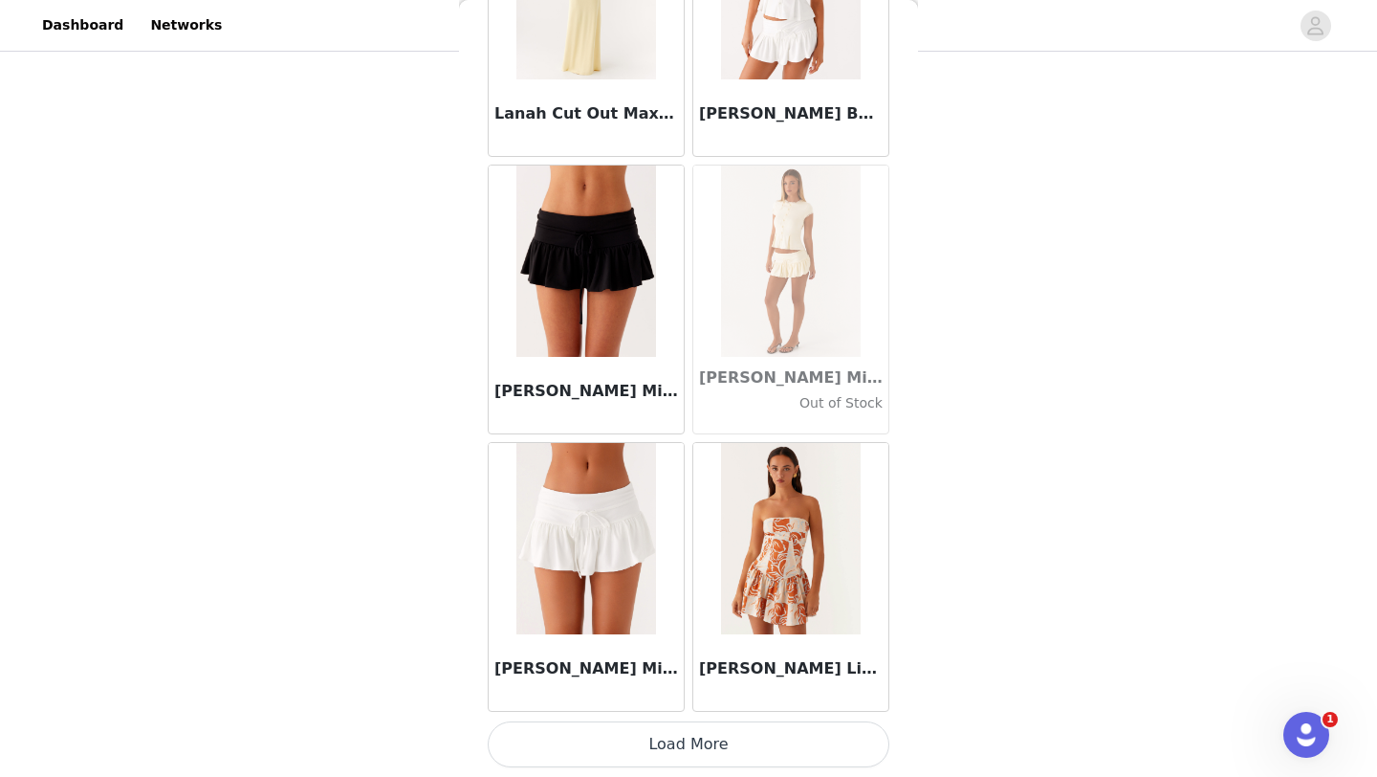
click at [674, 740] on button "Load More" at bounding box center [689, 744] width 402 height 46
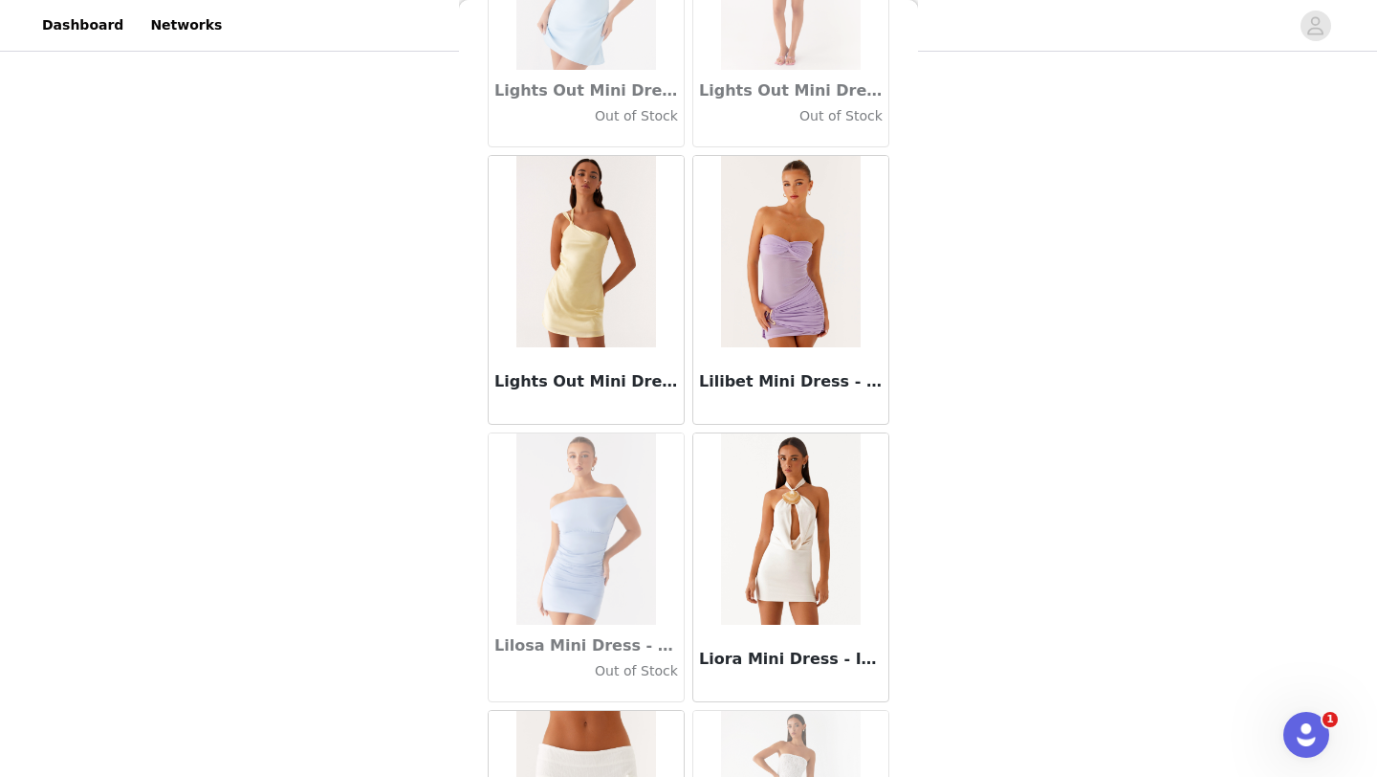
scroll to position [65940, 0]
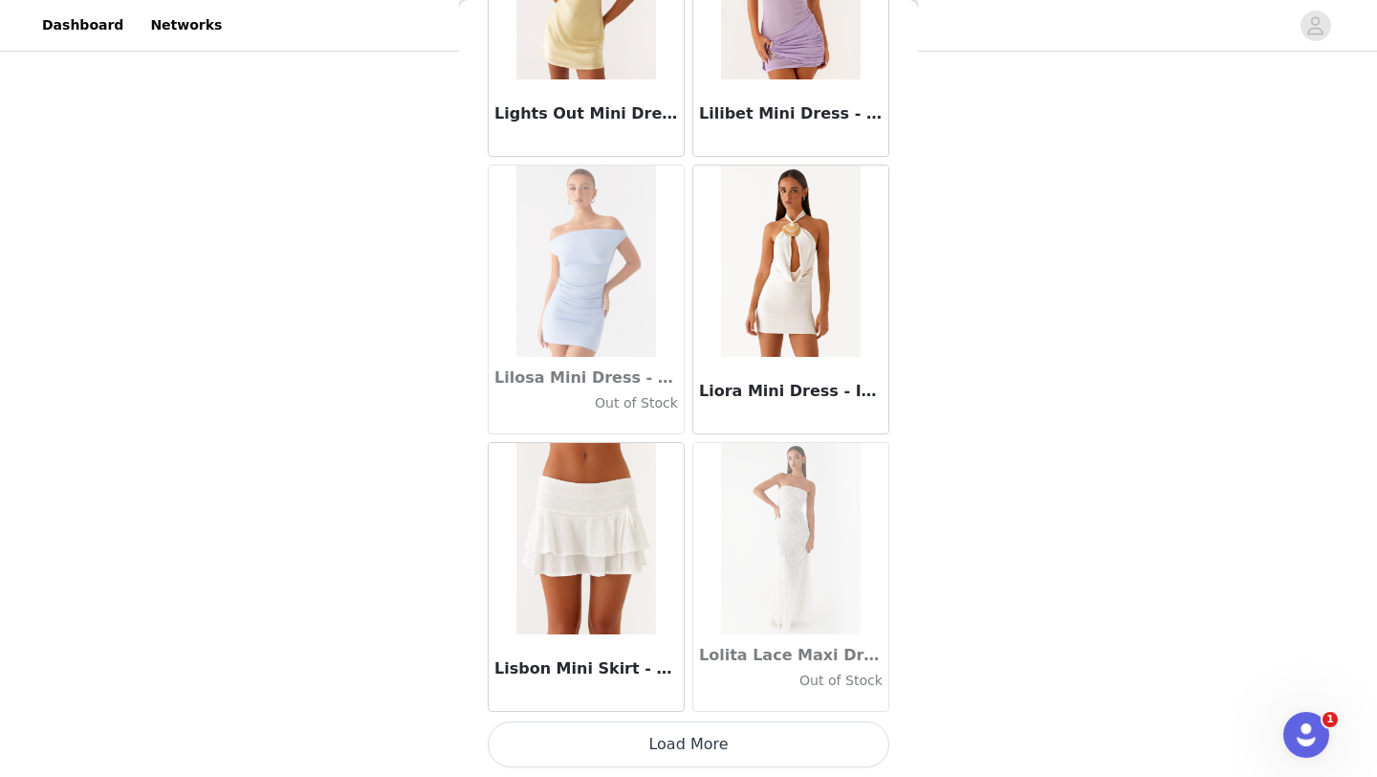
click at [682, 734] on button "Load More" at bounding box center [689, 744] width 402 height 46
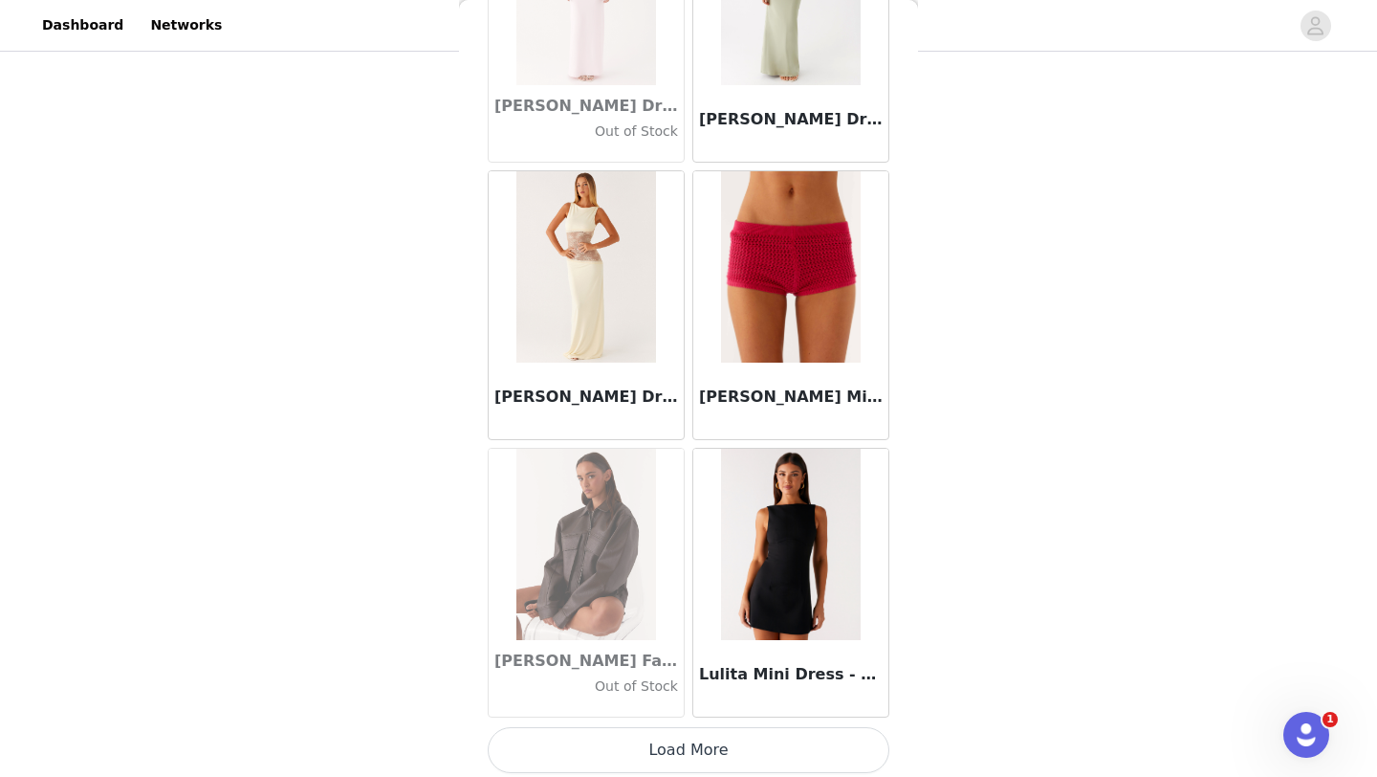
scroll to position [68714, 0]
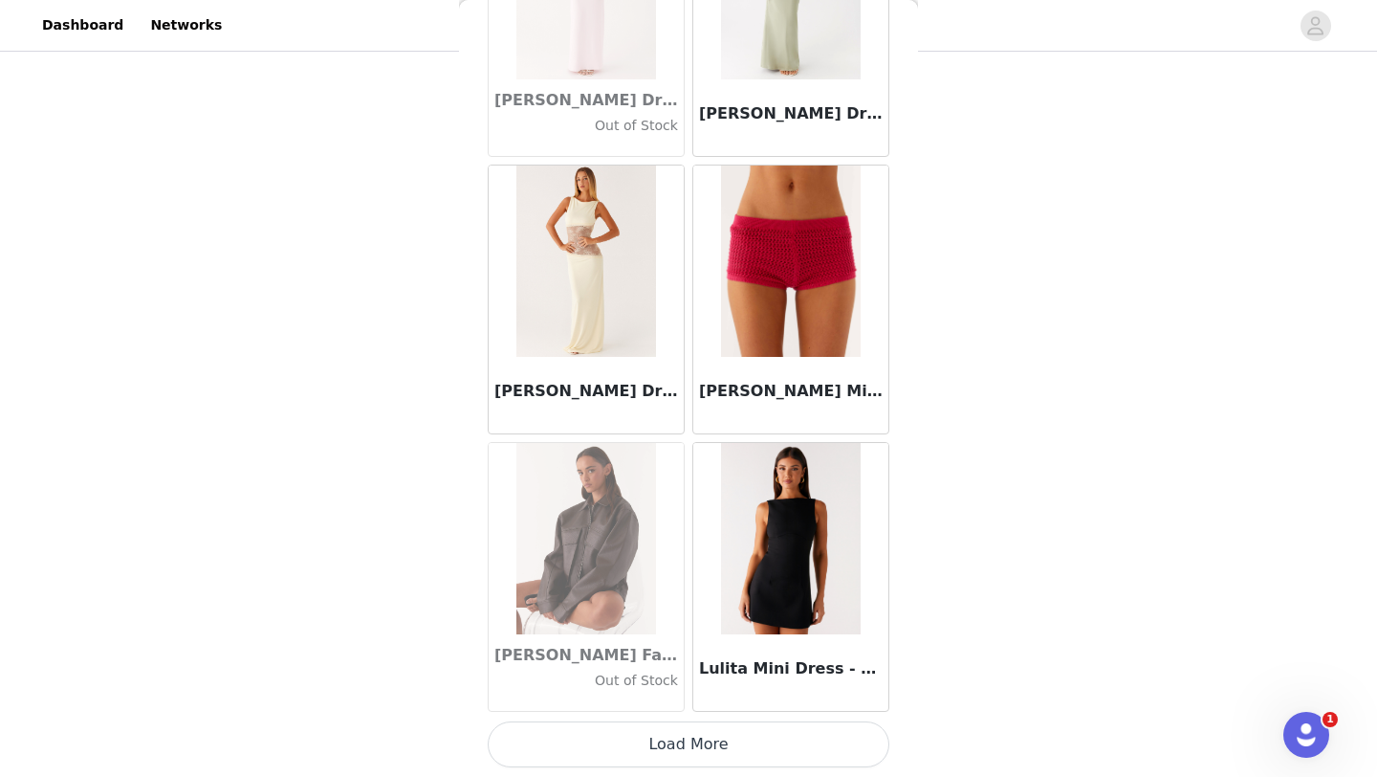
click at [690, 739] on button "Load More" at bounding box center [689, 744] width 402 height 46
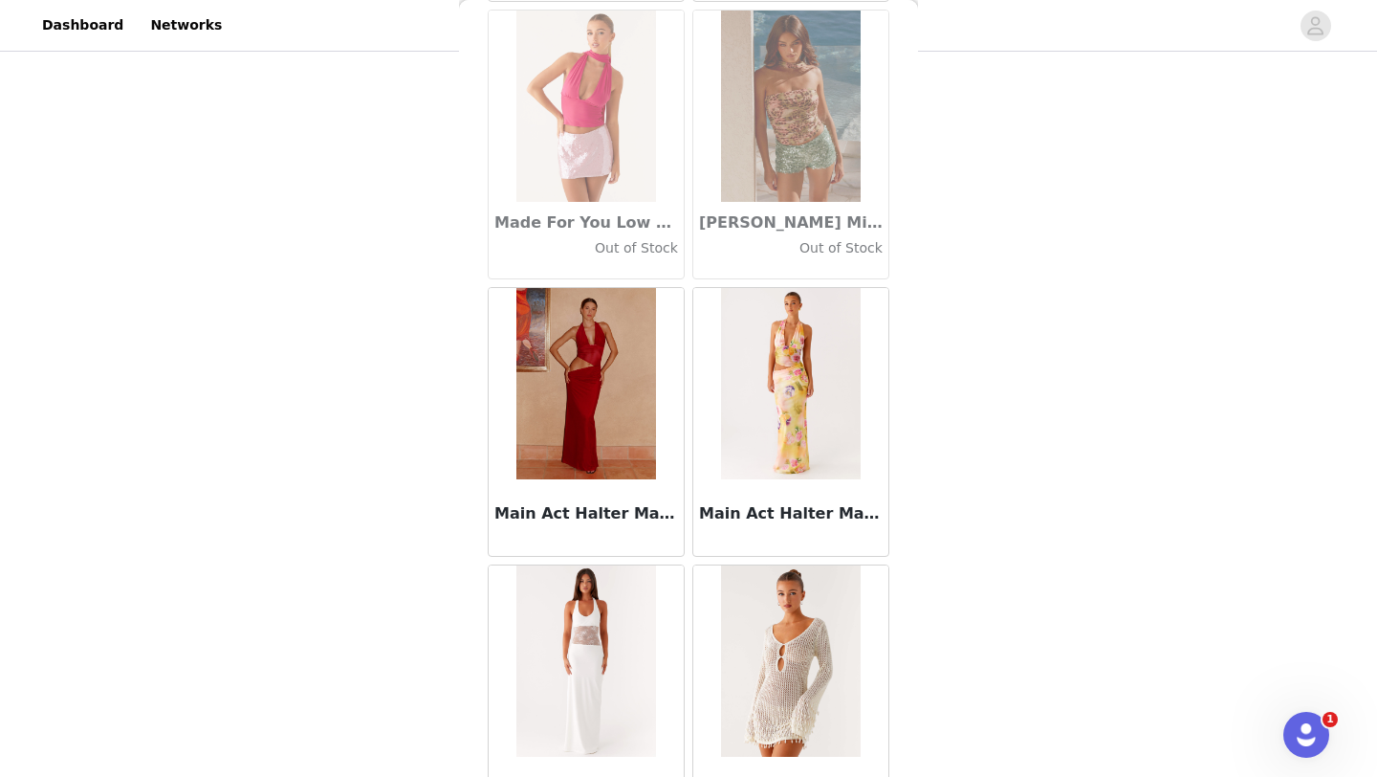
scroll to position [71487, 0]
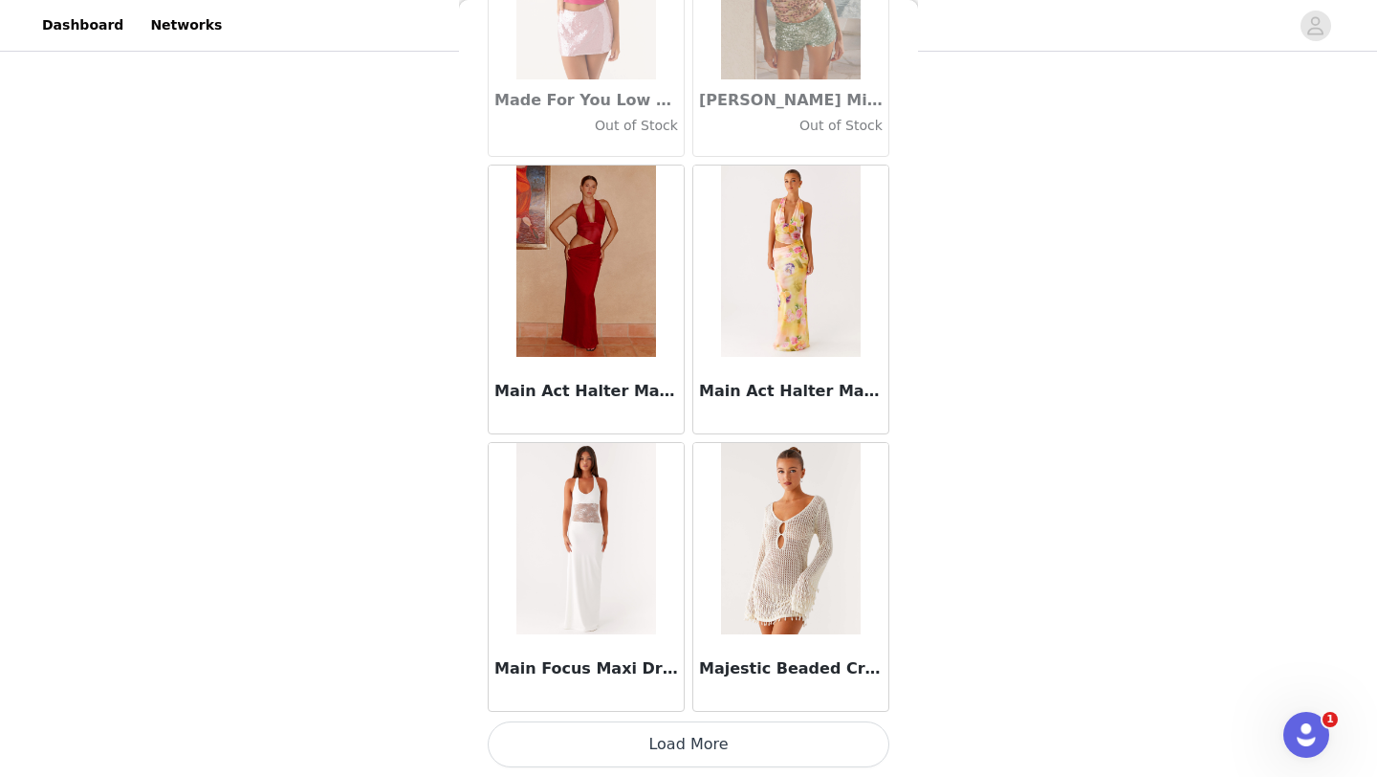
click at [694, 728] on button "Load More" at bounding box center [689, 744] width 402 height 46
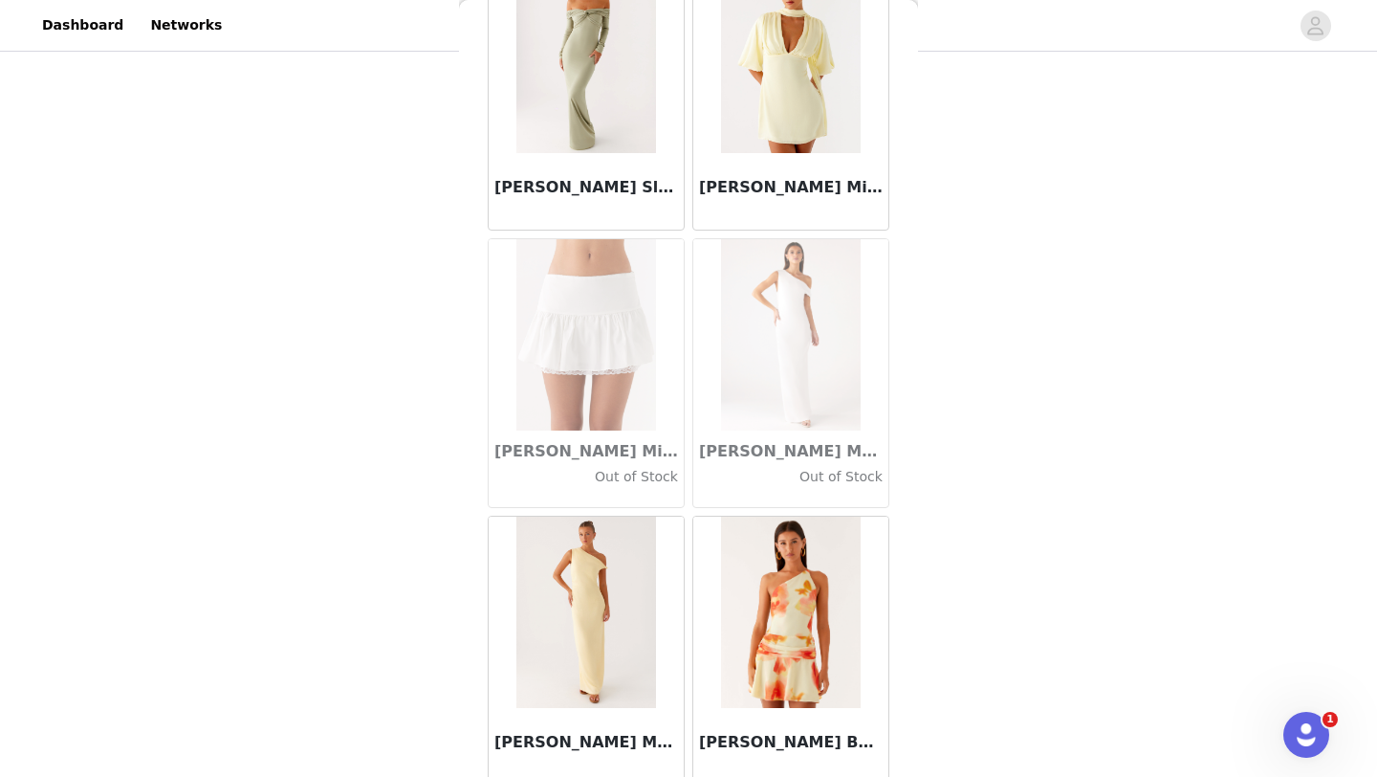
scroll to position [74260, 0]
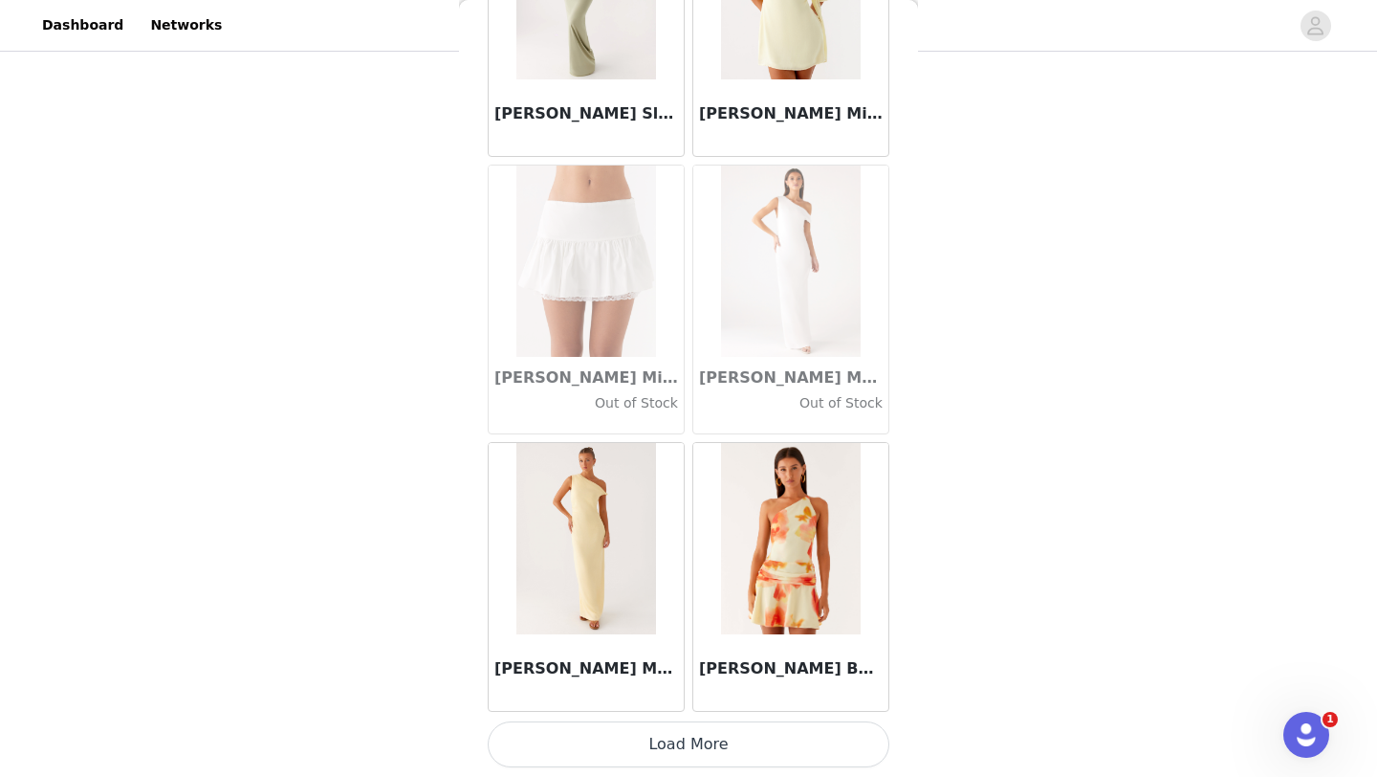
click at [709, 750] on button "Load More" at bounding box center [689, 744] width 402 height 46
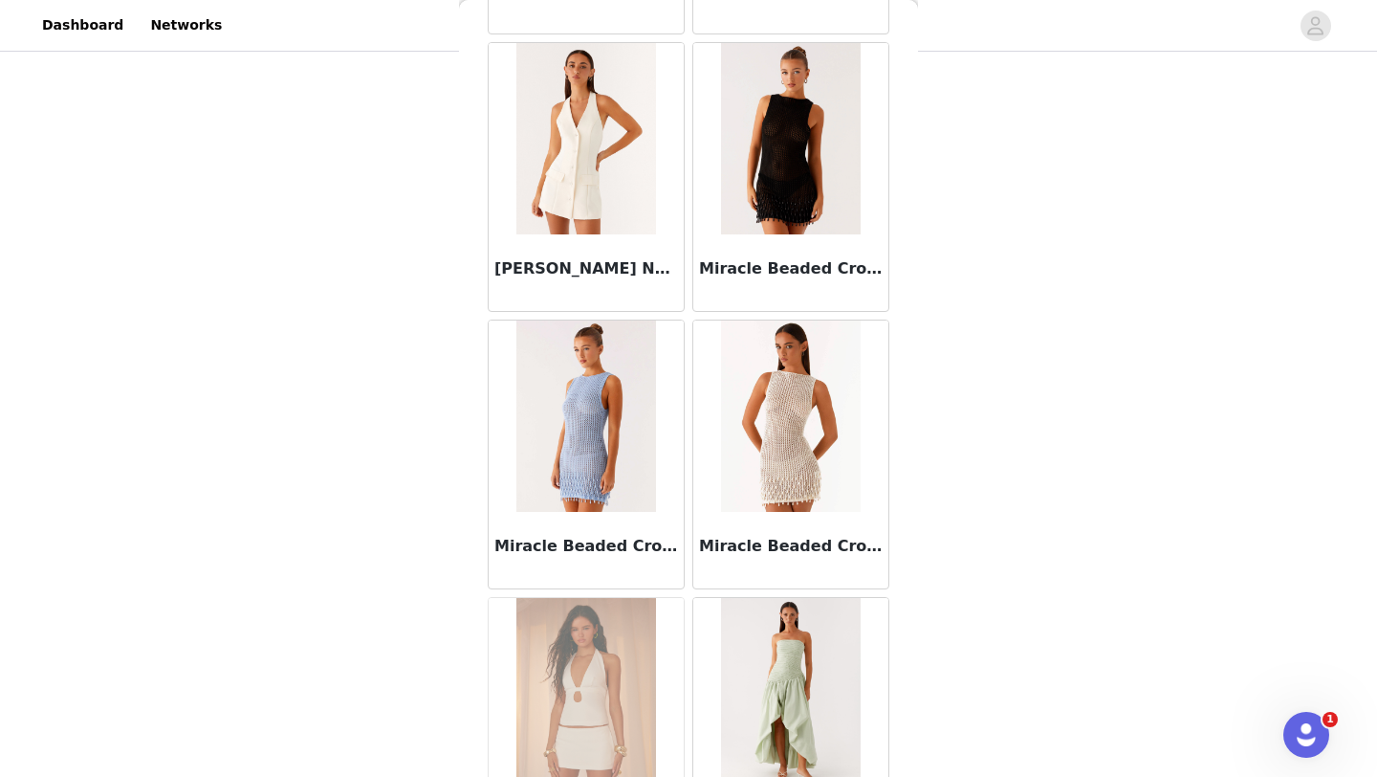
scroll to position [77034, 0]
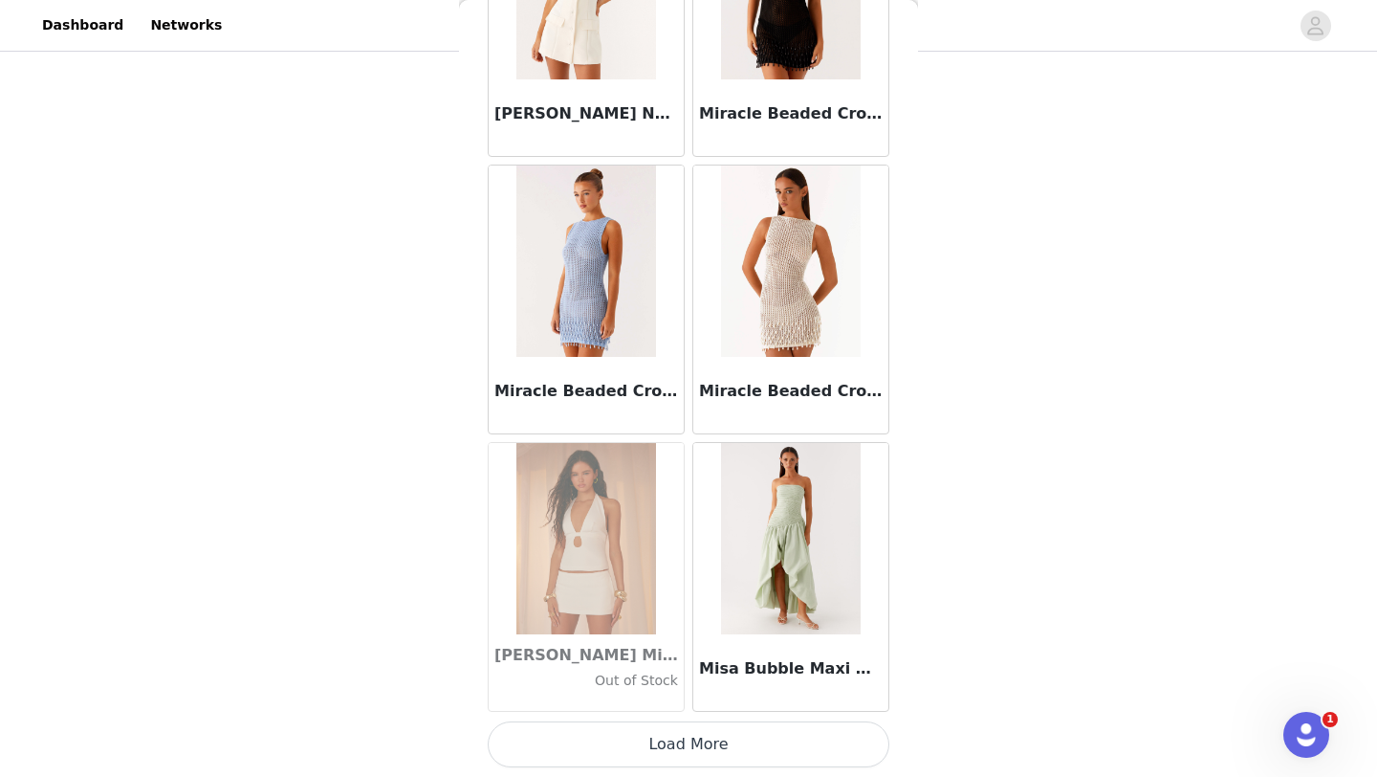
click at [693, 756] on button "Load More" at bounding box center [689, 744] width 402 height 46
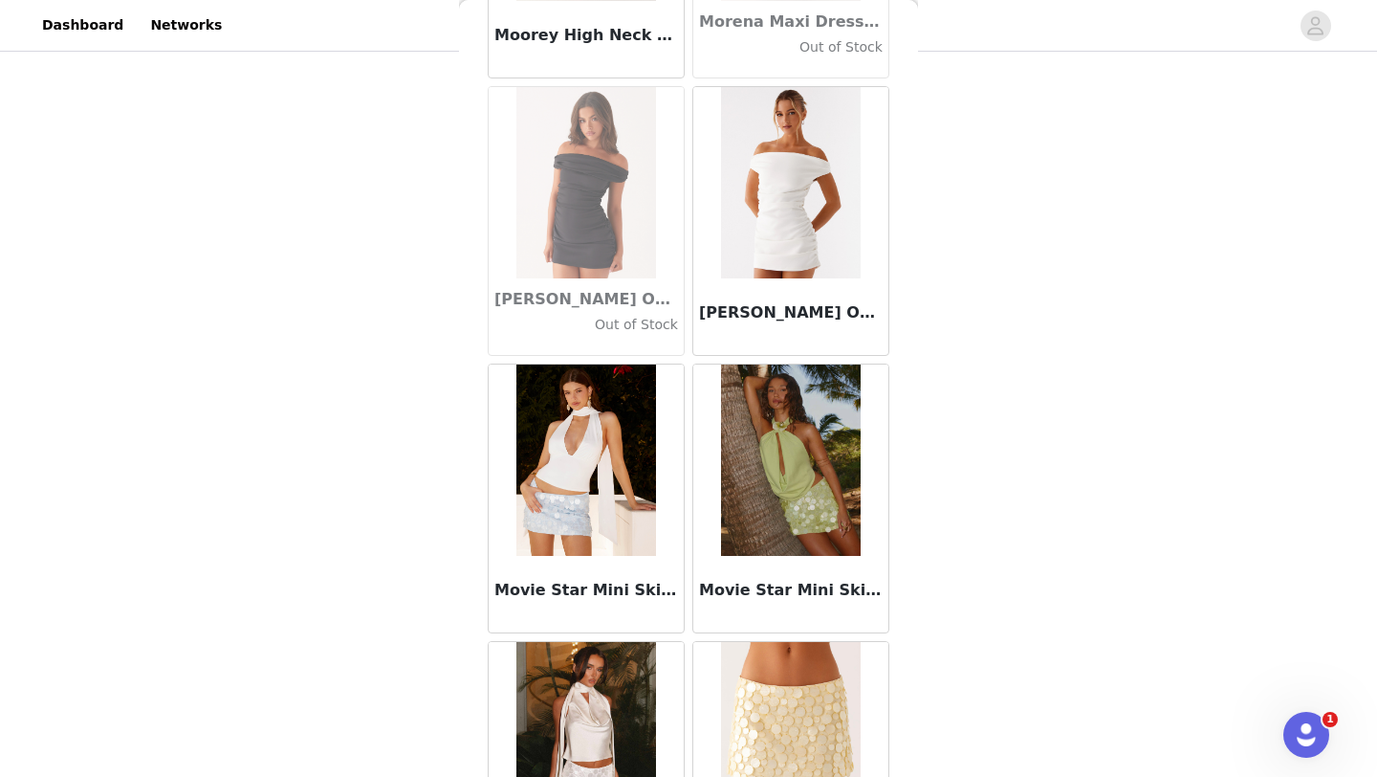
scroll to position [79341, 0]
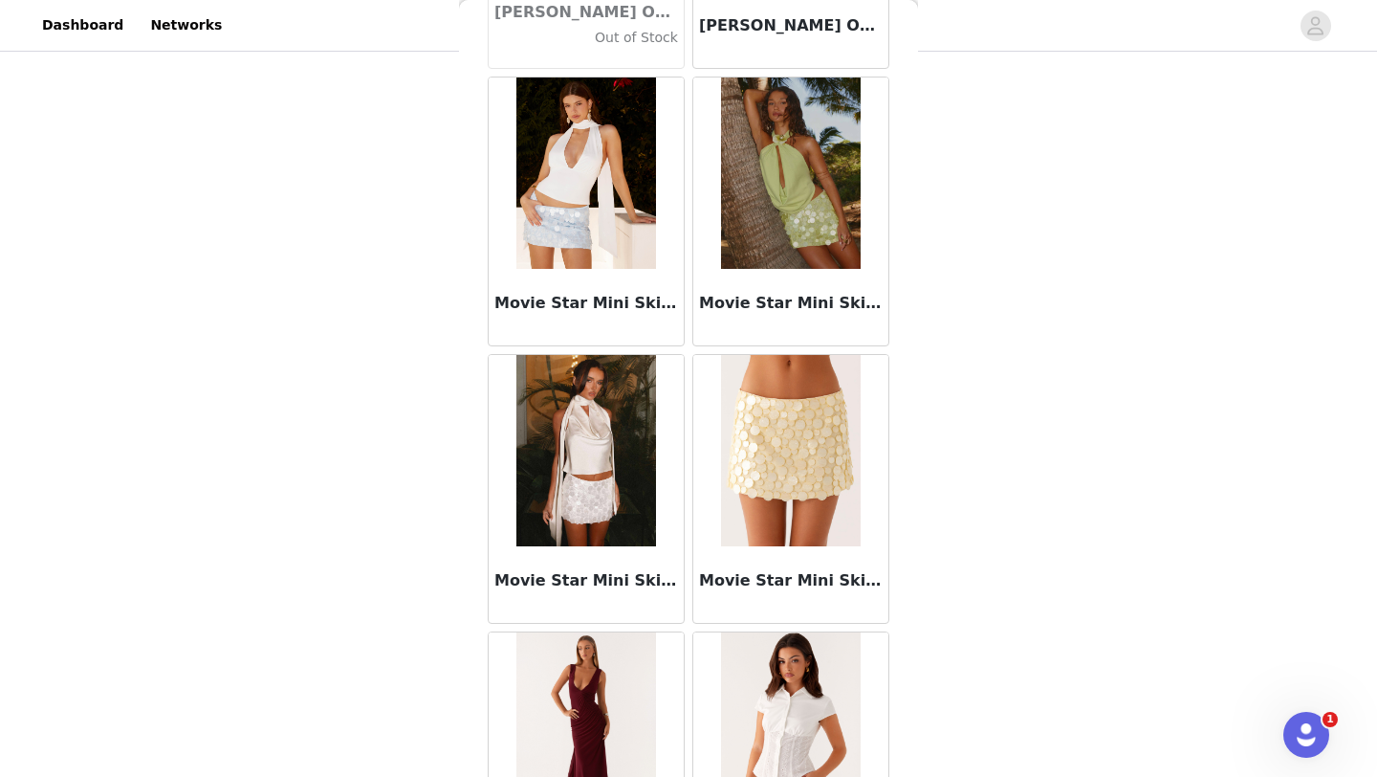
click at [599, 532] on img at bounding box center [585, 450] width 139 height 191
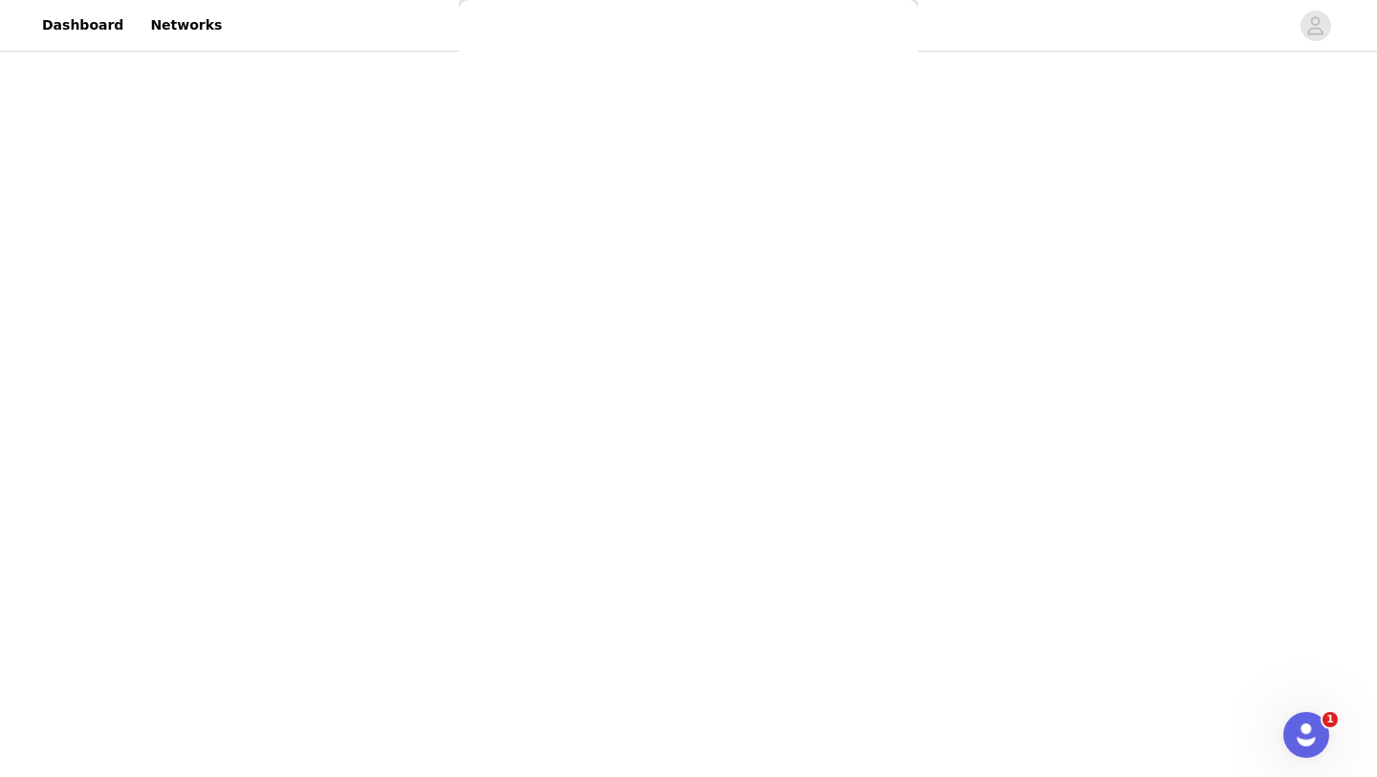
scroll to position [0, 0]
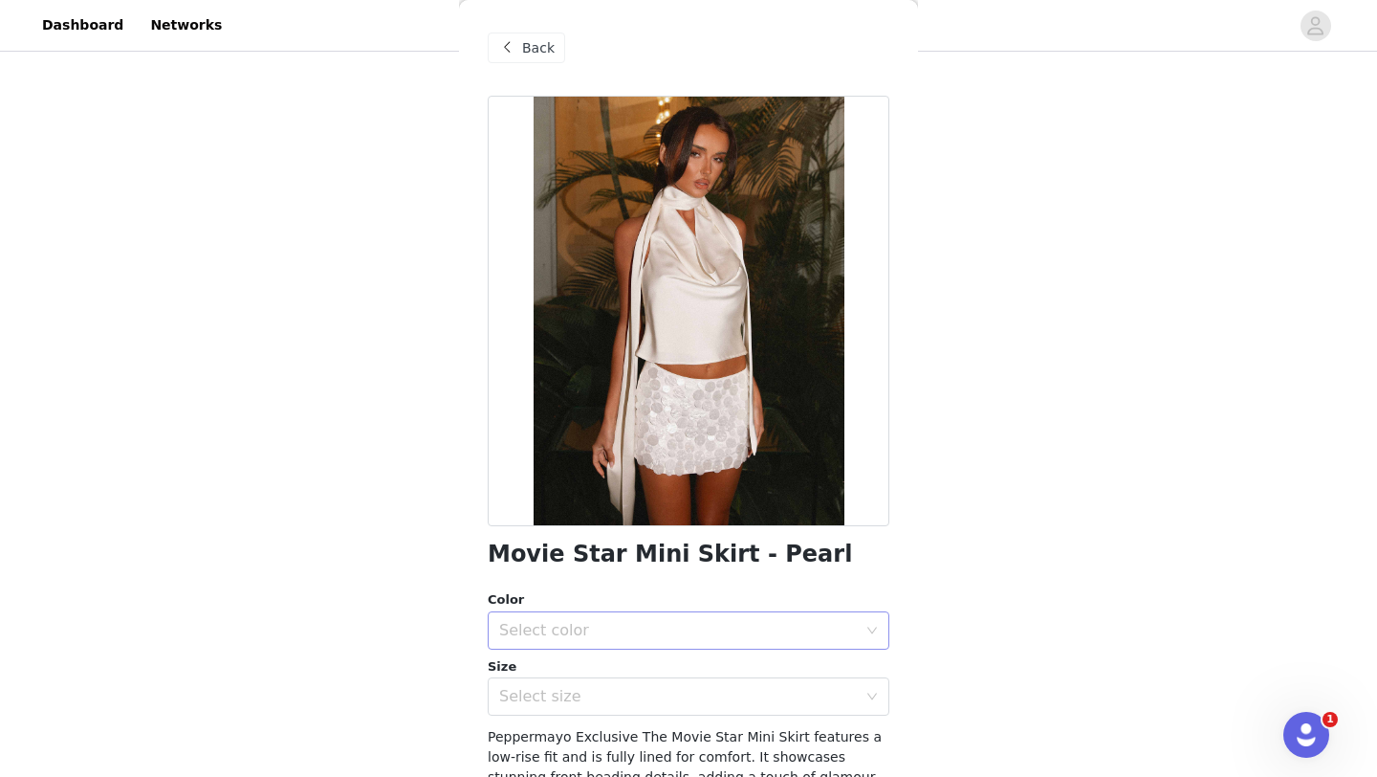
click at [636, 640] on div "Select color" at bounding box center [682, 630] width 366 height 36
click at [606, 666] on li "Pearl" at bounding box center [689, 672] width 402 height 31
click at [602, 696] on div "Select size" at bounding box center [678, 696] width 358 height 19
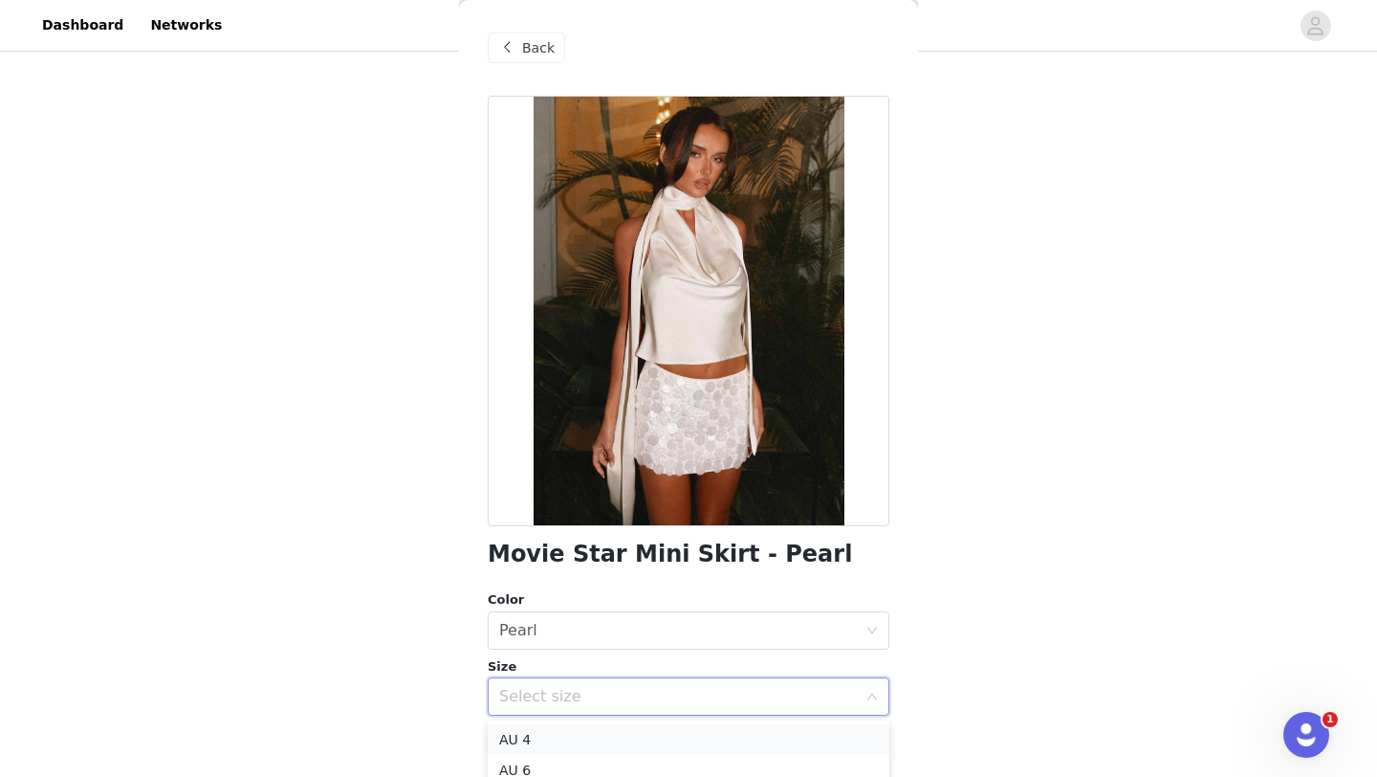
click at [607, 735] on li "AU 4" at bounding box center [689, 739] width 402 height 31
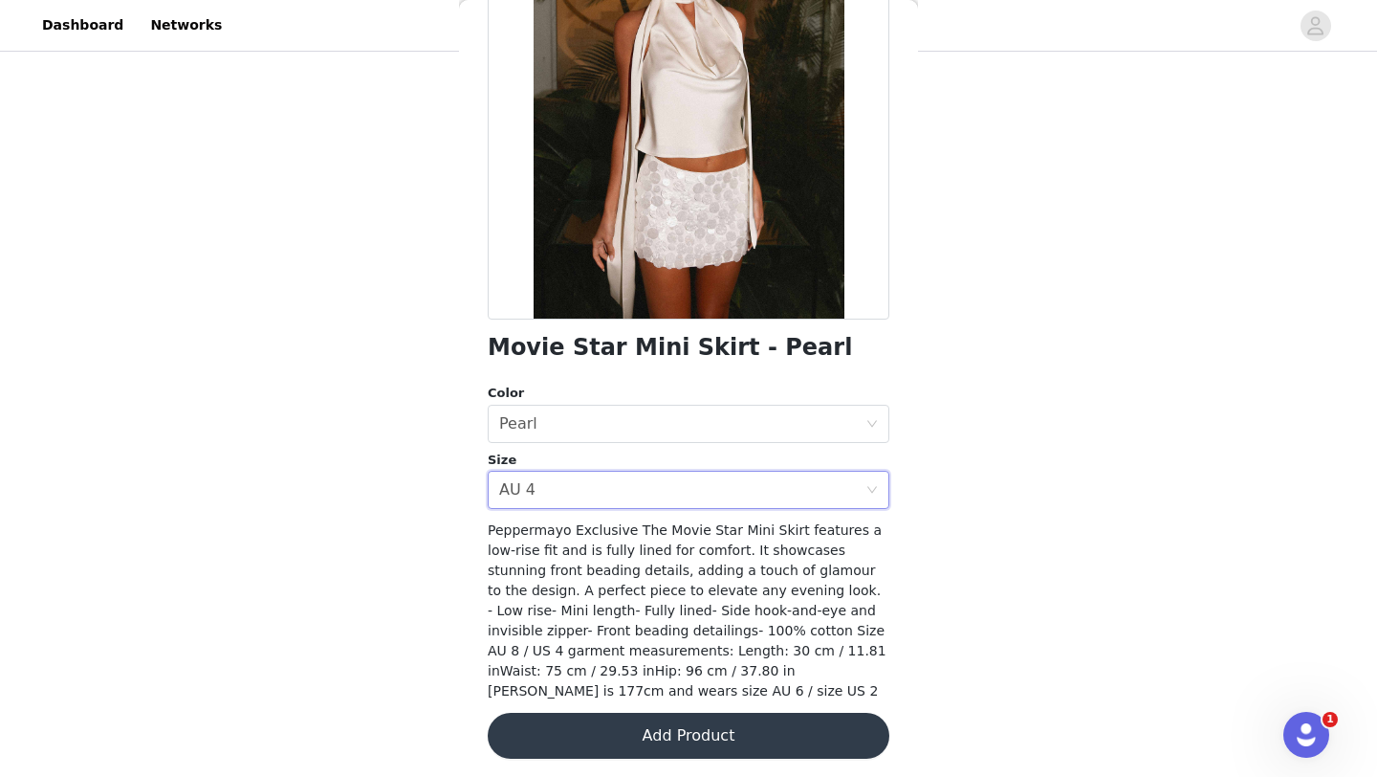
scroll to position [211, 0]
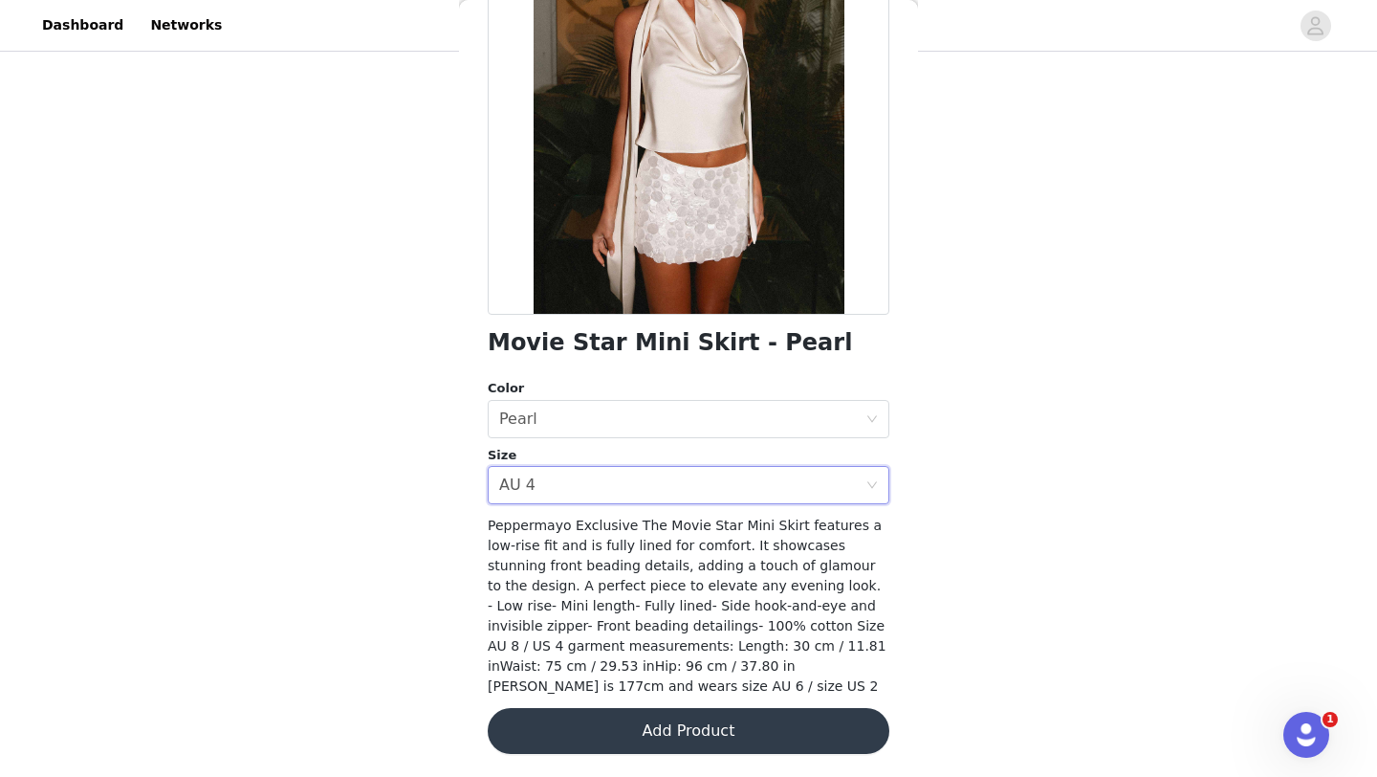
click at [672, 719] on button "Add Product" at bounding box center [689, 731] width 402 height 46
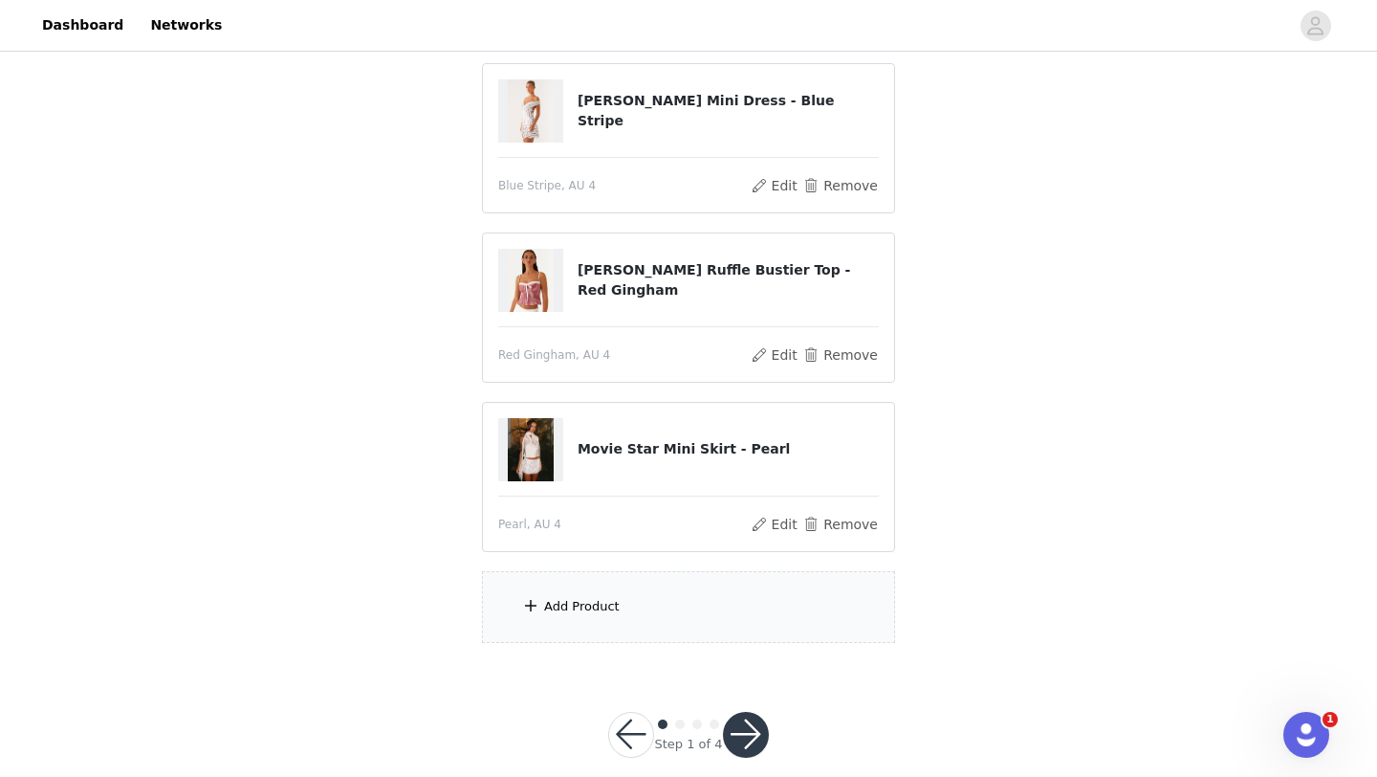
scroll to position [565, 0]
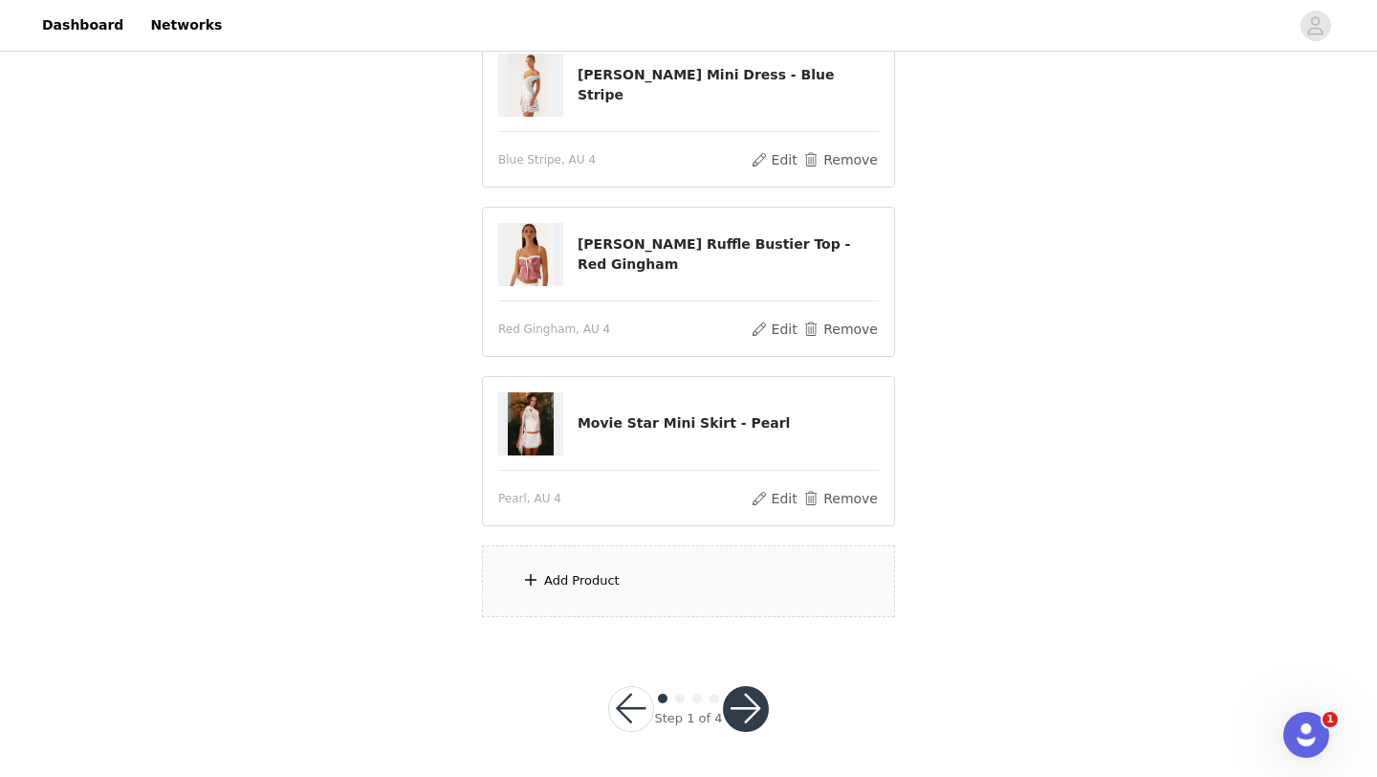
click at [690, 571] on div "Add Product" at bounding box center [688, 581] width 413 height 72
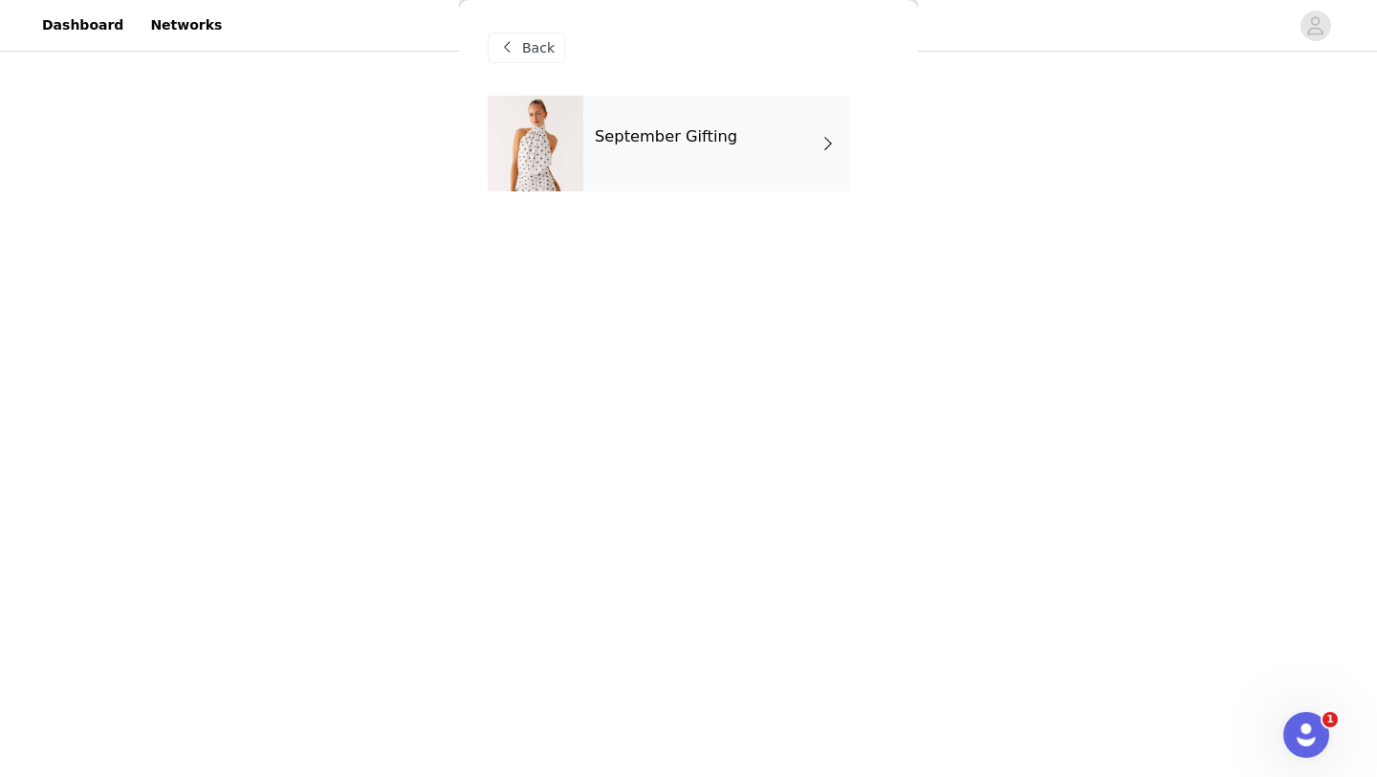
click at [738, 162] on div "September Gifting" at bounding box center [716, 144] width 266 height 96
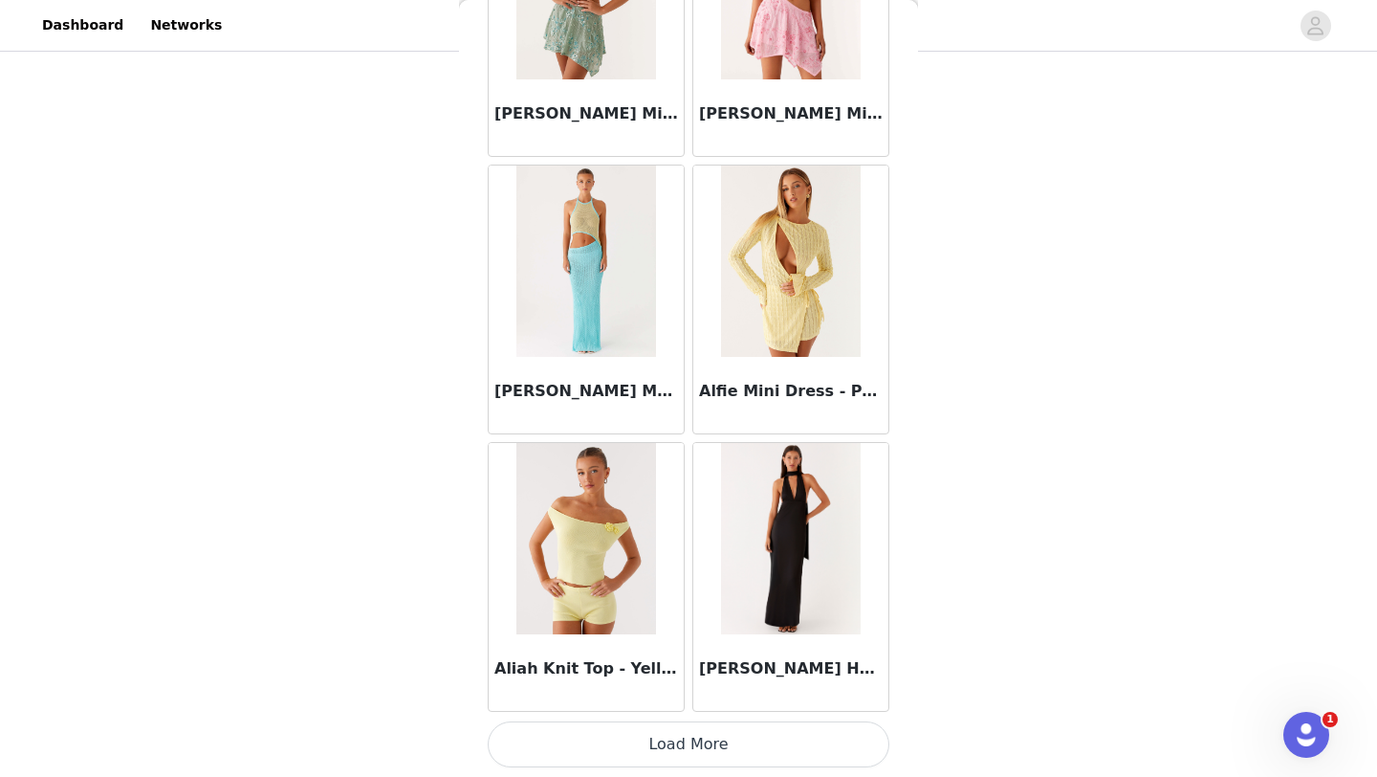
click at [658, 752] on button "Load More" at bounding box center [689, 744] width 402 height 46
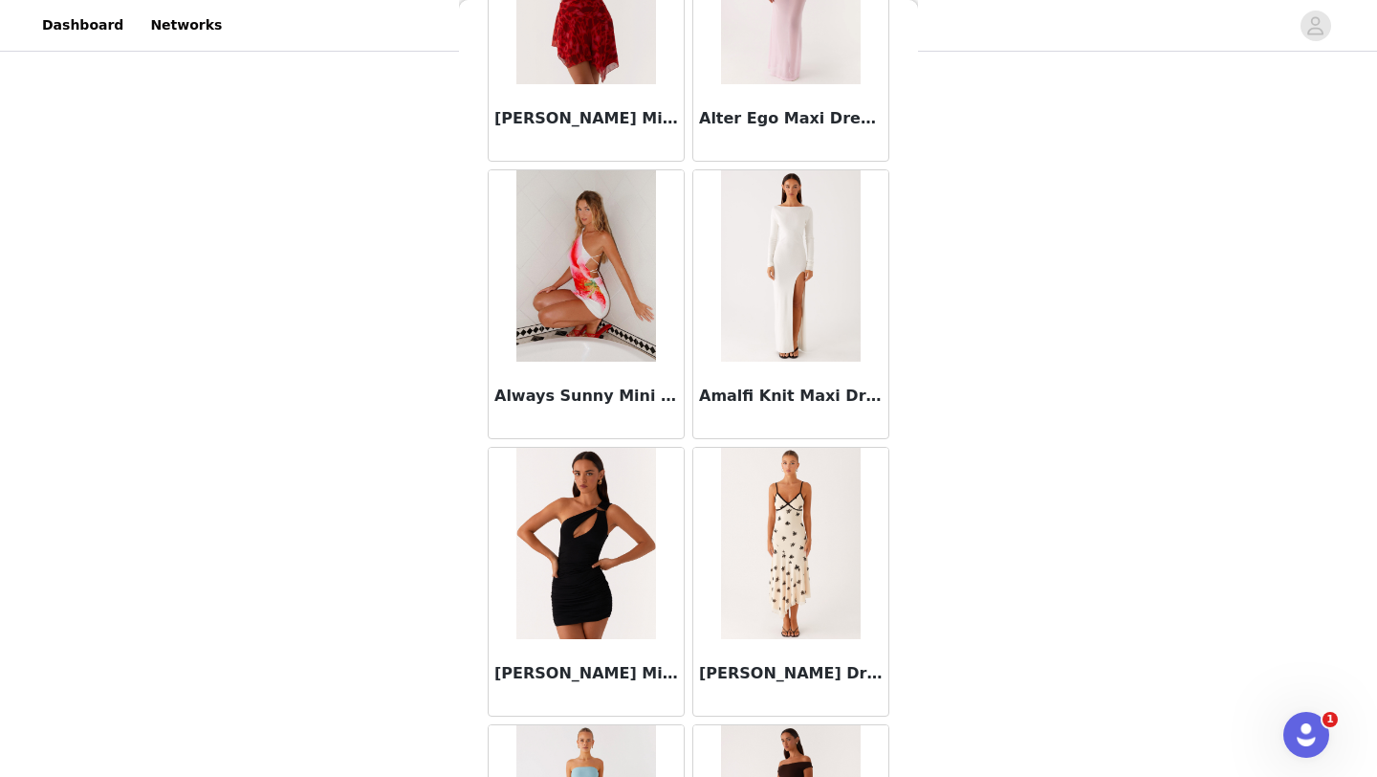
scroll to position [4923, 0]
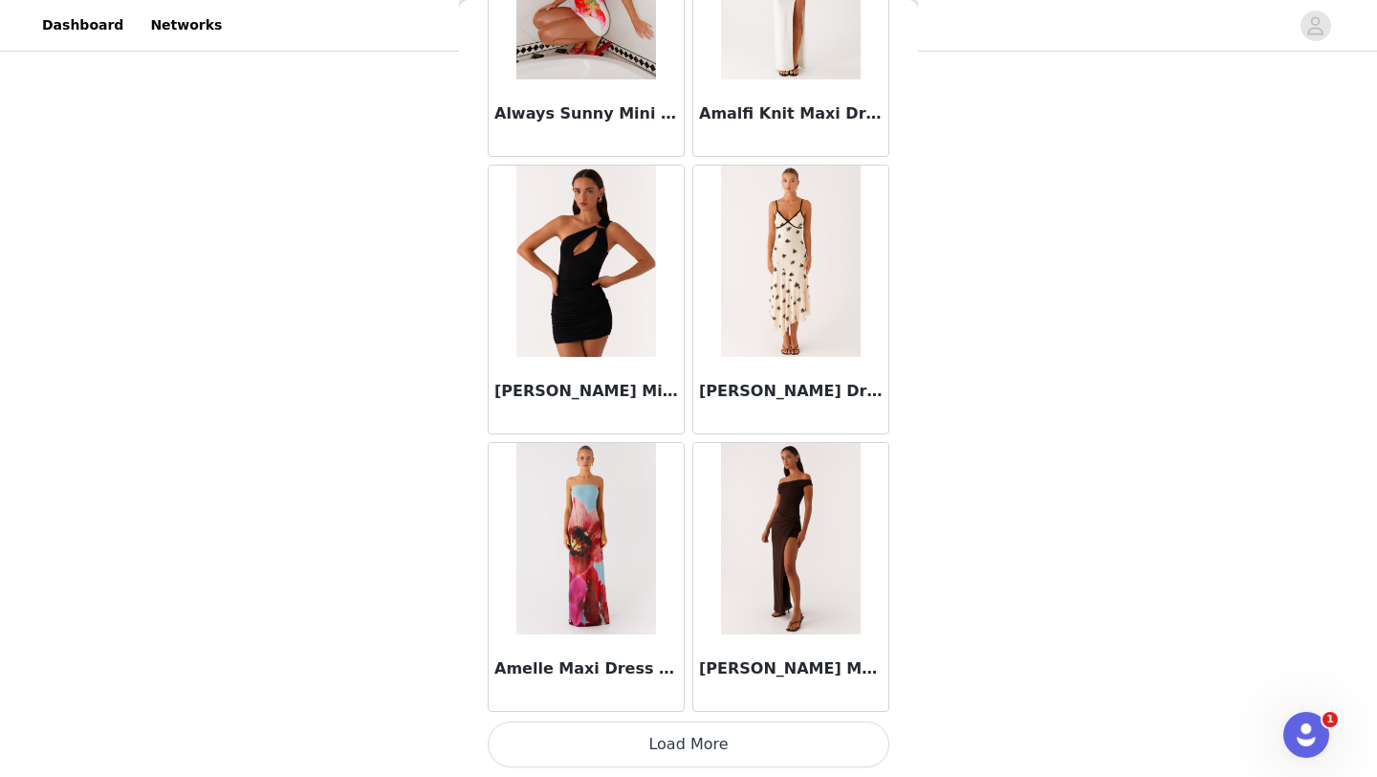
click at [701, 735] on button "Load More" at bounding box center [689, 744] width 402 height 46
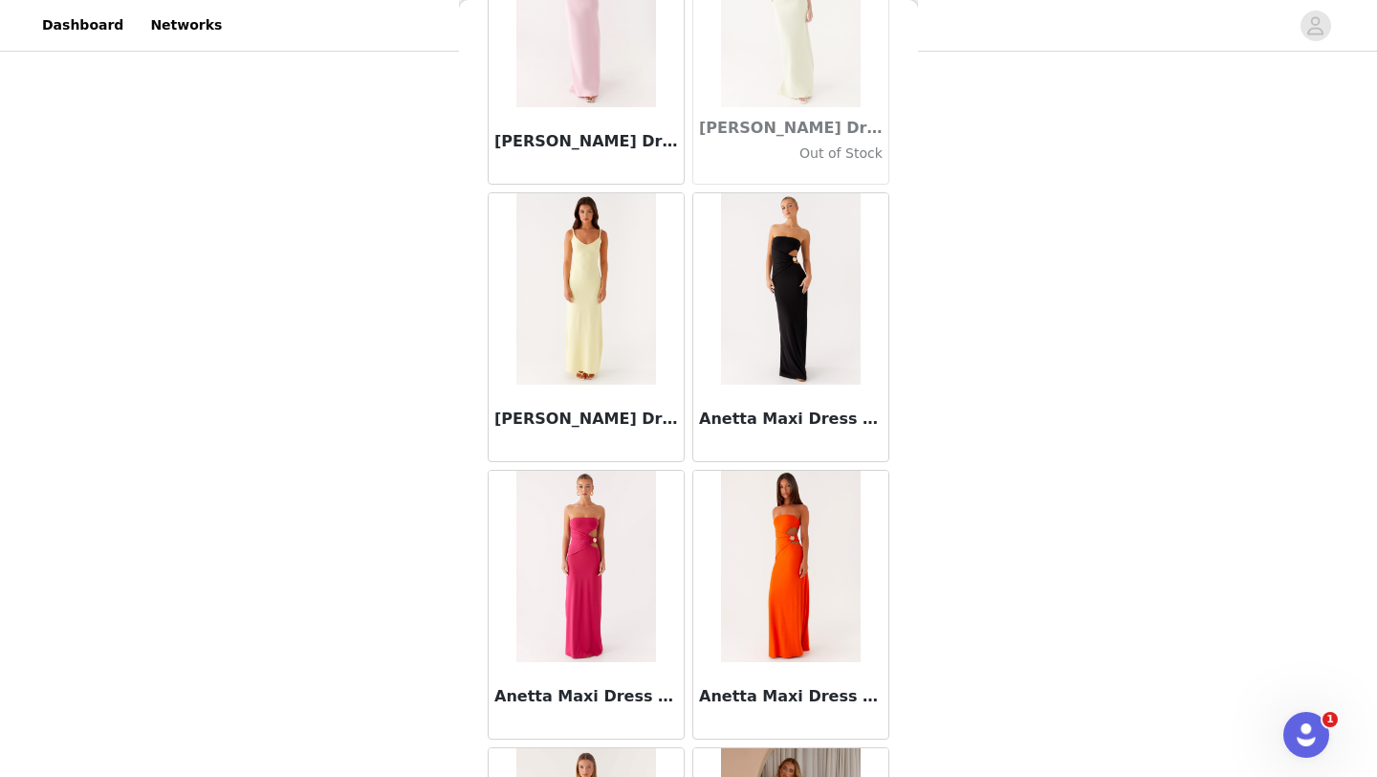
scroll to position [7697, 0]
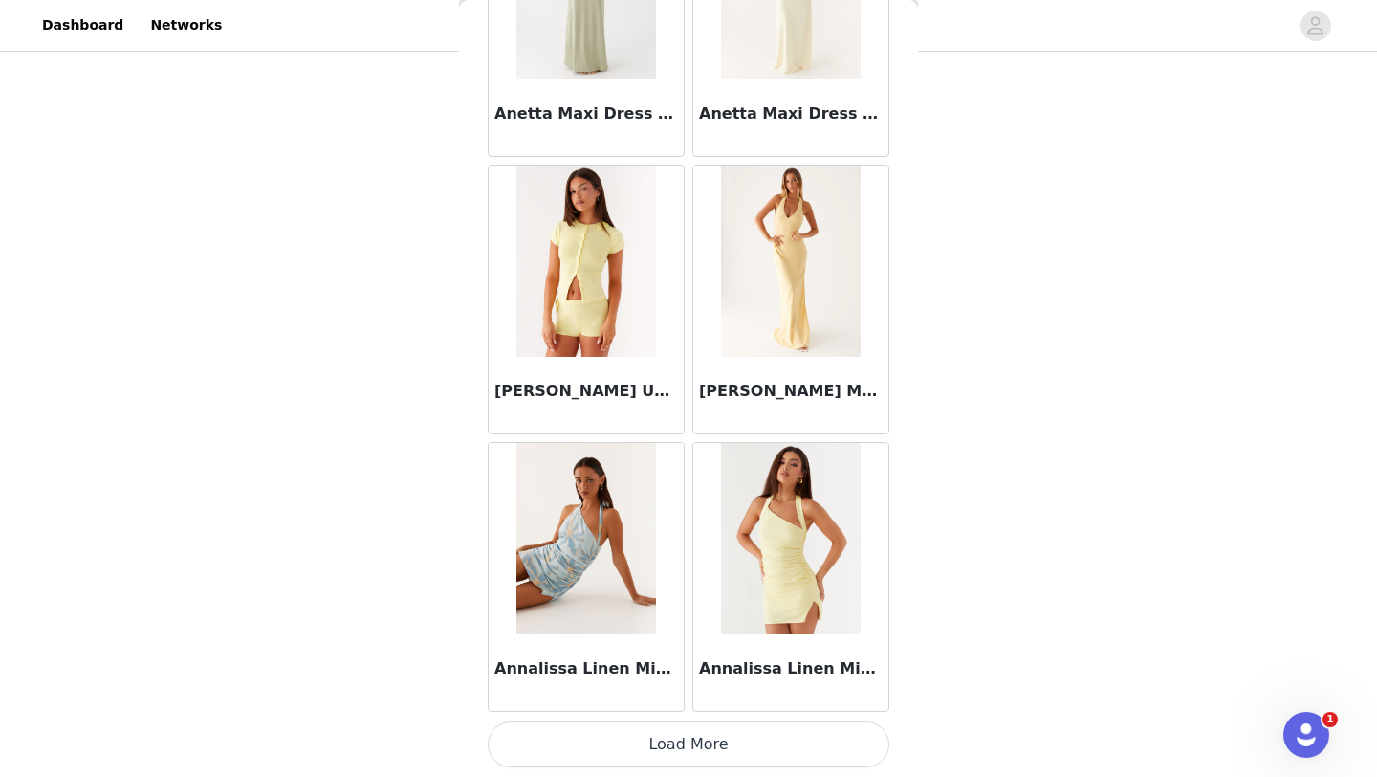
click at [697, 744] on button "Load More" at bounding box center [689, 744] width 402 height 46
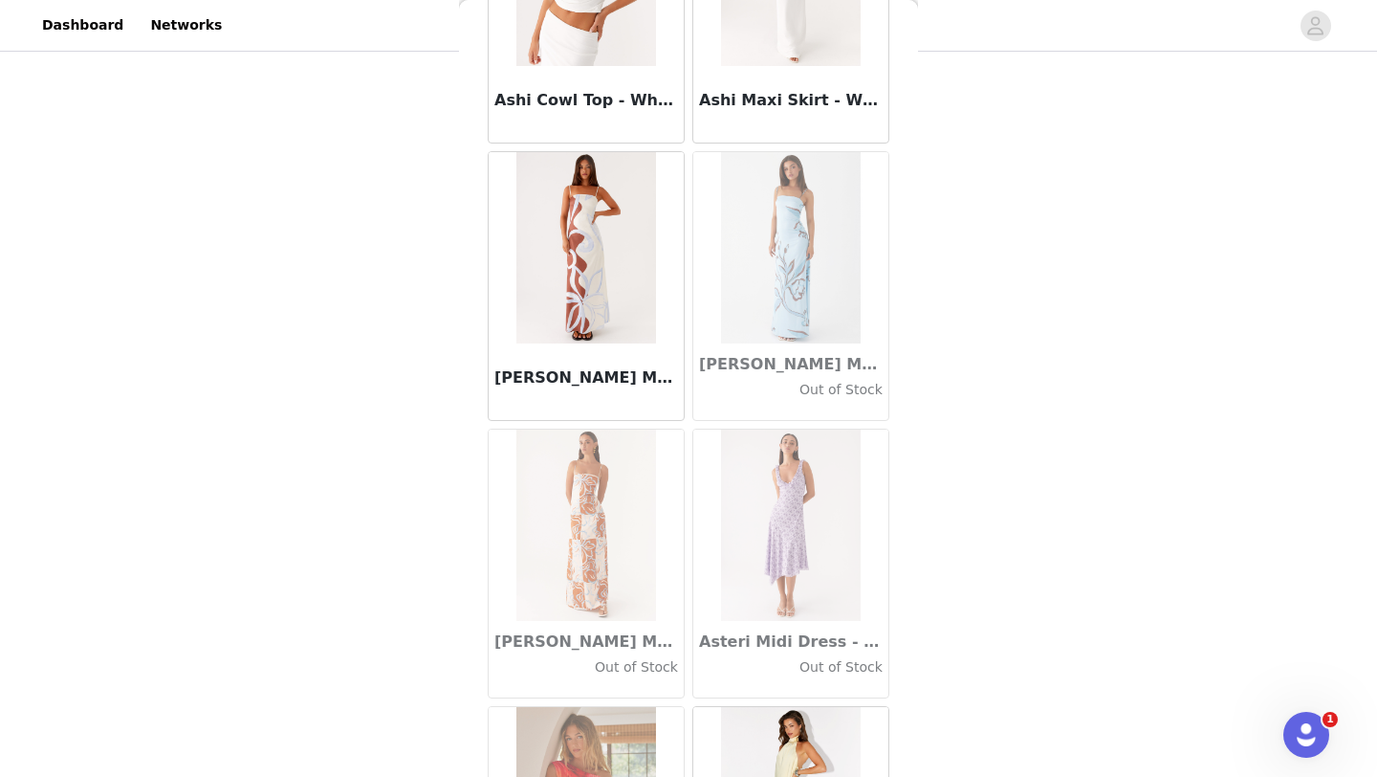
scroll to position [10470, 0]
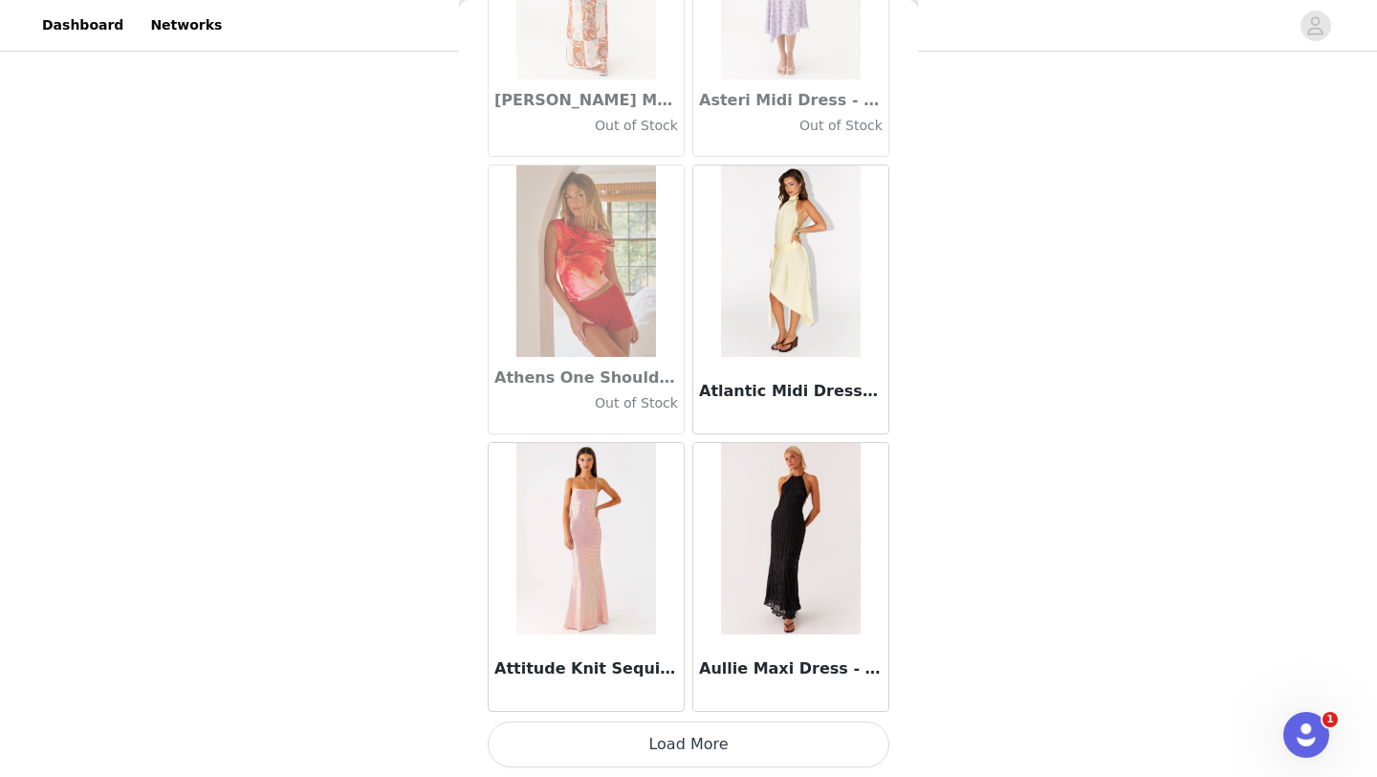
click at [711, 753] on button "Load More" at bounding box center [689, 744] width 402 height 46
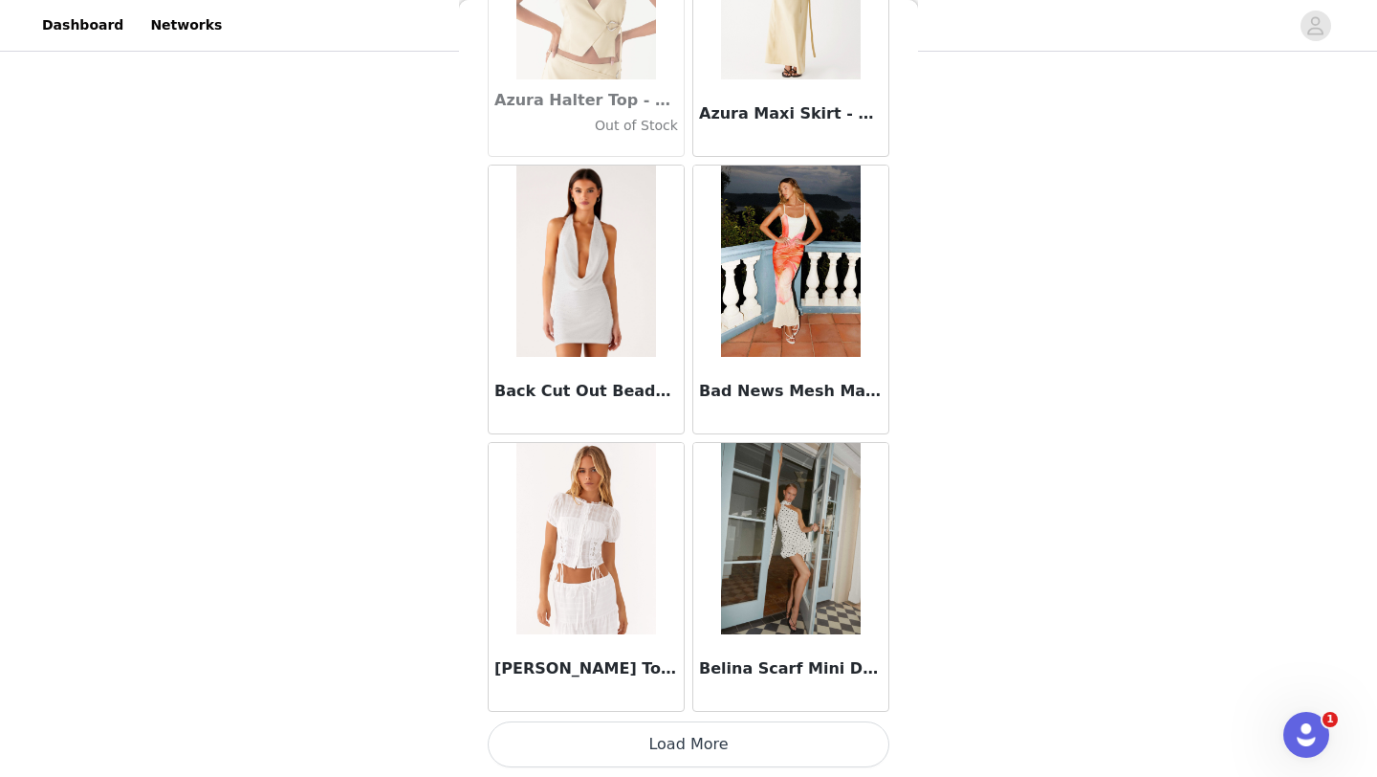
click at [718, 744] on button "Load More" at bounding box center [689, 744] width 402 height 46
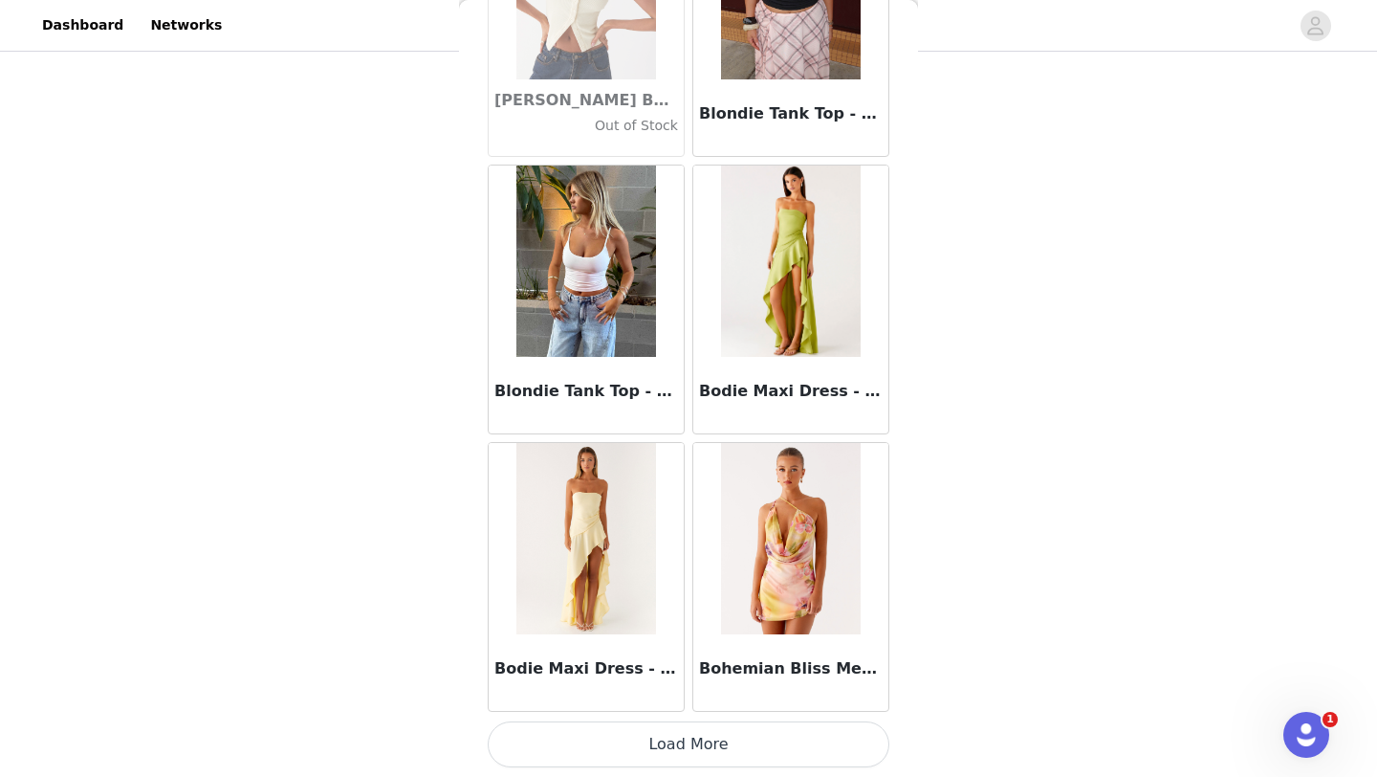
click at [702, 740] on button "Load More" at bounding box center [689, 744] width 402 height 46
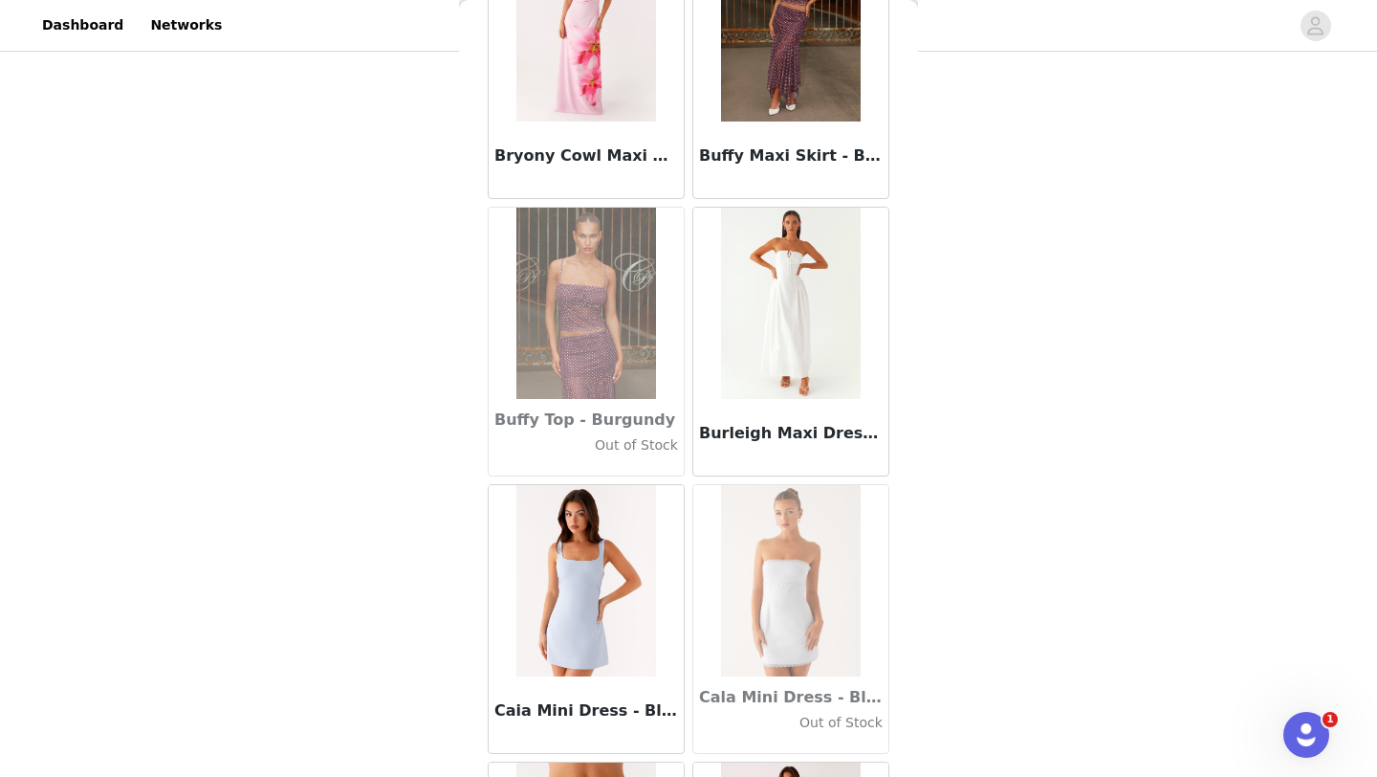
scroll to position [18791, 0]
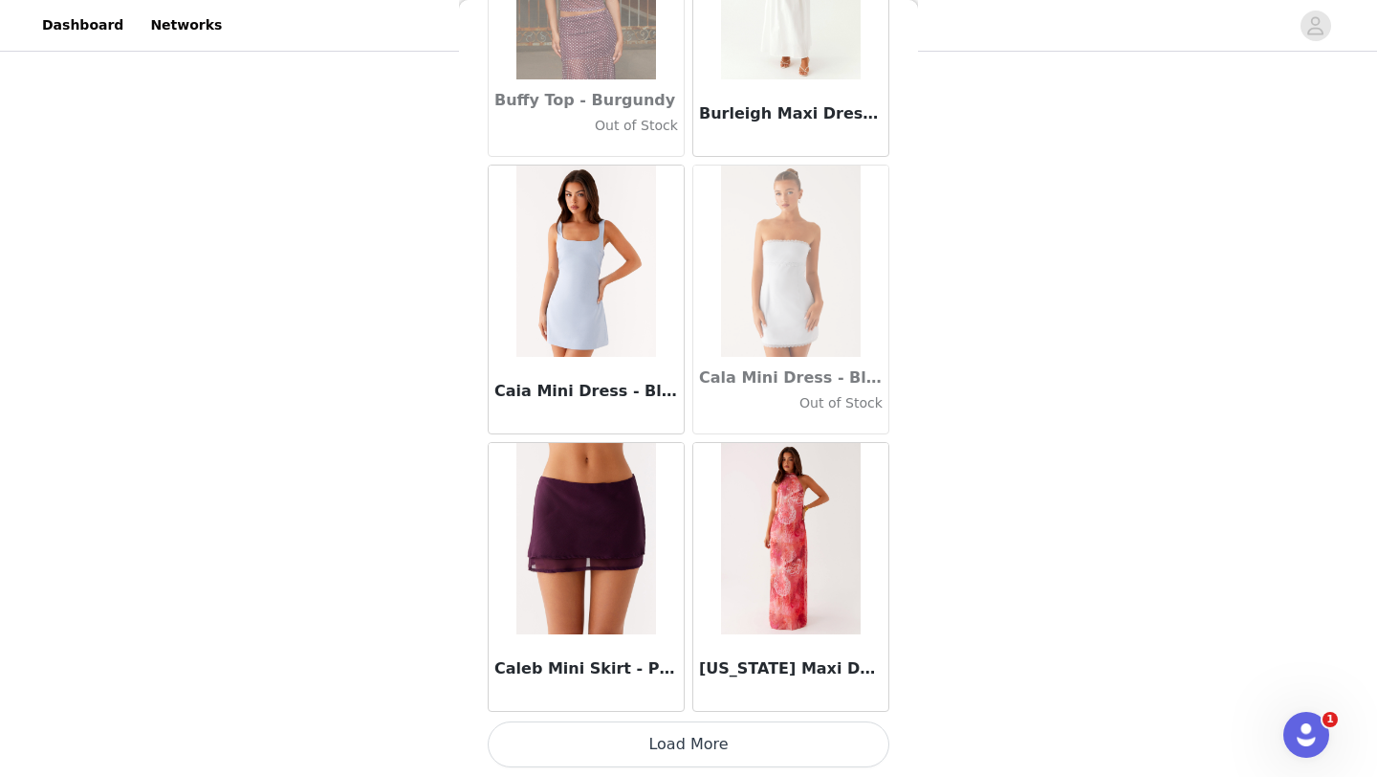
click at [706, 747] on button "Load More" at bounding box center [689, 744] width 402 height 46
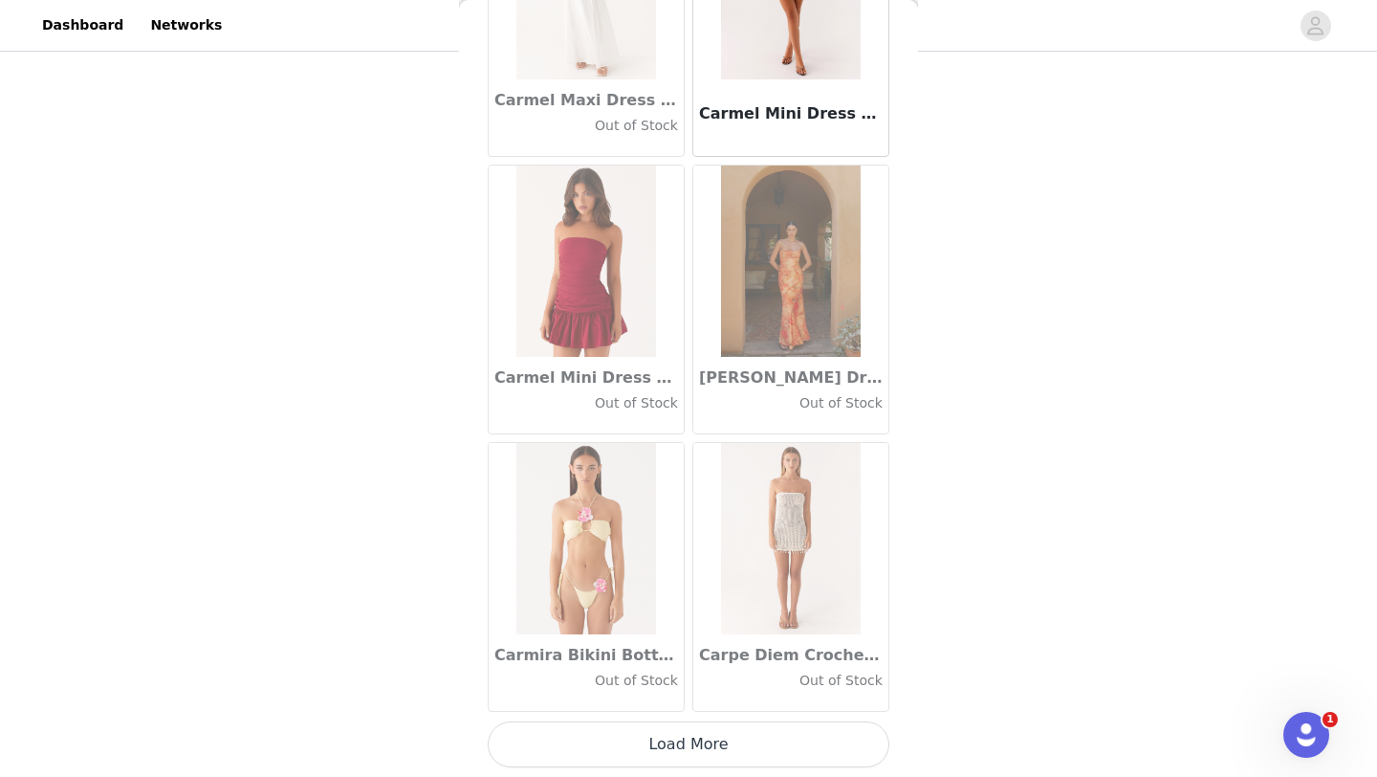
click at [715, 752] on button "Load More" at bounding box center [689, 744] width 402 height 46
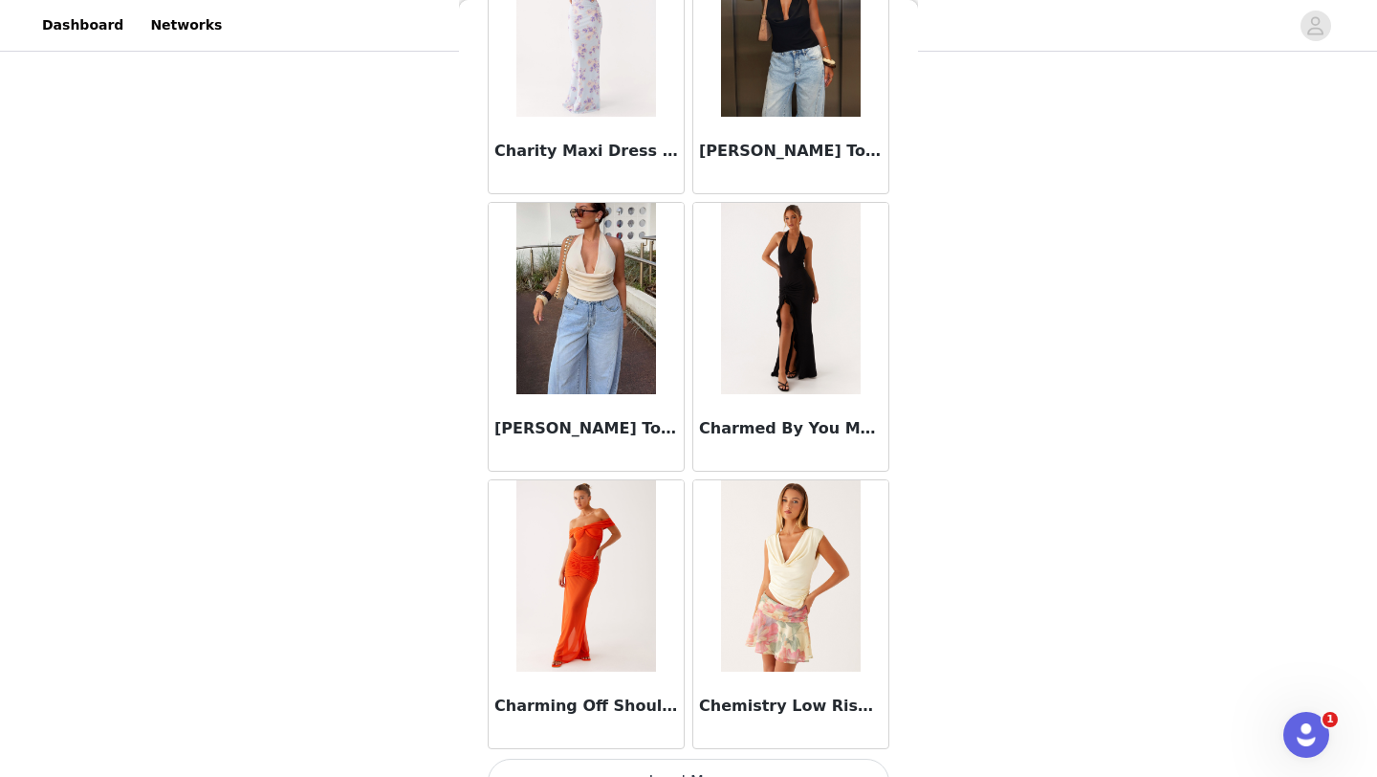
scroll to position [24338, 0]
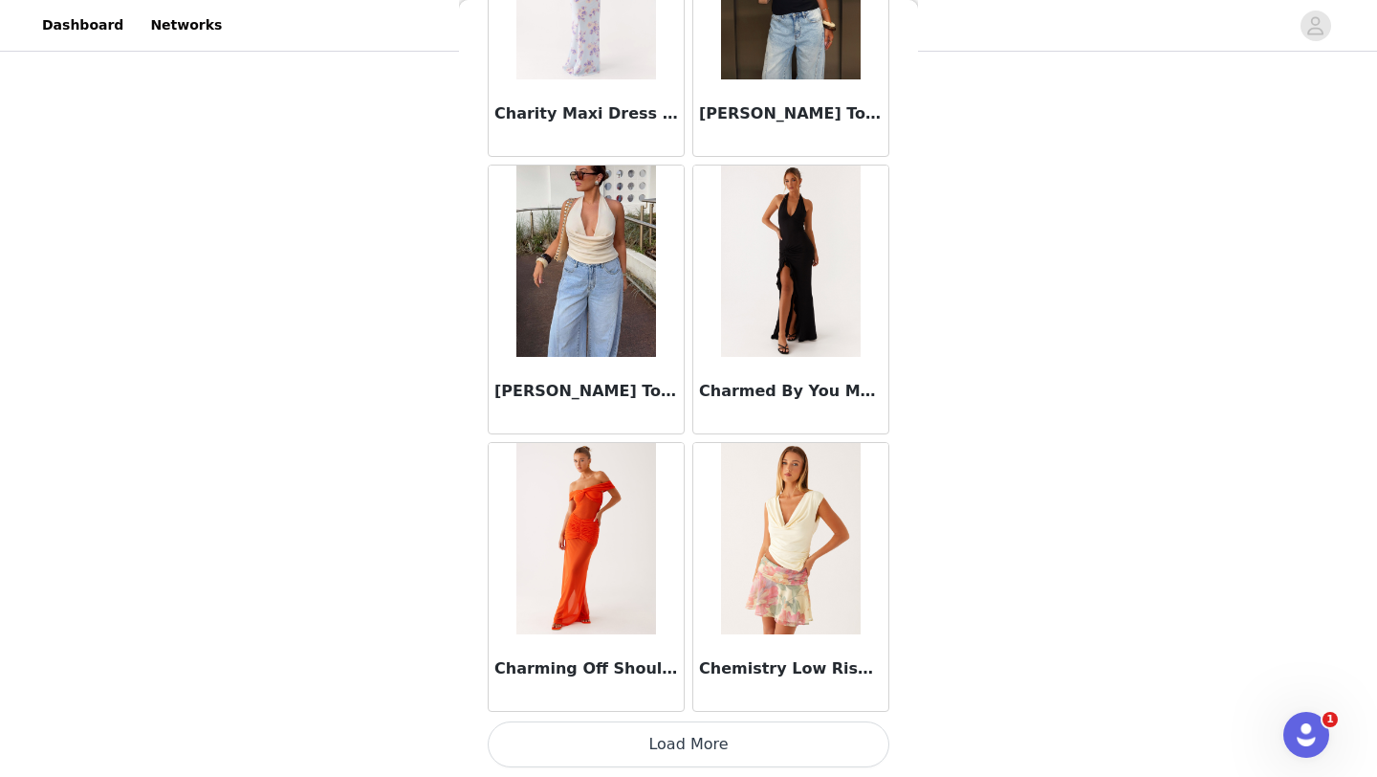
click at [712, 738] on button "Load More" at bounding box center [689, 744] width 402 height 46
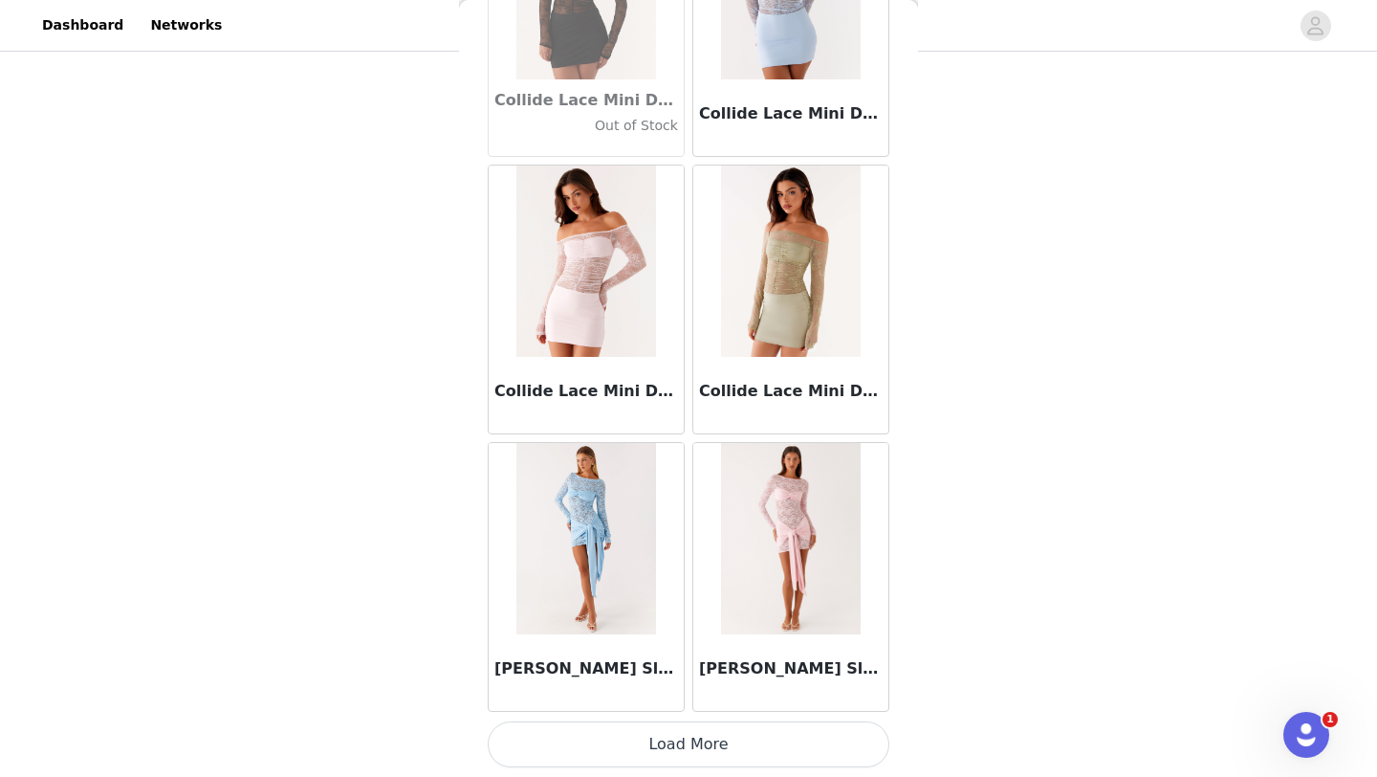
click at [725, 744] on button "Load More" at bounding box center [689, 744] width 402 height 46
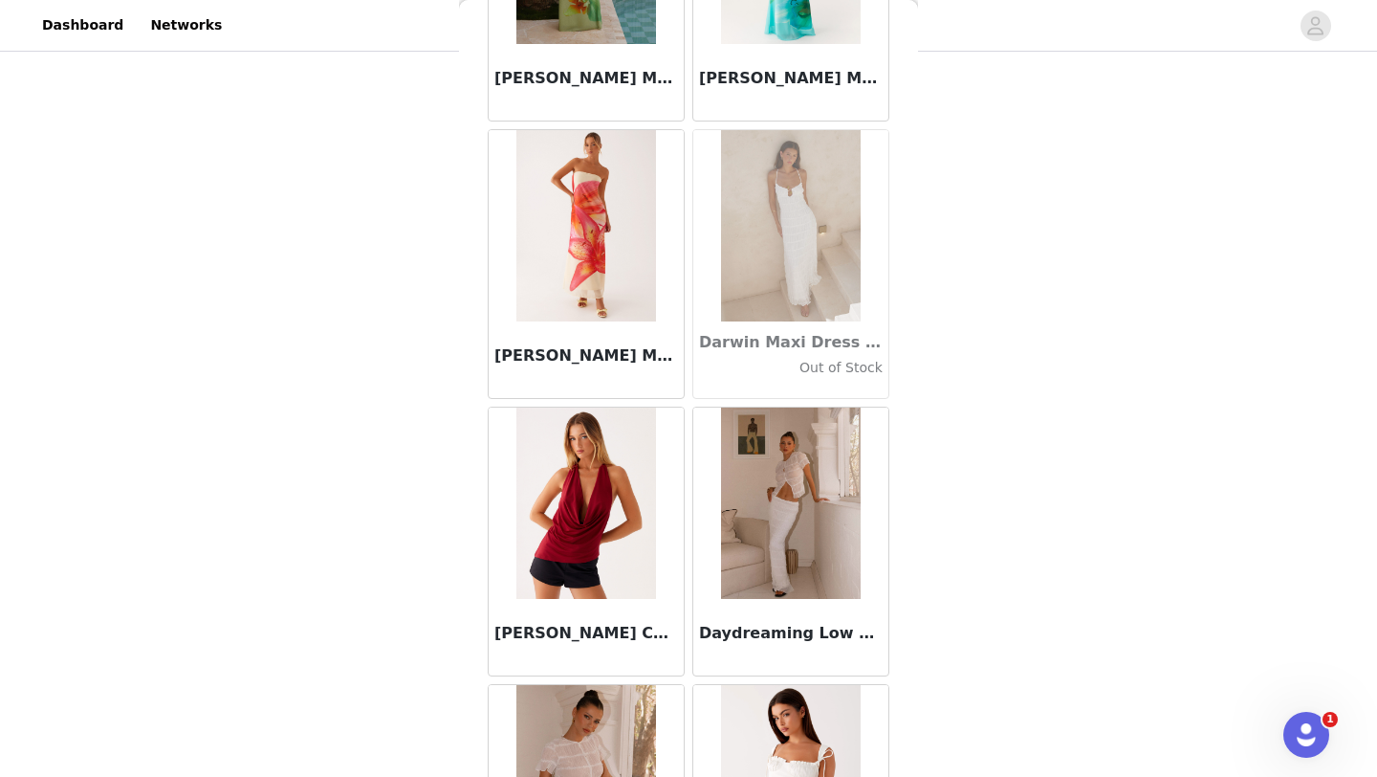
scroll to position [29885, 0]
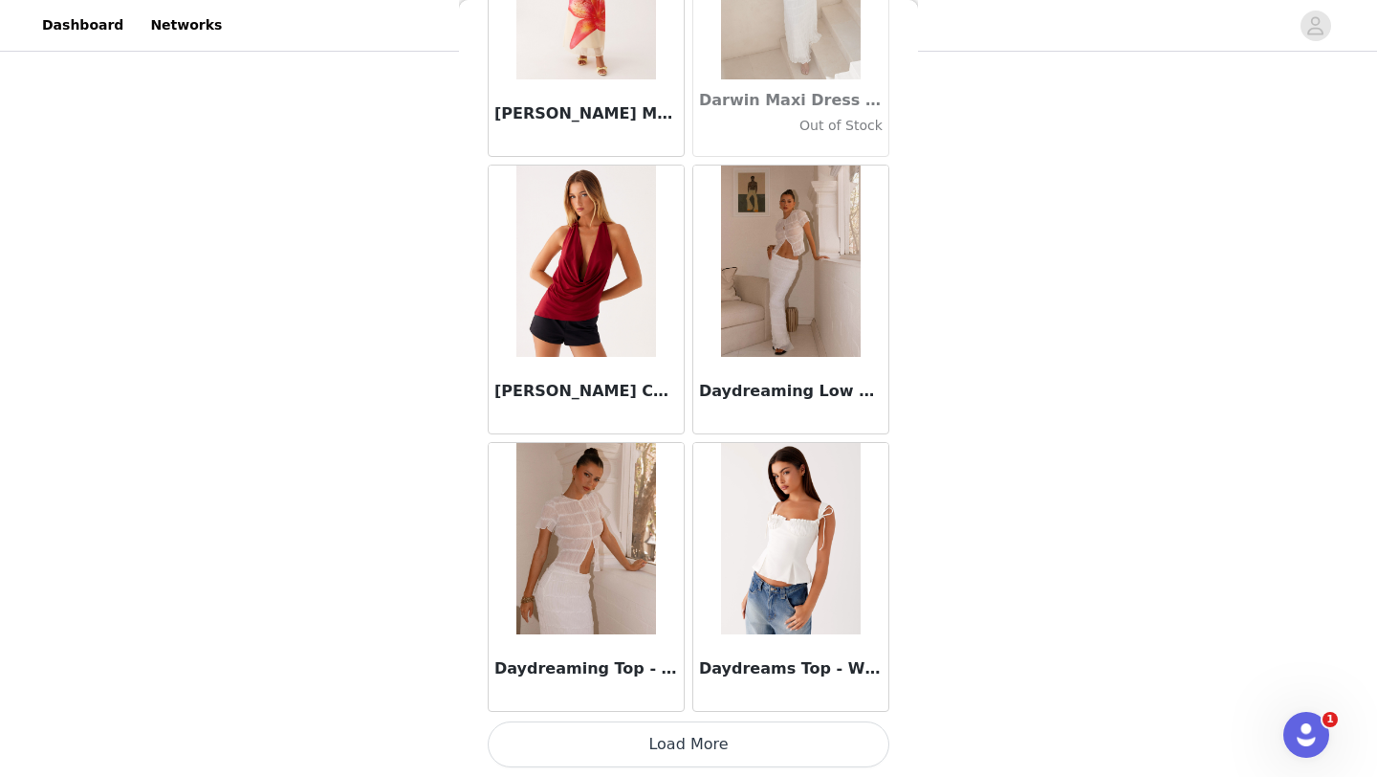
click at [712, 761] on button "Load More" at bounding box center [689, 744] width 402 height 46
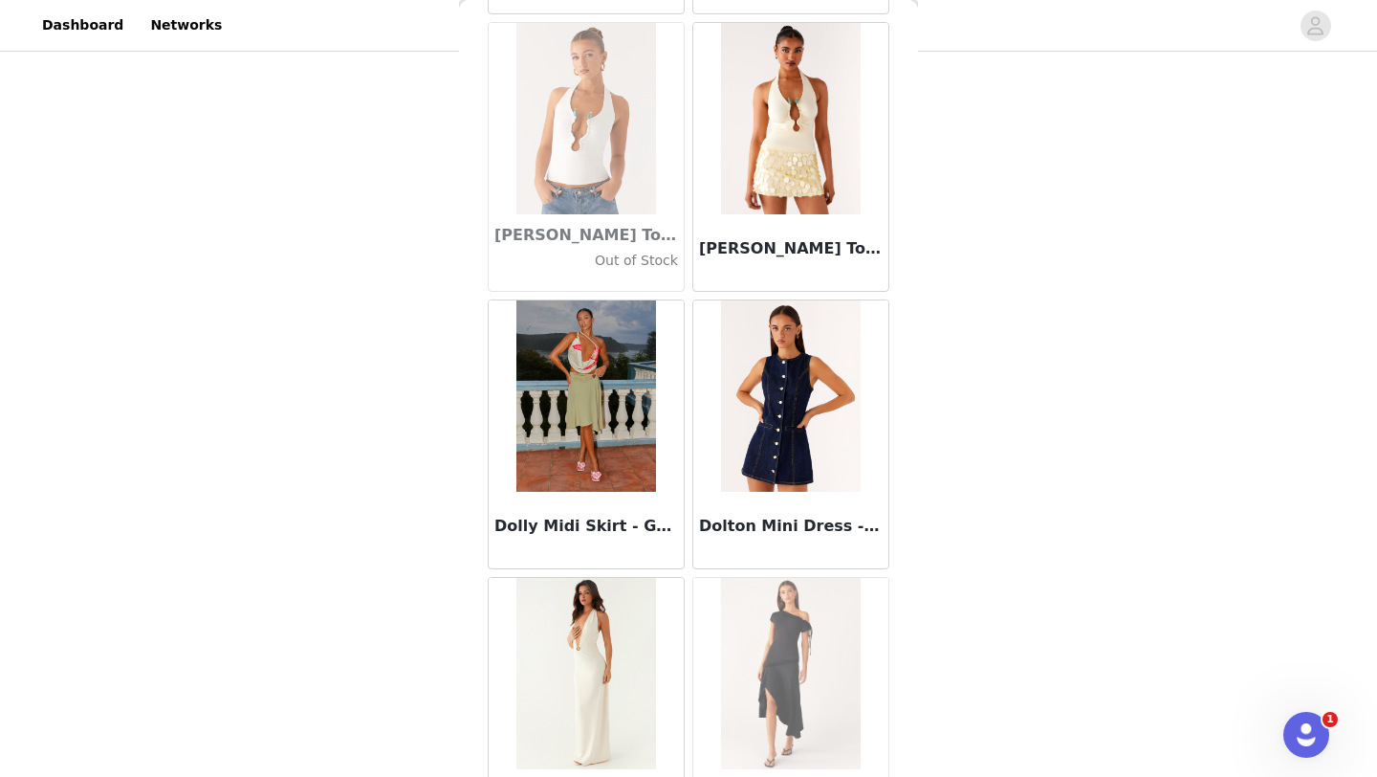
scroll to position [32658, 0]
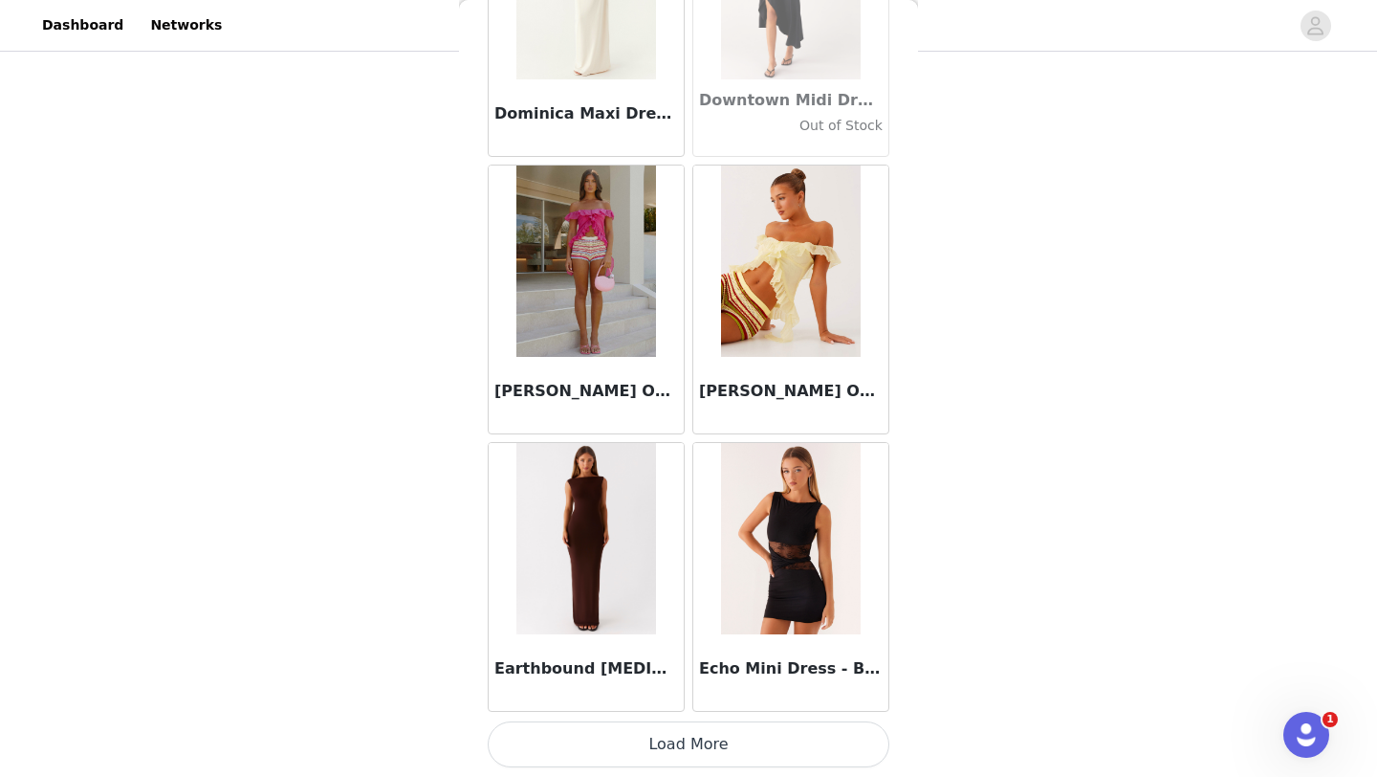
click at [706, 745] on button "Load More" at bounding box center [689, 744] width 402 height 46
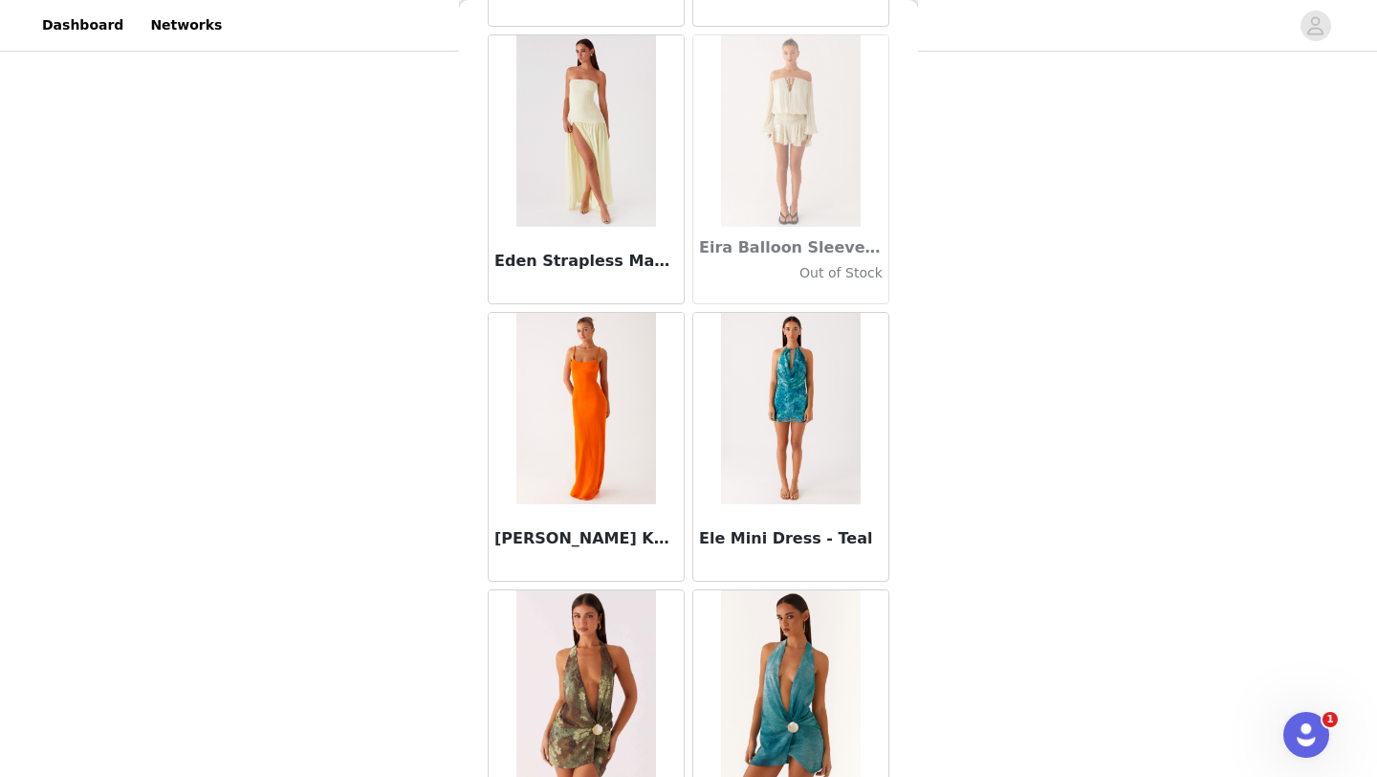
scroll to position [35432, 0]
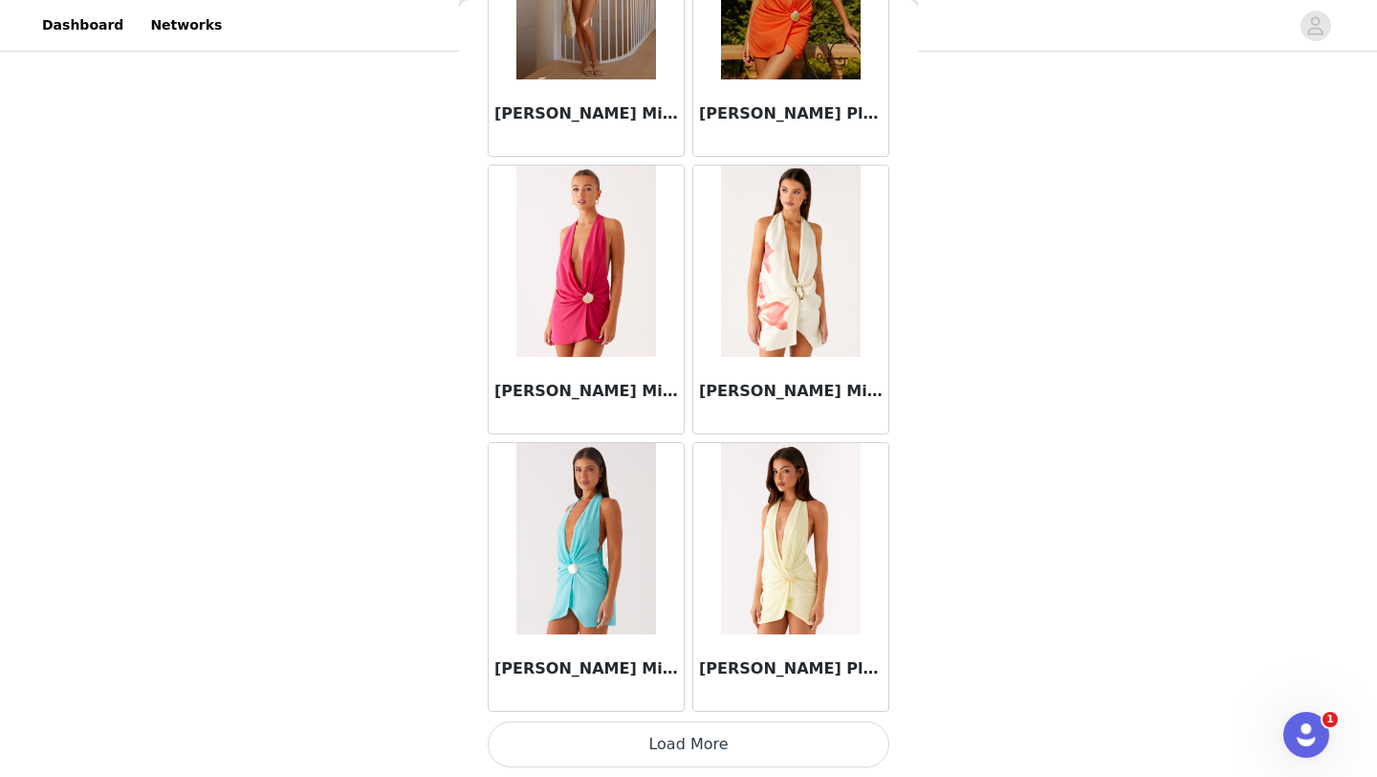
click at [693, 752] on button "Load More" at bounding box center [689, 744] width 402 height 46
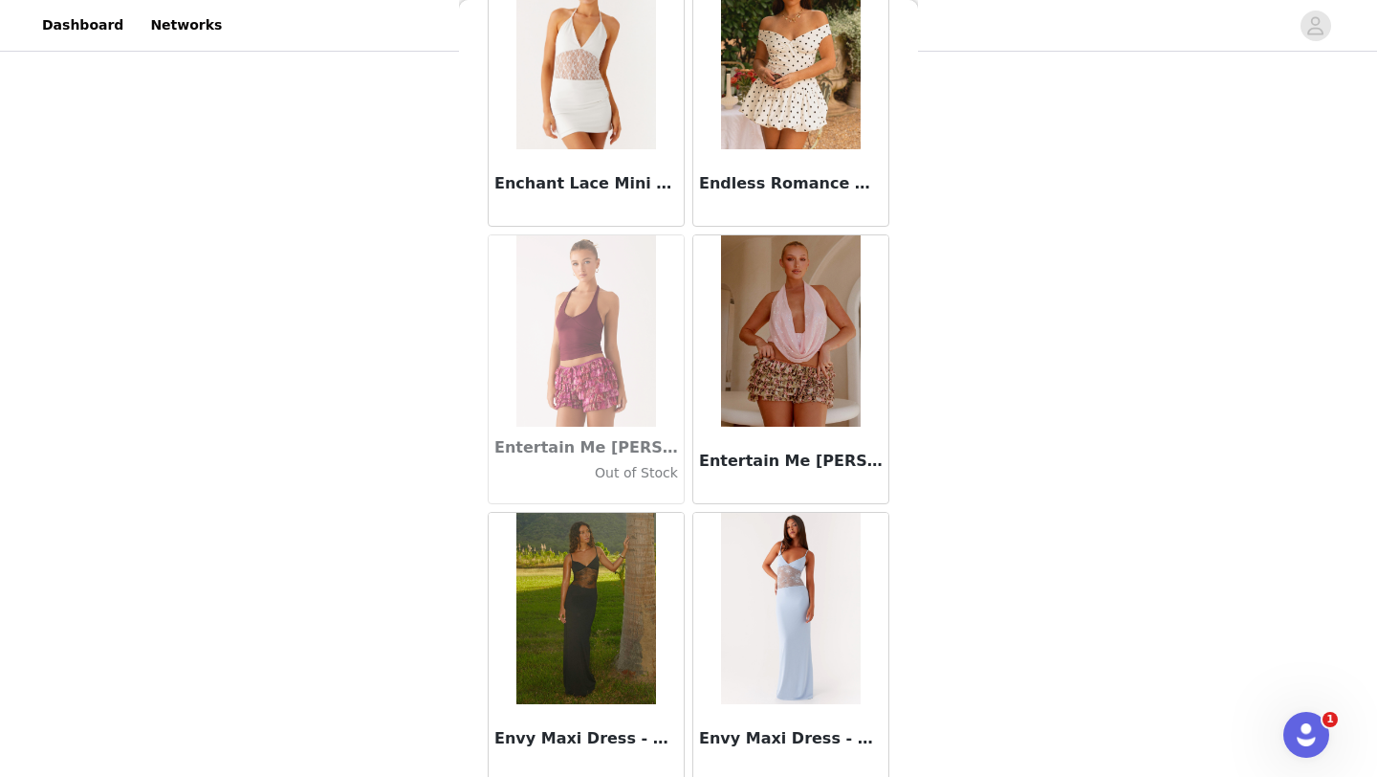
scroll to position [38205, 0]
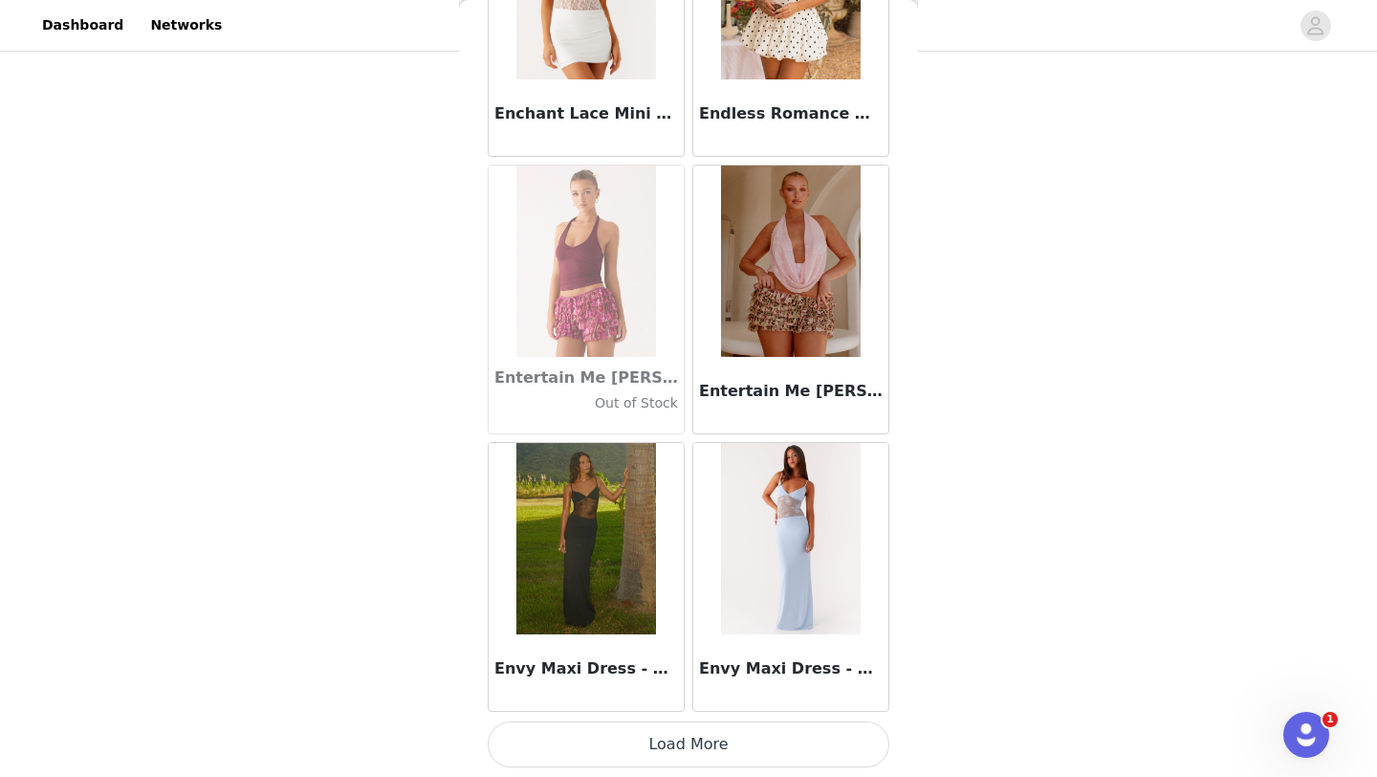
click at [675, 745] on button "Load More" at bounding box center [689, 744] width 402 height 46
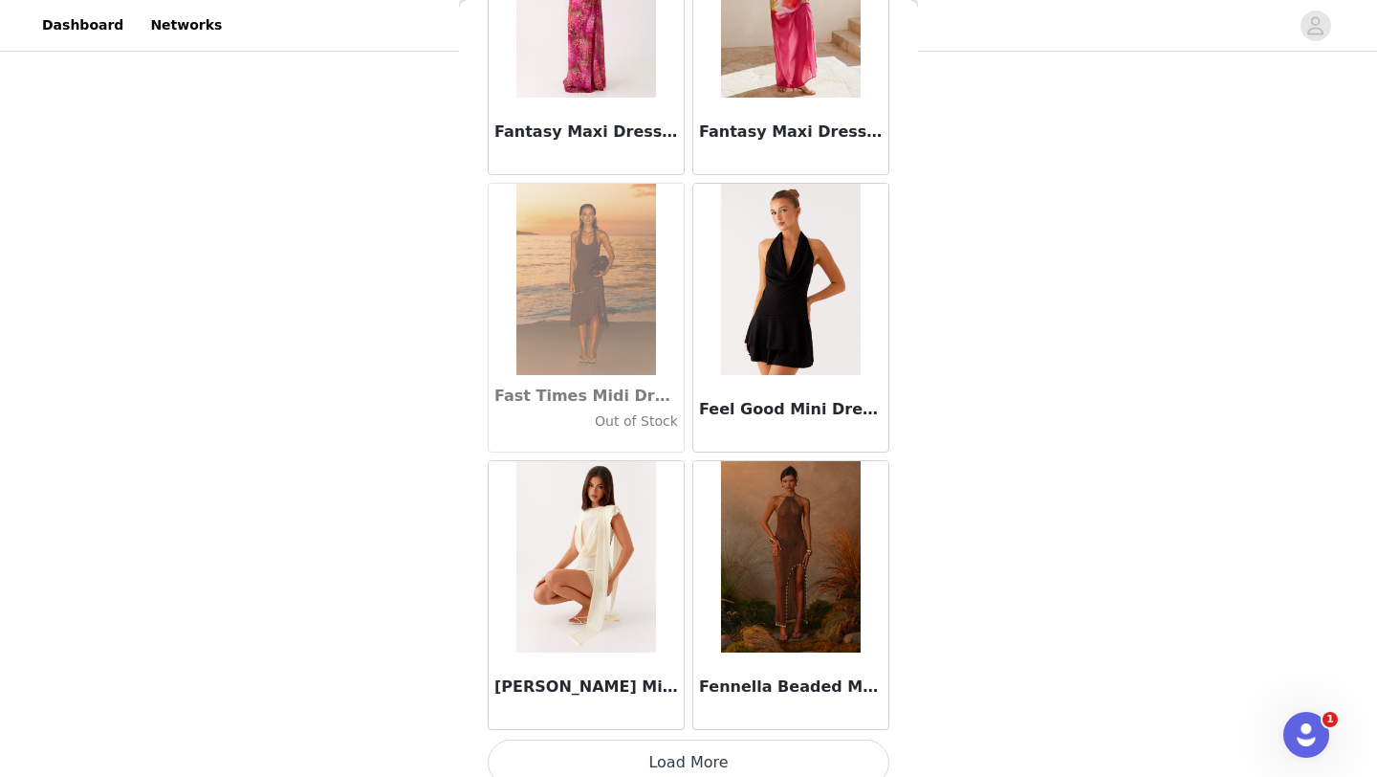
scroll to position [40979, 0]
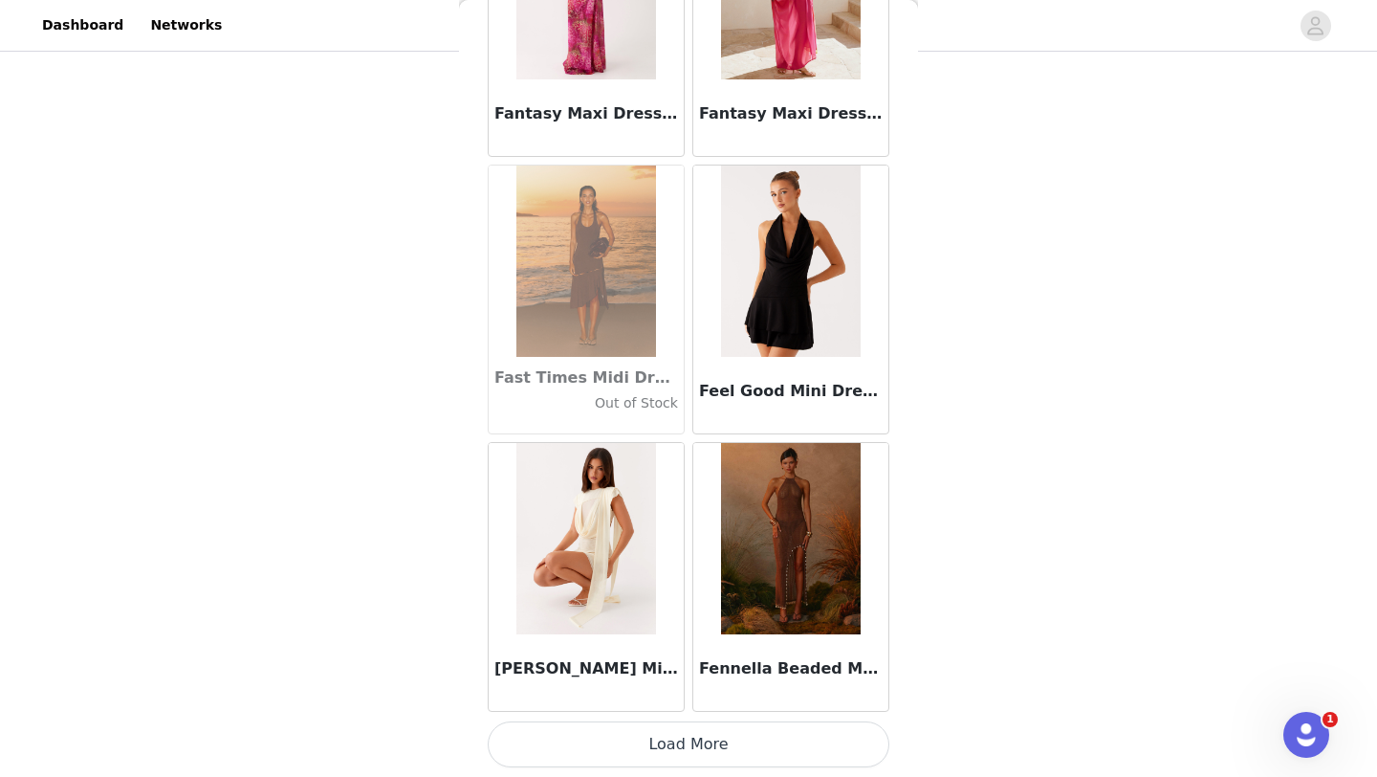
click at [692, 744] on button "Load More" at bounding box center [689, 744] width 402 height 46
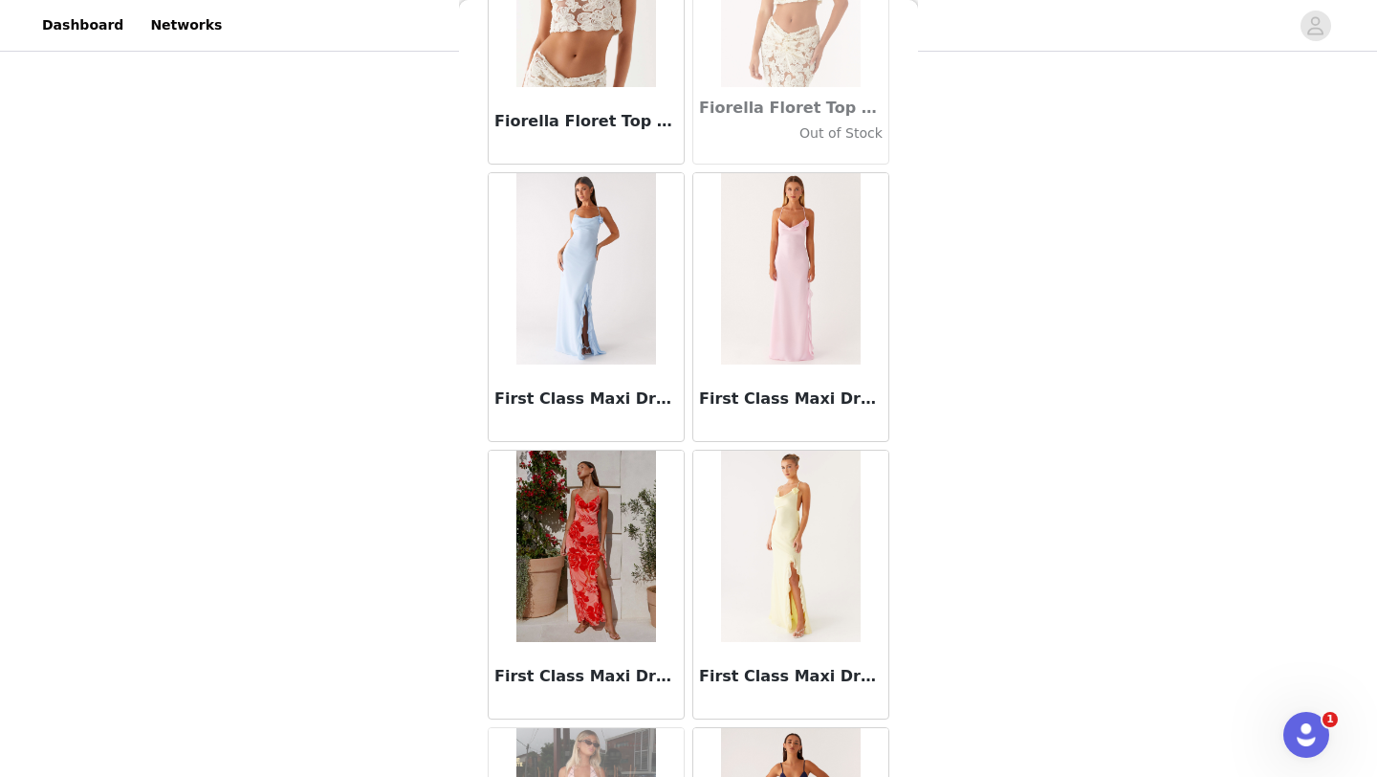
scroll to position [43752, 0]
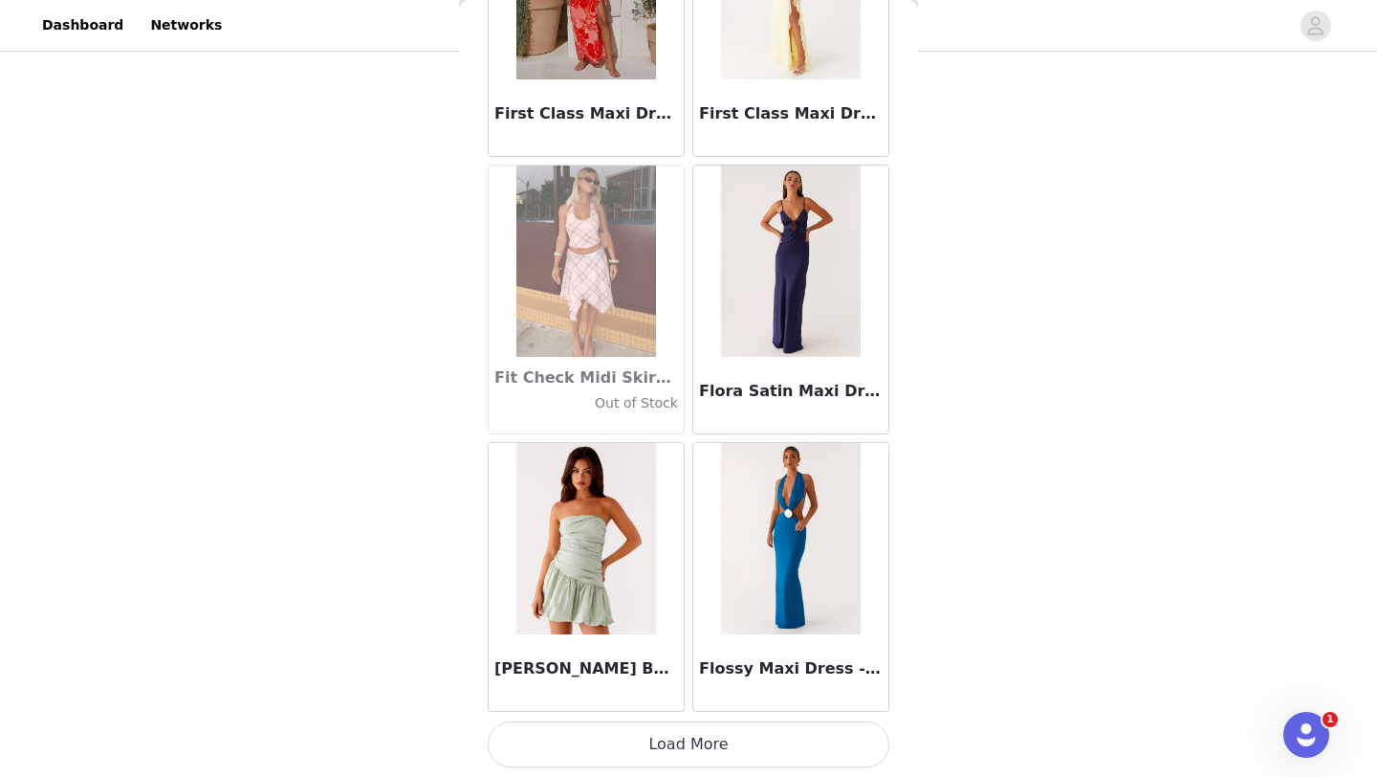
click at [664, 747] on button "Load More" at bounding box center [689, 744] width 402 height 46
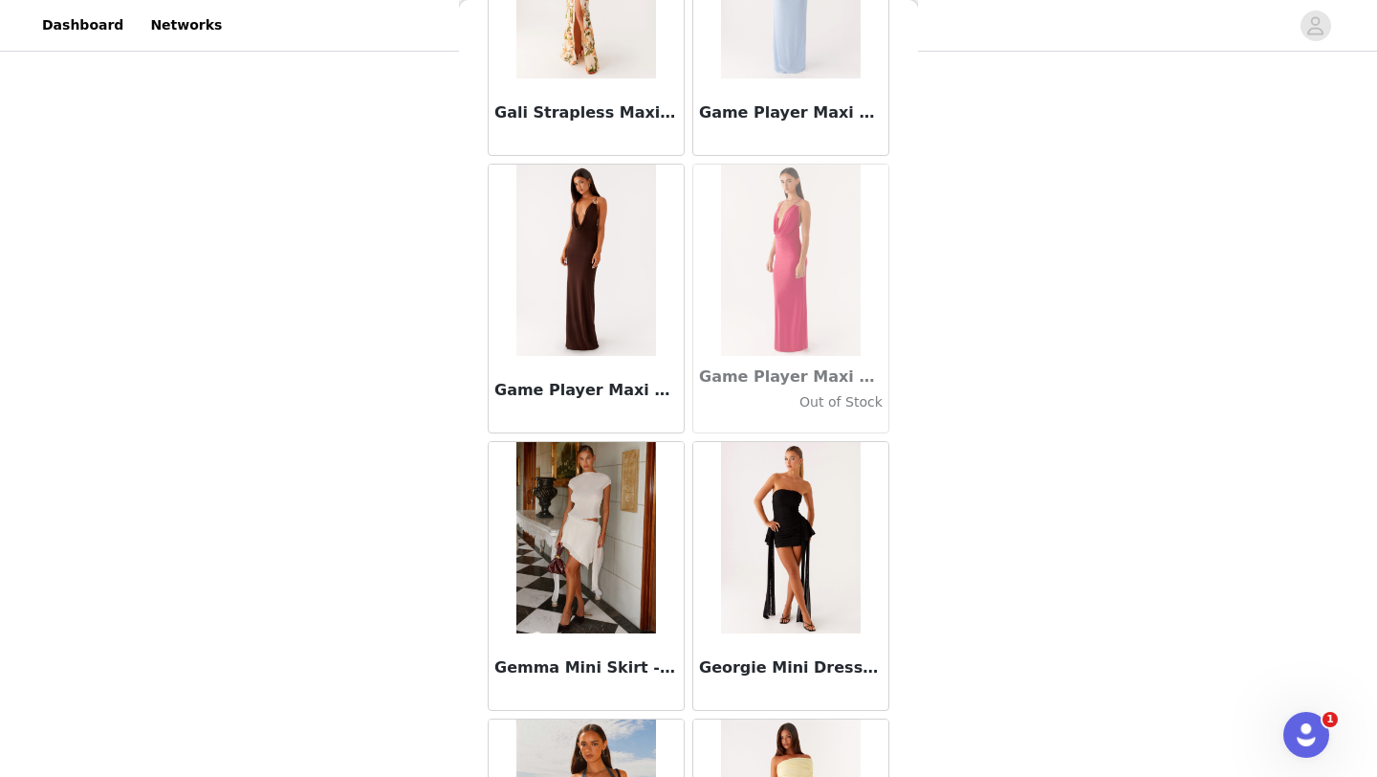
scroll to position [46526, 0]
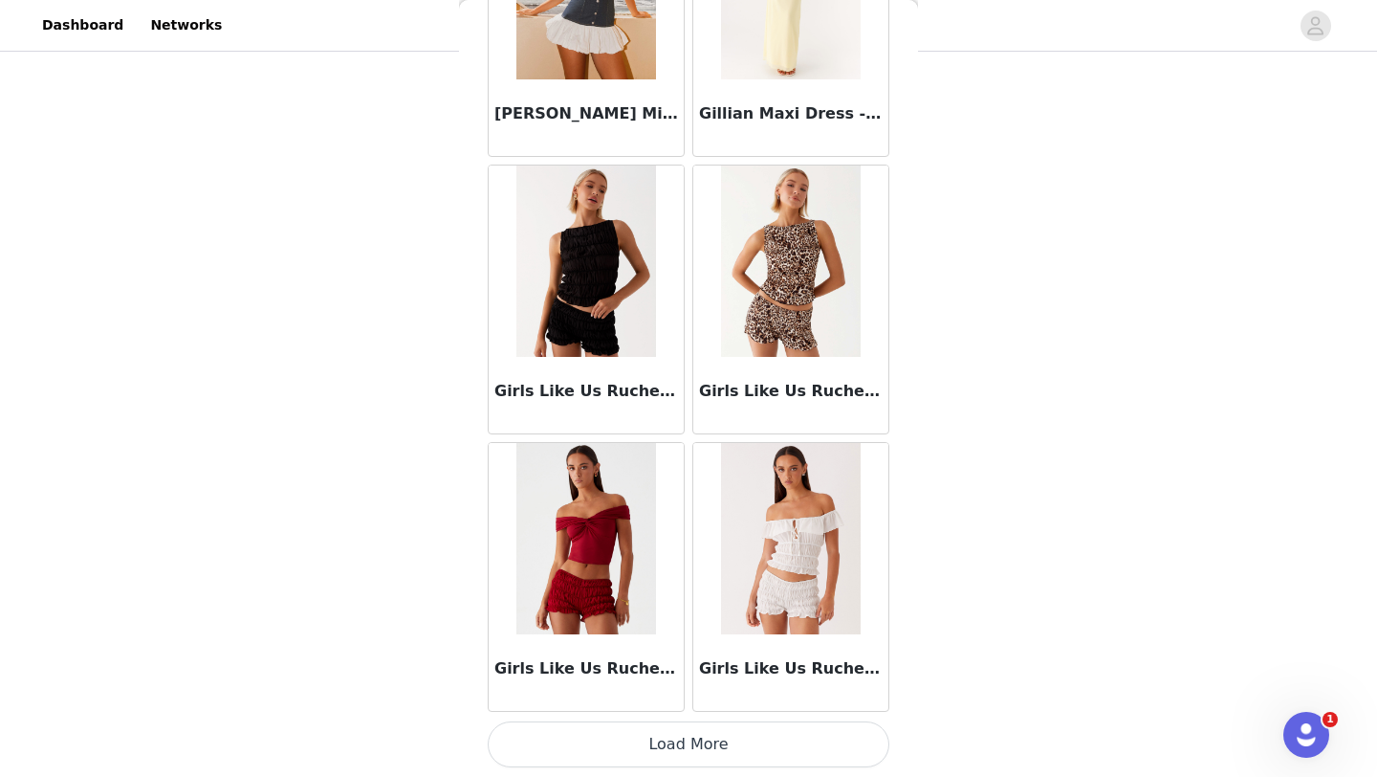
click at [724, 753] on button "Load More" at bounding box center [689, 744] width 402 height 46
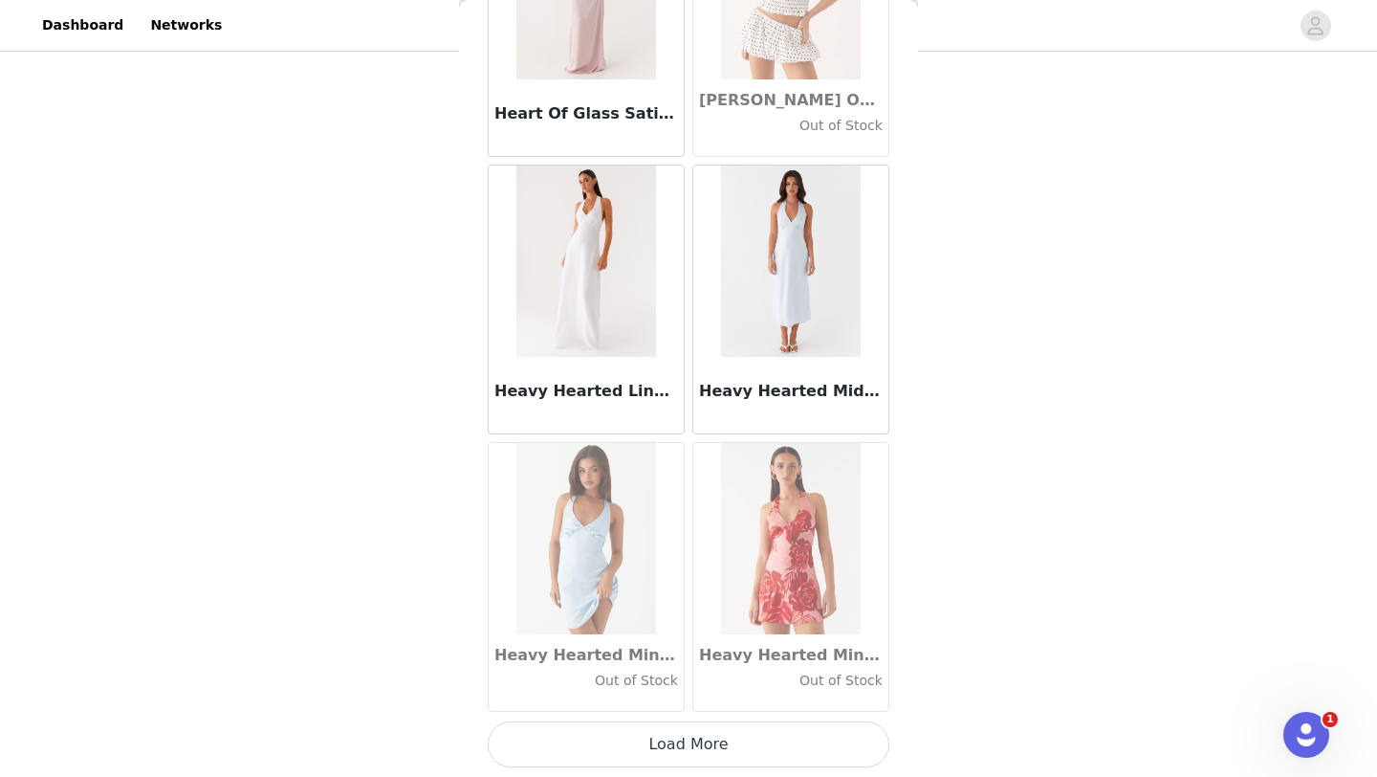
click at [699, 749] on button "Load More" at bounding box center [689, 744] width 402 height 46
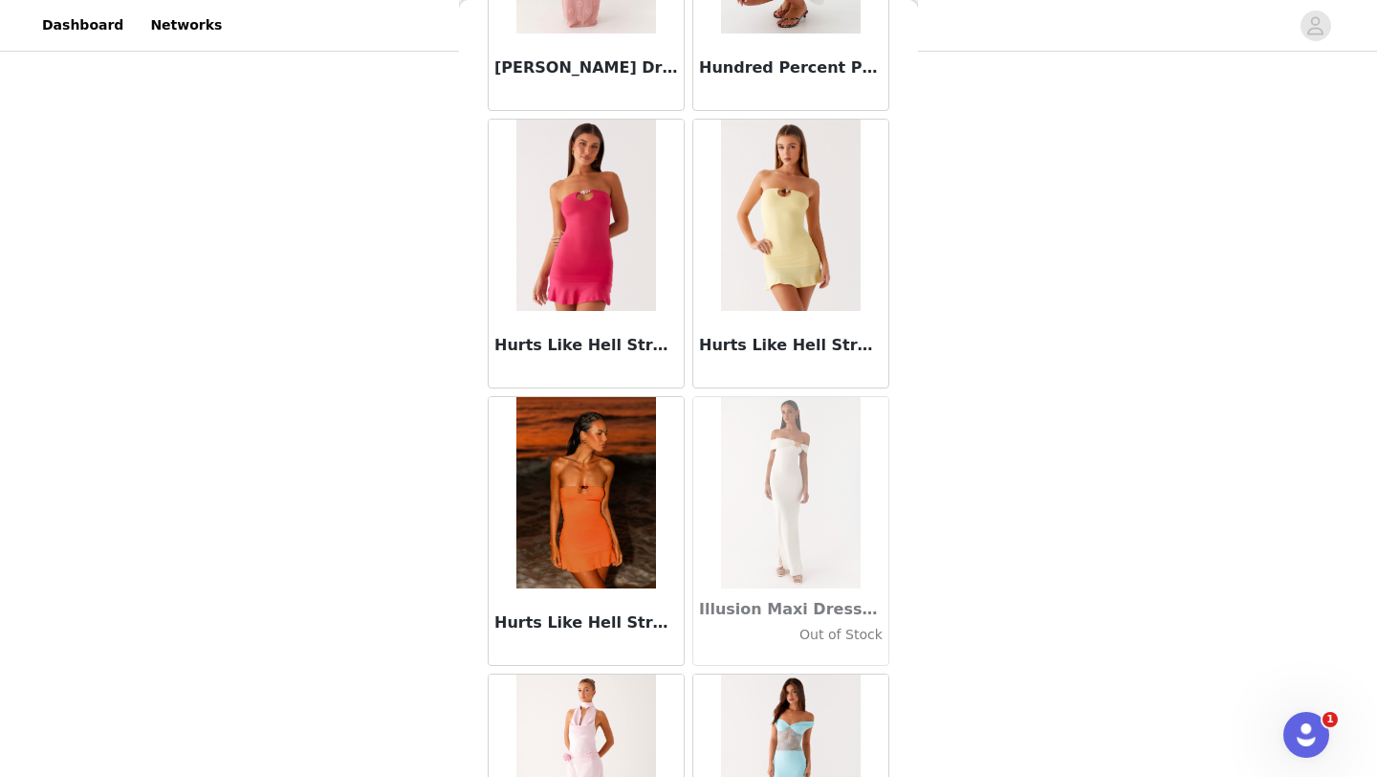
scroll to position [52073, 0]
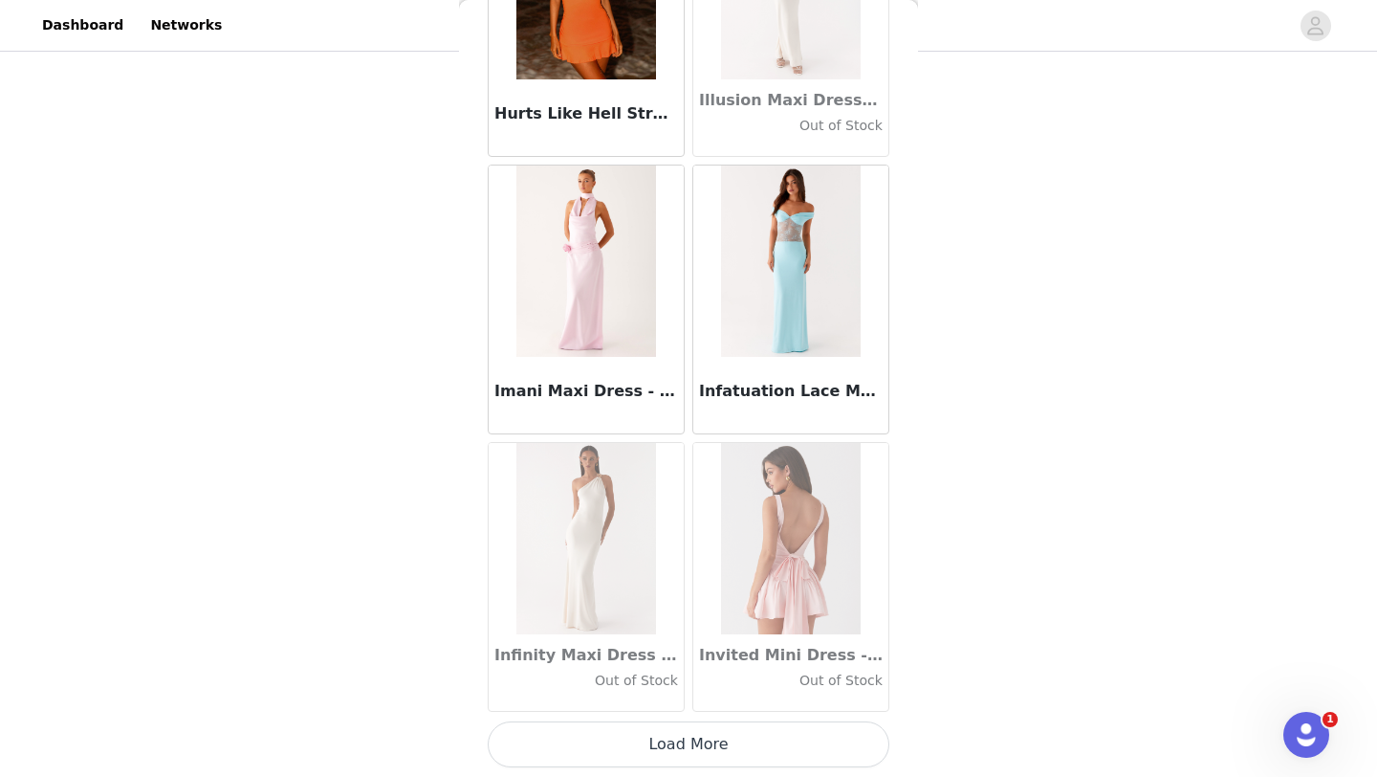
click at [684, 740] on button "Load More" at bounding box center [689, 744] width 402 height 46
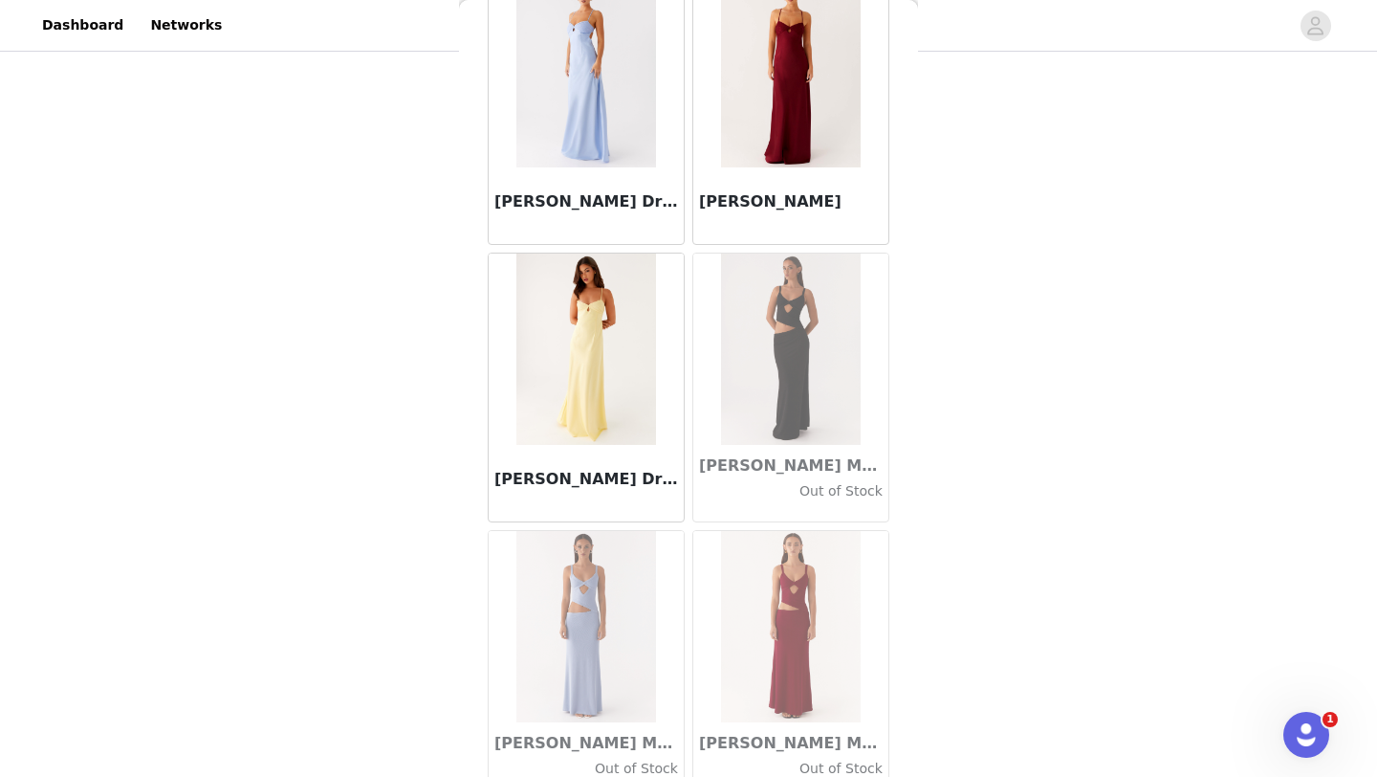
scroll to position [54846, 0]
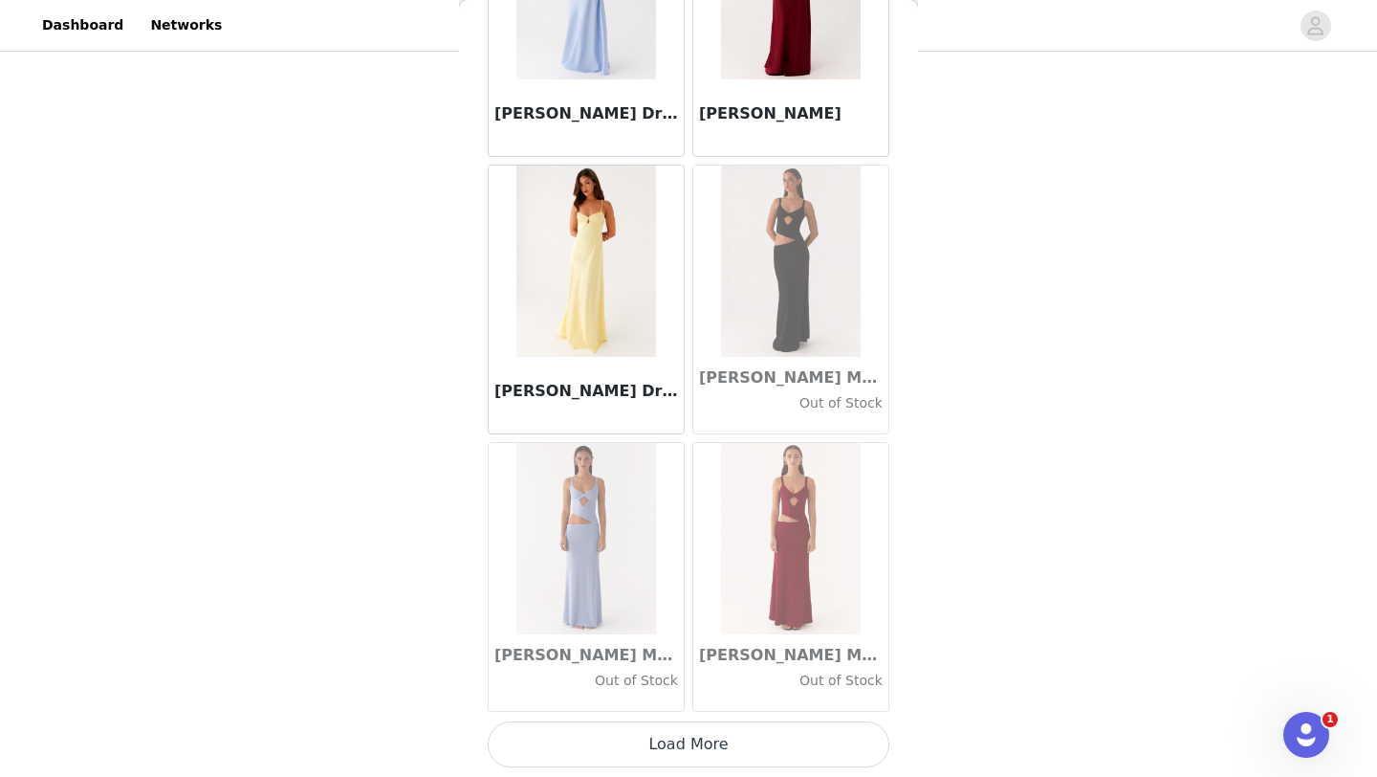
click at [712, 741] on button "Load More" at bounding box center [689, 744] width 402 height 46
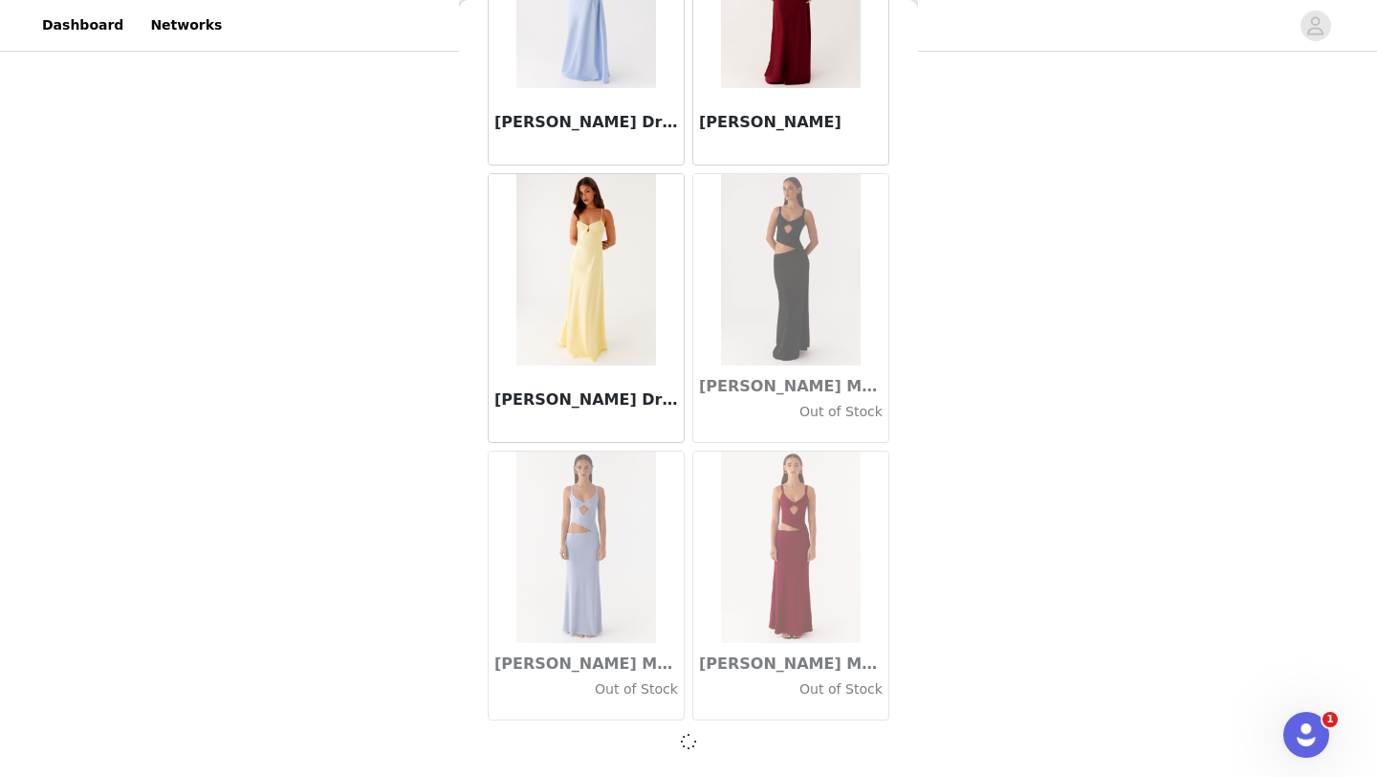
scroll to position [54838, 0]
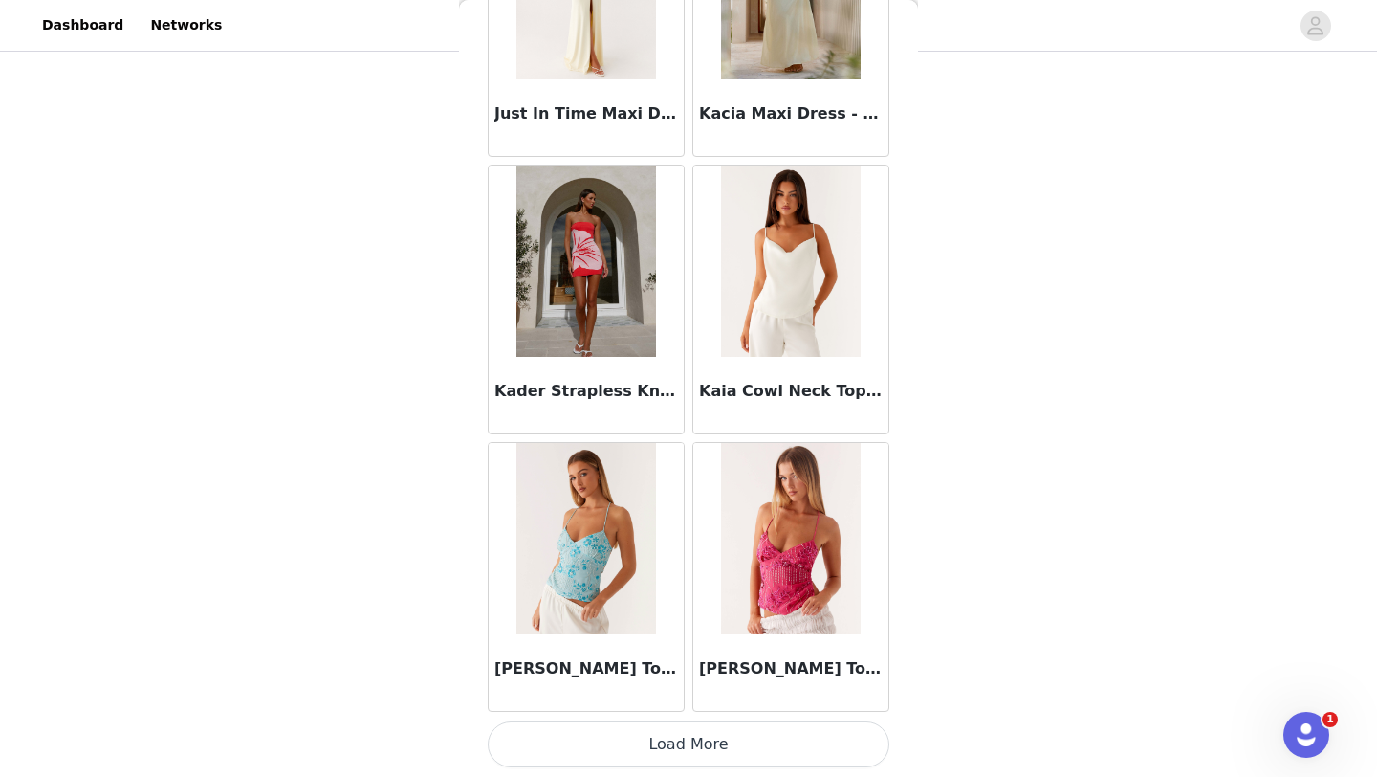
click at [717, 750] on button "Load More" at bounding box center [689, 744] width 402 height 46
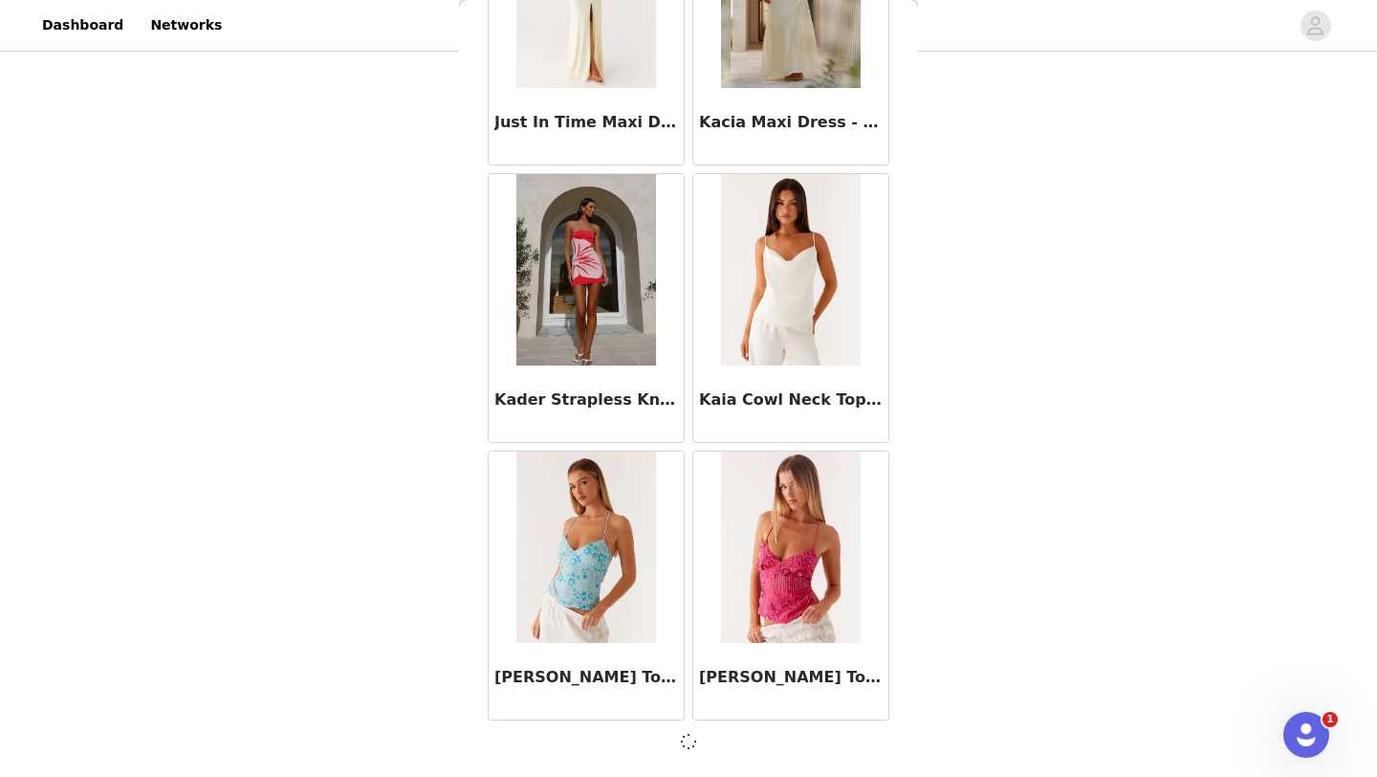
scroll to position [57611, 0]
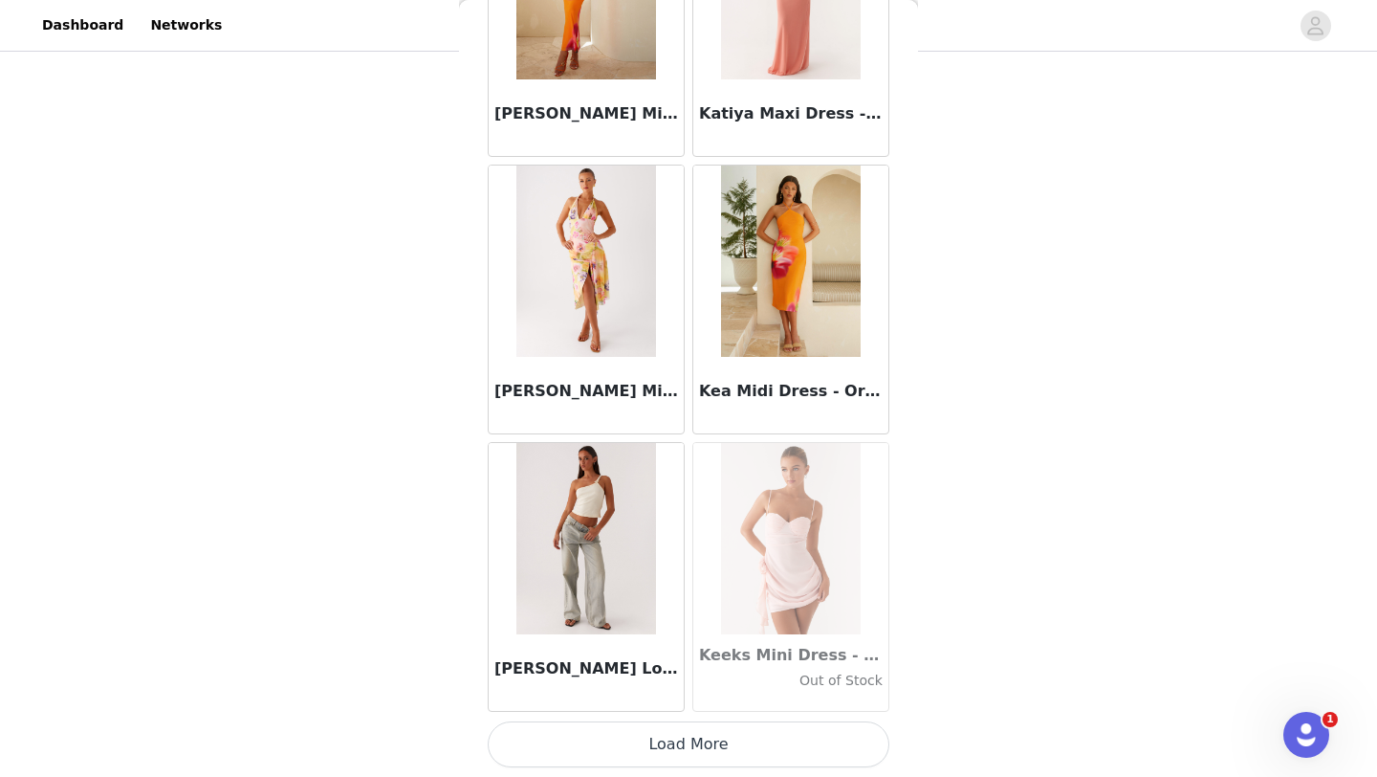
click at [705, 746] on button "Load More" at bounding box center [689, 744] width 402 height 46
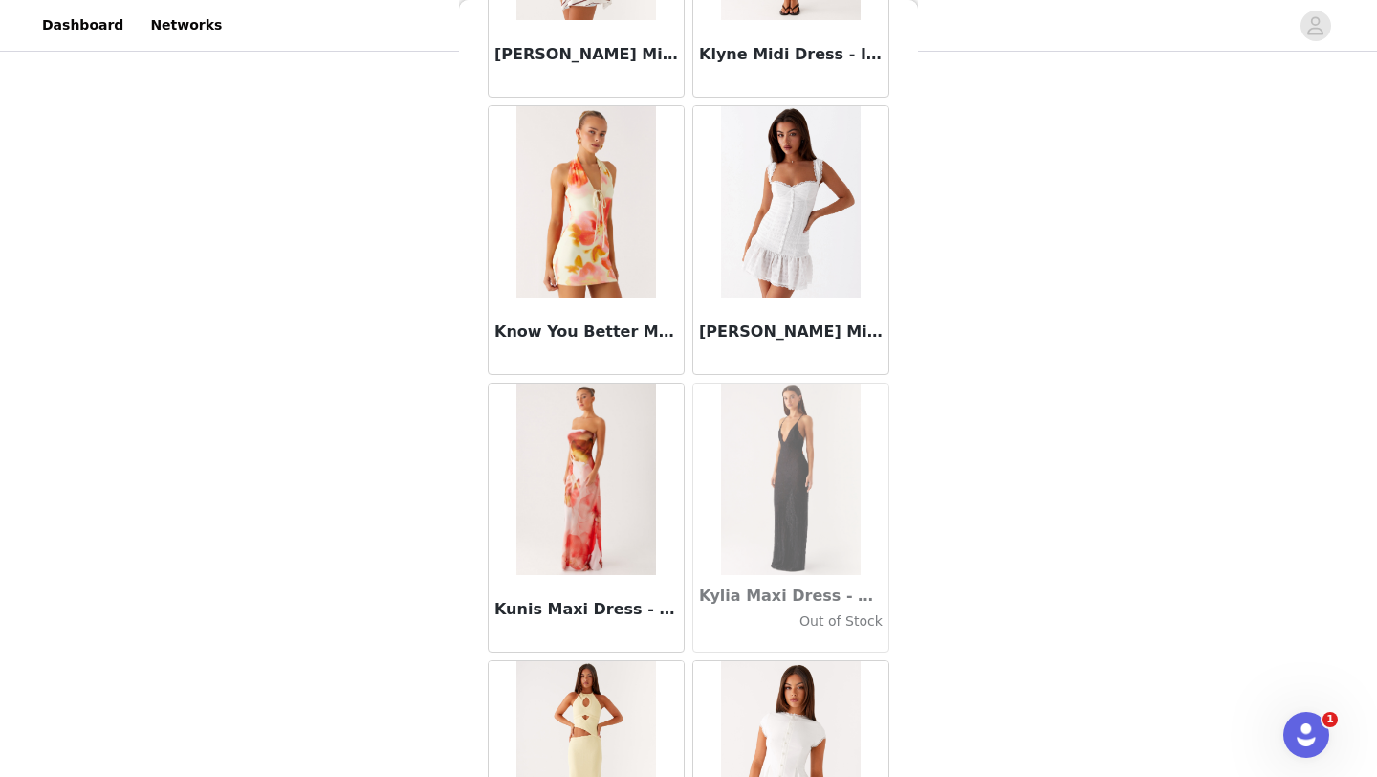
scroll to position [63167, 0]
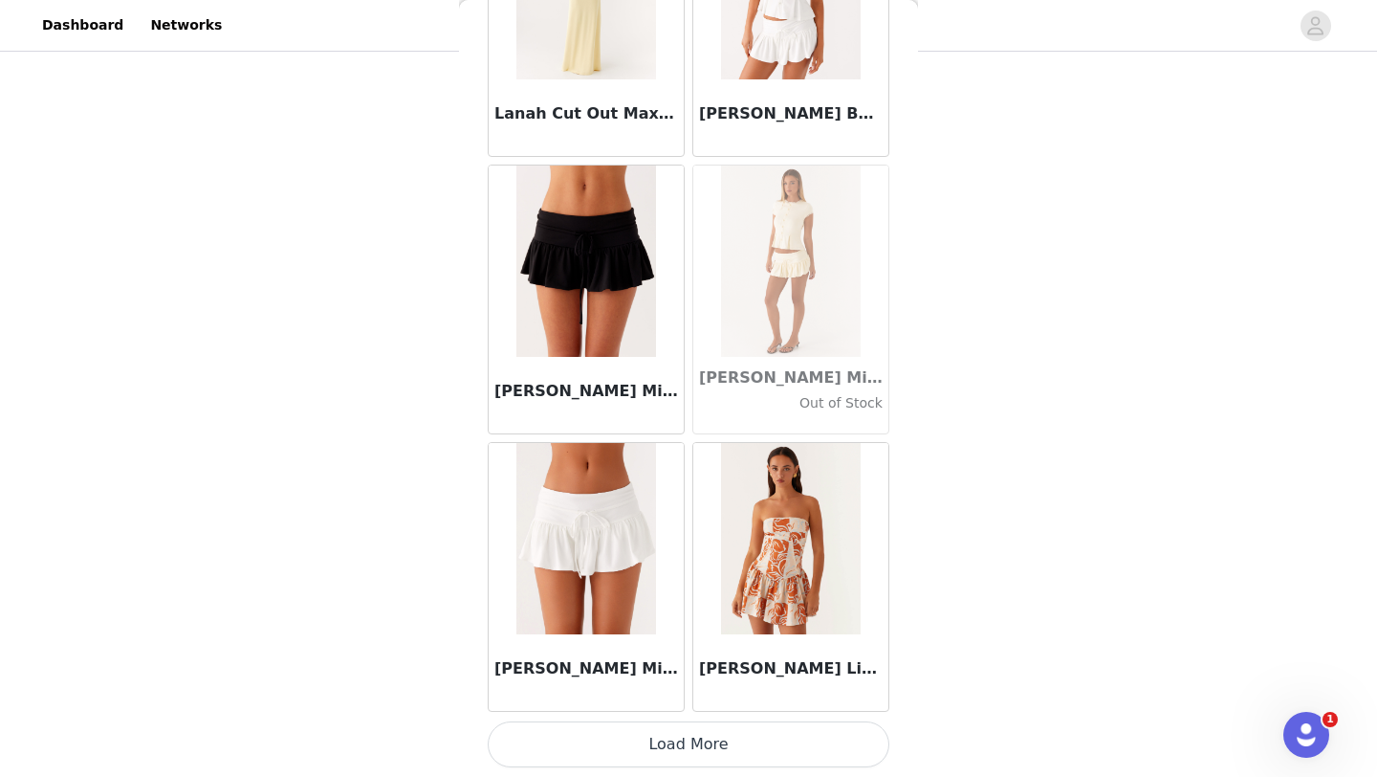
click at [713, 751] on button "Load More" at bounding box center [689, 744] width 402 height 46
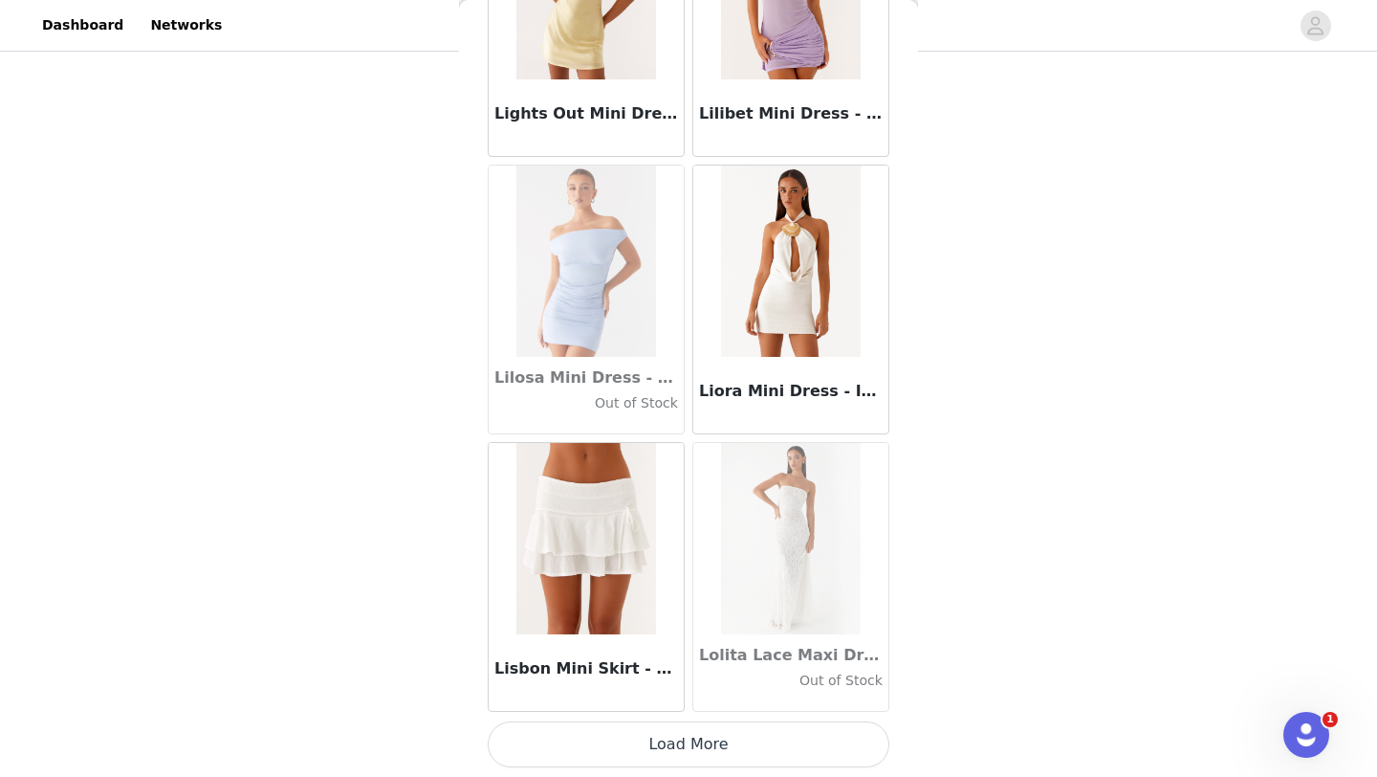
click at [711, 741] on button "Load More" at bounding box center [689, 744] width 402 height 46
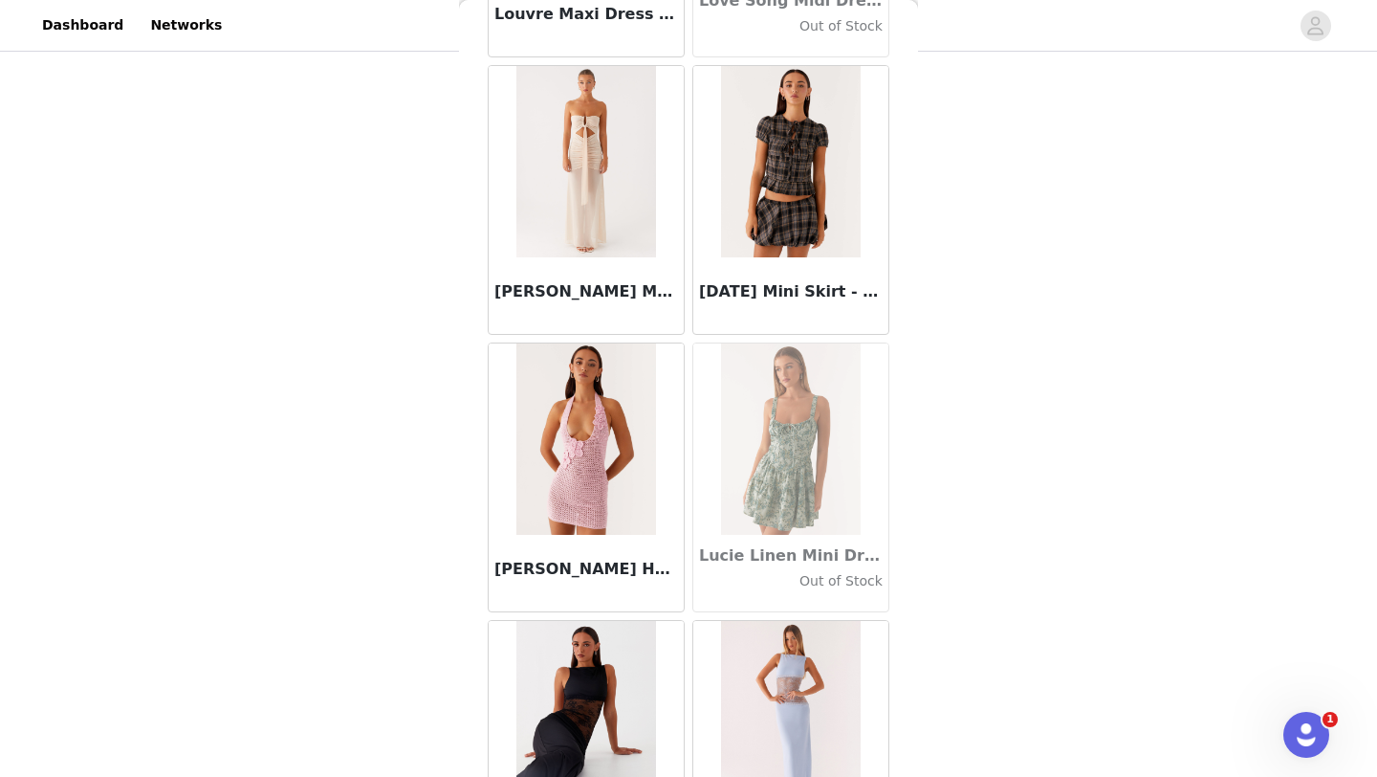
scroll to position [68714, 0]
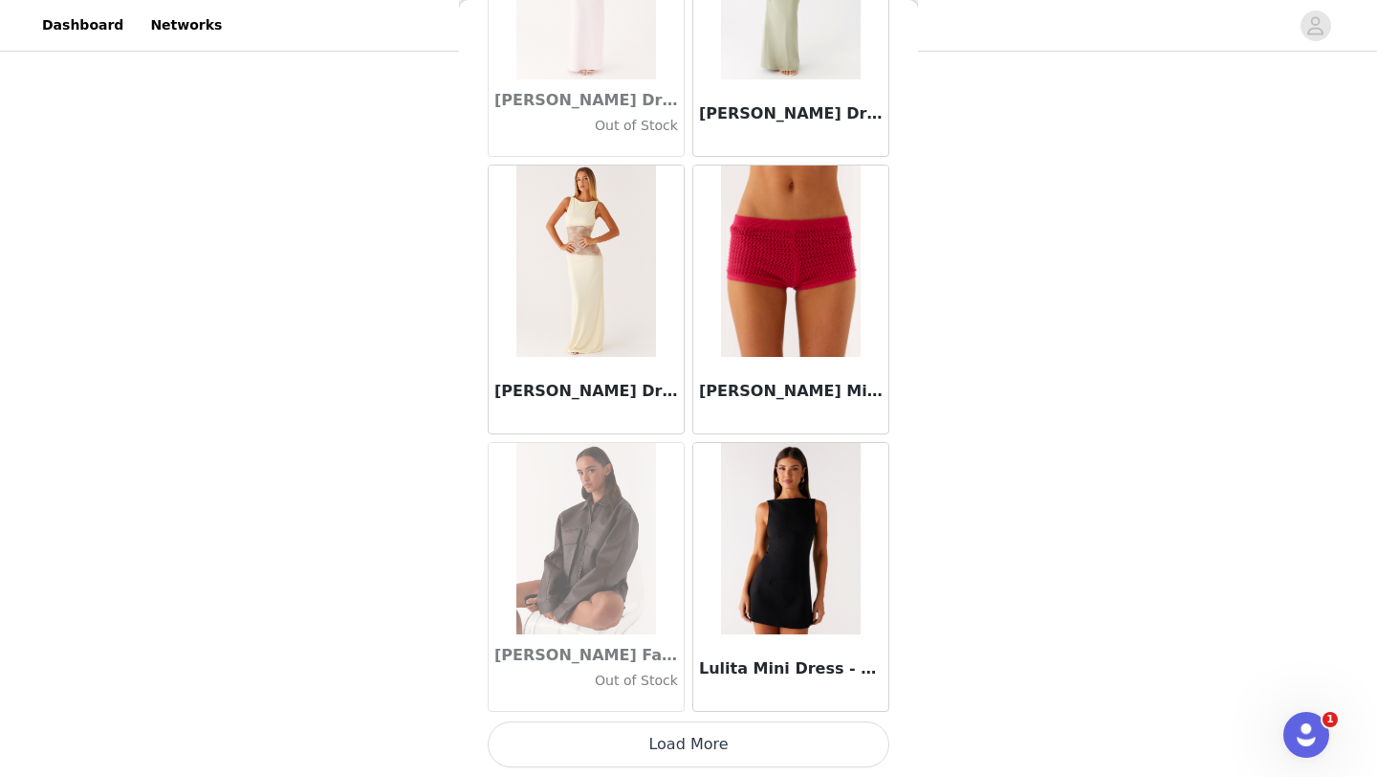
click at [710, 735] on button "Load More" at bounding box center [689, 744] width 402 height 46
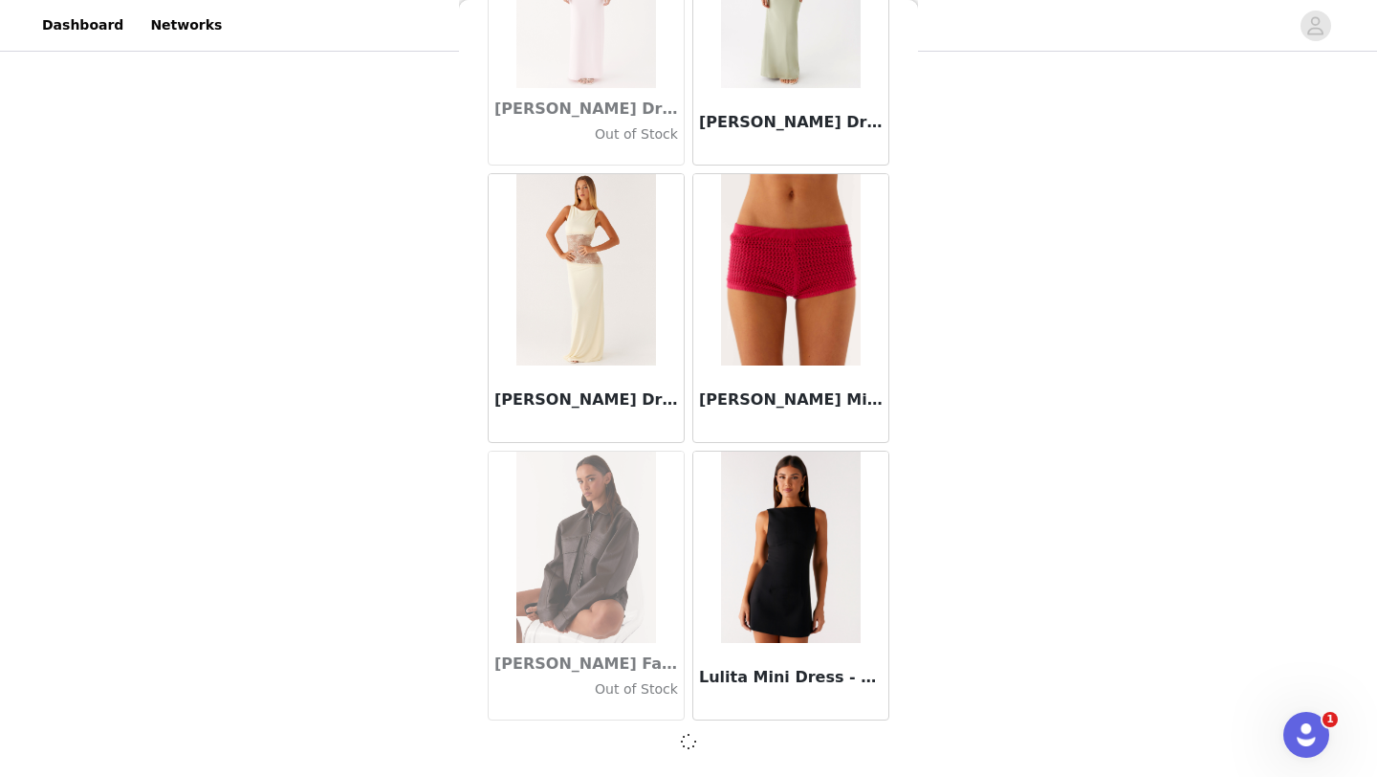
scroll to position [68705, 0]
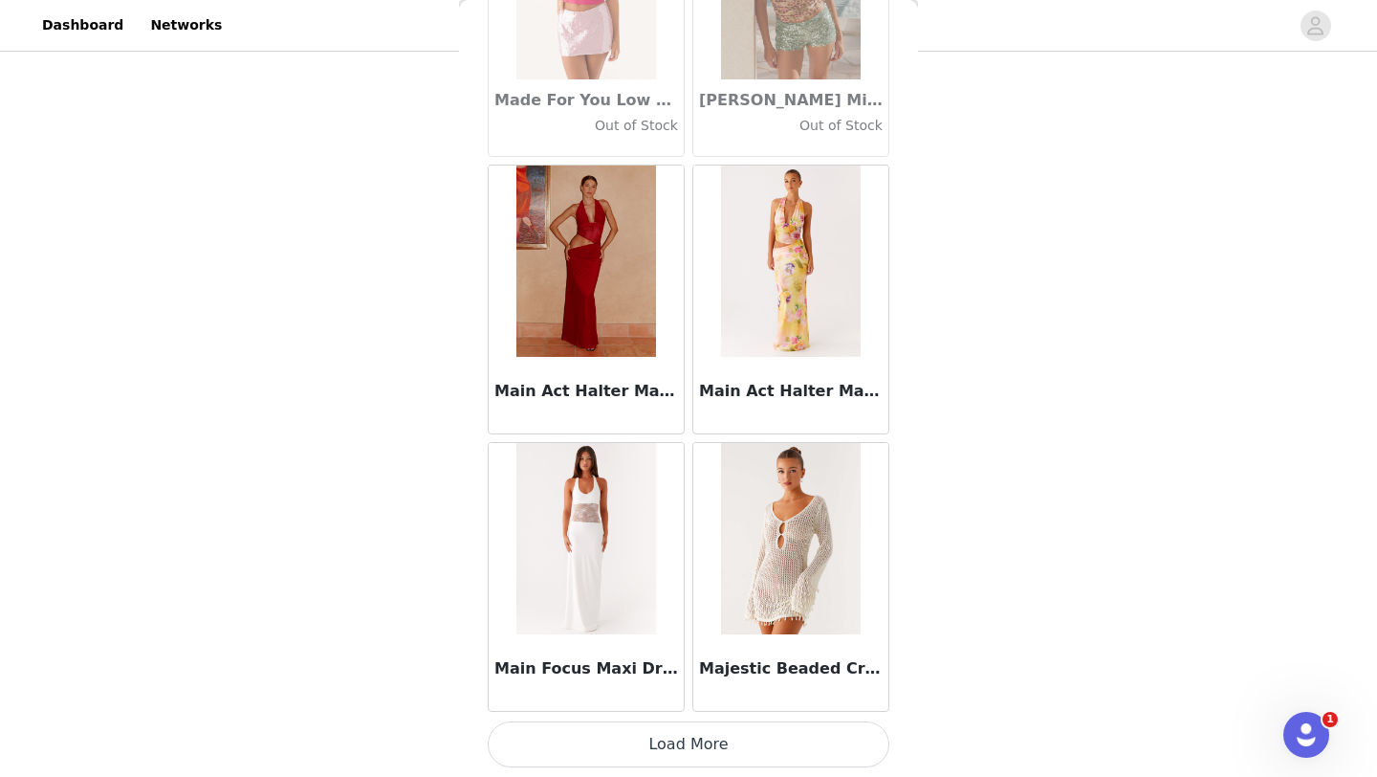
click at [722, 738] on button "Load More" at bounding box center [689, 744] width 402 height 46
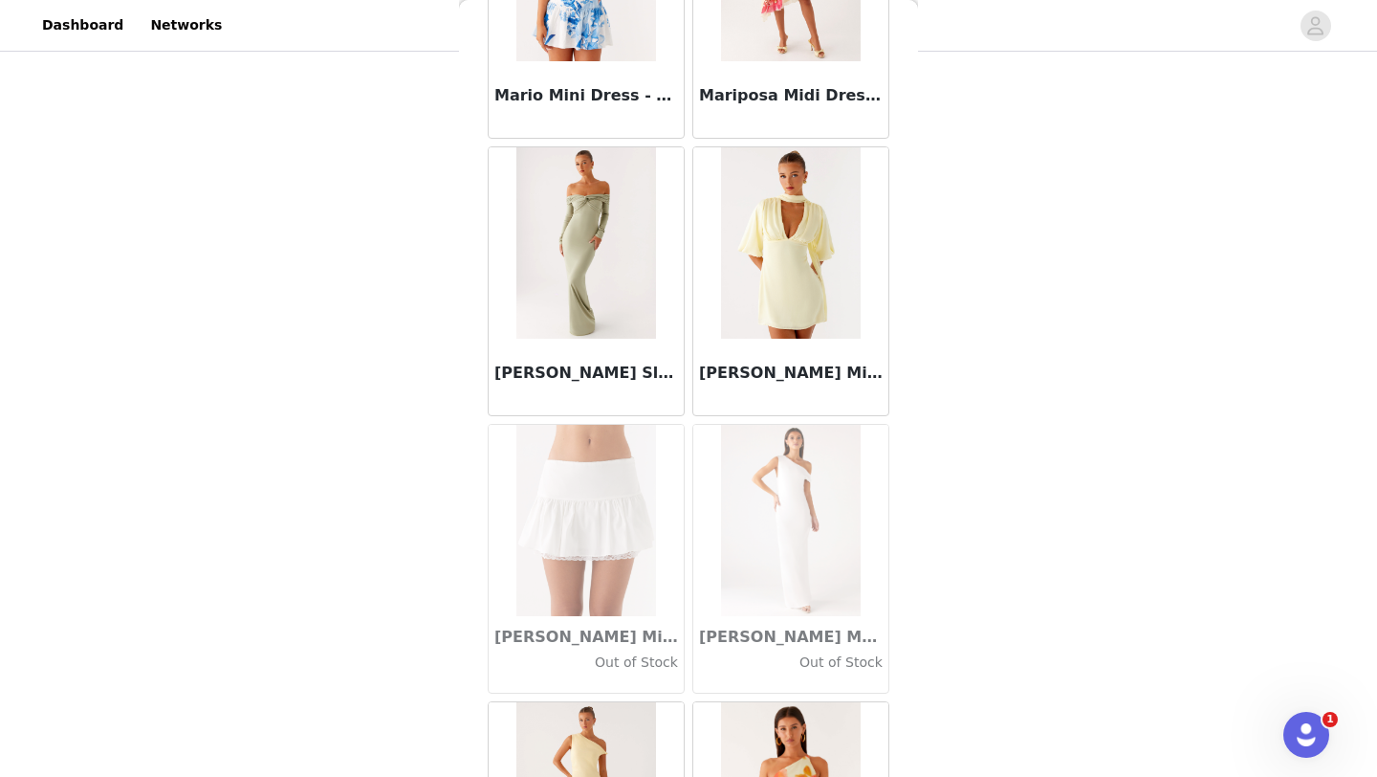
scroll to position [74260, 0]
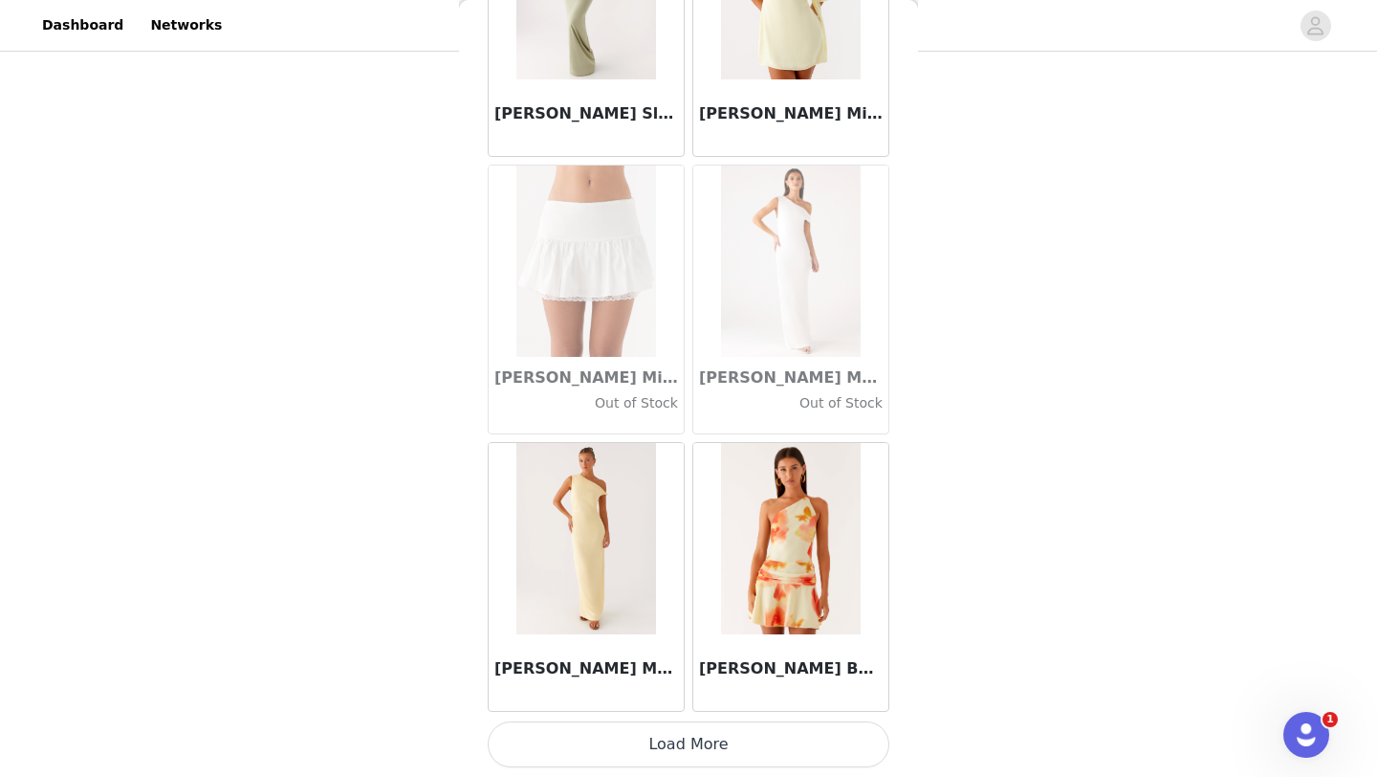
click at [687, 732] on button "Load More" at bounding box center [689, 744] width 402 height 46
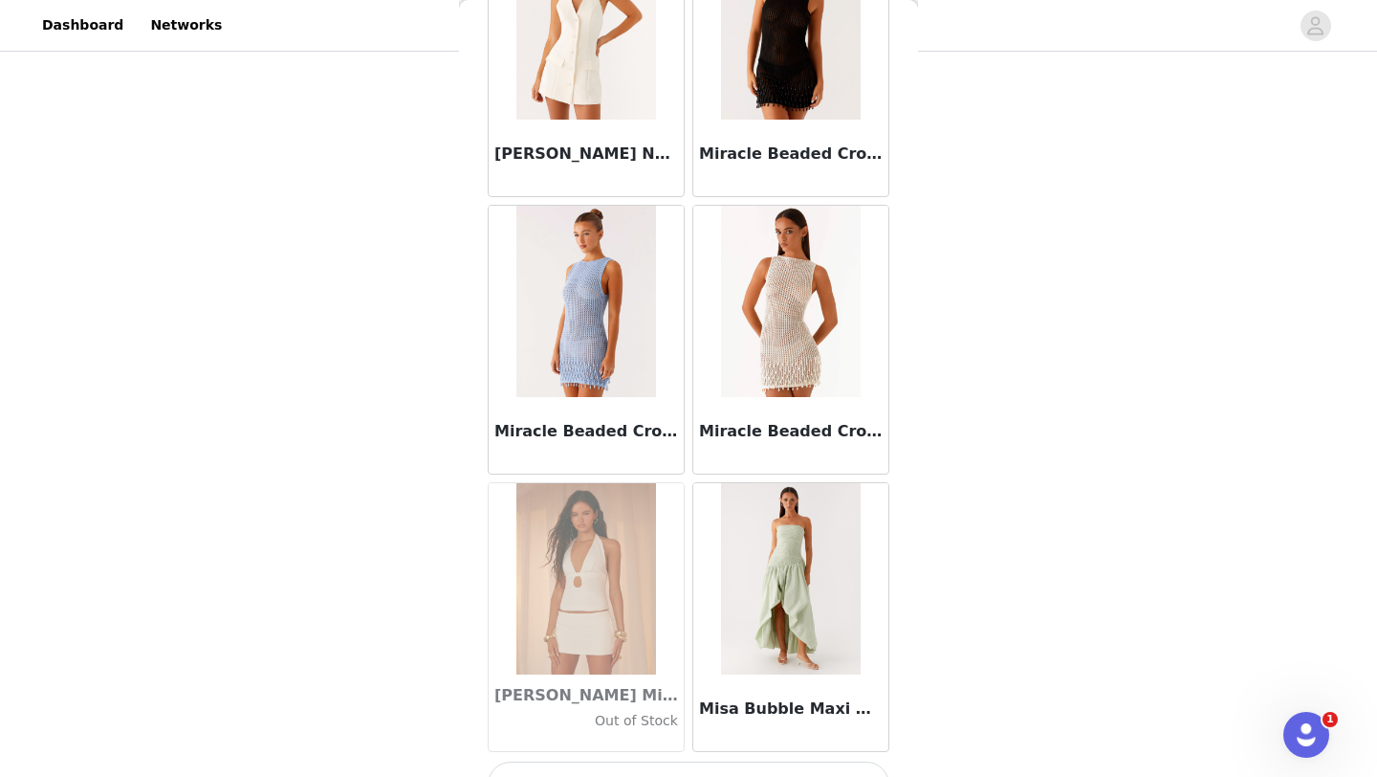
scroll to position [77034, 0]
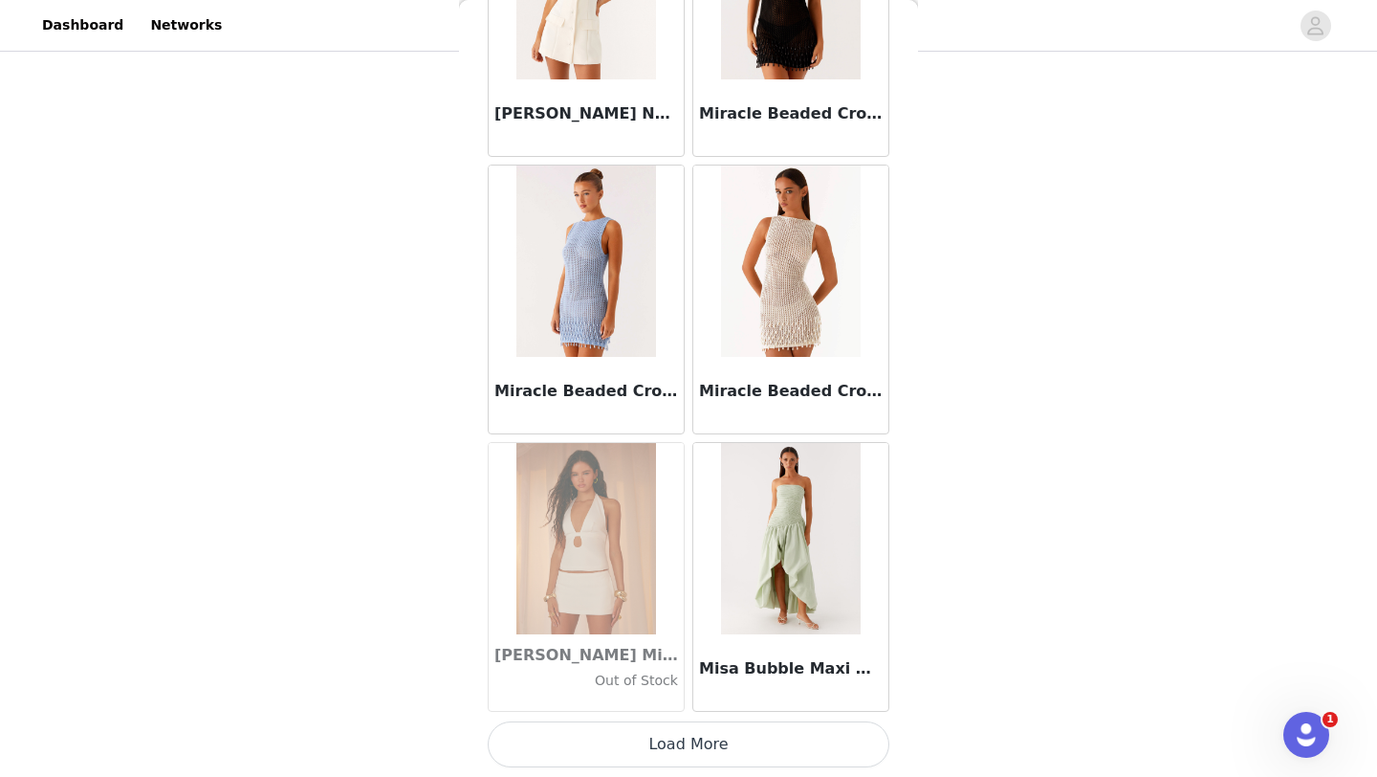
click at [673, 758] on button "Load More" at bounding box center [689, 744] width 402 height 46
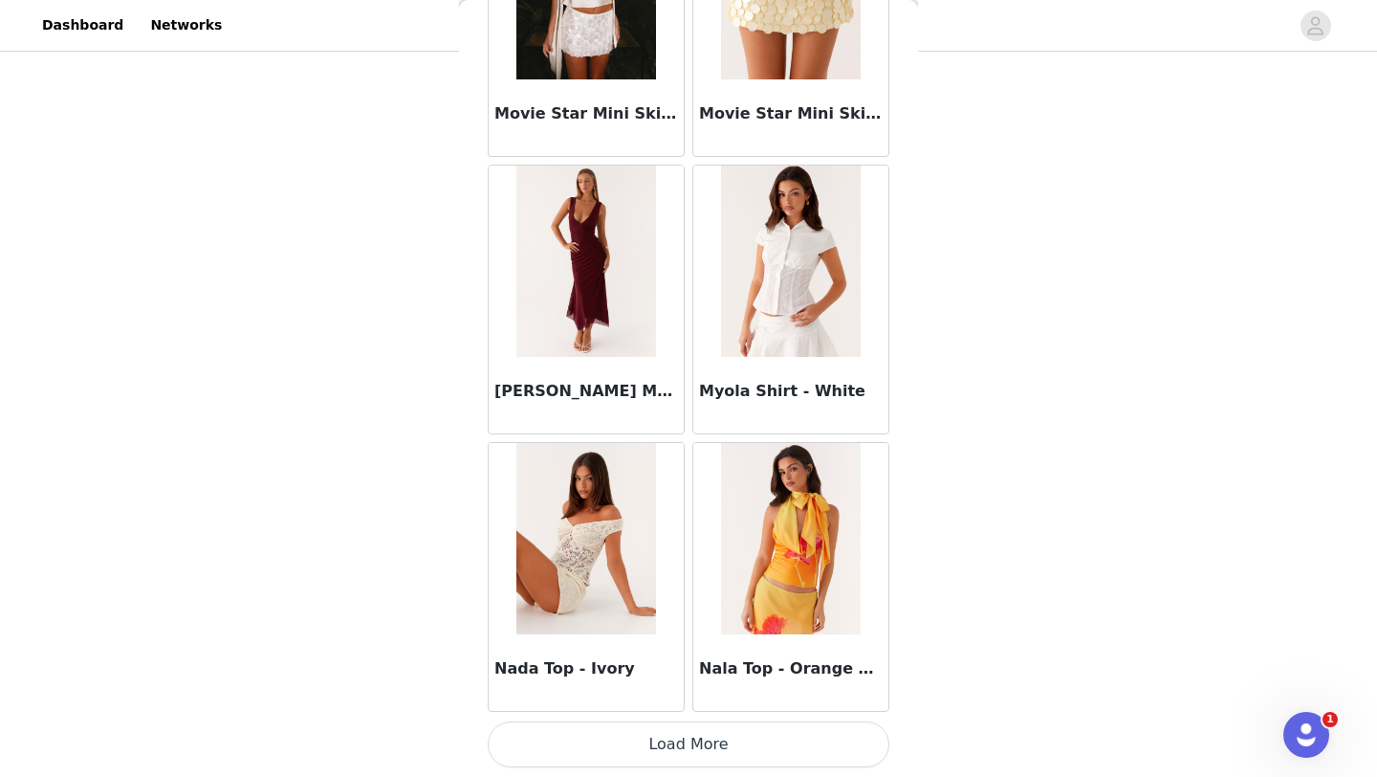
click at [652, 742] on button "Load More" at bounding box center [689, 744] width 402 height 46
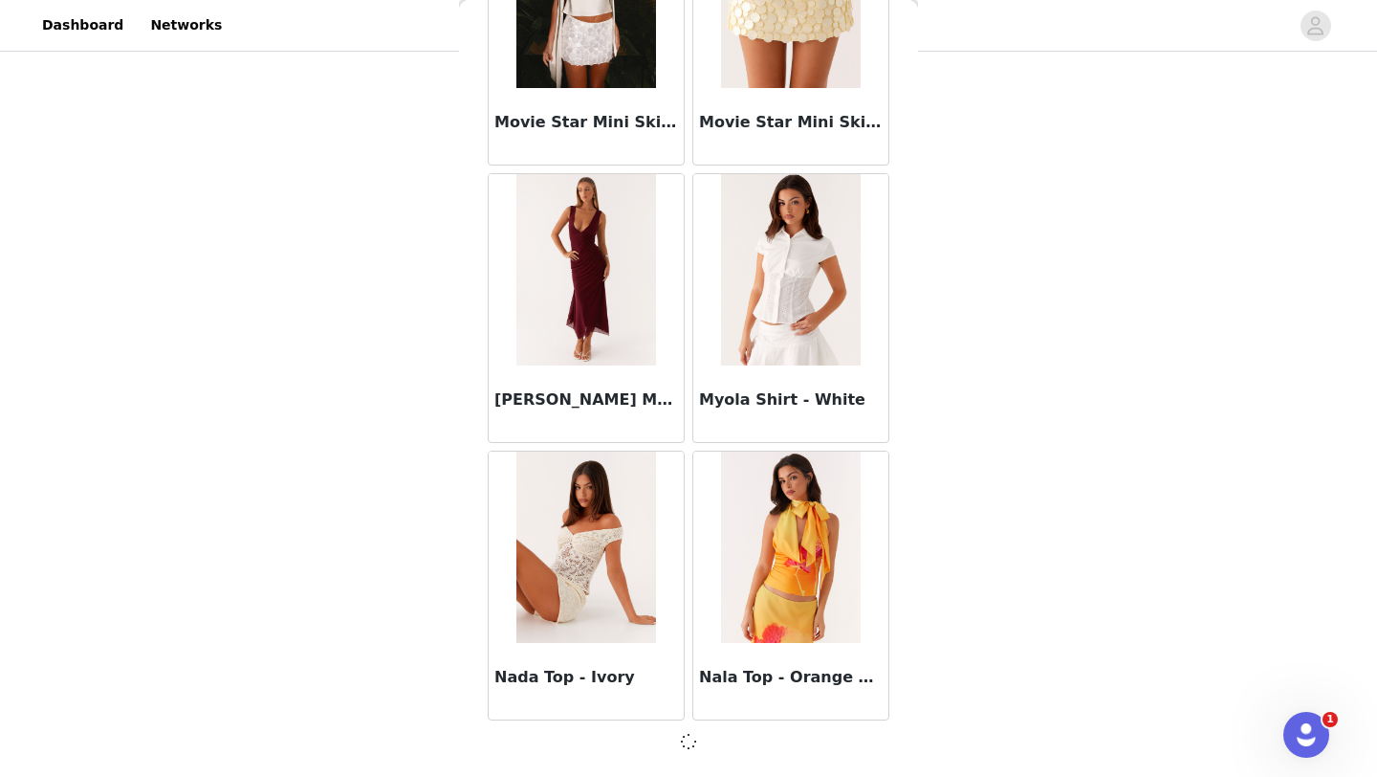
scroll to position [79799, 0]
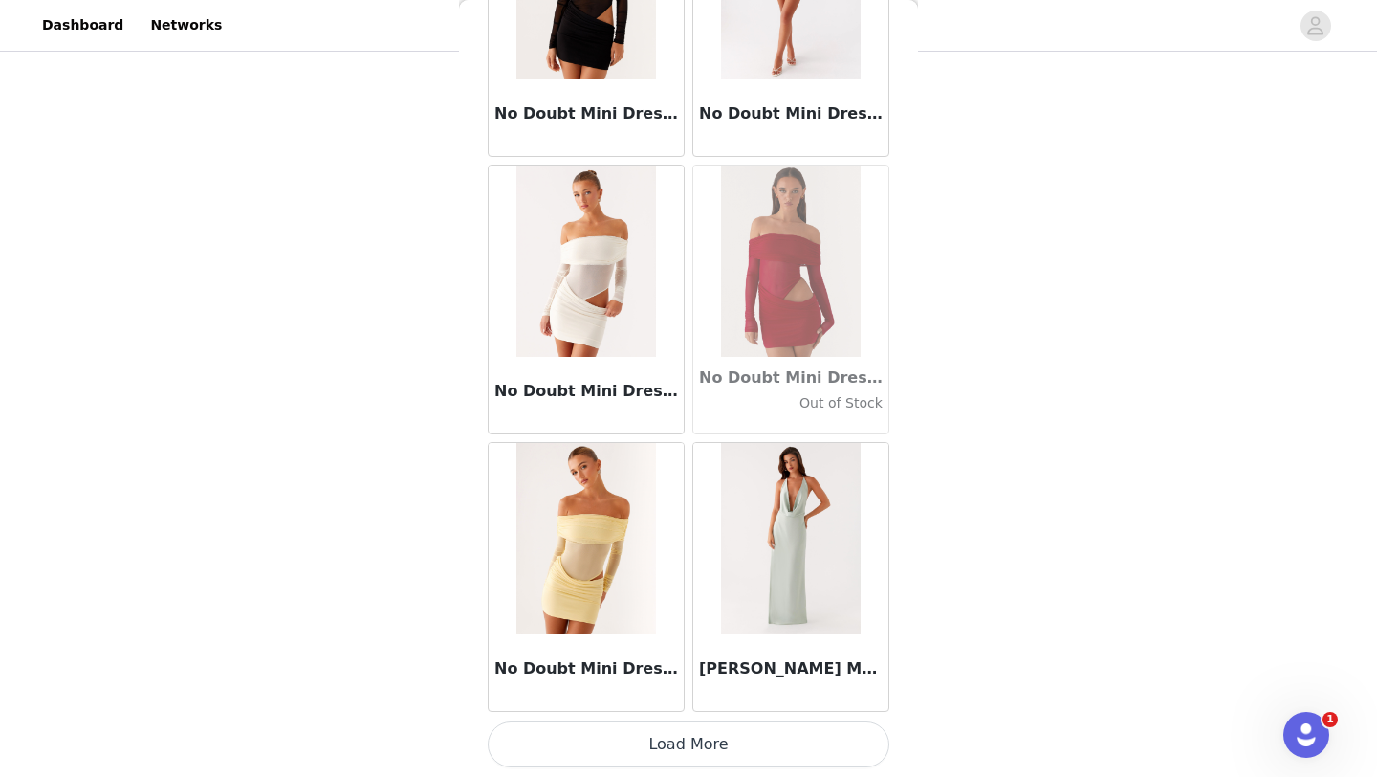
click at [678, 744] on button "Load More" at bounding box center [689, 744] width 402 height 46
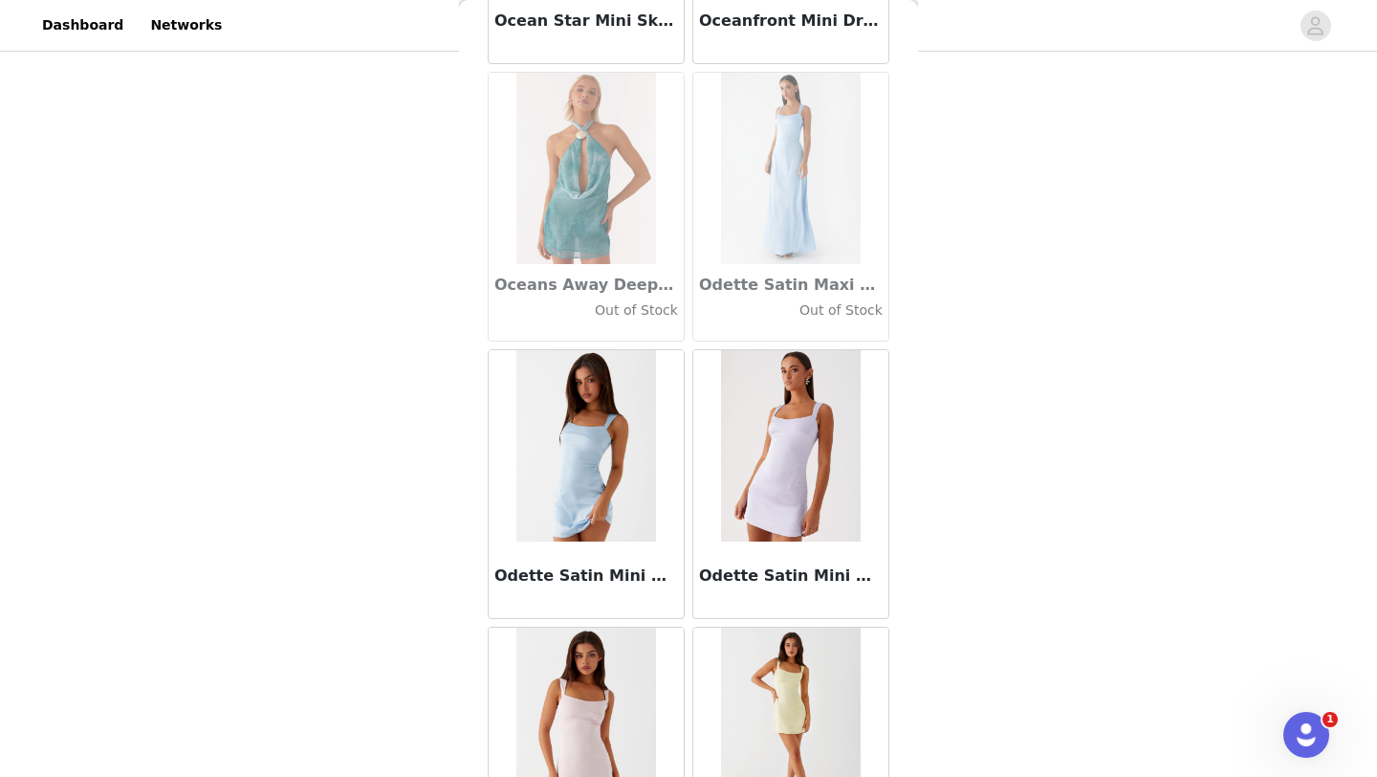
scroll to position [85354, 0]
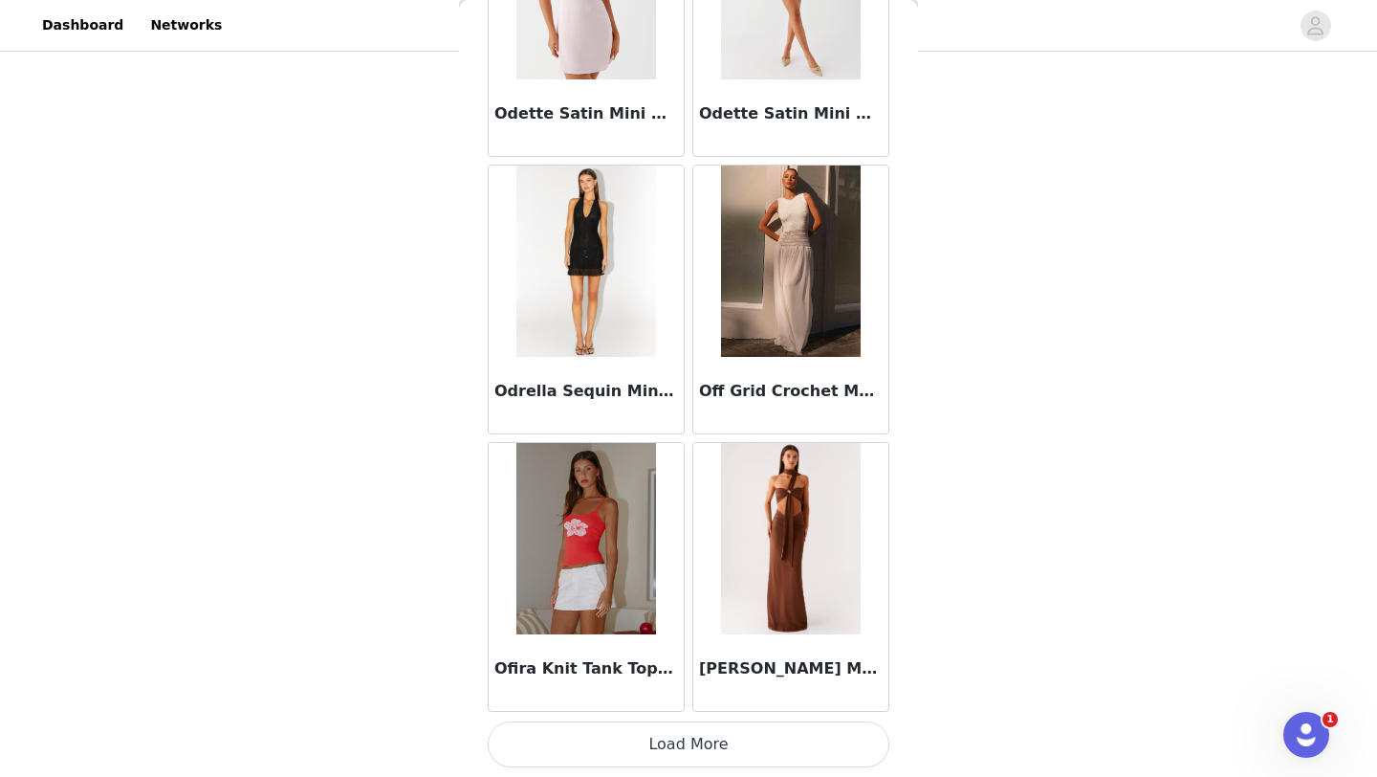
click at [683, 751] on button "Load More" at bounding box center [689, 744] width 402 height 46
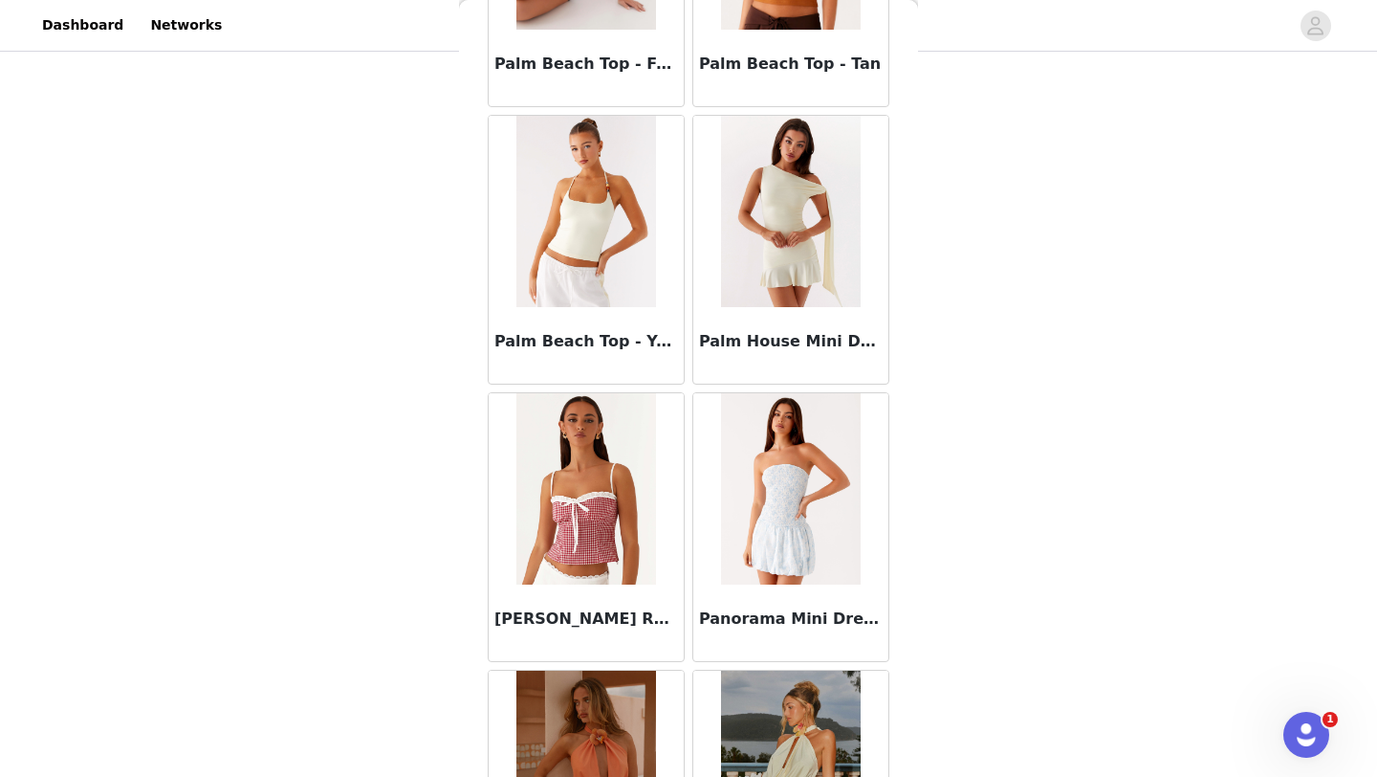
scroll to position [88128, 0]
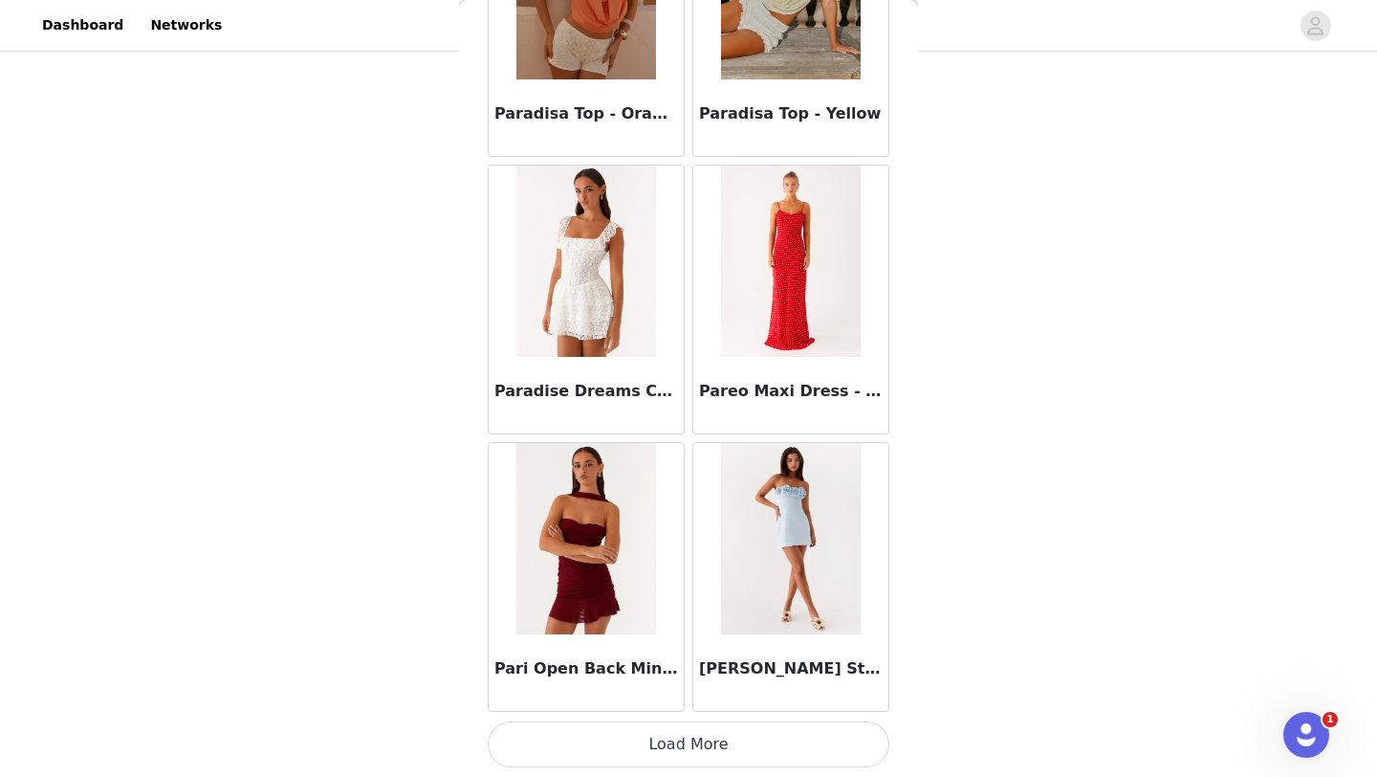
click at [712, 730] on button "Load More" at bounding box center [689, 744] width 402 height 46
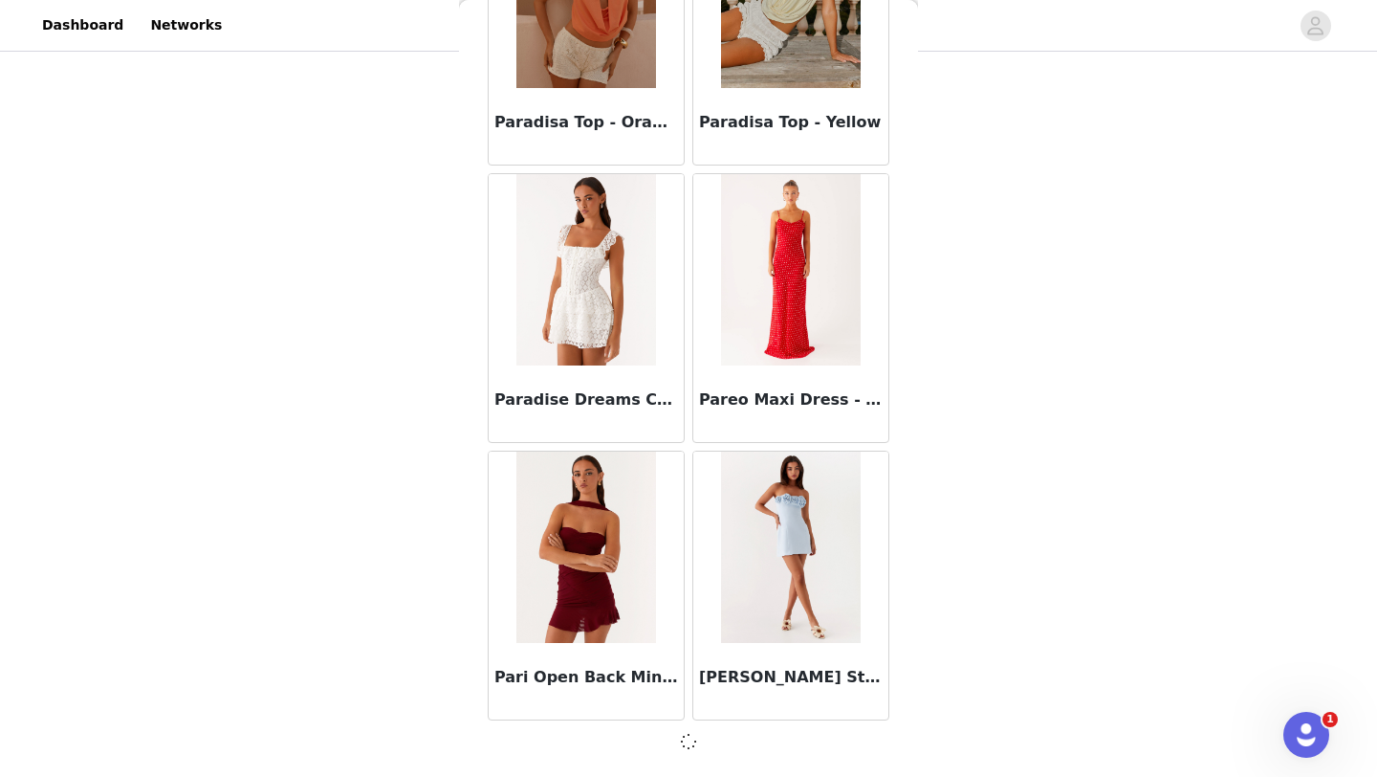
scroll to position [88119, 0]
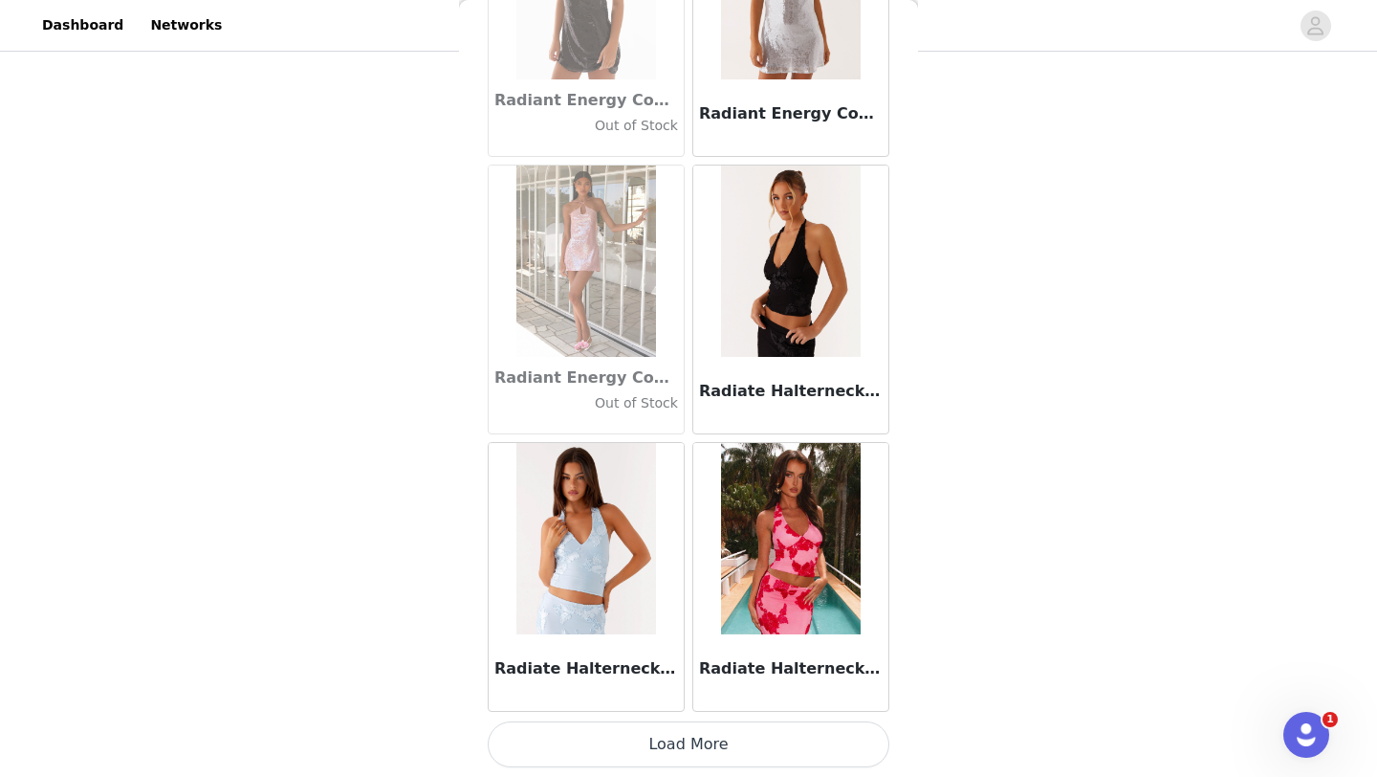
click at [696, 751] on button "Load More" at bounding box center [689, 744] width 402 height 46
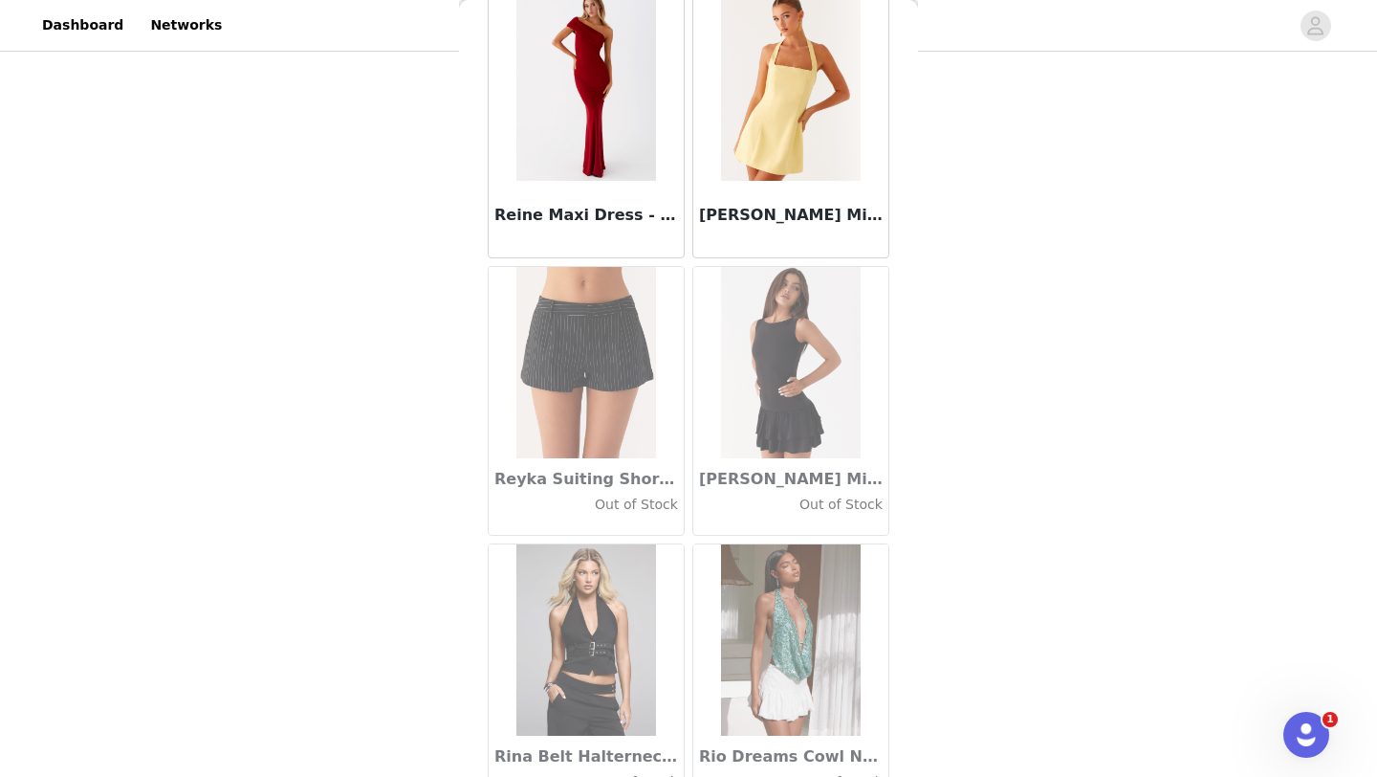
scroll to position [93675, 0]
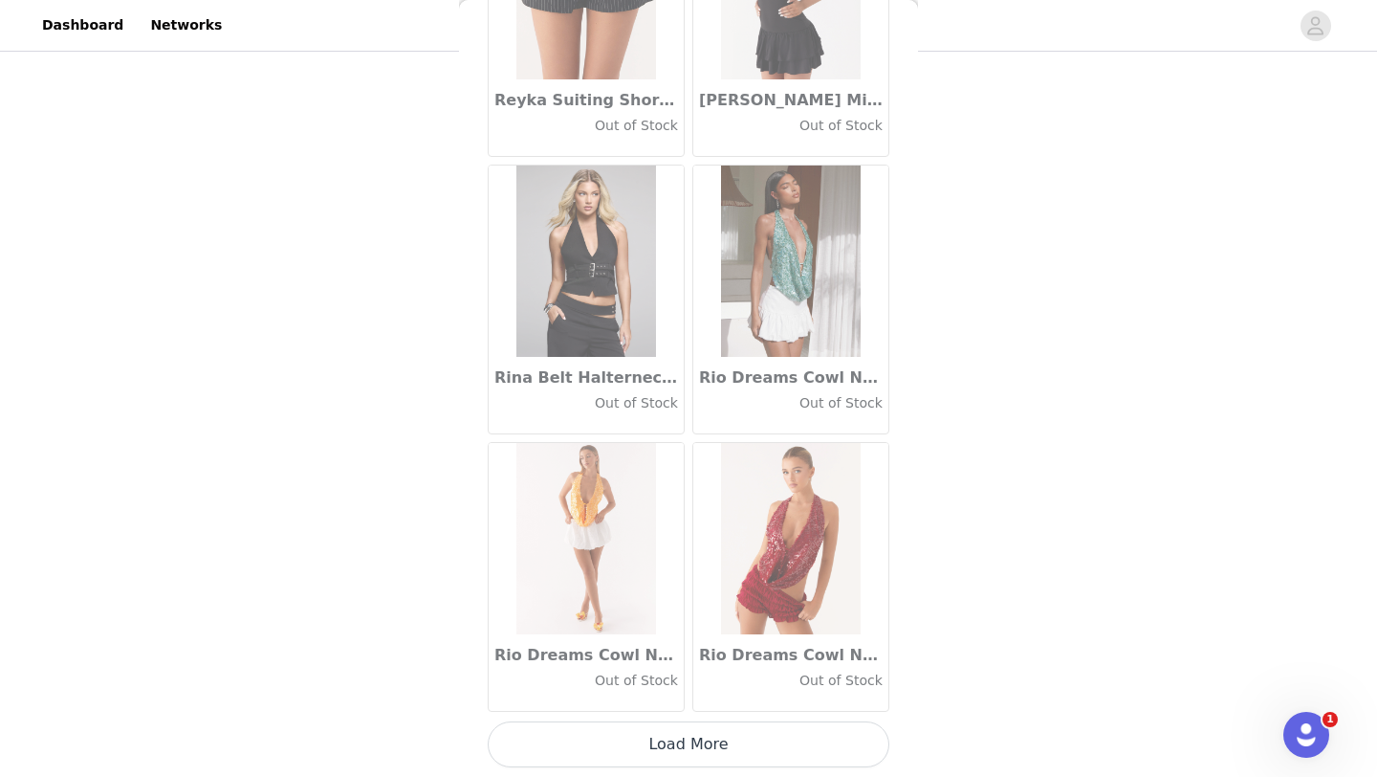
click at [698, 749] on button "Load More" at bounding box center [689, 744] width 402 height 46
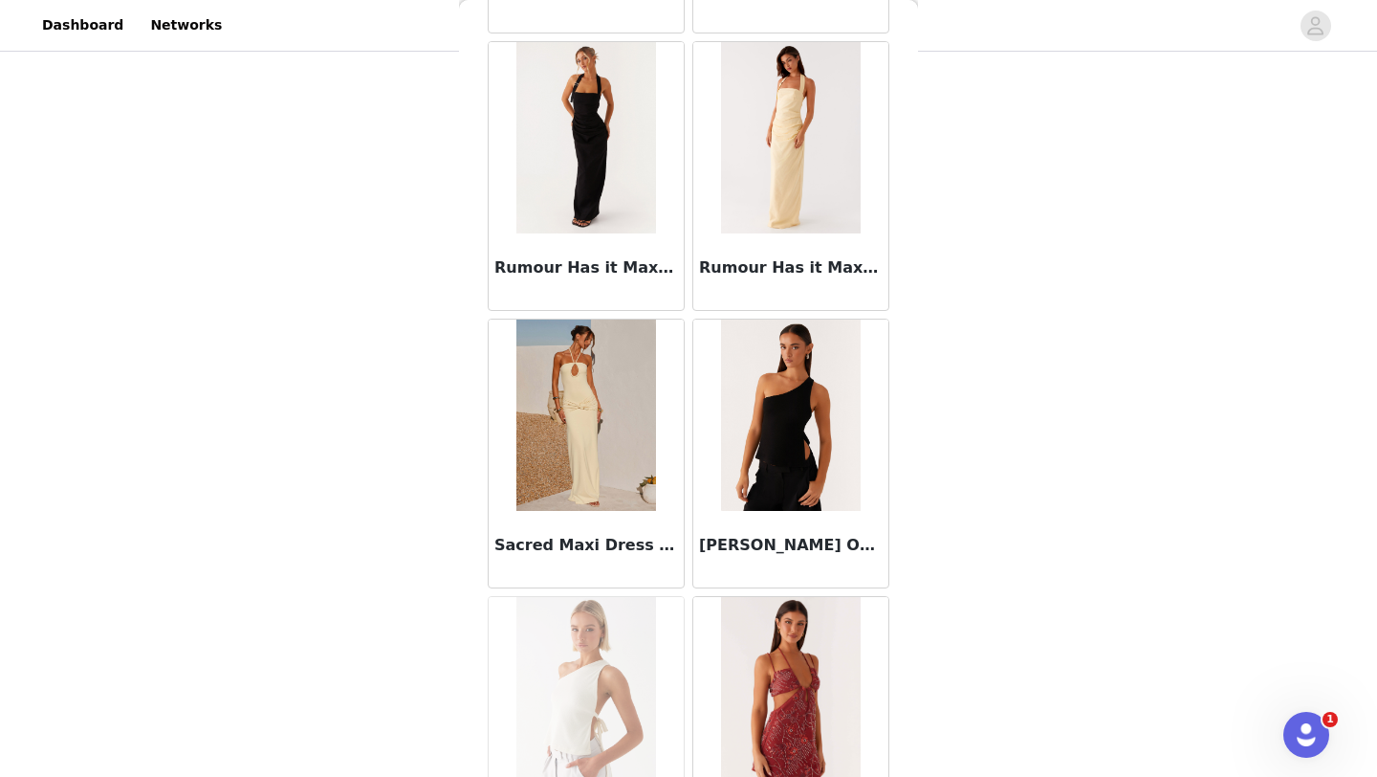
scroll to position [96448, 0]
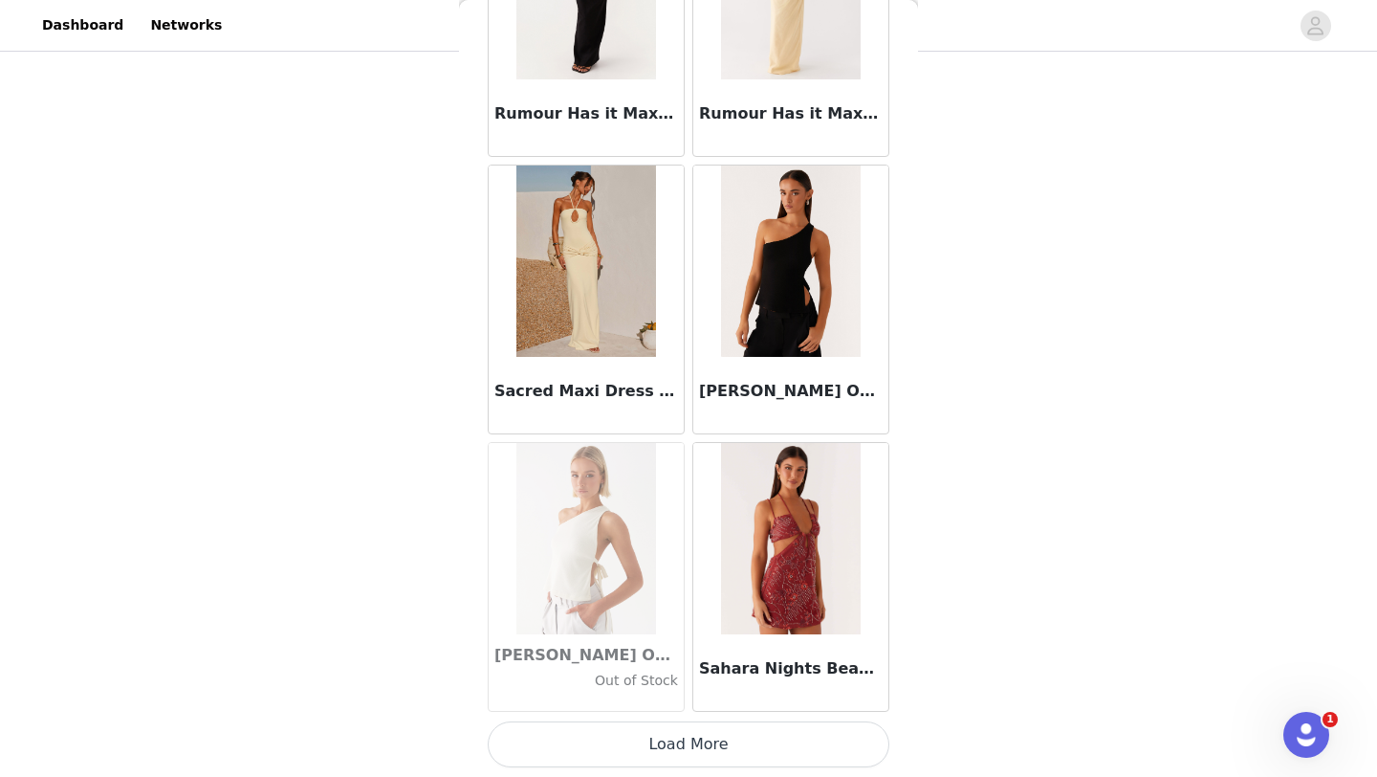
click at [701, 737] on button "Load More" at bounding box center [689, 744] width 402 height 46
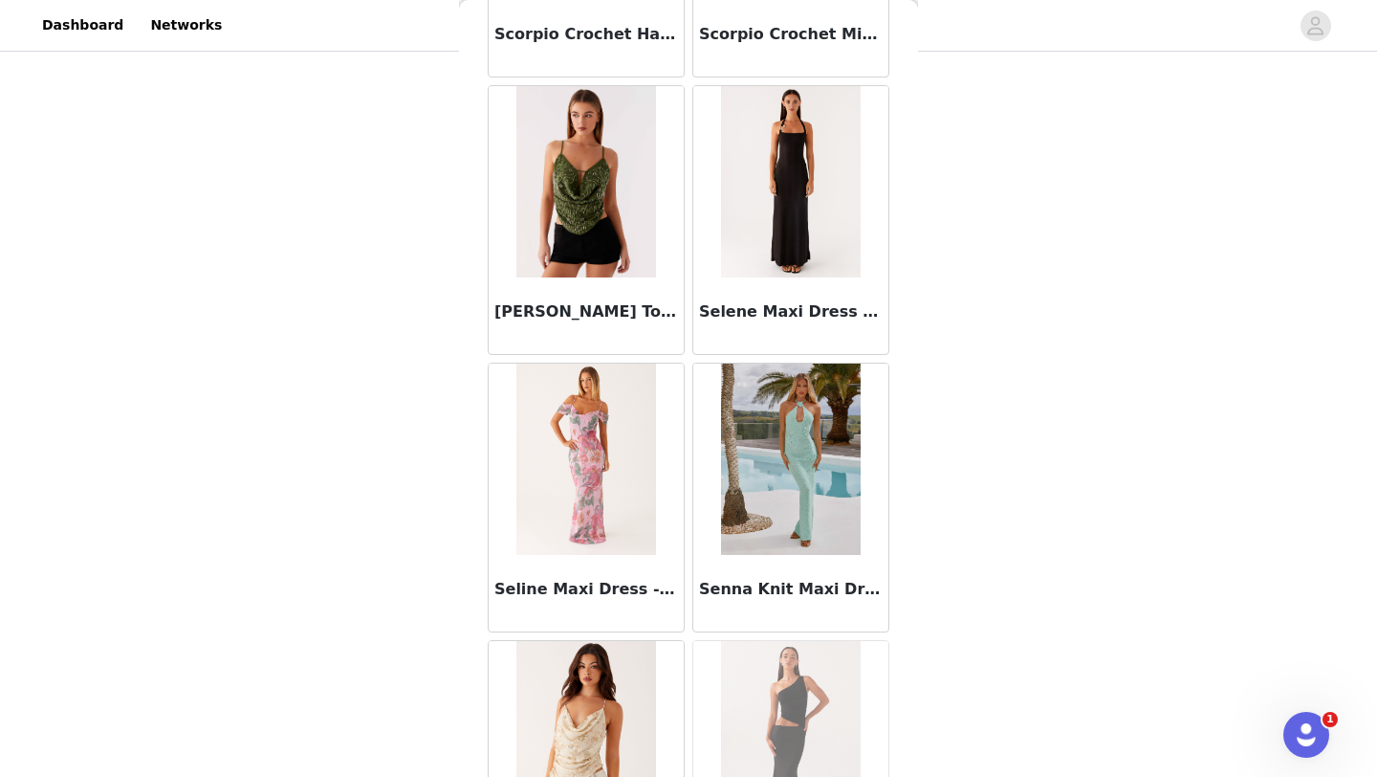
scroll to position [99222, 0]
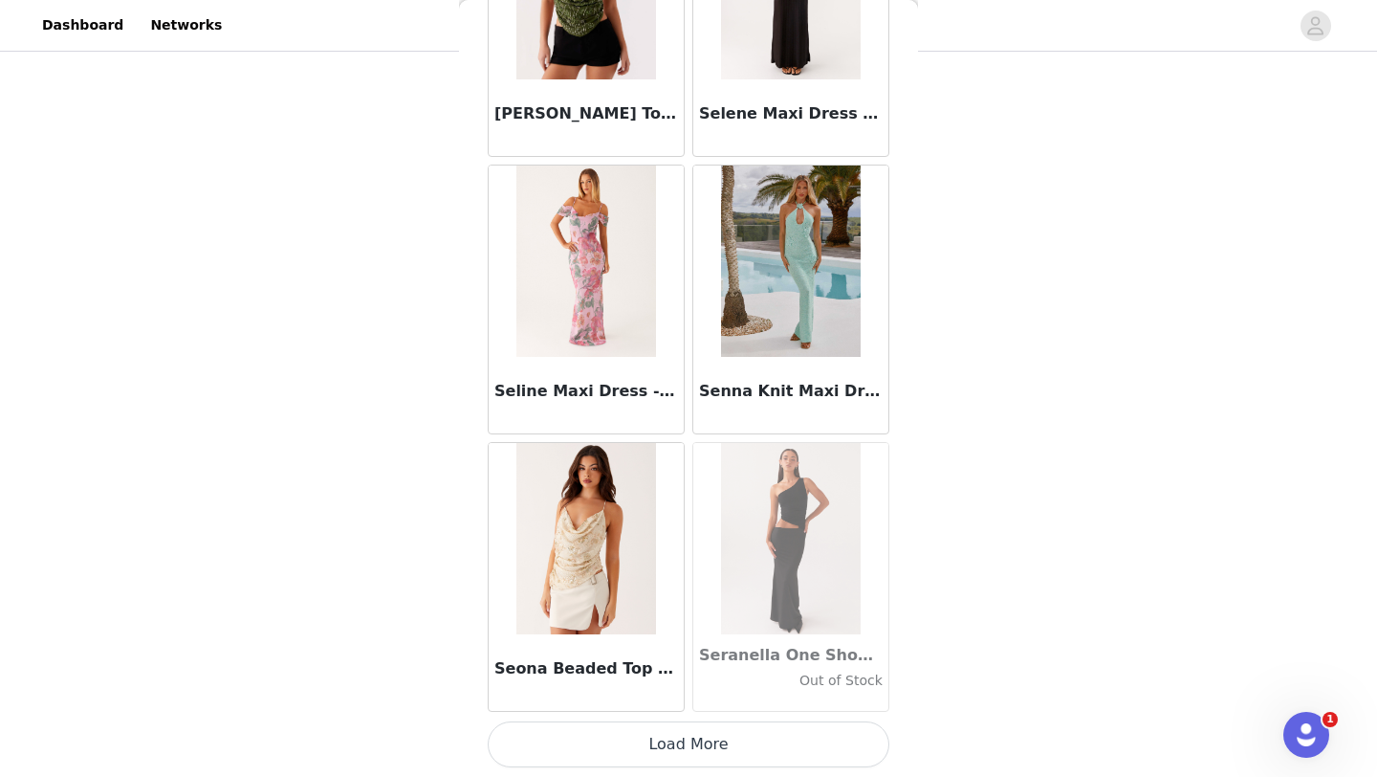
click at [683, 741] on button "Load More" at bounding box center [689, 744] width 402 height 46
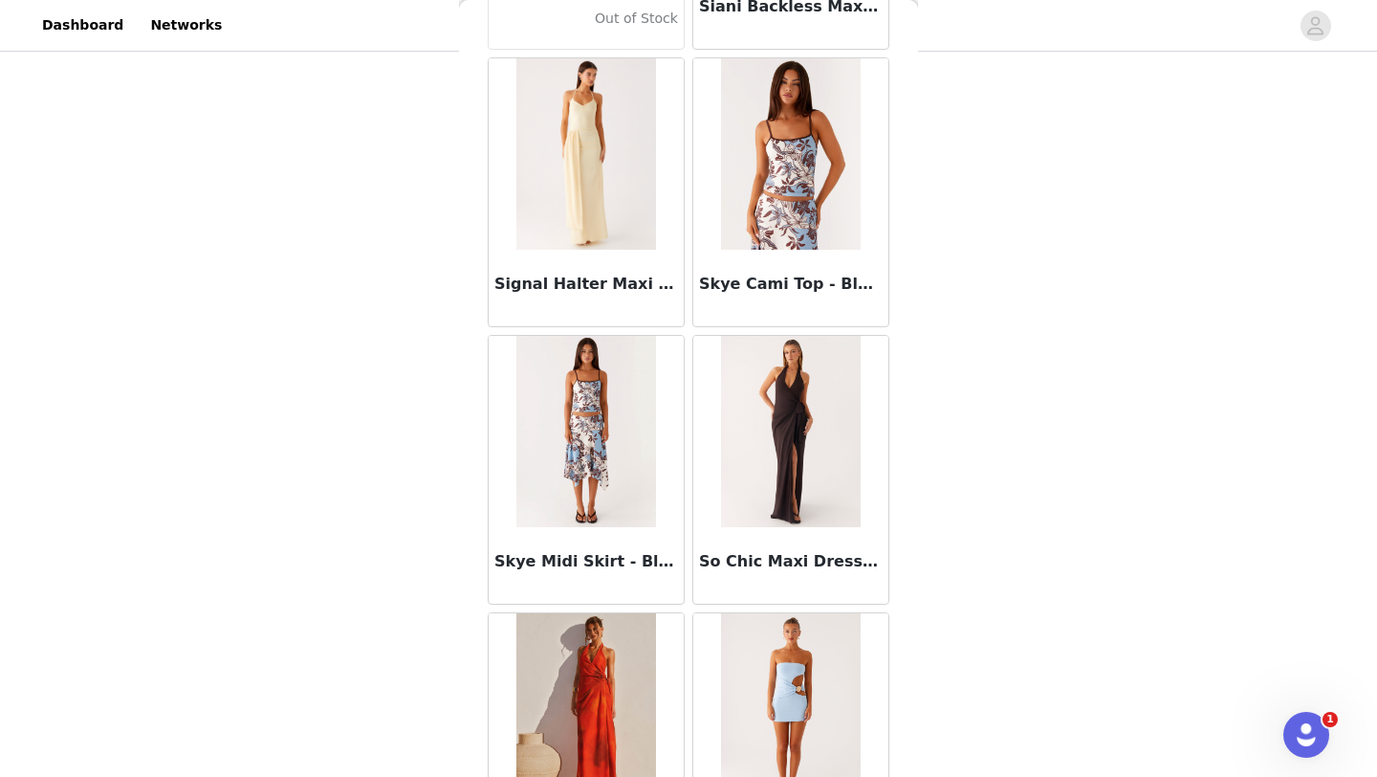
scroll to position [101995, 0]
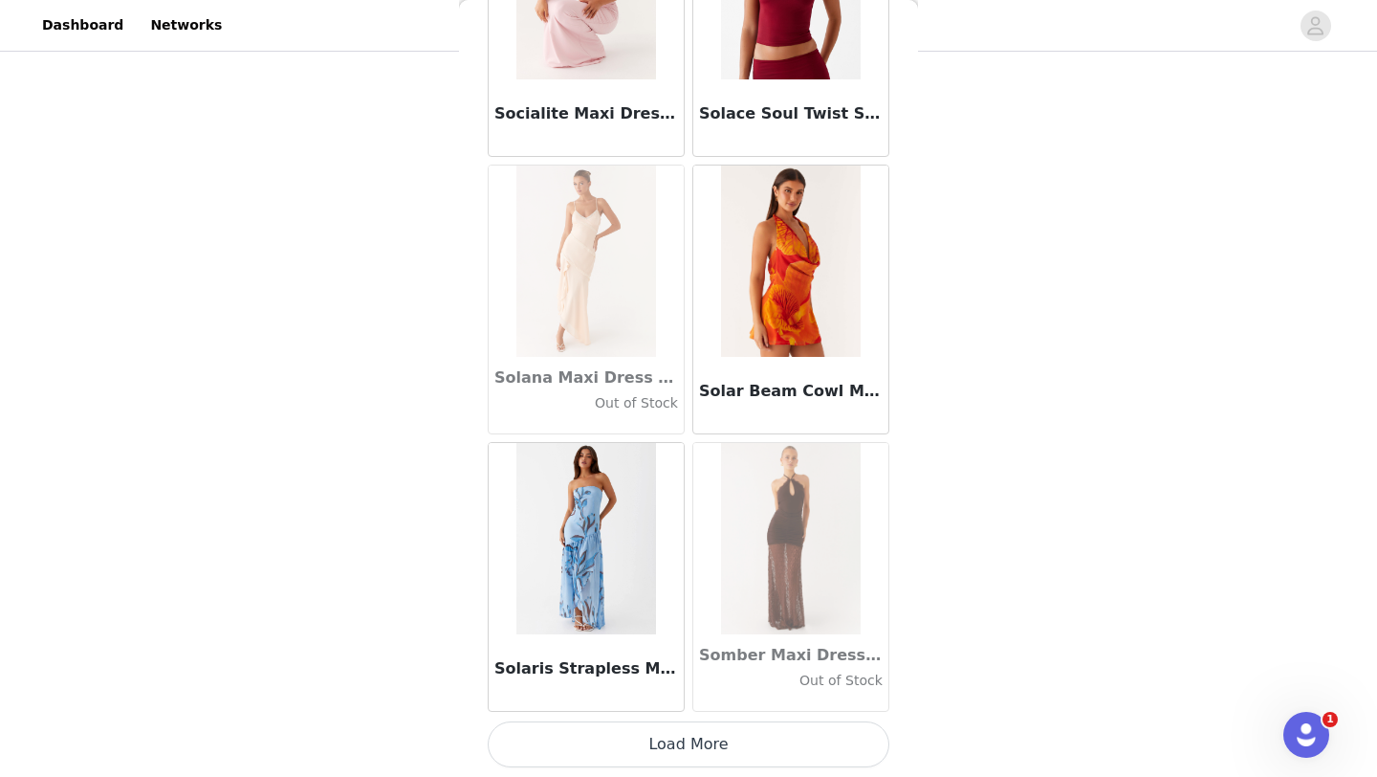
click at [691, 740] on button "Load More" at bounding box center [689, 744] width 402 height 46
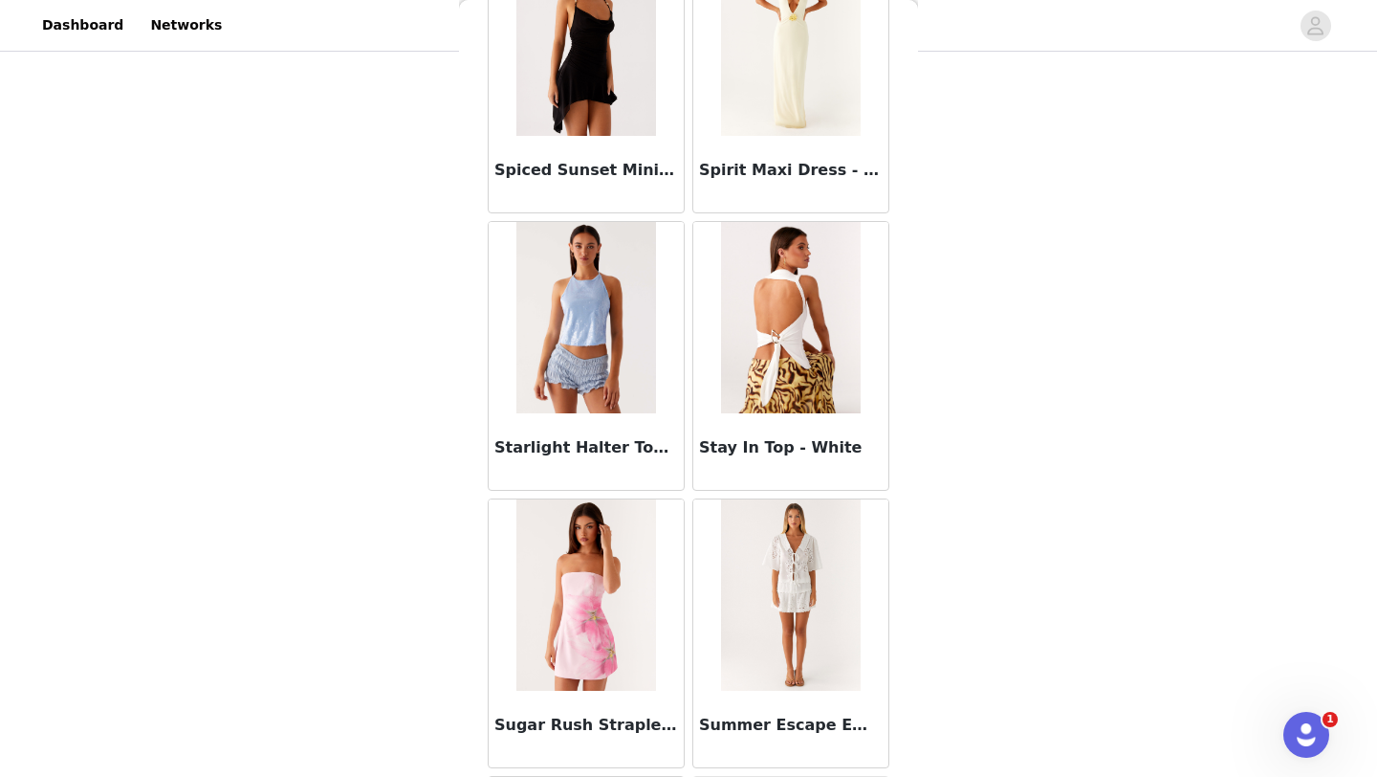
scroll to position [104769, 0]
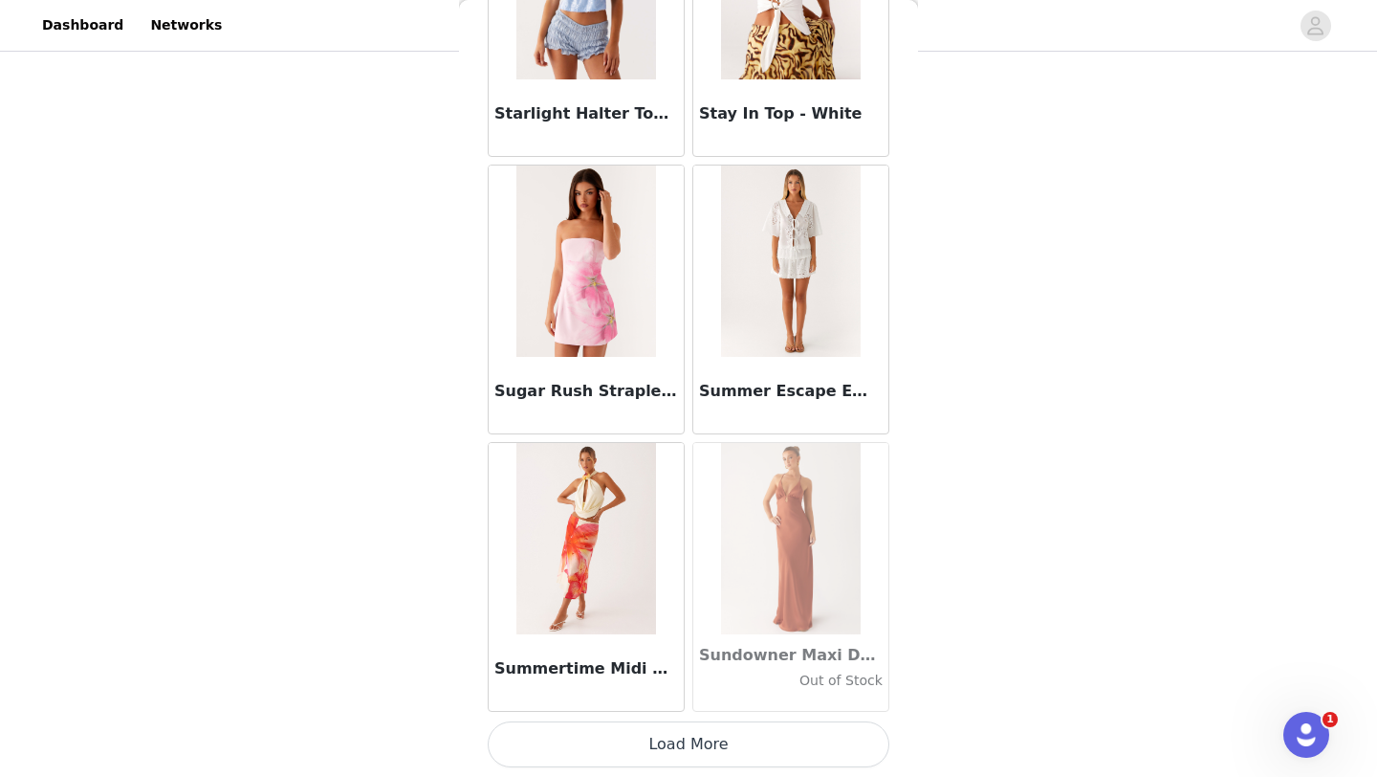
click at [696, 741] on button "Load More" at bounding box center [689, 744] width 402 height 46
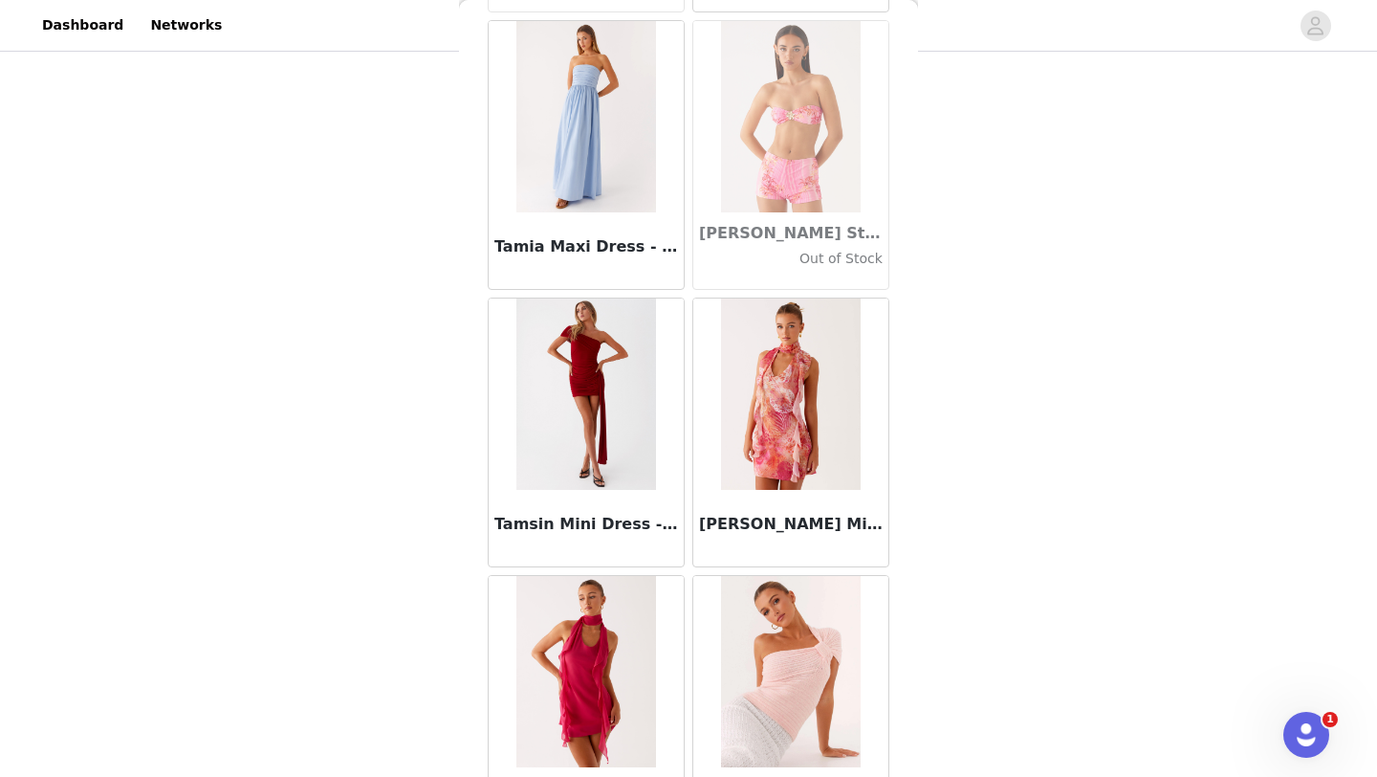
scroll to position [107542, 0]
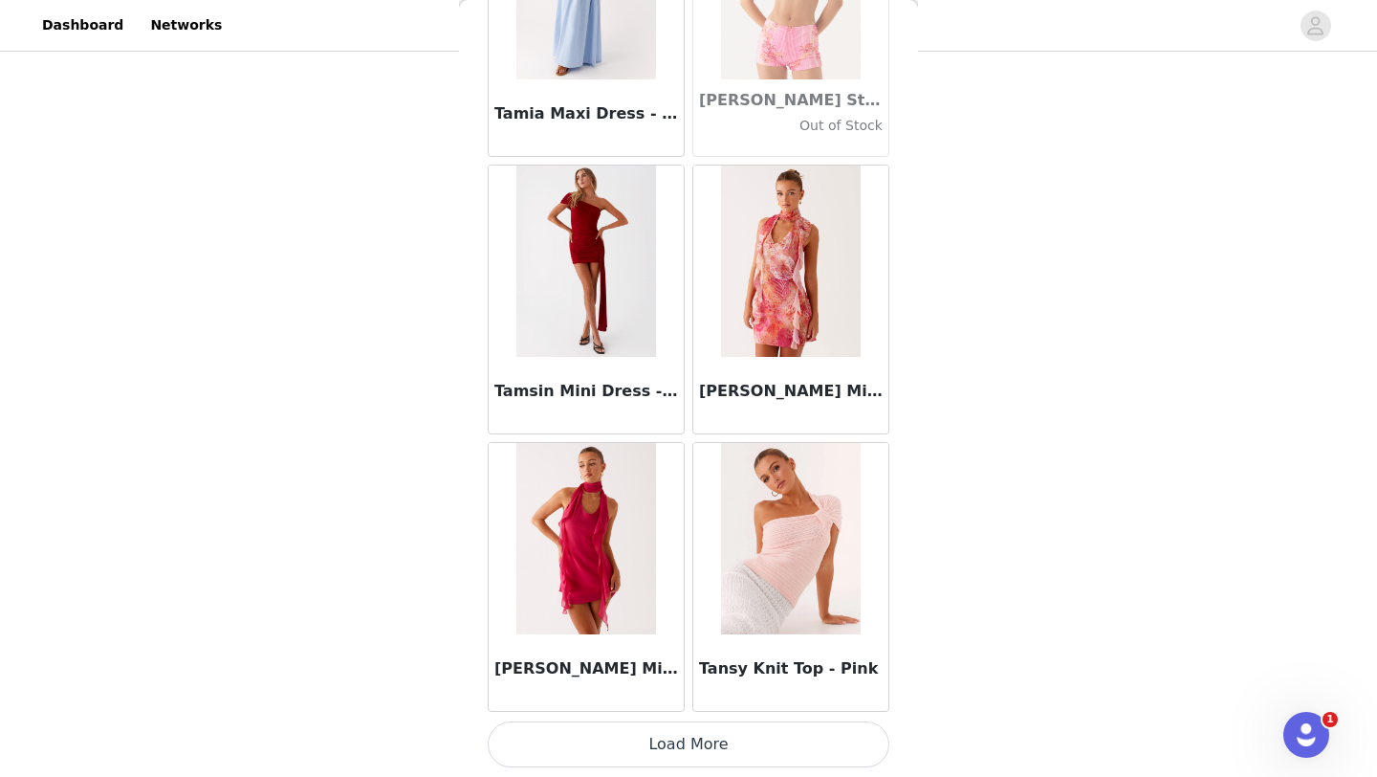
click at [696, 739] on button "Load More" at bounding box center [689, 744] width 402 height 46
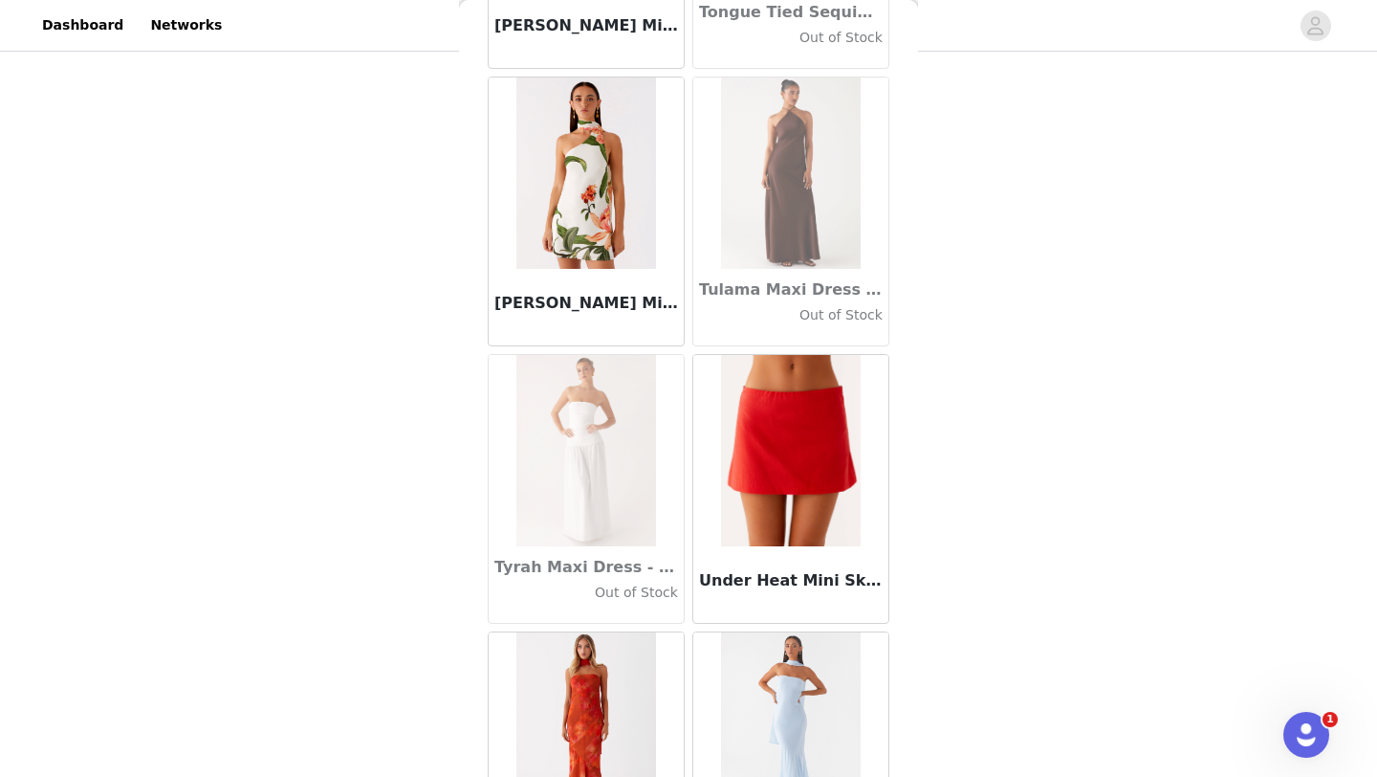
scroll to position [110316, 0]
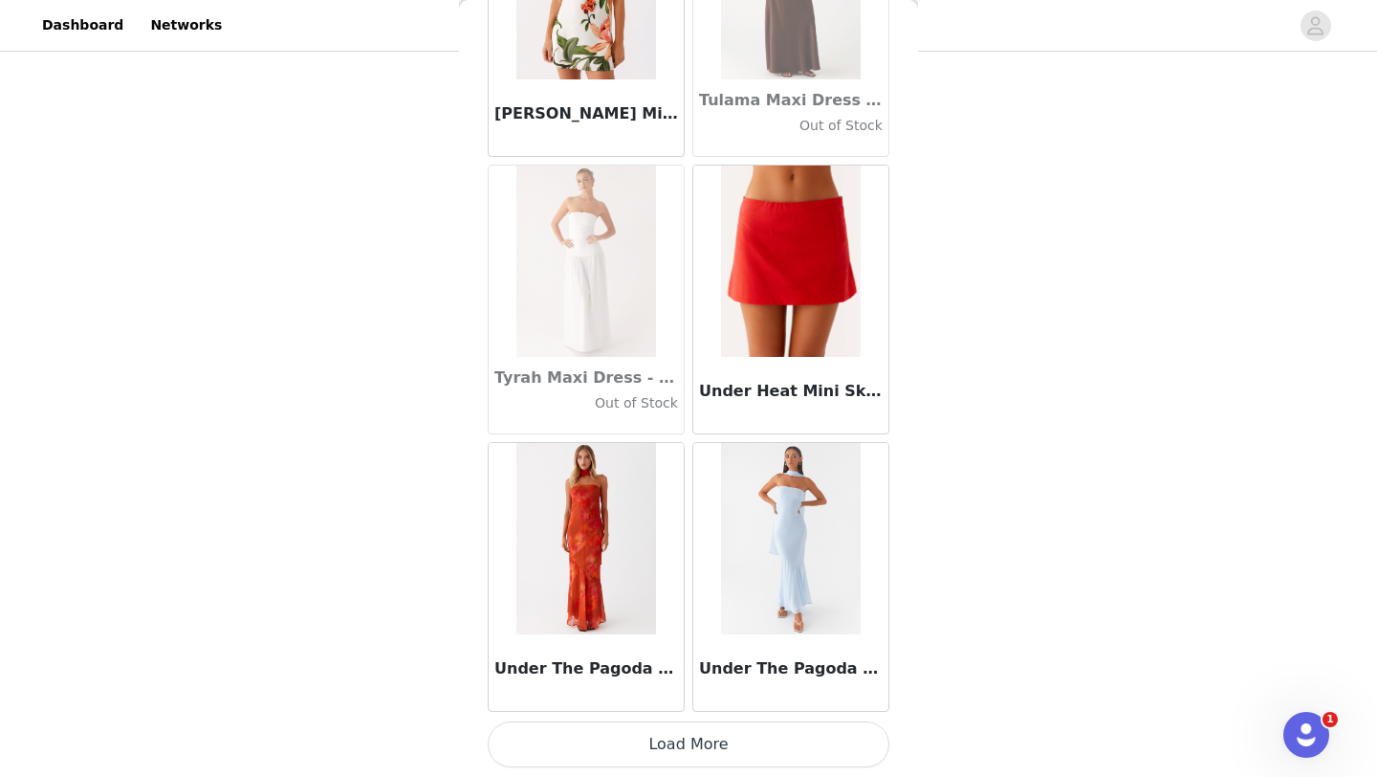
click at [682, 756] on button "Load More" at bounding box center [689, 744] width 402 height 46
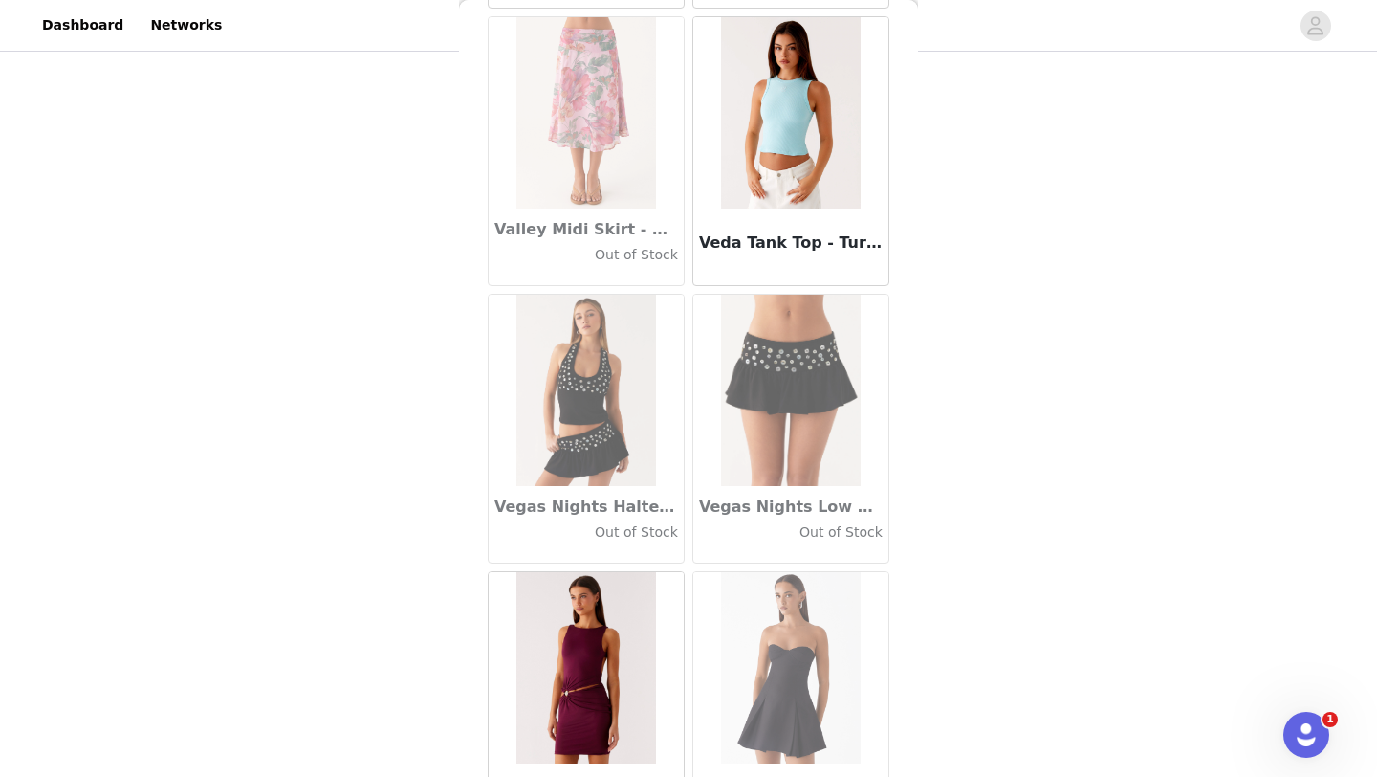
scroll to position [112404, 0]
click at [762, 515] on h3 "Vegas Nights Low Rise Skort - Black" at bounding box center [791, 507] width 184 height 23
click at [815, 474] on img at bounding box center [790, 391] width 139 height 191
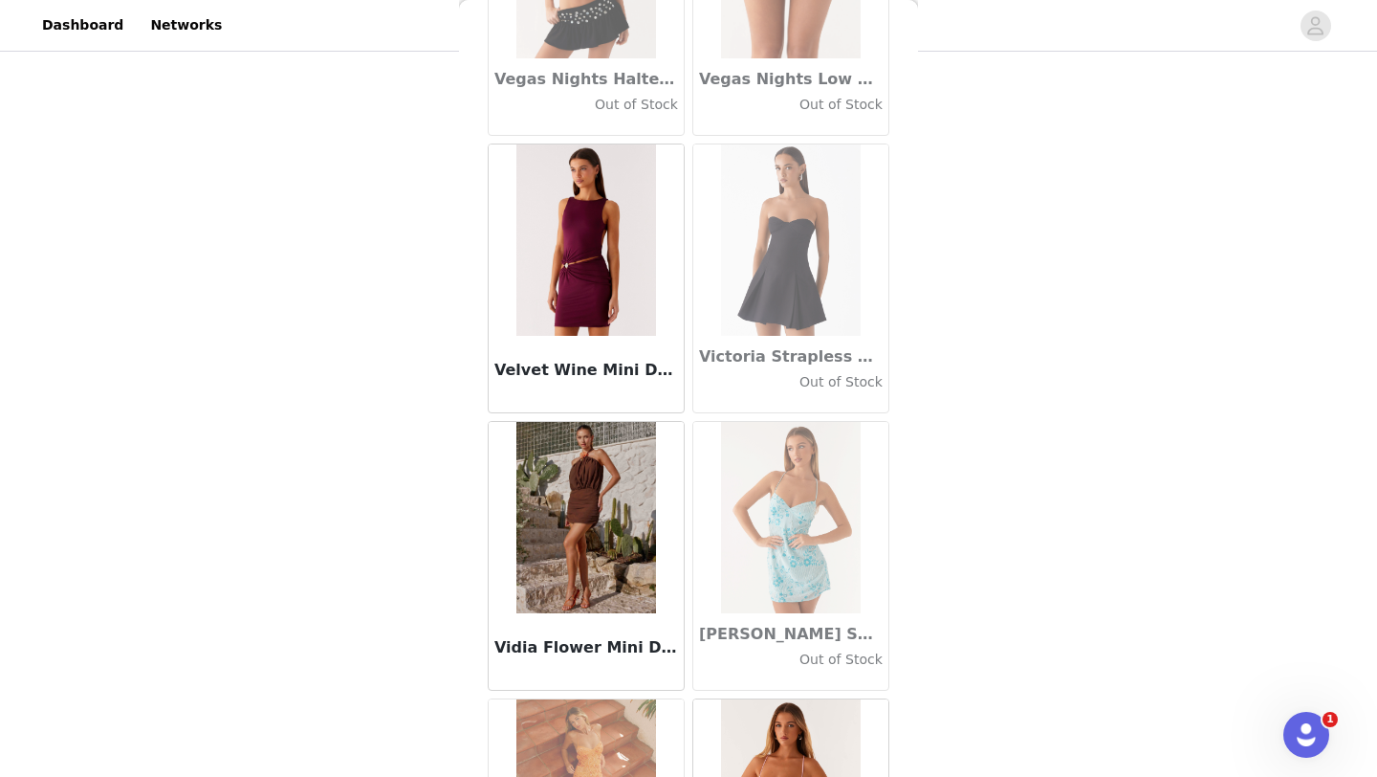
scroll to position [113089, 0]
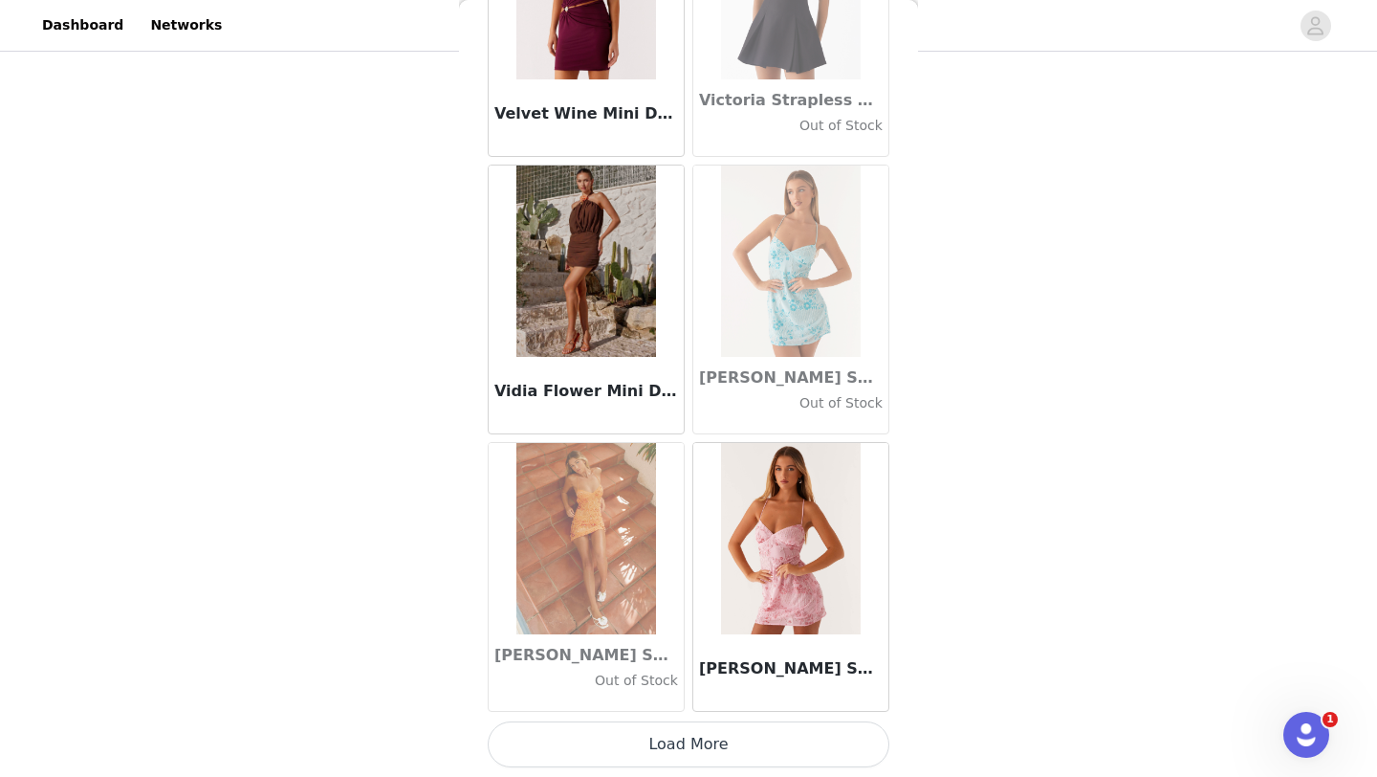
click at [730, 742] on button "Load More" at bounding box center [689, 744] width 402 height 46
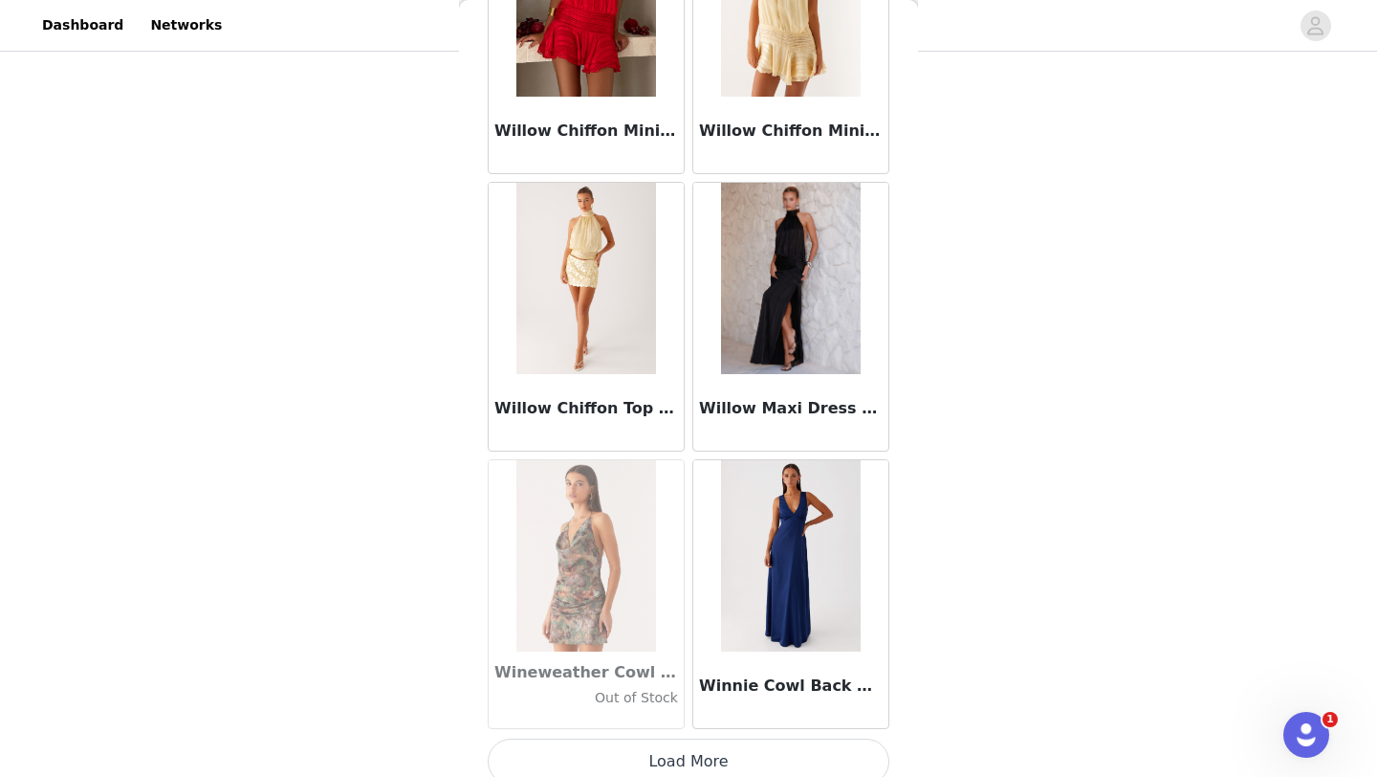
scroll to position [115863, 0]
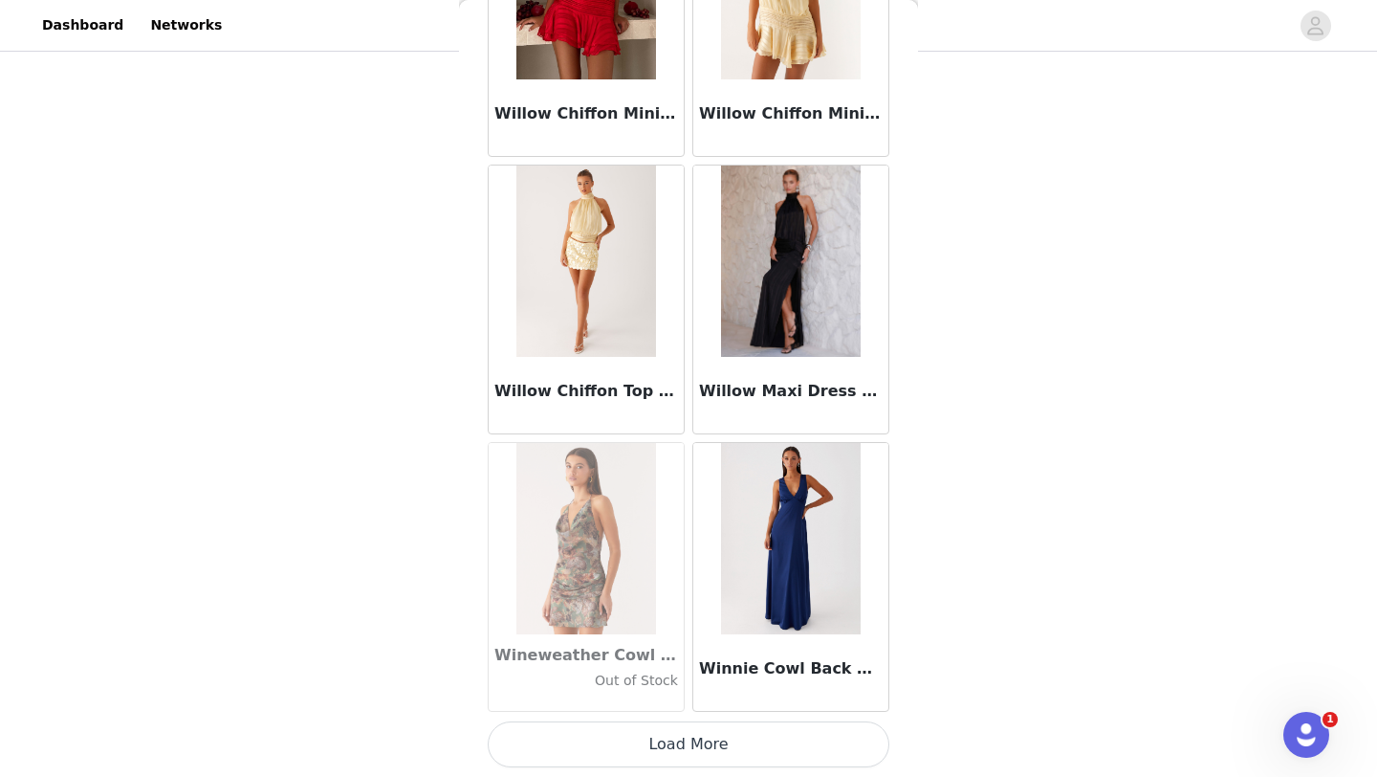
click at [738, 745] on button "Load More" at bounding box center [689, 744] width 402 height 46
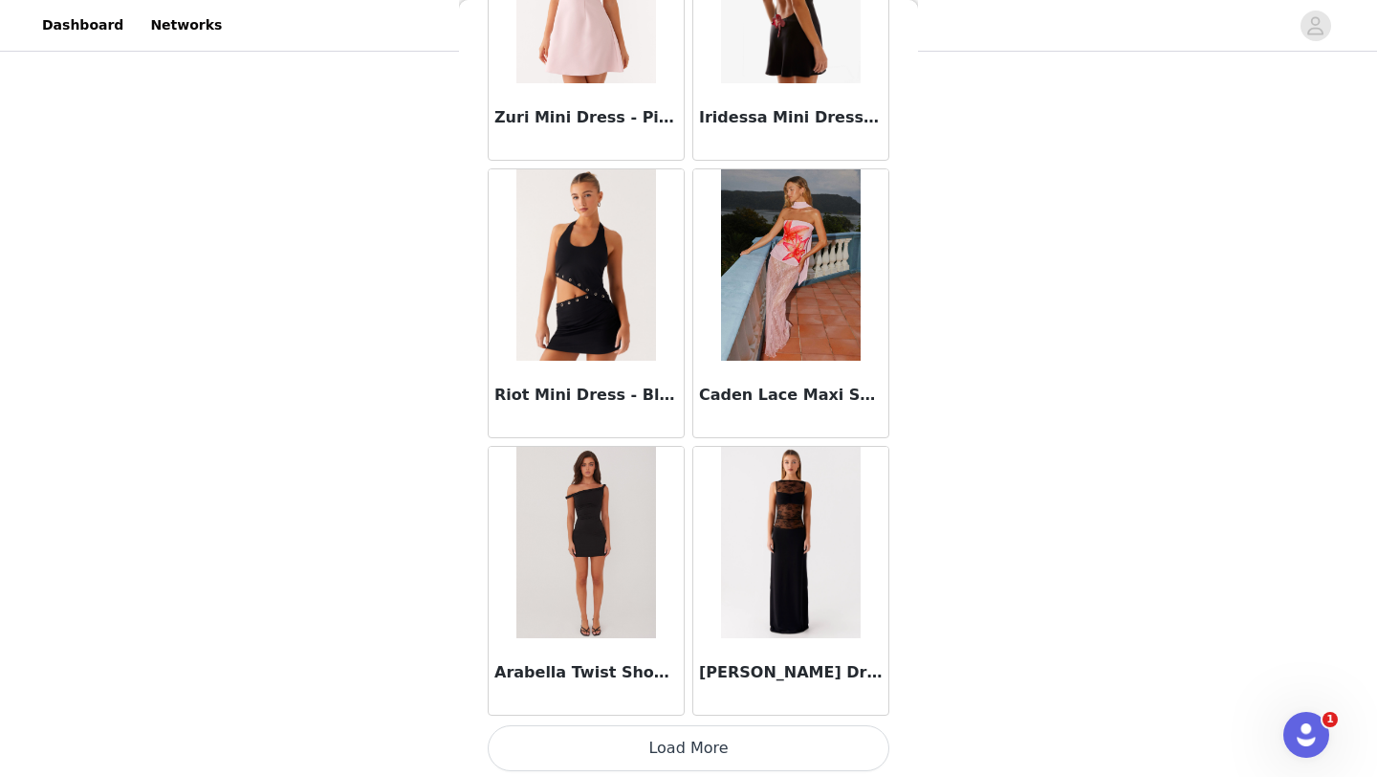
scroll to position [118636, 0]
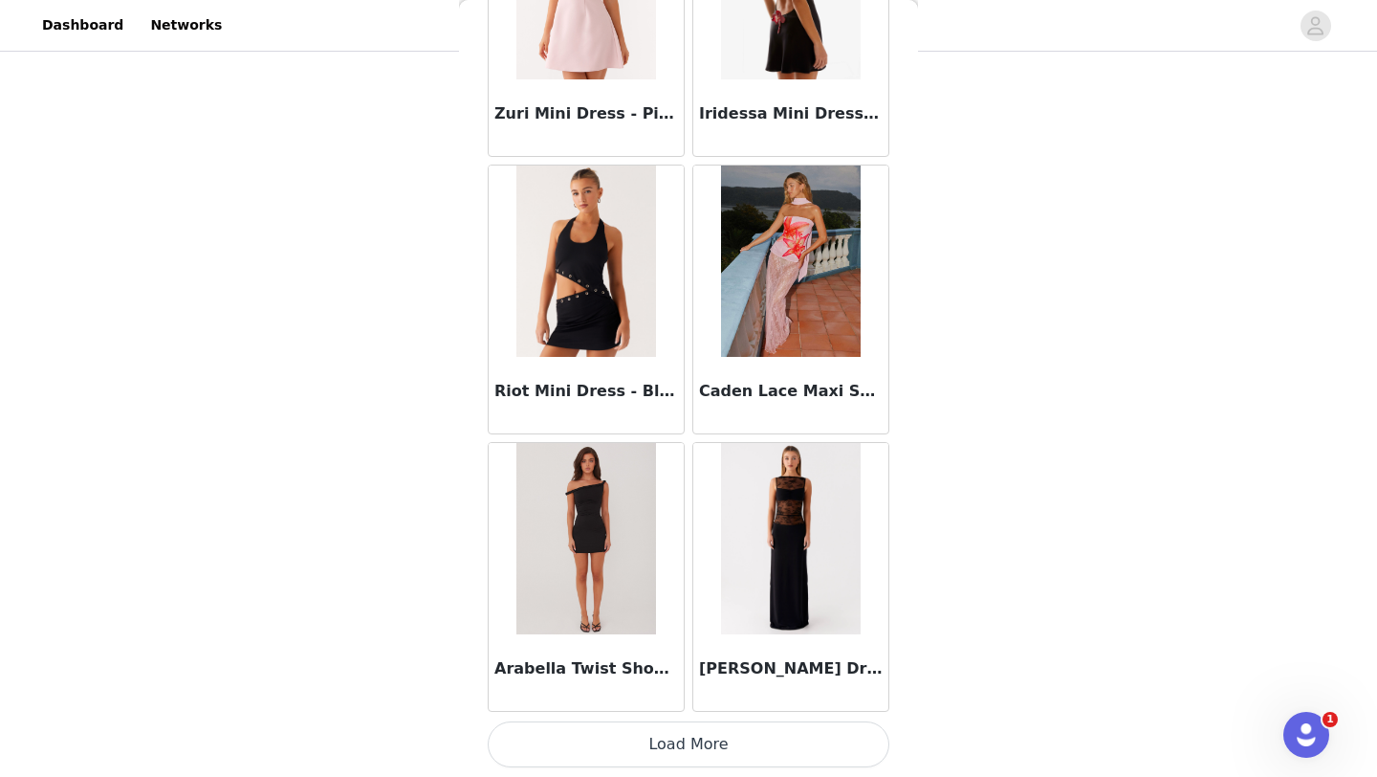
click at [699, 752] on button "Load More" at bounding box center [689, 744] width 402 height 46
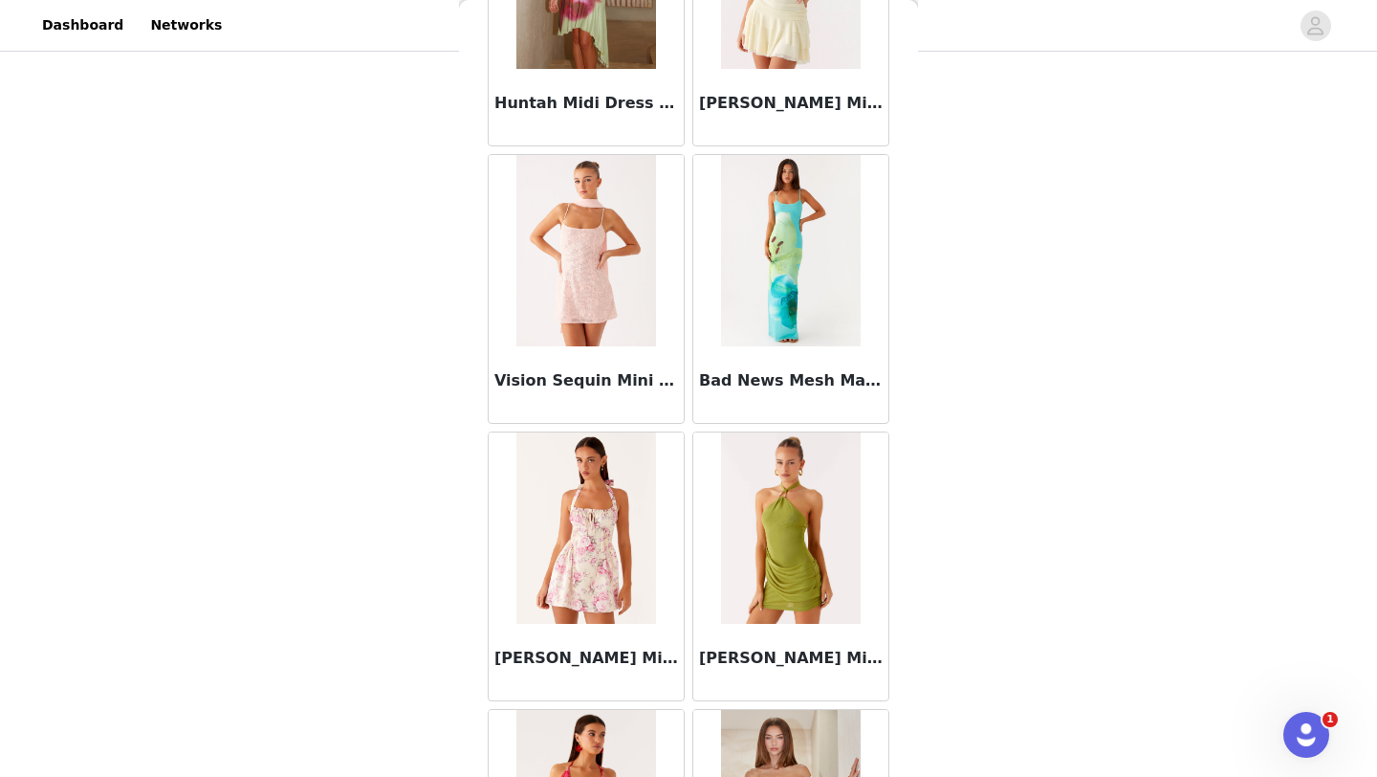
scroll to position [121410, 0]
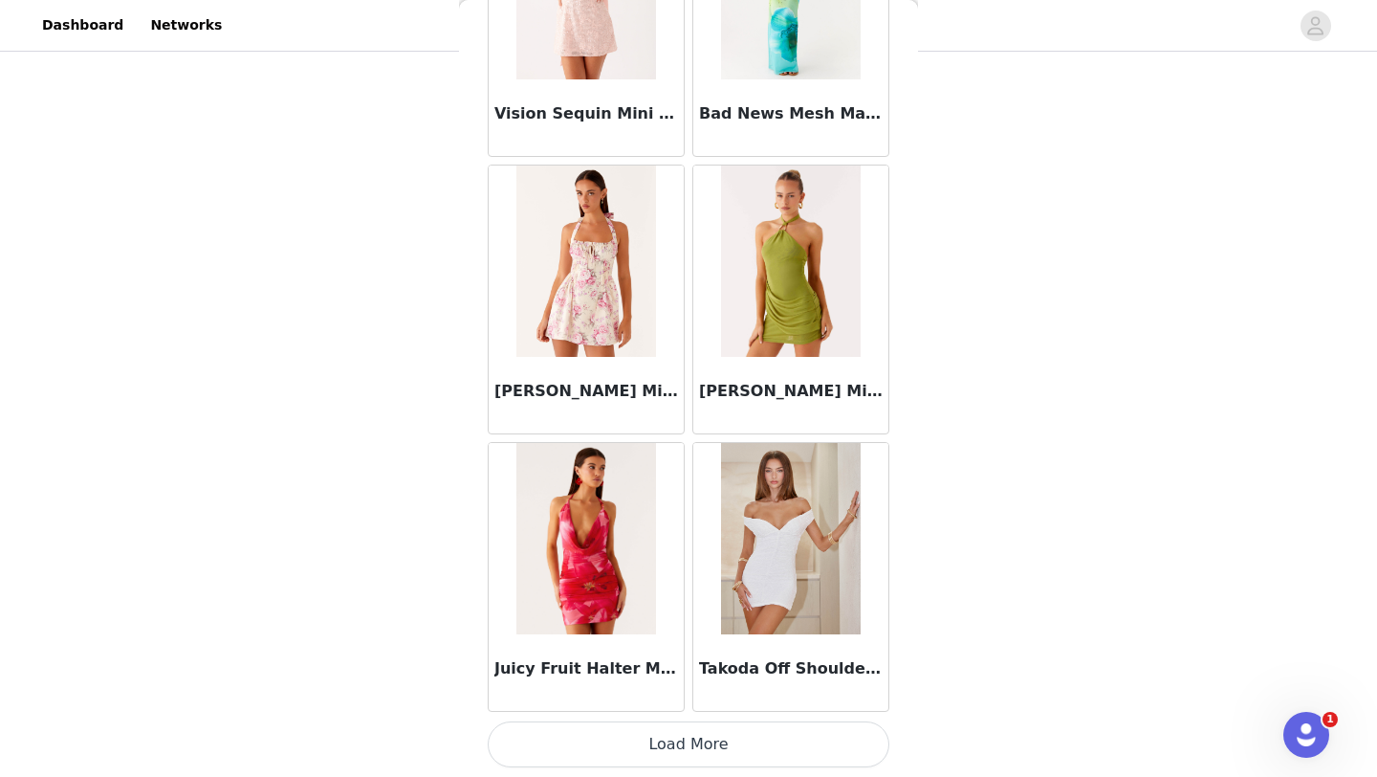
click at [697, 734] on button "Load More" at bounding box center [689, 744] width 402 height 46
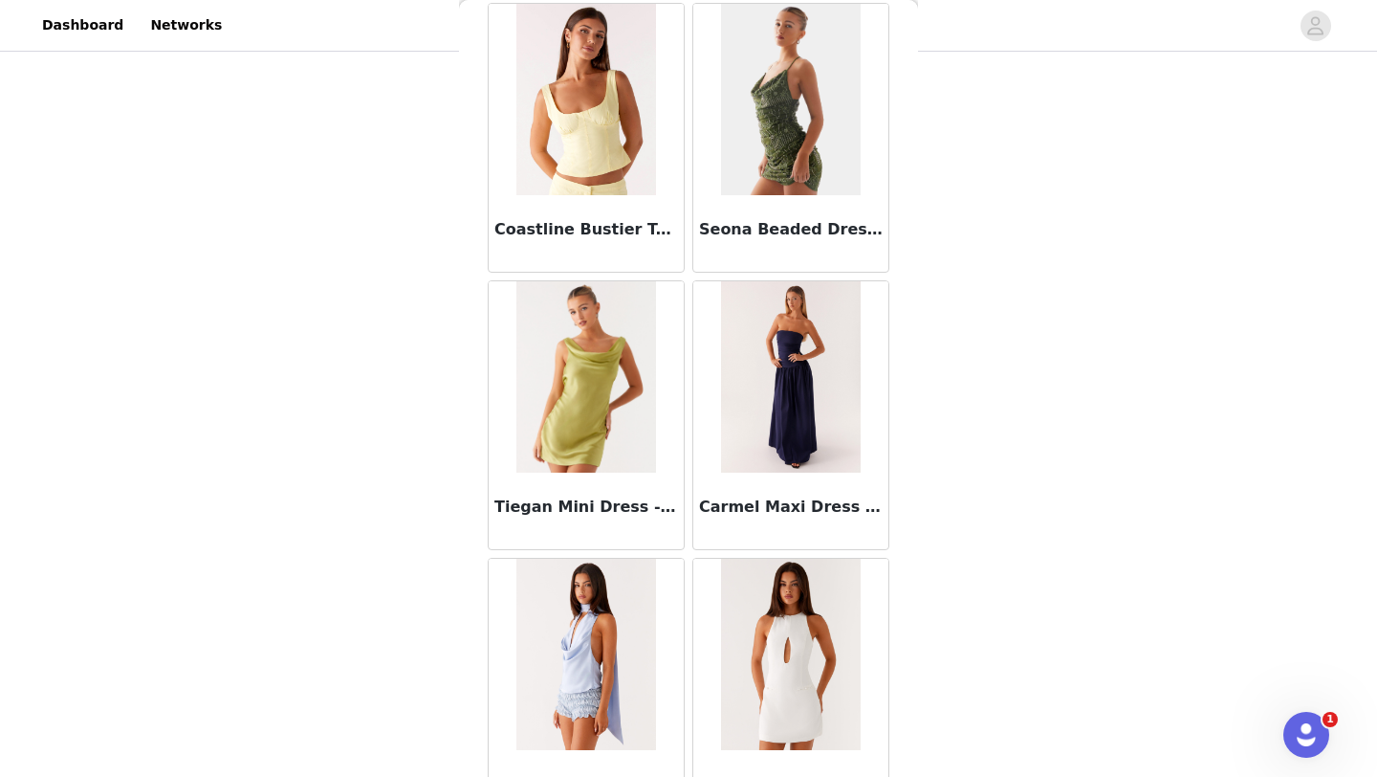
scroll to position [124183, 0]
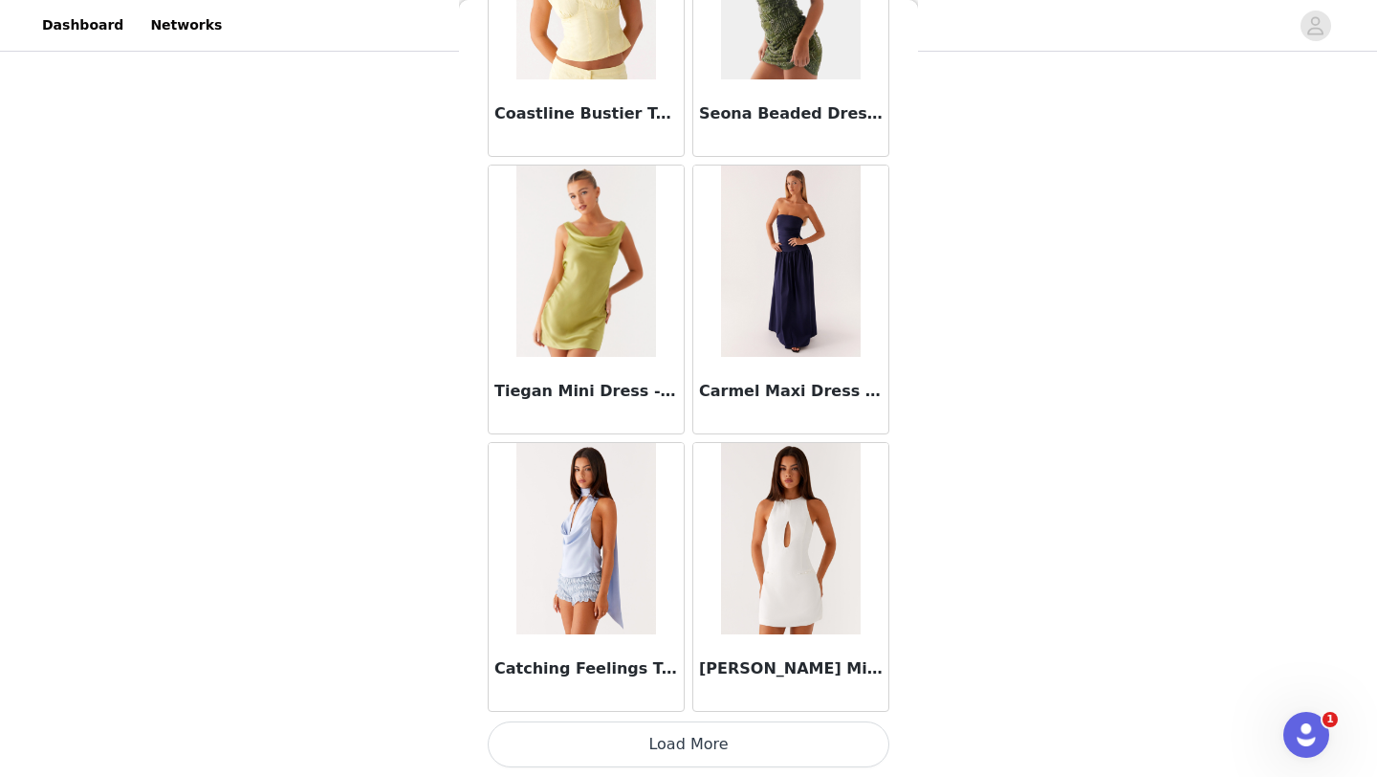
click at [690, 742] on button "Load More" at bounding box center [689, 744] width 402 height 46
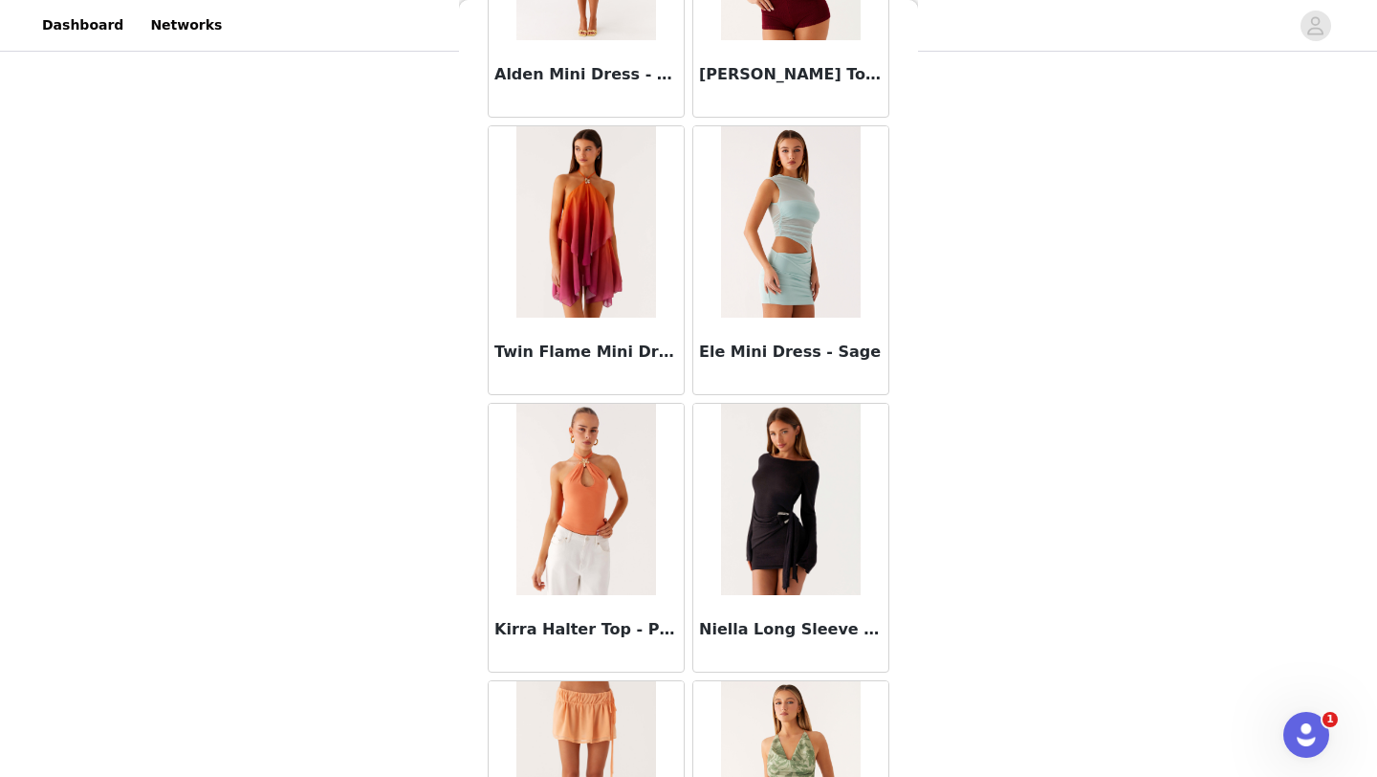
scroll to position [126957, 0]
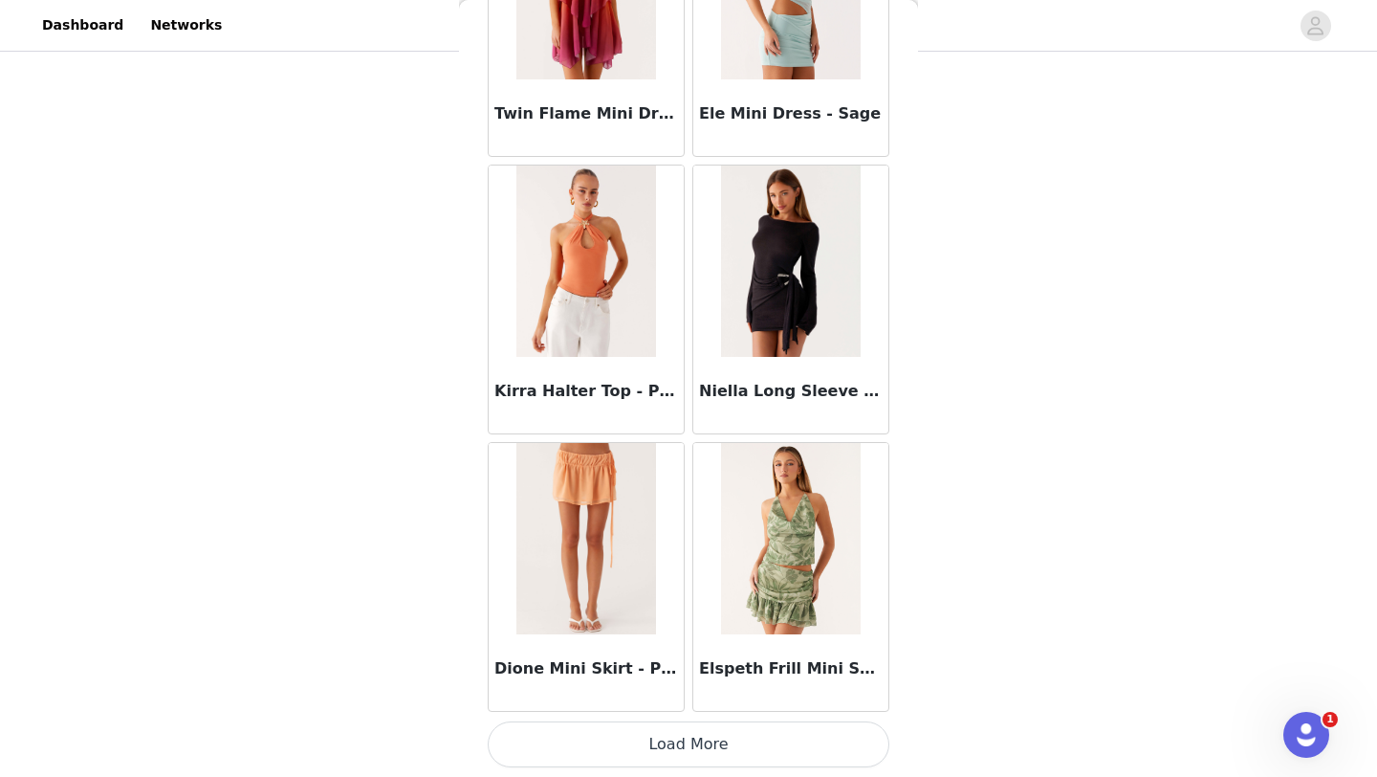
click at [666, 751] on button "Load More" at bounding box center [689, 744] width 402 height 46
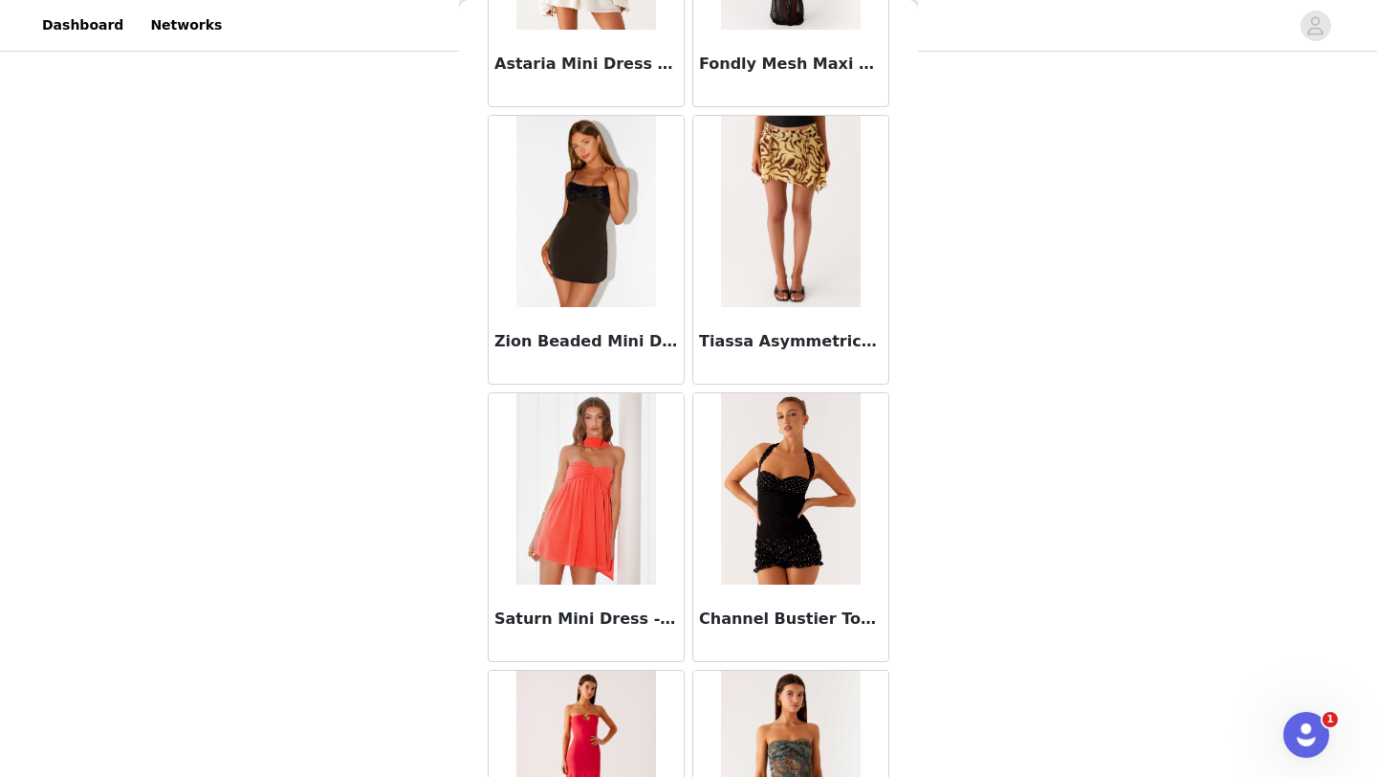
scroll to position [129730, 0]
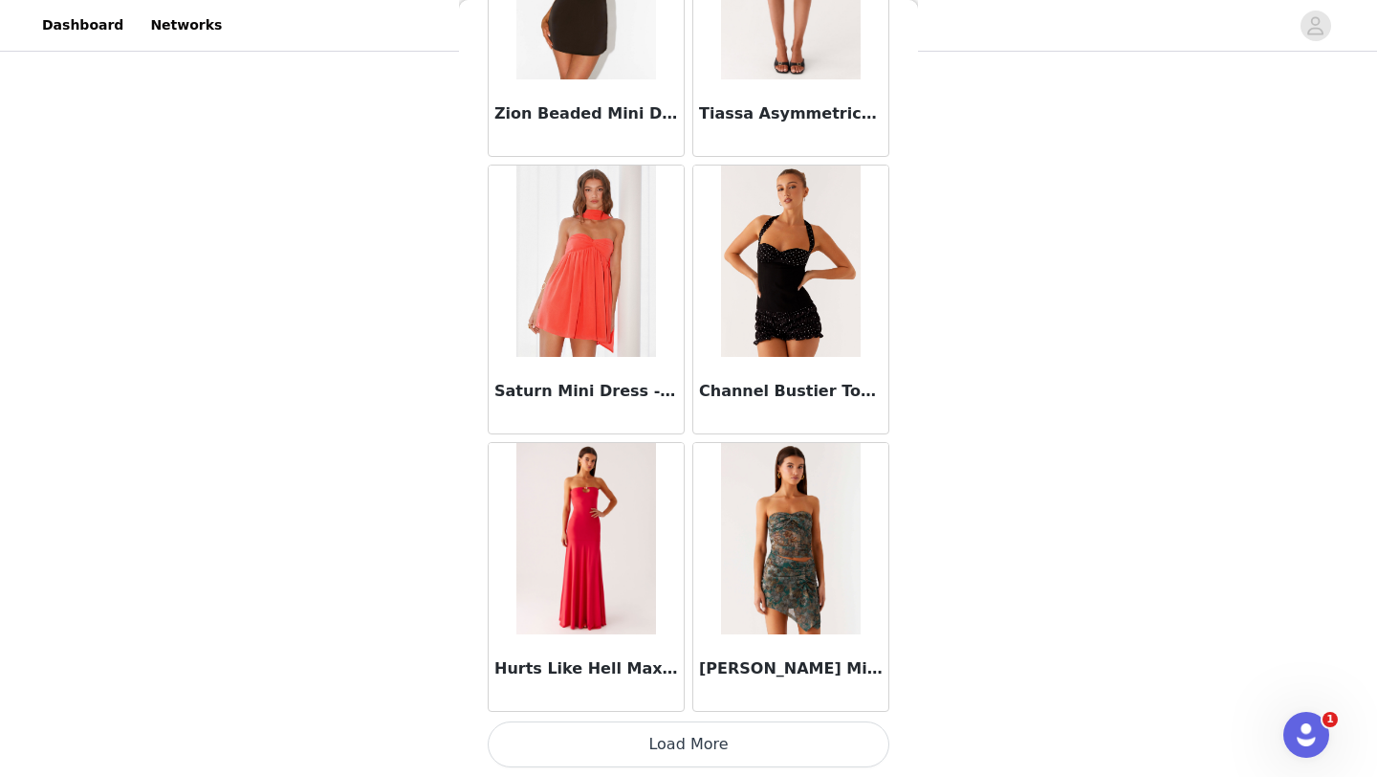
click at [702, 737] on button "Load More" at bounding box center [689, 744] width 402 height 46
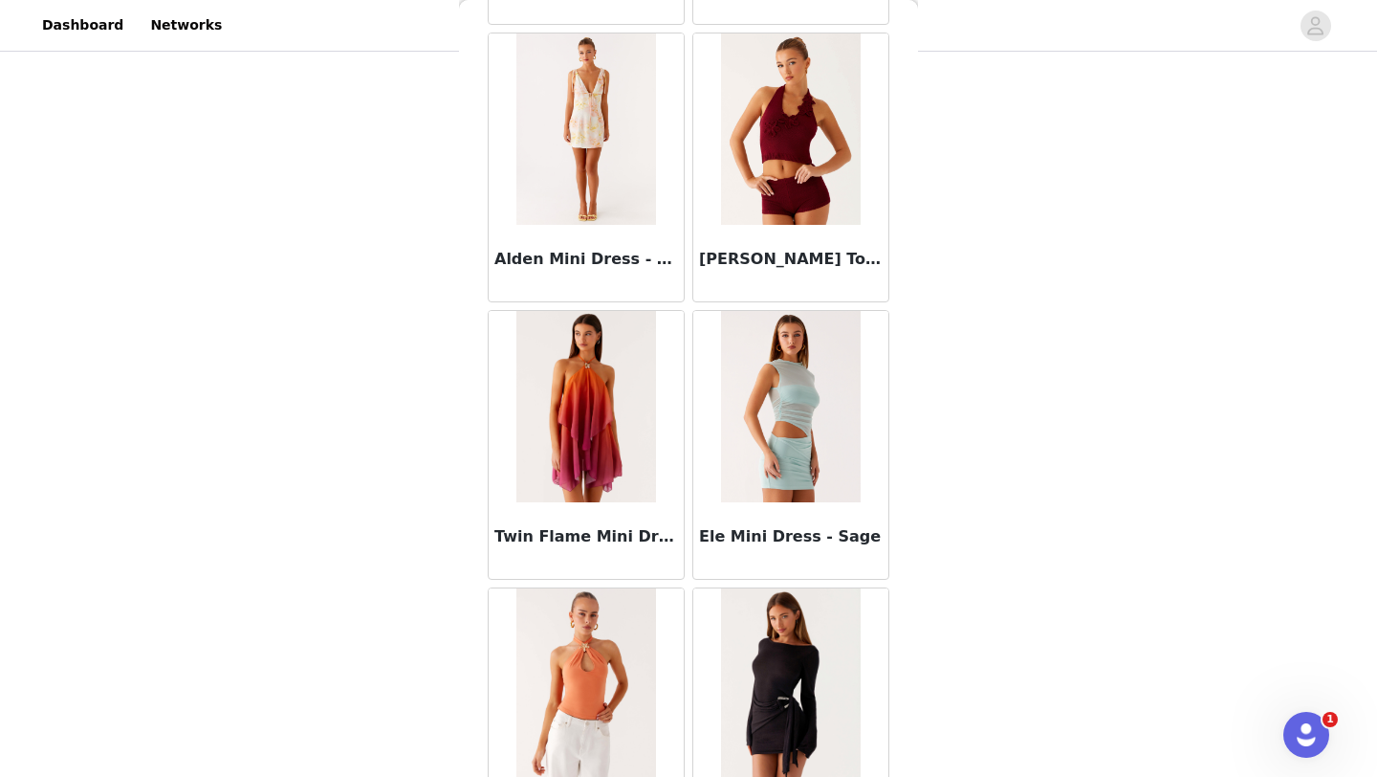
scroll to position [126494, 0]
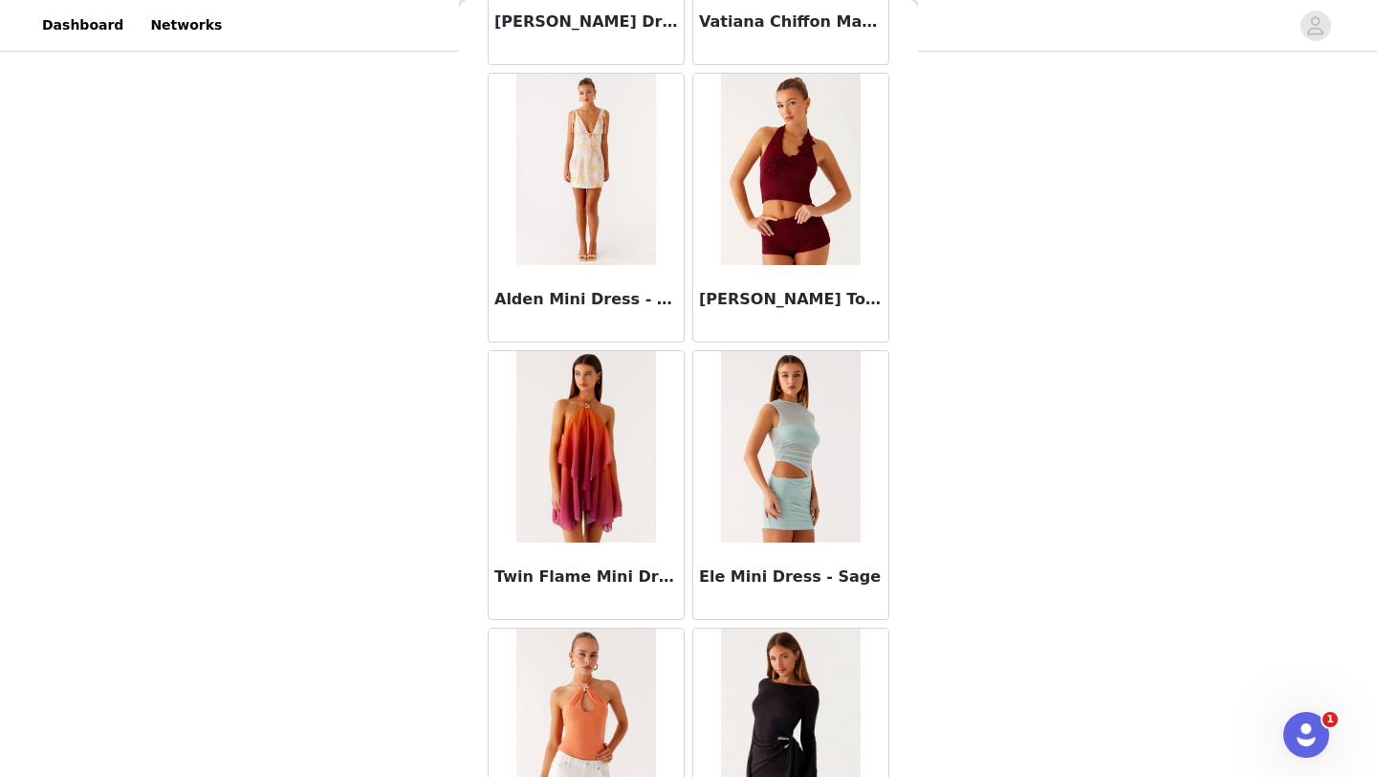
click at [622, 524] on img at bounding box center [585, 446] width 139 height 191
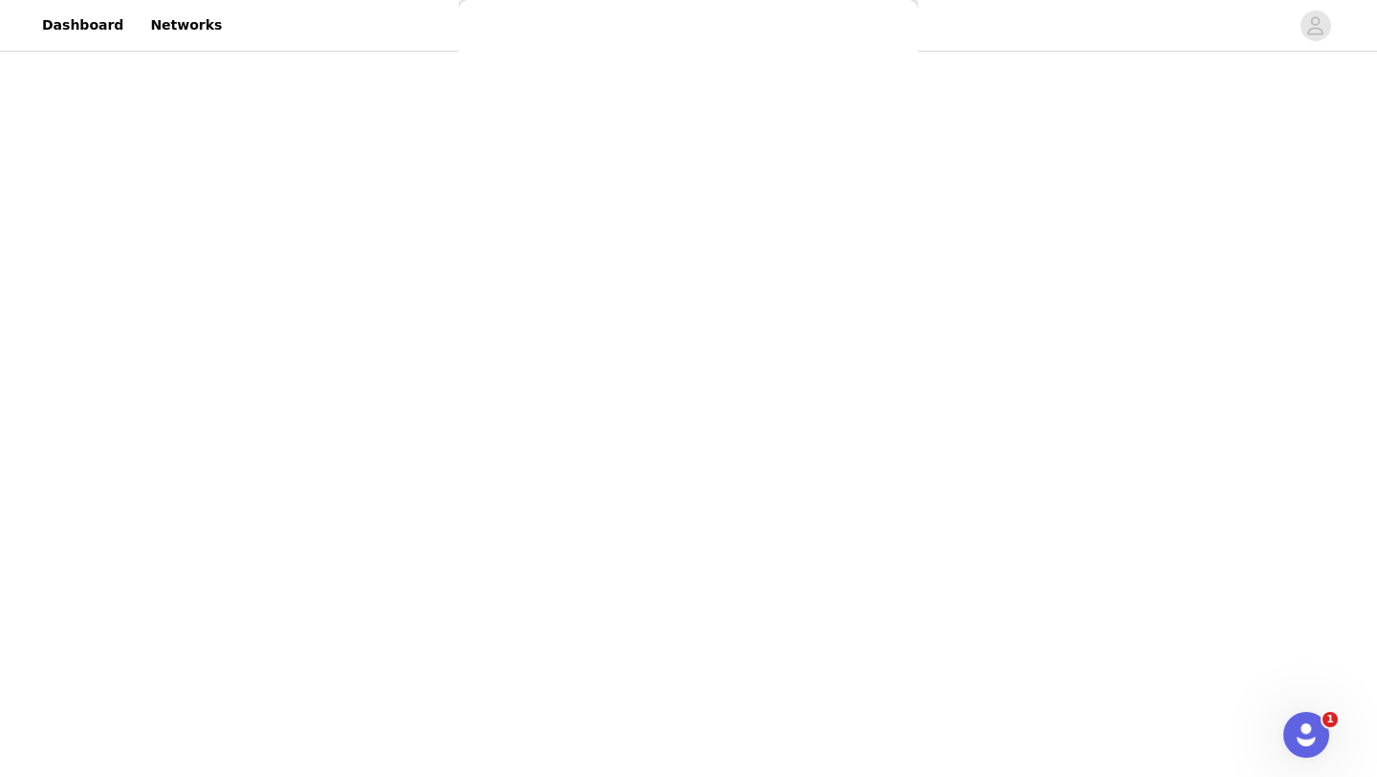
scroll to position [0, 0]
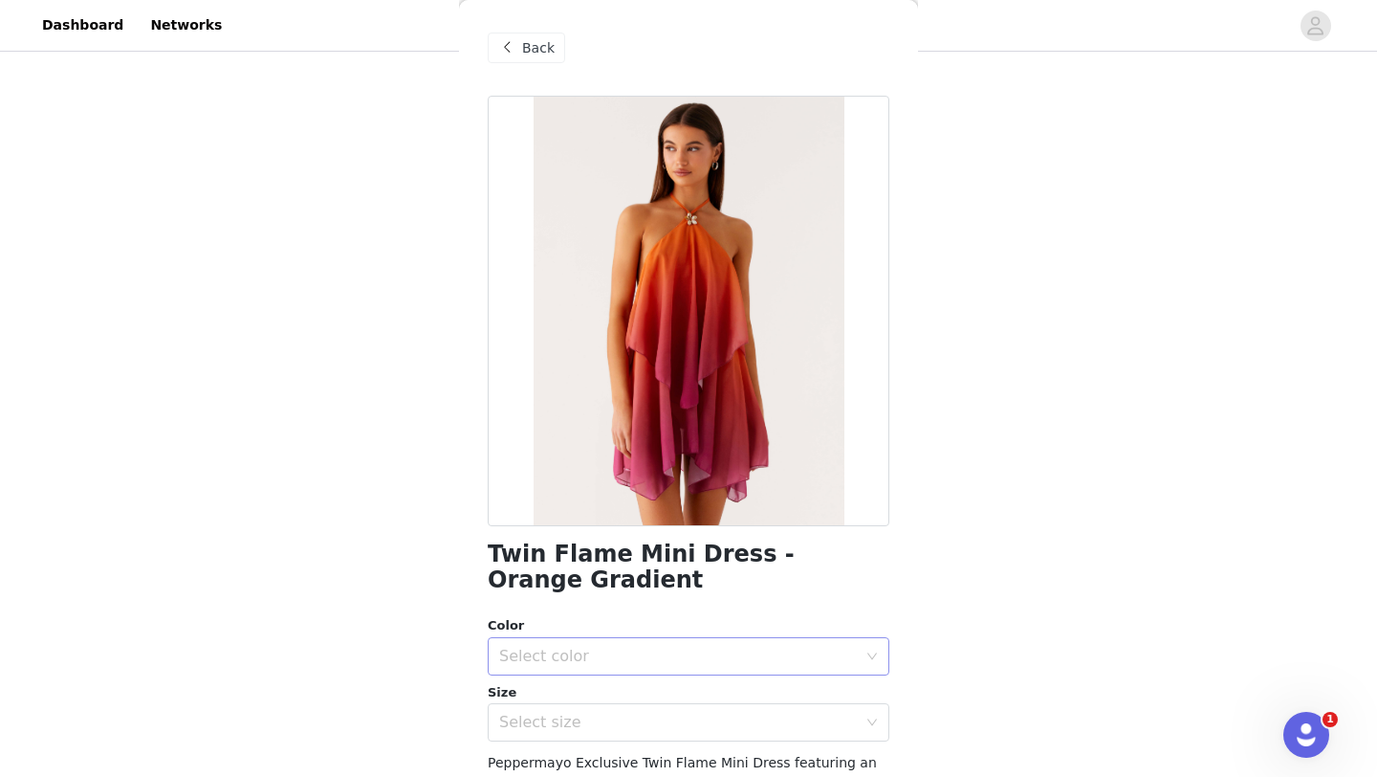
click at [629, 647] on div "Select color" at bounding box center [678, 656] width 358 height 19
click at [592, 692] on li "Orange Gradient" at bounding box center [689, 698] width 402 height 31
click at [594, 722] on div "Select size" at bounding box center [678, 721] width 358 height 19
click at [575, 720] on div "Select size" at bounding box center [678, 721] width 358 height 19
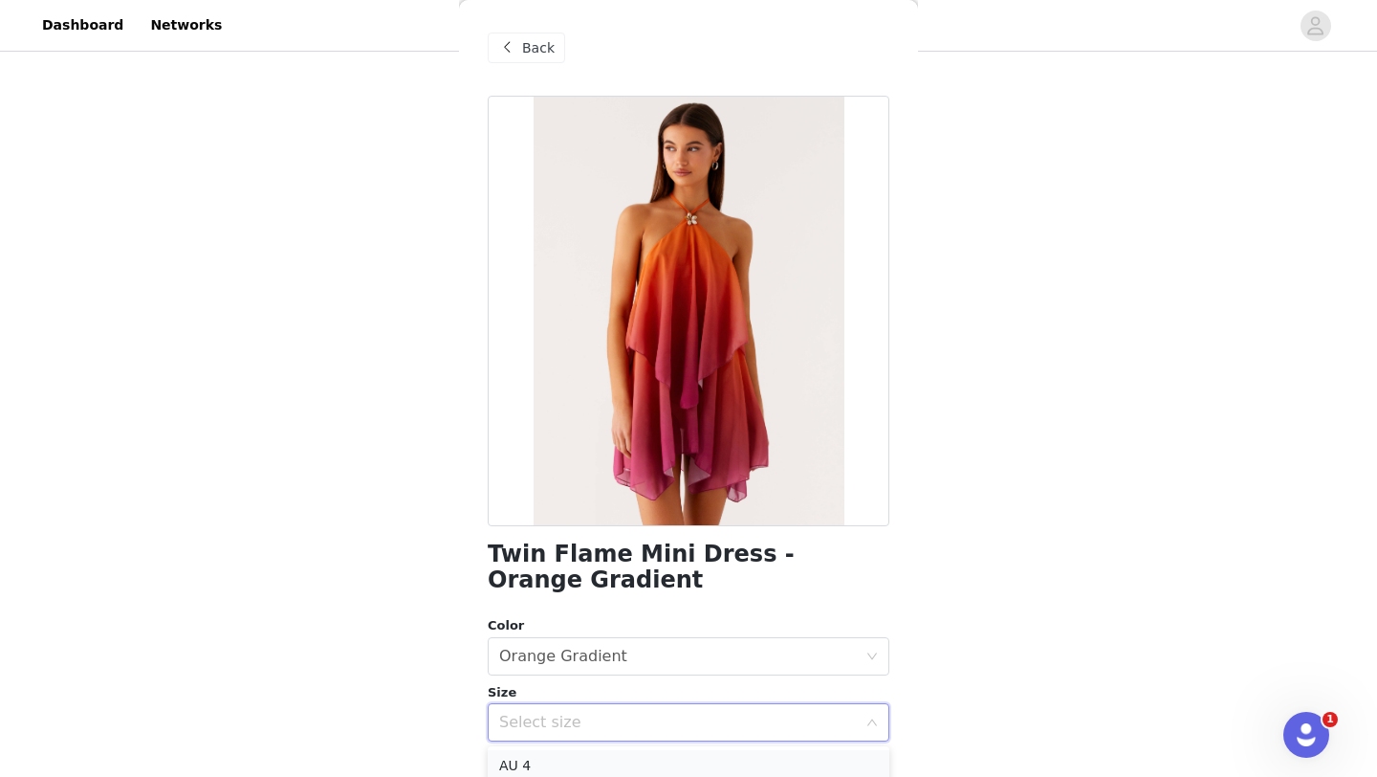
click at [555, 771] on li "AU 4" at bounding box center [689, 765] width 402 height 31
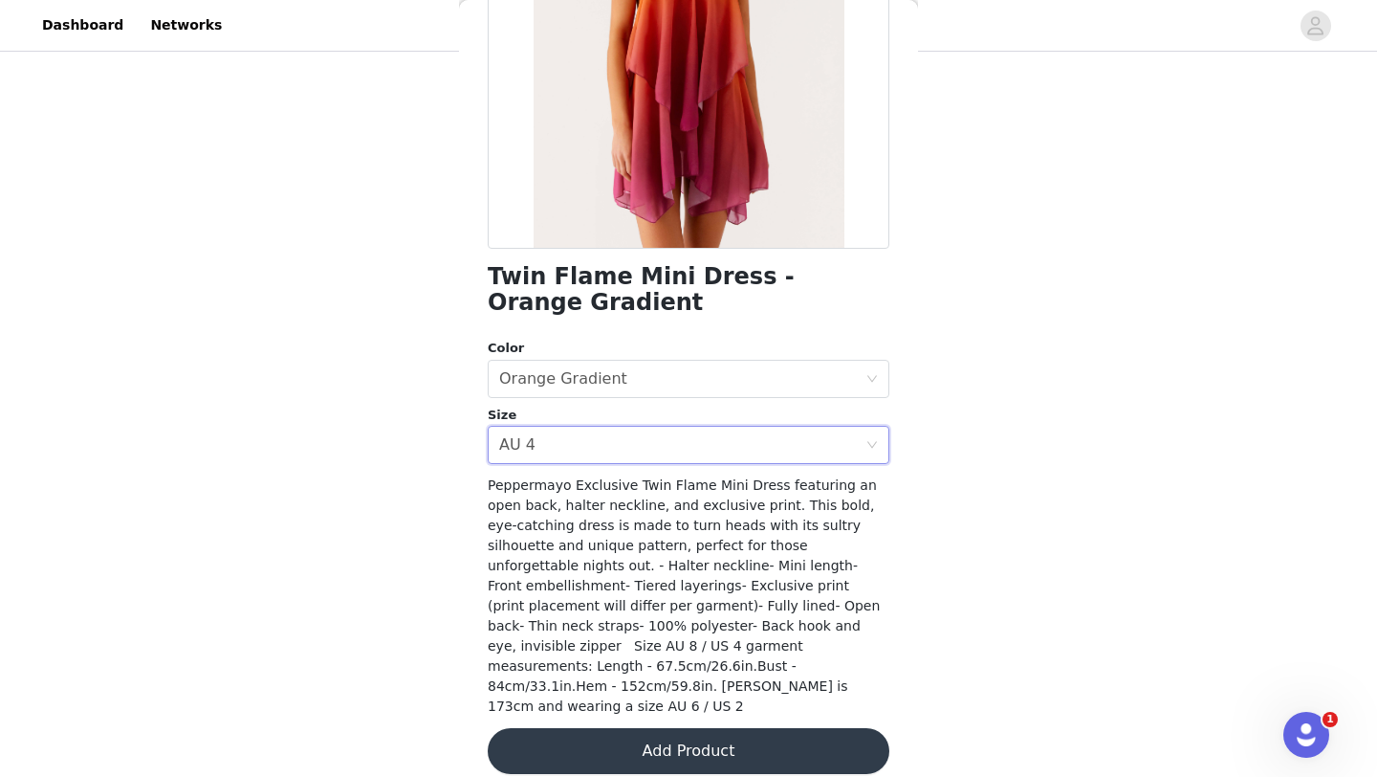
click at [620, 728] on button "Add Product" at bounding box center [689, 751] width 402 height 46
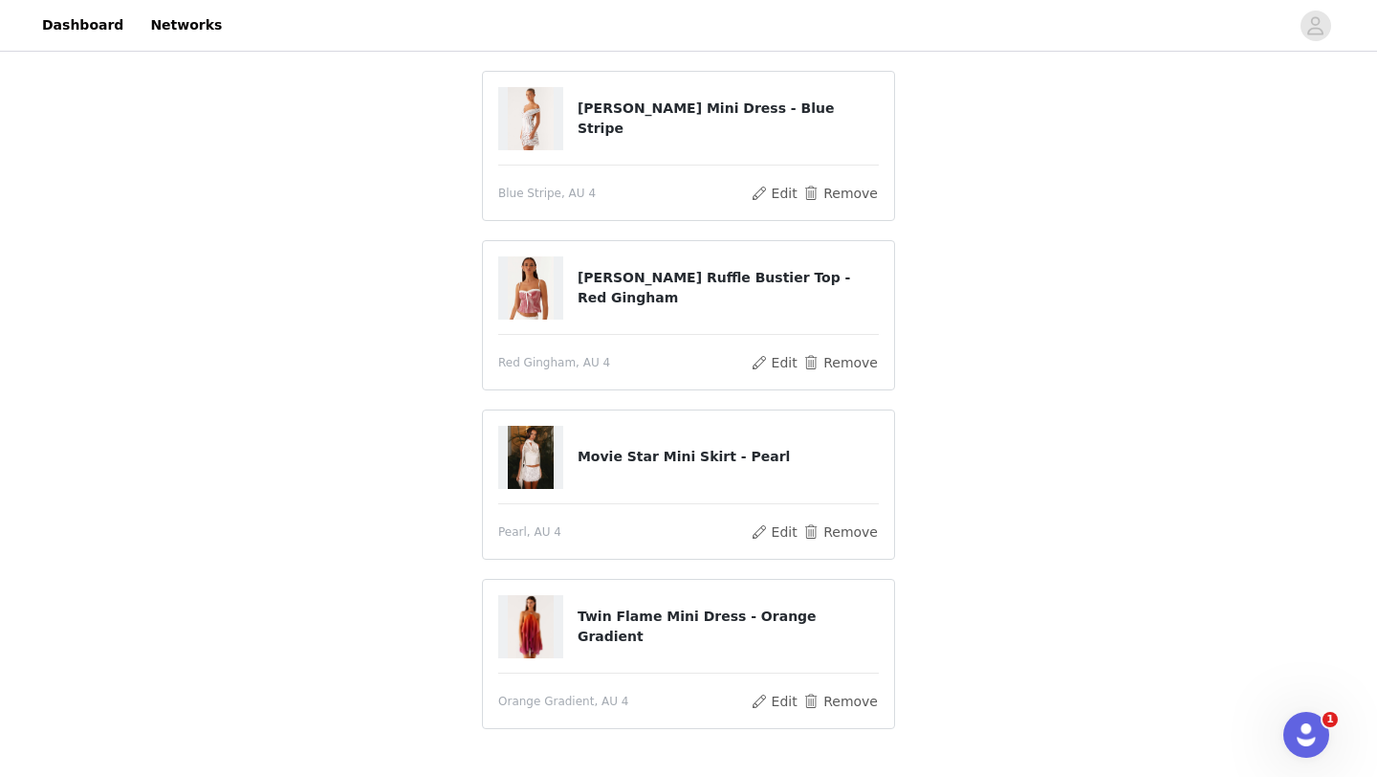
scroll to position [611, 0]
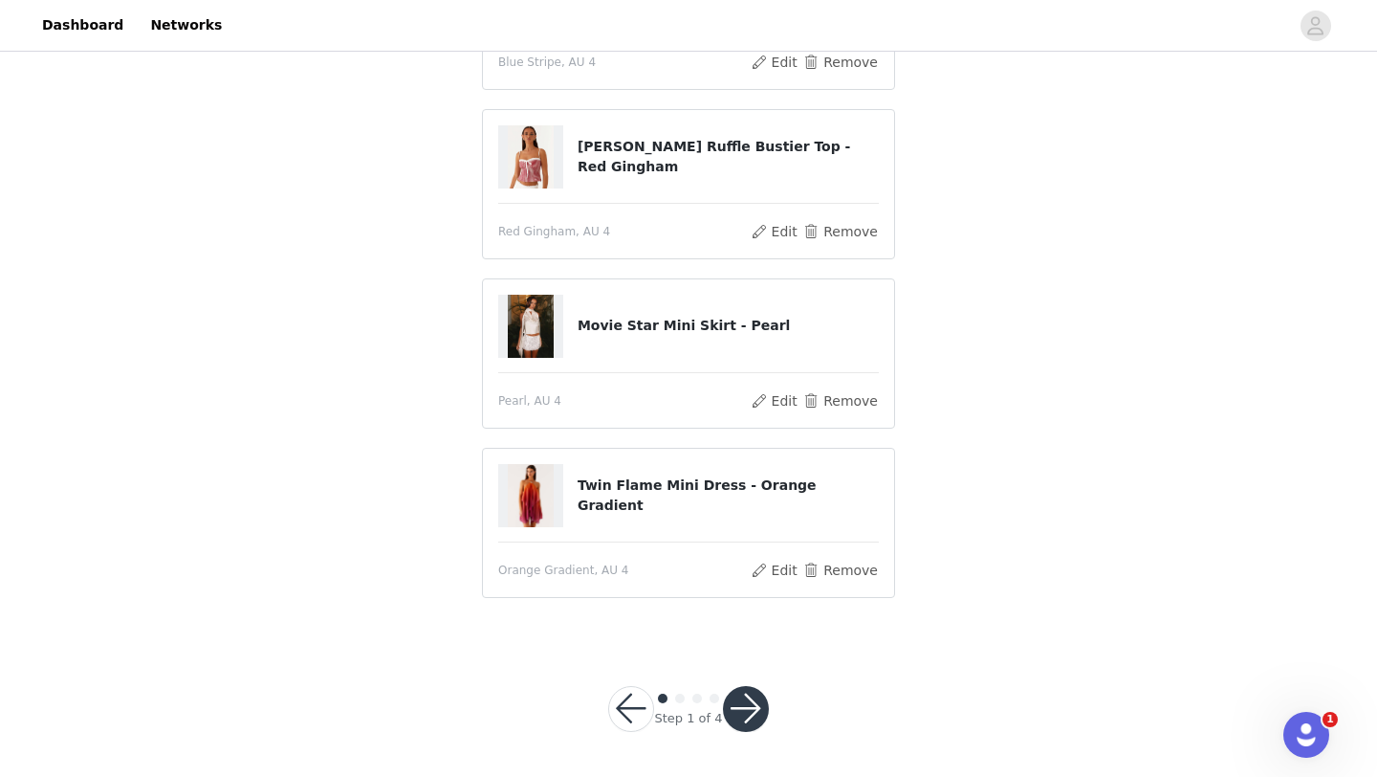
click at [747, 707] on button "button" at bounding box center [746, 709] width 46 height 46
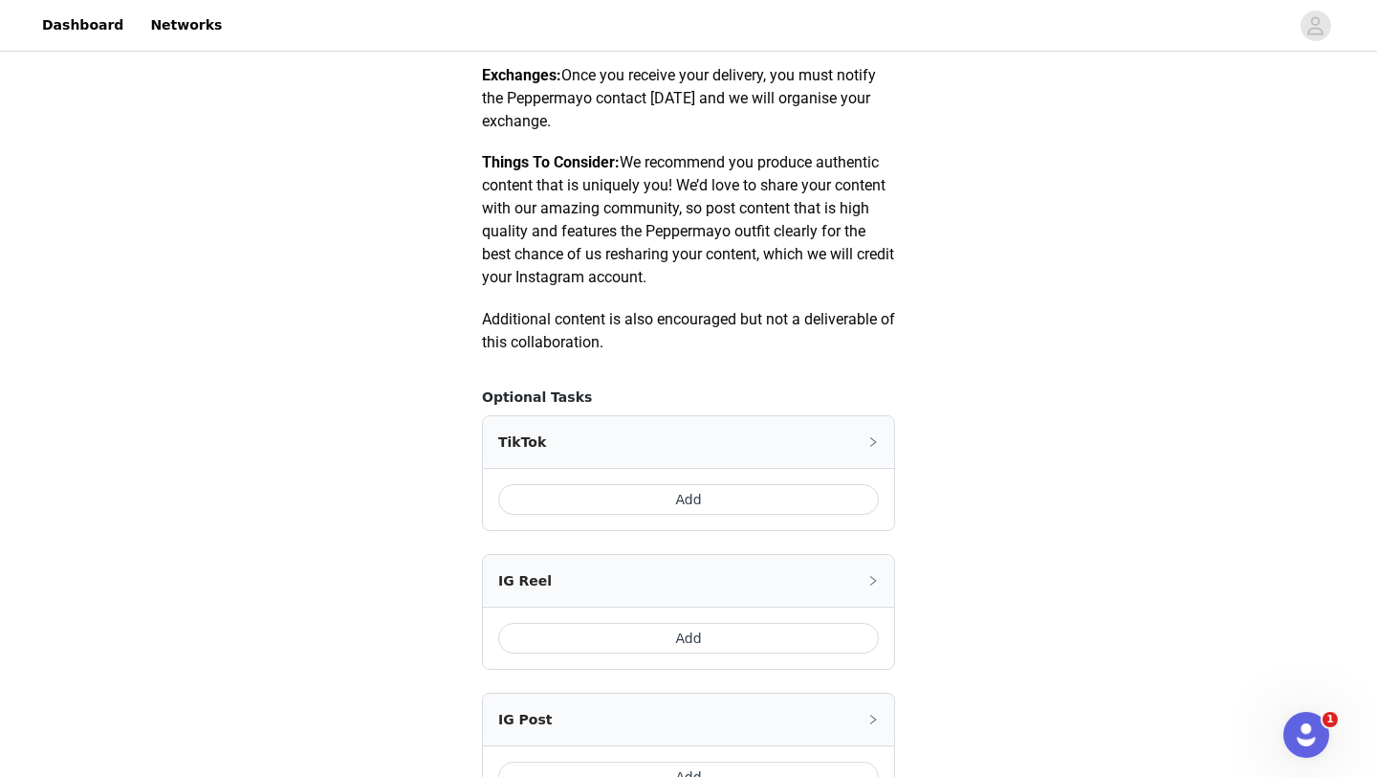
scroll to position [878, 0]
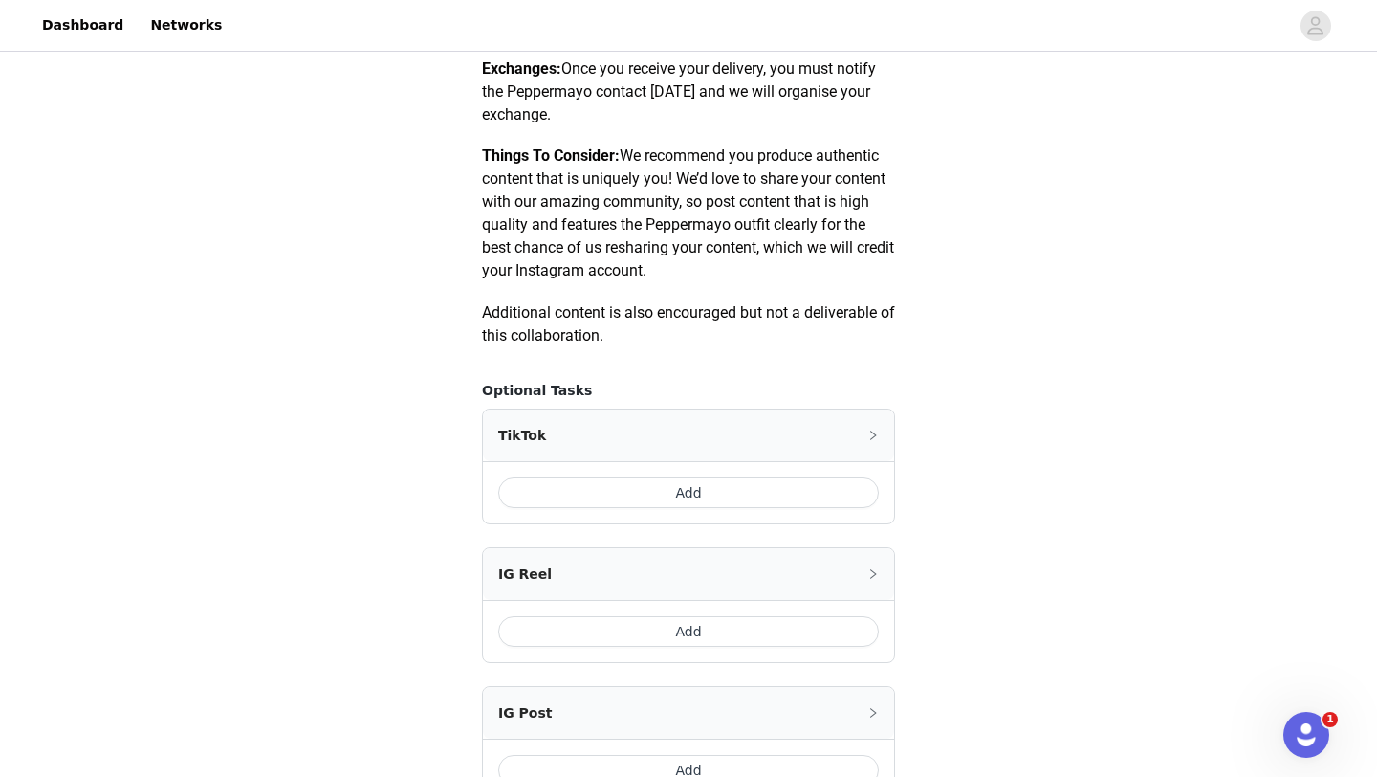
click at [727, 491] on button "Add" at bounding box center [688, 492] width 381 height 31
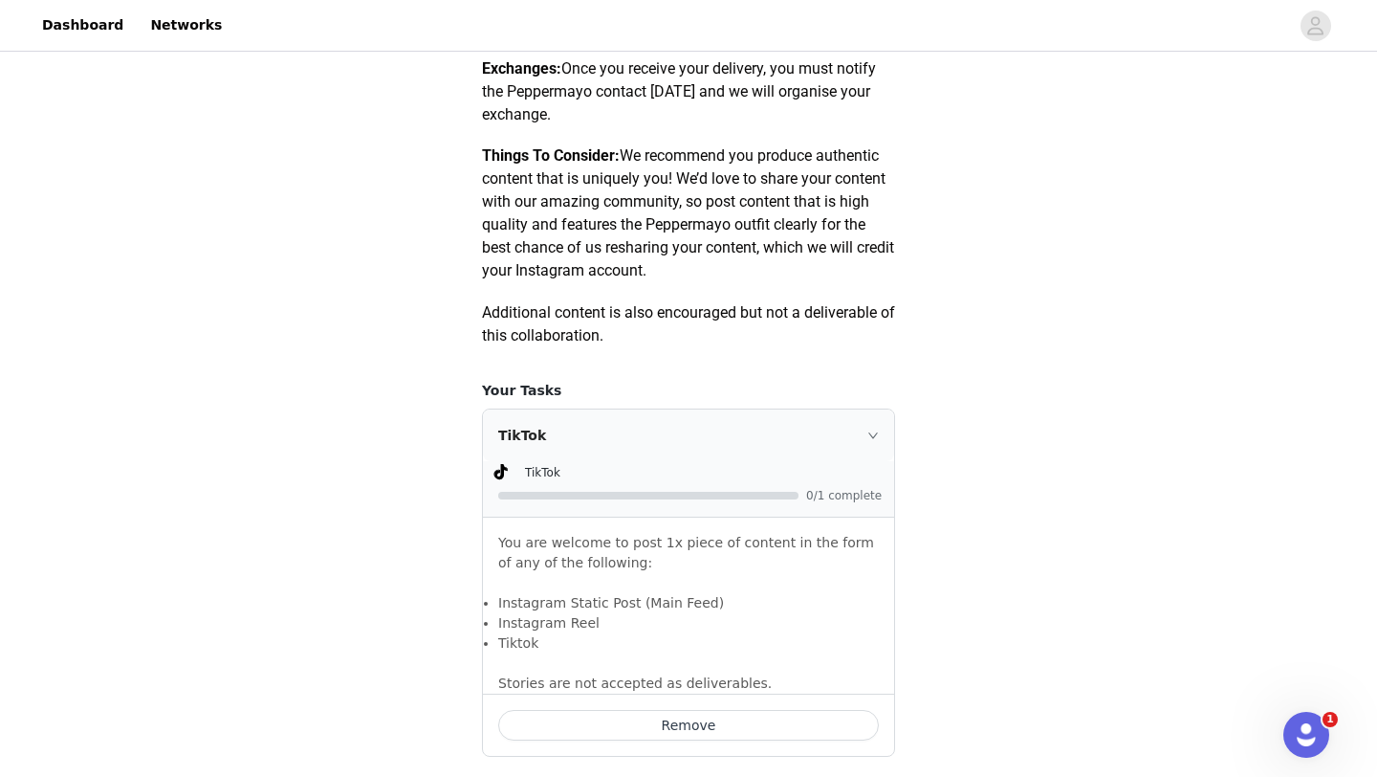
scroll to position [972, 0]
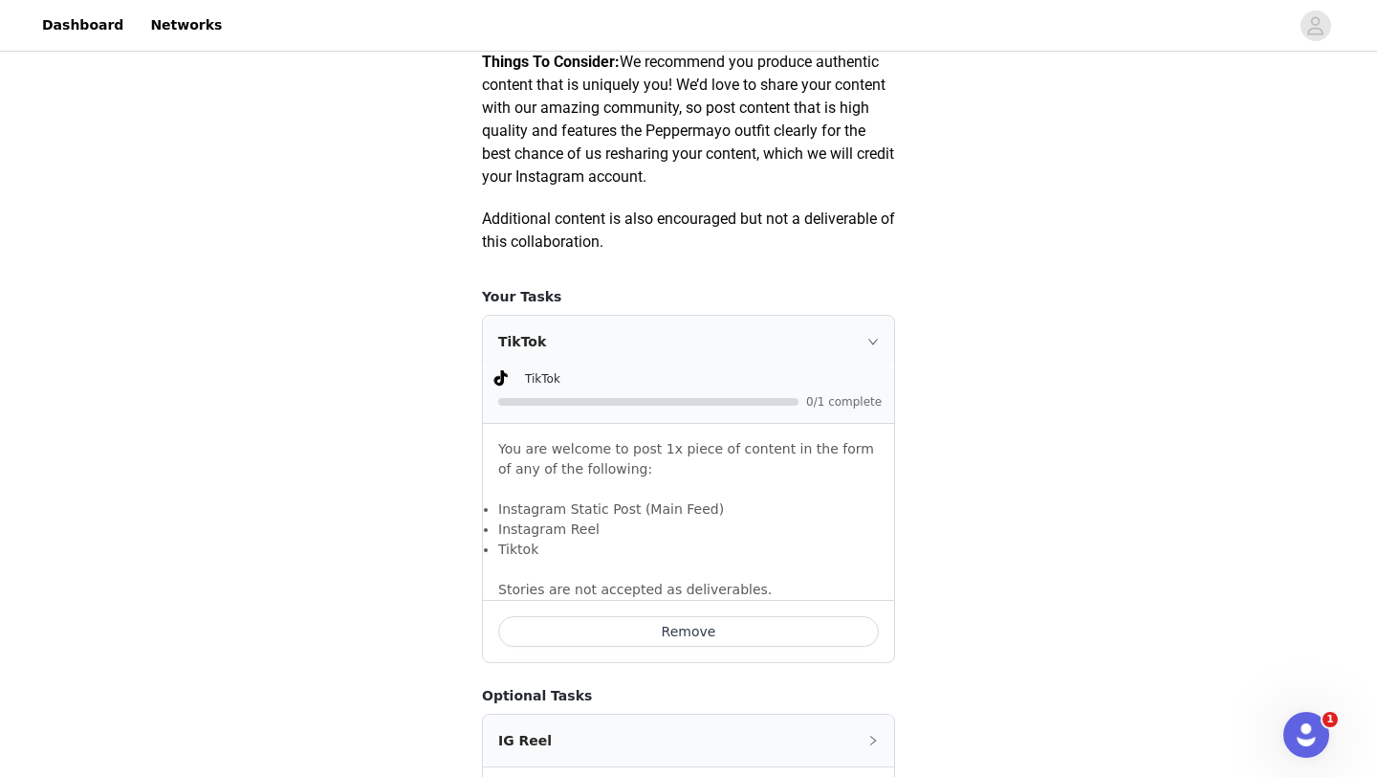
click at [881, 337] on div "TikTok" at bounding box center [688, 342] width 411 height 52
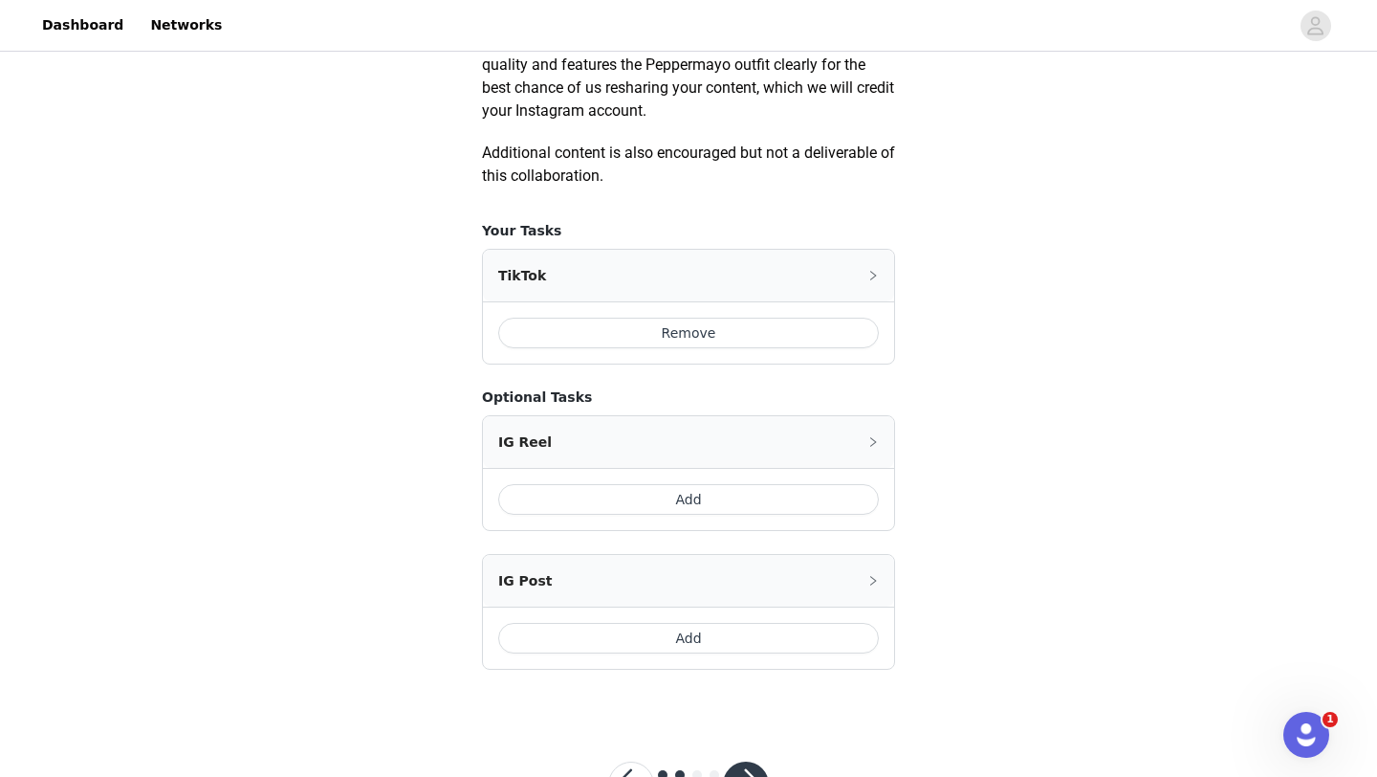
scroll to position [1114, 0]
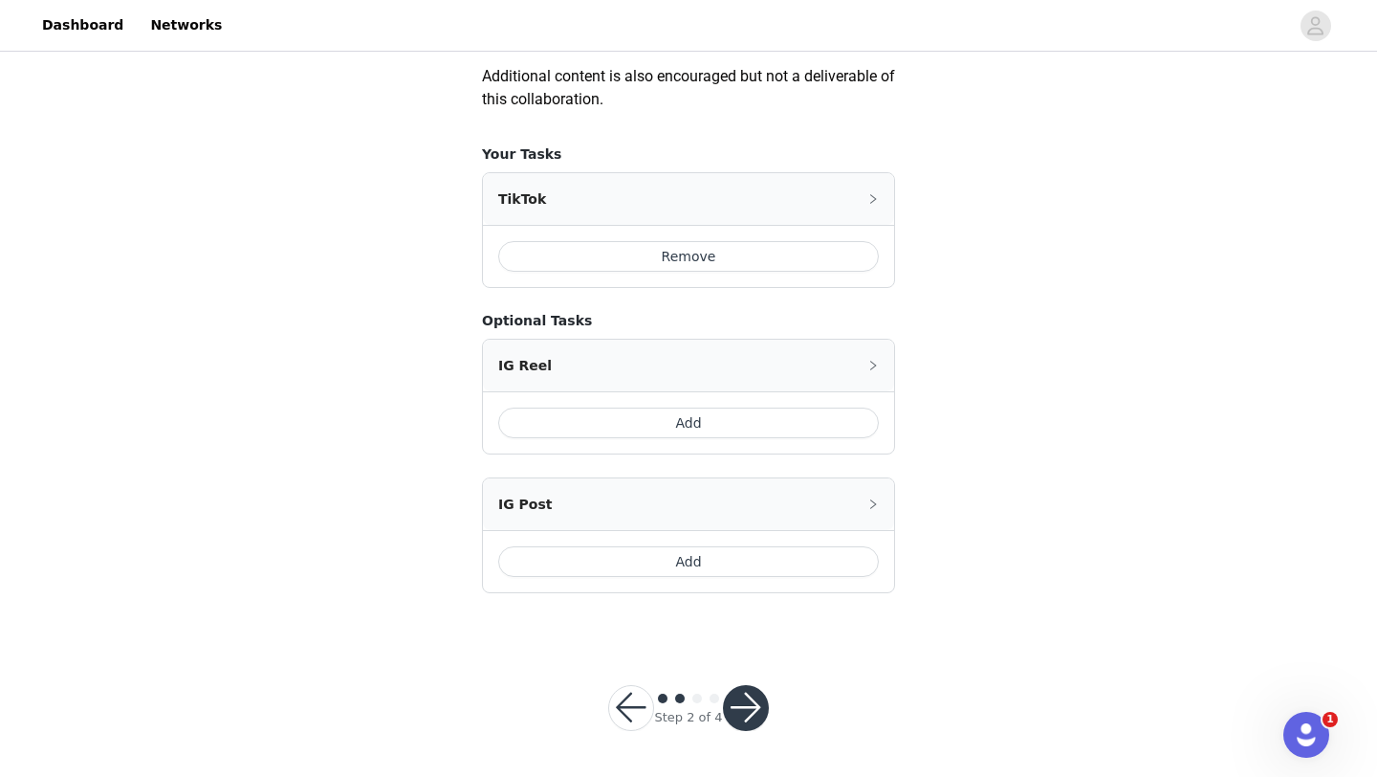
click at [745, 700] on button "button" at bounding box center [746, 708] width 46 height 46
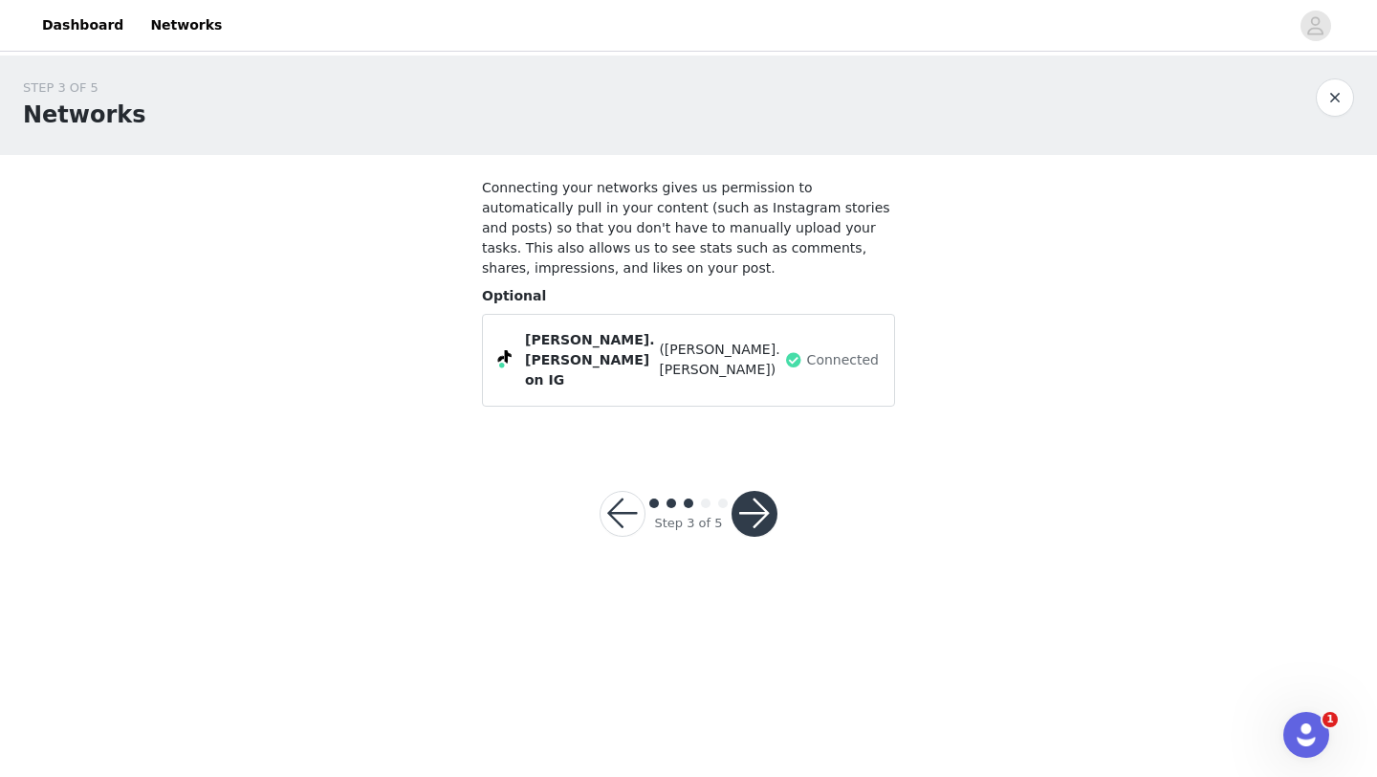
click at [606, 493] on button "button" at bounding box center [623, 514] width 46 height 46
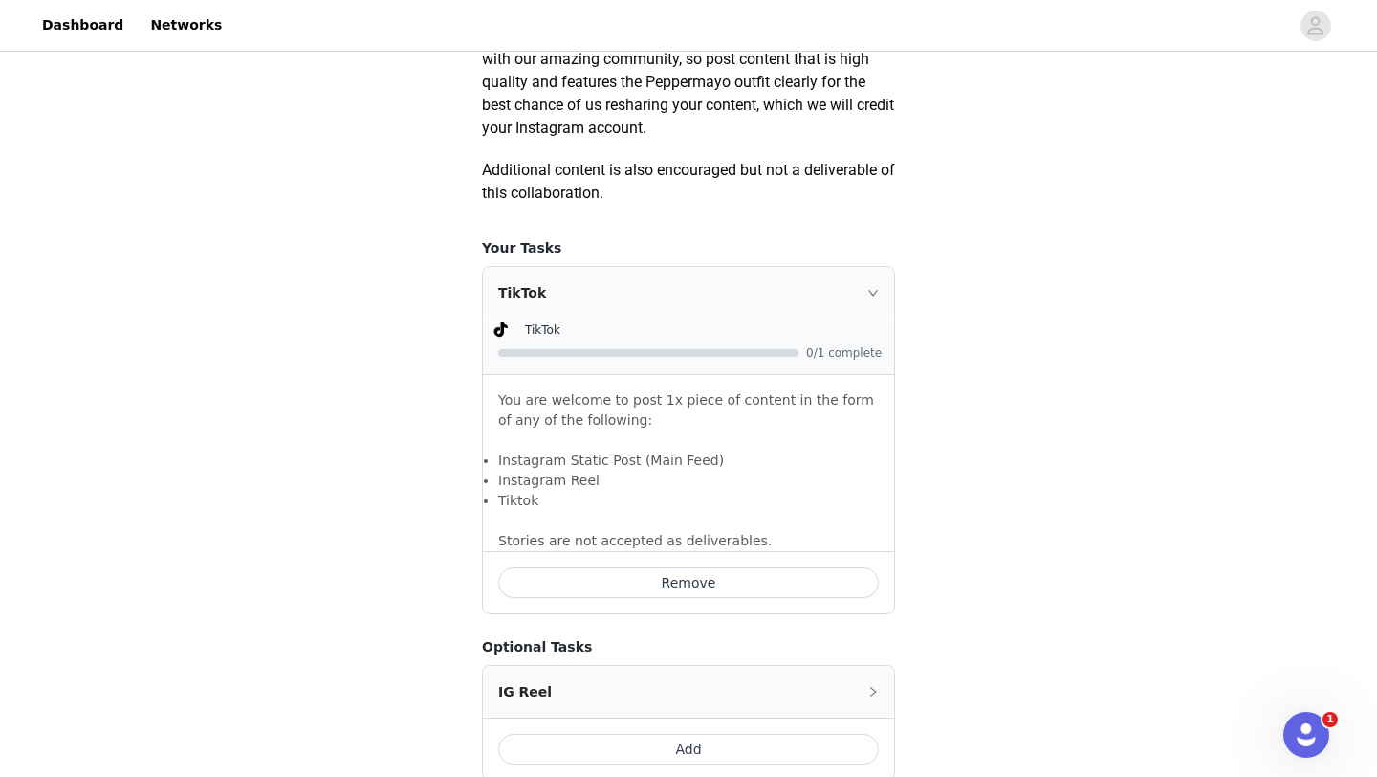
scroll to position [1347, 0]
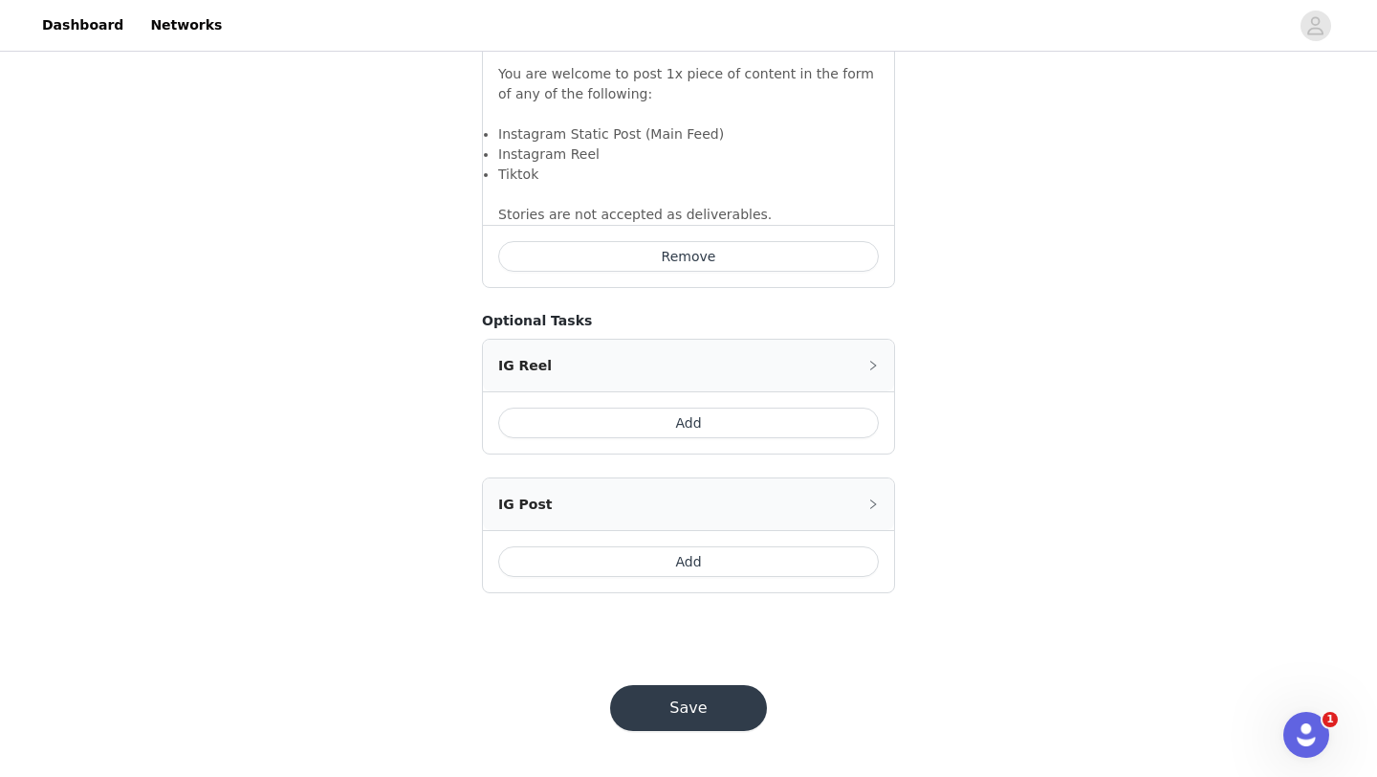
click at [859, 503] on div "IG Post" at bounding box center [688, 504] width 411 height 52
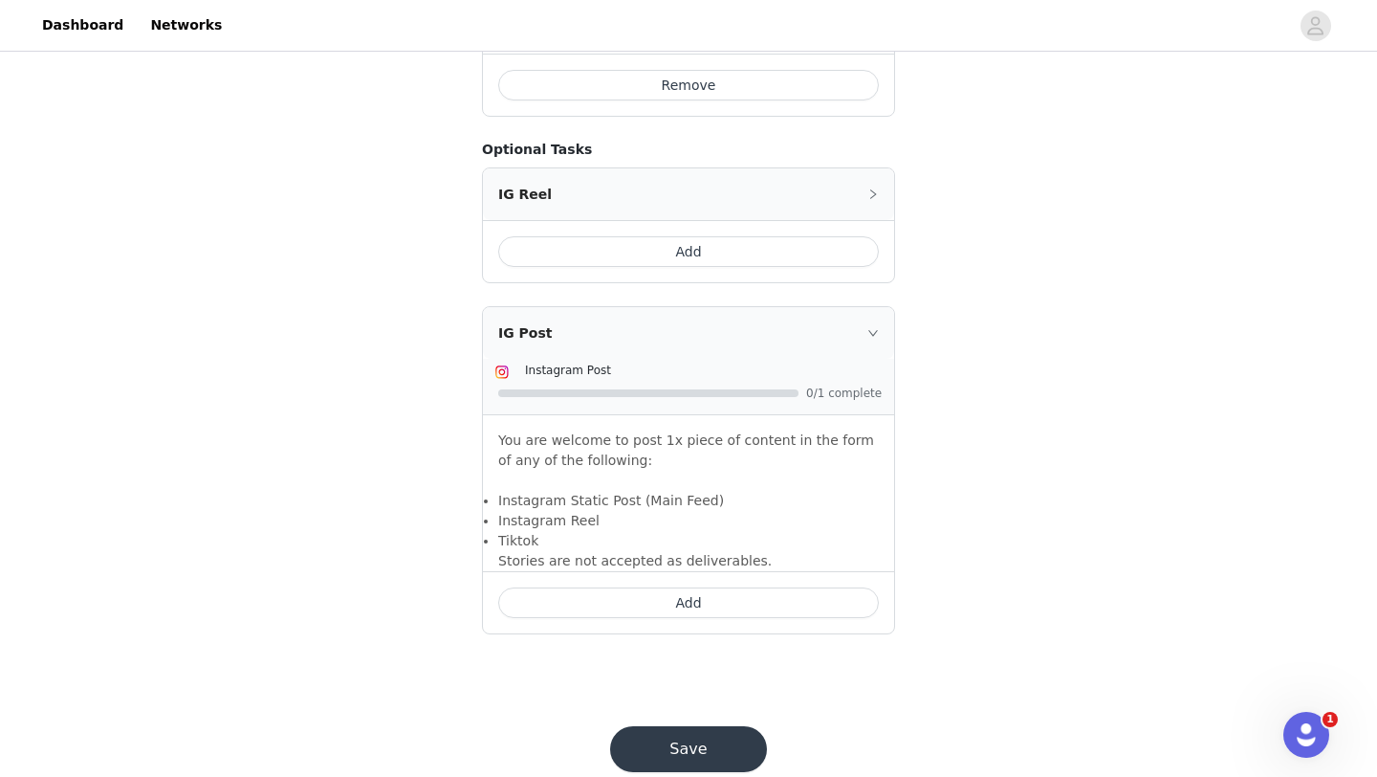
scroll to position [1559, 0]
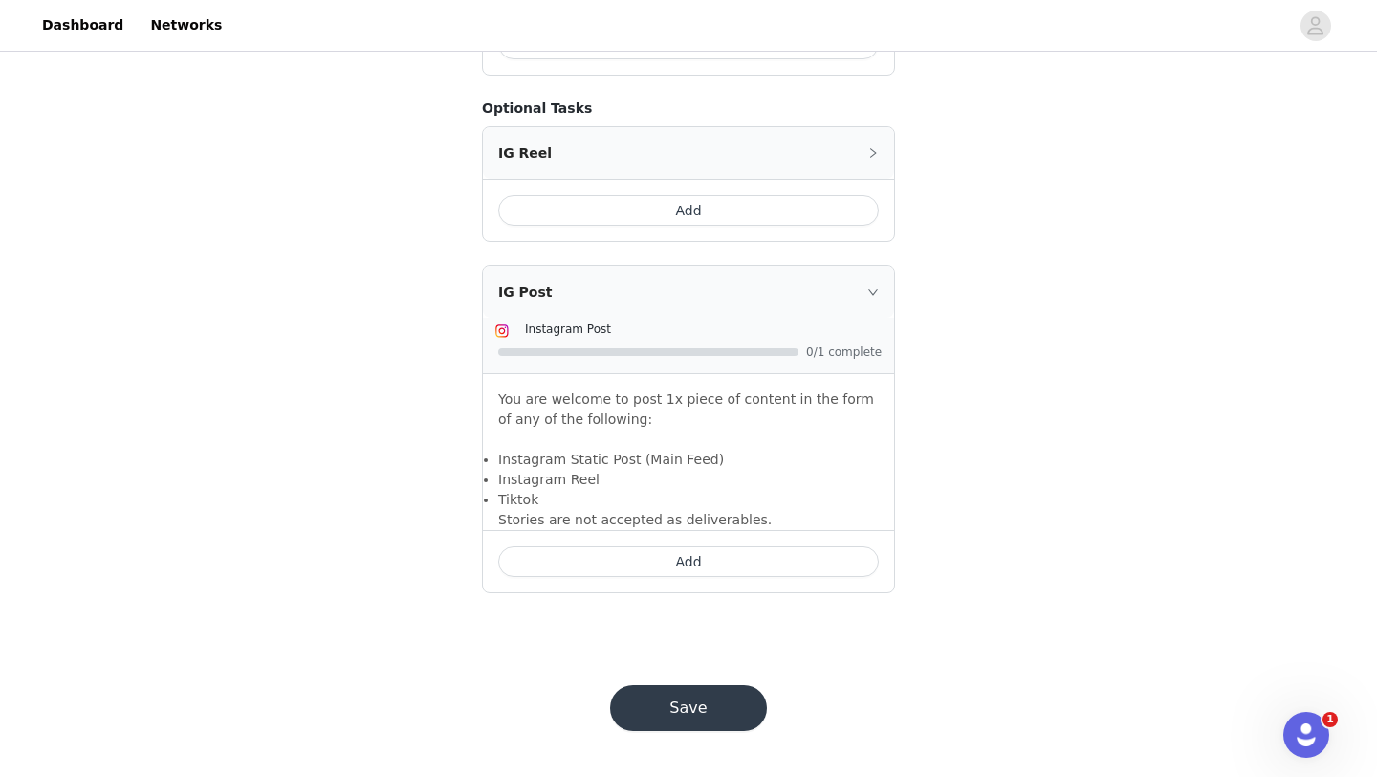
click at [756, 555] on button "Add" at bounding box center [688, 561] width 381 height 31
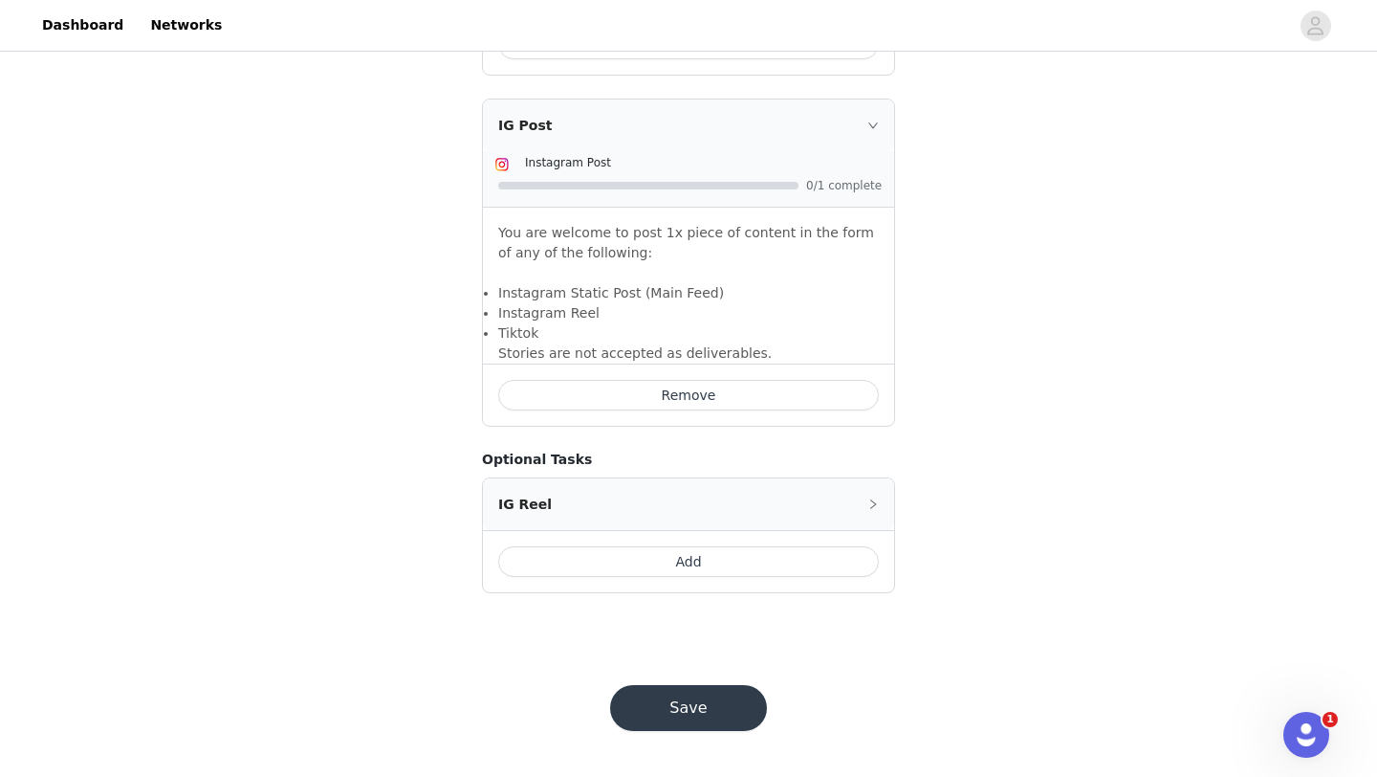
click at [707, 568] on button "Add" at bounding box center [688, 561] width 381 height 31
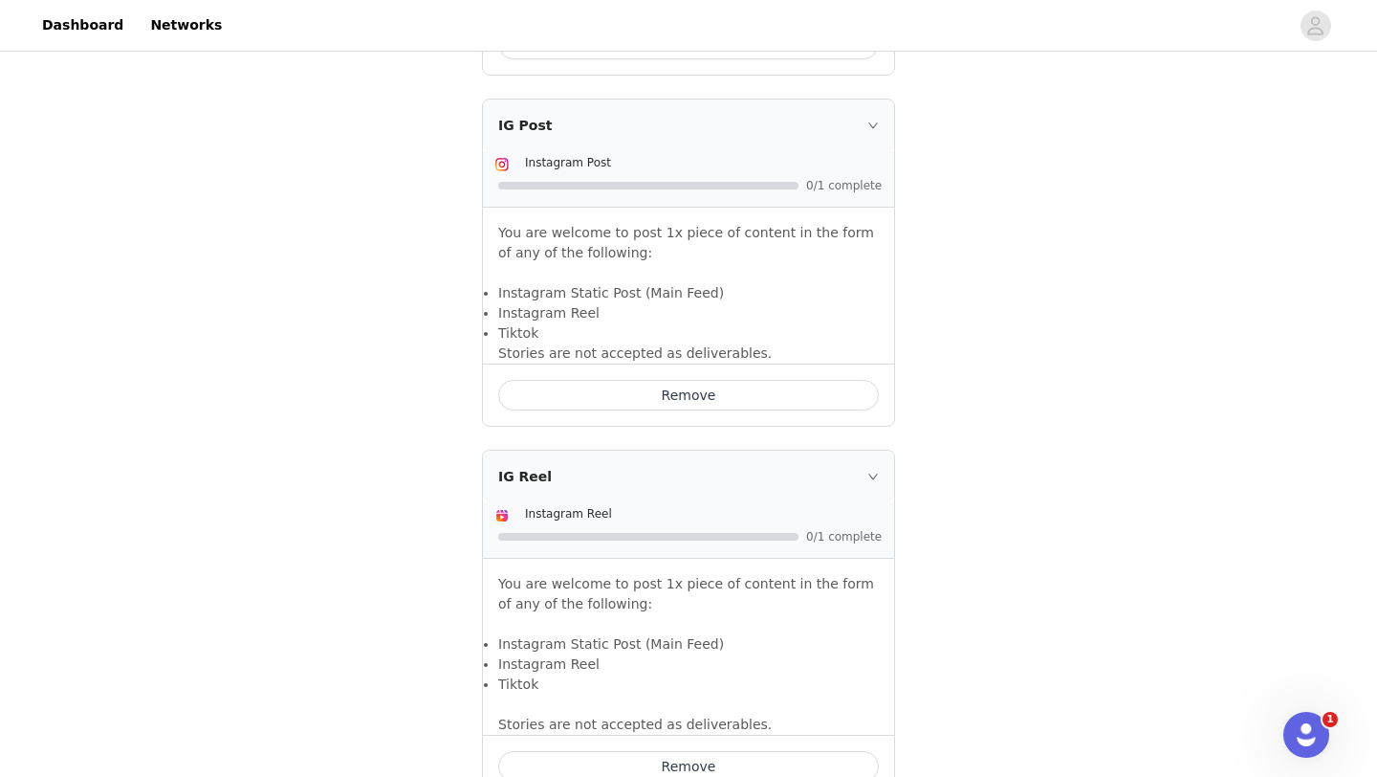
click at [688, 770] on button "Remove" at bounding box center [688, 766] width 381 height 31
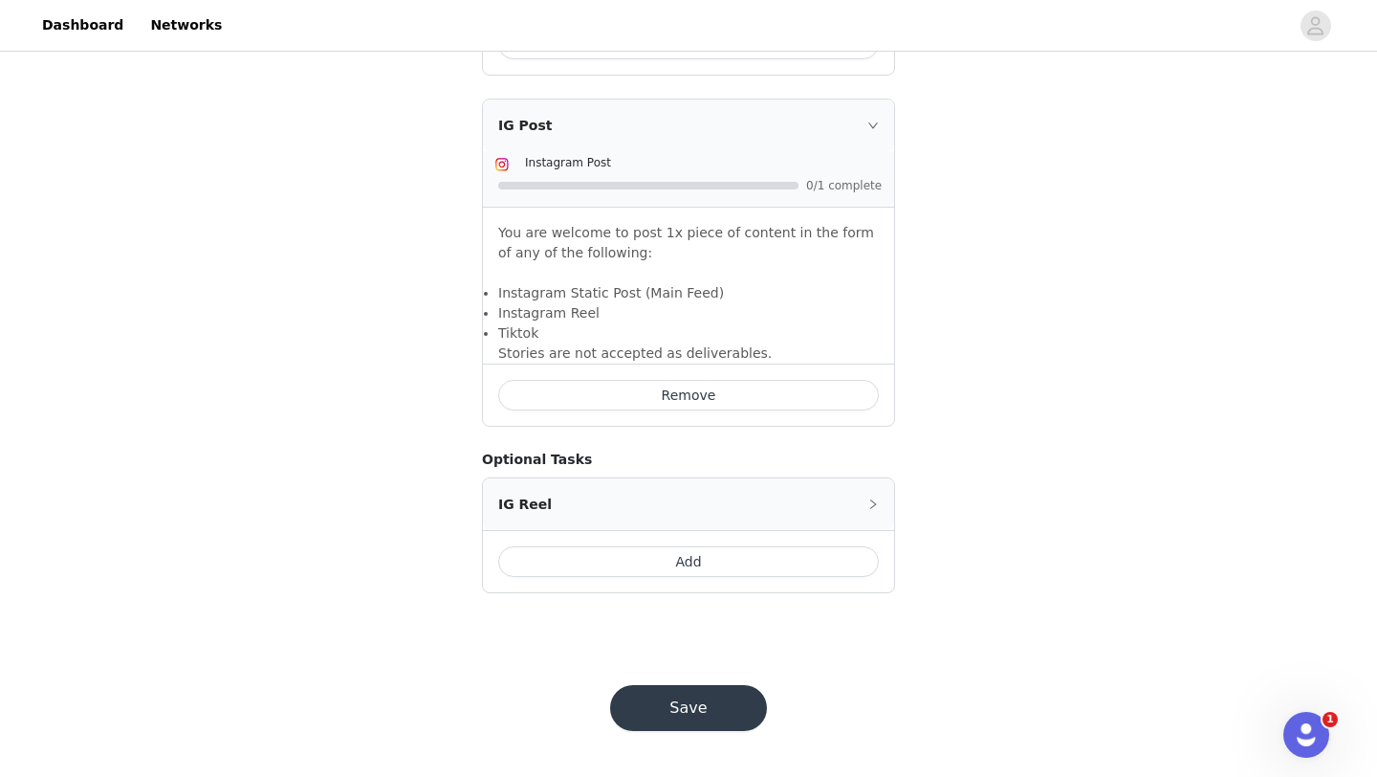
click at [701, 706] on button "Save" at bounding box center [688, 708] width 157 height 46
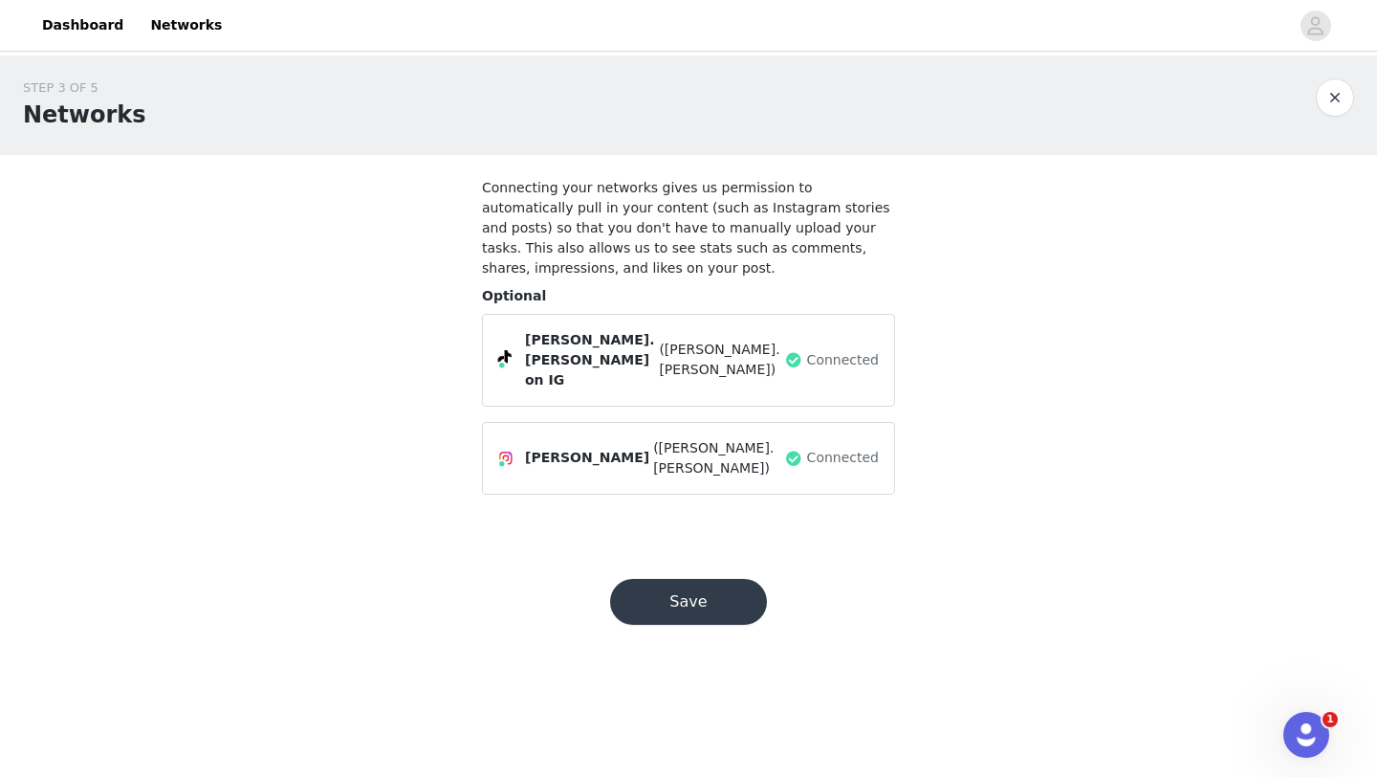
click at [723, 579] on button "Save" at bounding box center [688, 602] width 157 height 46
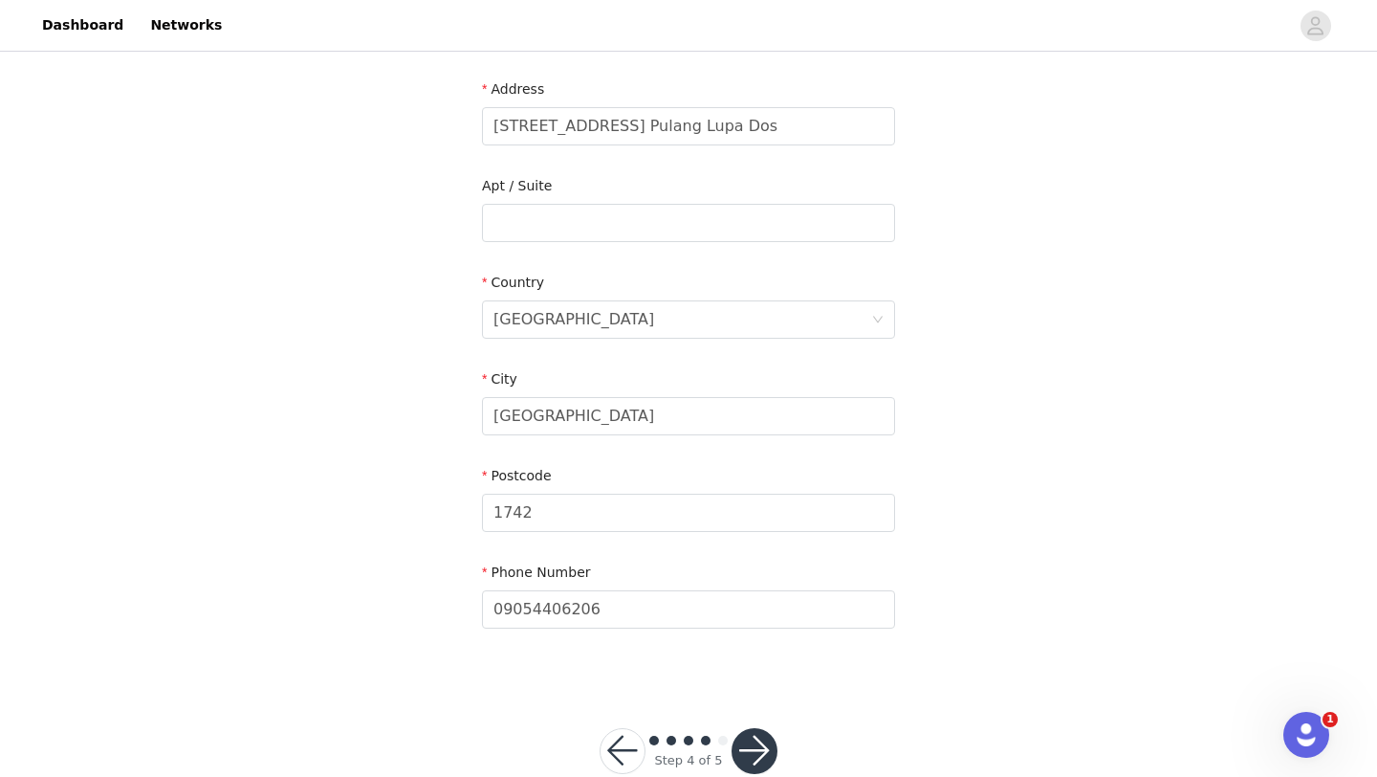
scroll to position [430, 0]
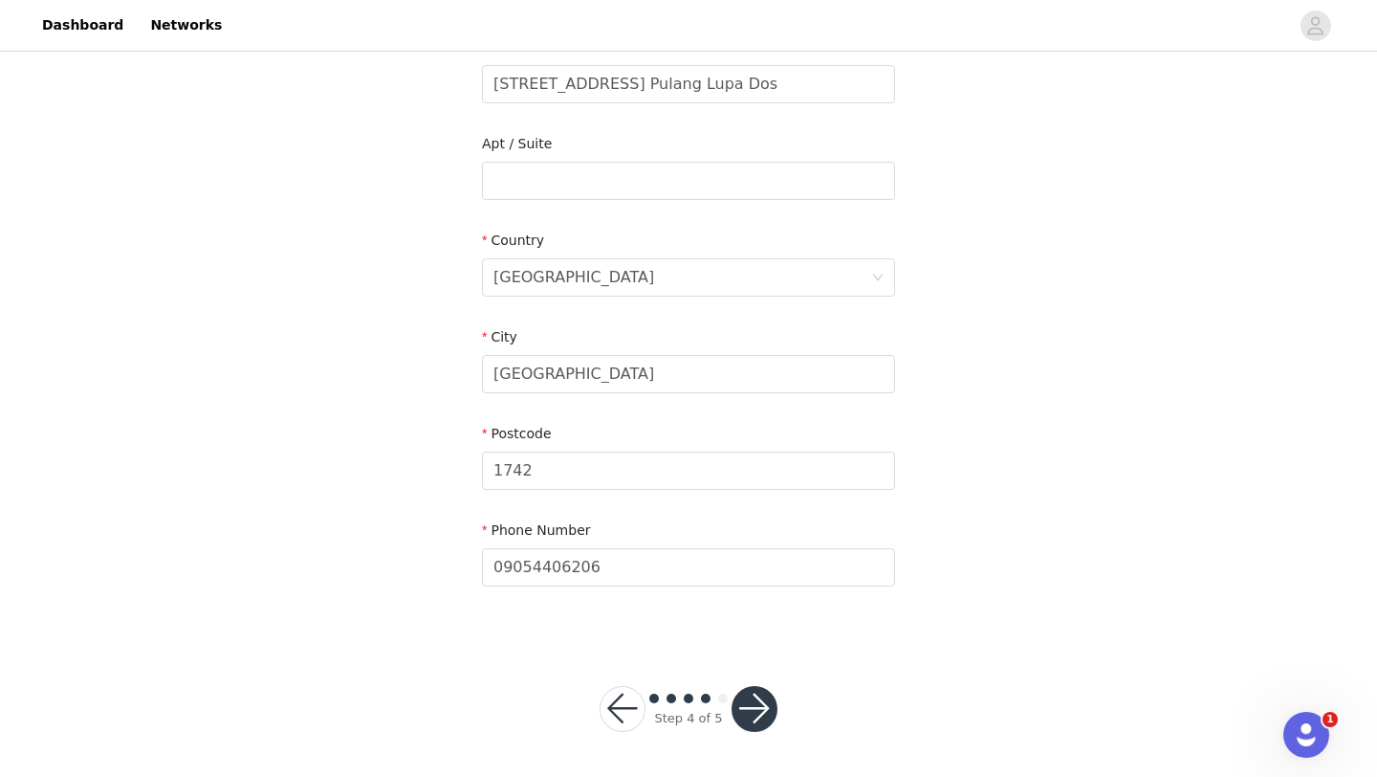
click at [756, 697] on button "button" at bounding box center [755, 709] width 46 height 46
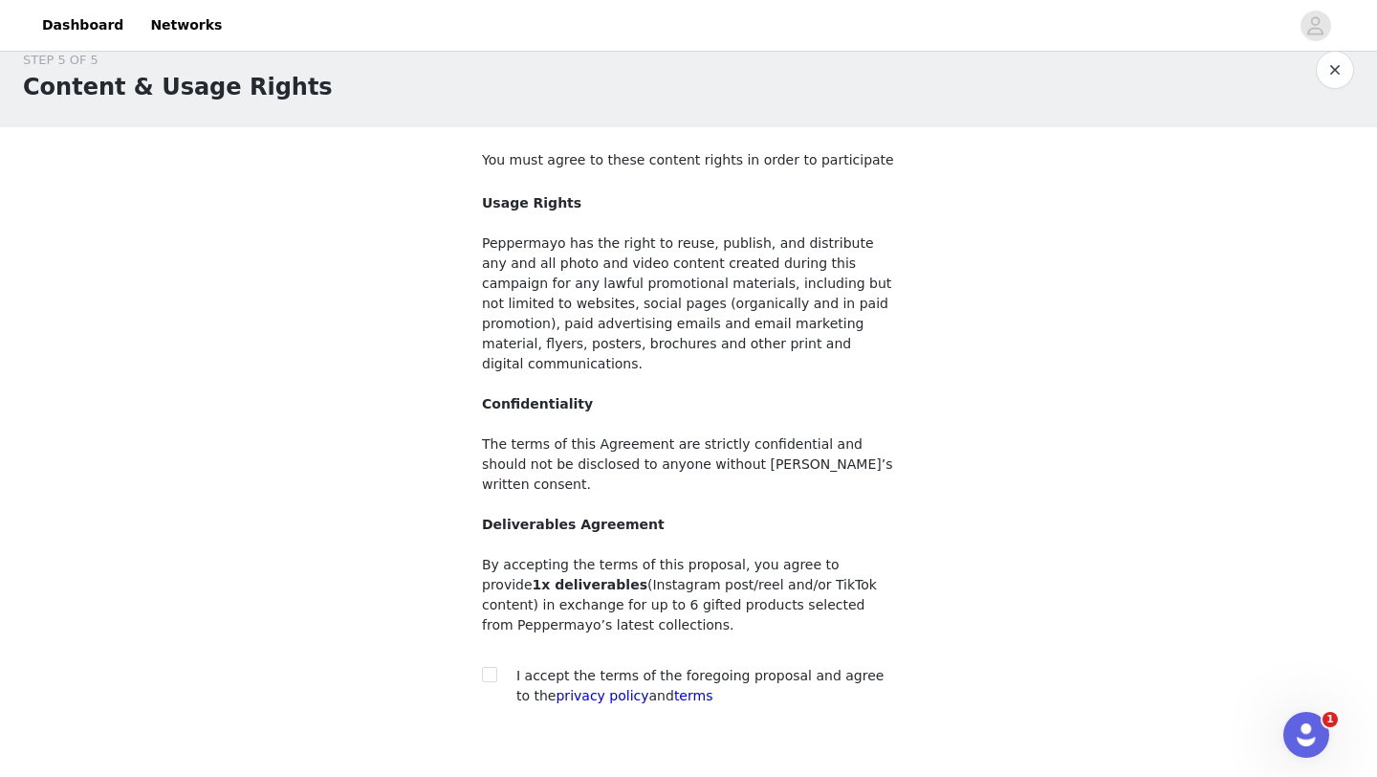
scroll to position [30, 0]
click at [493, 665] on span at bounding box center [489, 672] width 15 height 15
click at [493, 665] on input "checkbox" at bounding box center [488, 671] width 13 height 13
checkbox input "true"
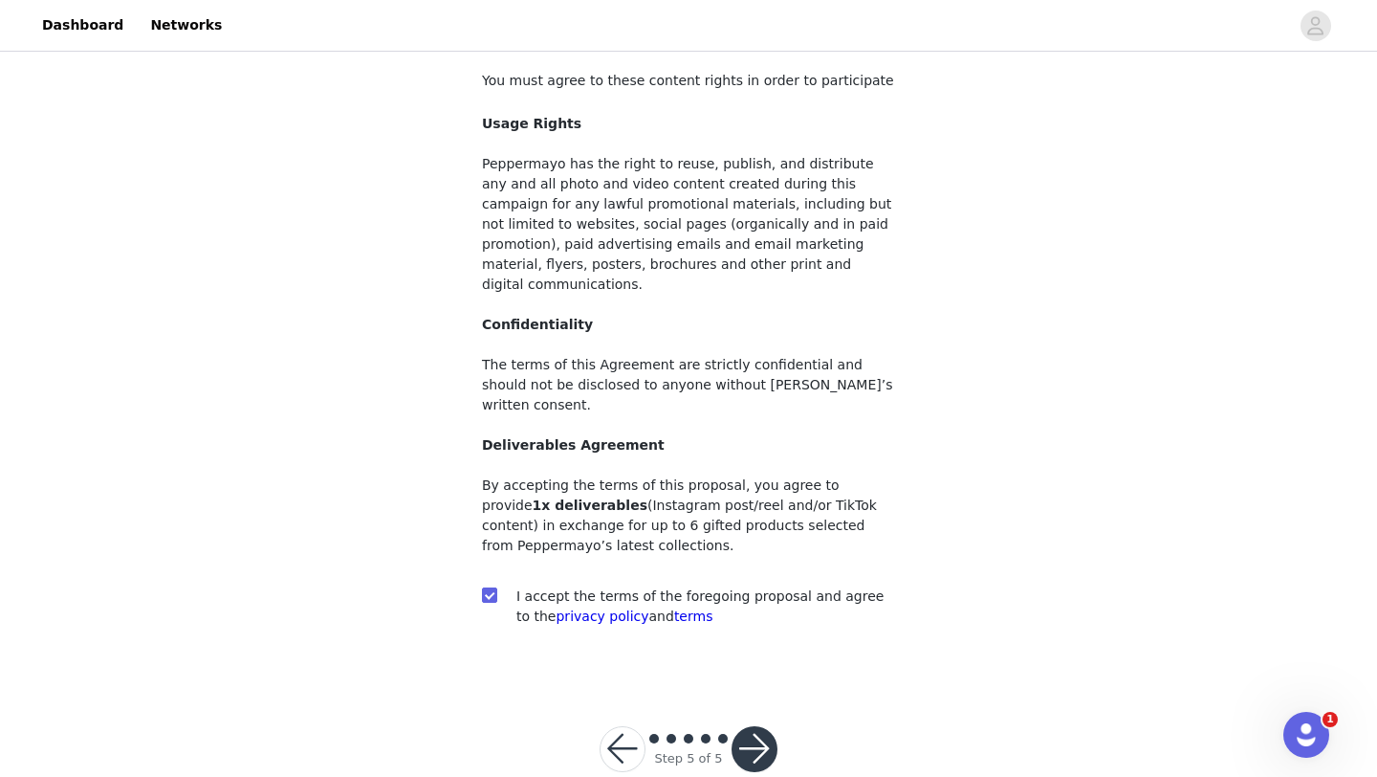
click at [765, 726] on button "button" at bounding box center [755, 749] width 46 height 46
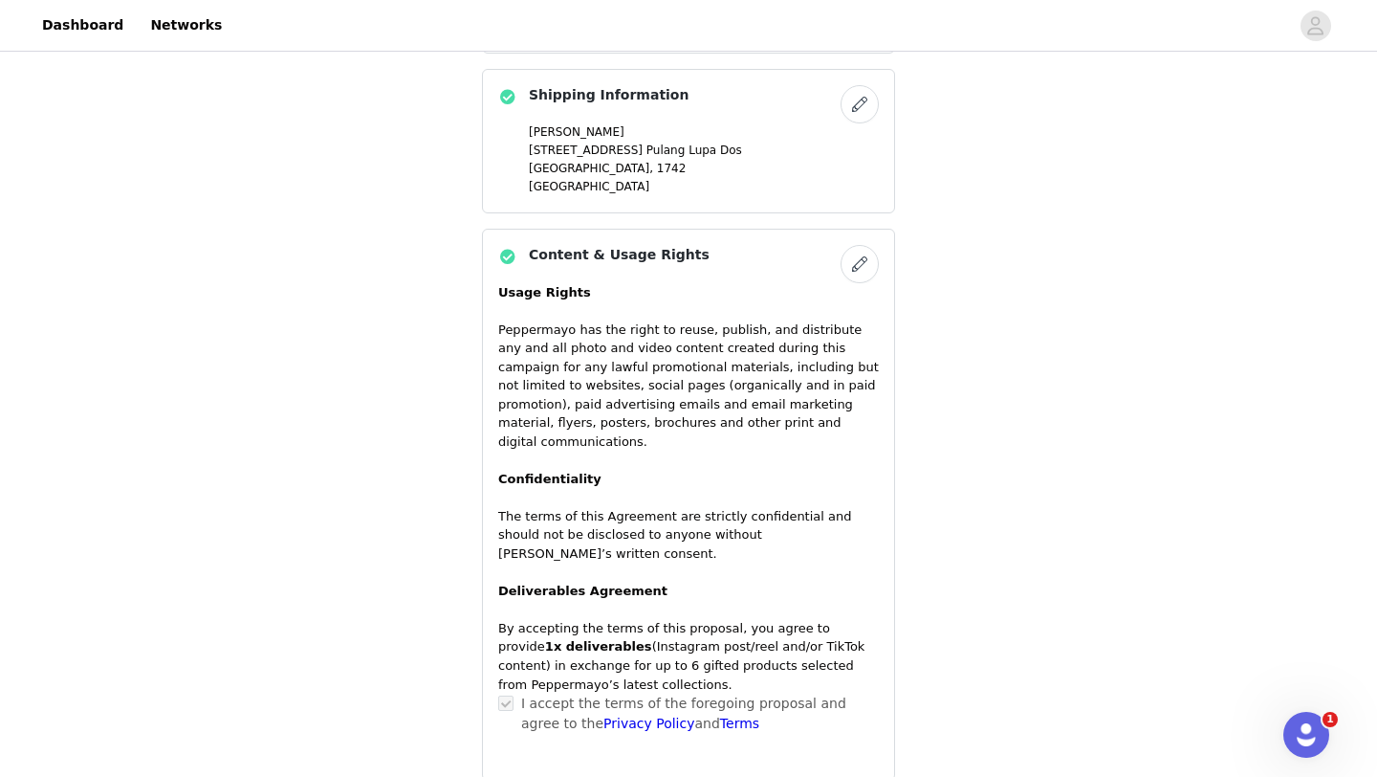
scroll to position [1771, 0]
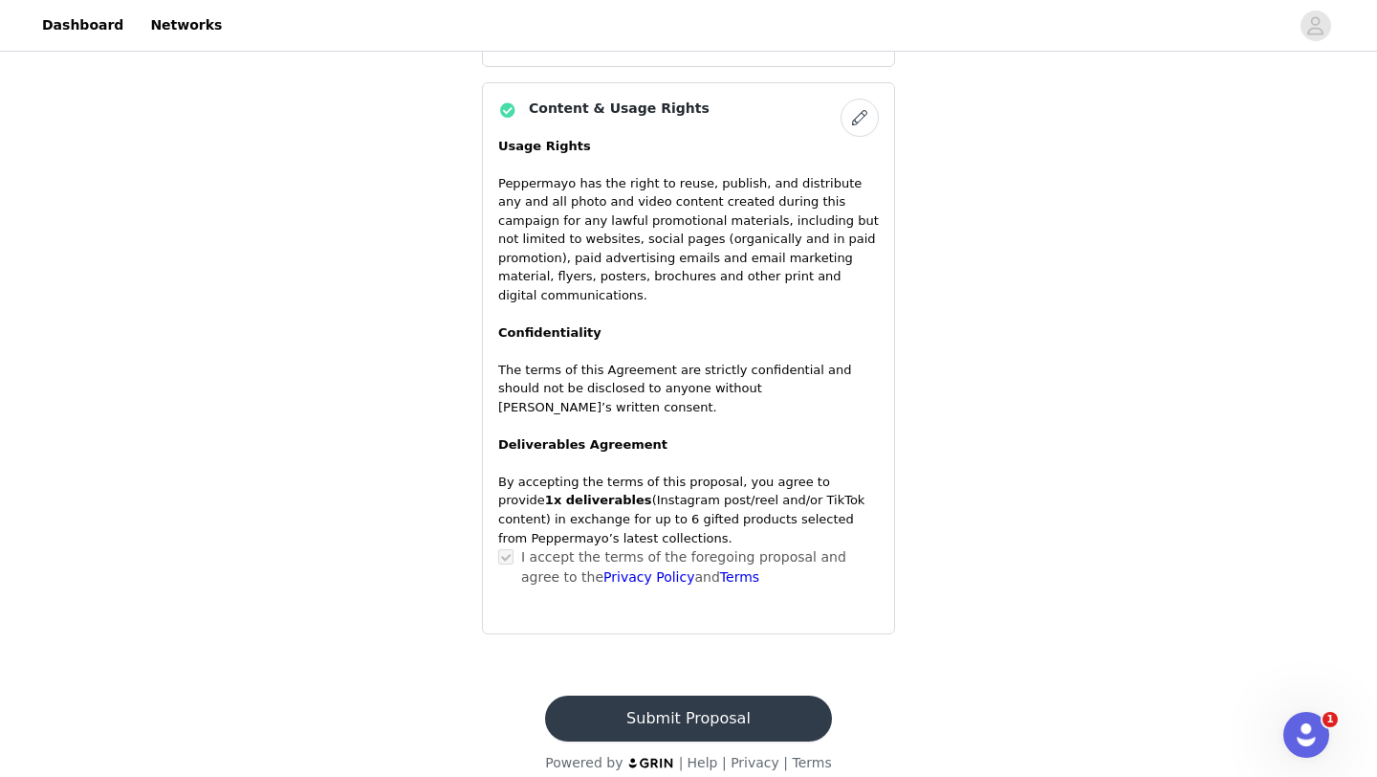
click at [659, 703] on button "Submit Proposal" at bounding box center [688, 718] width 286 height 46
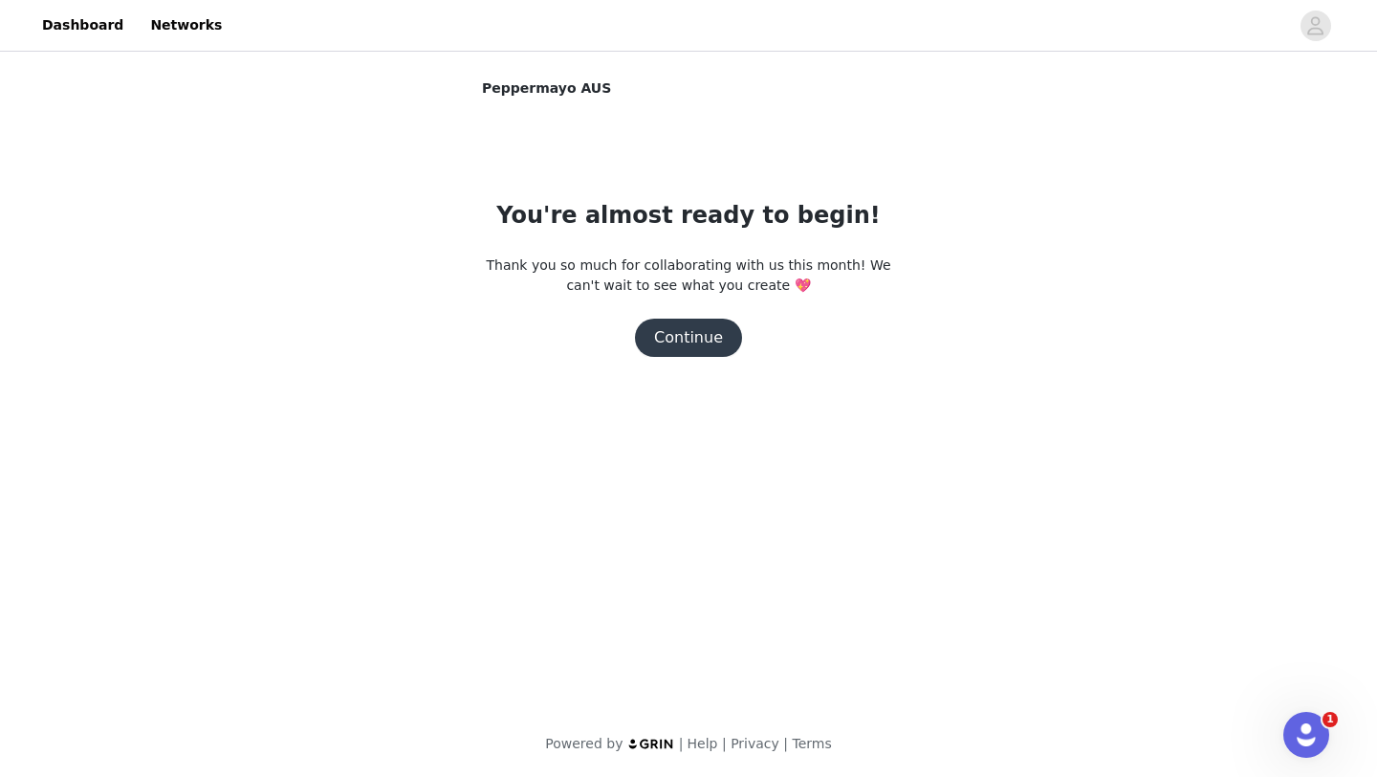
scroll to position [0, 0]
click at [695, 334] on button "Continue" at bounding box center [688, 337] width 107 height 38
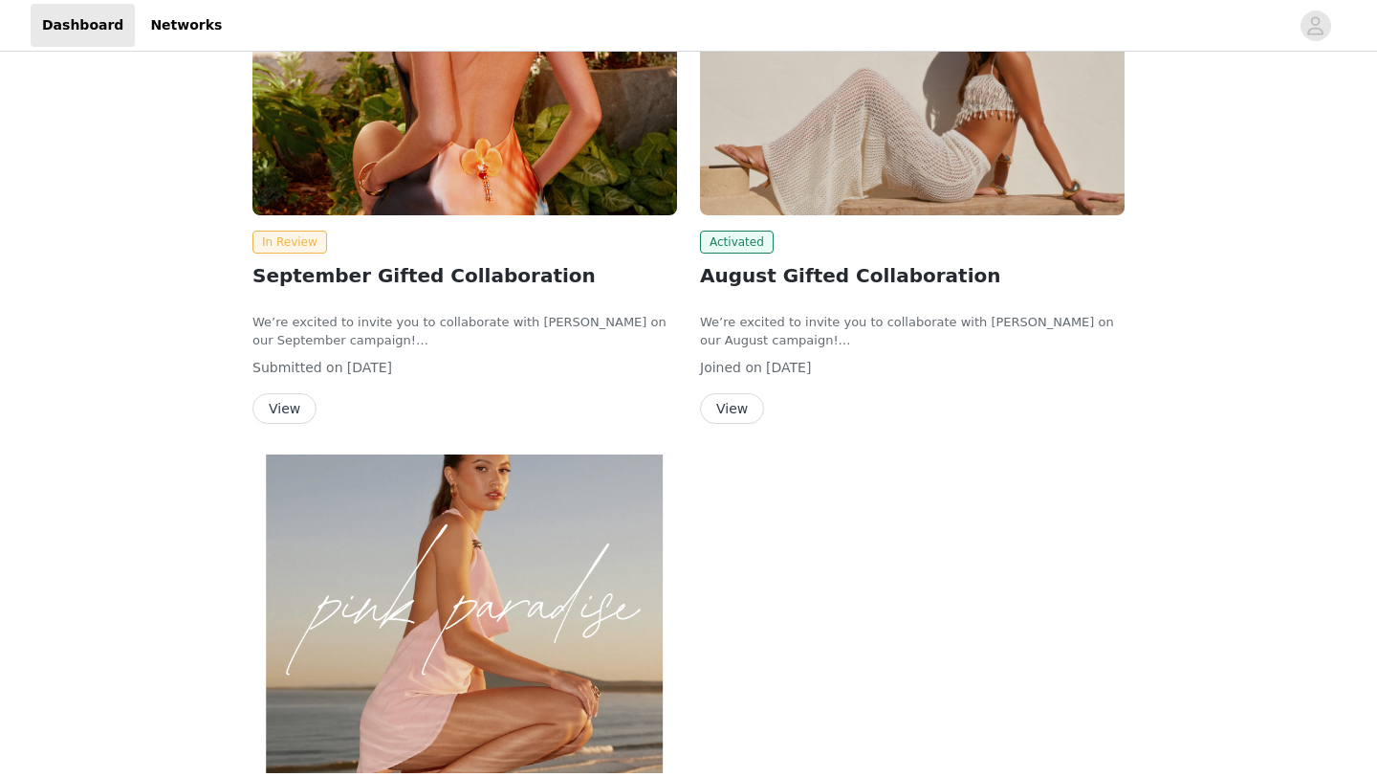
scroll to position [345, 0]
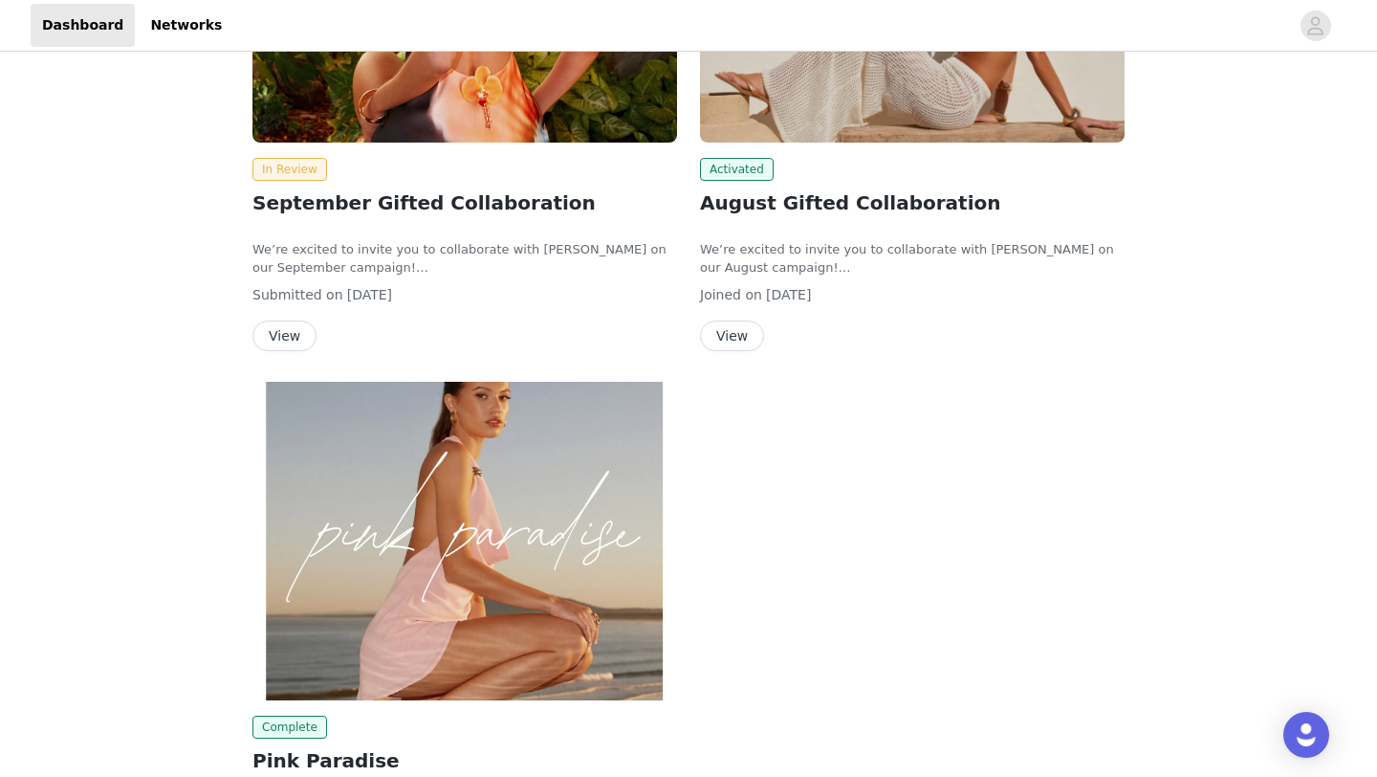
click at [729, 325] on button "View" at bounding box center [732, 335] width 64 height 31
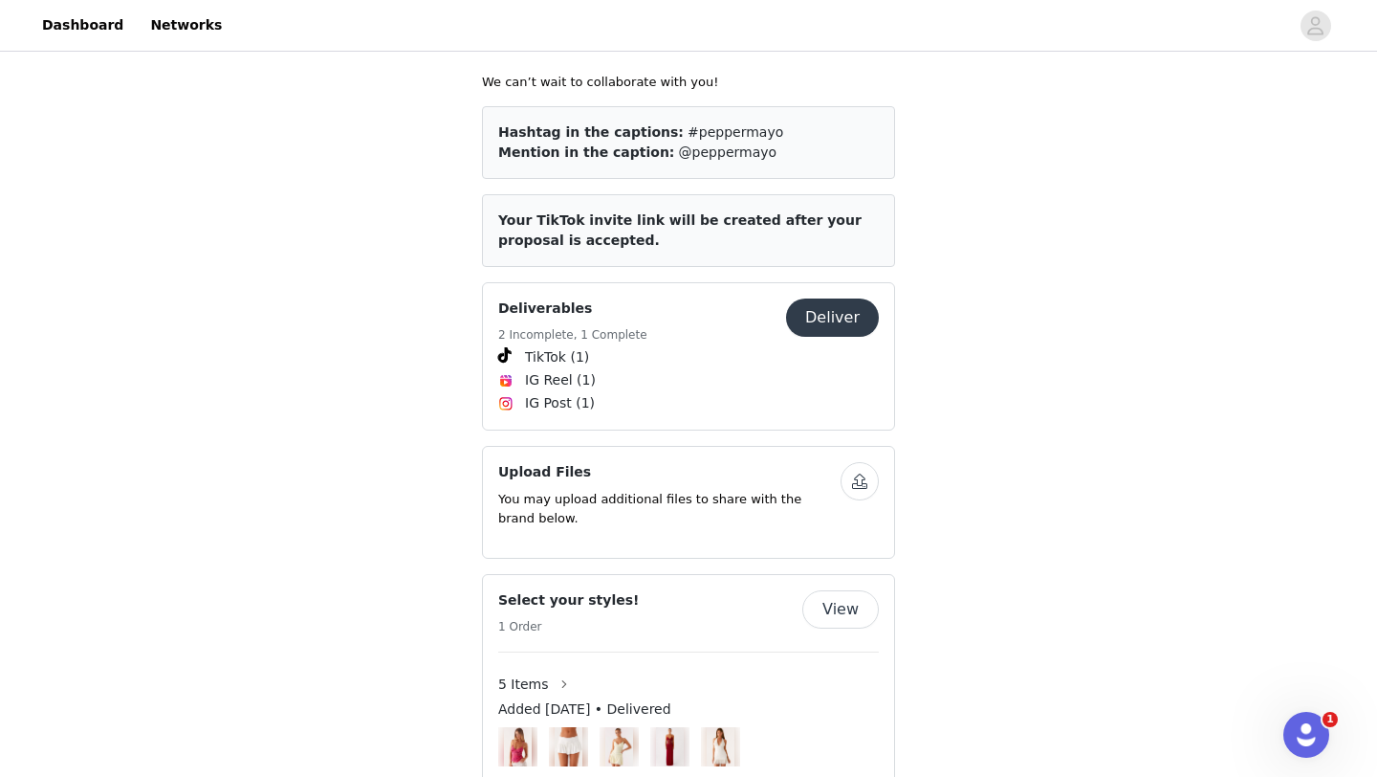
scroll to position [1032, 0]
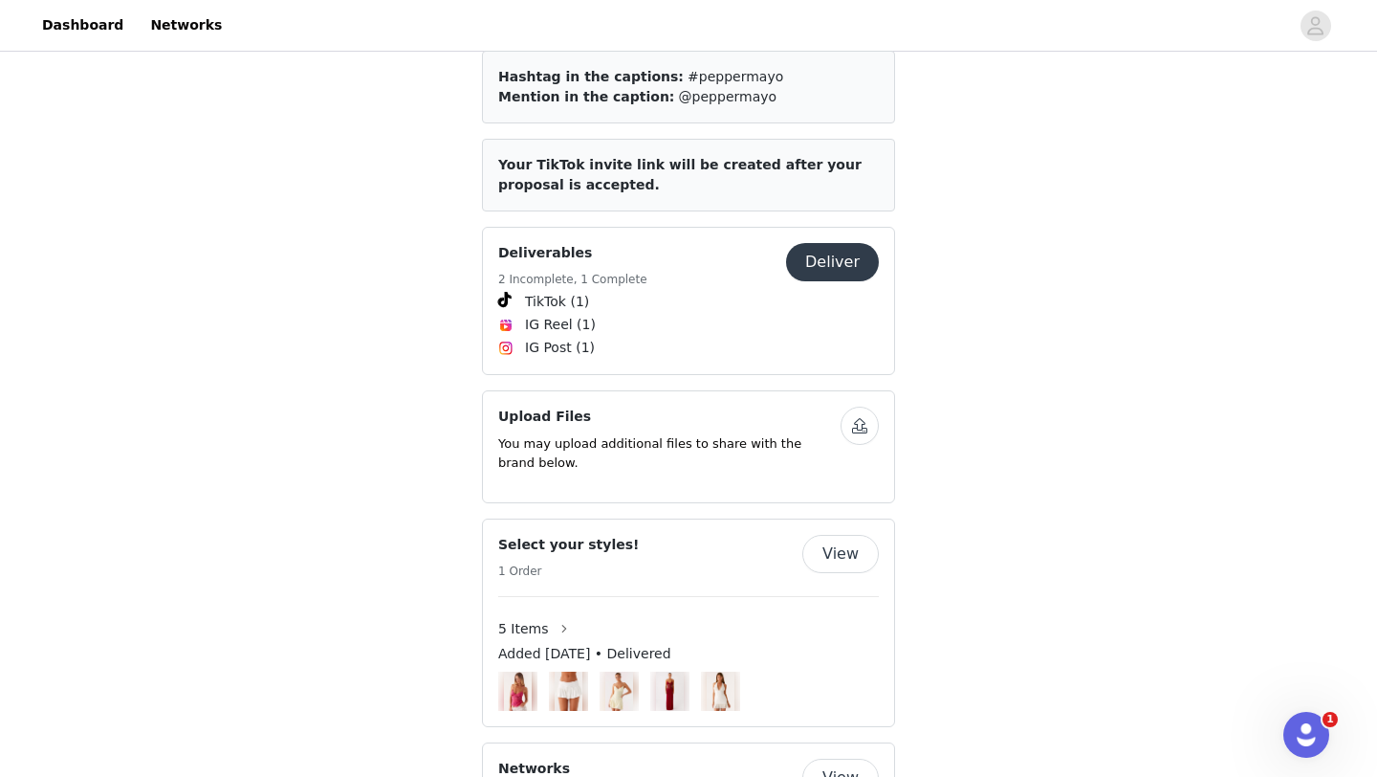
click at [807, 245] on button "Deliver" at bounding box center [832, 262] width 93 height 38
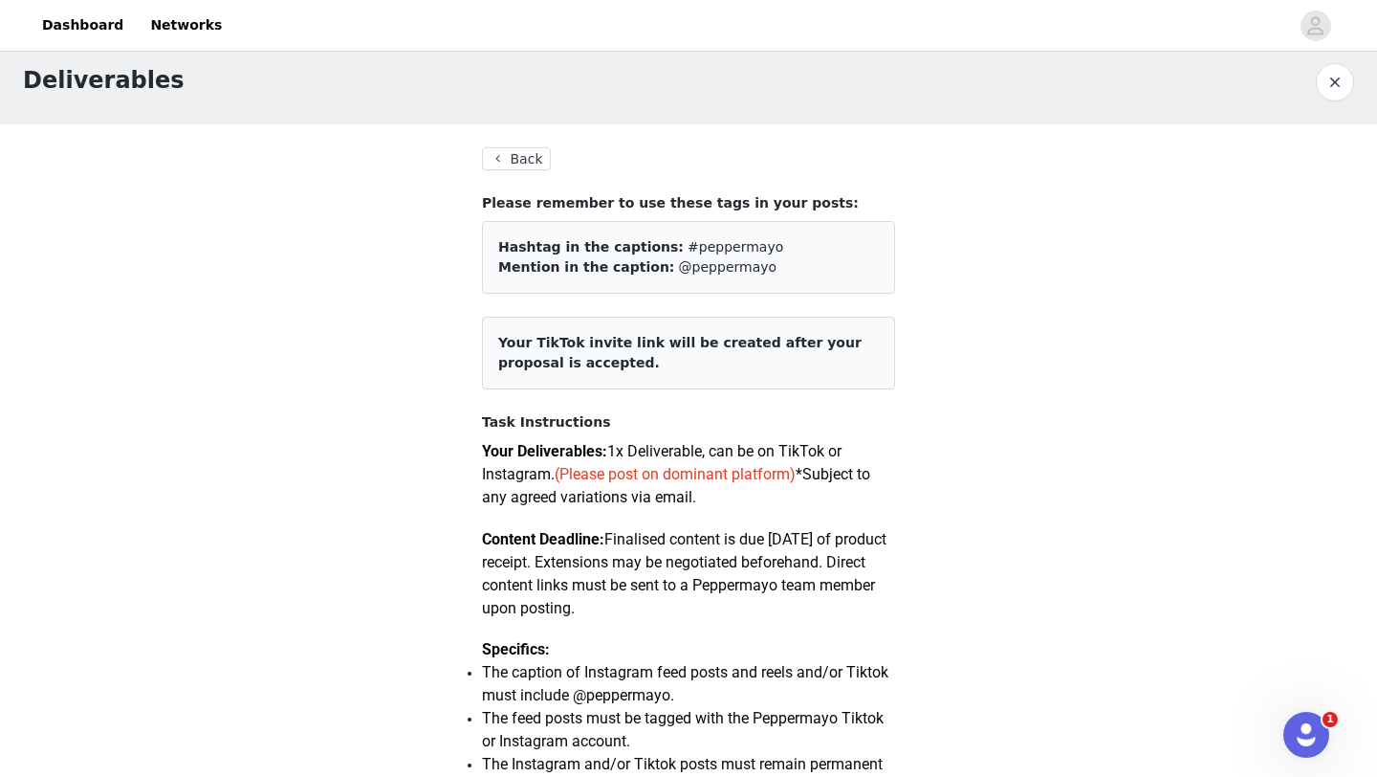
scroll to position [10, 0]
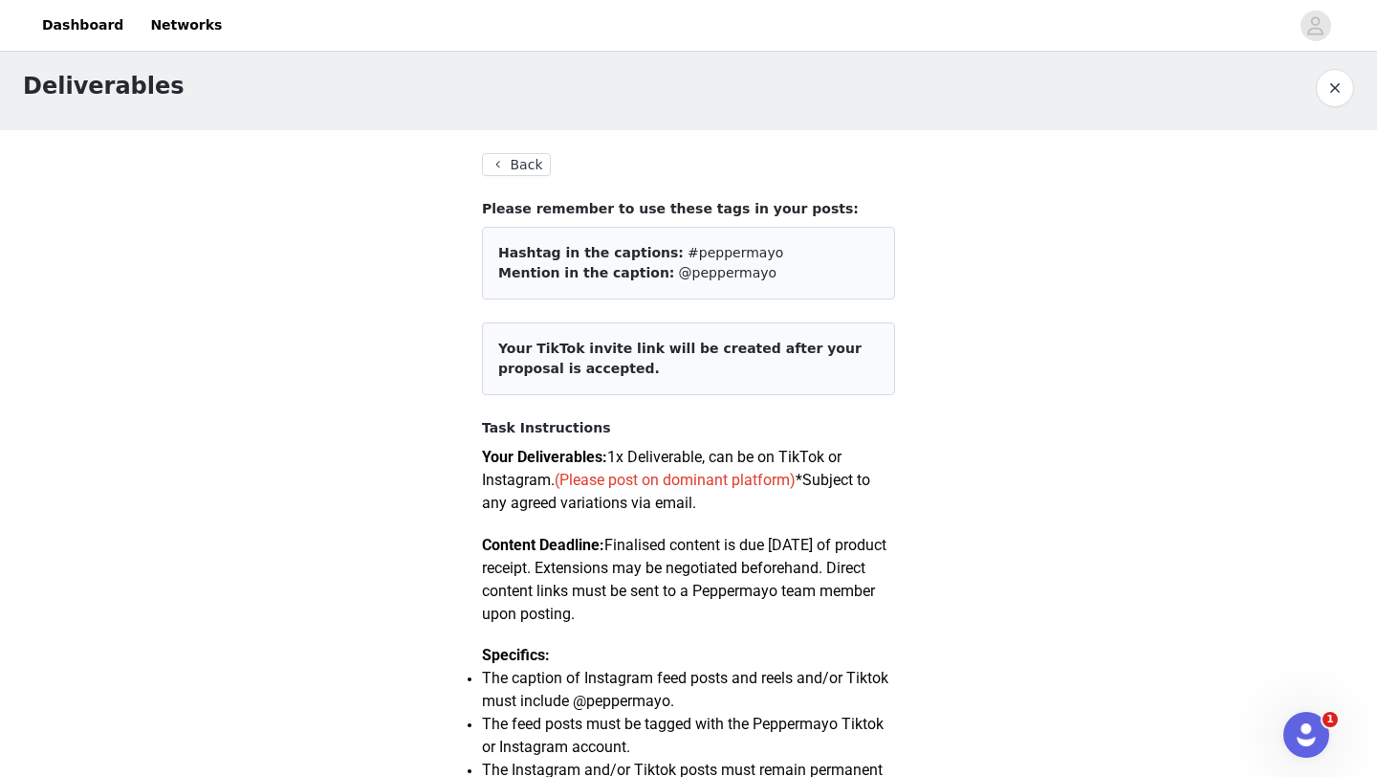
click at [501, 166] on button "Back" at bounding box center [516, 164] width 69 height 23
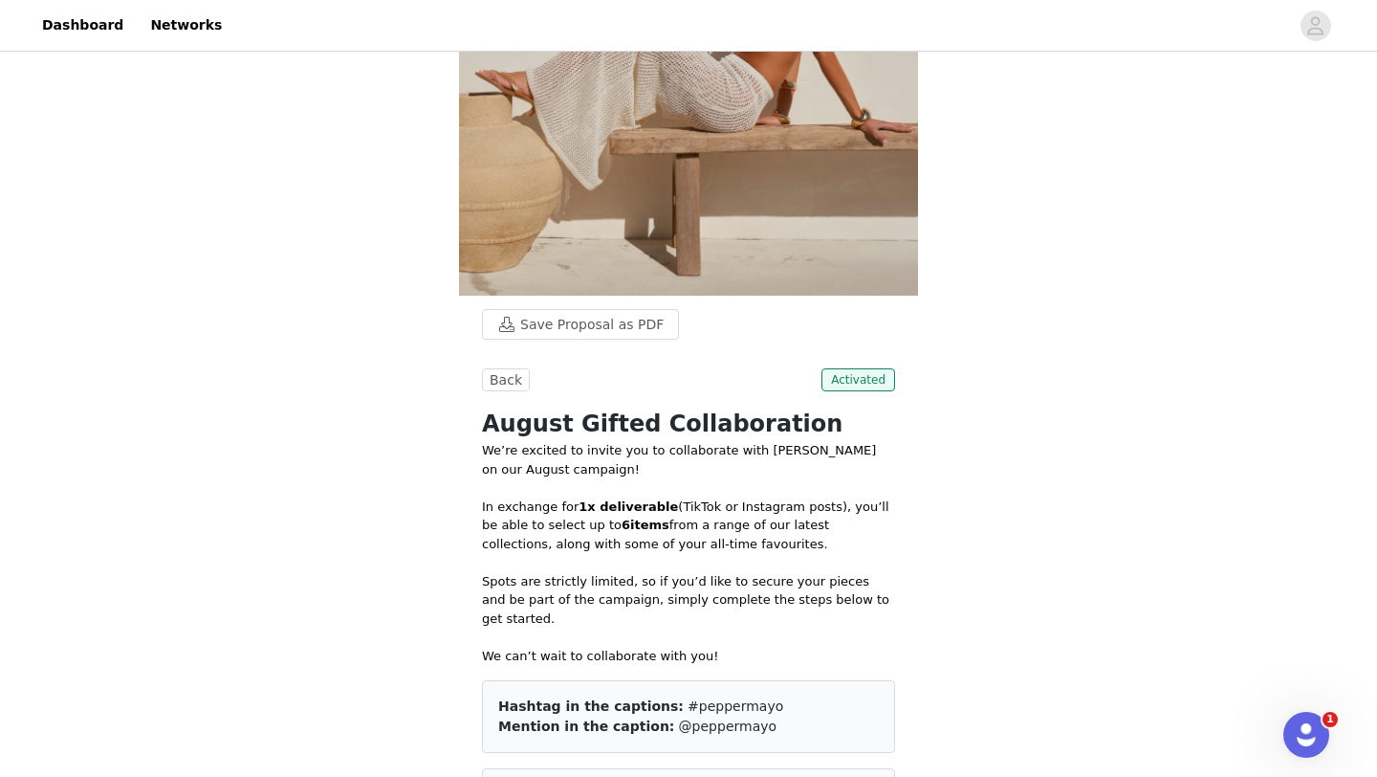
scroll to position [344, 0]
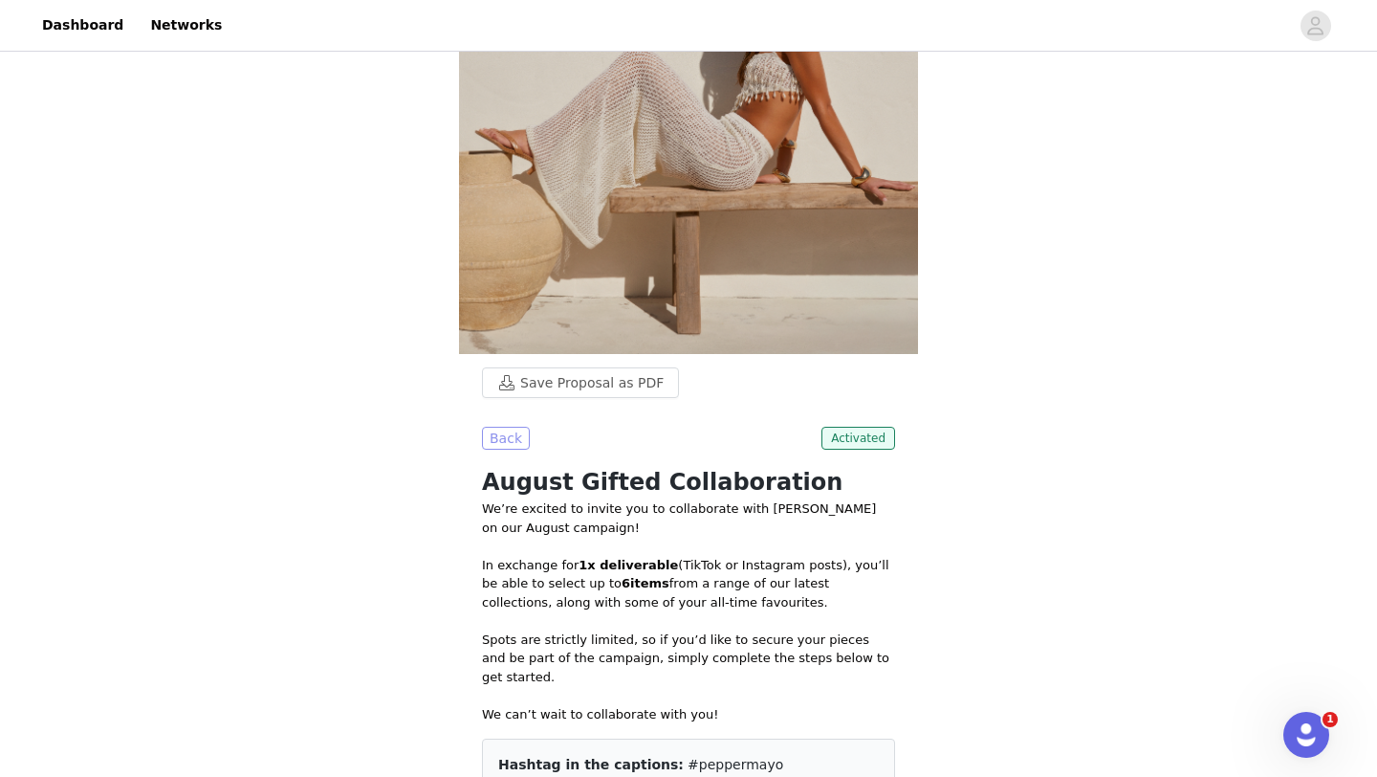
click at [510, 432] on button "Back" at bounding box center [506, 438] width 48 height 23
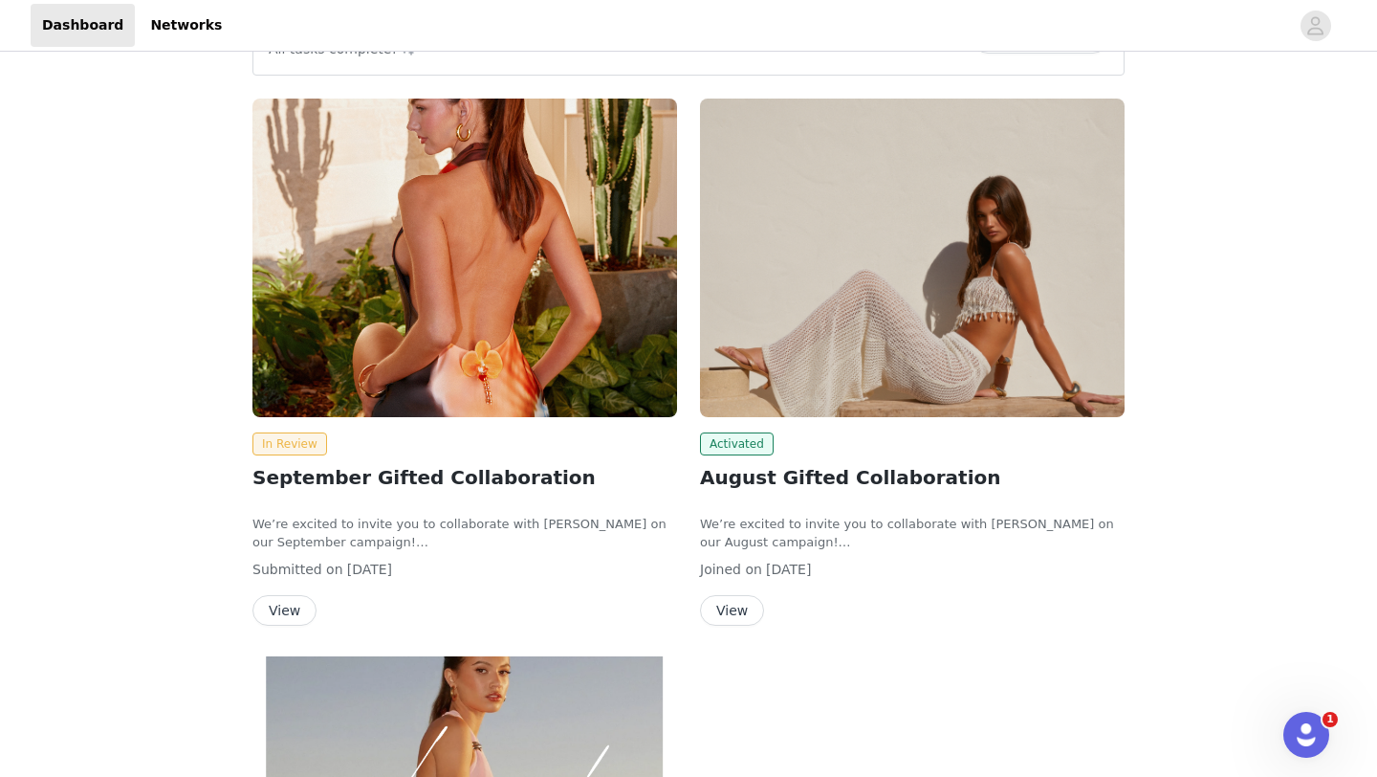
scroll to position [60, 0]
